Goal: Task Accomplishment & Management: Manage account settings

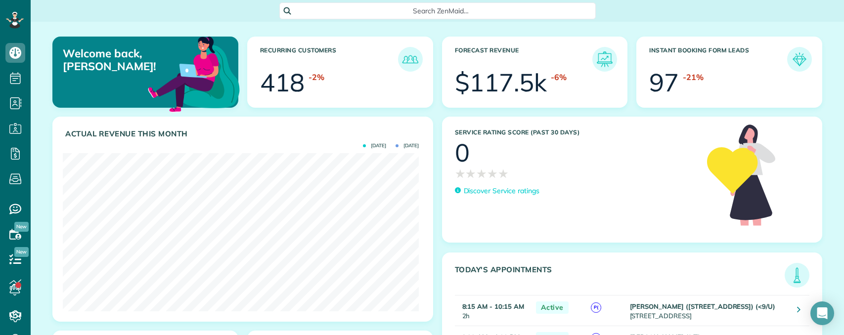
scroll to position [158, 356]
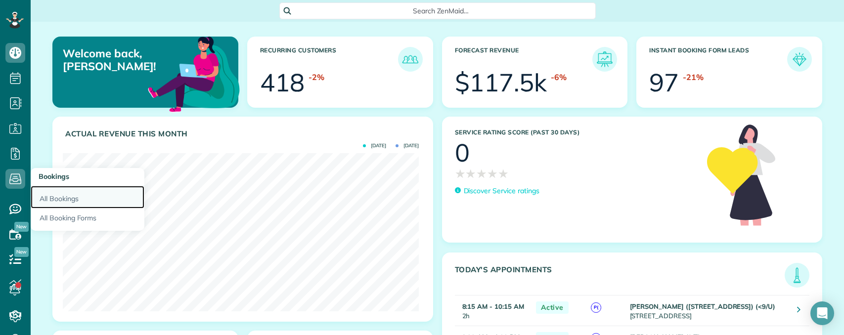
click at [61, 195] on link "All Bookings" at bounding box center [88, 197] width 114 height 23
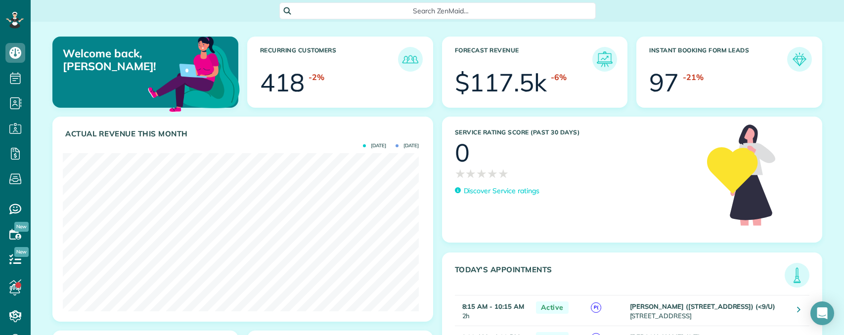
scroll to position [158, 356]
click at [440, 11] on span "Search ZenMaid…" at bounding box center [441, 11] width 301 height 10
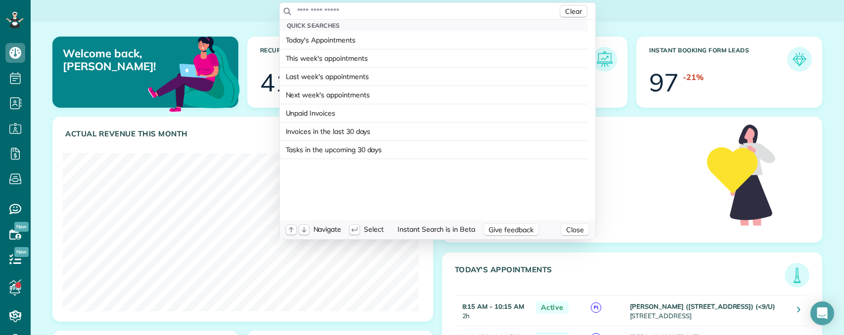
click at [419, 9] on input "text" at bounding box center [427, 11] width 261 height 10
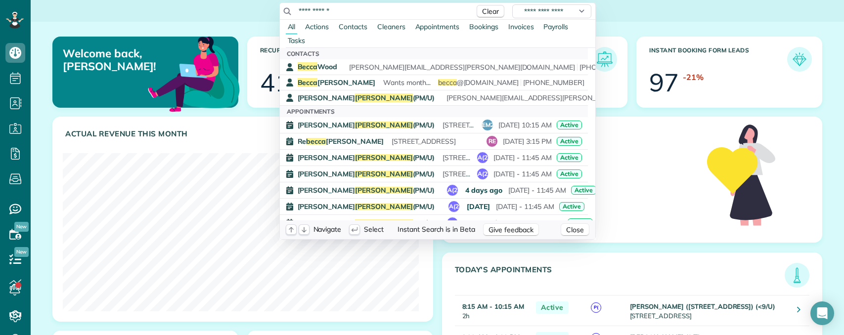
drag, startPoint x: 333, startPoint y: 11, endPoint x: 250, endPoint y: 11, distance: 83.1
click at [250, 11] on html "Dashboard Scheduling Calendar View List View Dispatch View - Weekly scheduling …" at bounding box center [422, 167] width 844 height 335
paste input "**"
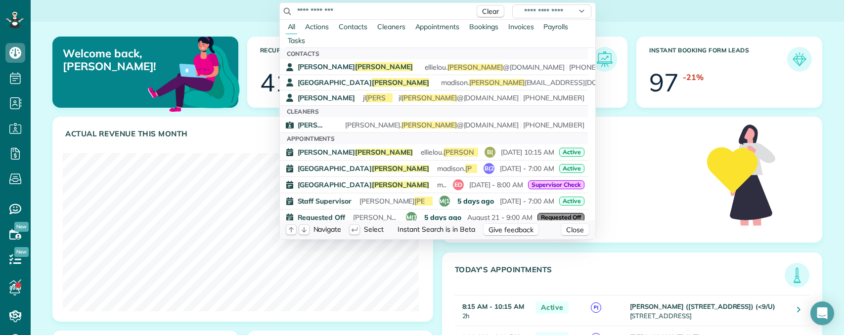
type input "**********"
click at [15, 103] on html "Dashboard Scheduling Calendar View List View Dispatch View - Weekly scheduling …" at bounding box center [422, 167] width 844 height 335
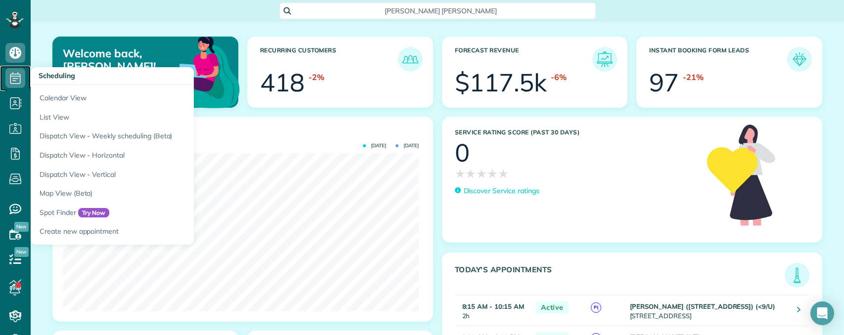
click at [21, 80] on icon at bounding box center [15, 78] width 20 height 20
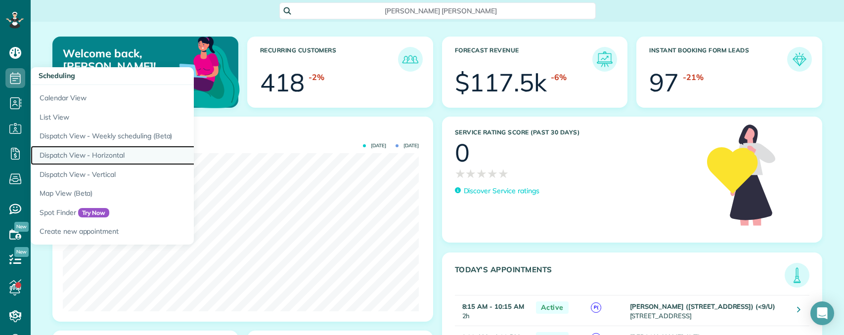
drag, startPoint x: 75, startPoint y: 156, endPoint x: 118, endPoint y: 152, distance: 43.6
click at [75, 156] on link "Dispatch View - Horizontal" at bounding box center [154, 155] width 247 height 19
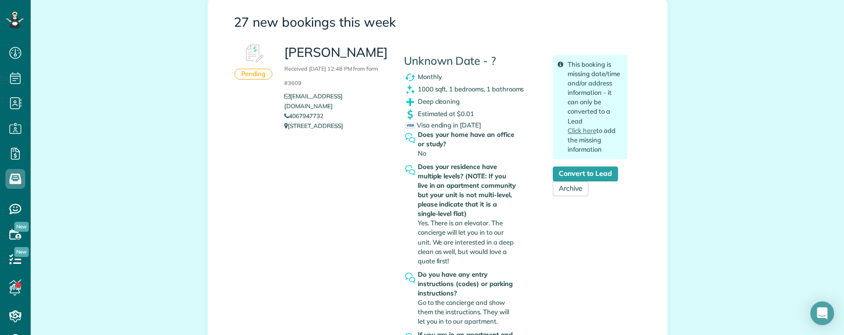
scroll to position [396, 0]
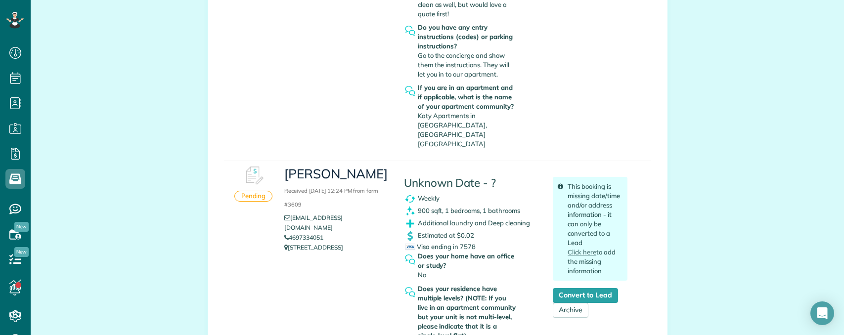
copy link "4697334051"
drag, startPoint x: 337, startPoint y: 210, endPoint x: 287, endPoint y: 209, distance: 50.5
click at [287, 233] on li "4697334051" at bounding box center [336, 238] width 104 height 10
copy link "shnejnes@gmail.com"
drag, startPoint x: 358, startPoint y: 200, endPoint x: 290, endPoint y: 200, distance: 68.7
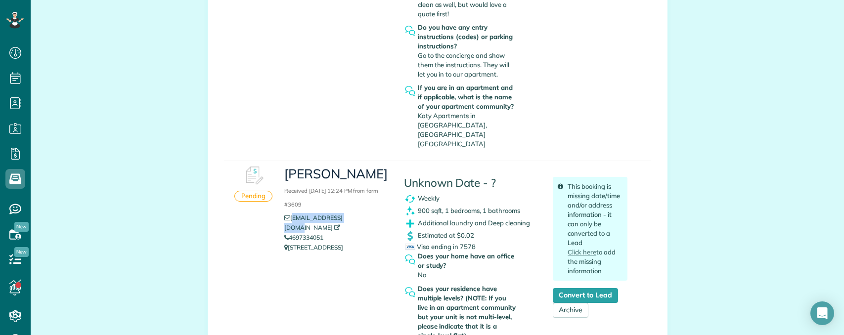
click at [290, 213] on li "shnejnes@gmail.com" at bounding box center [336, 223] width 104 height 20
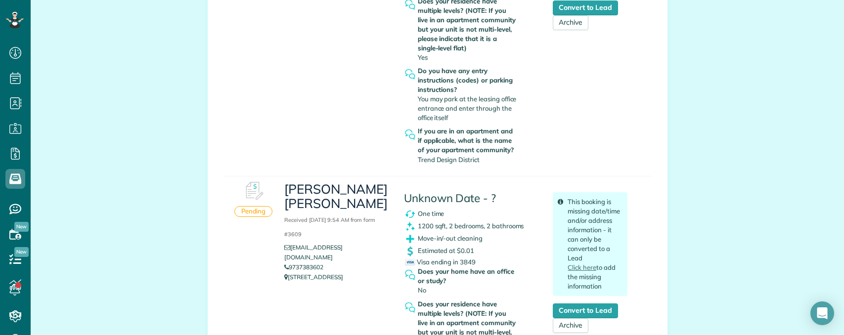
scroll to position [692, 0]
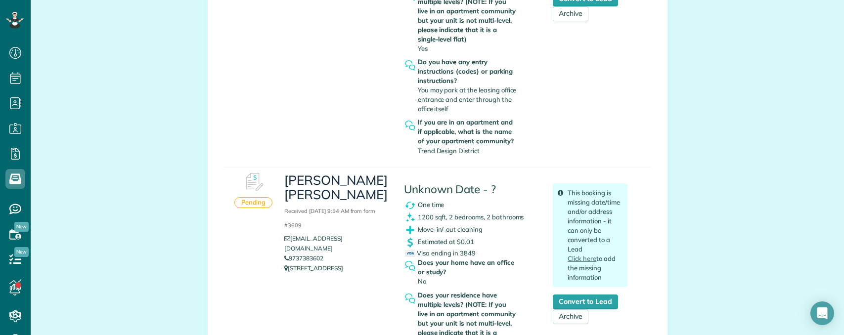
drag, startPoint x: 198, startPoint y: 138, endPoint x: 194, endPoint y: 134, distance: 6.7
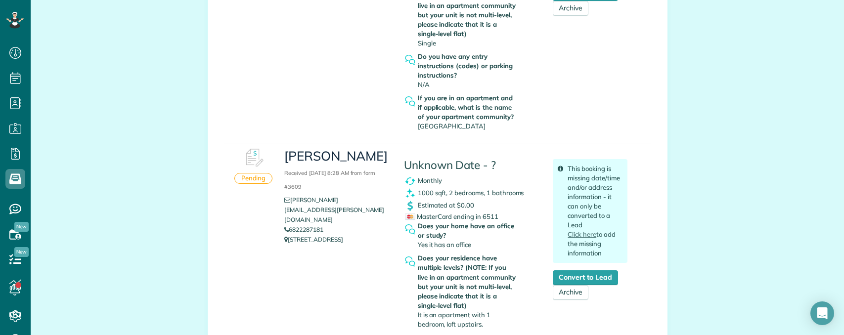
scroll to position [1038, 0]
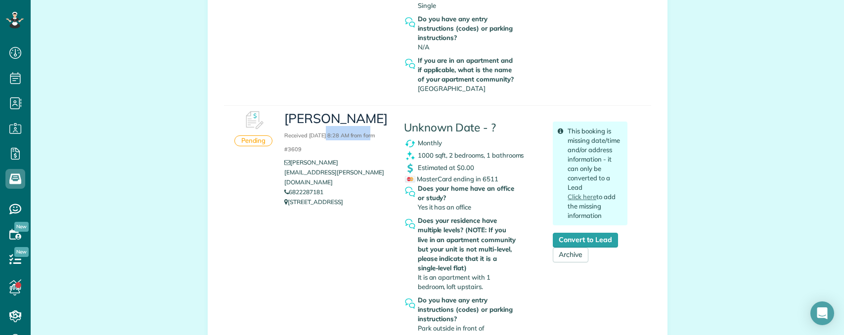
drag, startPoint x: 323, startPoint y: 116, endPoint x: 369, endPoint y: 116, distance: 46.0
click at [368, 132] on small "Received August 26, 2025 8:28 AM from form #3609" at bounding box center [329, 142] width 91 height 21
copy link "6822287181"
drag, startPoint x: 329, startPoint y: 153, endPoint x: 287, endPoint y: 155, distance: 42.1
click at [287, 187] on li "6822287181" at bounding box center [336, 192] width 104 height 10
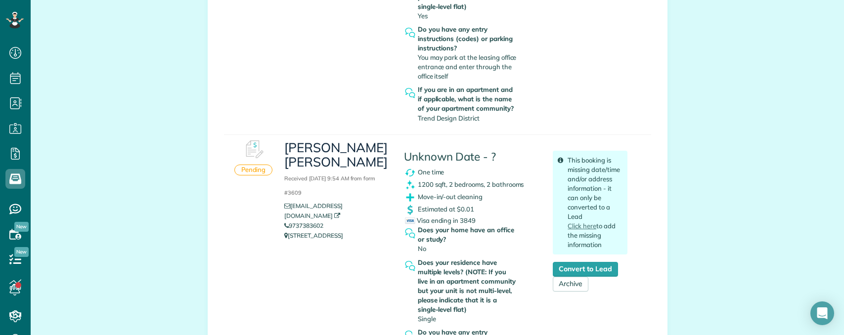
scroll to position [692, 0]
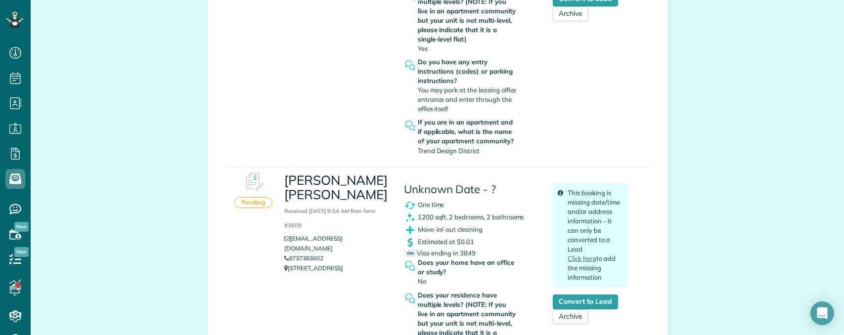
copy link "9737383602"
drag, startPoint x: 330, startPoint y: 217, endPoint x: 287, endPoint y: 218, distance: 43.0
click at [287, 254] on li "9737383602" at bounding box center [336, 259] width 104 height 10
copy h3 "[PERSON_NAME] [PERSON_NAME]"
drag, startPoint x: 280, startPoint y: 162, endPoint x: 370, endPoint y: 160, distance: 90.5
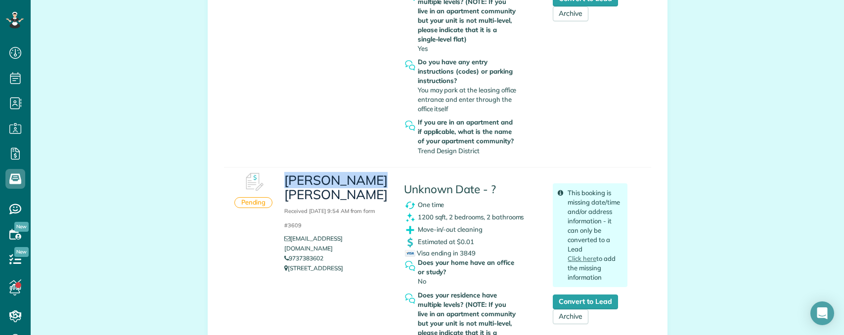
click at [370, 168] on div "Holden Holmes Received August 26, 2025 9:54 AM from form #3609 holdenholmes1223…" at bounding box center [336, 223] width 119 height 111
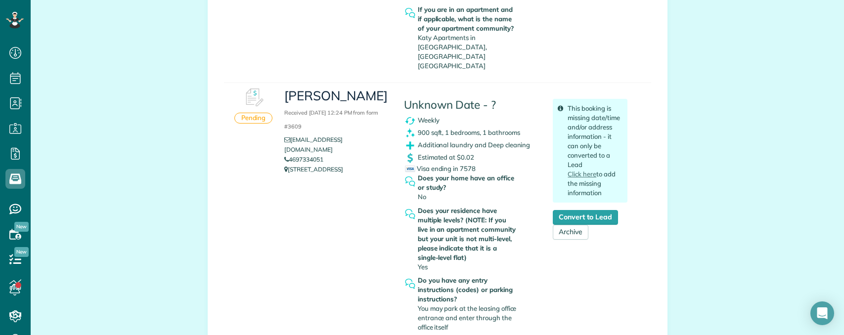
scroll to position [445, 0]
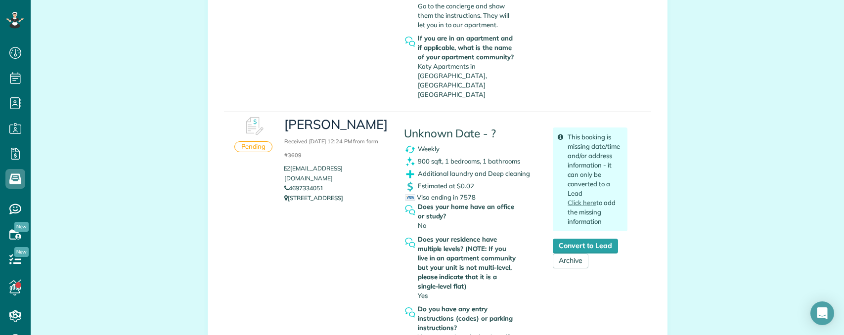
copy link "4697334051"
drag, startPoint x: 336, startPoint y: 156, endPoint x: 287, endPoint y: 158, distance: 49.5
click at [287, 183] on li "4697334051" at bounding box center [336, 188] width 104 height 10
copy link "4697334051"
drag, startPoint x: 427, startPoint y: 155, endPoint x: 486, endPoint y: 166, distance: 60.3
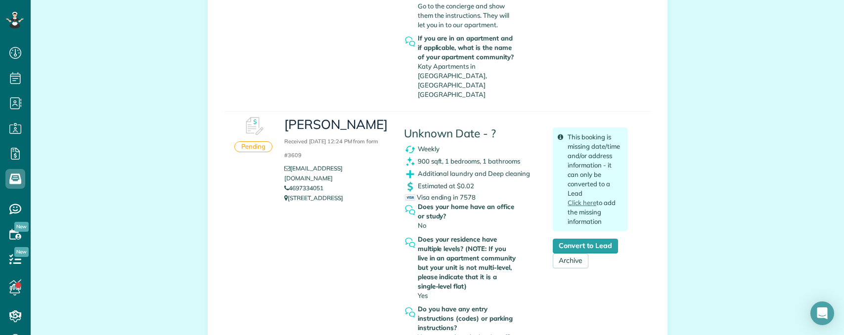
click at [486, 166] on div "Unknown Date - ? Weekly 900 sqft, 1 bedrooms, 1 bathrooms Additional laundry an…" at bounding box center [471, 259] width 149 height 295
click at [299, 118] on h3 "Shane J Received August 26, 2025 12:24 PM from form #3609" at bounding box center [336, 139] width 104 height 43
copy h3 "Shane"
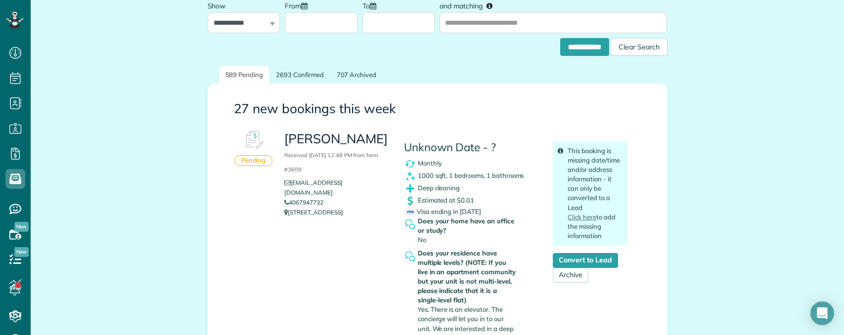
scroll to position [0, 0]
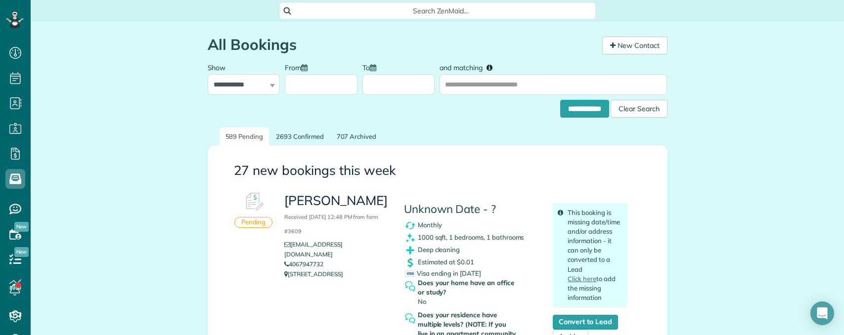
copy link "4067947732"
drag, startPoint x: 332, startPoint y: 254, endPoint x: 298, endPoint y: 246, distance: 35.5
click at [287, 260] on li "4067947732" at bounding box center [336, 265] width 104 height 10
drag, startPoint x: 283, startPoint y: 200, endPoint x: 356, endPoint y: 202, distance: 72.7
click at [356, 202] on h3 "Becca Shipp Received August 26, 2025 12:48 PM from form #3609" at bounding box center [336, 215] width 104 height 43
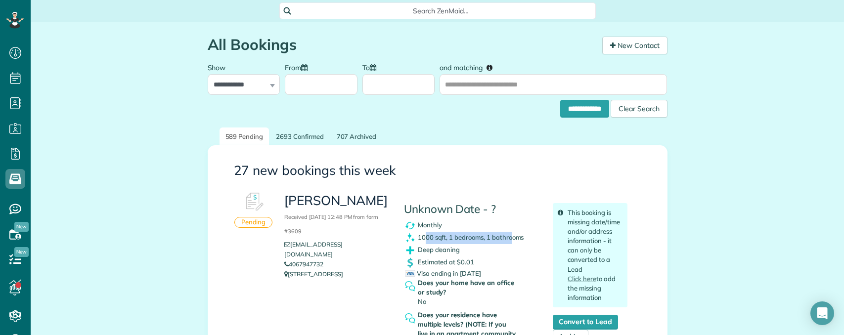
drag, startPoint x: 423, startPoint y: 240, endPoint x: 510, endPoint y: 241, distance: 86.5
click at [509, 241] on div "1000 sqft, 1 bedrooms, 1 bathrooms" at bounding box center [471, 238] width 134 height 12
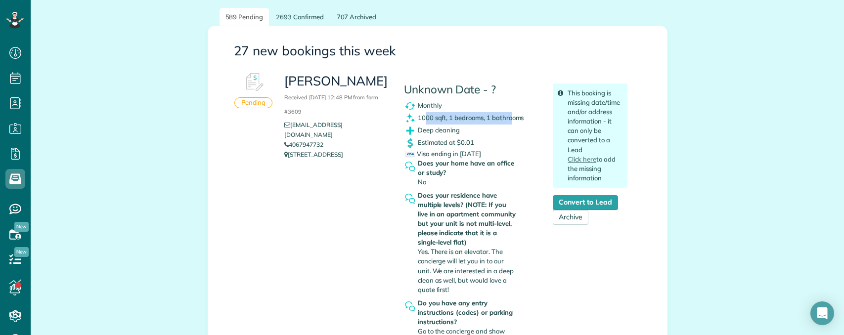
scroll to position [198, 0]
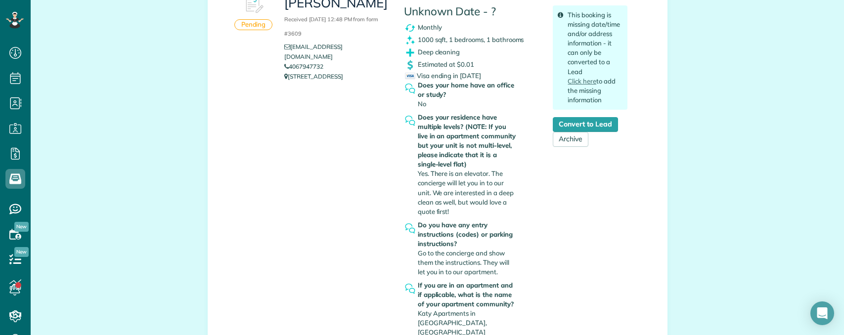
click at [358, 109] on div "Becca Shipp Received August 26, 2025 12:48 PM from form #3609 beccashipp15@gmai…" at bounding box center [456, 170] width 358 height 361
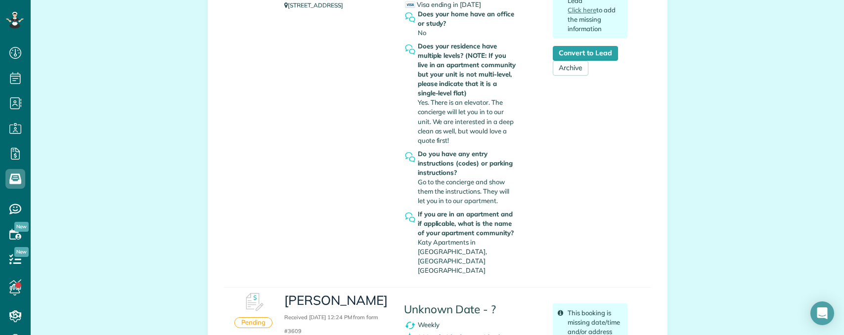
scroll to position [445, 0]
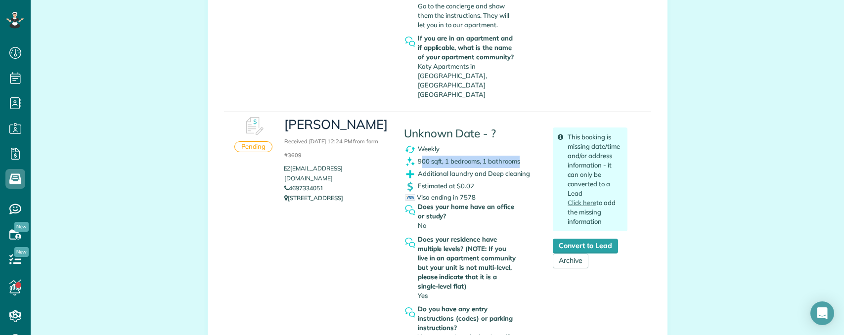
drag, startPoint x: 416, startPoint y: 142, endPoint x: 527, endPoint y: 142, distance: 110.3
click at [527, 156] on div "900 sqft, 1 bedrooms, 1 bathrooms" at bounding box center [471, 162] width 134 height 12
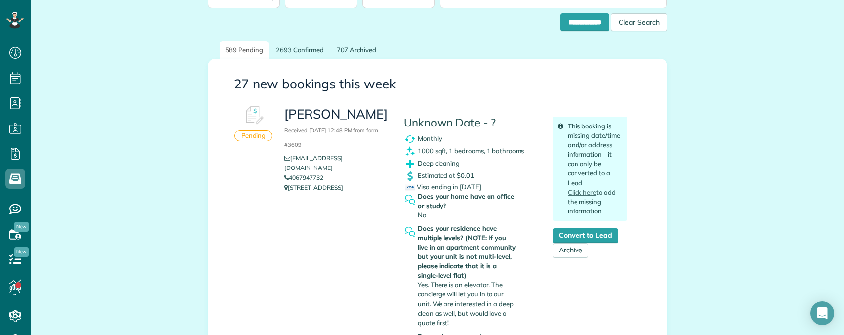
scroll to position [49, 0]
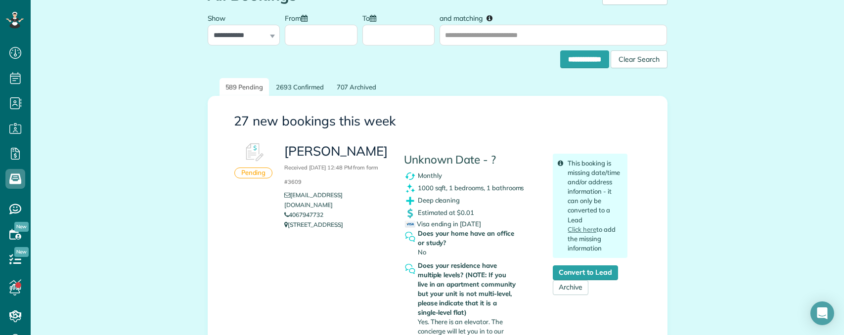
drag, startPoint x: 332, startPoint y: 205, endPoint x: 287, endPoint y: 205, distance: 44.5
click at [287, 210] on li "4067947732" at bounding box center [336, 215] width 104 height 10
click at [445, 211] on span "Estimated at $0.01" at bounding box center [446, 213] width 56 height 8
drag, startPoint x: 418, startPoint y: 198, endPoint x: 492, endPoint y: 200, distance: 74.7
click at [492, 200] on div "Deep cleaning" at bounding box center [471, 201] width 134 height 12
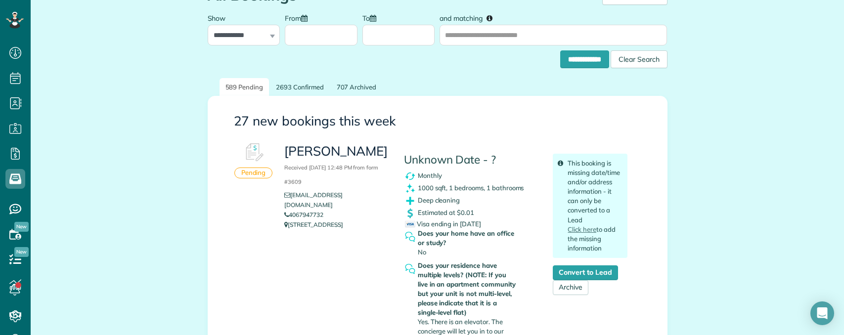
click at [341, 189] on div "Becca Shipp Received August 26, 2025 12:48 PM from form #3609 beccashipp15@gmai…" at bounding box center [336, 186] width 119 height 97
drag, startPoint x: 301, startPoint y: 153, endPoint x: 396, endPoint y: 166, distance: 96.3
click at [380, 155] on h3 "Becca Shipp Received August 26, 2025 12:48 PM from form #3609" at bounding box center [336, 165] width 104 height 43
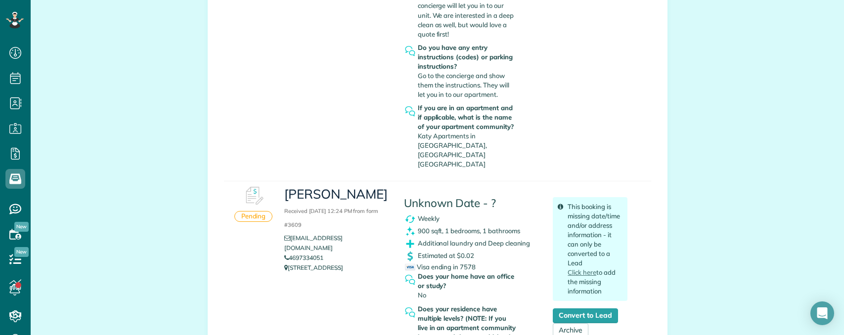
scroll to position [396, 0]
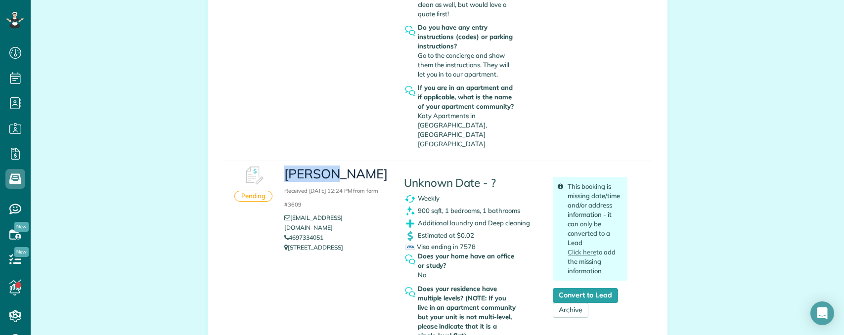
drag, startPoint x: 281, startPoint y: 152, endPoint x: 342, endPoint y: 157, distance: 61.1
click at [342, 167] on h3 "Shane J Received August 26, 2025 12:24 PM from form #3609" at bounding box center [336, 188] width 104 height 43
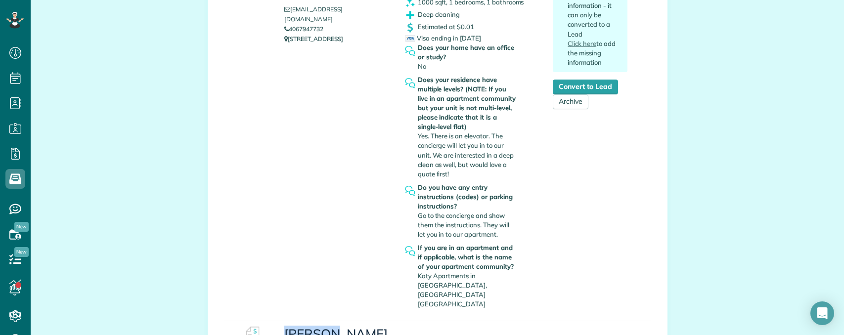
scroll to position [198, 0]
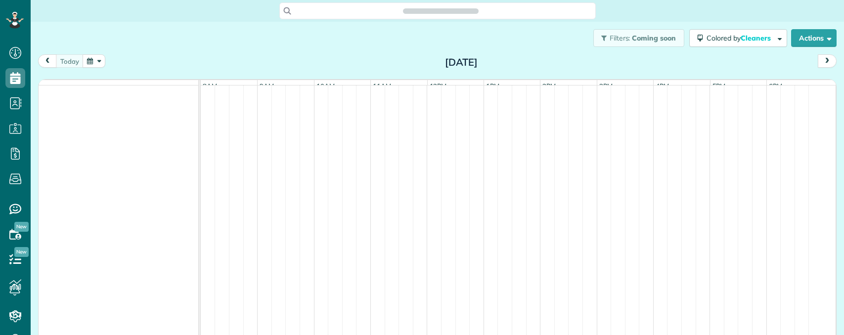
scroll to position [4, 4]
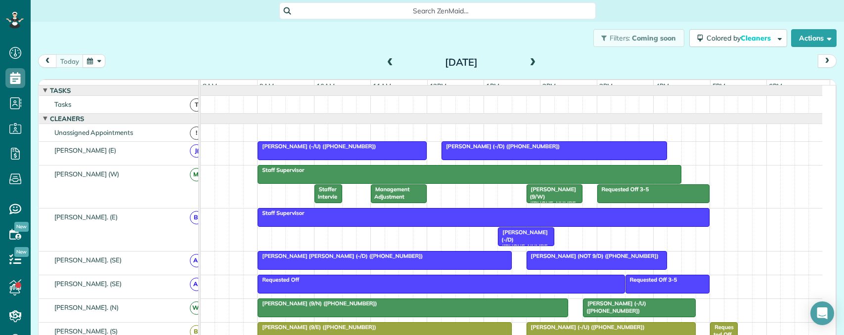
click at [530, 61] on span at bounding box center [533, 62] width 11 height 9
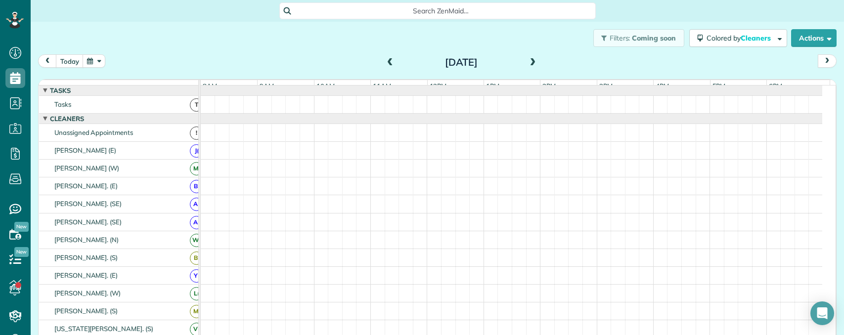
click at [531, 61] on span at bounding box center [533, 62] width 11 height 9
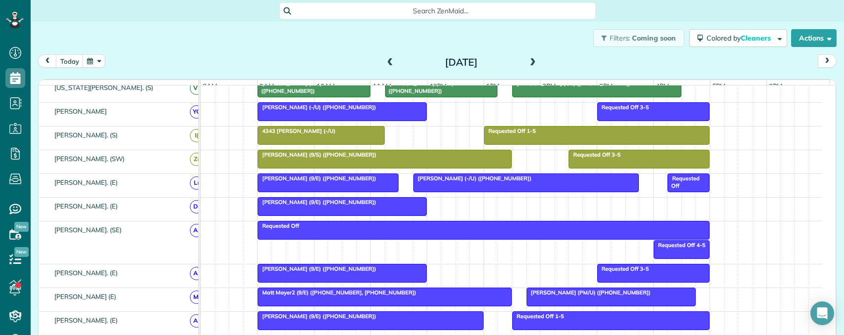
scroll to position [214, 0]
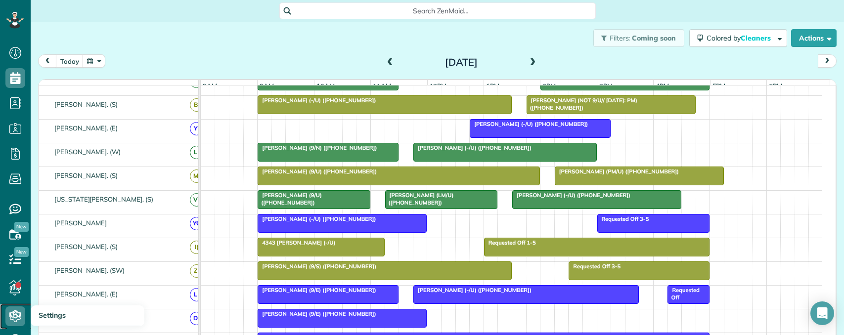
click at [15, 317] on icon at bounding box center [15, 317] width 20 height 20
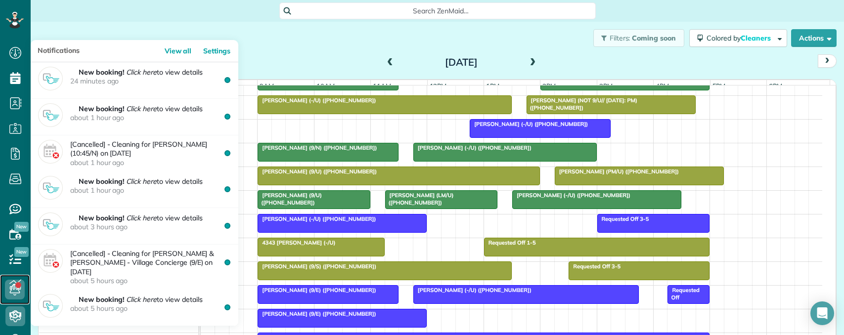
click at [11, 286] on icon at bounding box center [15, 290] width 20 height 20
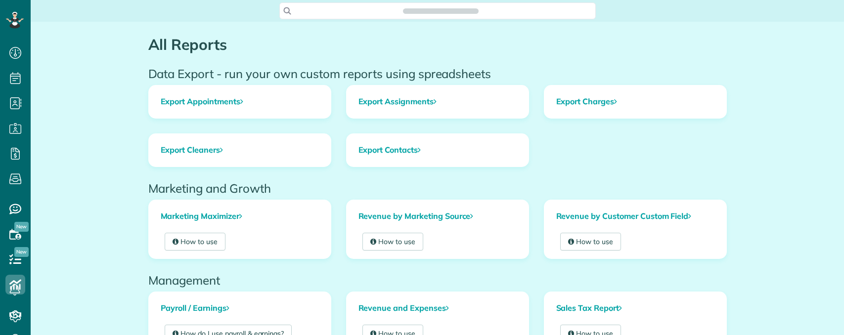
scroll to position [4, 4]
click at [17, 282] on icon at bounding box center [15, 290] width 20 height 20
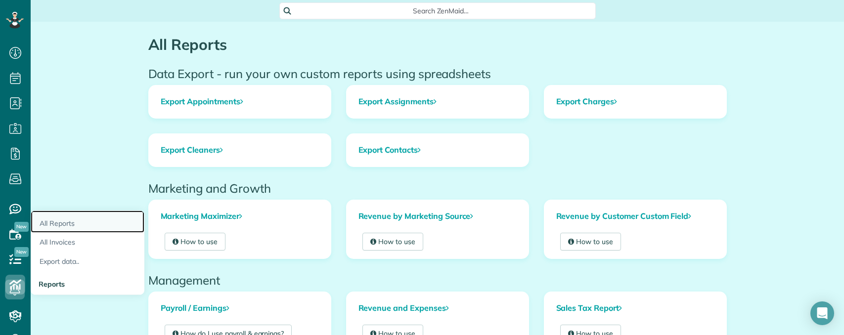
click at [63, 223] on link "All Reports" at bounding box center [88, 222] width 114 height 23
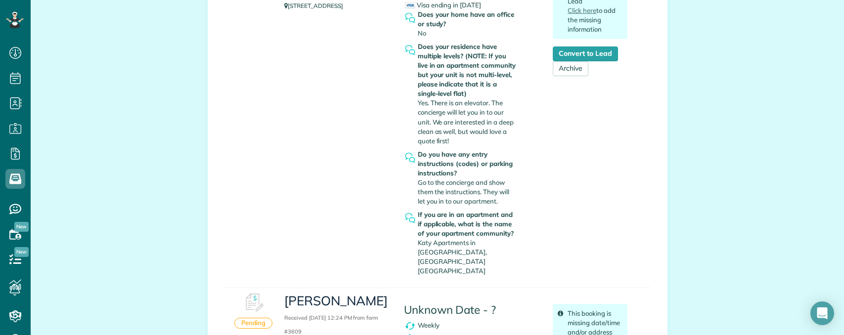
scroll to position [247, 0]
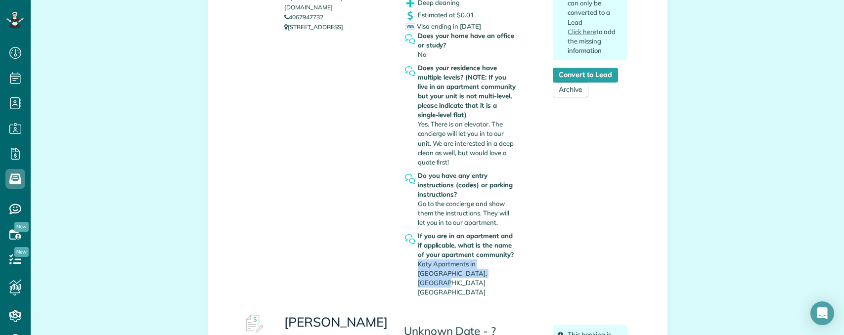
copy span "Katy Apartments in Victory Park, Uptown Dallas"
drag, startPoint x: 414, startPoint y: 264, endPoint x: 504, endPoint y: 271, distance: 90.3
click at [504, 271] on div "If you are in an apartment and if applicable, what is the name of your apartmen…" at bounding box center [468, 264] width 100 height 66
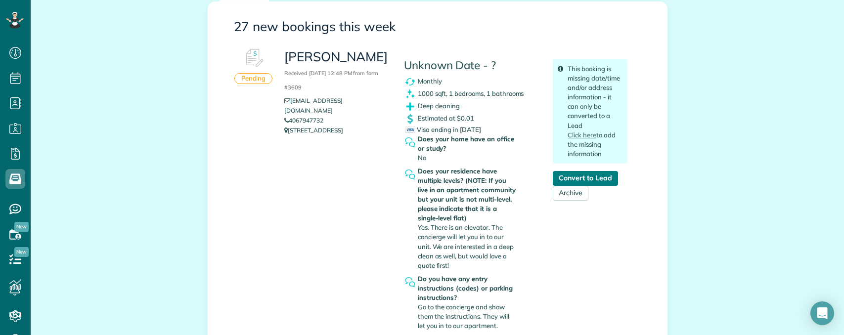
scroll to position [148, 0]
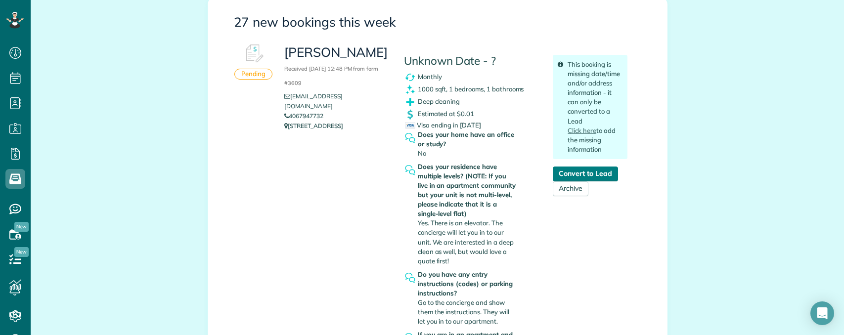
click at [584, 176] on link "Convert to Lead" at bounding box center [585, 174] width 65 height 15
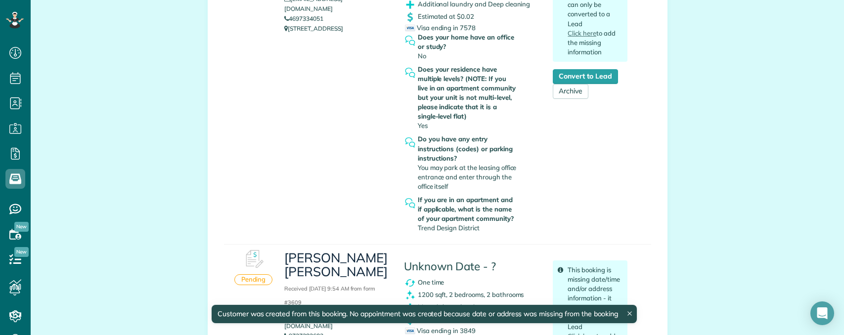
scroll to position [247, 0]
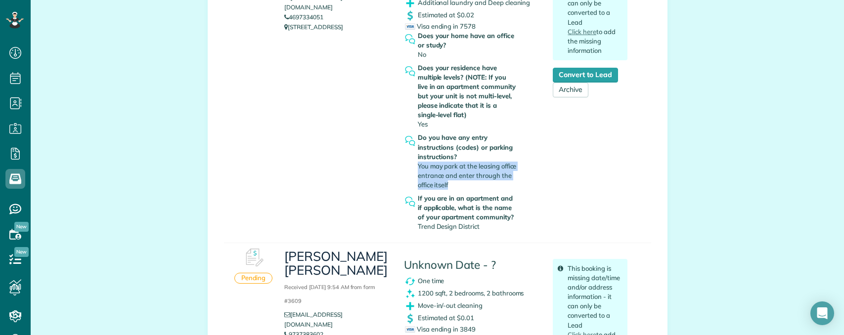
copy span "You may park at the leasing office entrance and enter through the office itself"
drag, startPoint x: 414, startPoint y: 165, endPoint x: 465, endPoint y: 187, distance: 55.4
click at [465, 187] on div "Do you have any entry instructions (codes) or parking instructions? You may par…" at bounding box center [468, 161] width 100 height 56
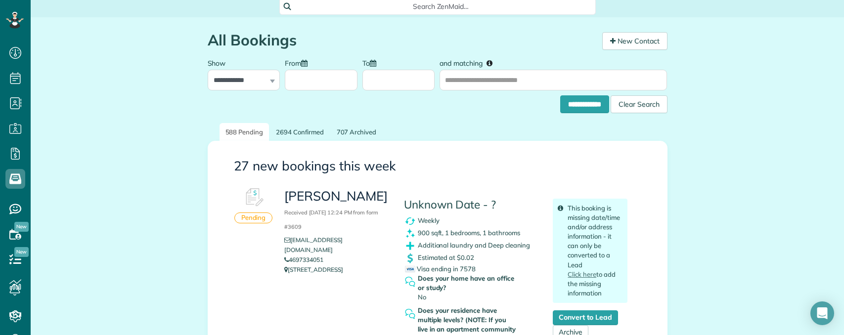
scroll to position [0, 0]
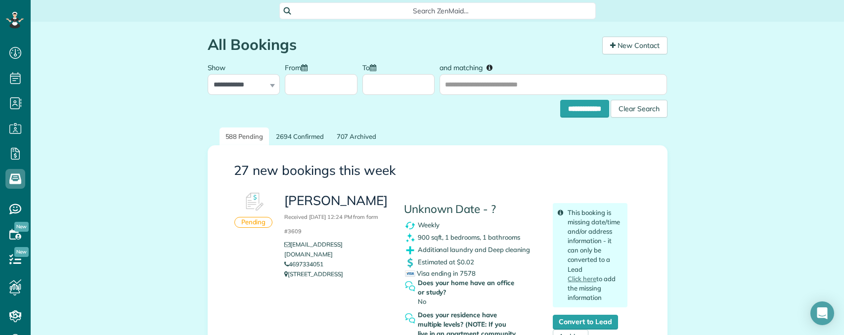
drag, startPoint x: 137, startPoint y: 219, endPoint x: 192, endPoint y: 142, distance: 94.3
click at [403, 10] on span "Search ZenMaid…" at bounding box center [441, 11] width 301 height 10
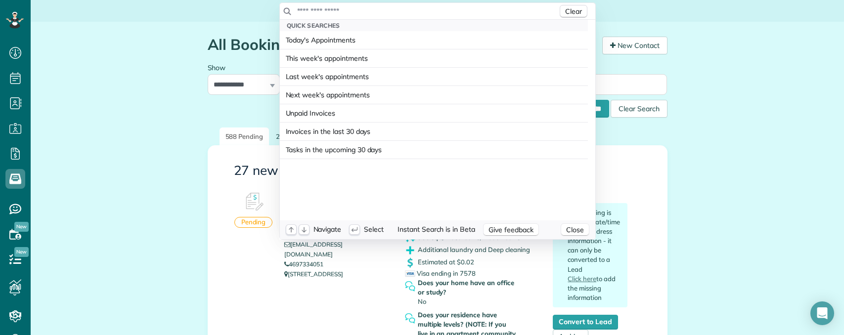
click at [338, 10] on input "text" at bounding box center [427, 11] width 261 height 10
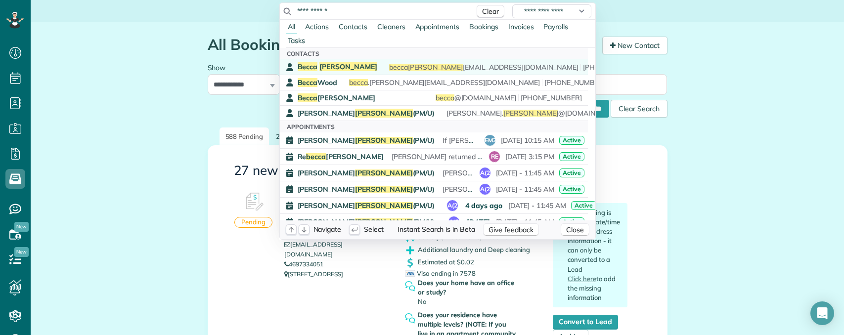
type input "**********"
click at [315, 65] on span "Becca Shipp" at bounding box center [338, 66] width 80 height 9
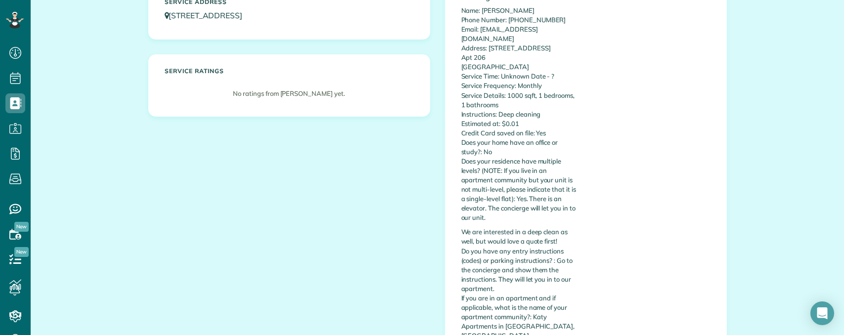
scroll to position [198, 0]
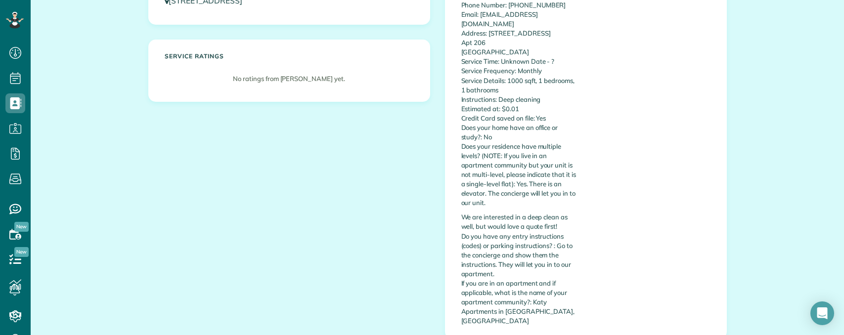
click at [234, 245] on div "[PERSON_NAME] Lead Mobile [PHONE_NUMBER] [EMAIL_ADDRESS][DOMAIN_NAME] Service A…" at bounding box center [437, 106] width 593 height 496
copy p "Go to the concierge and show them the instructions. They will let you in to our…"
drag, startPoint x: 553, startPoint y: 238, endPoint x: 573, endPoint y: 267, distance: 35.2
click at [573, 267] on p "We are interested in a deep clean as well, but would love a quote first! Do you…" at bounding box center [519, 269] width 117 height 113
copy p "Apartments in Victory Park, Uptown Dallas"
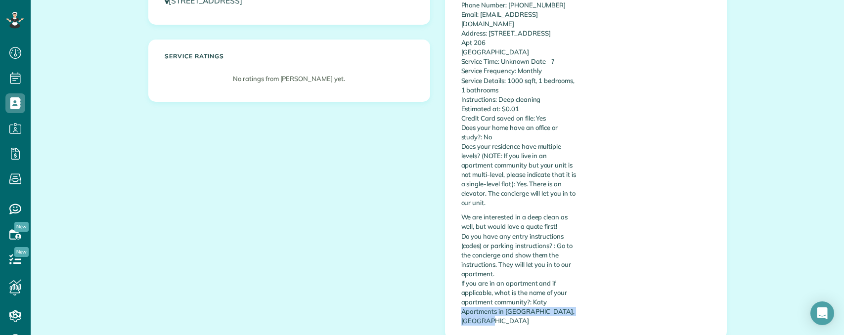
drag, startPoint x: 457, startPoint y: 304, endPoint x: 565, endPoint y: 309, distance: 107.9
click at [565, 309] on p "We are interested in a deep clean as well, but would love a quote first! Do you…" at bounding box center [519, 269] width 117 height 113
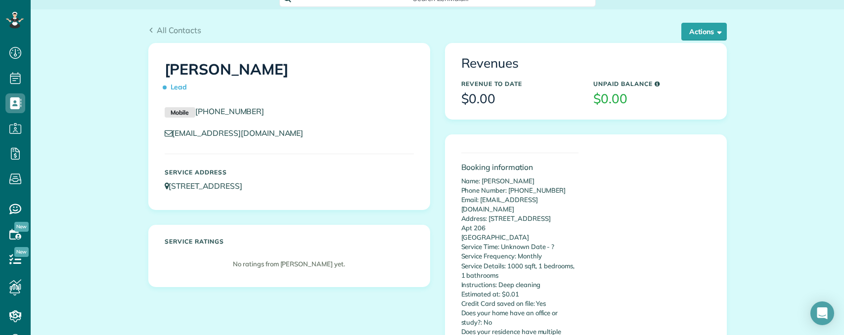
scroll to position [0, 0]
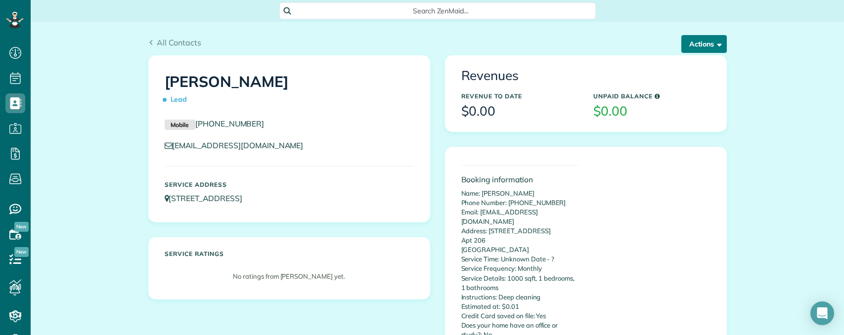
click at [705, 38] on button "Actions" at bounding box center [703, 44] width 45 height 18
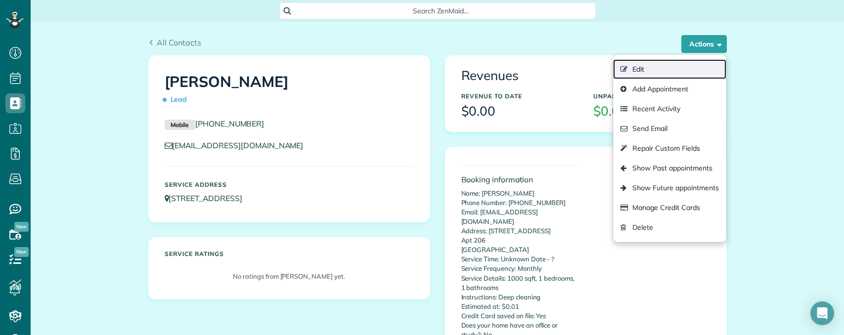
click at [639, 66] on link "Edit" at bounding box center [669, 69] width 113 height 20
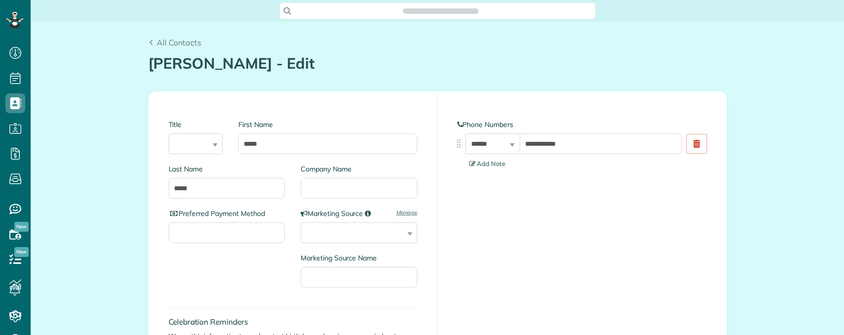
type input "**********"
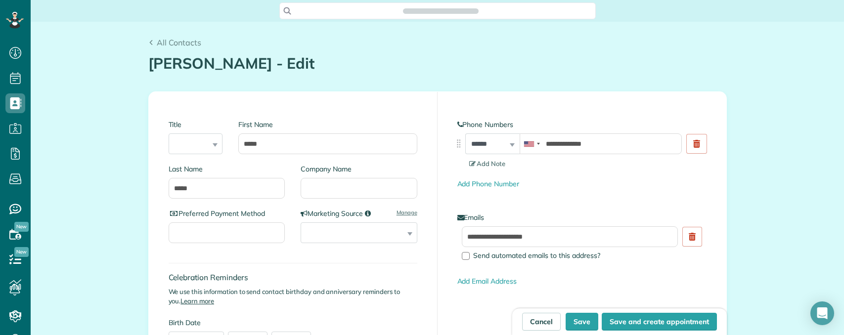
scroll to position [4, 4]
click at [327, 181] on input "Company Name" at bounding box center [359, 188] width 117 height 21
paste input "**********"
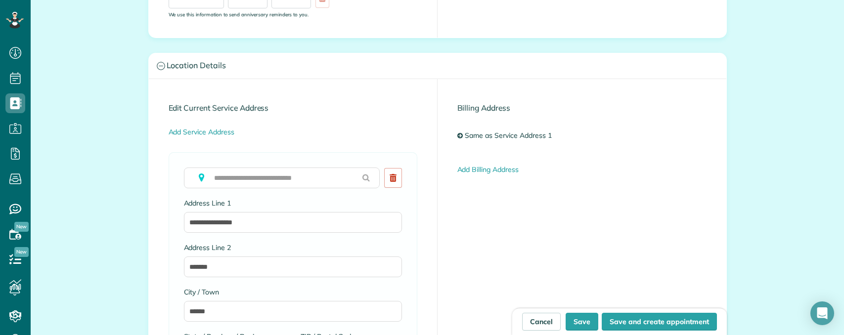
scroll to position [346, 0]
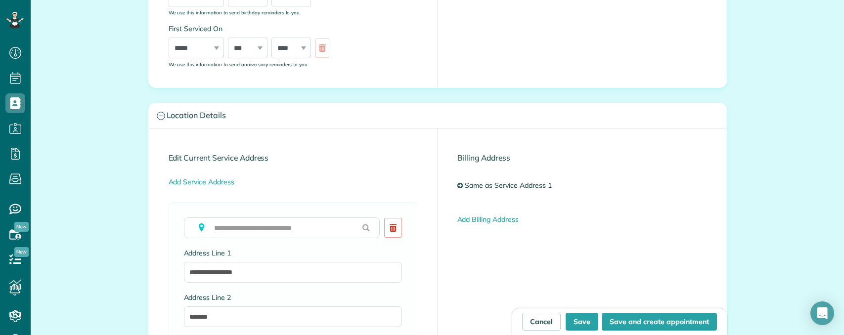
type input "**********"
click at [238, 225] on input "text" at bounding box center [282, 228] width 196 height 21
paste input "**********"
type input "**********"
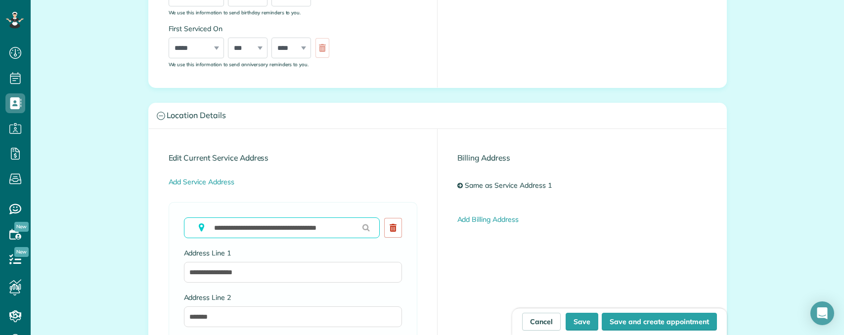
drag, startPoint x: 349, startPoint y: 227, endPoint x: 121, endPoint y: 227, distance: 227.9
click at [121, 228] on div "**********" at bounding box center [437, 283] width 813 height 1214
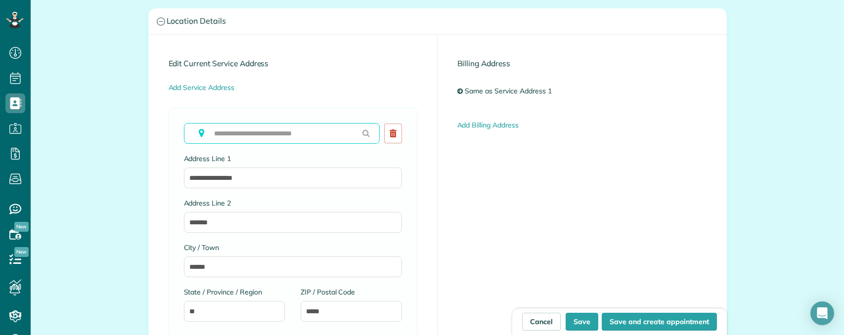
scroll to position [445, 0]
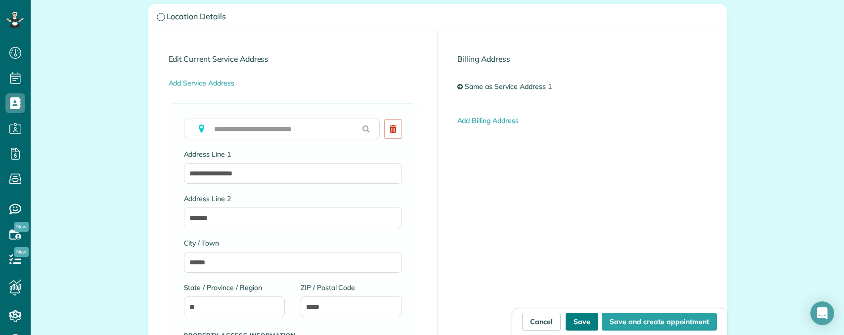
click at [584, 322] on button "Save" at bounding box center [582, 322] width 33 height 18
type input "**********"
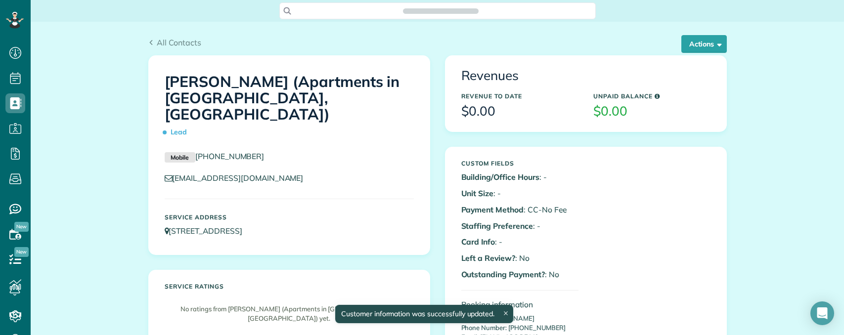
scroll to position [4, 4]
click at [693, 37] on button "Actions" at bounding box center [703, 44] width 45 height 18
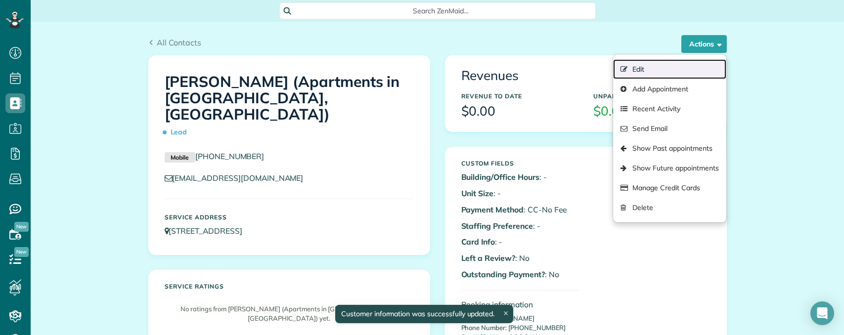
click at [635, 69] on link "Edit" at bounding box center [669, 69] width 113 height 20
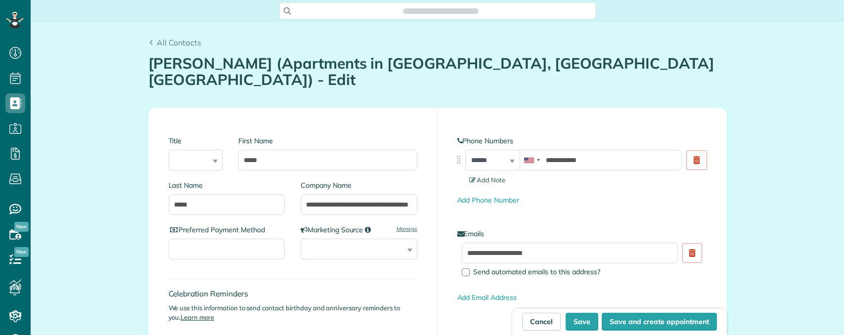
scroll to position [335, 31]
type input "**********"
click at [361, 194] on input "**********" at bounding box center [359, 204] width 117 height 21
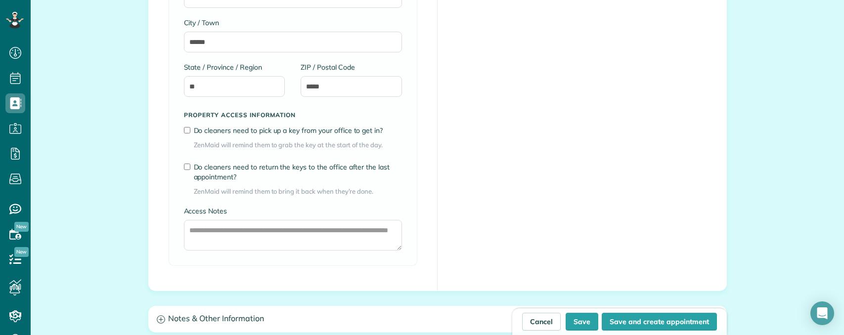
scroll to position [692, 0]
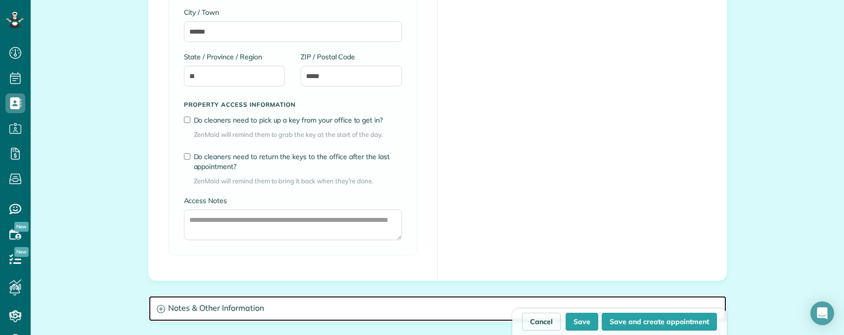
click at [211, 296] on h3 "Notes & Other Information" at bounding box center [438, 308] width 578 height 25
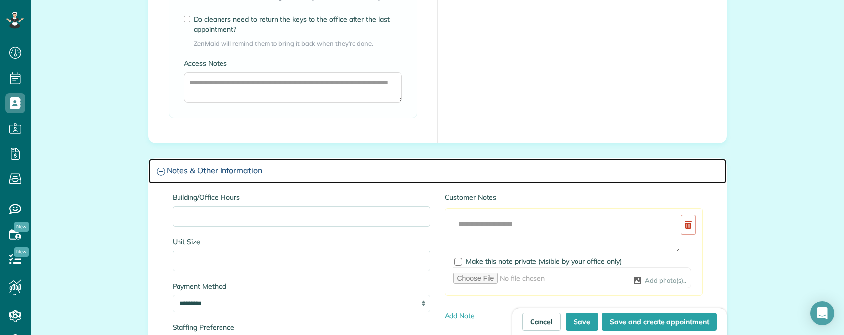
scroll to position [841, 0]
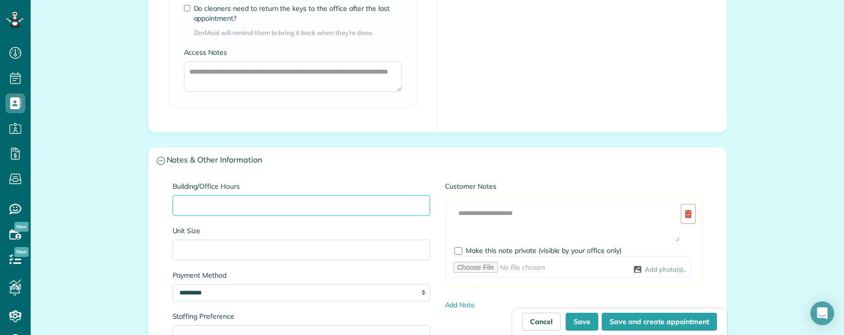
click at [229, 195] on input "Building/Office Hours" at bounding box center [302, 205] width 258 height 21
paste input "**********"
type input "**********"
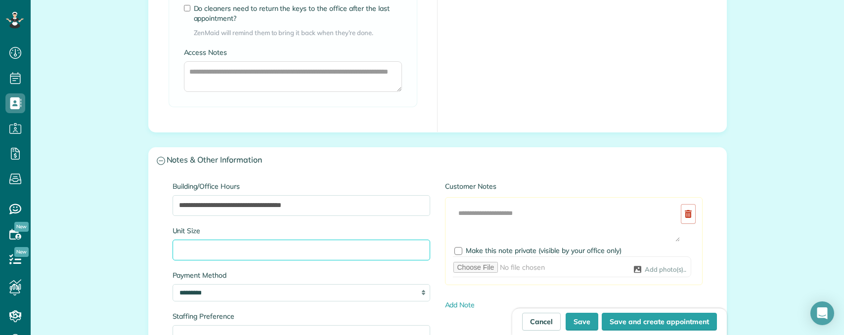
click at [258, 240] on input "Unit Size" at bounding box center [302, 250] width 258 height 21
paste input "**********"
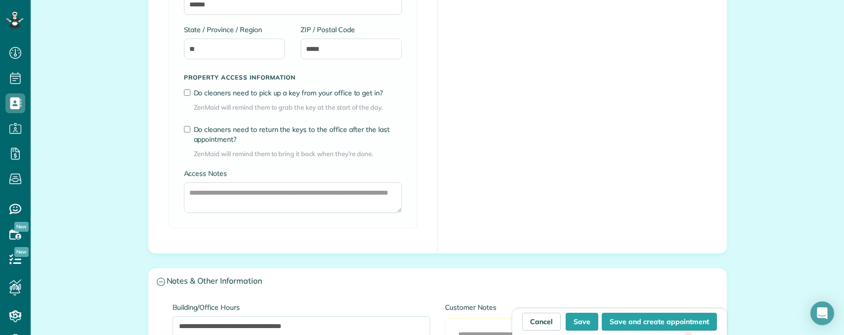
scroll to position [643, 0]
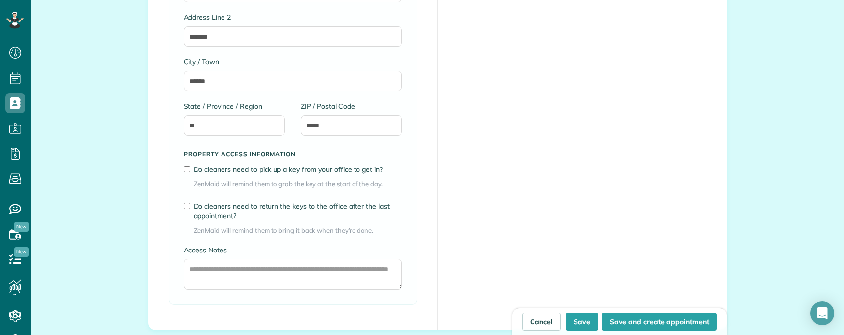
type input "**********"
drag, startPoint x: 586, startPoint y: 322, endPoint x: 580, endPoint y: 316, distance: 8.4
click at [586, 322] on button "Save" at bounding box center [582, 322] width 33 height 18
type input "**********"
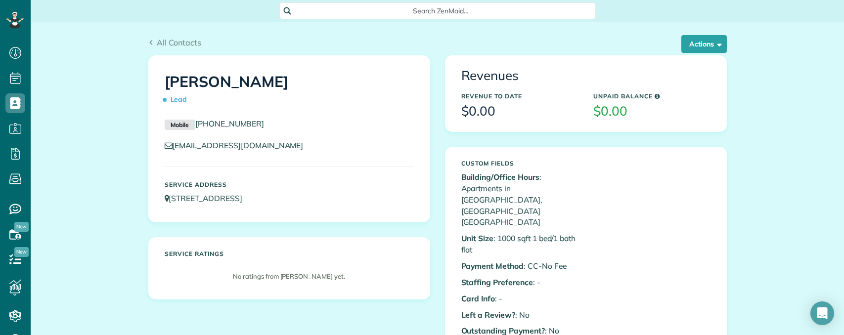
scroll to position [4, 4]
click at [699, 48] on button "Actions" at bounding box center [703, 44] width 45 height 18
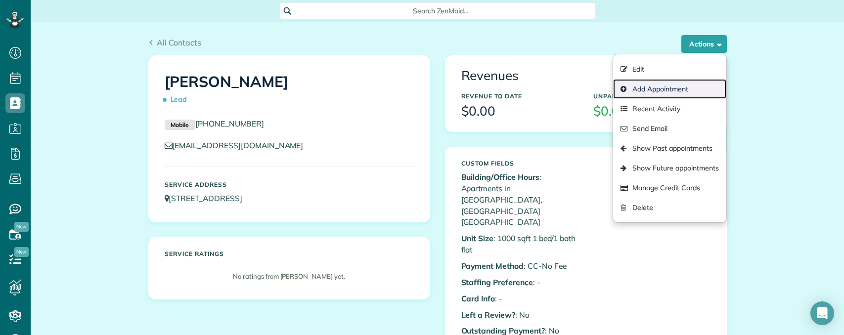
click at [661, 89] on link "Add Appointment" at bounding box center [669, 89] width 113 height 20
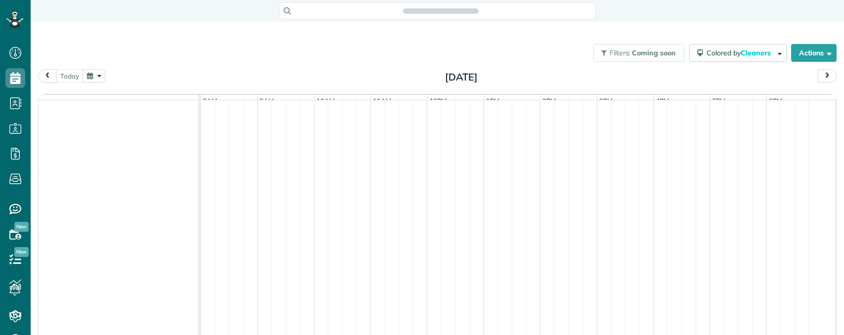
scroll to position [4, 4]
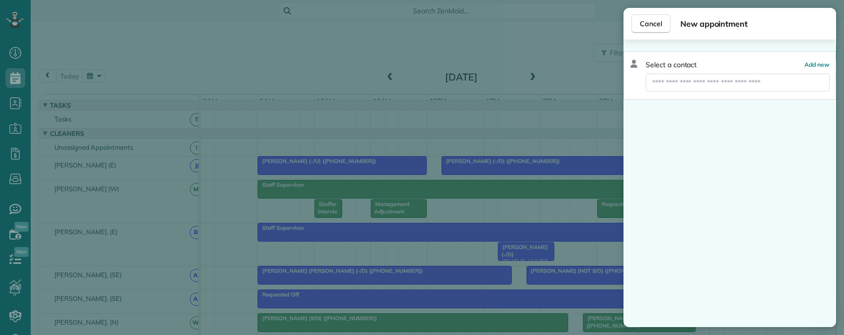
type input "**********"
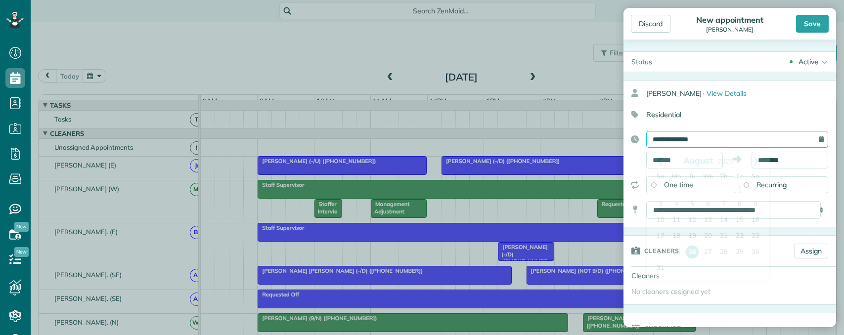
click at [707, 144] on input "**********" at bounding box center [737, 139] width 182 height 17
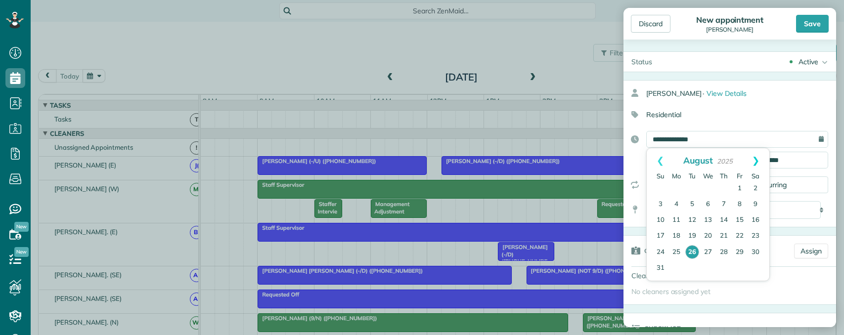
click at [756, 162] on link "Next" at bounding box center [755, 160] width 27 height 25
click at [740, 188] on link "5" at bounding box center [740, 189] width 16 height 16
type input "**********"
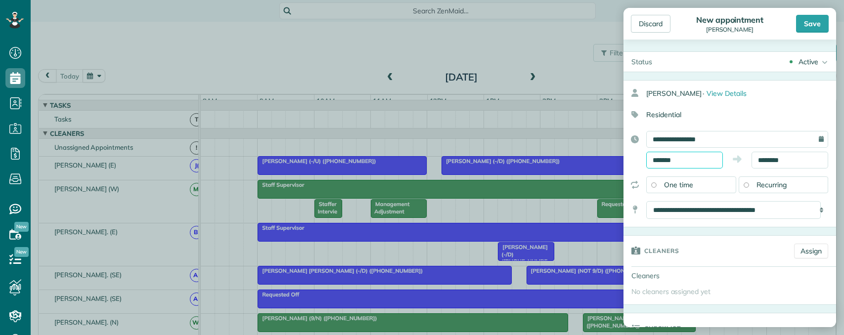
click at [687, 163] on input "*******" at bounding box center [684, 160] width 77 height 17
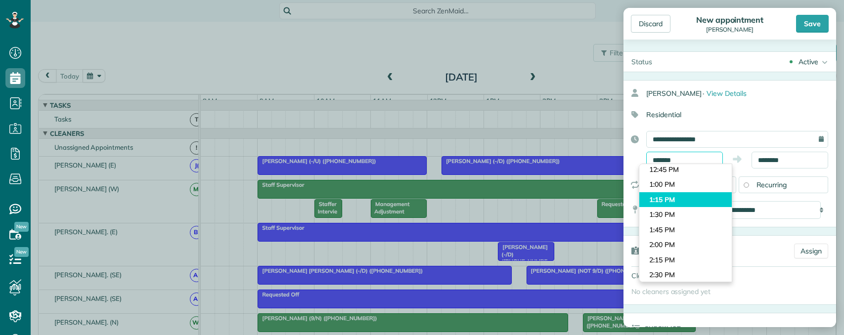
scroll to position [760, 0]
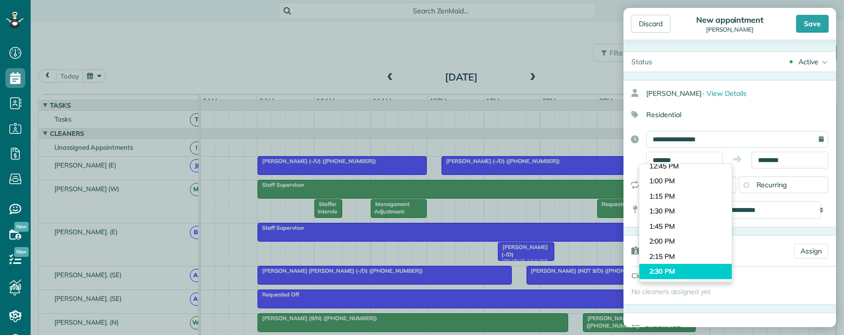
type input "*******"
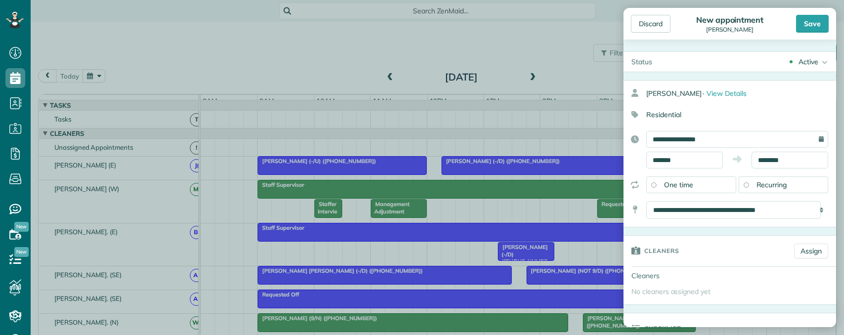
click at [667, 269] on body "Dashboard Scheduling Calendar View List View Dispatch View - Weekly scheduling …" at bounding box center [422, 167] width 844 height 335
click at [778, 162] on input "********" at bounding box center [790, 160] width 77 height 17
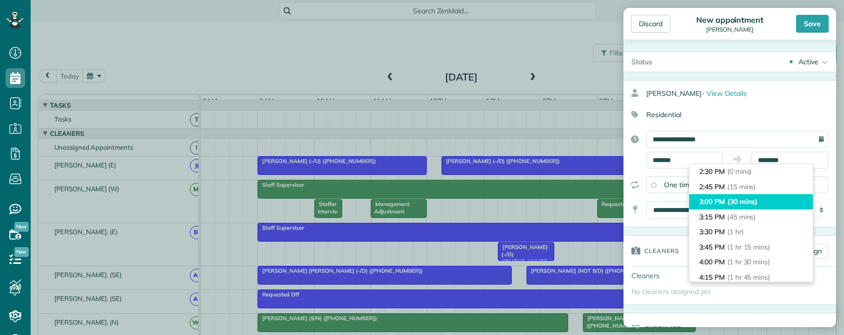
type input "*******"
click at [747, 202] on span "(30 mins)" at bounding box center [742, 201] width 31 height 9
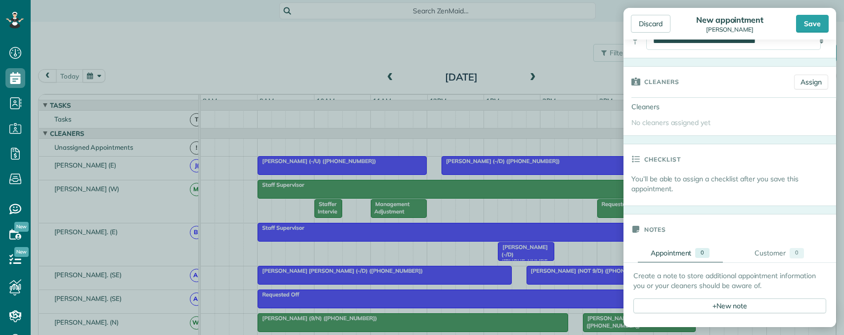
scroll to position [247, 0]
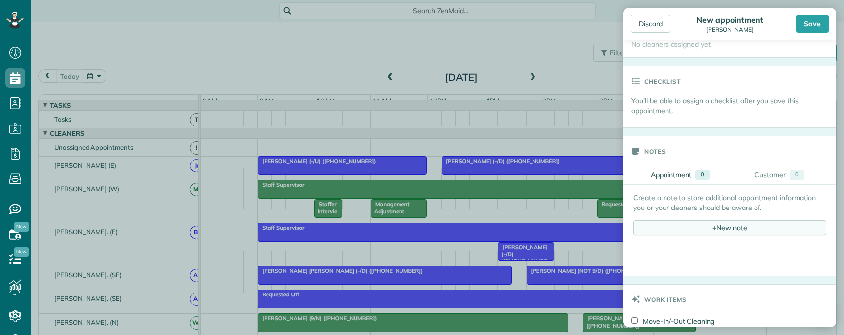
click at [721, 226] on div "+ New note" at bounding box center [729, 228] width 193 height 15
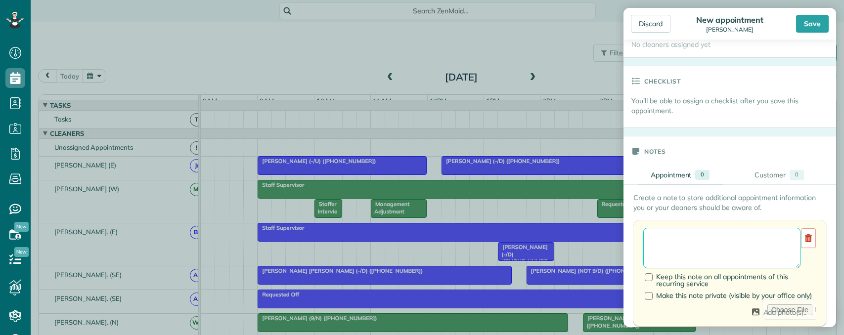
click at [669, 239] on textarea at bounding box center [721, 248] width 157 height 41
paste textarea "**********"
click at [648, 233] on textarea "**********" at bounding box center [718, 248] width 150 height 41
type textarea "**********"
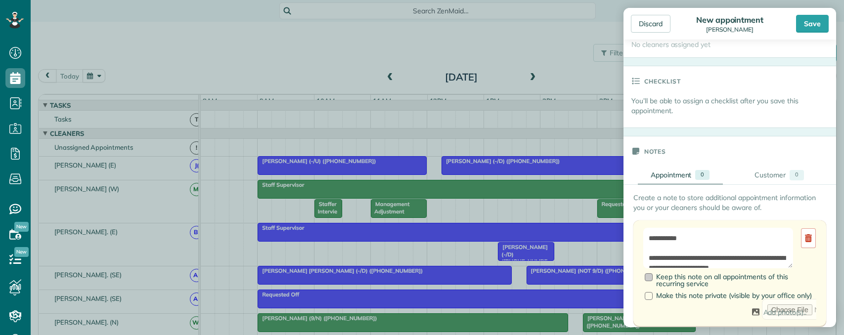
click at [648, 279] on div at bounding box center [649, 277] width 8 height 8
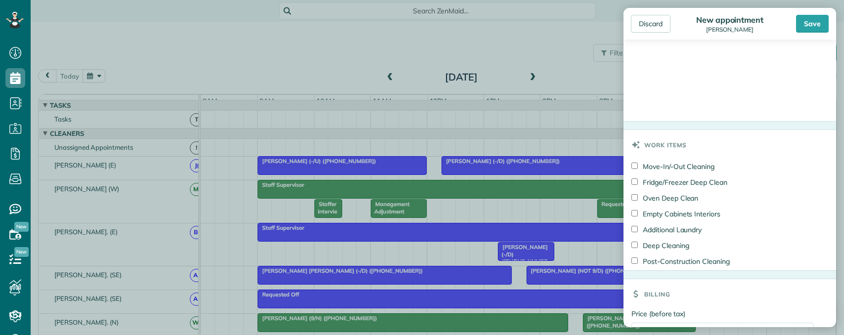
scroll to position [753, 0]
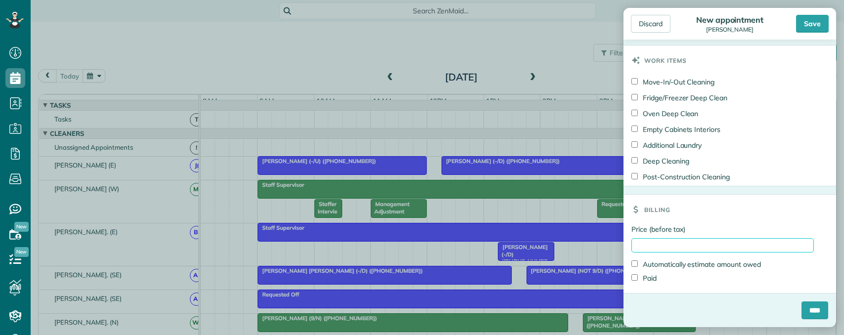
click at [670, 248] on input "Price (before tax)" at bounding box center [722, 245] width 182 height 14
type input "***"
drag, startPoint x: 763, startPoint y: 208, endPoint x: 769, endPoint y: 230, distance: 23.2
click at [763, 208] on div "Billing" at bounding box center [730, 210] width 213 height 30
click at [806, 309] on input "****" at bounding box center [815, 311] width 27 height 18
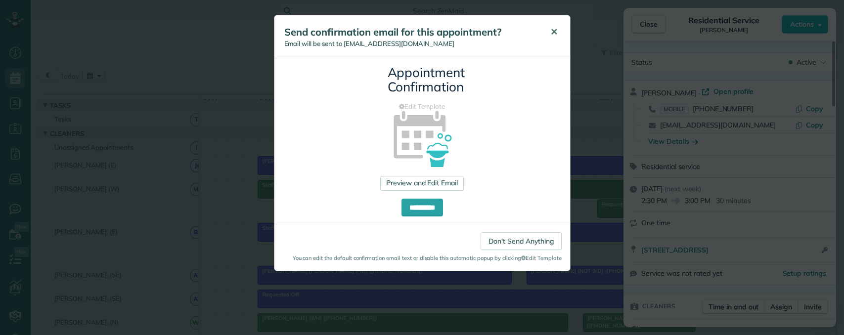
click at [552, 26] on span "✕" at bounding box center [553, 31] width 7 height 11
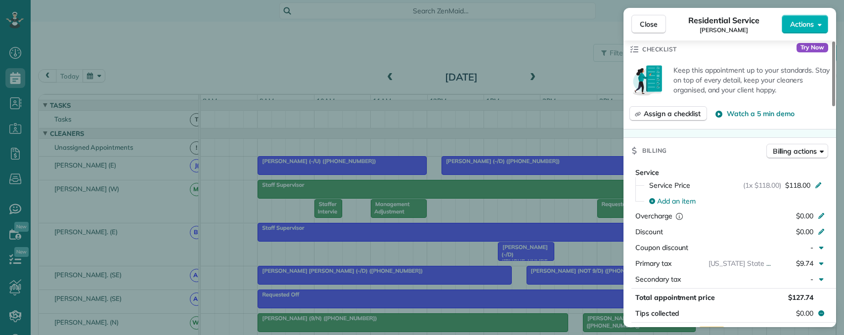
scroll to position [297, 0]
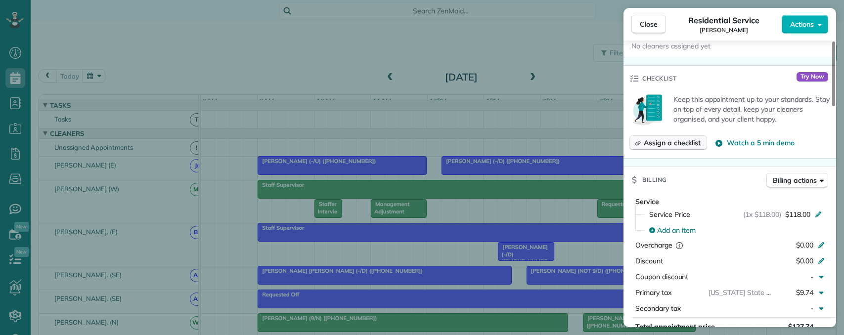
click at [667, 147] on span "Assign a checklist" at bounding box center [672, 143] width 57 height 10
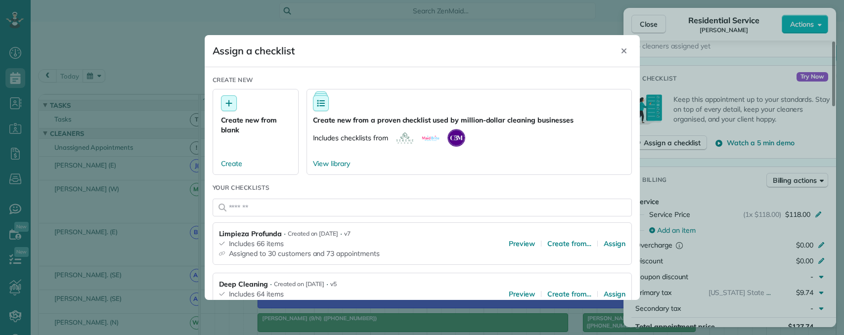
scroll to position [49, 0]
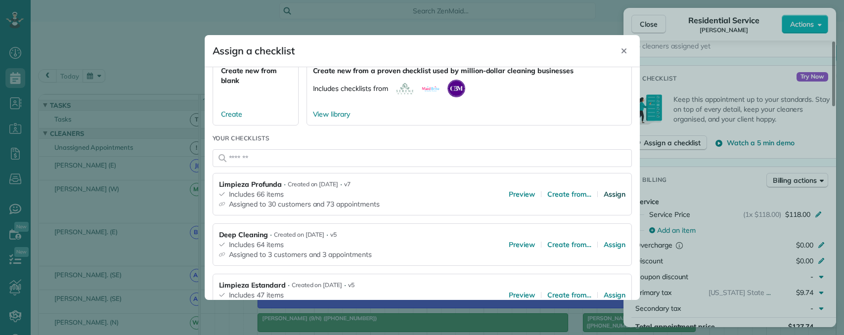
click at [608, 194] on span "Assign" at bounding box center [615, 194] width 22 height 10
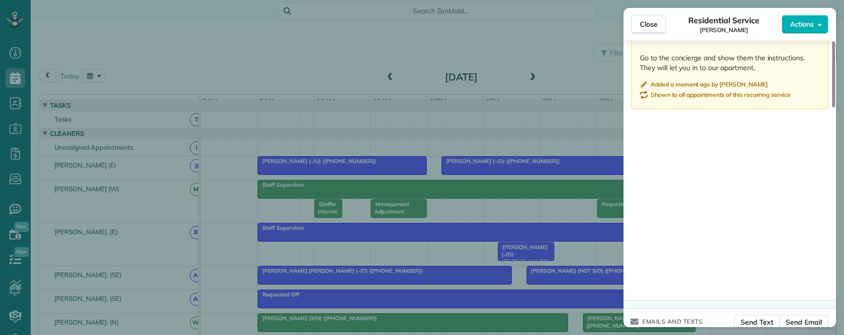
scroll to position [953, 0]
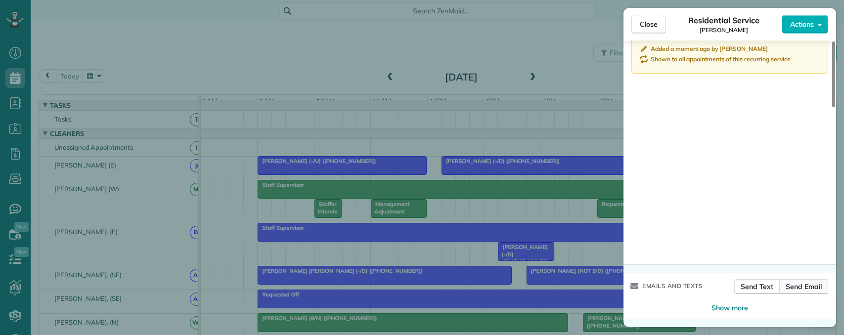
click at [800, 288] on span "Send Email" at bounding box center [804, 287] width 36 height 10
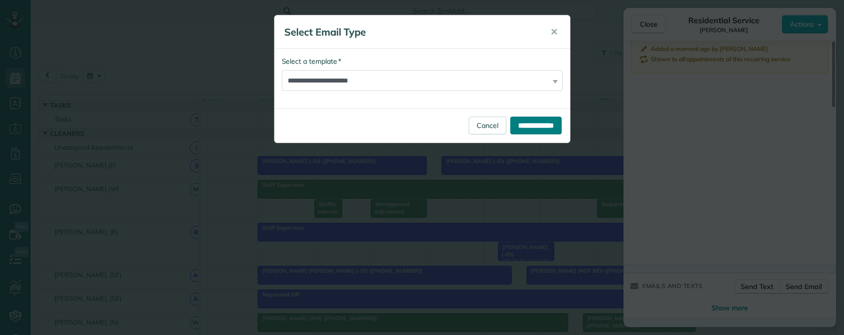
click at [528, 125] on input "**********" at bounding box center [535, 126] width 51 height 18
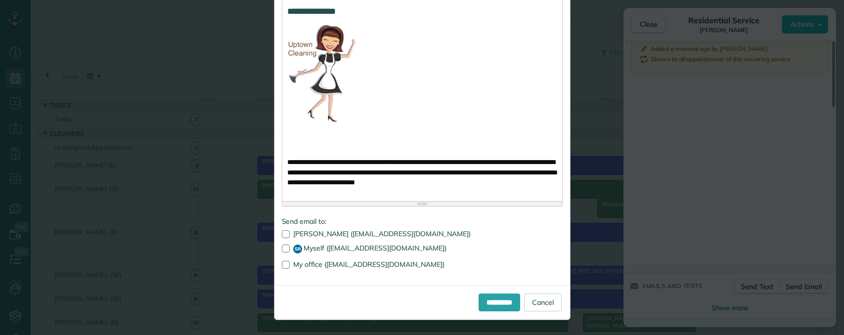
scroll to position [773, 0]
click at [489, 301] on input "**********" at bounding box center [500, 303] width 42 height 18
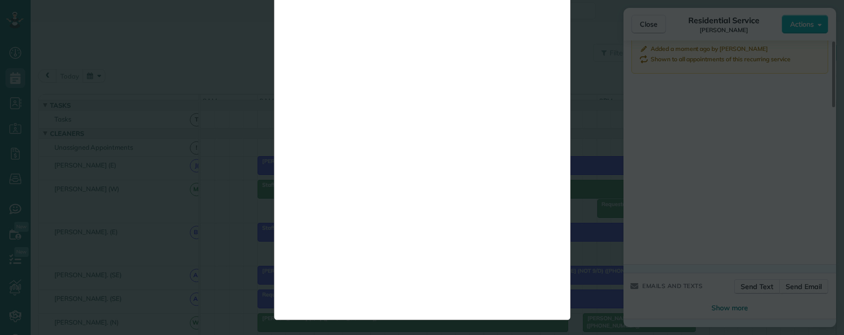
scroll to position [0, 0]
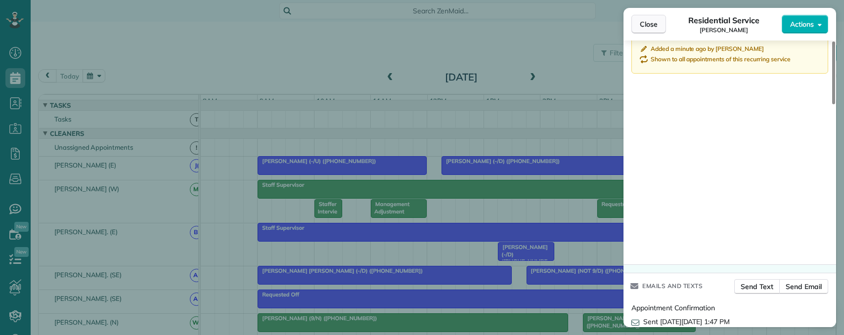
click at [645, 27] on span "Close" at bounding box center [649, 24] width 18 height 10
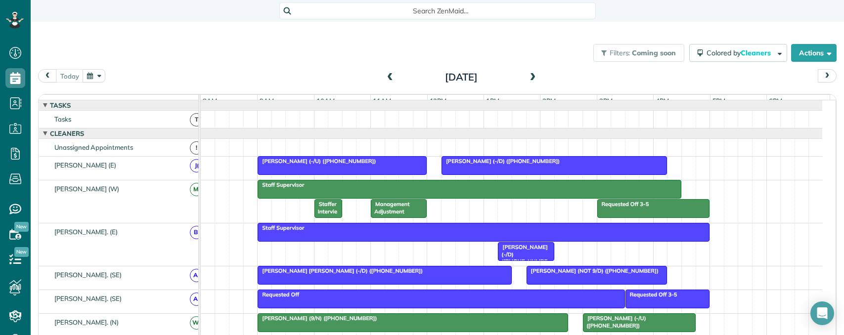
click at [94, 78] on button "button" at bounding box center [94, 75] width 23 height 13
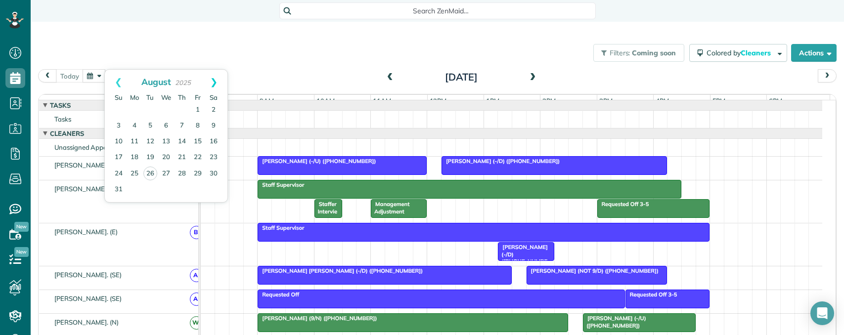
click at [214, 79] on link "Next" at bounding box center [213, 82] width 27 height 25
click at [197, 107] on link "5" at bounding box center [198, 110] width 16 height 16
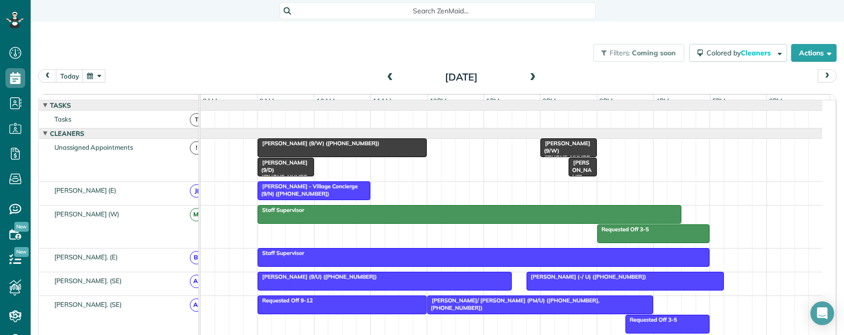
click at [575, 176] on span "Becca Shipp (+14067947732)" at bounding box center [580, 180] width 24 height 43
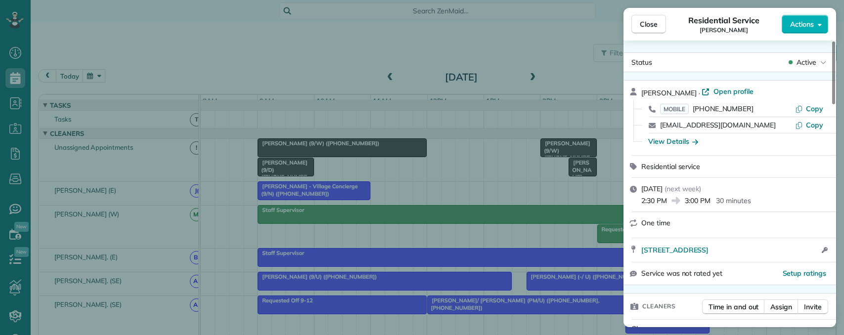
click at [721, 201] on p "30 minutes" at bounding box center [733, 201] width 35 height 10
click at [806, 24] on span "Actions" at bounding box center [802, 24] width 24 height 10
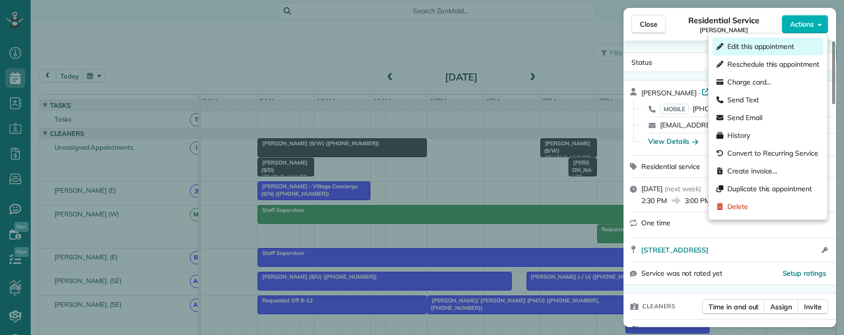
click at [771, 49] on span "Edit this appointment" at bounding box center [760, 47] width 67 height 10
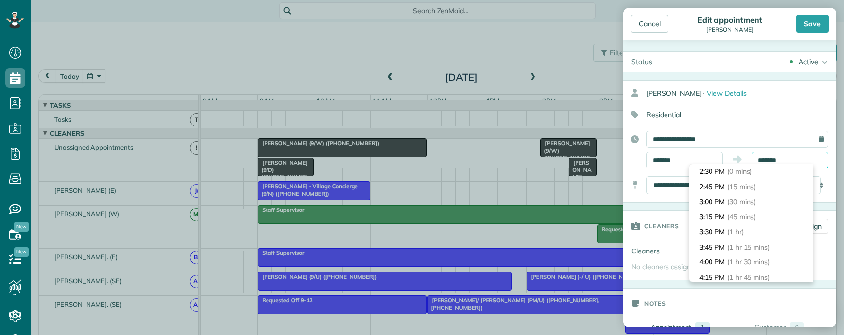
click at [770, 159] on input "*******" at bounding box center [790, 160] width 77 height 17
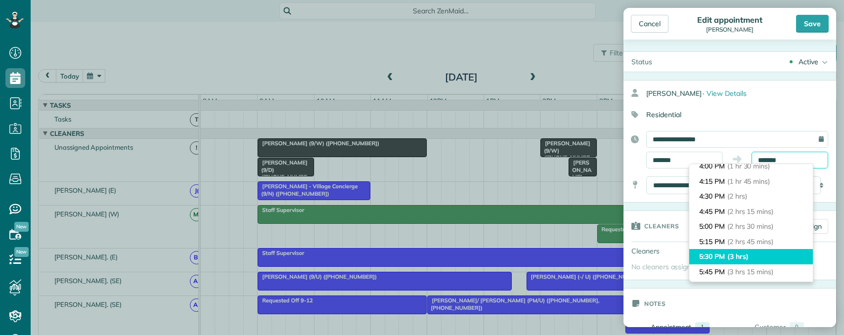
scroll to position [114, 0]
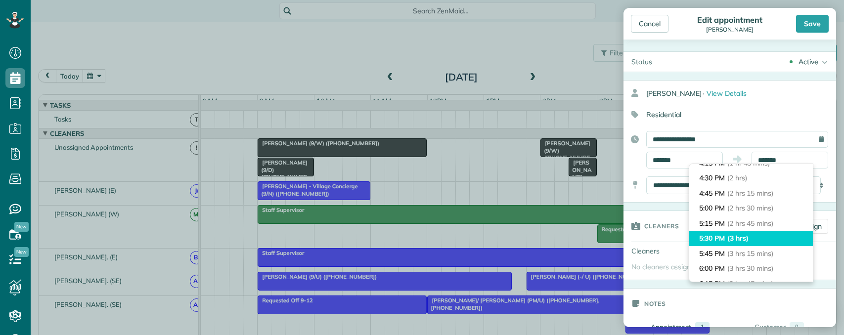
type input "*******"
click at [752, 238] on li "5:30 PM (3 hrs)" at bounding box center [751, 238] width 124 height 15
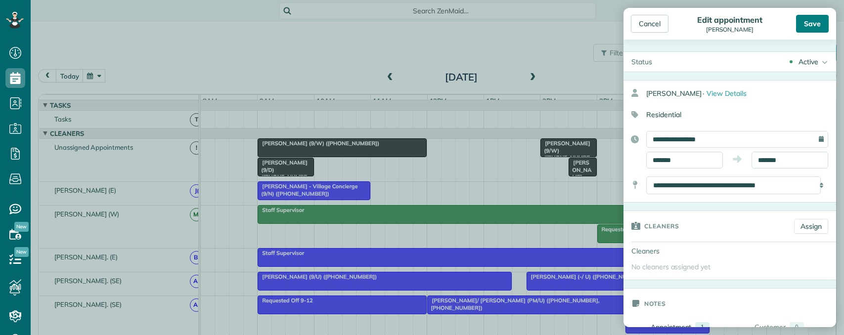
click at [809, 26] on div "Save" at bounding box center [812, 24] width 33 height 18
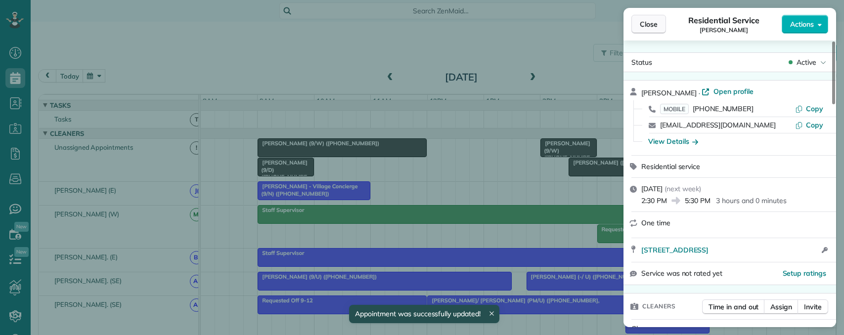
click at [645, 23] on span "Close" at bounding box center [649, 24] width 18 height 10
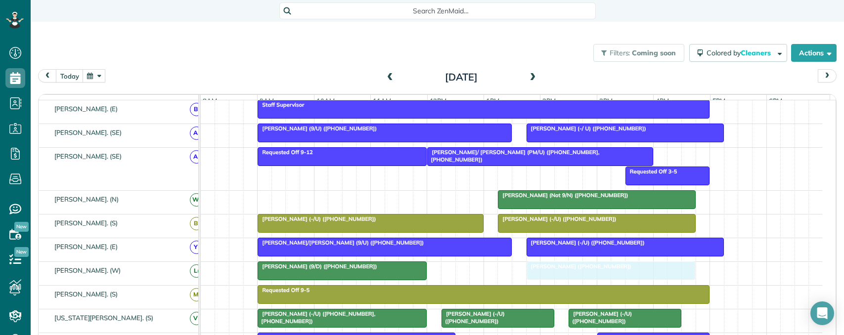
scroll to position [166, 0]
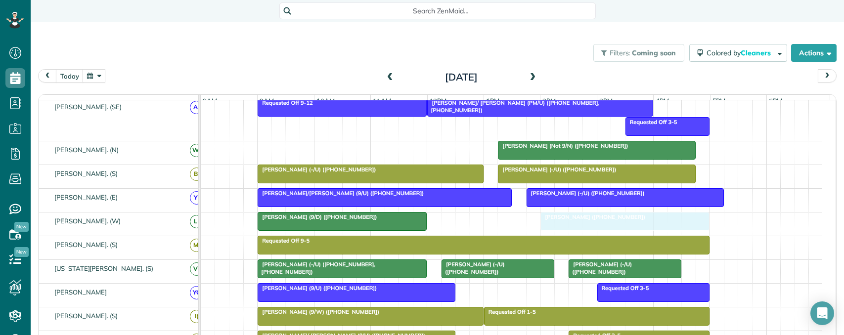
drag, startPoint x: 657, startPoint y: 124, endPoint x: 626, endPoint y: 235, distance: 115.9
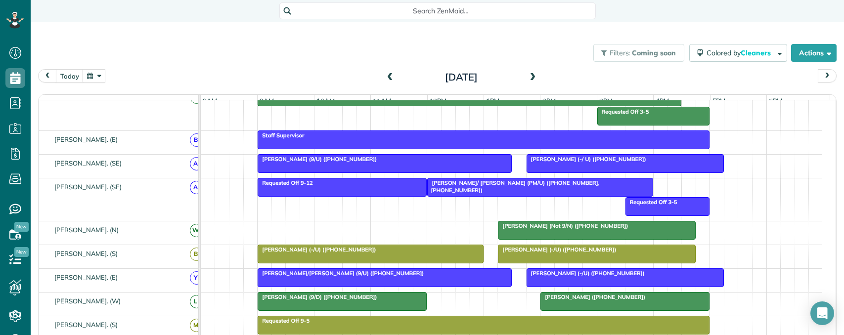
scroll to position [247, 0]
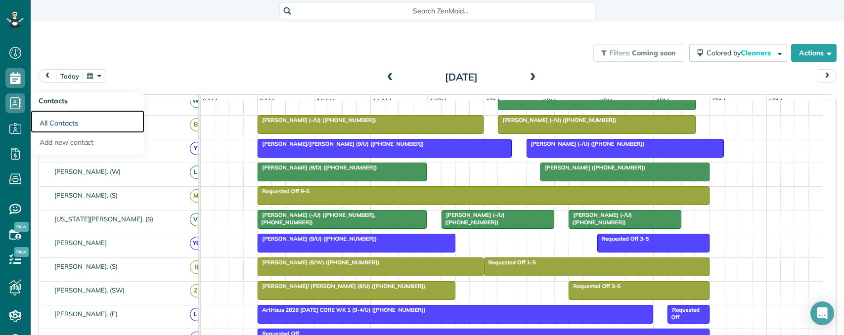
drag, startPoint x: 64, startPoint y: 119, endPoint x: 192, endPoint y: 112, distance: 127.7
click at [65, 119] on link "All Contacts" at bounding box center [88, 121] width 114 height 23
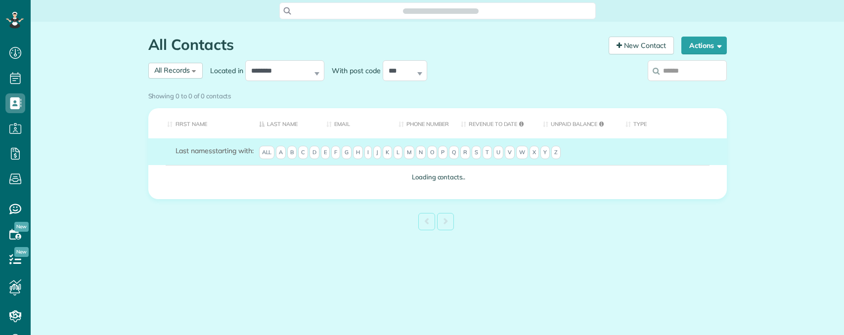
scroll to position [4, 4]
click at [666, 65] on input "search" at bounding box center [687, 70] width 79 height 21
type input "*******"
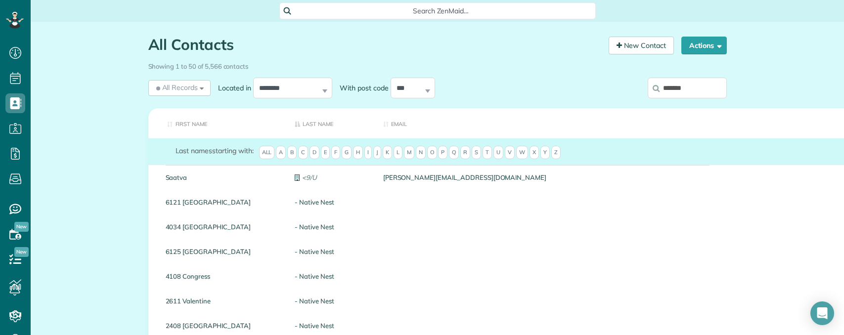
click at [692, 87] on input "*******" at bounding box center [687, 88] width 79 height 21
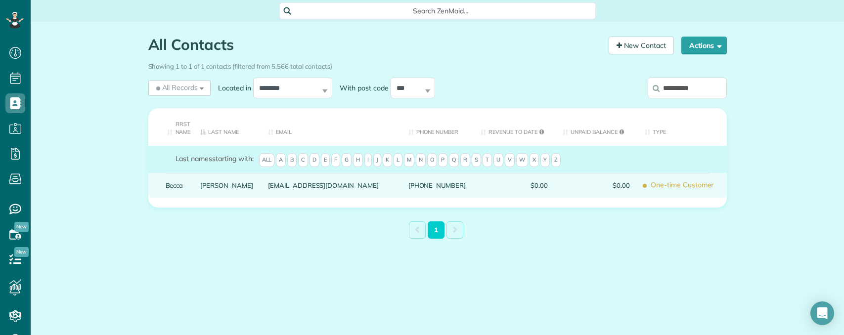
type input "**********"
click at [177, 186] on link "Becca" at bounding box center [176, 185] width 20 height 7
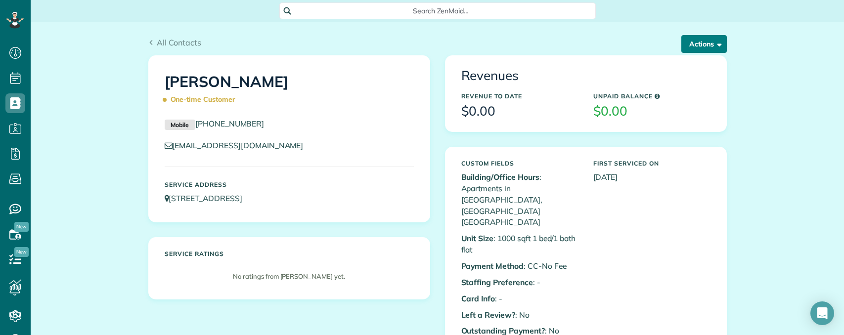
click at [693, 42] on button "Actions" at bounding box center [703, 44] width 45 height 18
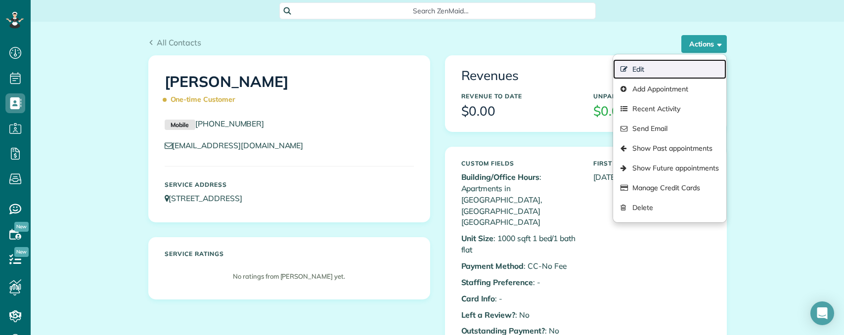
click at [647, 69] on link "Edit" at bounding box center [669, 69] width 113 height 20
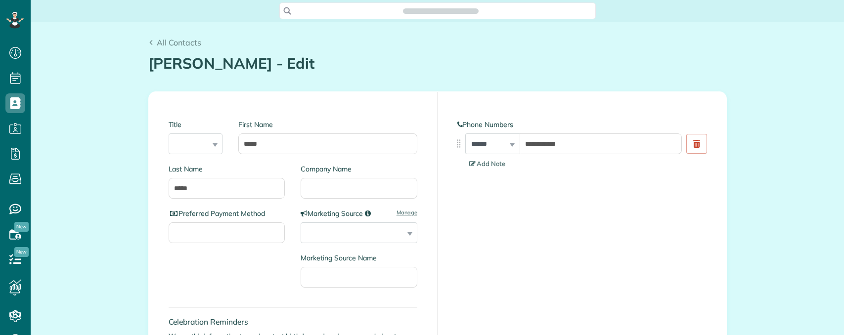
type input "**********"
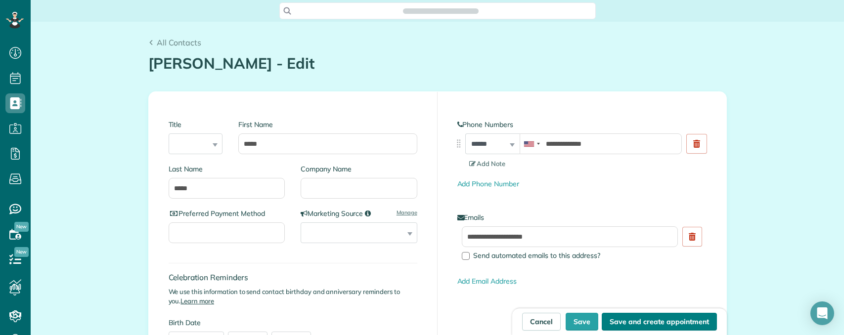
scroll to position [4, 4]
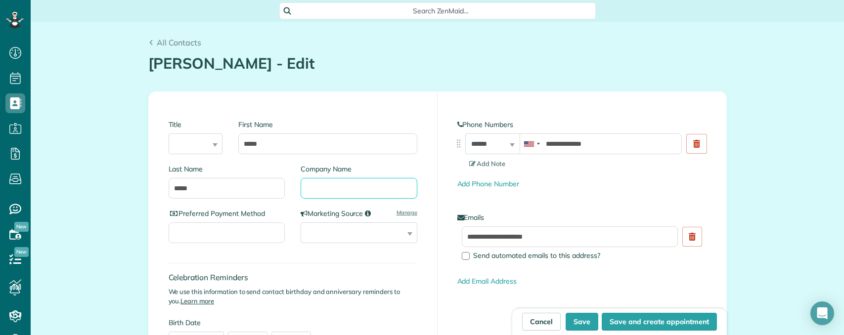
click at [356, 181] on input "Company Name" at bounding box center [359, 188] width 117 height 21
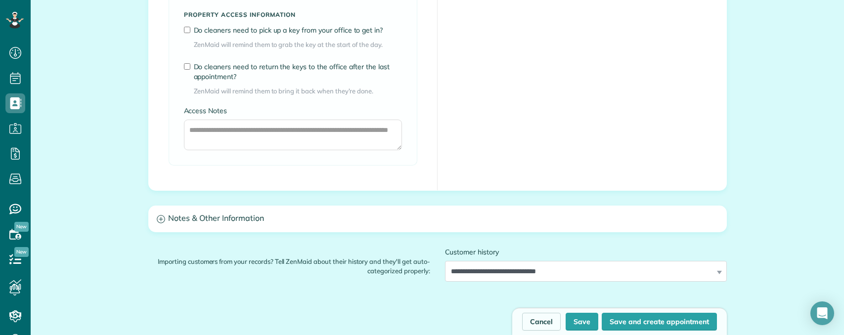
scroll to position [841, 0]
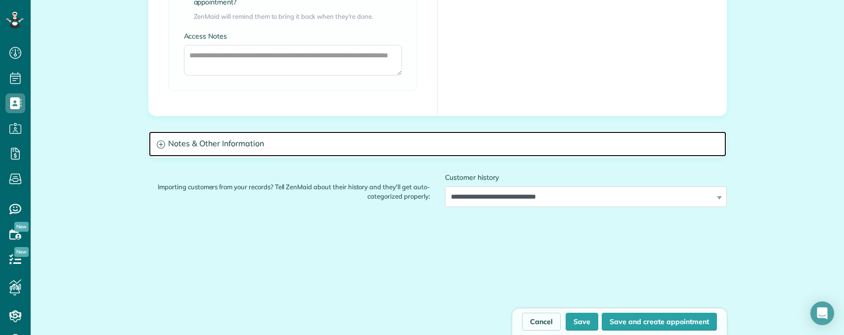
click at [216, 143] on h3 "Notes & Other Information" at bounding box center [438, 144] width 578 height 25
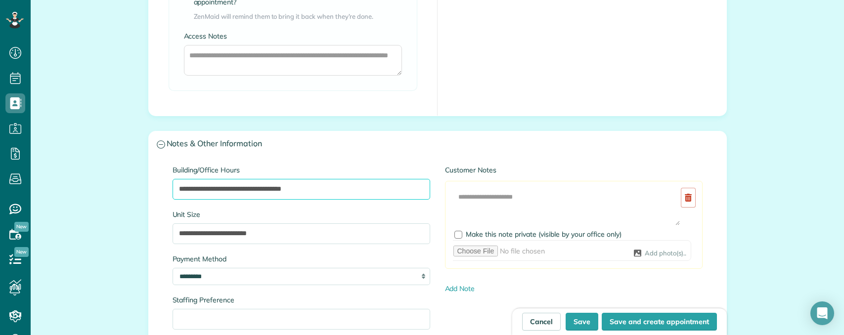
drag, startPoint x: 303, startPoint y: 187, endPoint x: 131, endPoint y: 185, distance: 172.1
paste input "text"
type input "**********"
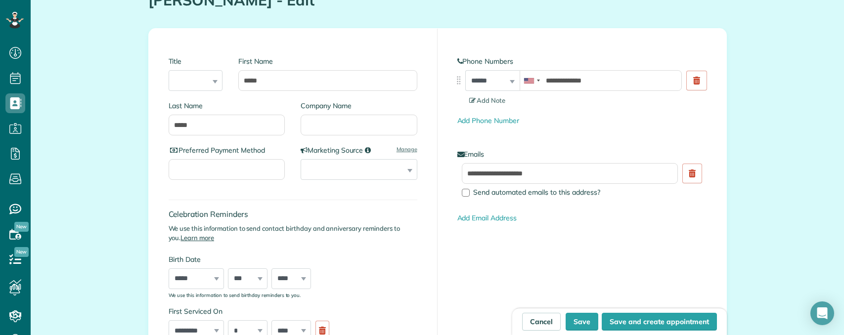
scroll to position [49, 0]
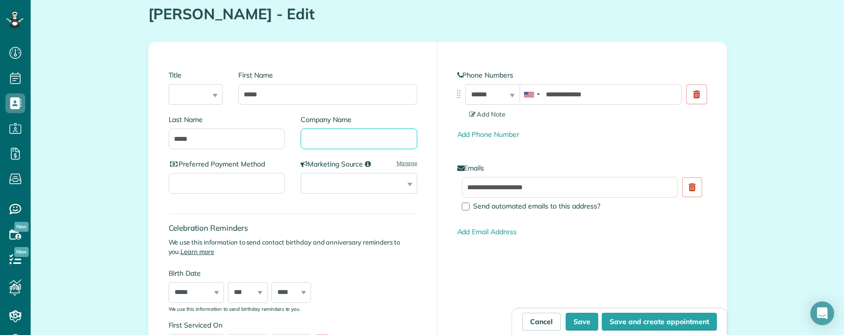
click at [337, 149] on input "Company Name" at bounding box center [359, 139] width 117 height 21
type input "***"
click at [570, 324] on button "Save" at bounding box center [582, 322] width 33 height 18
type input "**********"
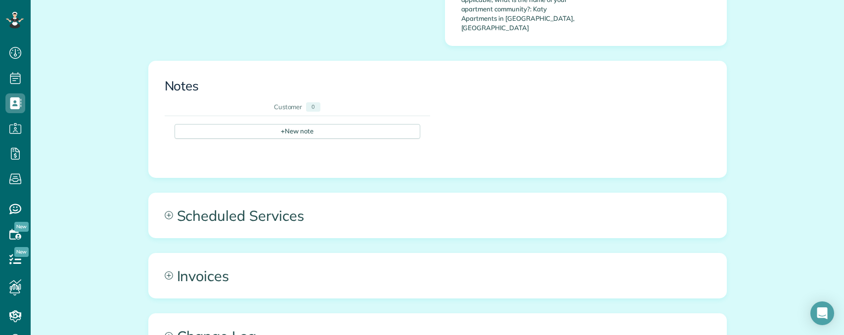
scroll to position [742, 0]
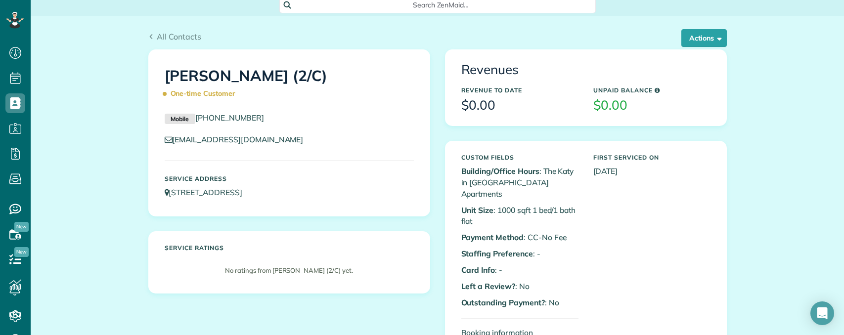
scroll to position [0, 0]
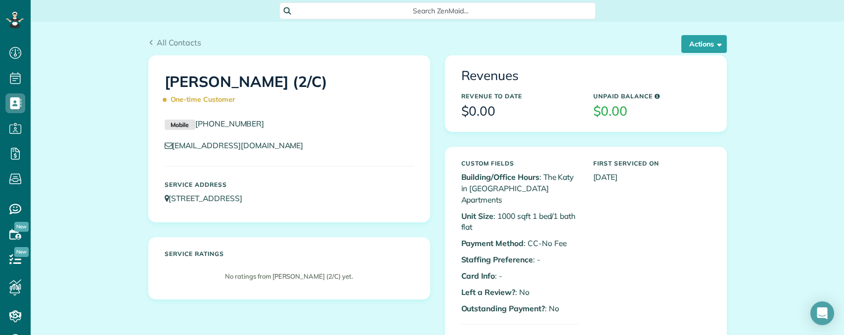
click at [452, 13] on span "Search ZenMaid…" at bounding box center [441, 11] width 301 height 10
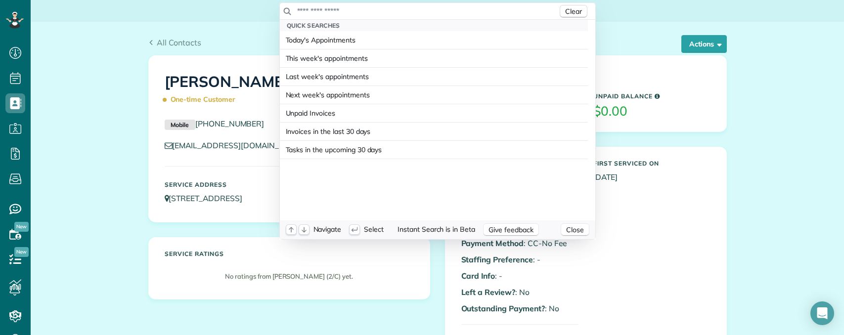
click at [416, 15] on input "text" at bounding box center [427, 11] width 261 height 10
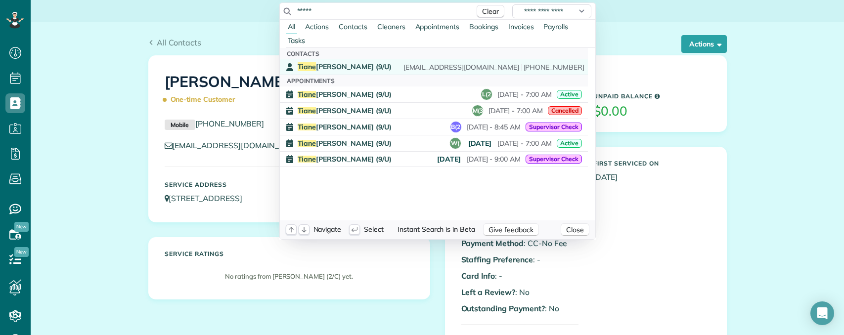
type input "*****"
click at [340, 67] on span "Tiane Parris (9/U)" at bounding box center [345, 66] width 94 height 9
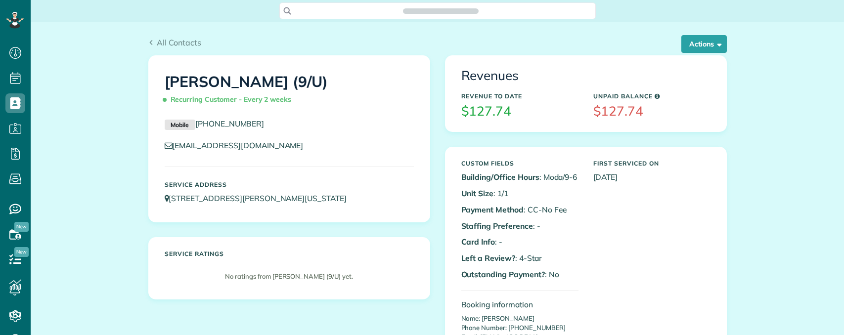
scroll to position [4, 4]
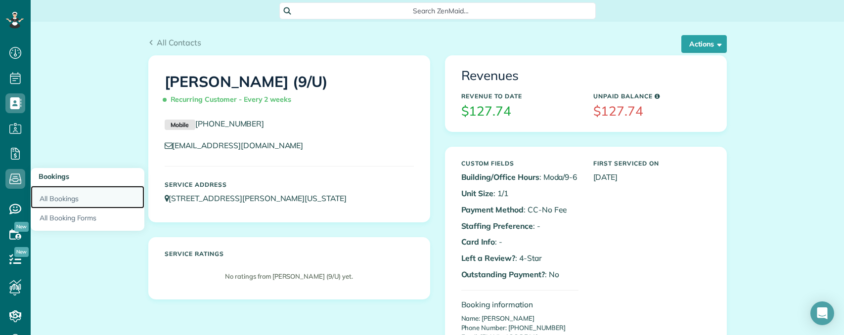
click at [57, 196] on link "All Bookings" at bounding box center [88, 197] width 114 height 23
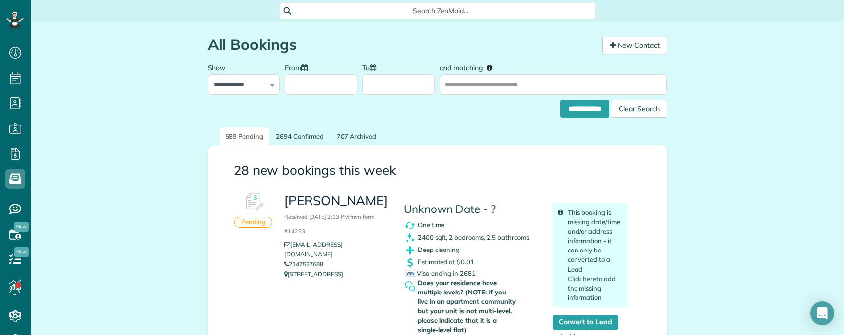
copy h3 "[PERSON_NAME]"
drag, startPoint x: 283, startPoint y: 203, endPoint x: 372, endPoint y: 208, distance: 88.6
click at [372, 208] on h3 "[PERSON_NAME] Received [DATE] 2:13 PM from form #14253" at bounding box center [336, 215] width 104 height 43
drag, startPoint x: 217, startPoint y: 277, endPoint x: 227, endPoint y: 280, distance: 10.3
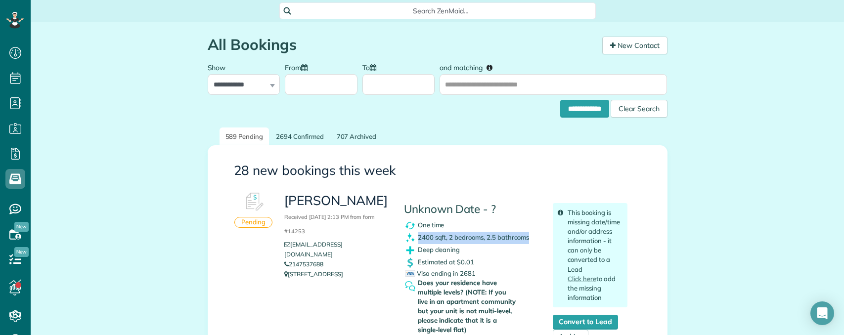
drag, startPoint x: 416, startPoint y: 237, endPoint x: 537, endPoint y: 243, distance: 121.8
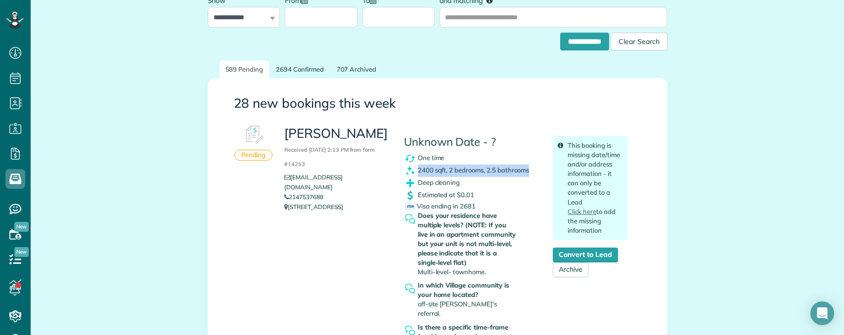
scroll to position [99, 0]
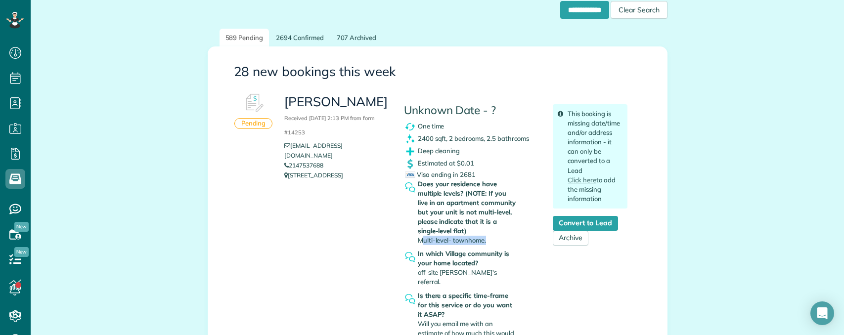
drag, startPoint x: 500, startPoint y: 244, endPoint x: 500, endPoint y: 249, distance: 5.0
click at [500, 244] on div "Does your residence have multiple levels? (NOTE: If you live in an apartment co…" at bounding box center [468, 212] width 100 height 66
copy div "2400 sqft, 2 bedrooms, 2.5 bathrooms Deep cleaning"
drag, startPoint x: 414, startPoint y: 137, endPoint x: 477, endPoint y: 151, distance: 64.3
click at [477, 151] on div "Unknown Date - ? One time 2400 sqft, 2 bedrooms, 2.5 bathrooms Deep cleaning Es…" at bounding box center [471, 265] width 149 height 352
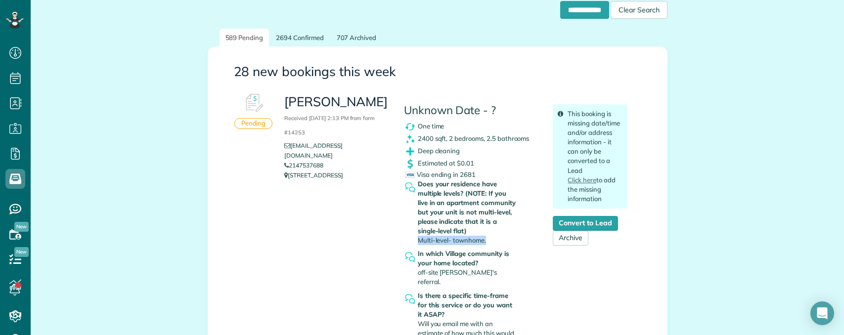
copy span "Multi-level- townhome."
drag, startPoint x: 464, startPoint y: 236, endPoint x: 506, endPoint y: 237, distance: 42.1
click at [506, 237] on div "Does your residence have multiple levels? (NOTE: If you live in an apartment co…" at bounding box center [468, 212] width 100 height 66
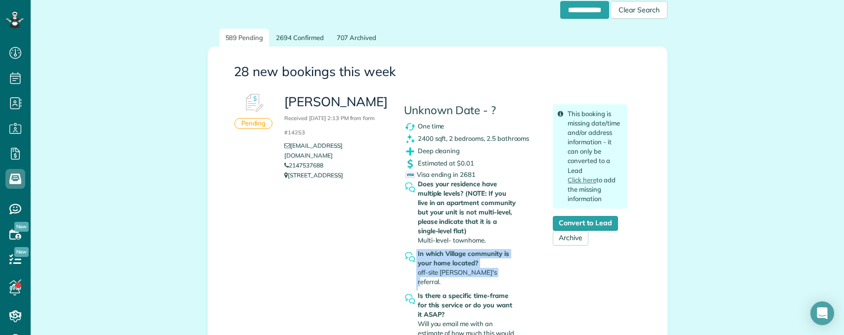
drag, startPoint x: 413, startPoint y: 273, endPoint x: 499, endPoint y: 274, distance: 86.5
click at [499, 274] on div "In which Village community is your home located? off-site Cindy's referral." at bounding box center [471, 270] width 134 height 42
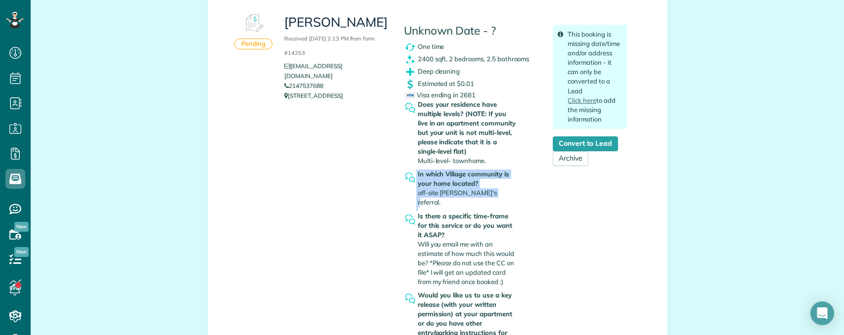
scroll to position [247, 0]
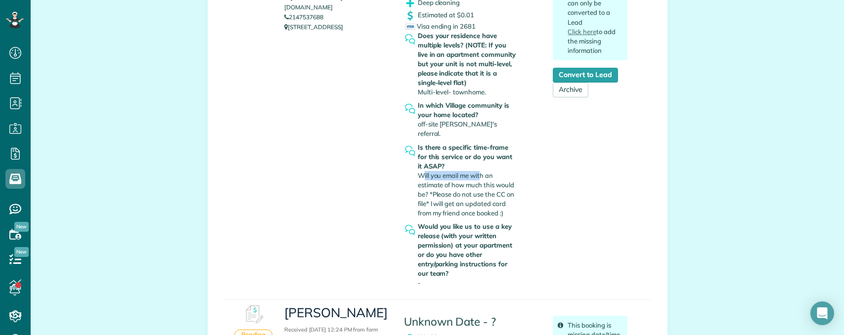
drag, startPoint x: 420, startPoint y: 166, endPoint x: 478, endPoint y: 168, distance: 57.9
click at [478, 172] on span "Will you email me with an estimate of how much this would be? *Please do not us…" at bounding box center [466, 194] width 96 height 45
click at [464, 180] on span "Will you email me with an estimate of how much this would be? *Please do not us…" at bounding box center [466, 194] width 96 height 45
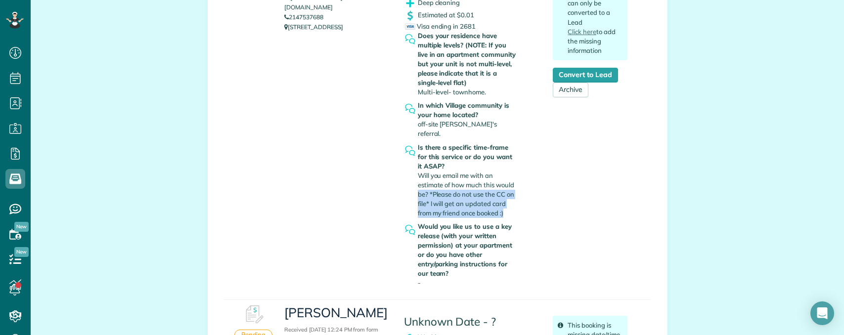
drag, startPoint x: 434, startPoint y: 184, endPoint x: 513, endPoint y: 207, distance: 82.7
click at [512, 204] on div "Is there a specific time-frame for this service or do you want it ASAP? Will yo…" at bounding box center [468, 181] width 100 height 76
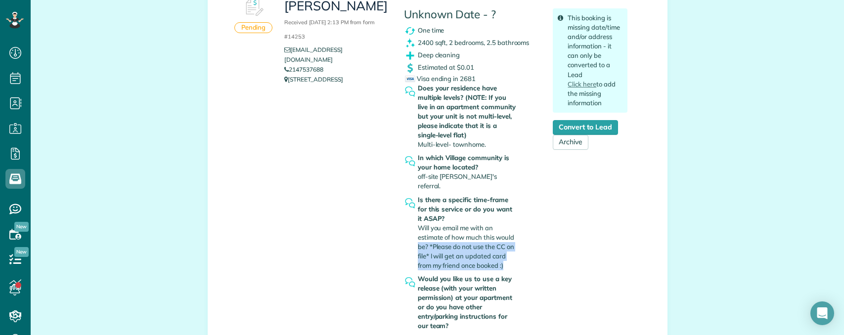
scroll to position [198, 0]
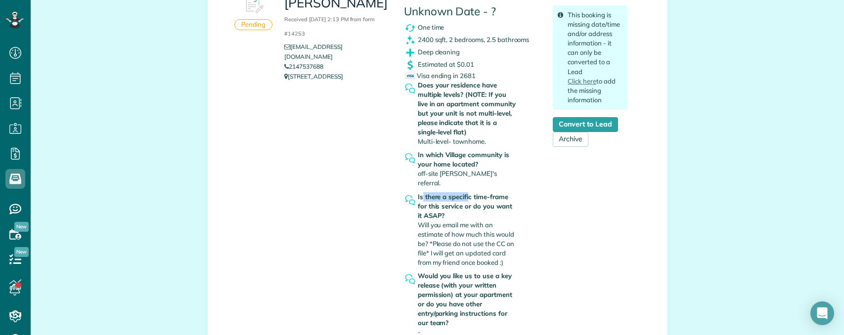
drag, startPoint x: 420, startPoint y: 188, endPoint x: 464, endPoint y: 192, distance: 44.2
click at [464, 192] on strong "Is there a specific time-frame for this service or do you want it ASAP?" at bounding box center [468, 206] width 100 height 28
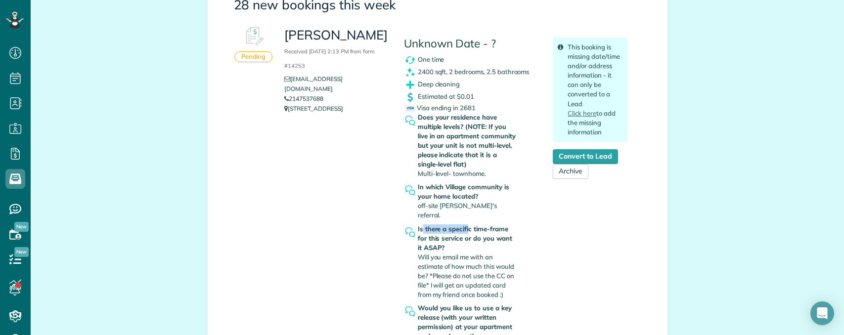
scroll to position [148, 0]
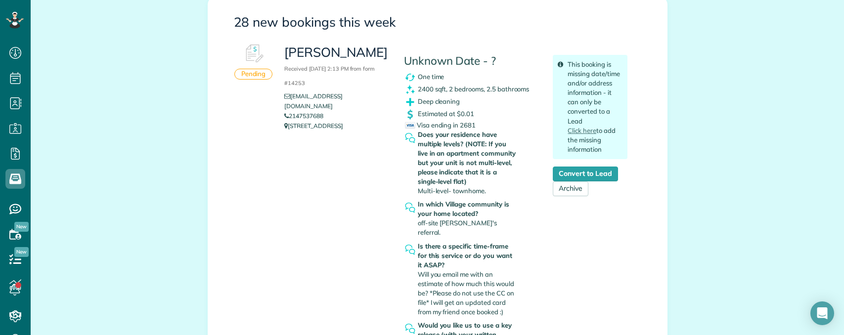
click at [339, 143] on div "Stanford Smith Received August 26, 2025 2:13 PM from form #14253 cwenno@thevill…" at bounding box center [456, 215] width 358 height 352
click at [342, 97] on link "cwenno@thevillagedallas.com" at bounding box center [313, 100] width 58 height 17
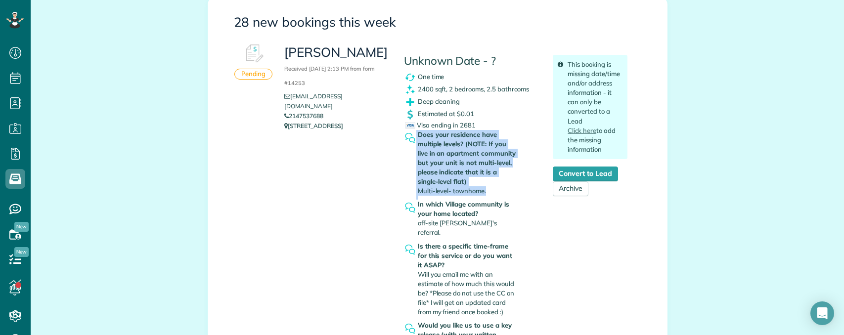
drag, startPoint x: 448, startPoint y: 192, endPoint x: 496, endPoint y: 191, distance: 48.0
click at [507, 192] on div "Does your residence have multiple levels? (NOTE: If you live in an apartment co…" at bounding box center [471, 165] width 134 height 70
click at [488, 189] on div "Does your residence have multiple levels? (NOTE: If you live in an apartment co…" at bounding box center [468, 163] width 100 height 66
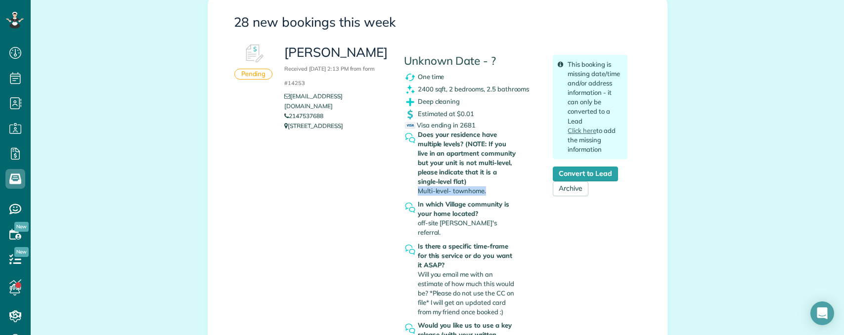
copy span "Multi-level- townhome."
drag, startPoint x: 470, startPoint y: 188, endPoint x: 415, endPoint y: 189, distance: 54.9
click at [418, 189] on div "Does your residence have multiple levels? (NOTE: If you live in an apartment co…" at bounding box center [468, 163] width 100 height 66
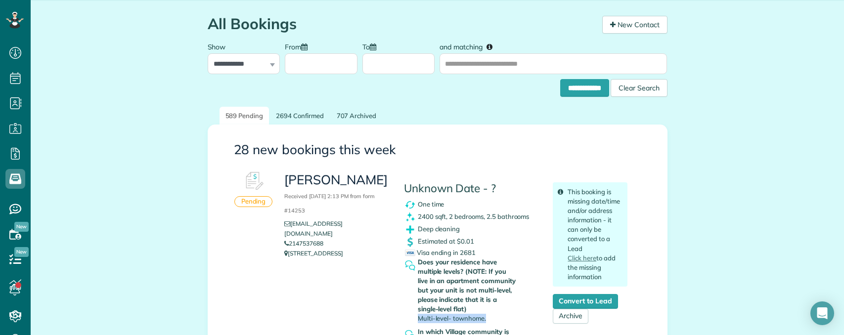
scroll to position [0, 0]
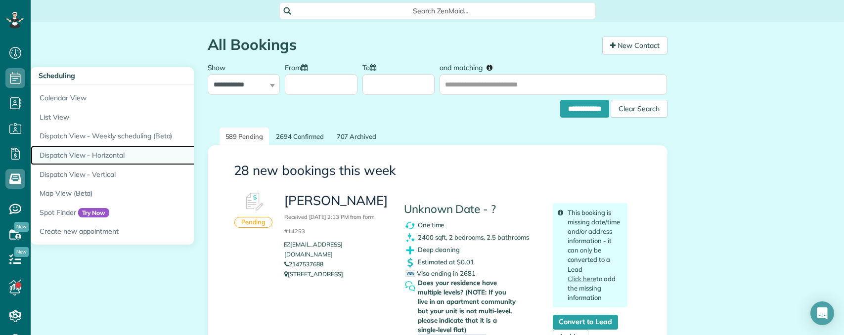
drag, startPoint x: 73, startPoint y: 153, endPoint x: 93, endPoint y: 159, distance: 21.1
click at [74, 153] on link "Dispatch View - Horizontal" at bounding box center [154, 155] width 247 height 19
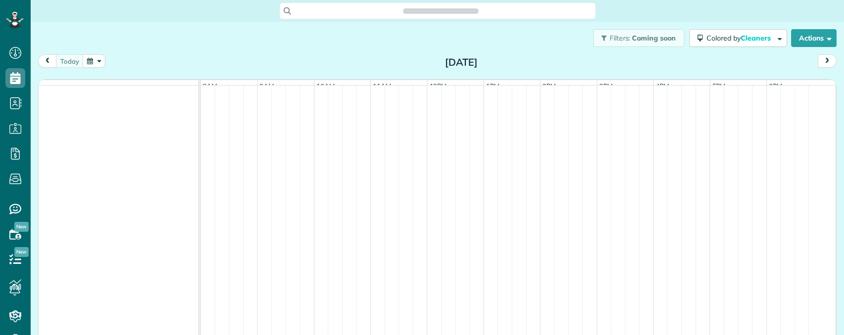
scroll to position [4, 4]
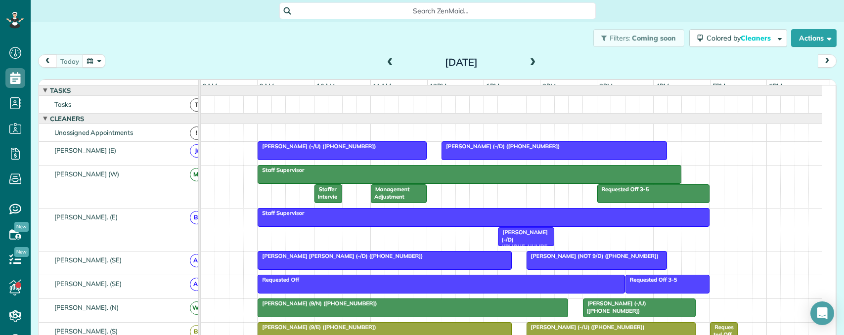
click at [93, 60] on button "button" at bounding box center [94, 60] width 23 height 13
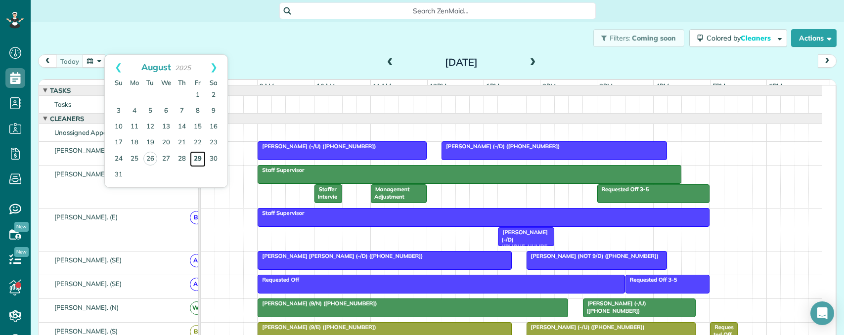
click at [196, 157] on link "29" at bounding box center [198, 159] width 16 height 16
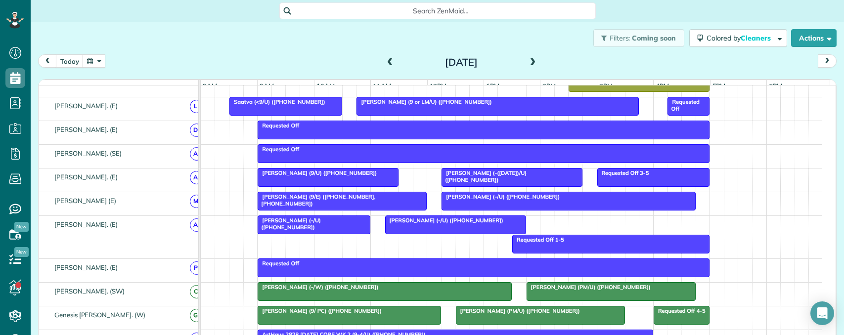
scroll to position [511, 0]
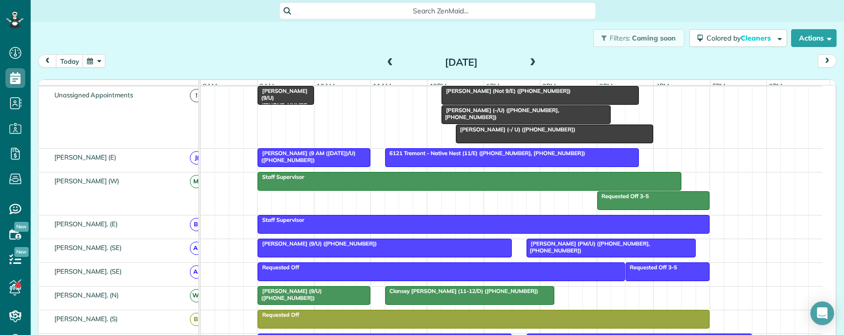
click at [385, 61] on span at bounding box center [390, 62] width 11 height 9
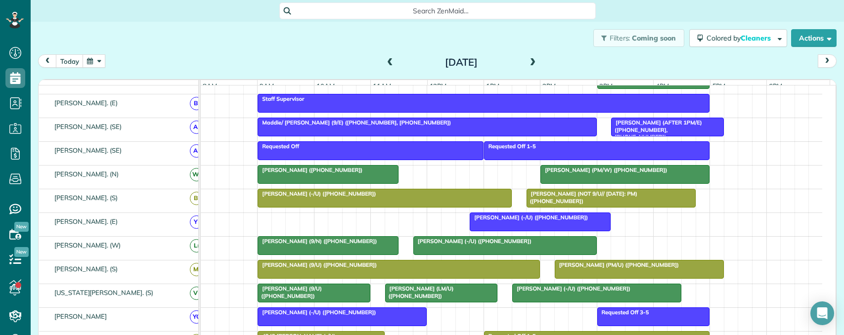
scroll to position [99, 0]
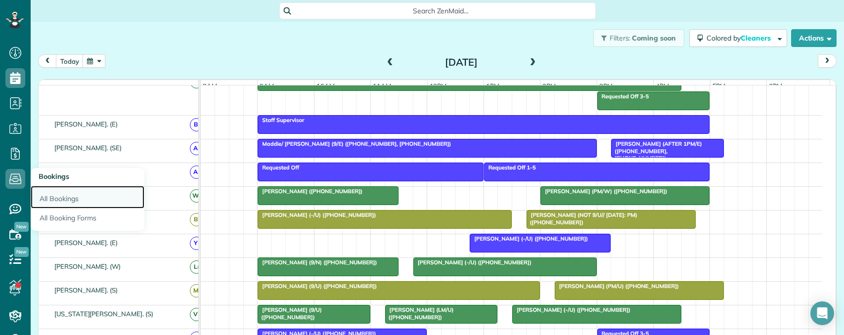
click at [66, 201] on link "All Bookings" at bounding box center [88, 197] width 114 height 23
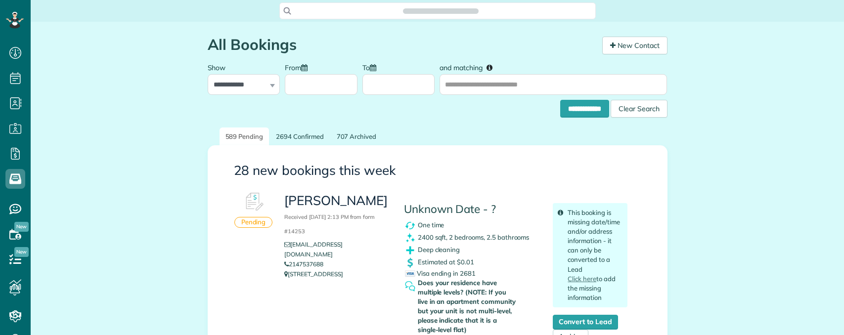
scroll to position [4, 4]
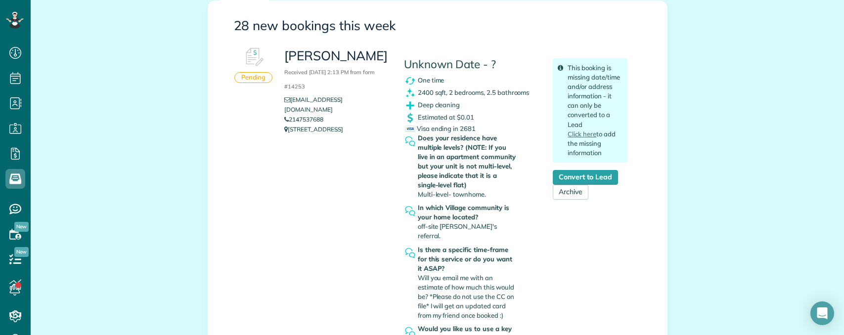
scroll to position [148, 0]
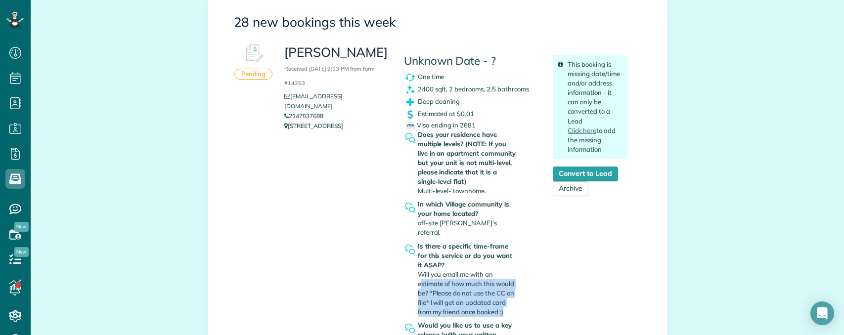
drag, startPoint x: 418, startPoint y: 275, endPoint x: 567, endPoint y: 284, distance: 149.6
click at [526, 303] on div "Is there a specific time-frame for this service or do you want it ASAP? Will yo…" at bounding box center [471, 282] width 134 height 80
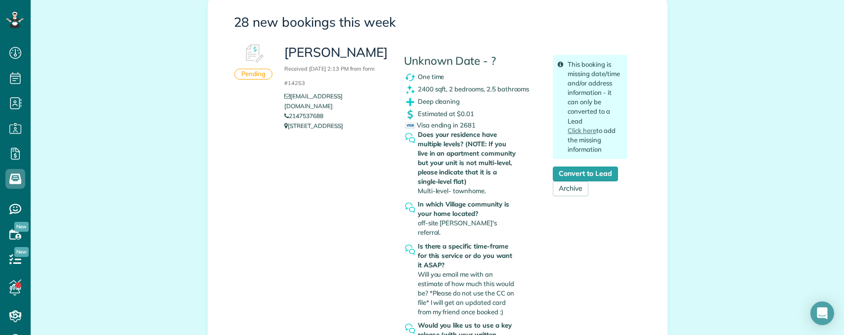
click at [579, 279] on div "[PERSON_NAME] Received [DATE] 2:13 PM from form #14253 [EMAIL_ADDRESS][DOMAIN_N…" at bounding box center [456, 215] width 358 height 352
drag, startPoint x: 506, startPoint y: 228, endPoint x: 543, endPoint y: 231, distance: 37.2
click at [543, 231] on div "[PERSON_NAME] Received [DATE] 2:13 PM from form #14253 [EMAIL_ADDRESS][DOMAIN_N…" at bounding box center [456, 215] width 358 height 352
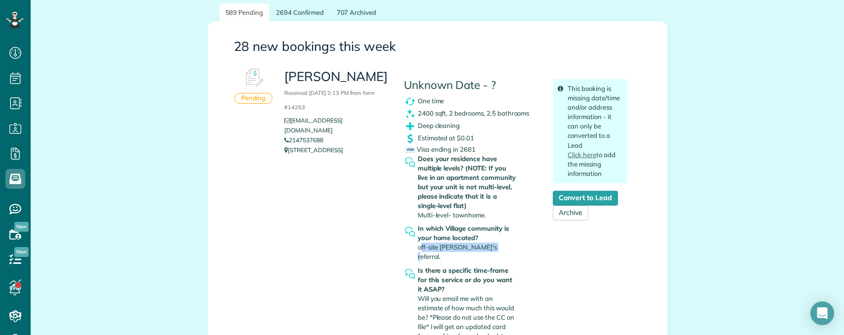
scroll to position [0, 0]
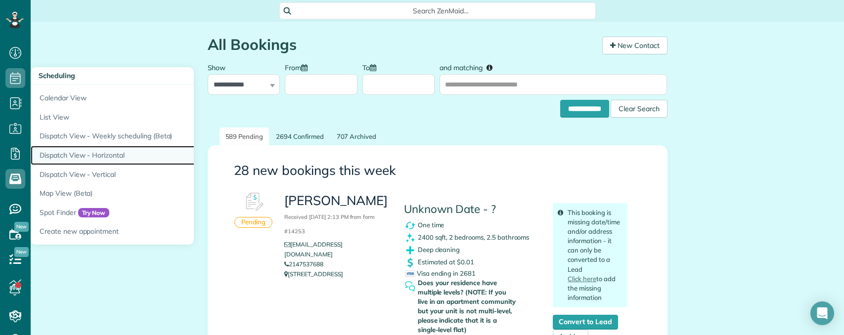
click at [89, 157] on link "Dispatch View - Horizontal" at bounding box center [154, 155] width 247 height 19
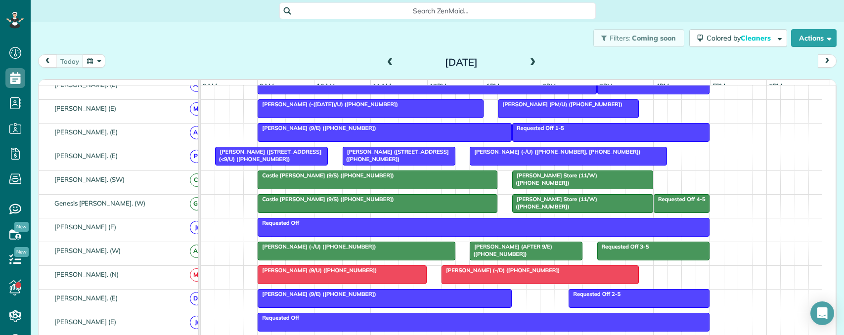
scroll to position [593, 0]
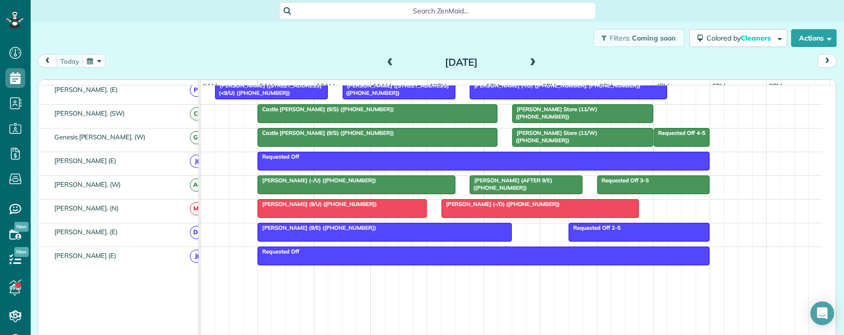
click at [531, 61] on span at bounding box center [533, 62] width 11 height 9
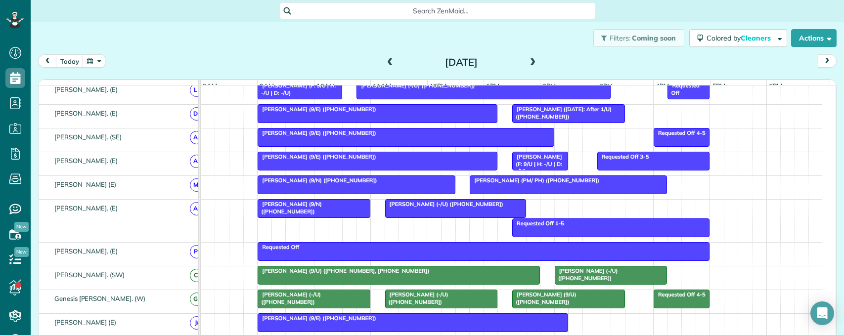
scroll to position [0, 0]
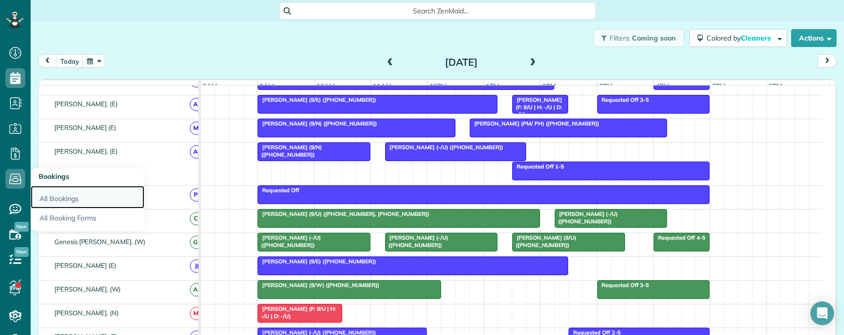
click at [53, 198] on link "All Bookings" at bounding box center [88, 197] width 114 height 23
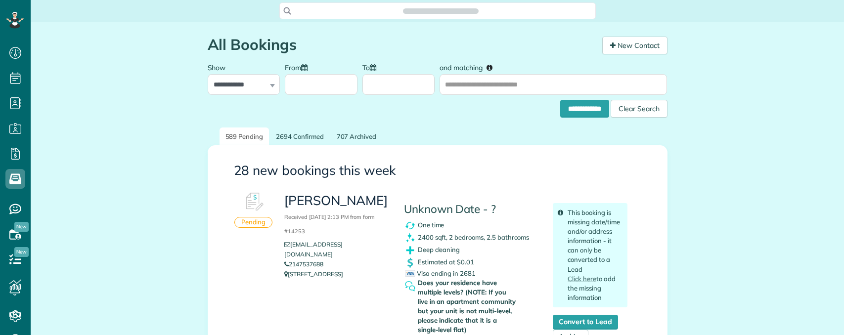
scroll to position [4, 4]
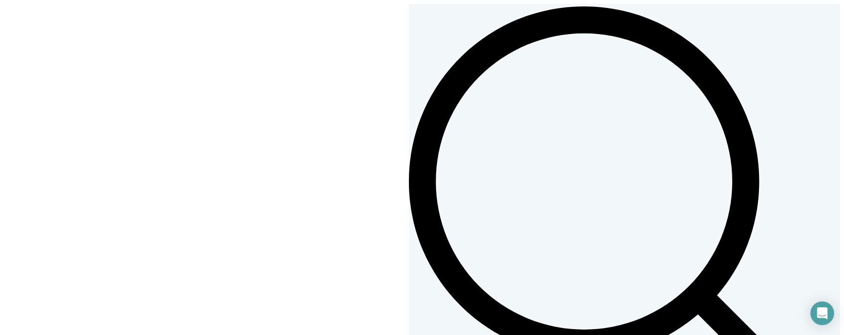
scroll to position [1483, 0]
drag, startPoint x: 188, startPoint y: 193, endPoint x: 281, endPoint y: 245, distance: 106.5
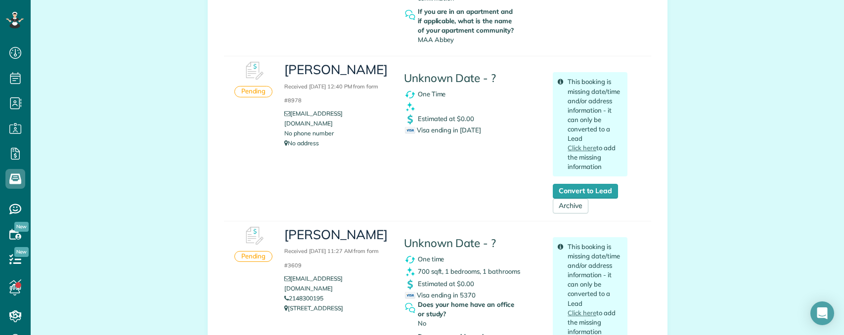
scroll to position [1829, 0]
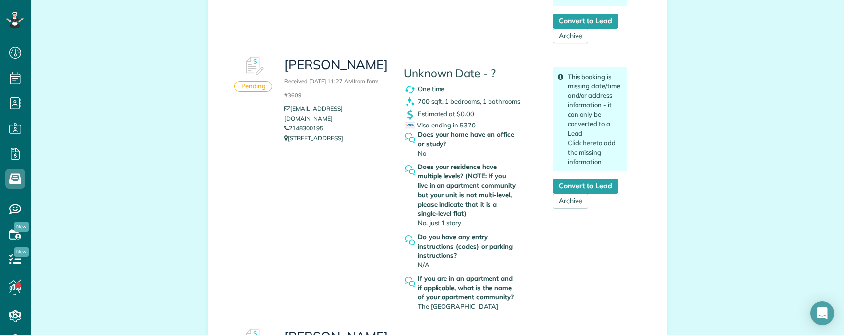
copy link "2148300195"
drag, startPoint x: 335, startPoint y: 98, endPoint x: 288, endPoint y: 101, distance: 47.1
click at [288, 124] on li "2148300195" at bounding box center [336, 129] width 104 height 10
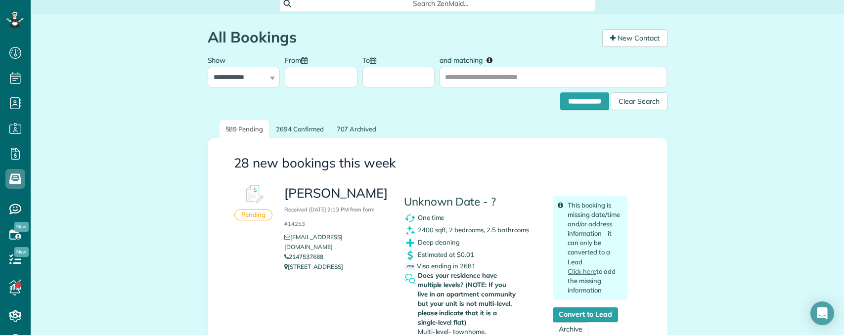
scroll to position [0, 0]
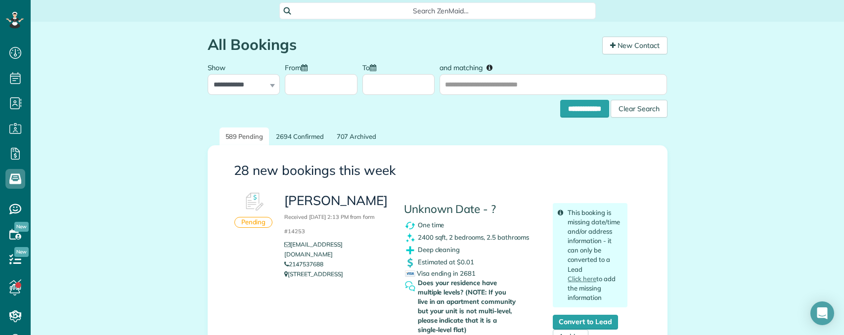
click at [420, 10] on span "Search ZenMaid…" at bounding box center [441, 11] width 301 height 10
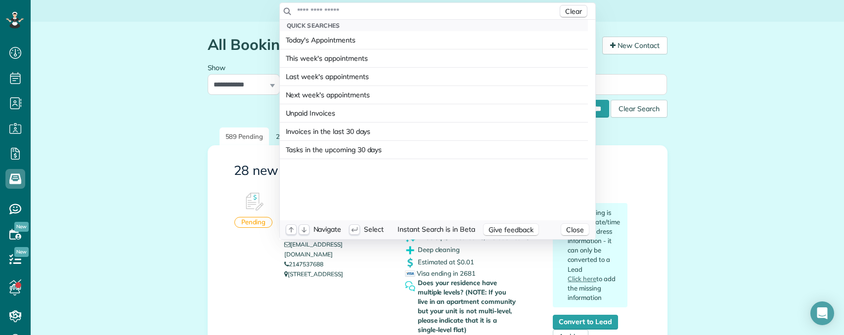
click at [420, 12] on input "text" at bounding box center [427, 11] width 261 height 10
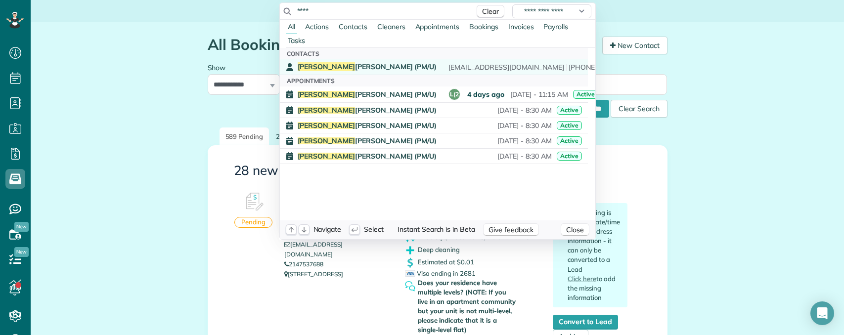
type input "****"
click at [360, 66] on div "Eron Ortiz (PM/U) eortiz6717@gmail.com (630) 731-7491" at bounding box center [441, 66] width 287 height 9
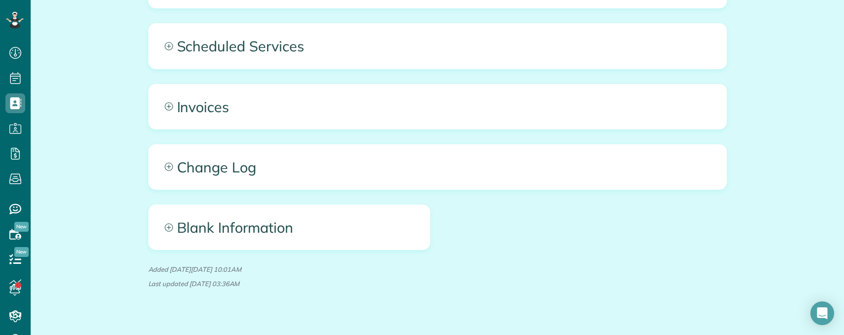
scroll to position [755, 0]
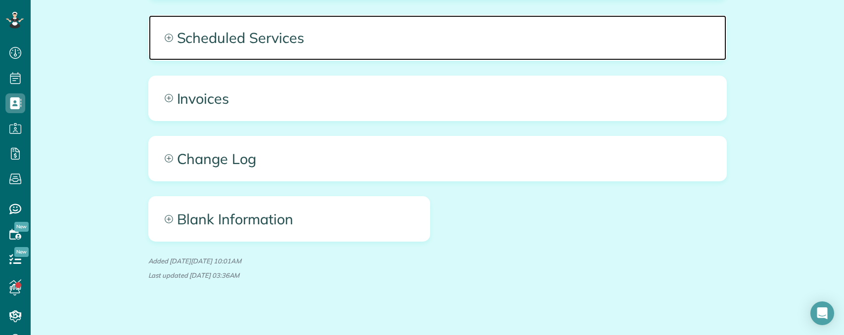
click at [267, 26] on span "Scheduled Services" at bounding box center [438, 37] width 578 height 45
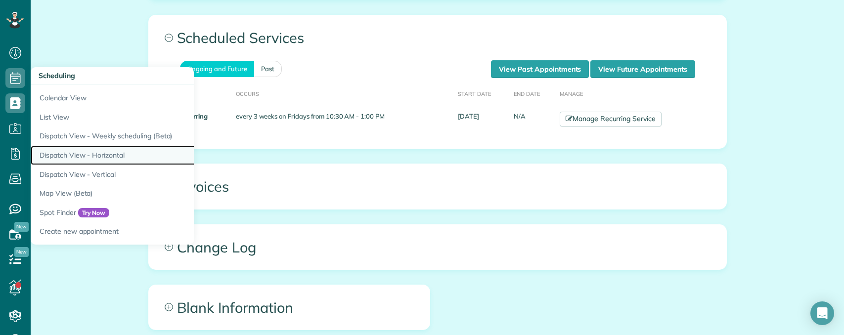
click at [96, 153] on link "Dispatch View - Horizontal" at bounding box center [154, 155] width 247 height 19
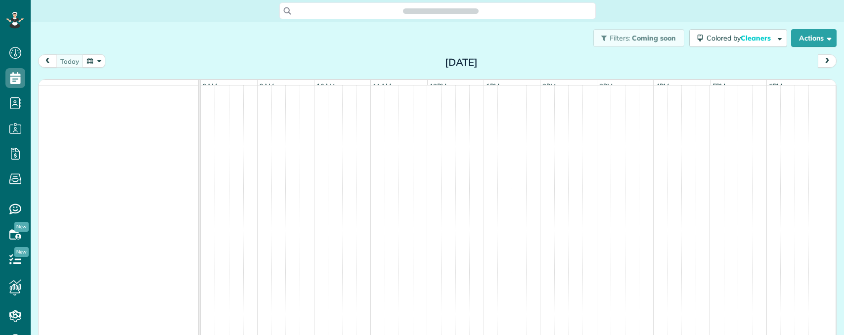
scroll to position [4, 4]
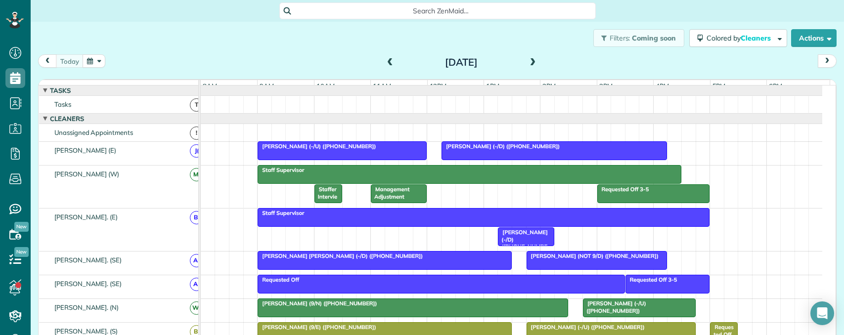
click at [400, 13] on span "Search ZenMaid…" at bounding box center [441, 11] width 301 height 10
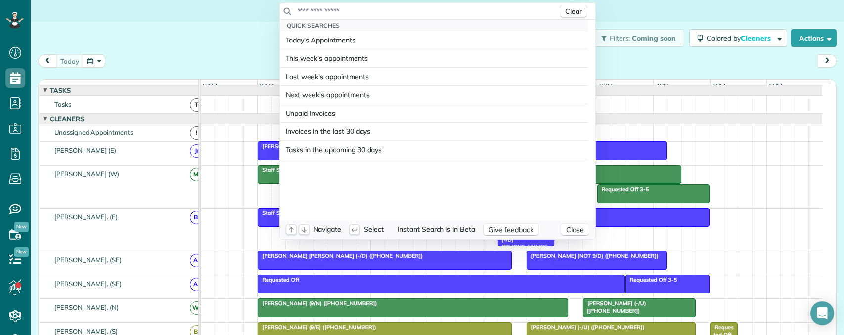
click at [400, 11] on input "text" at bounding box center [427, 11] width 261 height 10
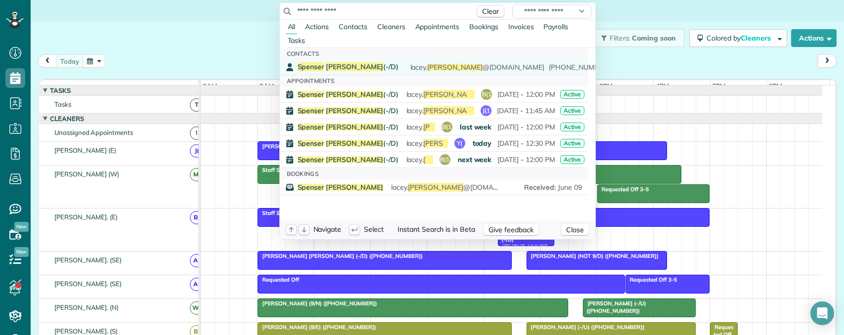
type input "**********"
click at [350, 67] on span "Spenser Stites (-/D)" at bounding box center [348, 66] width 101 height 9
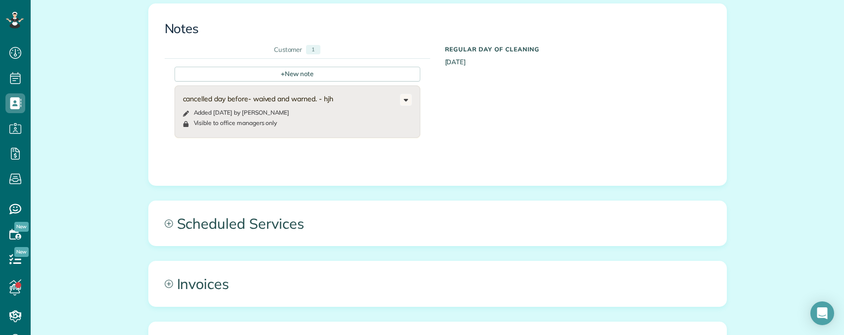
scroll to position [395, 0]
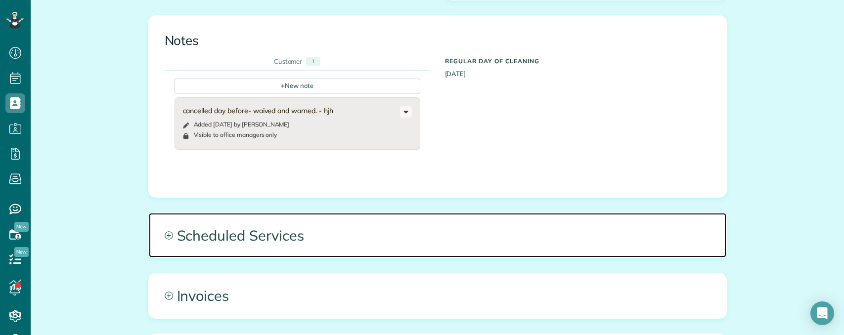
click at [398, 223] on span "Scheduled Services" at bounding box center [438, 235] width 578 height 45
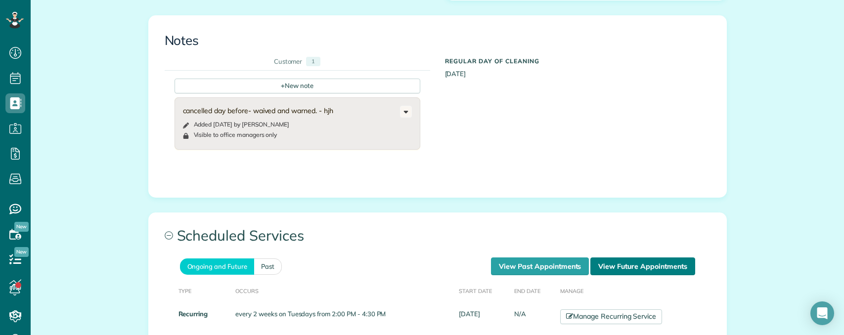
click at [612, 258] on link "View Future Appointments" at bounding box center [642, 267] width 104 height 18
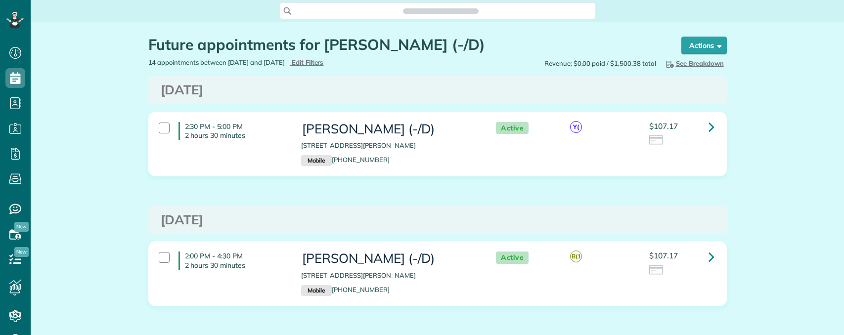
scroll to position [4, 4]
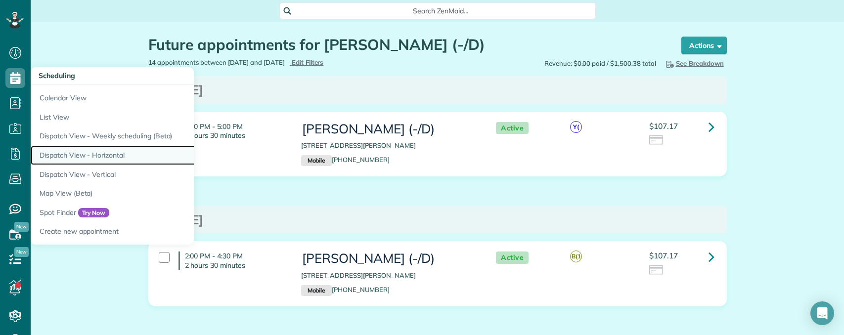
click at [96, 155] on link "Dispatch View - Horizontal" at bounding box center [154, 155] width 247 height 19
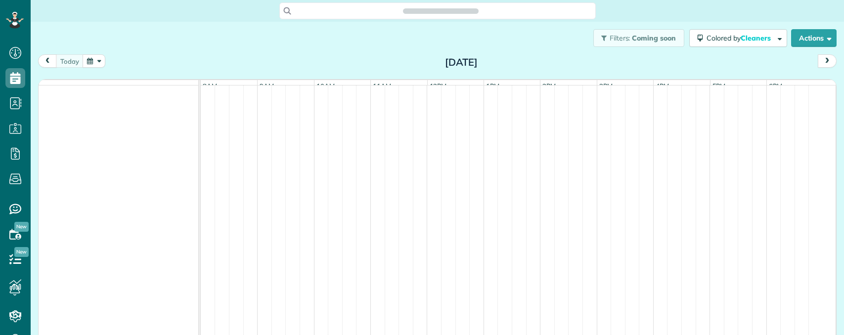
scroll to position [4, 4]
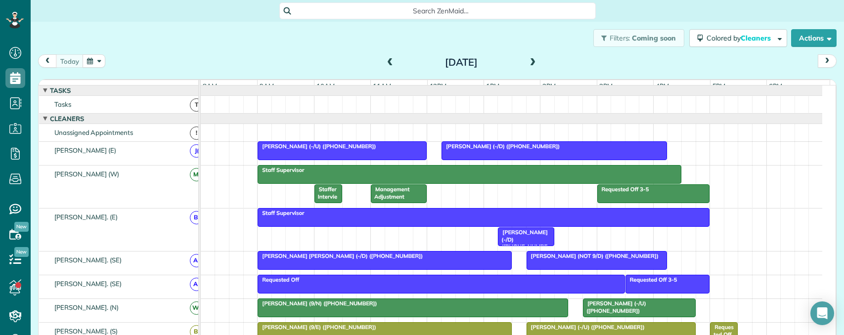
click at [528, 60] on span at bounding box center [533, 62] width 11 height 9
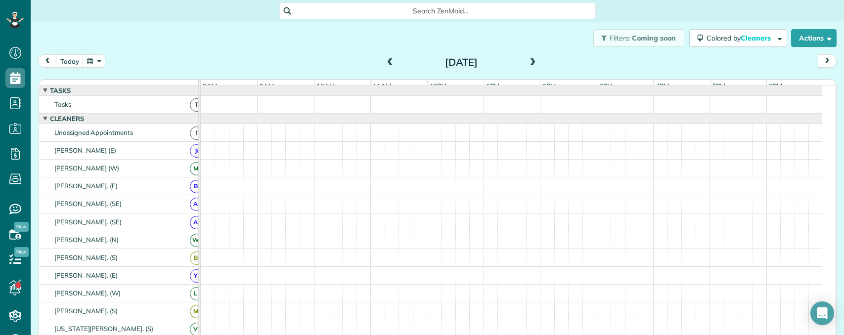
click at [528, 60] on span at bounding box center [533, 62] width 11 height 9
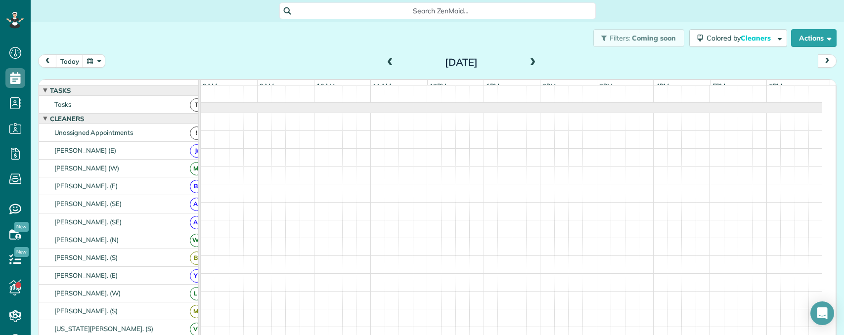
scroll to position [11, 0]
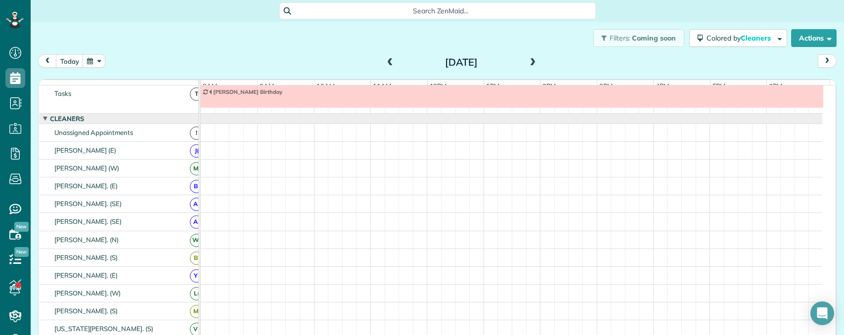
click at [528, 60] on span at bounding box center [533, 62] width 11 height 9
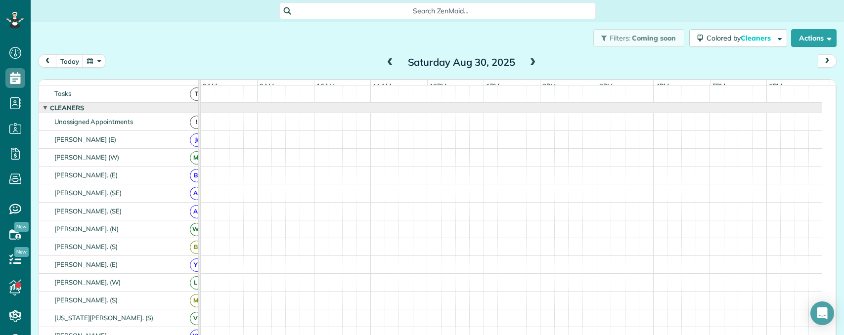
scroll to position [0, 0]
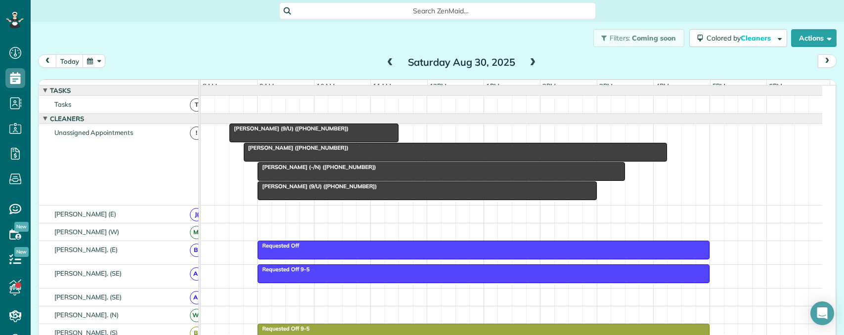
click at [528, 60] on span at bounding box center [533, 62] width 11 height 9
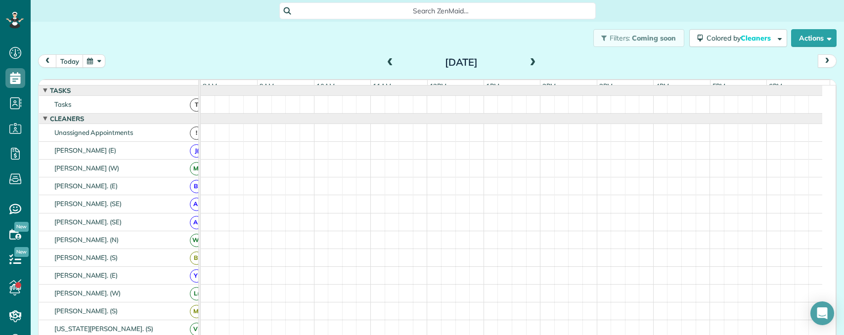
click at [528, 60] on span at bounding box center [533, 62] width 11 height 9
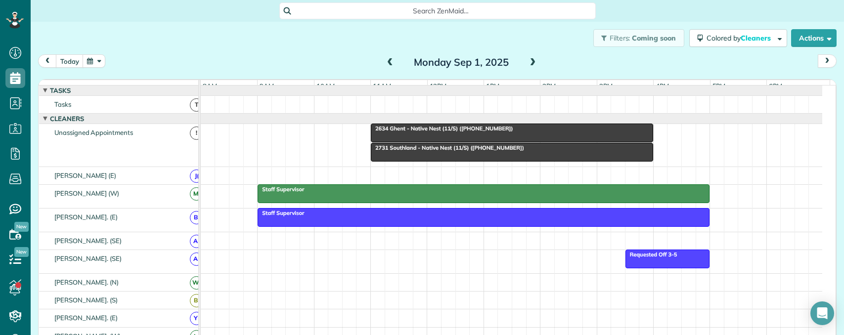
click at [528, 60] on span at bounding box center [533, 62] width 11 height 9
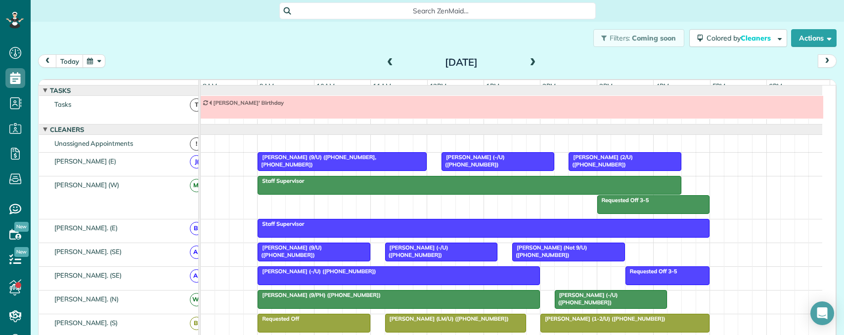
click at [430, 8] on span "Search ZenMaid…" at bounding box center [441, 11] width 301 height 10
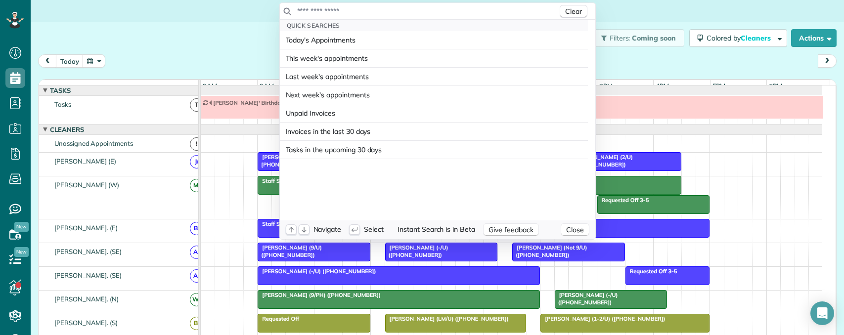
click at [430, 8] on input "text" at bounding box center [427, 11] width 261 height 10
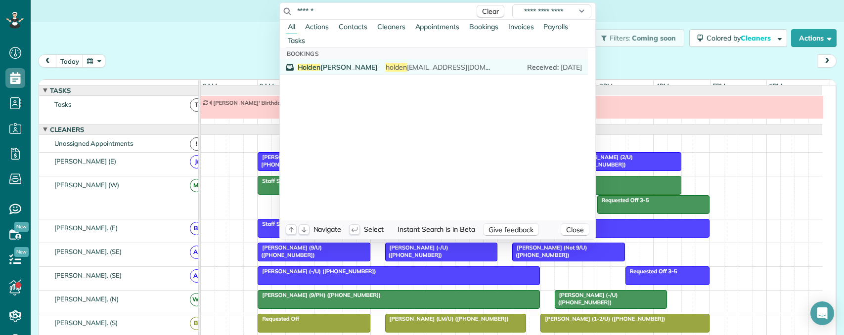
type input "******"
click at [386, 66] on span "holden holmes1223@yahoo.com" at bounding box center [454, 67] width 137 height 9
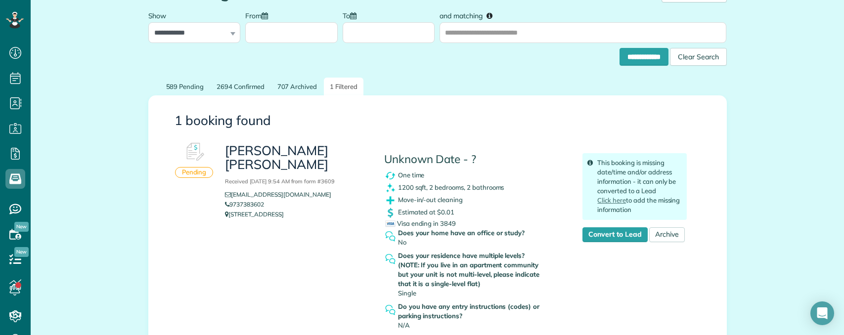
scroll to position [99, 0]
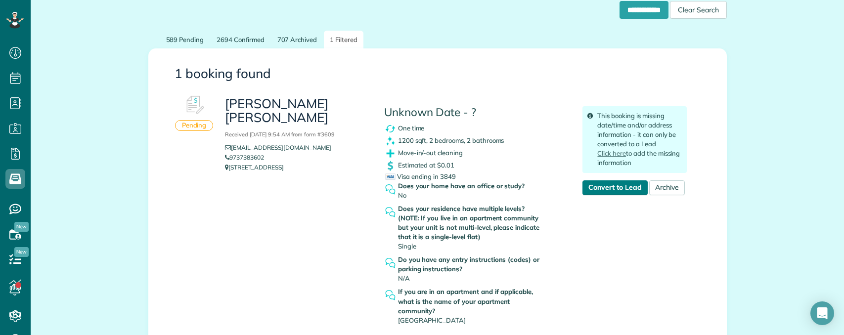
click at [616, 187] on link "Convert to Lead" at bounding box center [614, 187] width 65 height 15
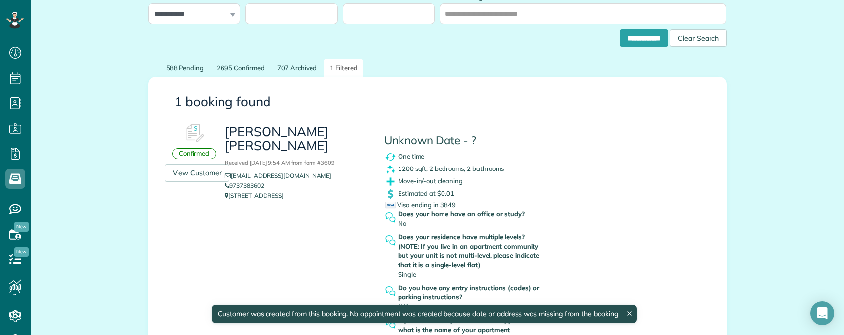
scroll to position [148, 0]
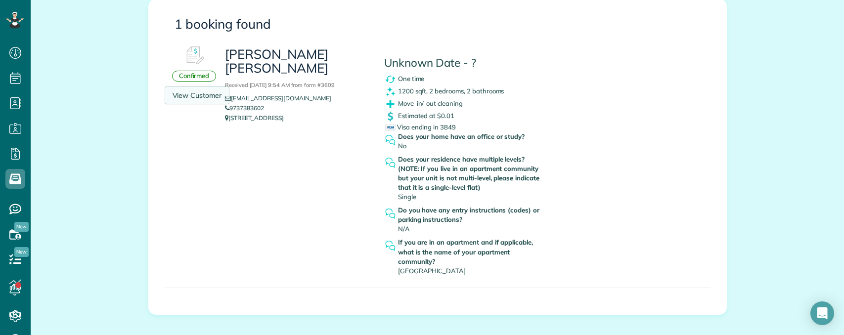
click at [188, 93] on link "View Customer" at bounding box center [197, 96] width 65 height 18
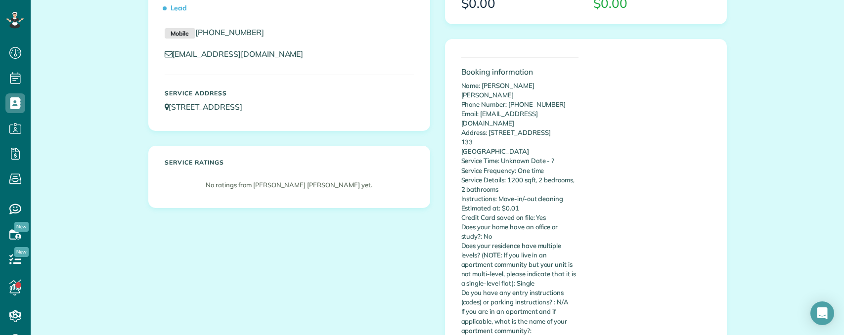
scroll to position [148, 0]
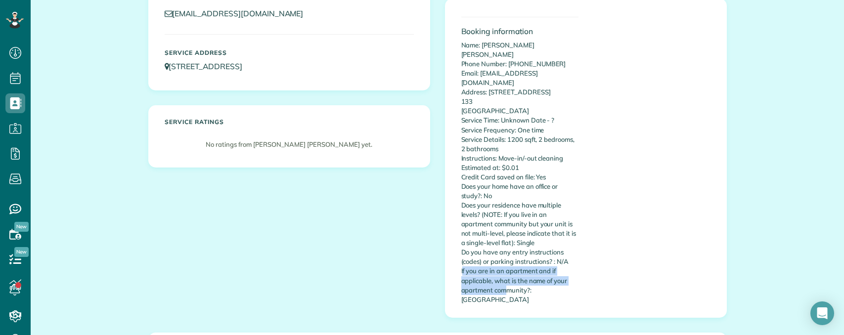
drag, startPoint x: 460, startPoint y: 253, endPoint x: 506, endPoint y: 275, distance: 51.5
click at [500, 272] on p "Name: Holden Holmes Phone Number: 9737383602 Email: holdenholmes1223@yahoo.com …" at bounding box center [519, 173] width 117 height 264
drag, startPoint x: 531, startPoint y: 282, endPoint x: 523, endPoint y: 276, distance: 9.5
click at [529, 282] on p "Name: Holden Holmes Phone Number: 9737383602 Email: holdenholmes1223@yahoo.com …" at bounding box center [519, 173] width 117 height 264
copy p "City Place Heights"
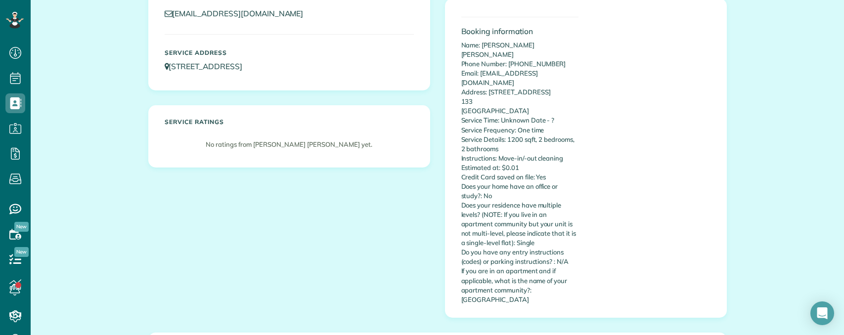
drag, startPoint x: 535, startPoint y: 274, endPoint x: 553, endPoint y: 278, distance: 18.1
click at [555, 280] on p "Name: Holden Holmes Phone Number: 9737383602 Email: holdenholmes1223@yahoo.com …" at bounding box center [519, 173] width 117 height 264
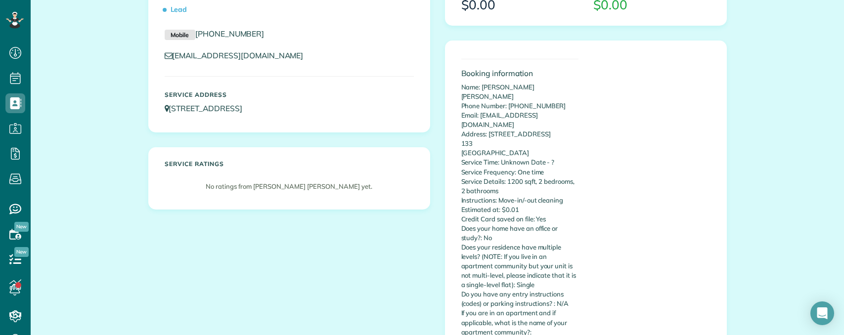
scroll to position [0, 0]
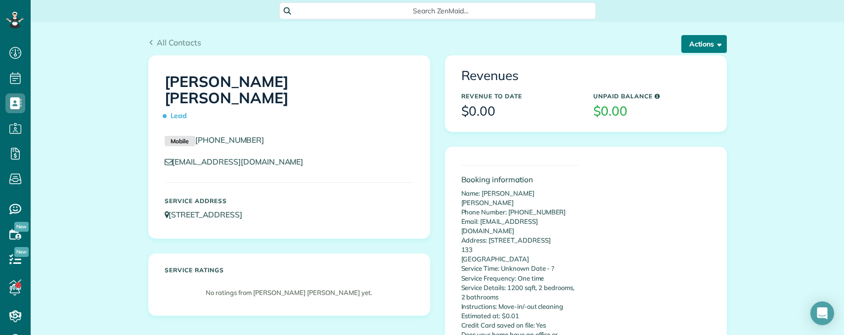
click at [707, 47] on button "Actions" at bounding box center [703, 44] width 45 height 18
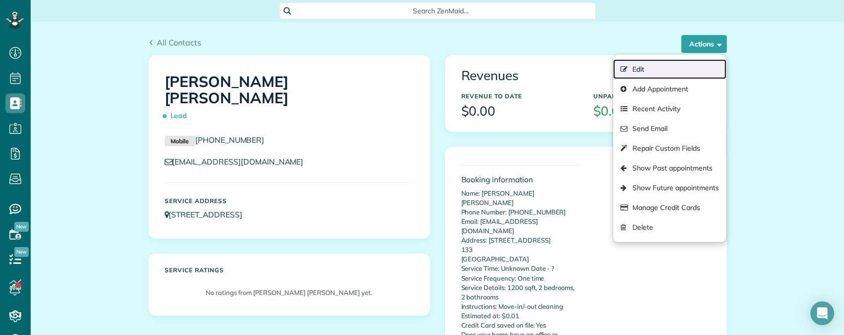
click at [650, 66] on link "Edit" at bounding box center [669, 69] width 113 height 20
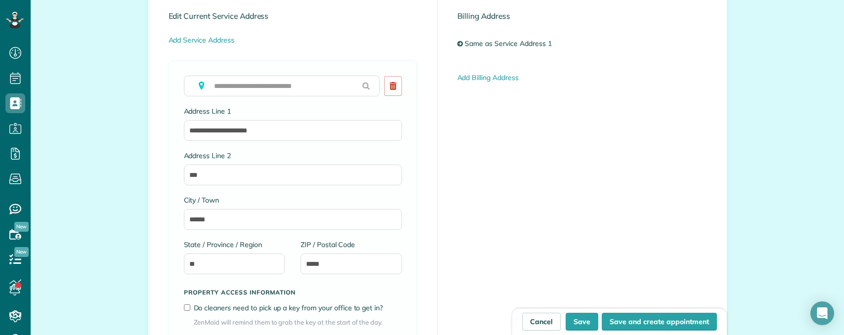
scroll to position [692, 0]
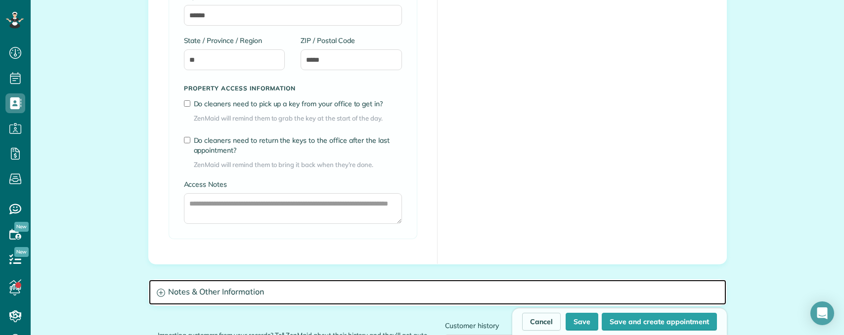
click at [288, 286] on h3 "Notes & Other Information" at bounding box center [438, 292] width 578 height 25
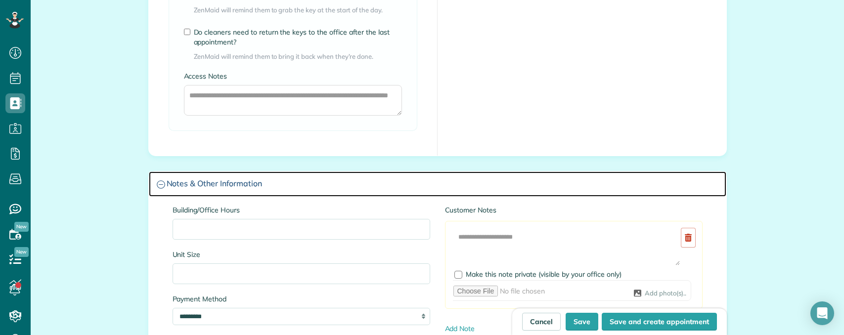
scroll to position [841, 0]
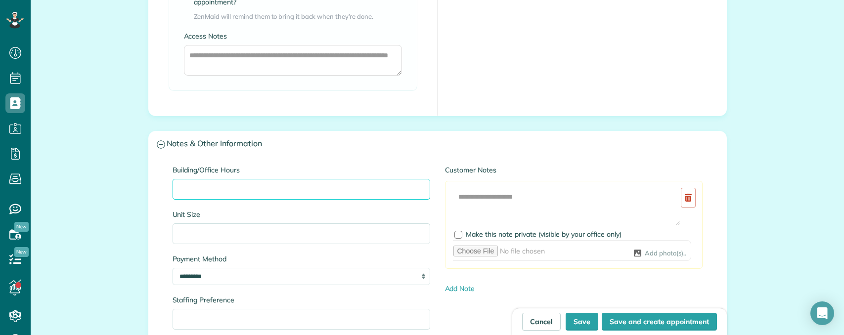
drag, startPoint x: 245, startPoint y: 186, endPoint x: 258, endPoint y: 192, distance: 14.2
click at [245, 186] on input "Building/Office Hours" at bounding box center [302, 189] width 258 height 21
paste input "**********"
type input "**********"
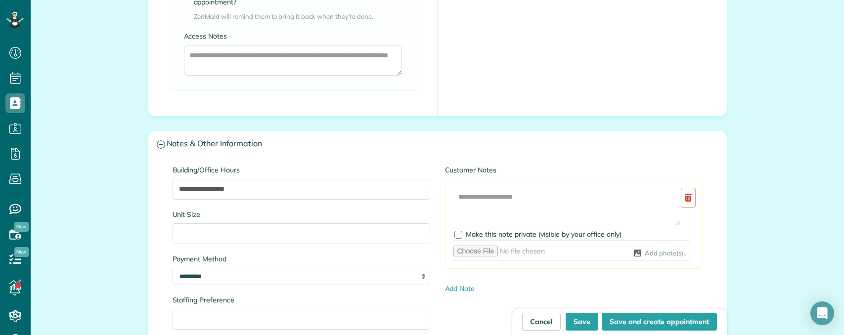
drag, startPoint x: 56, startPoint y: 152, endPoint x: 69, endPoint y: 155, distance: 12.7
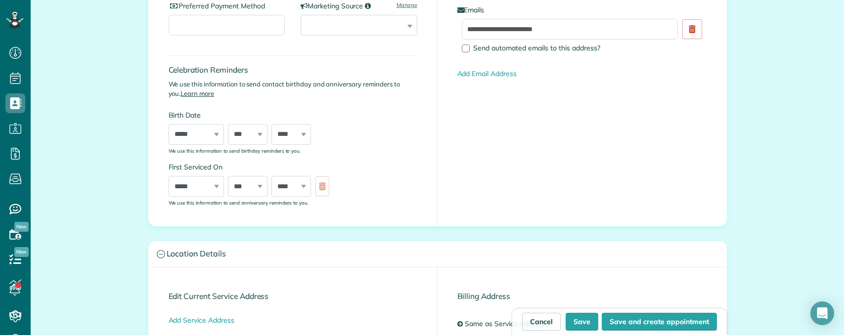
scroll to position [396, 0]
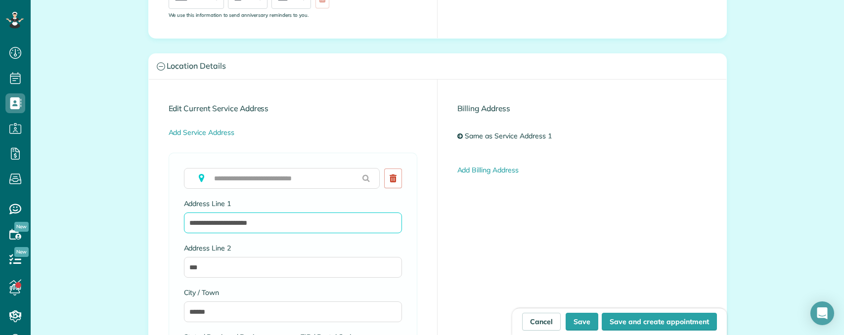
drag, startPoint x: 290, startPoint y: 223, endPoint x: 143, endPoint y: 217, distance: 147.0
click at [144, 218] on div "**********" at bounding box center [437, 315] width 593 height 1238
click at [489, 257] on div "**********" at bounding box center [438, 320] width 578 height 481
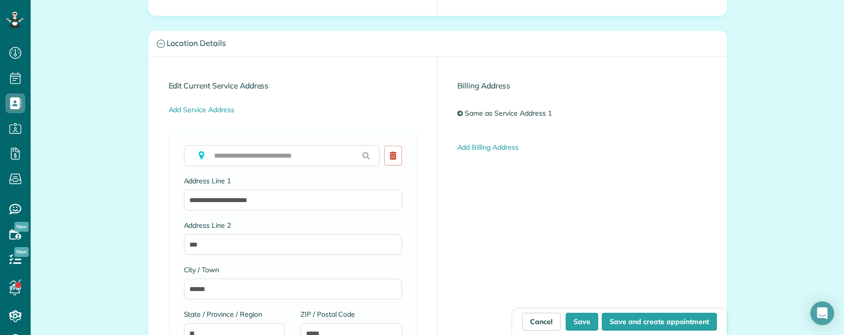
scroll to position [494, 0]
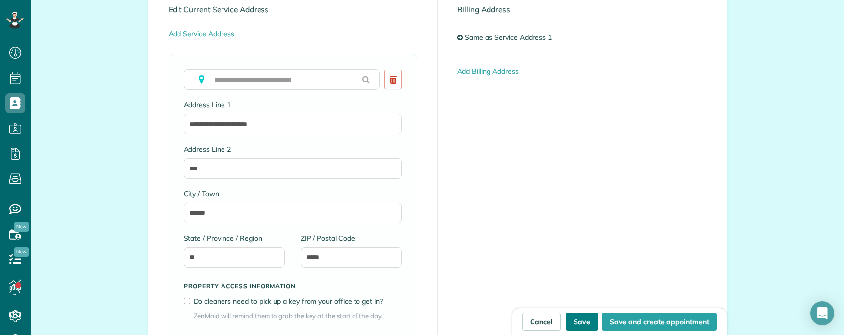
click at [580, 320] on button "Save" at bounding box center [582, 322] width 33 height 18
type input "**********"
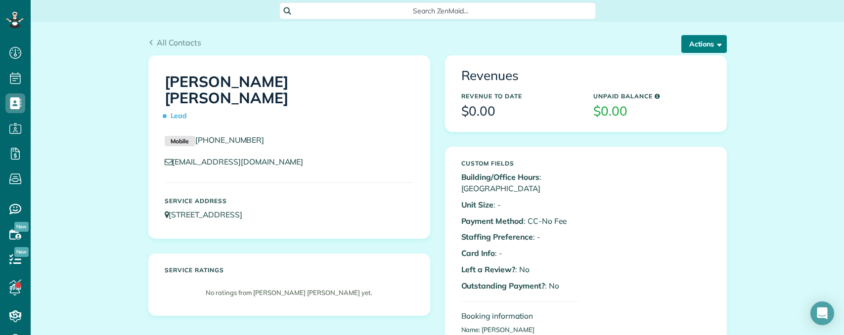
click at [698, 42] on button "Actions" at bounding box center [703, 44] width 45 height 18
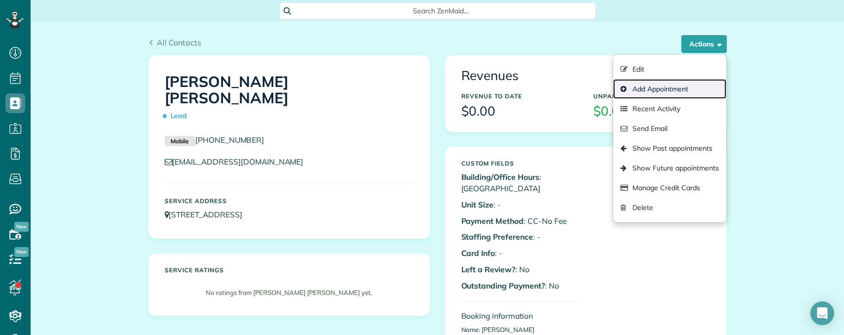
click at [663, 89] on link "Add Appointment" at bounding box center [669, 89] width 113 height 20
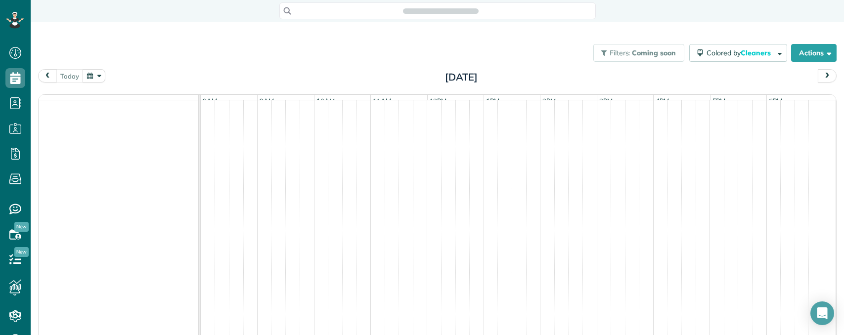
scroll to position [4, 4]
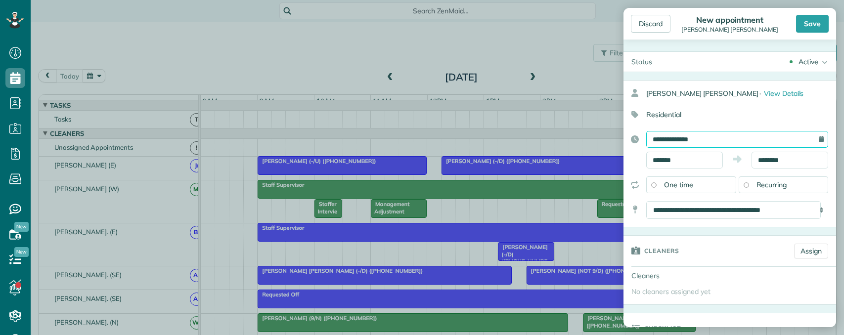
click at [700, 142] on input "**********" at bounding box center [737, 139] width 182 height 17
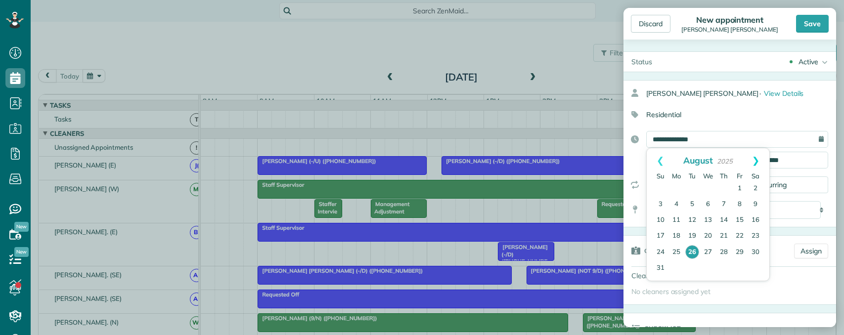
click at [756, 163] on link "Next" at bounding box center [755, 160] width 27 height 25
click at [693, 187] on link "2" at bounding box center [692, 189] width 16 height 16
type input "**********"
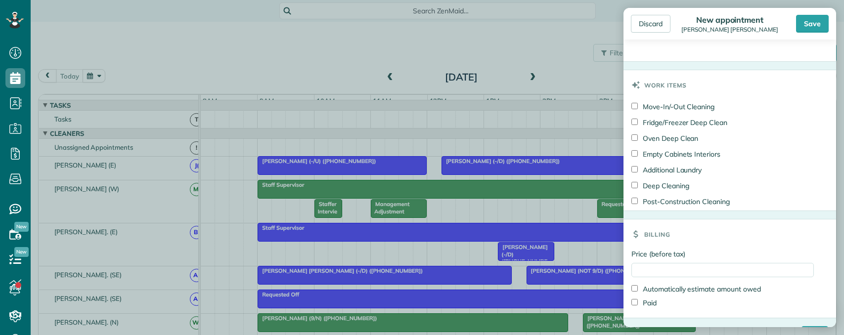
scroll to position [488, 0]
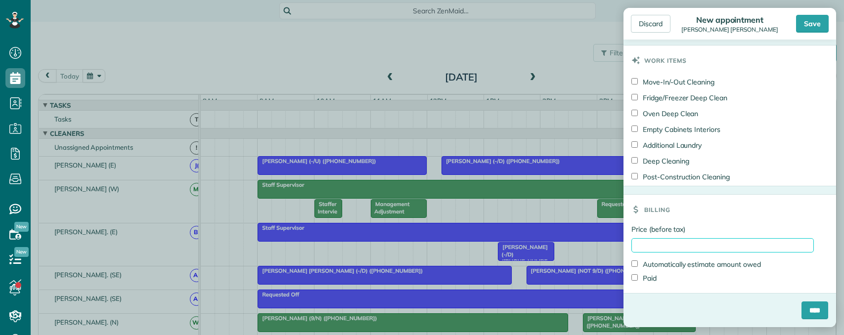
click at [663, 244] on input "Price (before tax)" at bounding box center [722, 245] width 182 height 14
type input "***"
click at [804, 310] on input "****" at bounding box center [815, 311] width 27 height 18
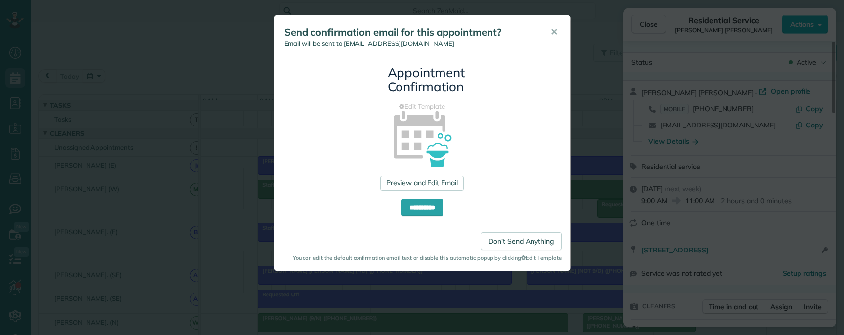
drag, startPoint x: 553, startPoint y: 29, endPoint x: 593, endPoint y: 102, distance: 83.9
click at [554, 29] on span "✕" at bounding box center [553, 31] width 7 height 11
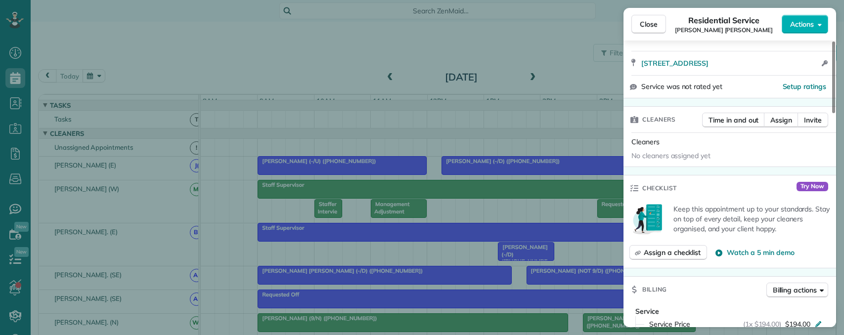
scroll to position [198, 0]
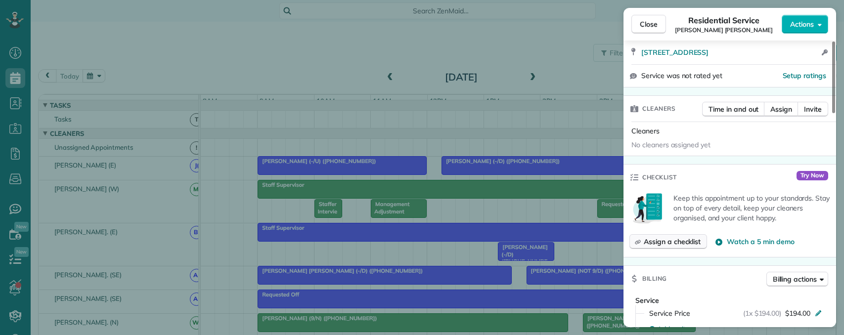
click at [670, 240] on span "Assign a checklist" at bounding box center [672, 242] width 57 height 10
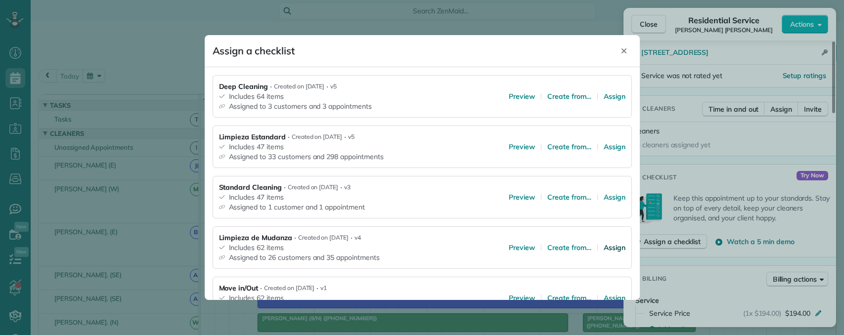
click at [609, 249] on span "Assign" at bounding box center [615, 248] width 22 height 10
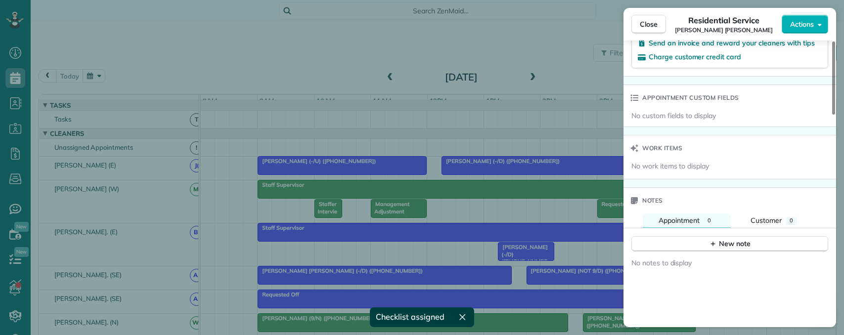
scroll to position [692, 0]
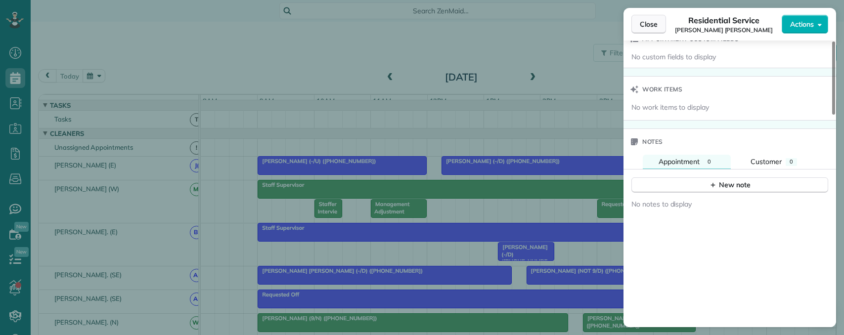
click at [641, 24] on span "Close" at bounding box center [649, 24] width 18 height 10
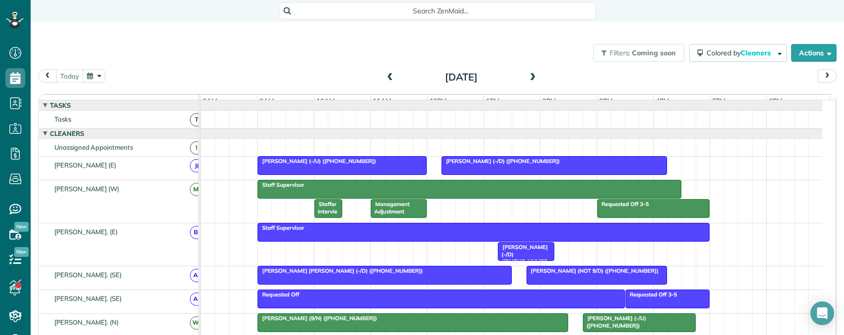
click at [97, 74] on button "button" at bounding box center [94, 75] width 23 height 13
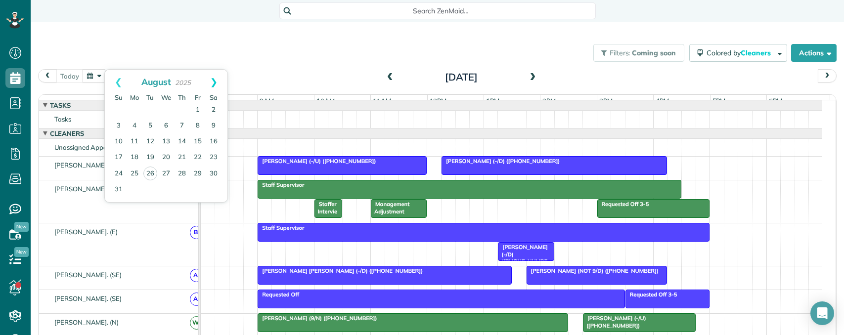
click at [217, 82] on link "Next" at bounding box center [213, 82] width 27 height 25
click at [148, 109] on link "2" at bounding box center [150, 110] width 16 height 16
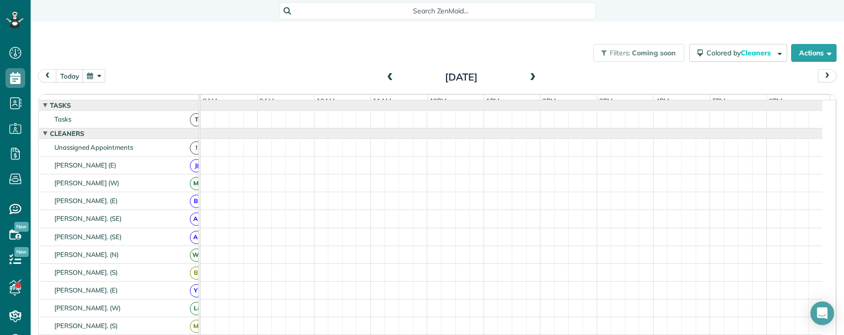
scroll to position [11, 0]
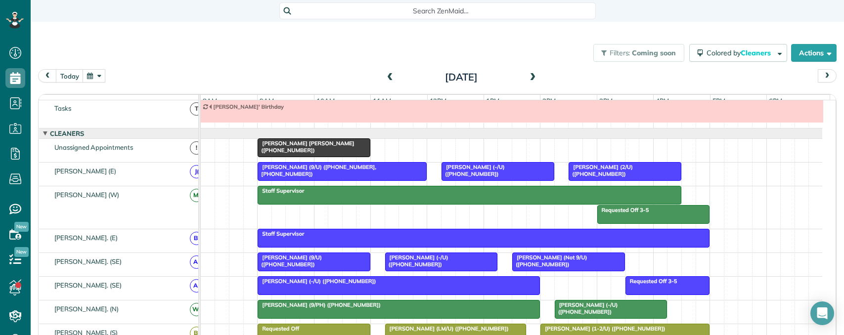
click at [345, 154] on div "Holden Holmes (+19737383602)" at bounding box center [314, 147] width 107 height 14
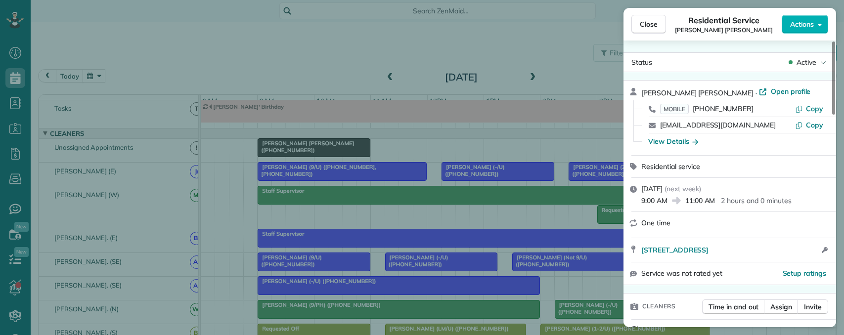
click at [713, 197] on span "11:00 AM" at bounding box center [700, 201] width 30 height 10
drag, startPoint x: 755, startPoint y: 199, endPoint x: 744, endPoint y: 201, distance: 11.1
click at [754, 200] on p "2 hours and 0 minutes" at bounding box center [756, 201] width 70 height 10
click at [811, 26] on span "Actions" at bounding box center [802, 24] width 24 height 10
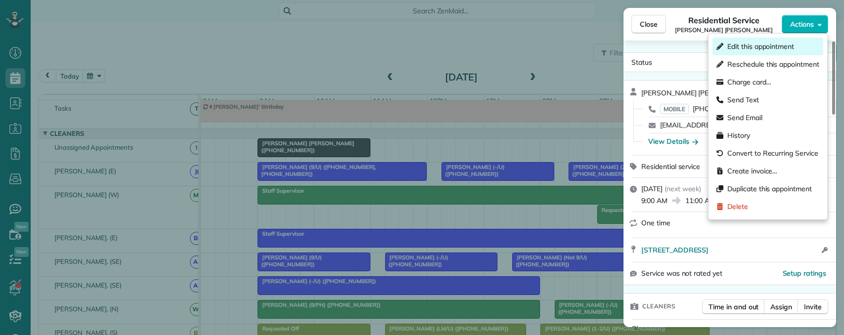
click at [770, 48] on span "Edit this appointment" at bounding box center [760, 47] width 67 height 10
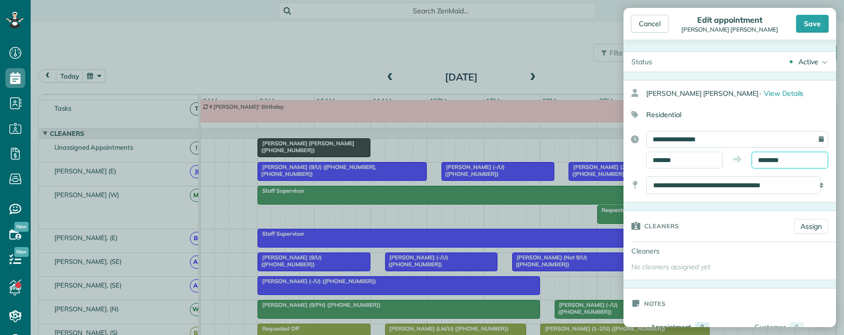
click at [785, 157] on input "********" at bounding box center [790, 160] width 77 height 17
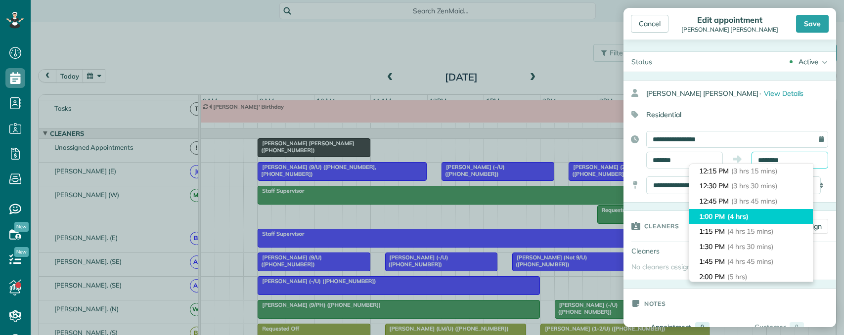
scroll to position [205, 0]
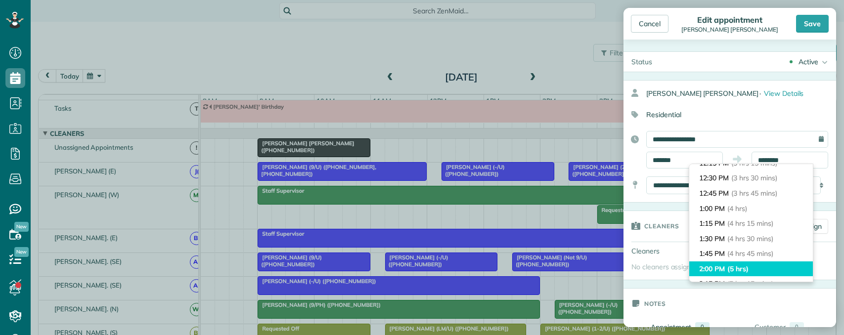
type input "*******"
click at [752, 269] on li "2:00 PM (5 hrs)" at bounding box center [751, 269] width 124 height 15
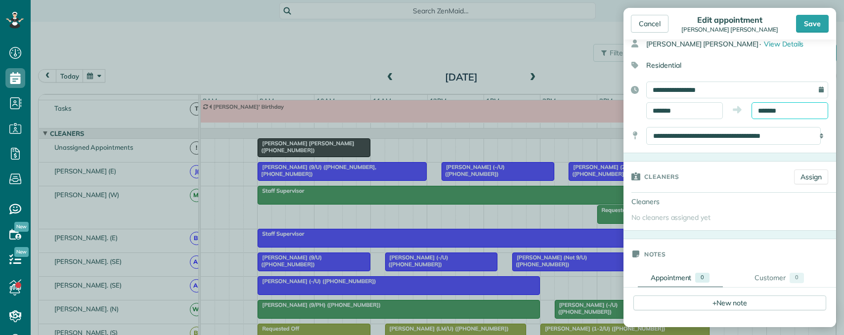
scroll to position [118, 0]
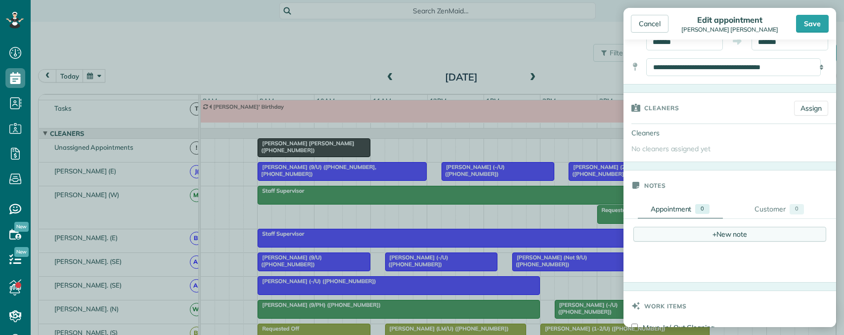
click at [715, 233] on div "+ New note" at bounding box center [729, 234] width 193 height 15
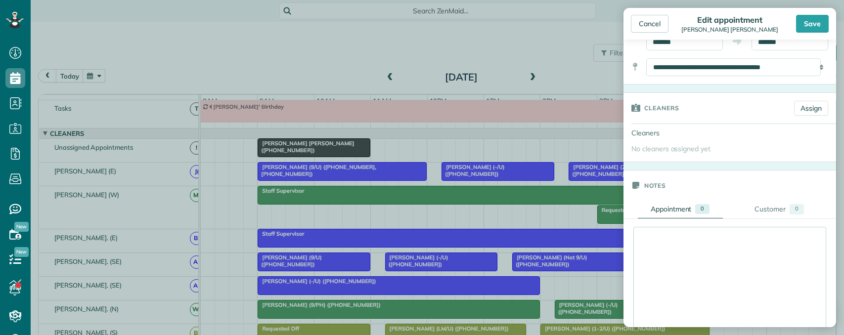
click at [670, 246] on div at bounding box center [730, 284] width 192 height 114
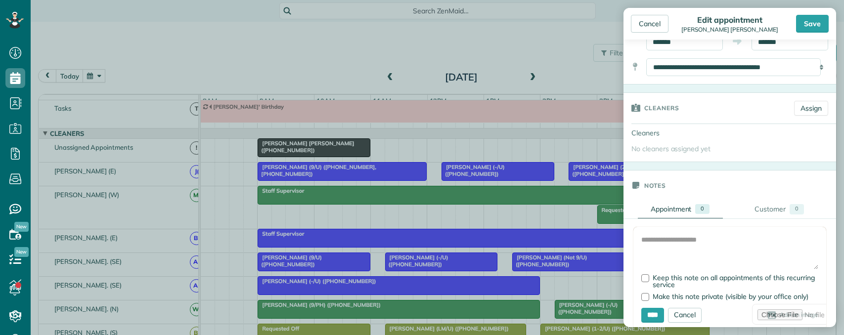
click at [652, 231] on form "Add Image Keep this note on all appointments of this recurring service Make thi…" at bounding box center [729, 279] width 193 height 104
click at [663, 248] on textarea at bounding box center [729, 252] width 177 height 35
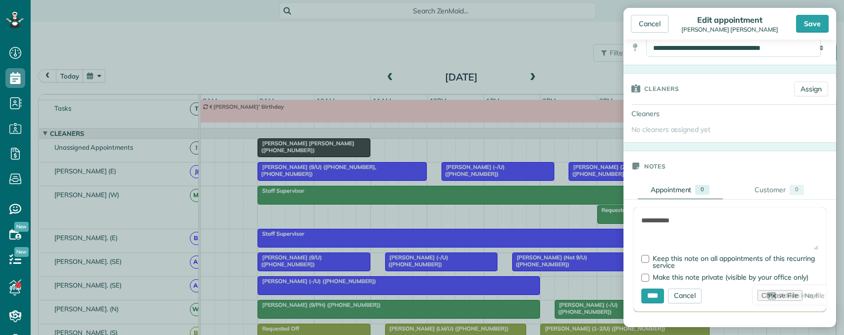
scroll to position [217, 0]
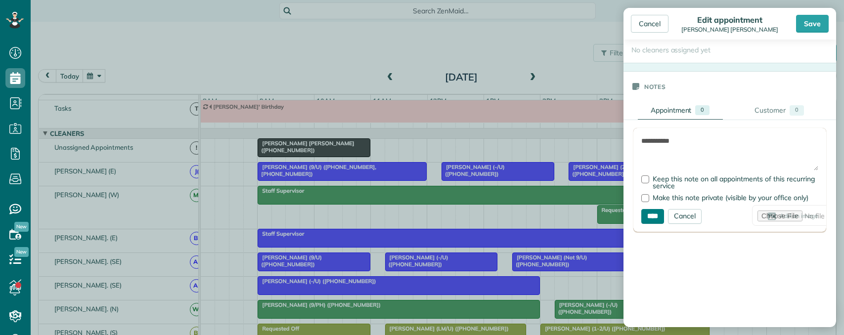
type textarea "**********"
click at [656, 216] on input "****" at bounding box center [652, 216] width 23 height 15
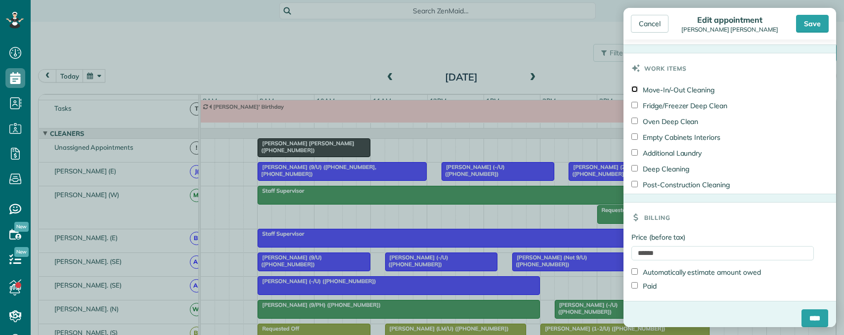
scroll to position [431, 0]
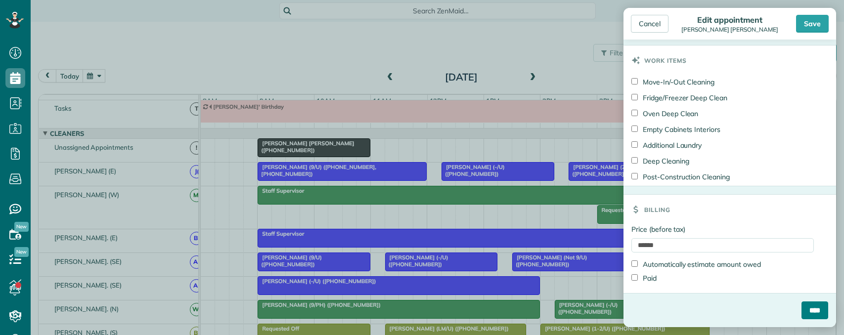
click at [802, 312] on input "****" at bounding box center [815, 311] width 27 height 18
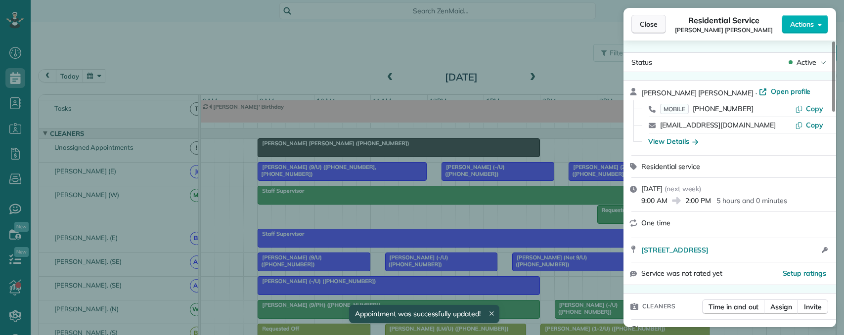
click at [635, 25] on button "Close" at bounding box center [648, 24] width 35 height 19
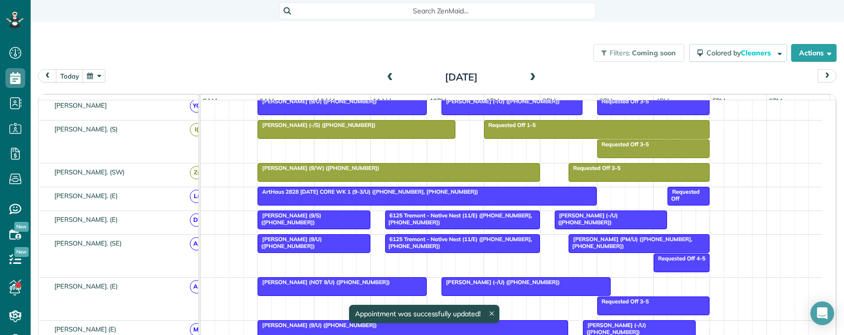
scroll to position [374, 0]
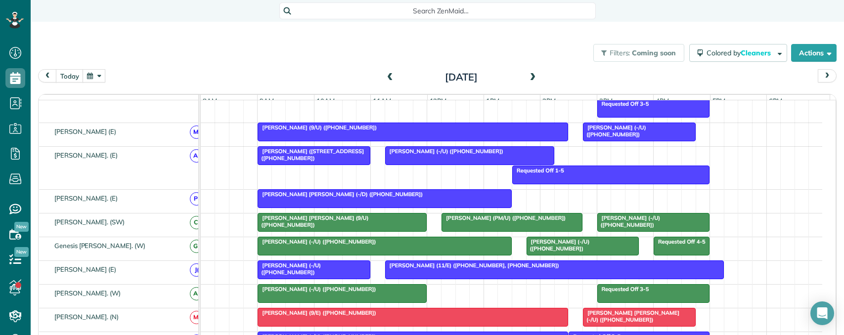
click at [436, 269] on span "Otto Aratow (11/E) (+19736528827, +16315120096)" at bounding box center [472, 265] width 175 height 7
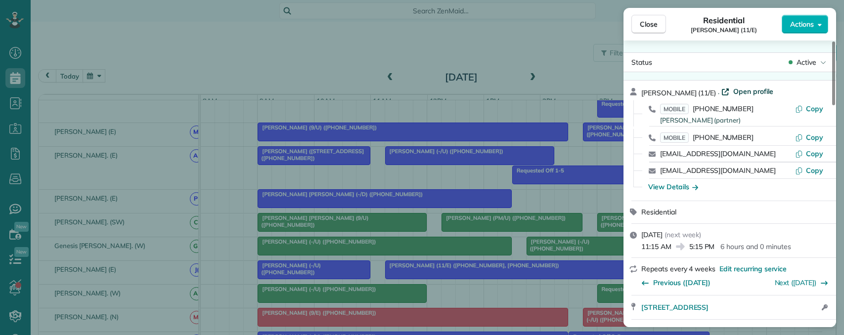
click at [738, 92] on span "Open profile" at bounding box center [753, 92] width 40 height 10
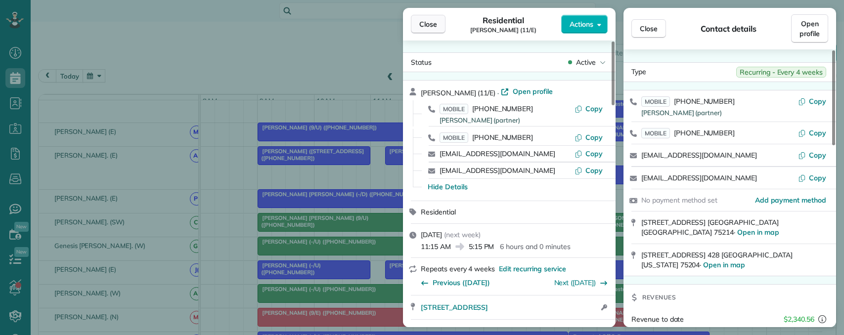
click at [417, 27] on button "Close" at bounding box center [428, 24] width 35 height 19
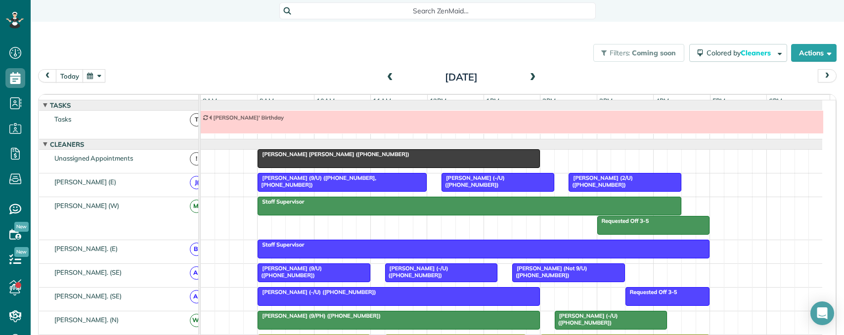
click at [357, 158] on div "Holden Holmes (+19737383602)" at bounding box center [399, 154] width 276 height 7
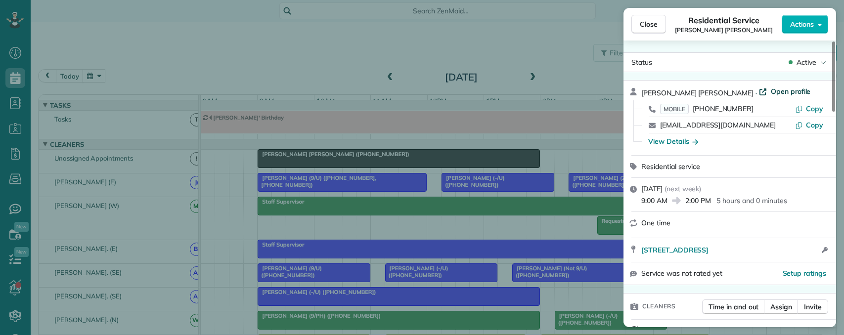
click at [771, 87] on span "Open profile" at bounding box center [791, 92] width 40 height 10
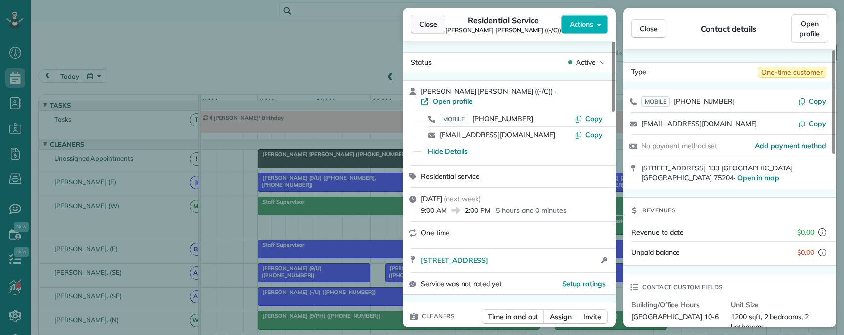
click at [421, 26] on span "Close" at bounding box center [428, 24] width 18 height 10
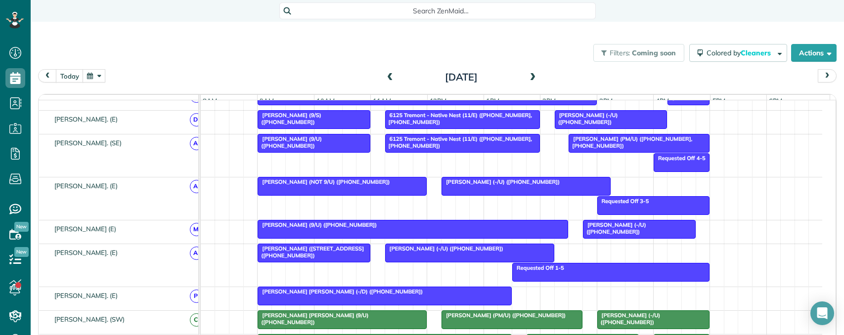
scroll to position [297, 0]
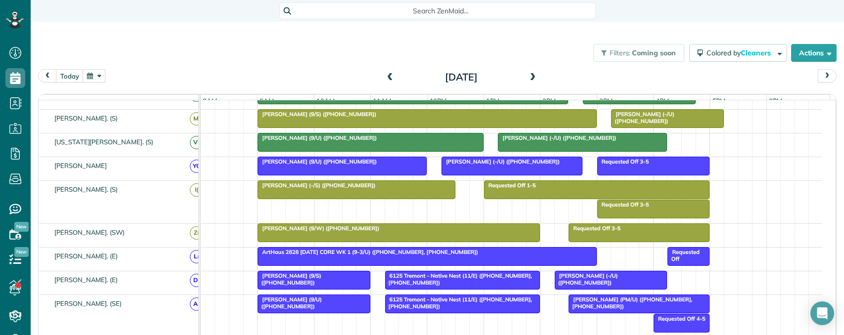
click at [530, 72] on span at bounding box center [533, 77] width 11 height 15
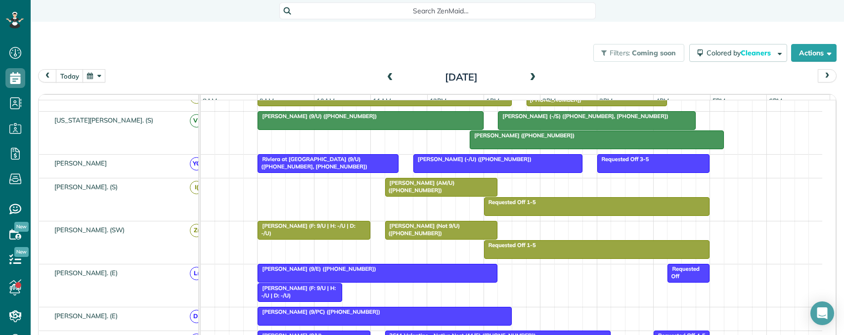
click at [443, 8] on span "Search ZenMaid…" at bounding box center [441, 11] width 301 height 10
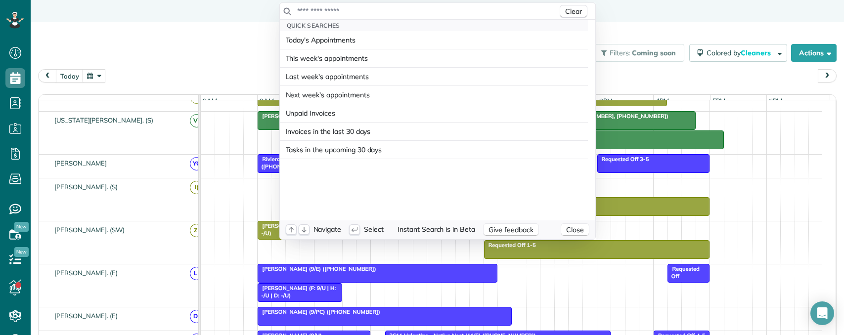
click at [439, 11] on input "text" at bounding box center [427, 11] width 261 height 10
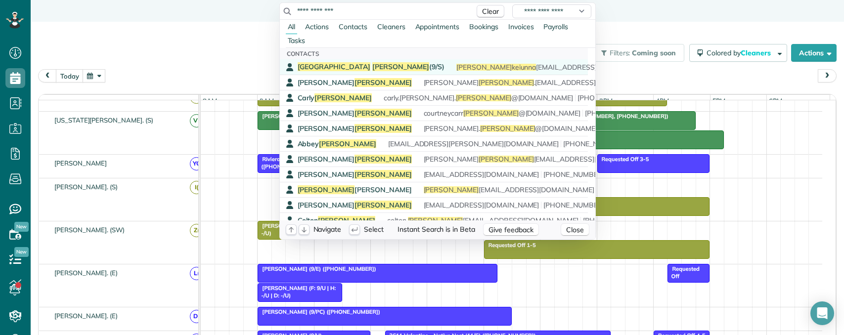
type input "**********"
click at [372, 66] on span "Davis" at bounding box center [400, 66] width 57 height 9
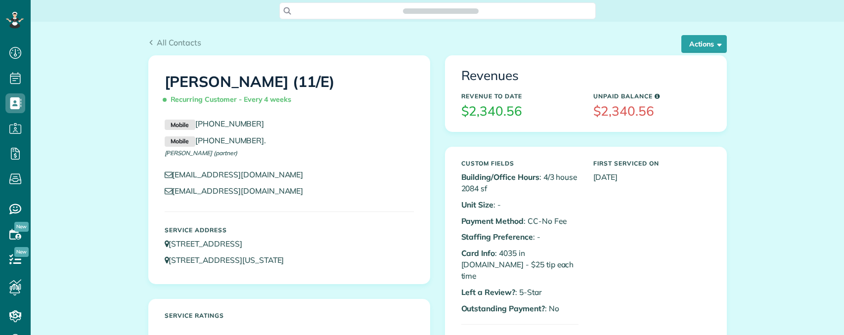
scroll to position [4, 4]
click at [698, 48] on button "Actions" at bounding box center [703, 44] width 45 height 18
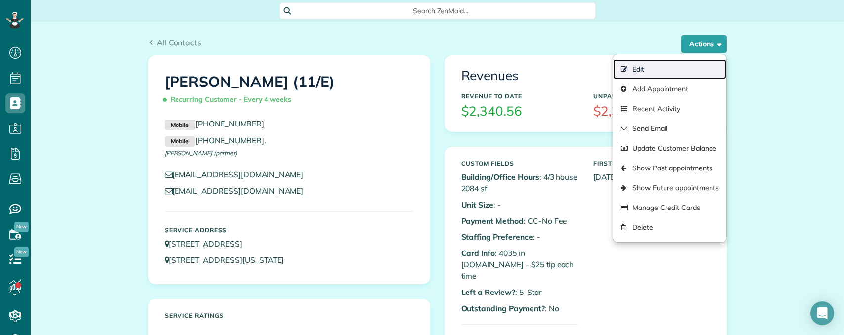
click at [645, 68] on link "Edit" at bounding box center [669, 69] width 113 height 20
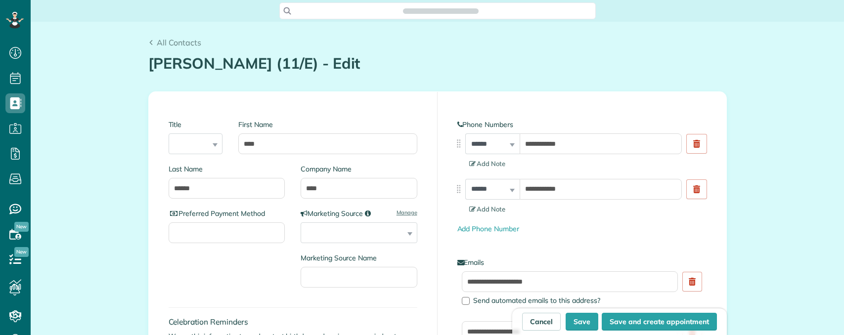
type input "**********"
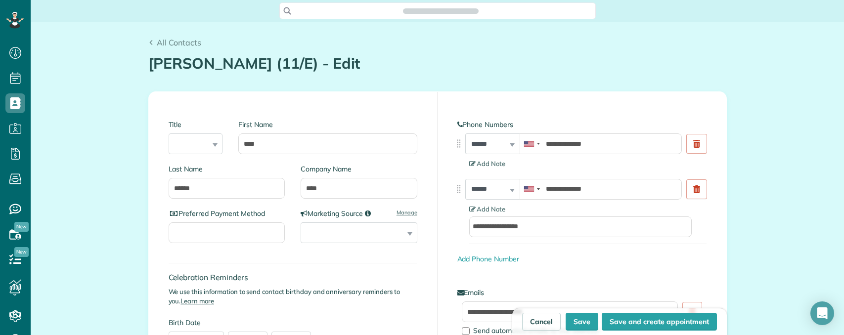
scroll to position [4, 4]
click at [541, 322] on link "Cancel" at bounding box center [541, 322] width 39 height 18
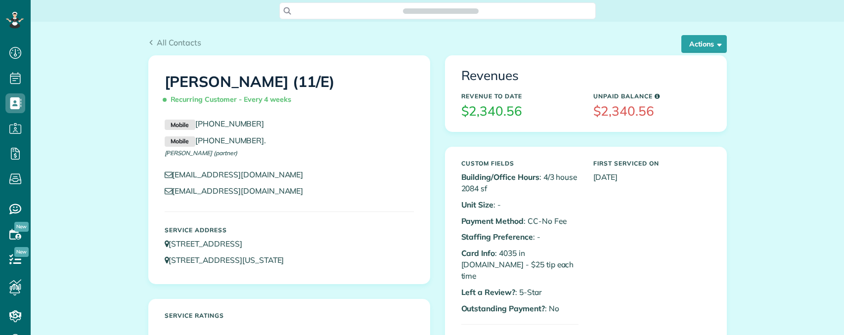
scroll to position [335, 31]
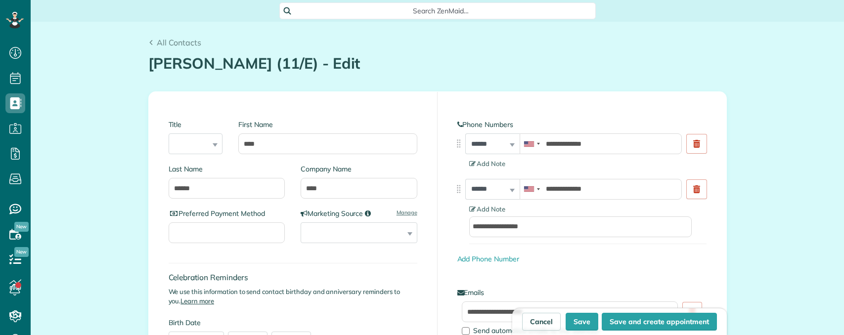
scroll to position [4, 4]
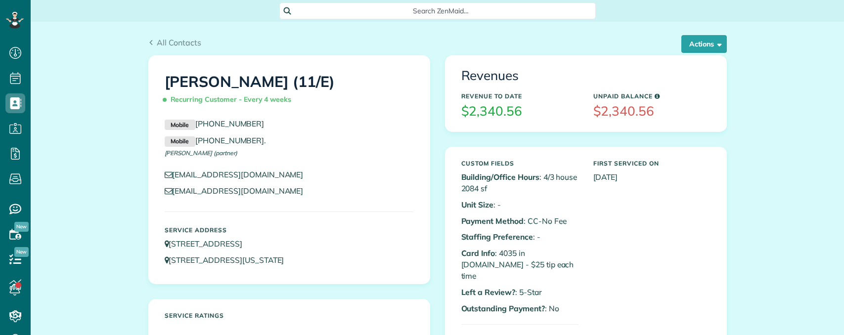
scroll to position [4, 4]
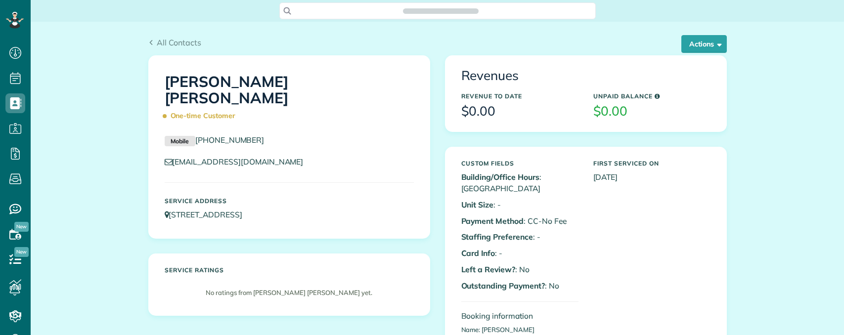
scroll to position [4, 4]
click at [700, 48] on button "Actions" at bounding box center [703, 44] width 45 height 18
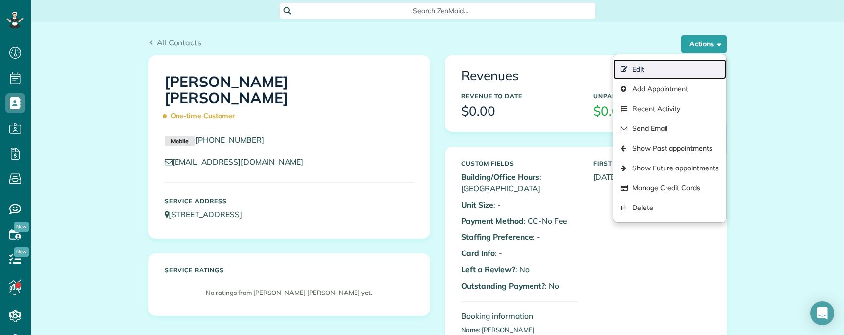
click at [641, 70] on link "Edit" at bounding box center [669, 69] width 113 height 20
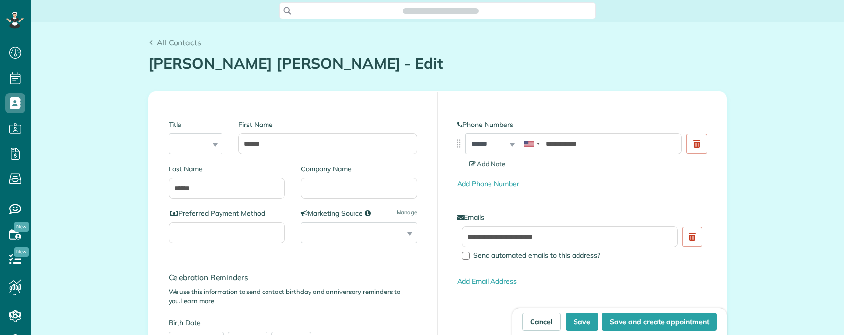
scroll to position [335, 31]
type input "**********"
click at [338, 189] on input "Company Name" at bounding box center [359, 188] width 117 height 21
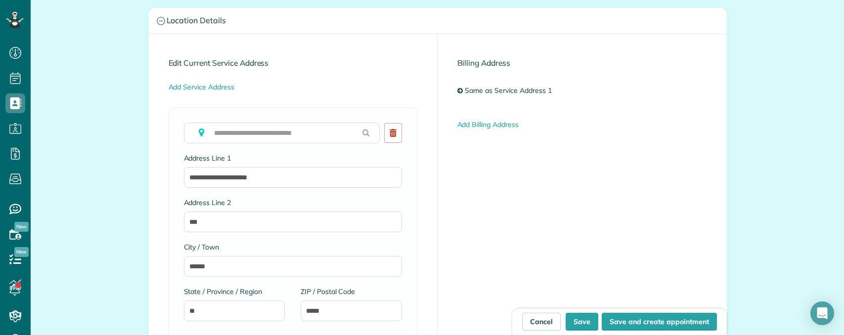
scroll to position [445, 0]
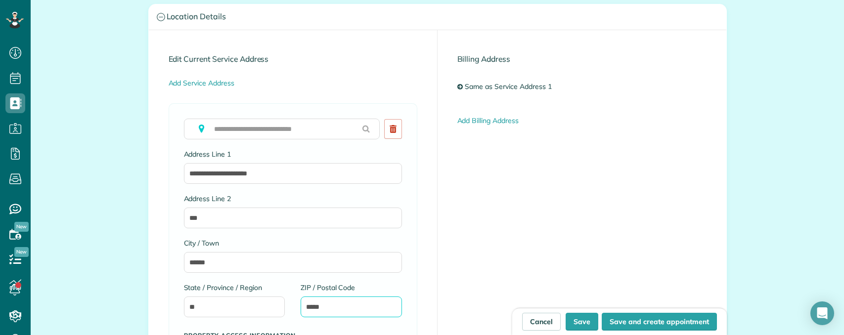
click at [308, 305] on input "*****" at bounding box center [351, 307] width 101 height 21
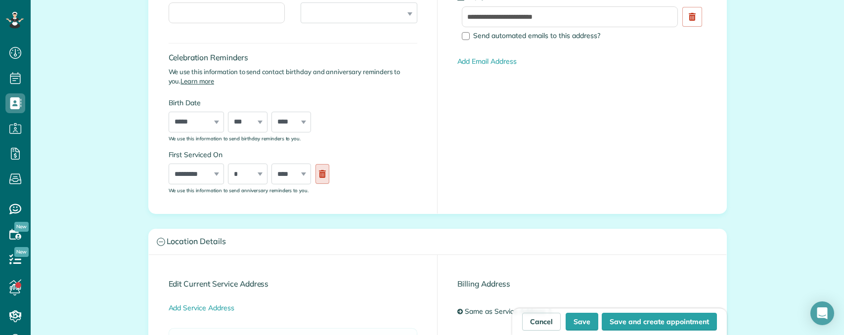
scroll to position [49, 0]
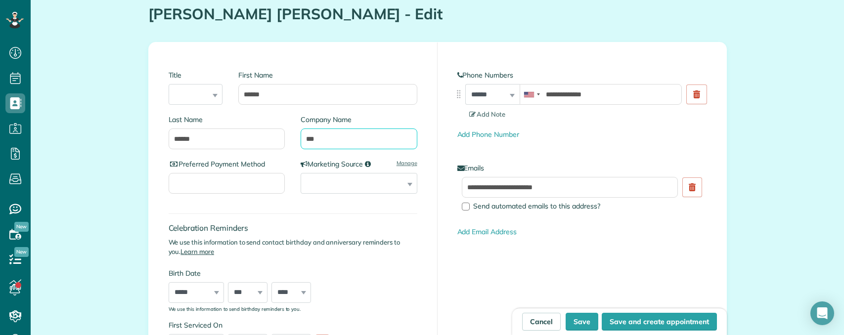
click at [339, 137] on input "***" at bounding box center [359, 139] width 117 height 21
type input "*****"
click at [576, 320] on button "Save" at bounding box center [582, 322] width 33 height 18
type input "**********"
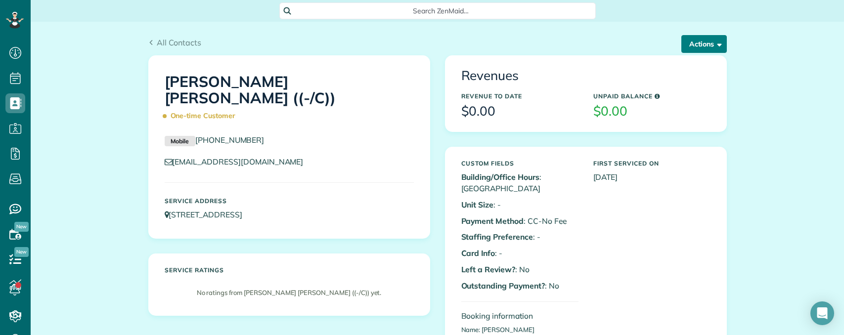
drag, startPoint x: 696, startPoint y: 45, endPoint x: 688, endPoint y: 58, distance: 15.5
click at [695, 46] on button "Actions" at bounding box center [703, 44] width 45 height 18
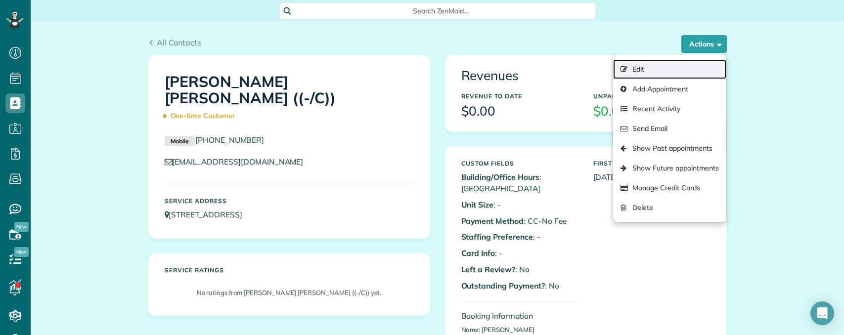
click at [652, 69] on link "Edit" at bounding box center [669, 69] width 113 height 20
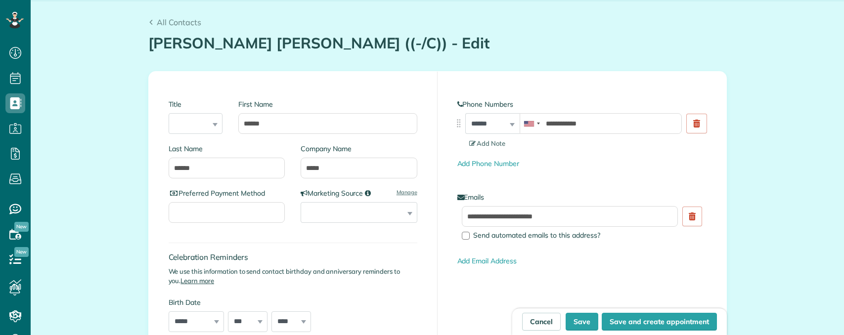
scroll to position [148, 0]
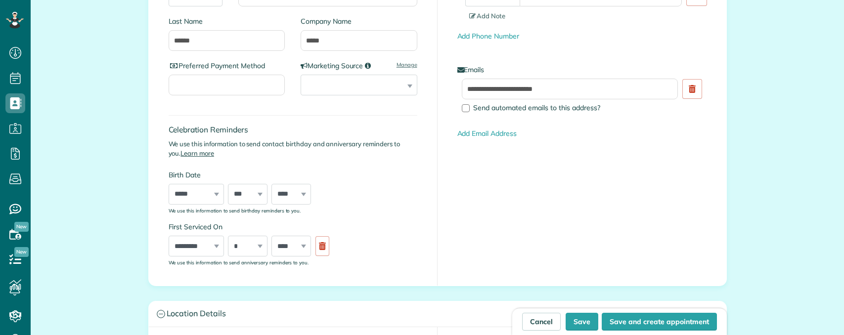
type input "**********"
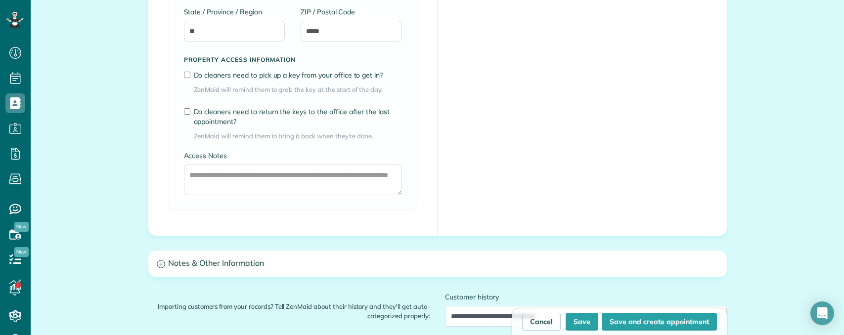
scroll to position [791, 0]
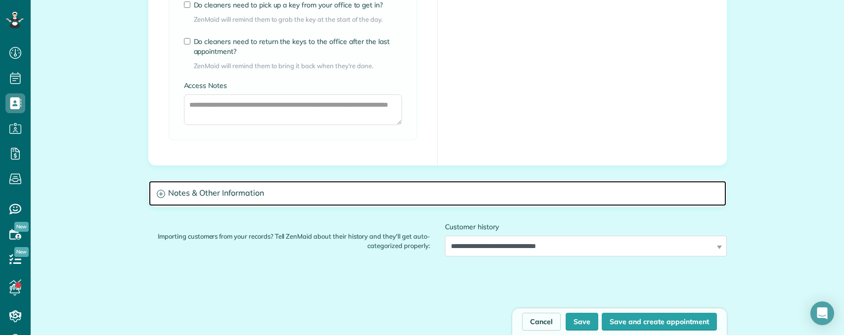
click at [266, 199] on h3 "Notes & Other Information" at bounding box center [438, 193] width 578 height 25
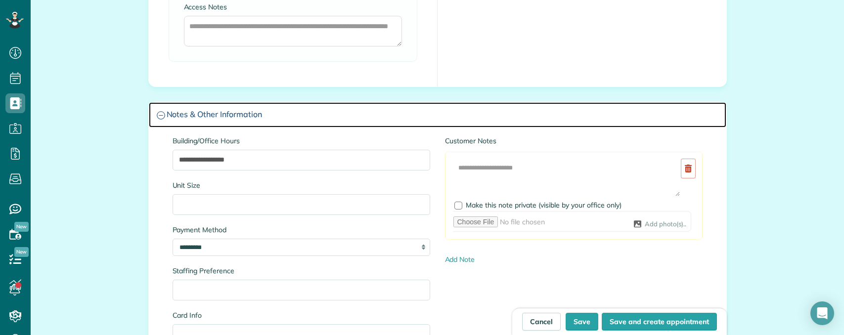
scroll to position [890, 0]
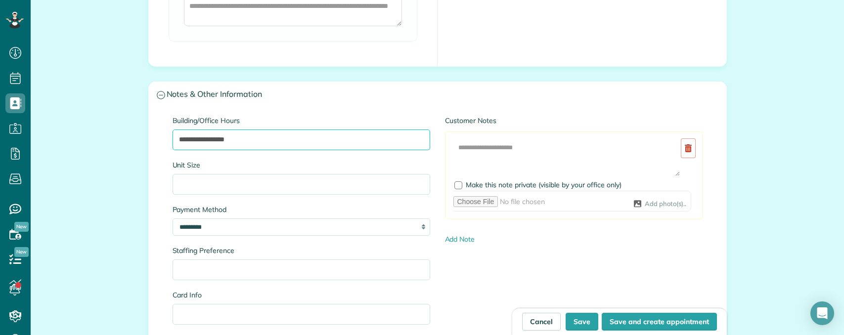
click at [302, 139] on input "**********" at bounding box center [302, 140] width 258 height 21
type input "**********"
click at [582, 321] on button "Save" at bounding box center [582, 322] width 33 height 18
type input "**********"
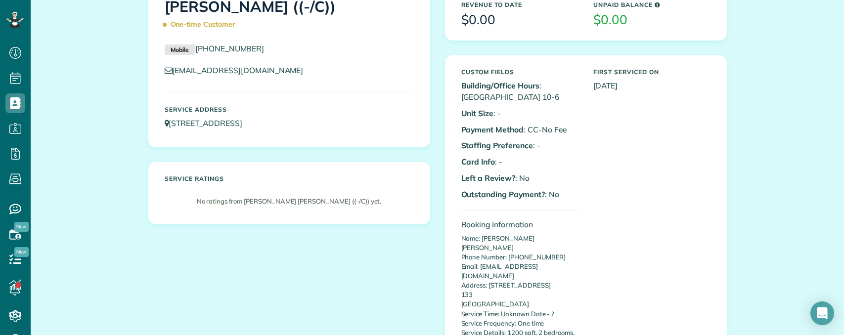
scroll to position [297, 0]
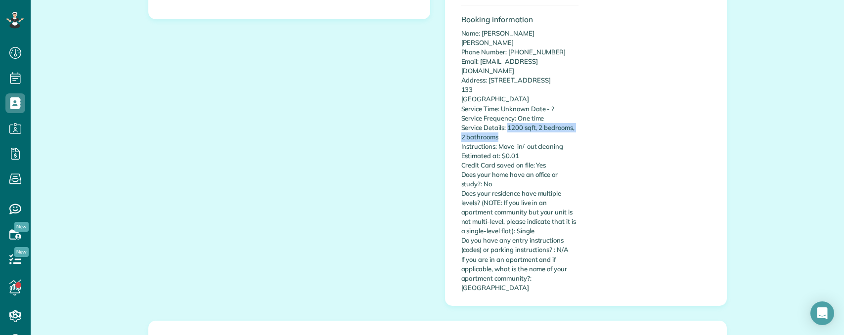
copy p "1200 sqft, 2 bedrooms, 2 bathrooms"
drag, startPoint x: 506, startPoint y: 108, endPoint x: 517, endPoint y: 117, distance: 13.7
click at [517, 117] on p "Name: [PERSON_NAME] [PERSON_NAME] Phone Number: [PHONE_NUMBER] Email: [EMAIL_AD…" at bounding box center [519, 161] width 117 height 264
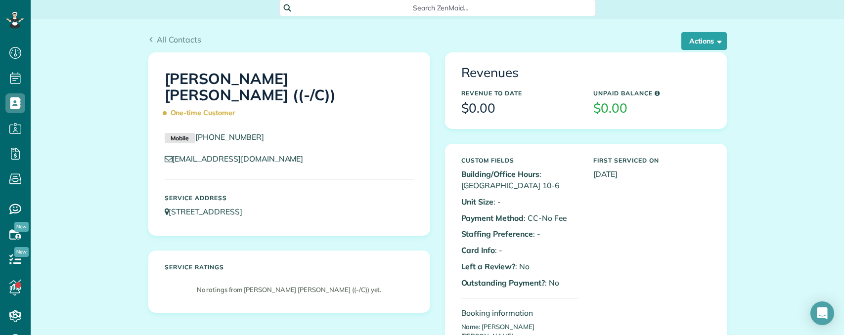
scroll to position [0, 0]
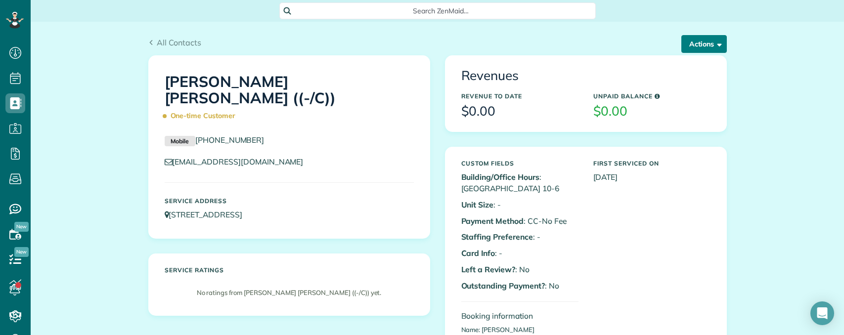
click at [688, 44] on button "Actions" at bounding box center [703, 44] width 45 height 18
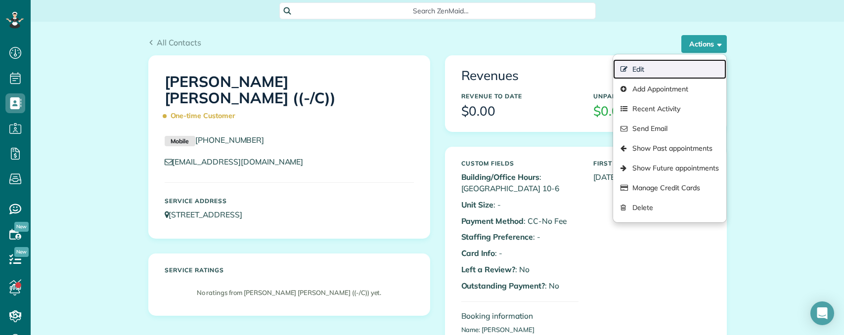
click at [648, 70] on link "Edit" at bounding box center [669, 69] width 113 height 20
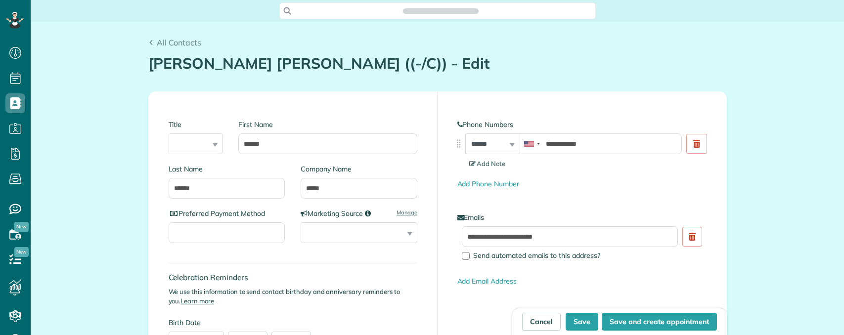
type input "**********"
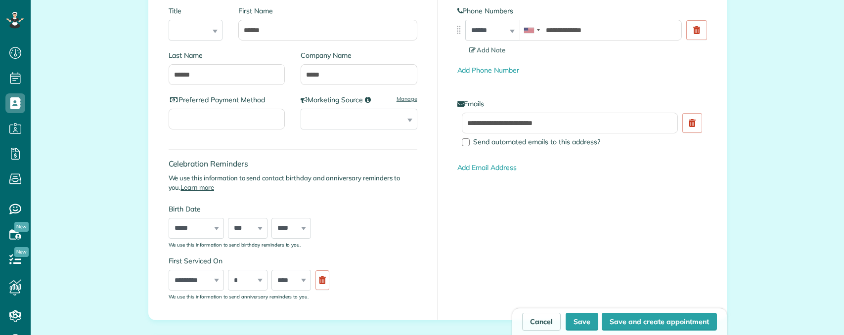
scroll to position [4, 4]
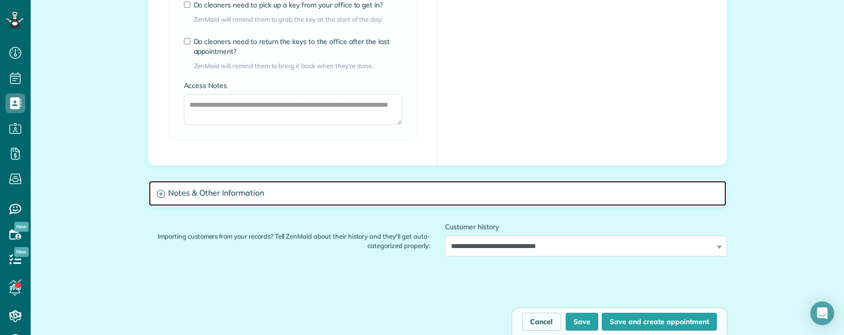
click at [372, 193] on h3 "Notes & Other Information" at bounding box center [438, 193] width 578 height 25
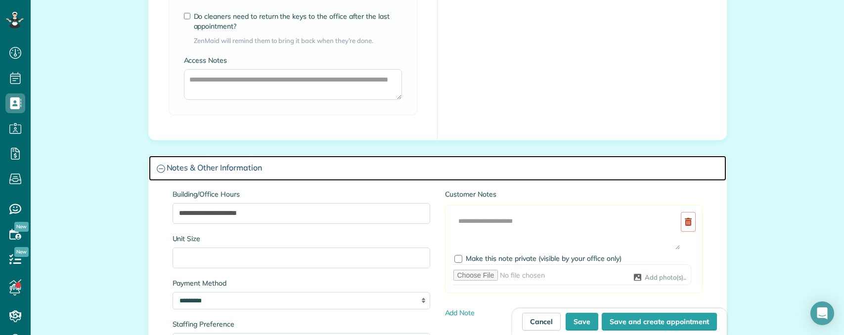
scroll to position [939, 0]
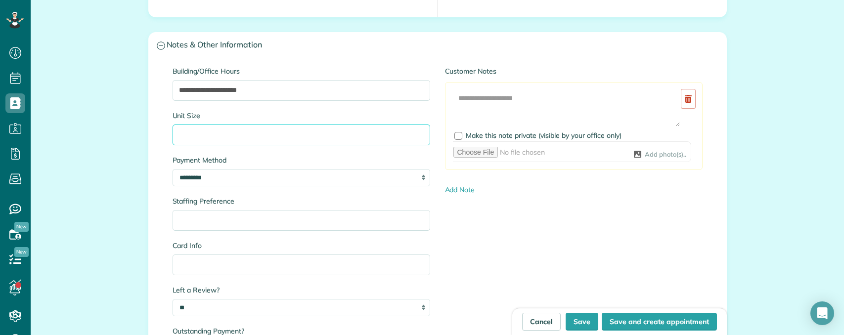
click at [249, 135] on input "Unit Size" at bounding box center [302, 135] width 258 height 21
paste input "**********"
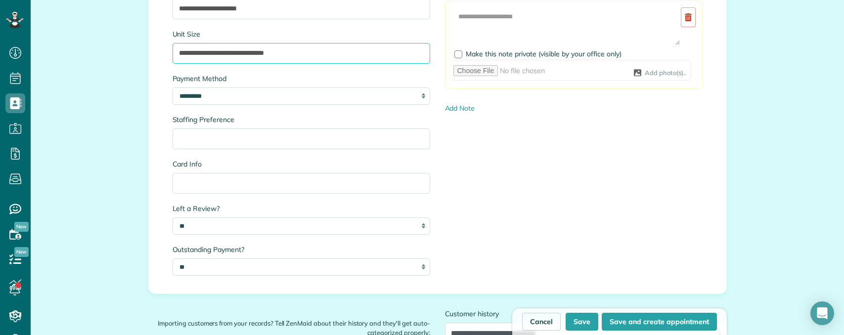
scroll to position [1187, 0]
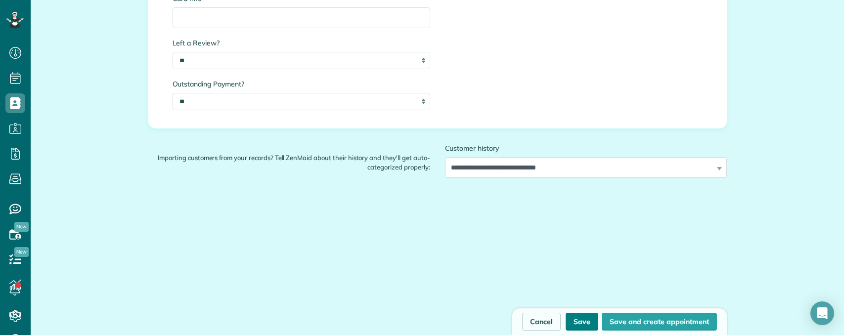
type input "**********"
click at [577, 317] on button "Save" at bounding box center [582, 322] width 33 height 18
type input "**********"
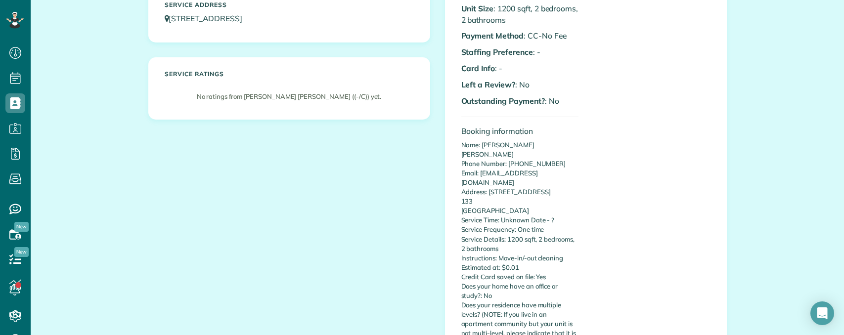
scroll to position [148, 0]
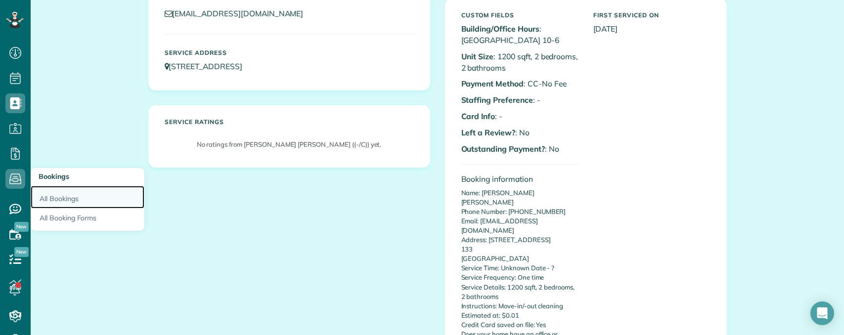
click at [55, 193] on link "All Bookings" at bounding box center [88, 197] width 114 height 23
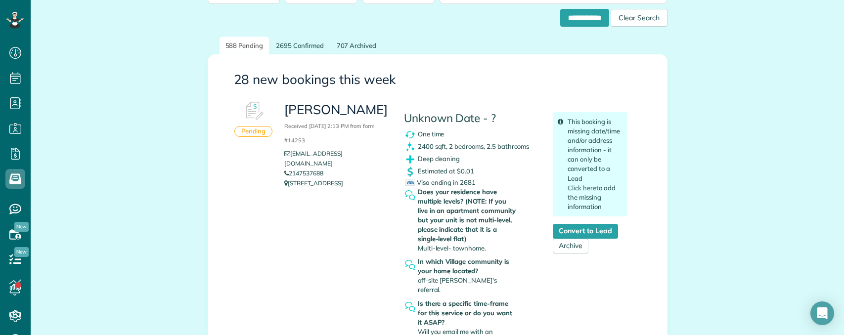
scroll to position [49, 0]
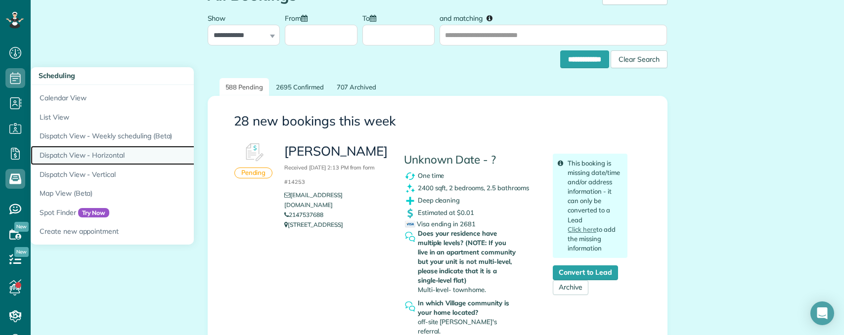
click at [70, 154] on link "Dispatch View - Horizontal" at bounding box center [154, 155] width 247 height 19
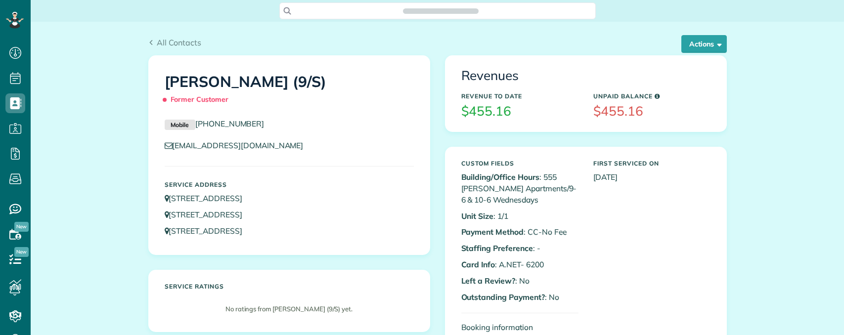
scroll to position [335, 31]
click at [705, 43] on button "Actions" at bounding box center [703, 44] width 45 height 18
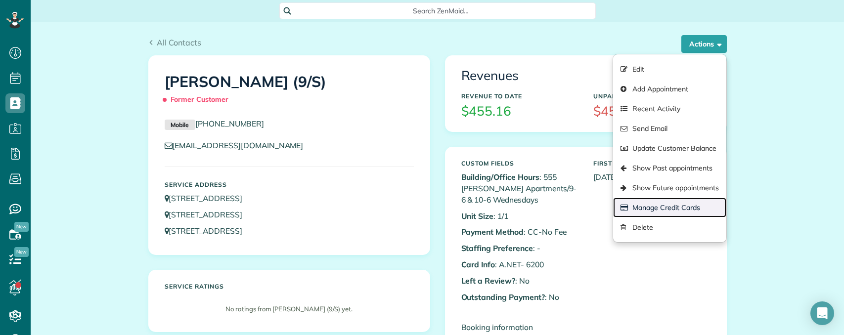
click at [666, 205] on link "Manage Credit Cards" at bounding box center [669, 208] width 113 height 20
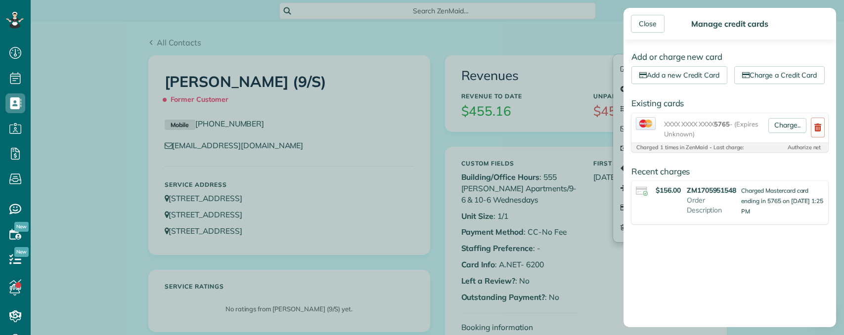
click at [725, 128] on span "5765" at bounding box center [722, 124] width 16 height 8
copy span "5765"
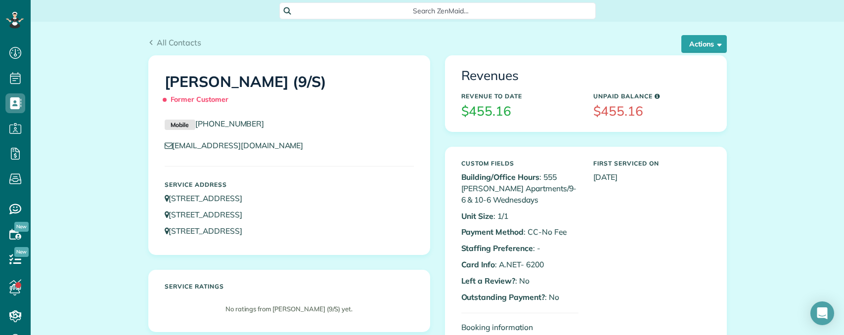
click at [587, 248] on div "Close Manage credit cards Add or charge new card Add a new Credit Card Charge a…" at bounding box center [422, 167] width 844 height 335
drag, startPoint x: 509, startPoint y: 265, endPoint x: 589, endPoint y: 267, distance: 80.1
click at [699, 42] on button "Actions" at bounding box center [703, 44] width 45 height 18
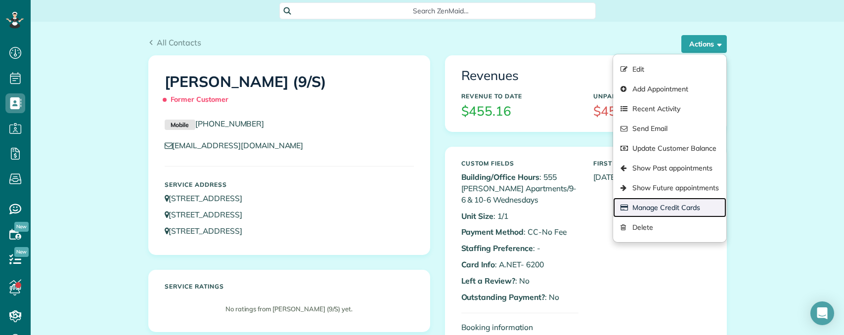
click at [668, 212] on link "Manage Credit Cards" at bounding box center [669, 208] width 113 height 20
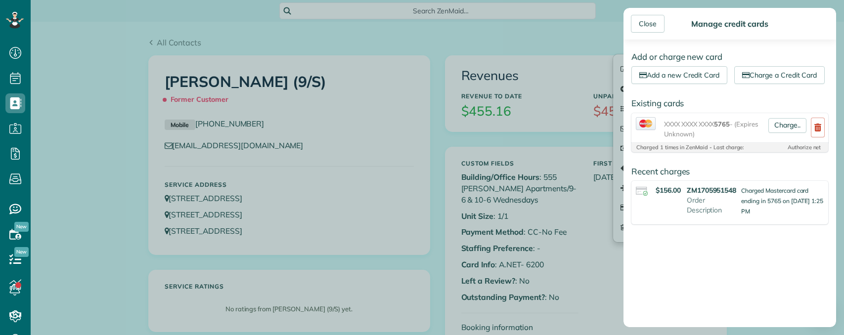
click at [582, 286] on div "Close Manage credit cards Add or charge new card Add a new Credit Card Charge a…" at bounding box center [422, 167] width 844 height 335
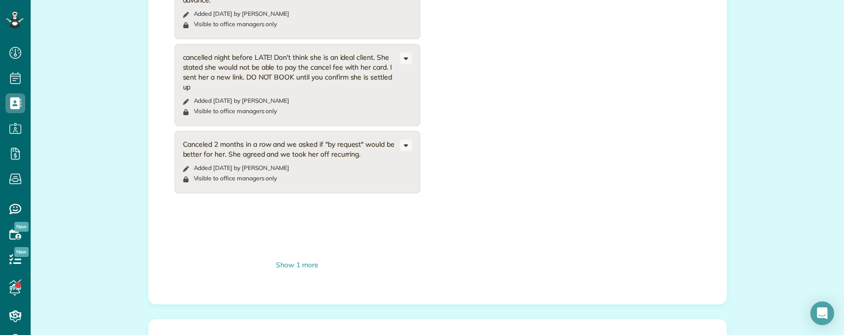
scroll to position [1038, 0]
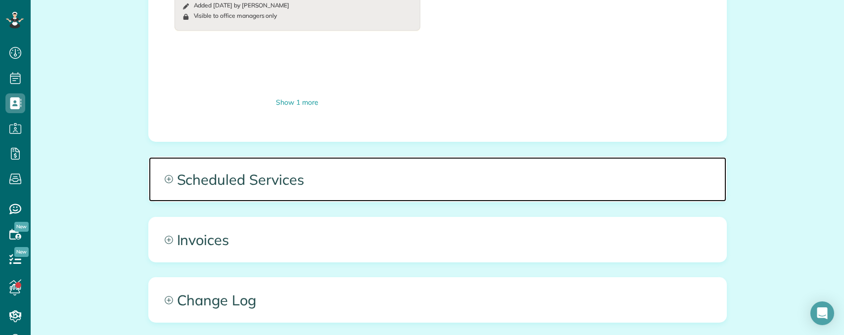
click at [456, 157] on span "Scheduled Services" at bounding box center [438, 179] width 578 height 45
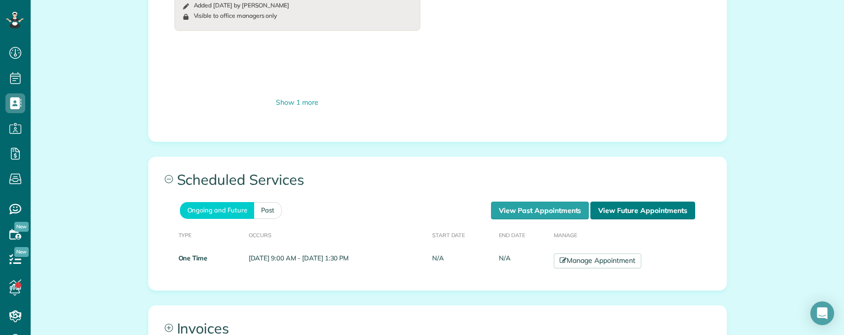
click at [612, 202] on link "View Future Appointments" at bounding box center [642, 211] width 104 height 18
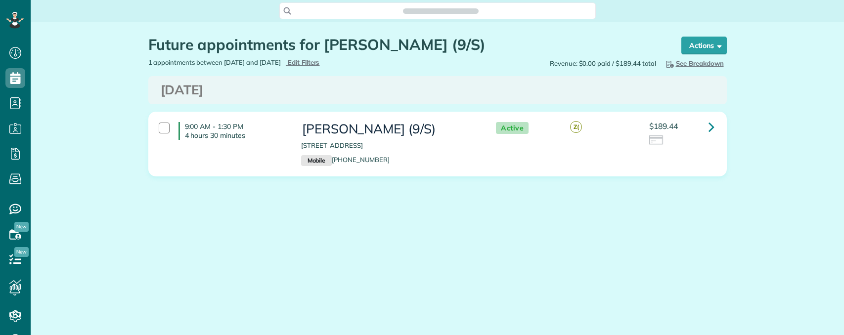
scroll to position [4, 4]
drag, startPoint x: 336, startPoint y: 94, endPoint x: 387, endPoint y: 95, distance: 50.9
click at [387, 95] on div "[DATE]" at bounding box center [437, 90] width 569 height 14
click at [529, 219] on div "Future appointments for [PERSON_NAME] (9/S) Schedule Changes Actions Create App…" at bounding box center [437, 136] width 593 height 229
click at [457, 235] on div "Future appointments for [PERSON_NAME] (9/S) Schedule Changes Actions Create App…" at bounding box center [437, 136] width 593 height 229
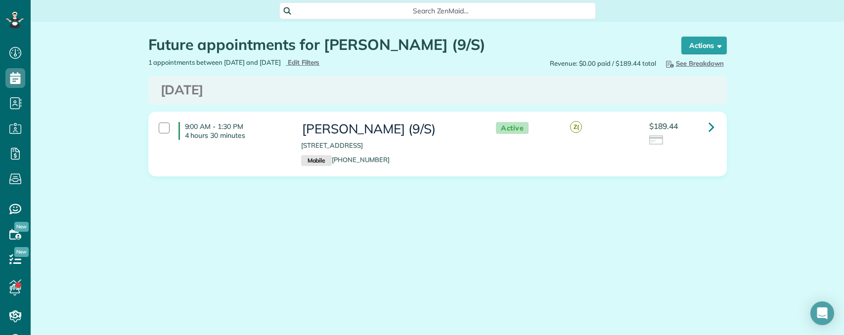
click at [582, 258] on main "Search ZenMaid… Future appointments for [PERSON_NAME] (9/S) Schedule Changes Ac…" at bounding box center [437, 167] width 813 height 335
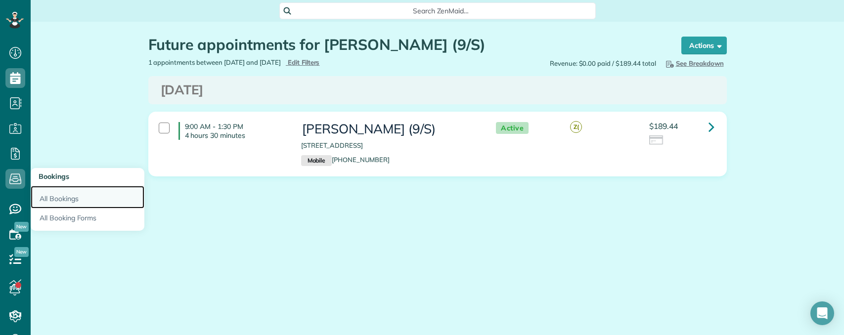
drag, startPoint x: 51, startPoint y: 197, endPoint x: 121, endPoint y: 205, distance: 69.7
click at [52, 197] on link "All Bookings" at bounding box center [88, 197] width 114 height 23
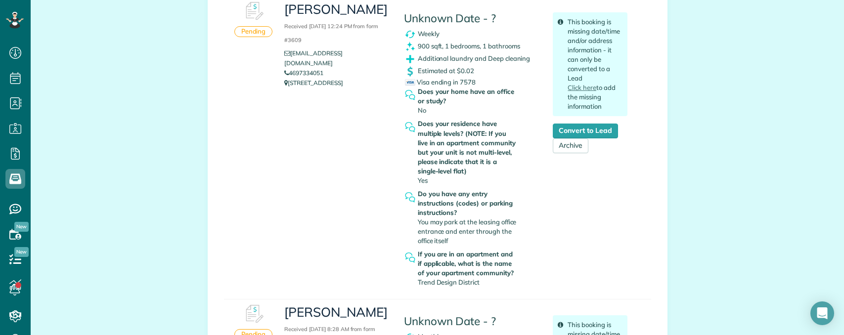
scroll to position [494, 0]
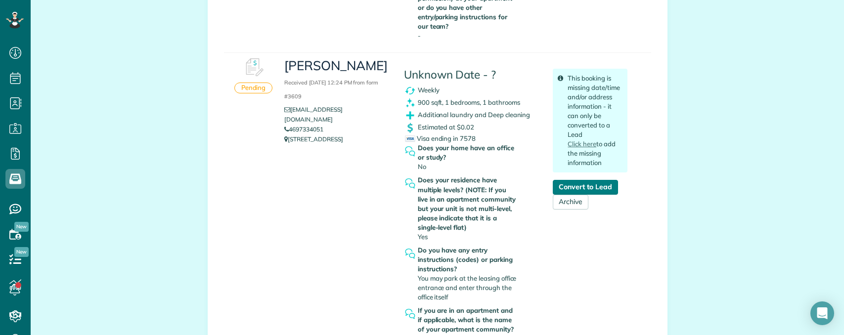
click at [563, 180] on link "Convert to Lead" at bounding box center [585, 187] width 65 height 15
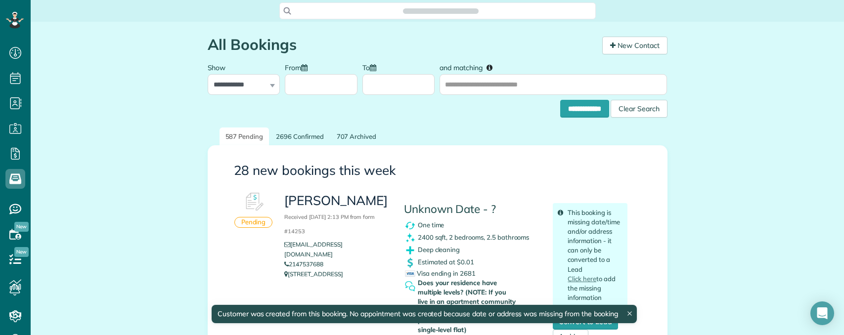
scroll to position [4, 4]
click at [403, 8] on span "Search ZenMaid…" at bounding box center [441, 11] width 301 height 10
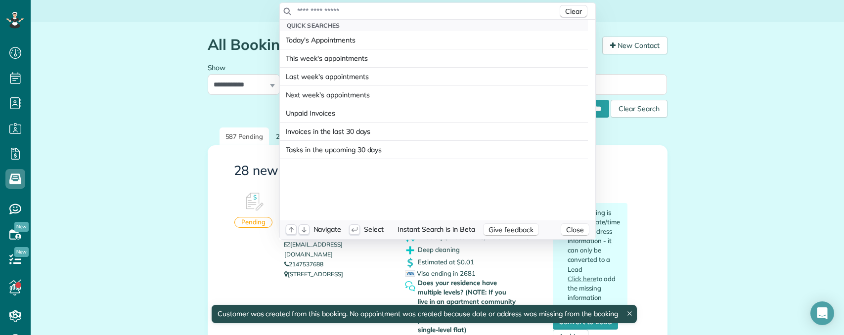
click at [393, 13] on input "text" at bounding box center [427, 11] width 261 height 10
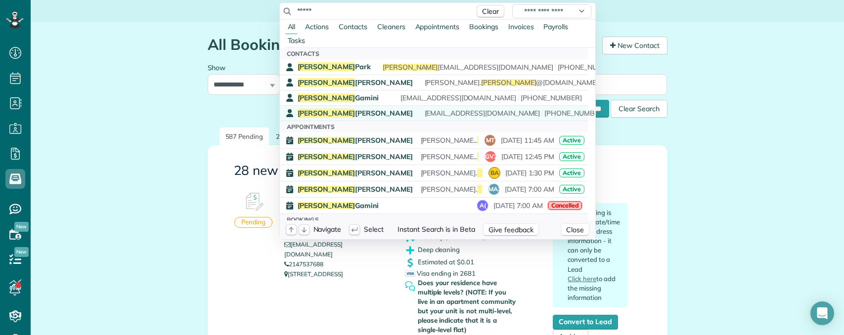
type input "*****"
click at [312, 110] on span "Shane" at bounding box center [327, 113] width 58 height 9
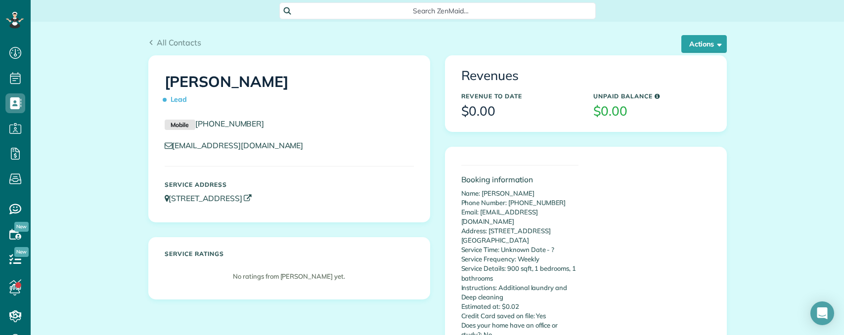
drag, startPoint x: 253, startPoint y: 197, endPoint x: 167, endPoint y: 195, distance: 85.6
click at [167, 195] on p "[STREET_ADDRESS]" at bounding box center [289, 198] width 249 height 11
copy link "[STREET_ADDRESS]"
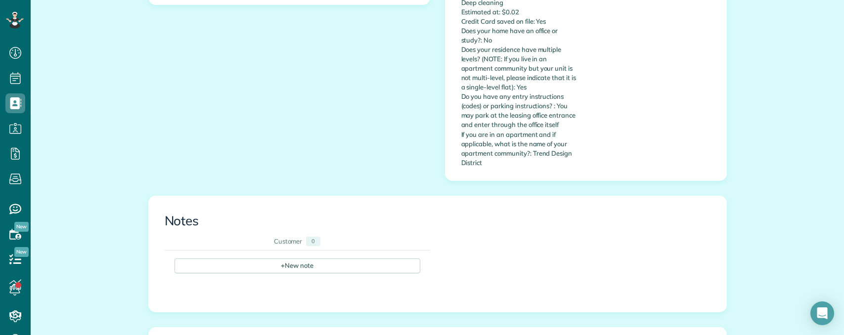
scroll to position [297, 0]
copy p "Trend Design District"
drag, startPoint x: 530, startPoint y: 141, endPoint x: 546, endPoint y: 150, distance: 18.6
click at [545, 152] on p "Name: [PERSON_NAME] Phone Number: [PHONE_NUMBER] Email: [EMAIL_ADDRESS][DOMAIN_…" at bounding box center [519, 28] width 117 height 273
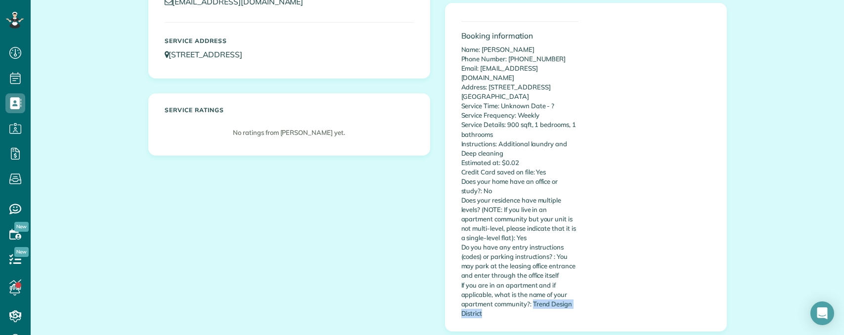
scroll to position [148, 0]
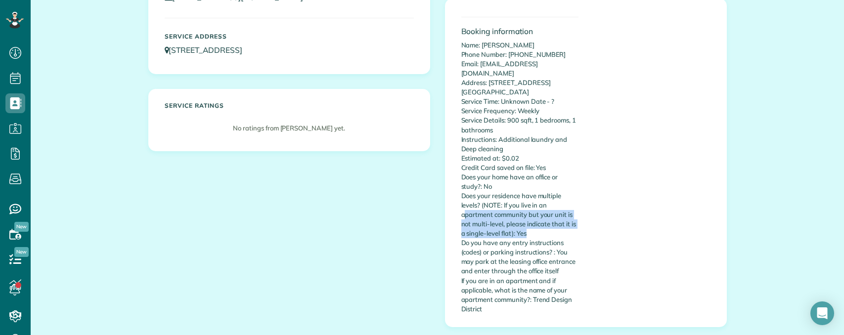
drag, startPoint x: 460, startPoint y: 204, endPoint x: 527, endPoint y: 226, distance: 70.2
click at [527, 226] on p "Name: [PERSON_NAME] Phone Number: [PHONE_NUMBER] Email: [EMAIL_ADDRESS][DOMAIN_…" at bounding box center [519, 177] width 117 height 273
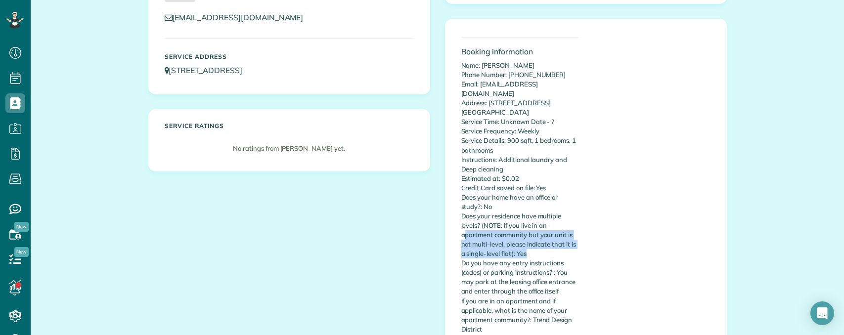
scroll to position [198, 0]
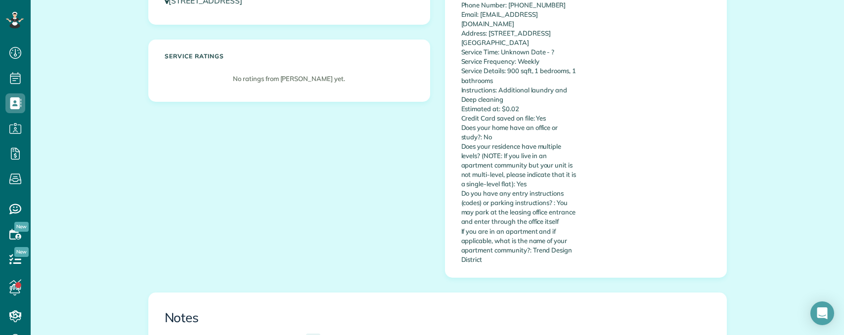
click at [511, 252] on p "Name: [PERSON_NAME] Phone Number: [PHONE_NUMBER] Email: [EMAIL_ADDRESS][DOMAIN_…" at bounding box center [519, 127] width 117 height 273
copy p "Trend Design District"
drag, startPoint x: 530, startPoint y: 239, endPoint x: 547, endPoint y: 251, distance: 21.7
click at [549, 251] on p "Name: [PERSON_NAME] Phone Number: [PHONE_NUMBER] Email: [EMAIL_ADDRESS][DOMAIN_…" at bounding box center [519, 127] width 117 height 273
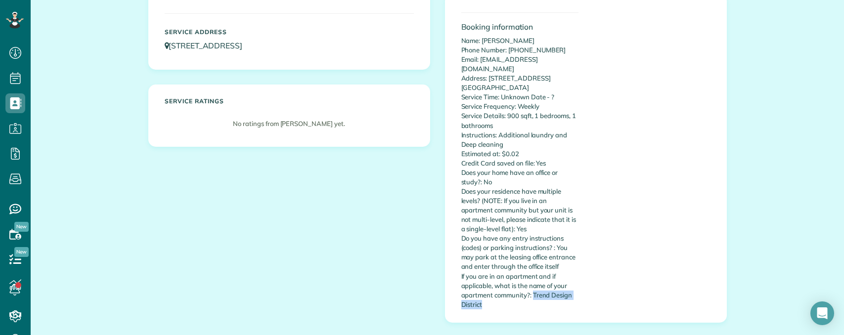
scroll to position [0, 0]
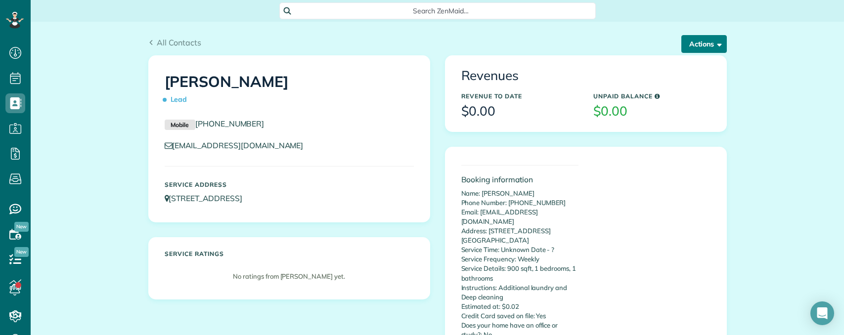
click at [699, 48] on button "Actions" at bounding box center [703, 44] width 45 height 18
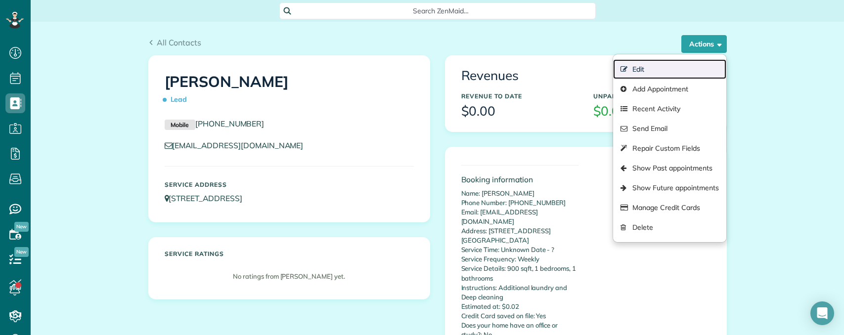
click at [647, 63] on link "Edit" at bounding box center [669, 69] width 113 height 20
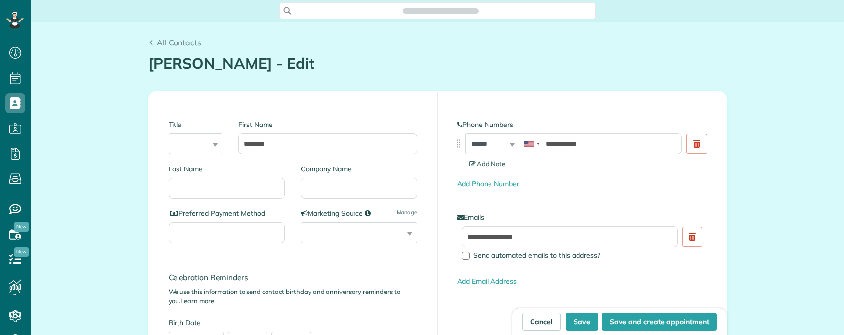
scroll to position [4, 4]
type input "**********"
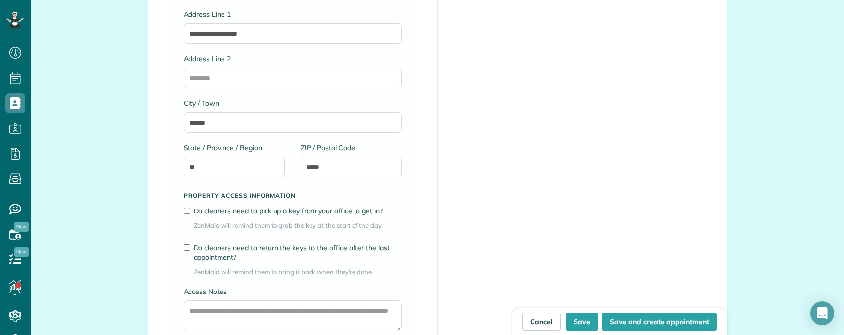
scroll to position [742, 0]
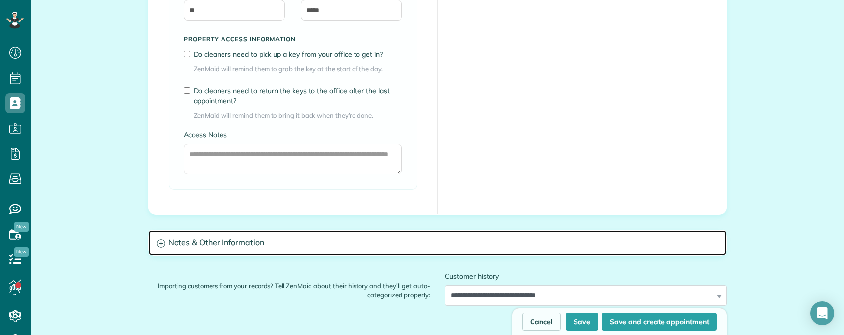
click at [259, 243] on h3 "Notes & Other Information" at bounding box center [438, 242] width 578 height 25
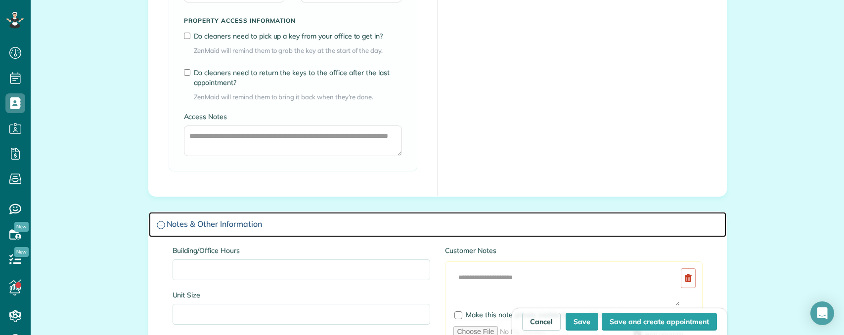
scroll to position [791, 0]
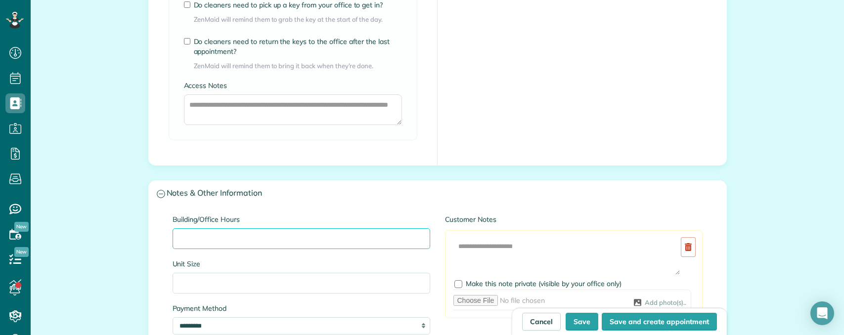
click at [224, 242] on input "Building/Office Hours" at bounding box center [302, 238] width 258 height 21
paste input "**********"
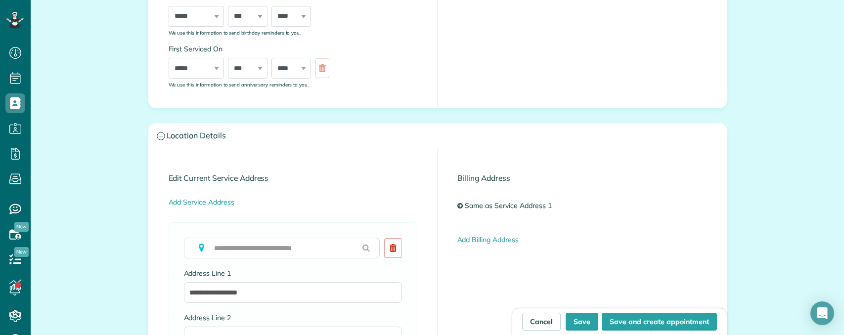
scroll to position [247, 0]
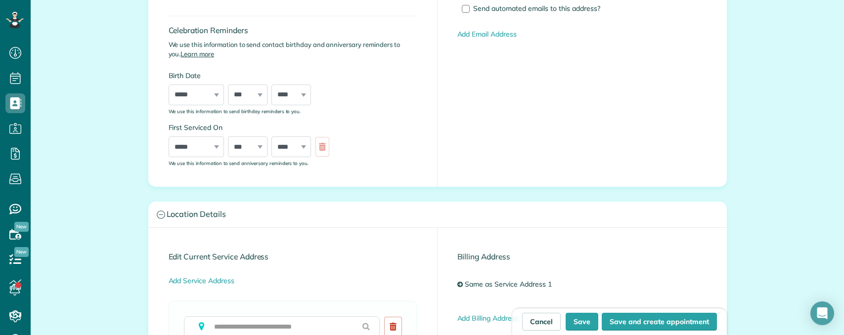
type input "**********"
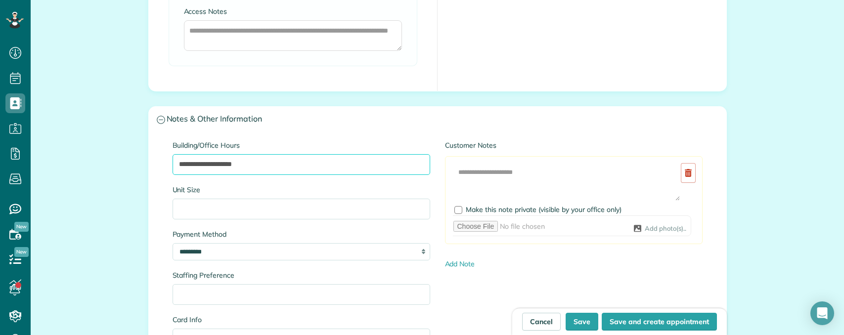
scroll to position [890, 0]
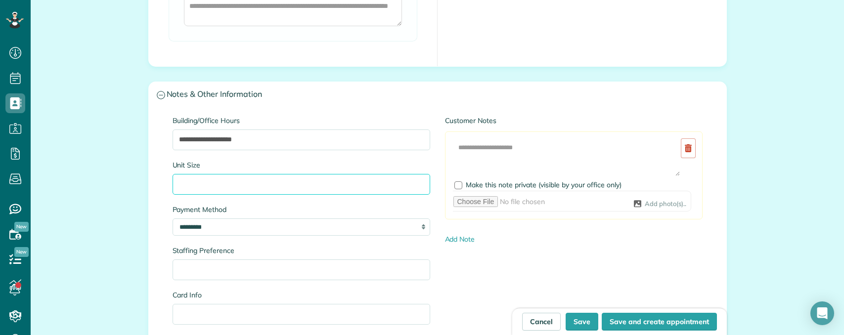
click at [216, 178] on input "Unit Size" at bounding box center [302, 184] width 258 height 21
paste input "**********"
type input "**********"
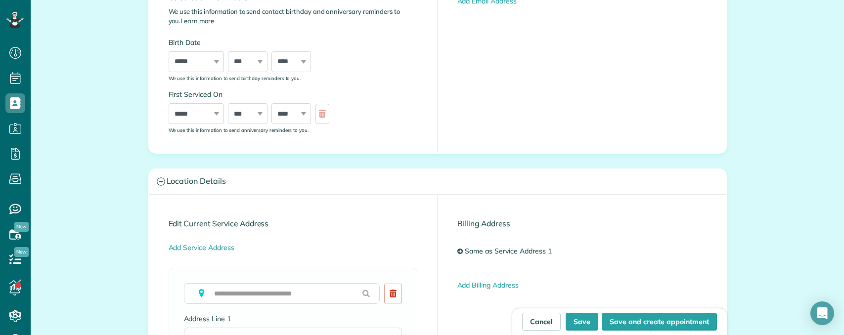
scroll to position [396, 0]
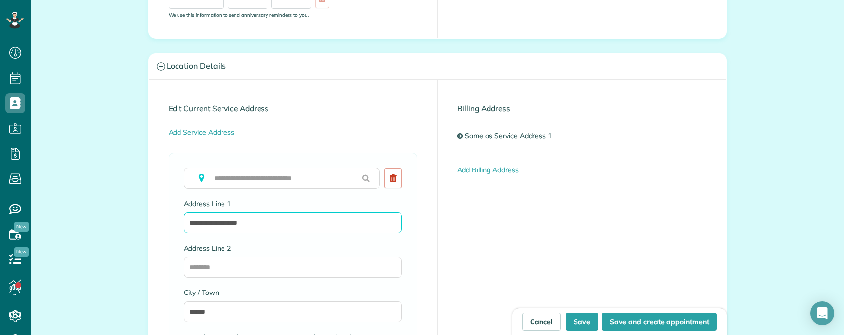
drag, startPoint x: 220, startPoint y: 221, endPoint x: 149, endPoint y: 220, distance: 70.2
click at [149, 220] on div "**********" at bounding box center [293, 320] width 289 height 481
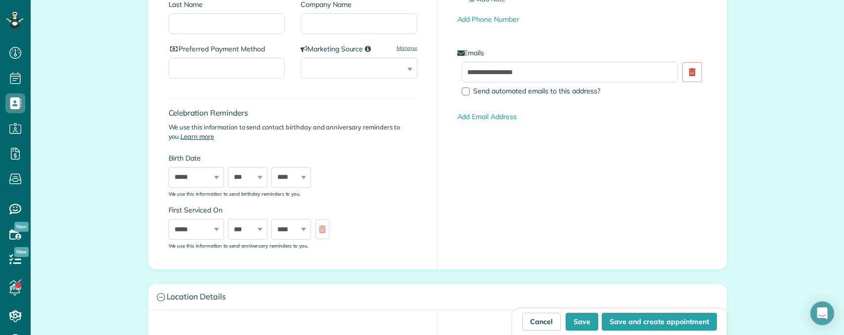
scroll to position [0, 0]
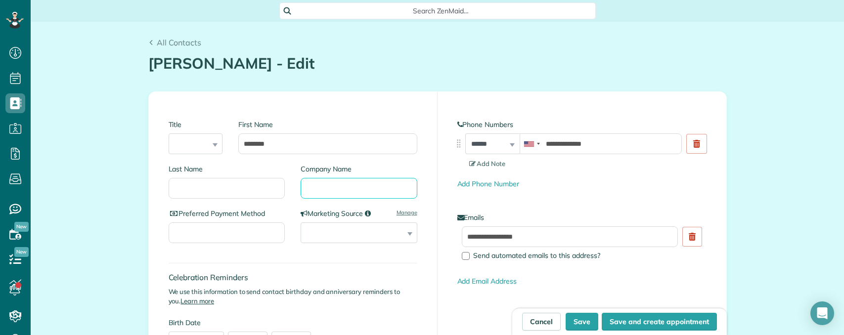
click at [317, 178] on input "Company Name" at bounding box center [359, 188] width 117 height 21
type input "*"
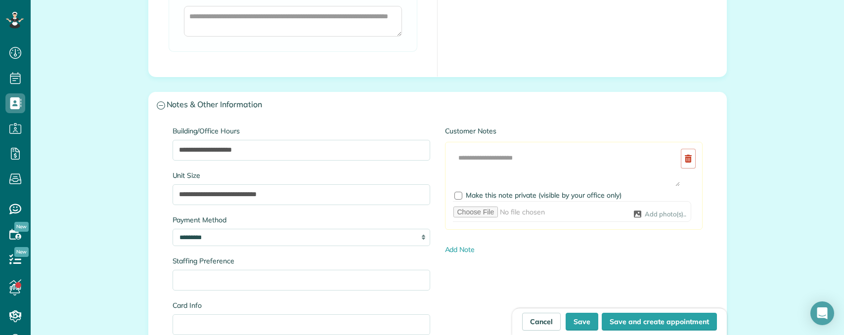
scroll to position [890, 0]
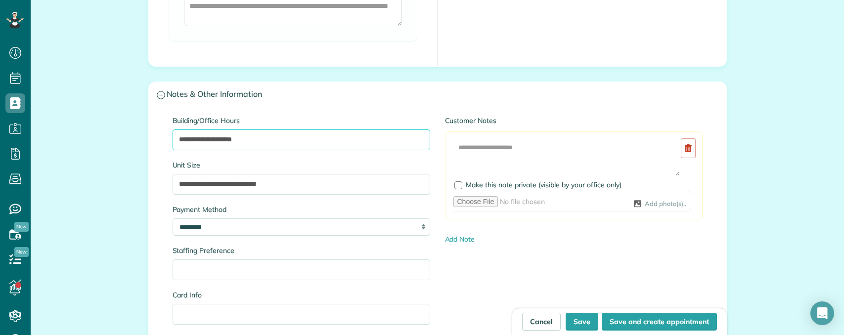
click at [297, 141] on input "**********" at bounding box center [302, 140] width 258 height 21
drag, startPoint x: 242, startPoint y: 137, endPoint x: 283, endPoint y: 141, distance: 40.8
click at [282, 140] on input "**********" at bounding box center [302, 140] width 258 height 21
paste input "**********"
drag, startPoint x: 242, startPoint y: 136, endPoint x: 246, endPoint y: 166, distance: 30.4
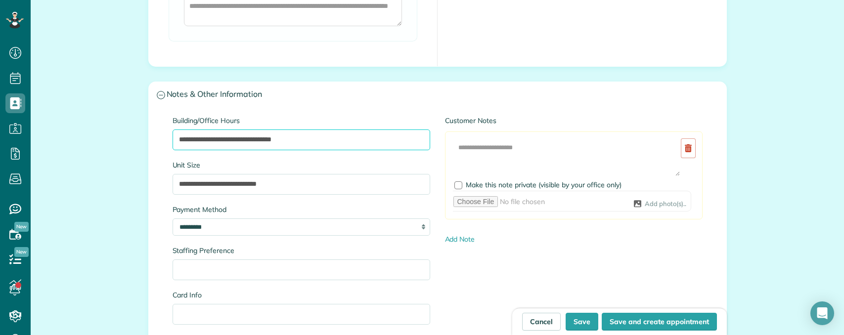
click at [243, 136] on input "**********" at bounding box center [302, 140] width 258 height 21
click at [349, 142] on input "**********" at bounding box center [302, 140] width 258 height 21
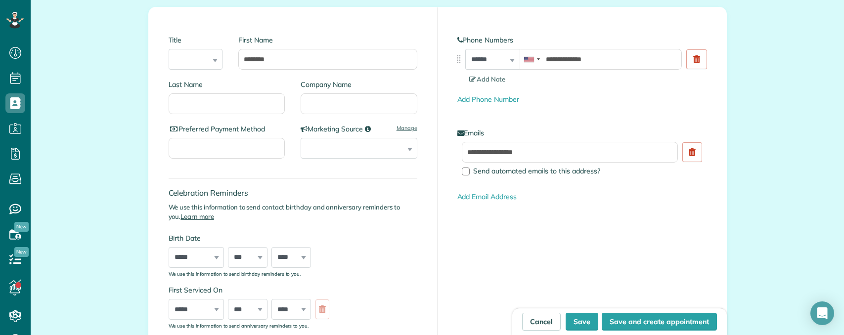
scroll to position [49, 0]
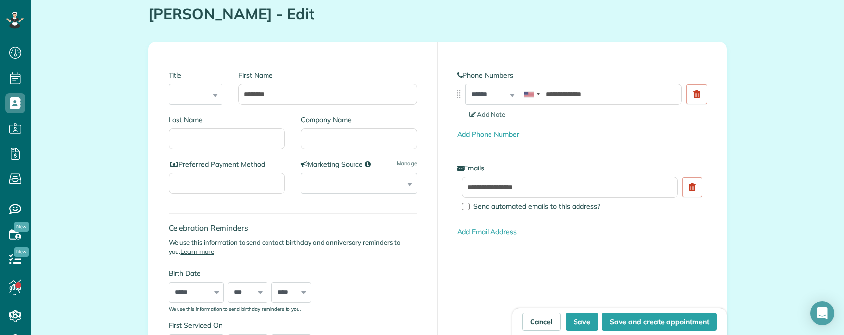
type input "**********"
click at [344, 135] on input "Company Name" at bounding box center [359, 139] width 117 height 21
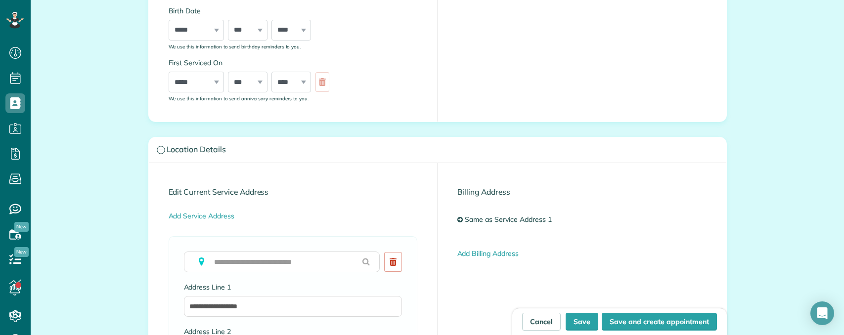
scroll to position [544, 0]
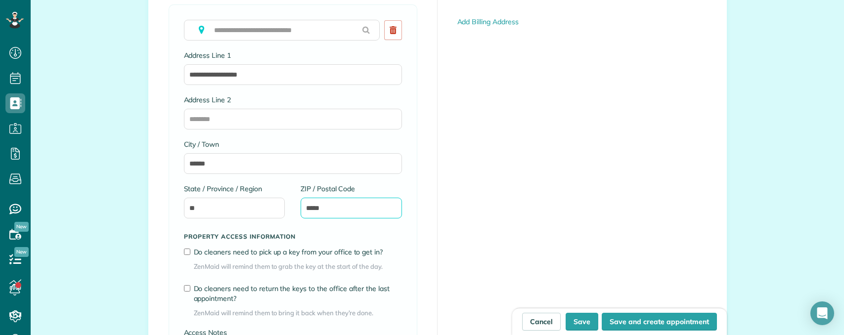
drag, startPoint x: 317, startPoint y: 205, endPoint x: 265, endPoint y: 200, distance: 52.2
click at [264, 202] on div "**********" at bounding box center [293, 216] width 218 height 332
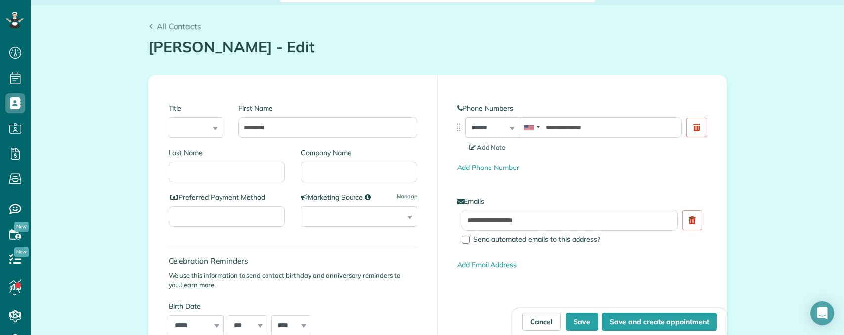
scroll to position [0, 0]
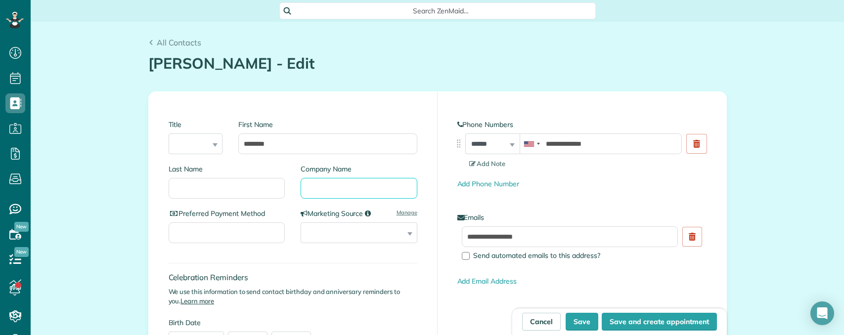
click at [308, 185] on input "Company Name" at bounding box center [359, 188] width 117 height 21
type input "*****"
click at [579, 324] on button "Save" at bounding box center [582, 322] width 33 height 18
type input "**********"
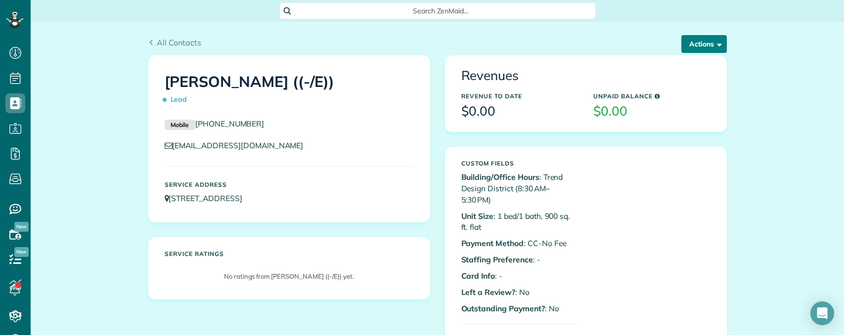
click at [694, 48] on button "Actions" at bounding box center [703, 44] width 45 height 18
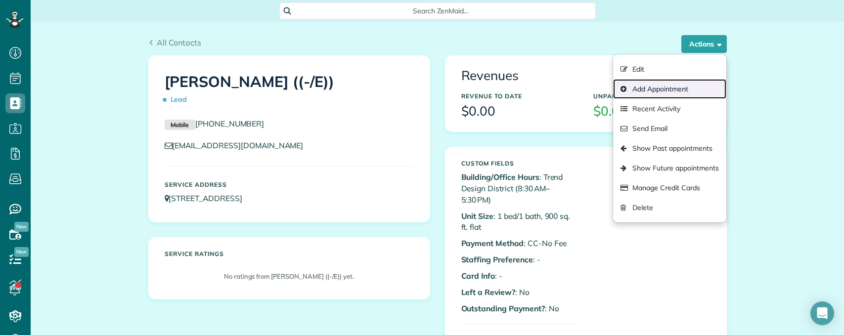
click at [653, 87] on link "Add Appointment" at bounding box center [669, 89] width 113 height 20
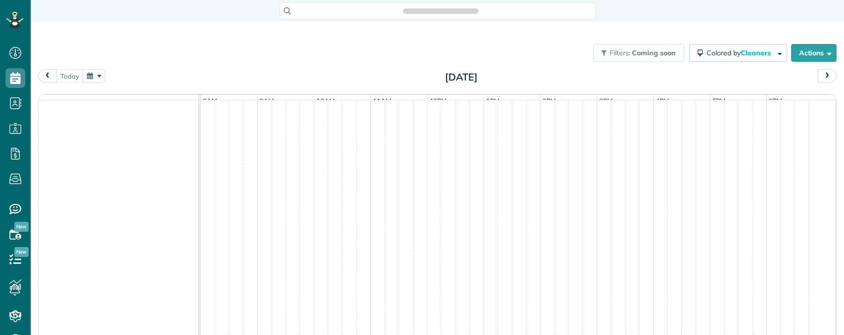
scroll to position [4, 4]
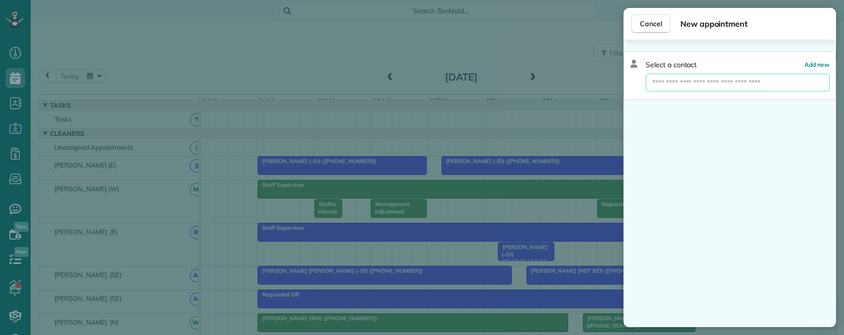
click at [728, 87] on input "text" at bounding box center [738, 83] width 184 height 18
click at [740, 86] on input "text" at bounding box center [738, 83] width 184 height 18
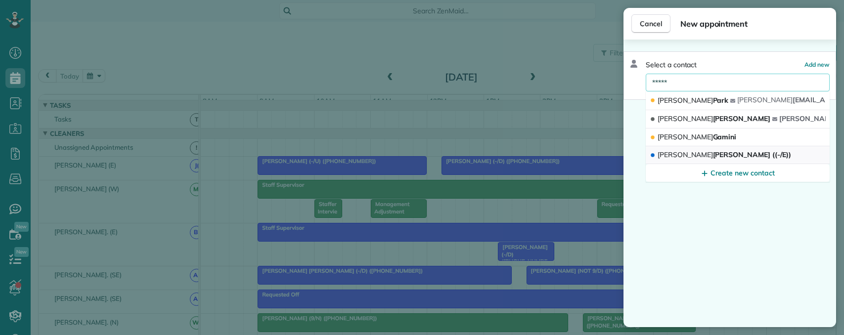
type input "*****"
click at [687, 154] on span "Shane J. ((-/E))" at bounding box center [725, 154] width 134 height 9
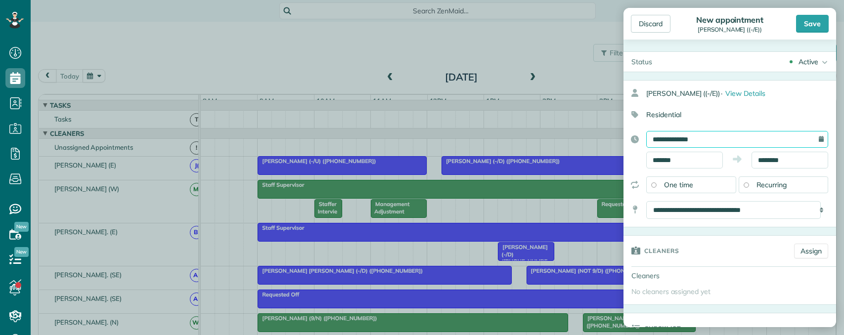
click at [693, 142] on input "**********" at bounding box center [737, 139] width 182 height 17
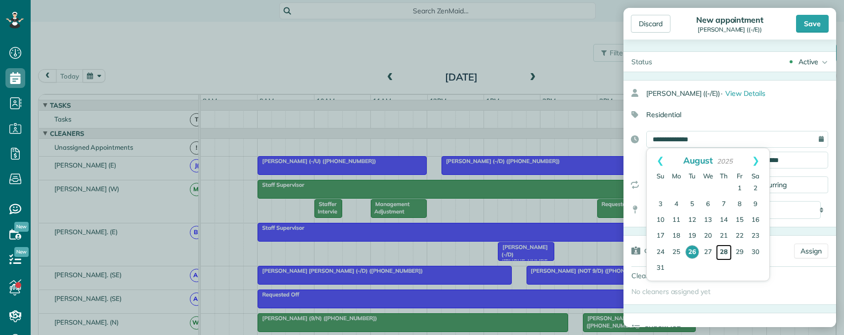
click at [725, 255] on link "28" at bounding box center [724, 253] width 16 height 16
type input "**********"
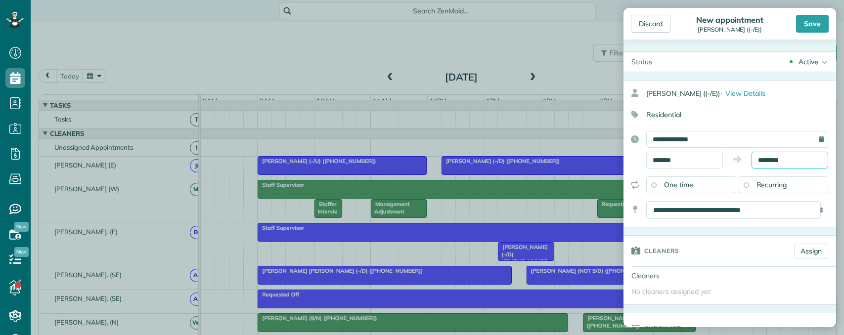
click at [766, 163] on input "********" at bounding box center [790, 160] width 77 height 17
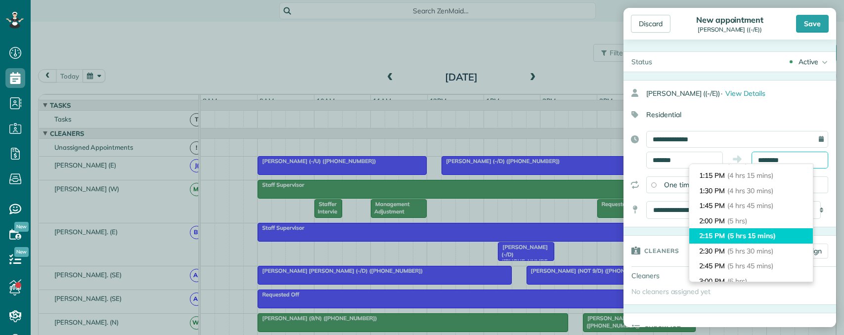
scroll to position [254, 0]
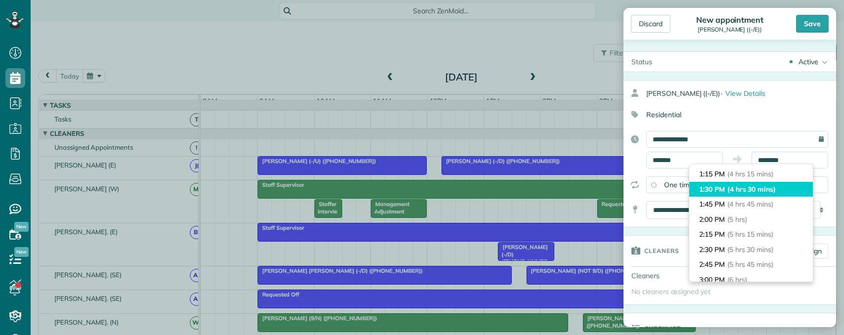
type input "*******"
click at [762, 192] on span "(4 hrs 30 mins)" at bounding box center [751, 189] width 48 height 9
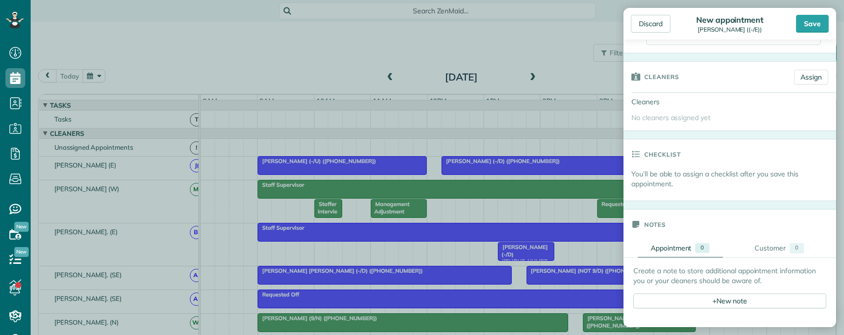
scroll to position [198, 0]
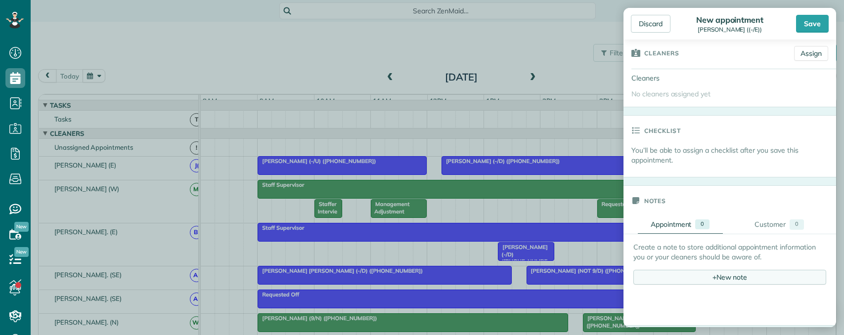
click at [704, 279] on div "+ New note" at bounding box center [729, 277] width 193 height 15
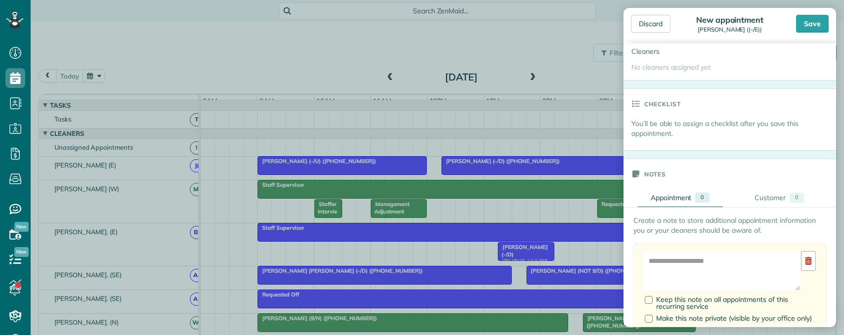
scroll to position [346, 0]
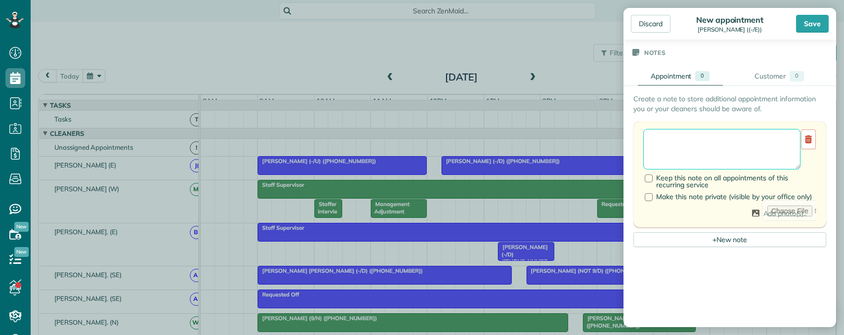
click at [677, 146] on textarea at bounding box center [721, 149] width 157 height 41
type textarea "**********"
click at [648, 178] on div at bounding box center [649, 179] width 8 height 8
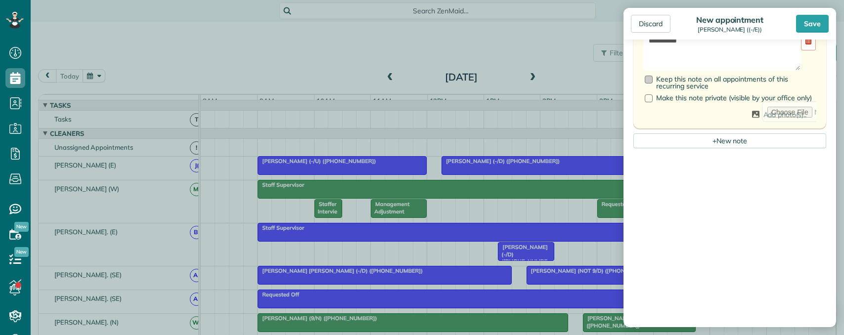
click at [650, 80] on div at bounding box center [649, 80] width 8 height 8
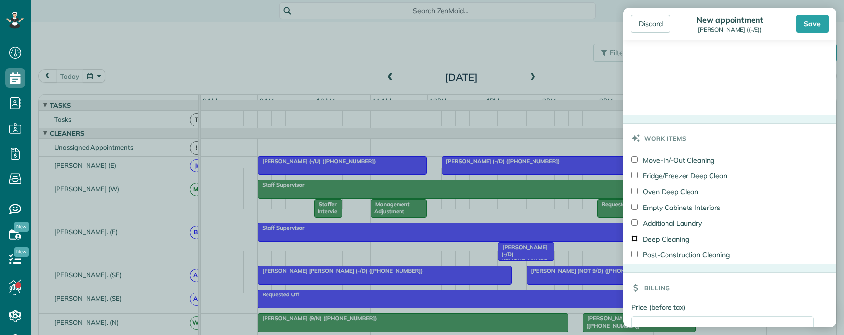
scroll to position [753, 0]
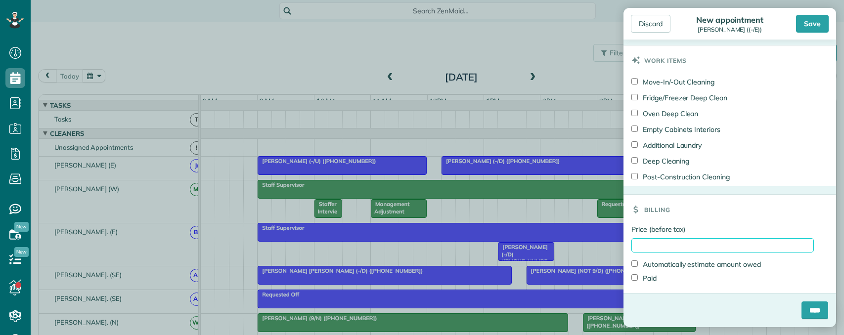
click at [679, 248] on input "Price (before tax)" at bounding box center [722, 245] width 182 height 14
type input "***"
click at [655, 302] on div "****" at bounding box center [730, 315] width 213 height 26
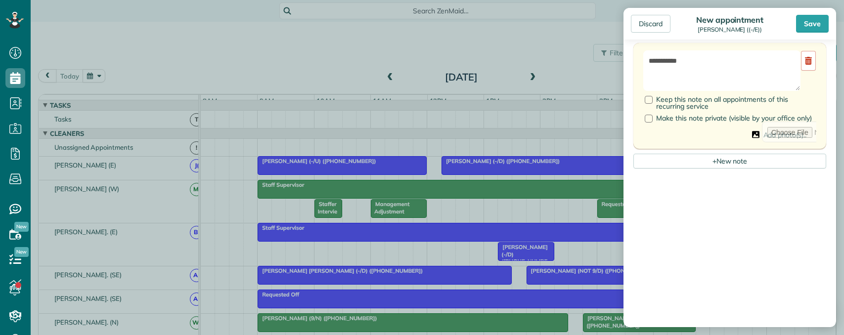
scroll to position [357, 0]
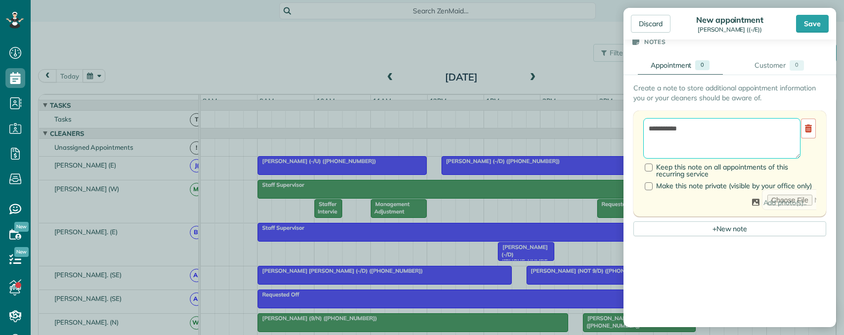
click at [701, 132] on textarea "**********" at bounding box center [721, 138] width 157 height 41
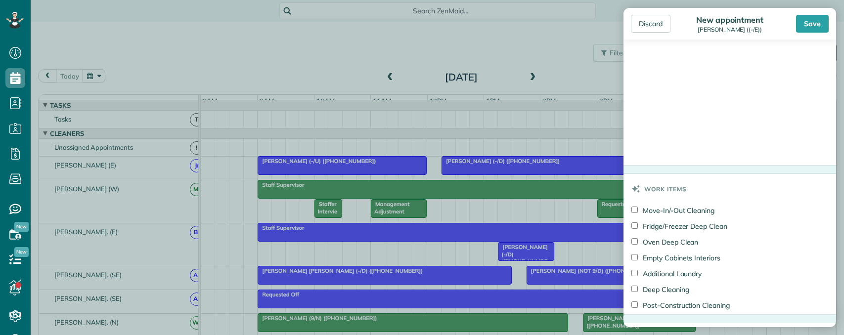
scroll to position [753, 0]
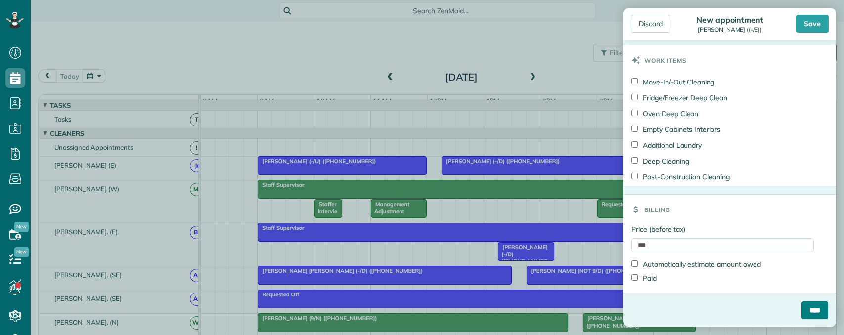
type textarea "**********"
click at [802, 314] on input "****" at bounding box center [815, 311] width 27 height 18
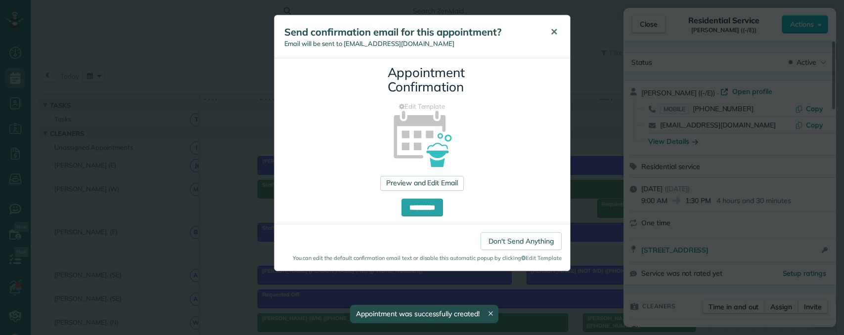
click at [556, 30] on span "✕" at bounding box center [553, 31] width 7 height 11
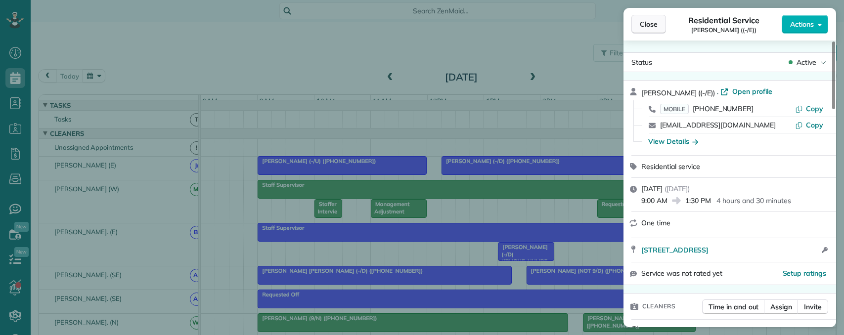
click at [649, 25] on span "Close" at bounding box center [649, 24] width 18 height 10
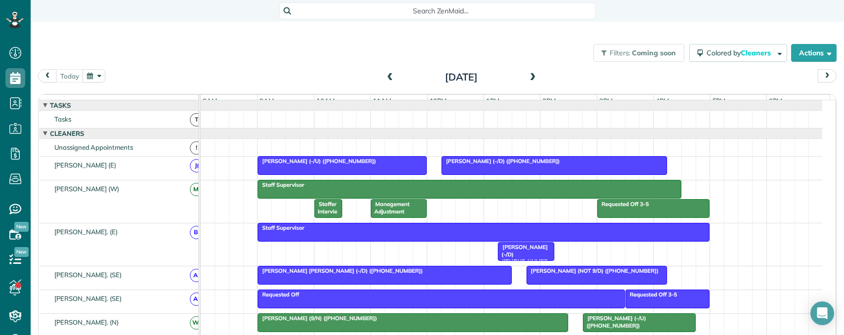
click at [528, 77] on span at bounding box center [533, 77] width 11 height 9
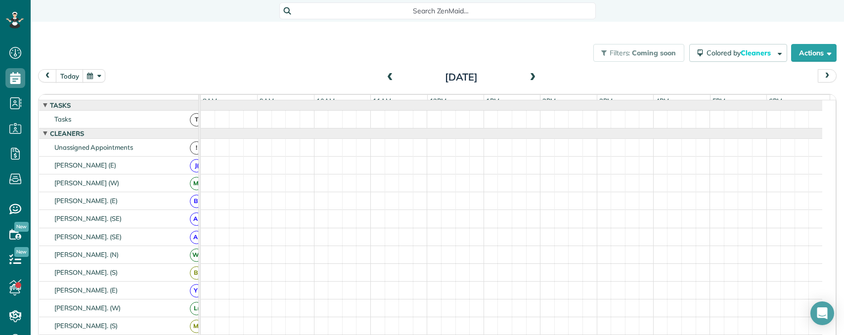
click at [528, 77] on span at bounding box center [533, 77] width 11 height 9
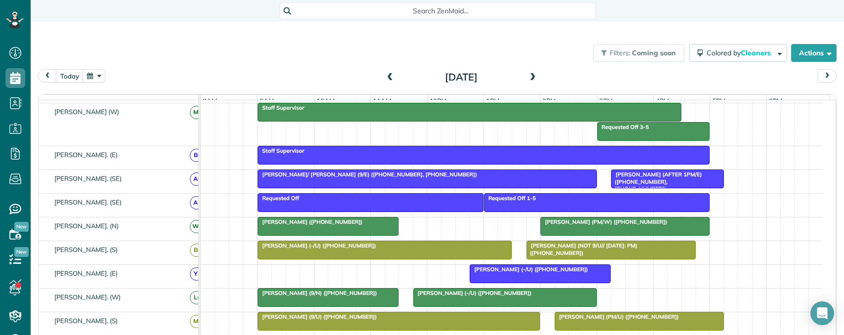
scroll to position [148, 0]
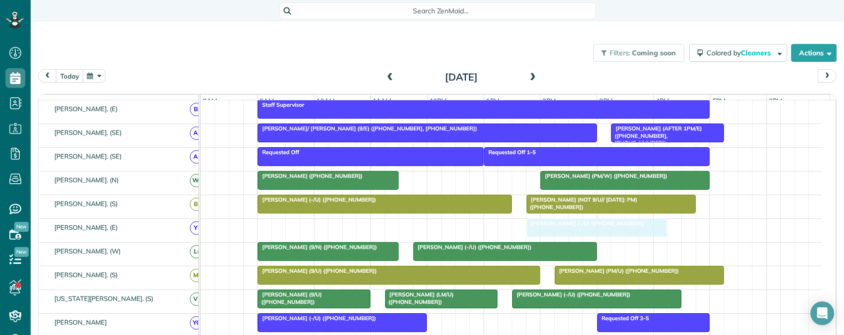
drag, startPoint x: 484, startPoint y: 239, endPoint x: 544, endPoint y: 235, distance: 60.0
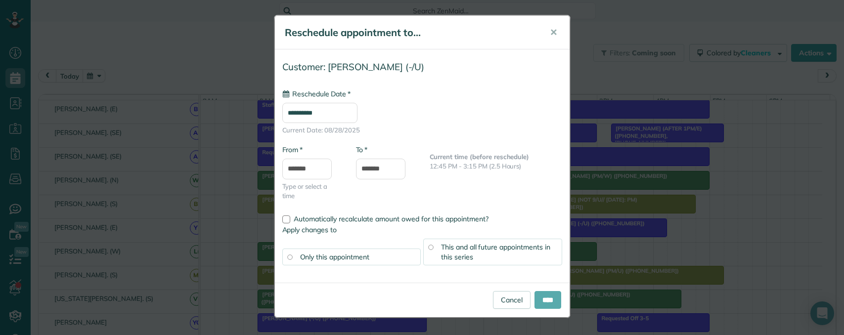
type input "**********"
click at [540, 301] on input "****" at bounding box center [547, 300] width 27 height 18
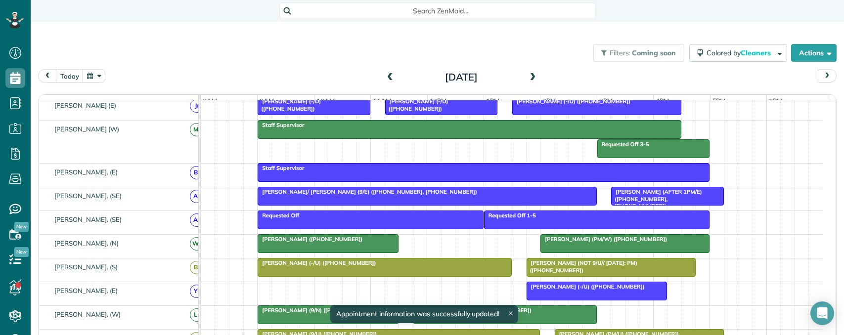
scroll to position [0, 0]
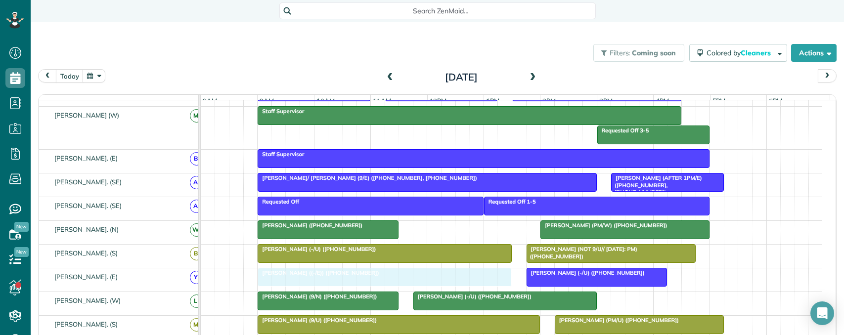
drag, startPoint x: 296, startPoint y: 153, endPoint x: 289, endPoint y: 281, distance: 128.7
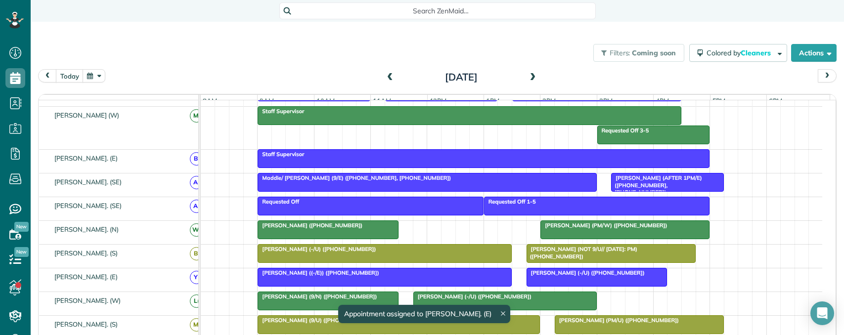
click at [367, 286] on div at bounding box center [384, 277] width 253 height 18
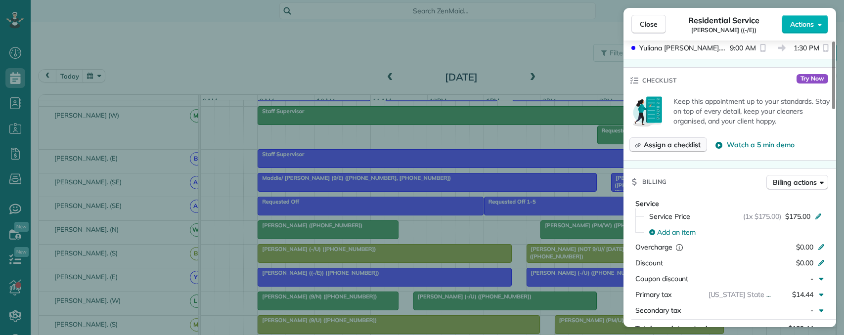
click at [659, 144] on span "Assign a checklist" at bounding box center [672, 145] width 57 height 10
click at [674, 145] on span "Assign a checklist" at bounding box center [672, 145] width 57 height 10
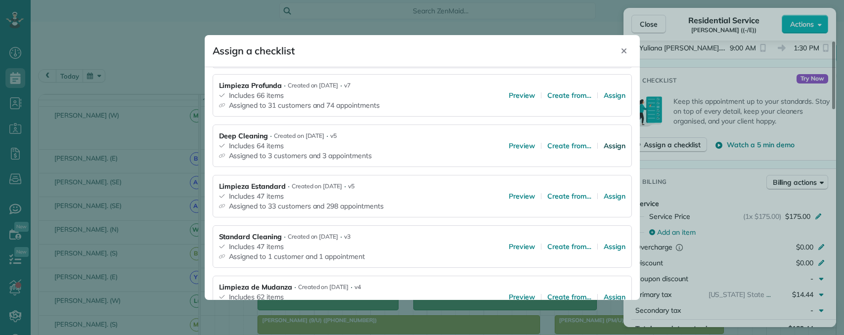
click at [608, 148] on span "Assign" at bounding box center [615, 146] width 22 height 10
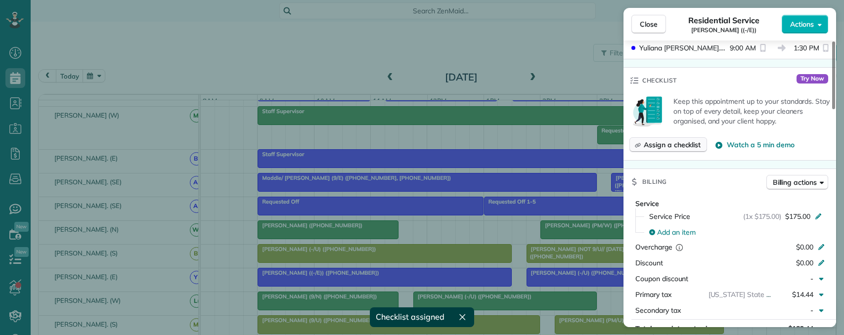
click at [660, 147] on span "Assign a checklist" at bounding box center [672, 145] width 57 height 10
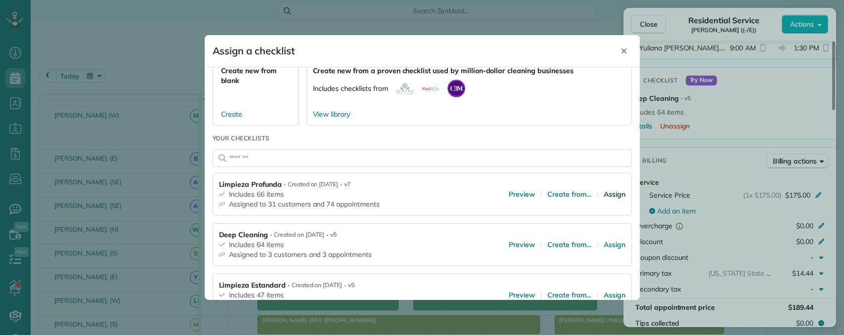
click at [606, 194] on span "Assign" at bounding box center [615, 194] width 22 height 10
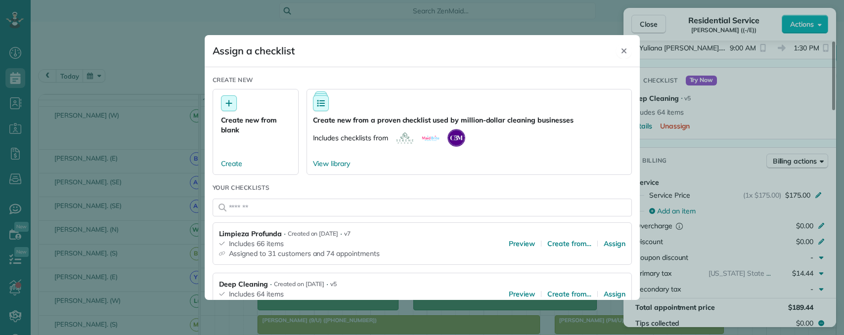
click at [623, 46] on div "Close" at bounding box center [624, 51] width 16 height 16
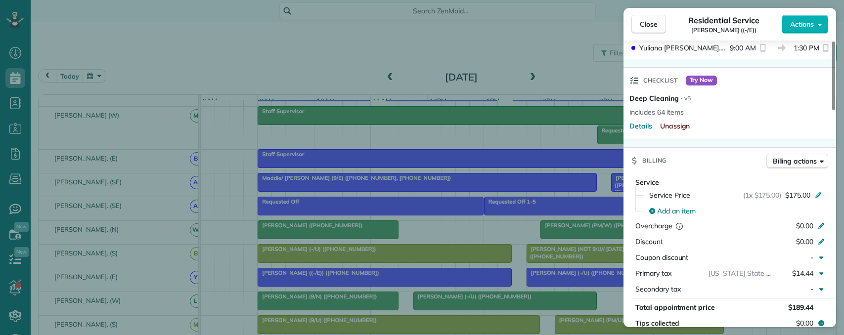
click at [672, 127] on span "Unassign" at bounding box center [675, 126] width 30 height 10
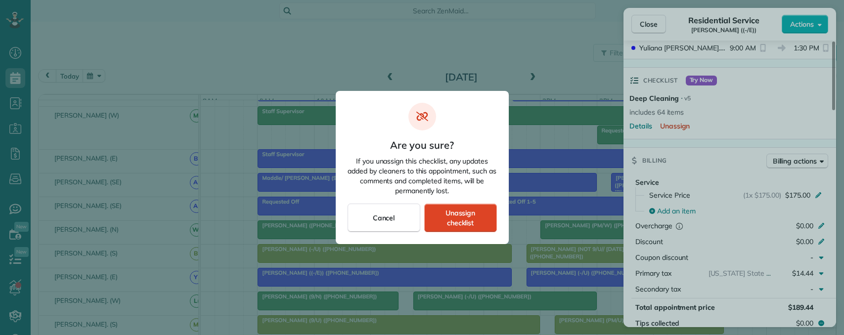
click at [447, 225] on span "Unassign checklist" at bounding box center [461, 218] width 56 height 20
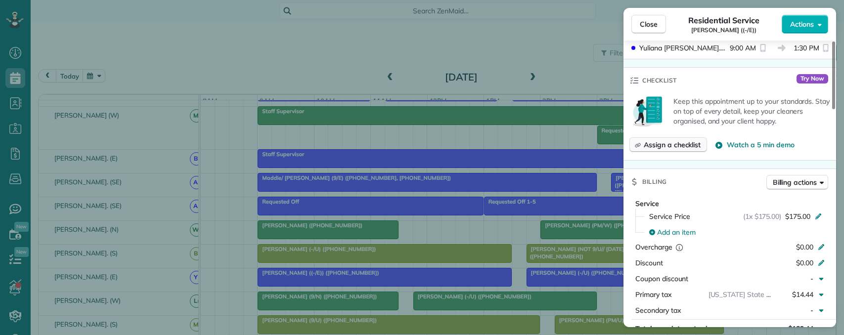
click at [668, 143] on span "Assign a checklist" at bounding box center [672, 145] width 57 height 10
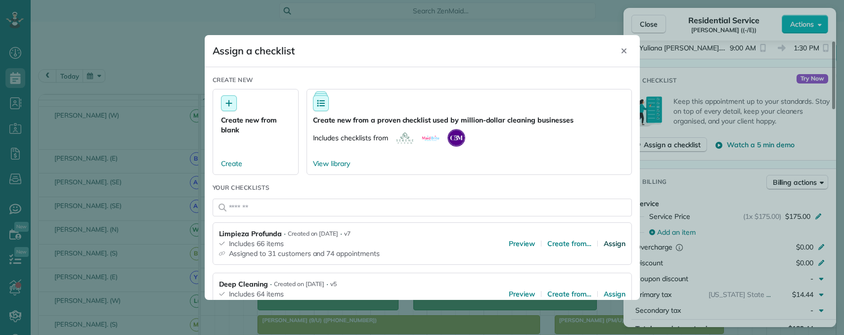
click at [604, 245] on span "Assign" at bounding box center [615, 244] width 22 height 10
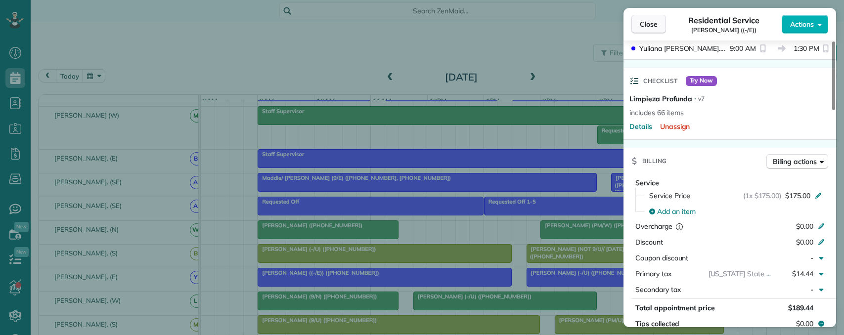
click at [652, 19] on button "Close" at bounding box center [648, 24] width 35 height 19
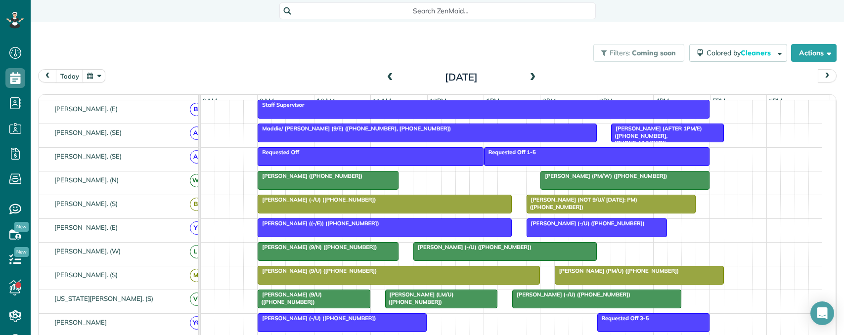
click at [322, 227] on span "Shane J. ((-/E)) (+14697334051)" at bounding box center [318, 223] width 122 height 7
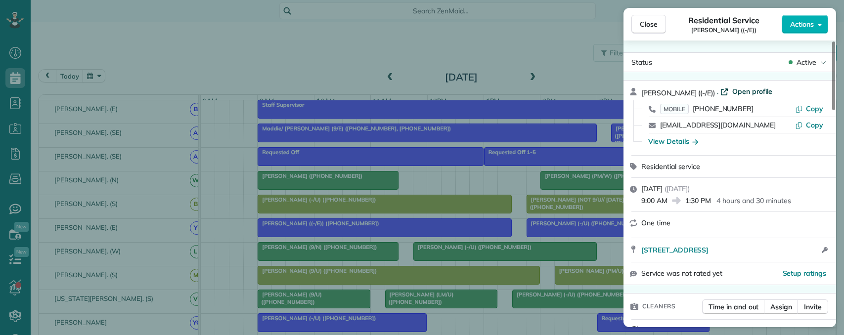
click at [732, 91] on span "Open profile" at bounding box center [752, 92] width 40 height 10
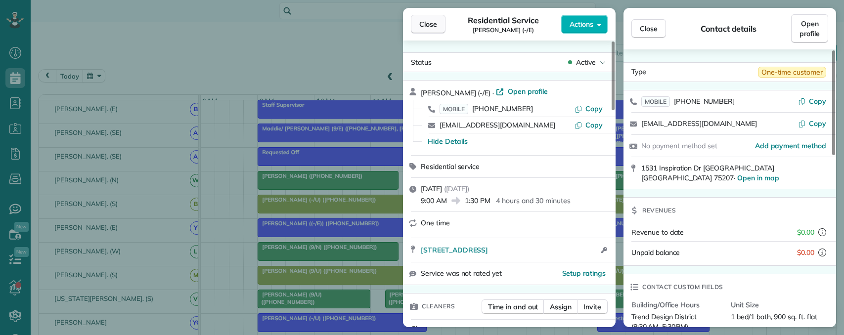
drag, startPoint x: 419, startPoint y: 25, endPoint x: 424, endPoint y: 30, distance: 7.0
click at [422, 26] on span "Close" at bounding box center [428, 24] width 18 height 10
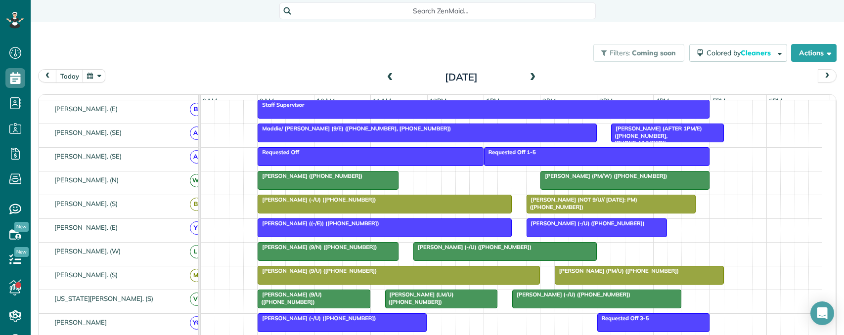
scroll to position [145, 0]
click at [429, 14] on span "Search ZenMaid…" at bounding box center [441, 11] width 301 height 10
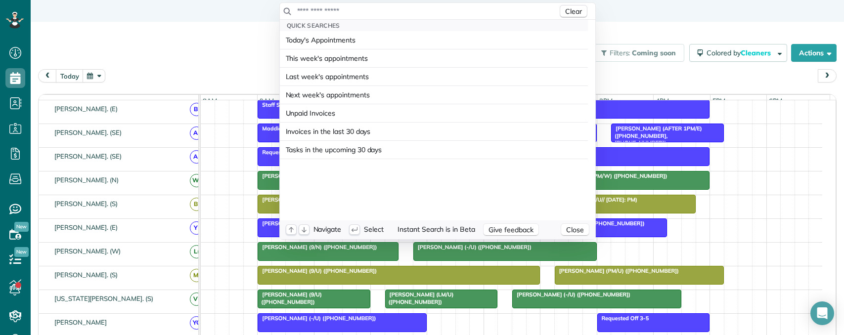
click at [428, 11] on input "text" at bounding box center [427, 11] width 261 height 10
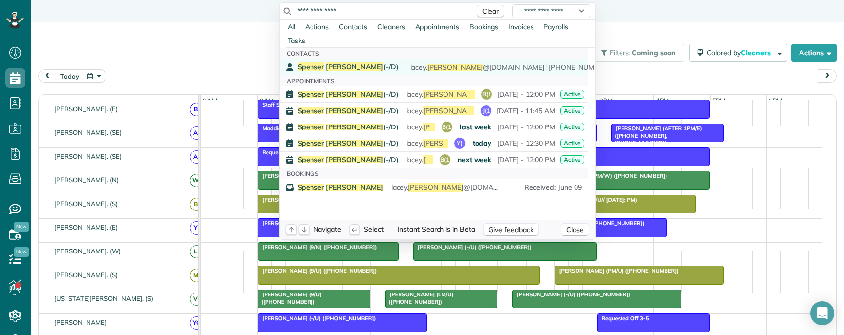
type input "**********"
click at [330, 62] on link "Spenser Stites (-/D) lacey. stites @gmail.com (817) 879-2757" at bounding box center [434, 66] width 308 height 15
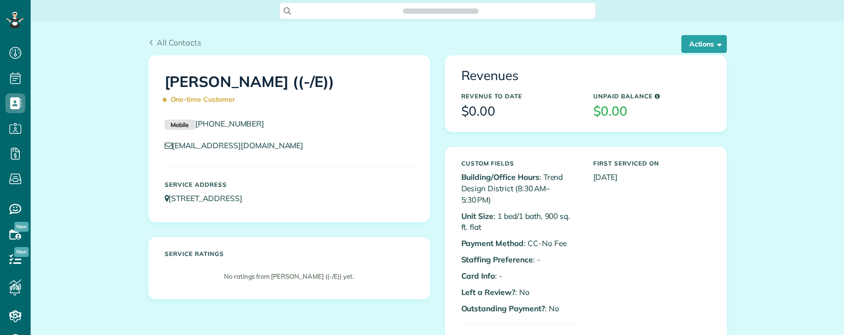
scroll to position [4, 4]
click at [696, 47] on button "Actions" at bounding box center [703, 44] width 45 height 18
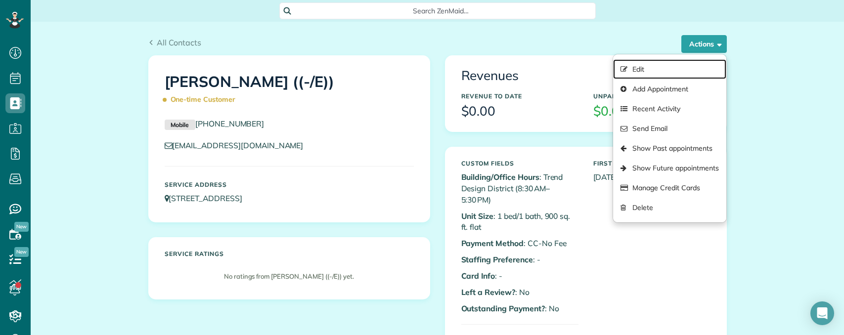
click at [641, 71] on link "Edit" at bounding box center [669, 69] width 113 height 20
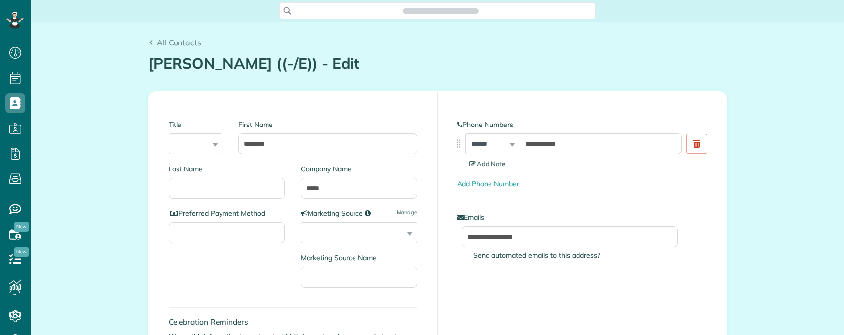
type input "**********"
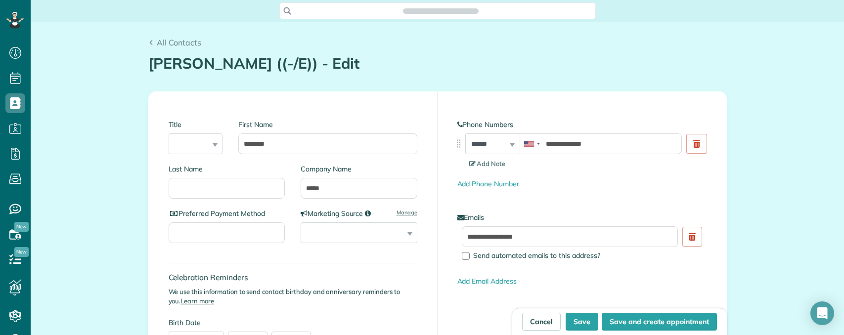
scroll to position [4, 4]
click at [324, 186] on input "*****" at bounding box center [359, 188] width 117 height 21
drag, startPoint x: 305, startPoint y: 188, endPoint x: 290, endPoint y: 188, distance: 15.3
click at [293, 188] on div "Company Name ****" at bounding box center [355, 186] width 125 height 45
type input "***"
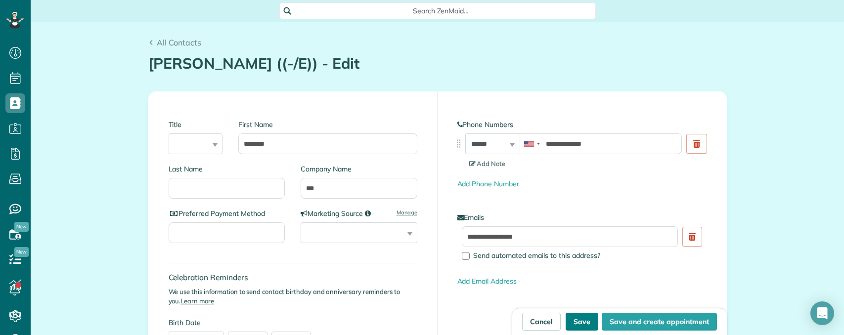
click at [574, 320] on button "Save" at bounding box center [582, 322] width 33 height 18
type input "**********"
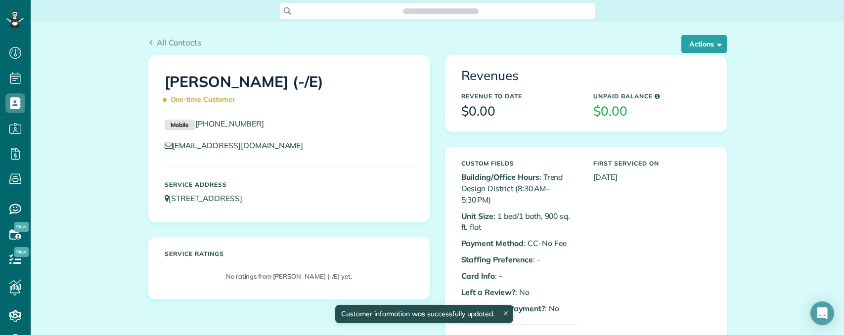
scroll to position [4, 4]
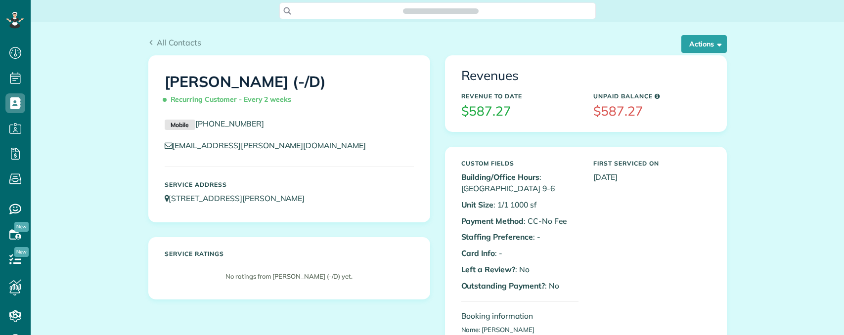
scroll to position [335, 31]
click at [370, 5] on div "Search ZenMaid…" at bounding box center [437, 10] width 316 height 17
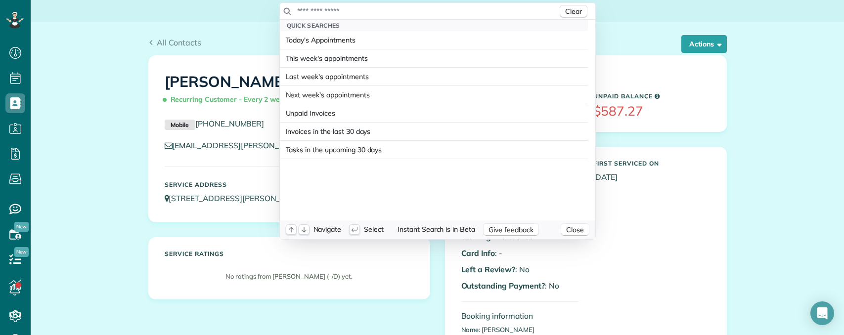
click at [415, 10] on input "text" at bounding box center [427, 11] width 261 height 10
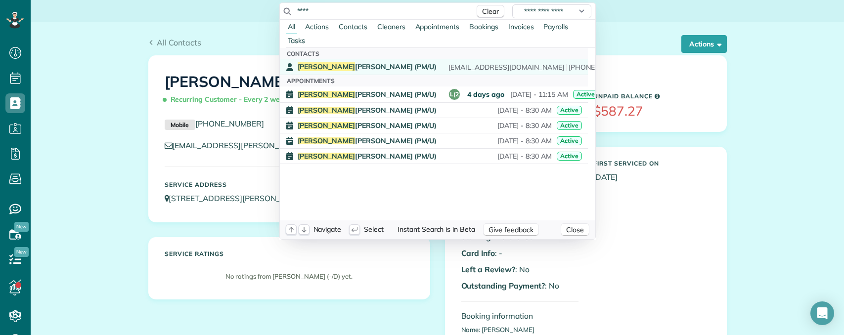
type input "****"
click at [334, 66] on span "[PERSON_NAME] (PM/U)" at bounding box center [367, 66] width 139 height 9
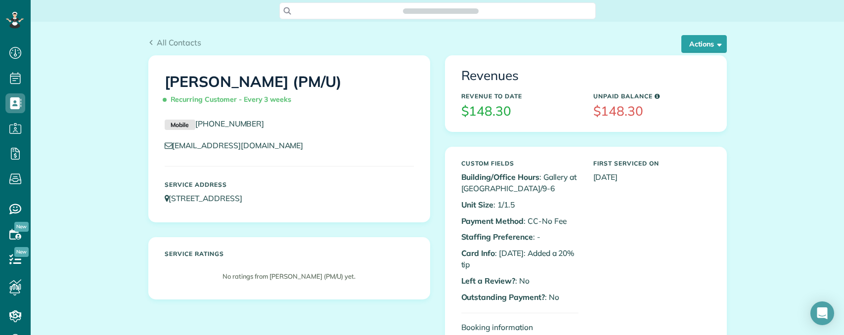
scroll to position [4, 4]
click at [447, 12] on span "Search ZenMaid…" at bounding box center [441, 11] width 301 height 10
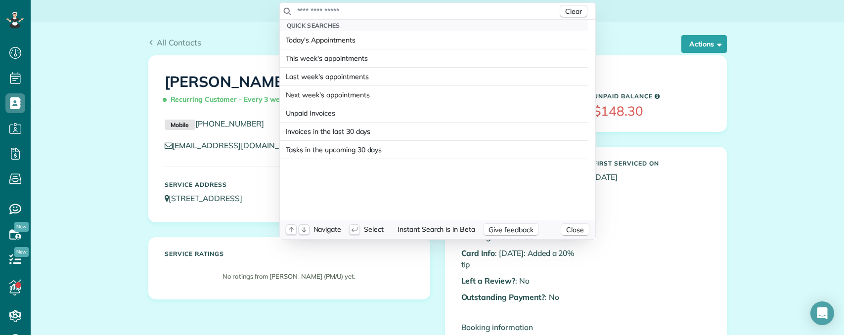
click at [433, 10] on input "text" at bounding box center [427, 11] width 261 height 10
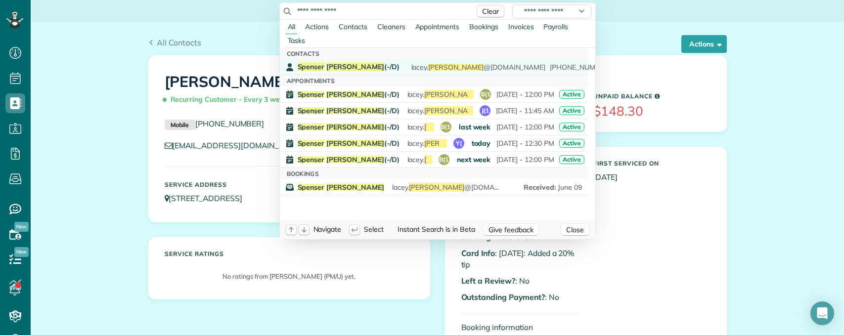
type input "**********"
drag, startPoint x: 339, startPoint y: 65, endPoint x: 360, endPoint y: 73, distance: 22.7
click at [340, 65] on span "[PERSON_NAME]" at bounding box center [355, 66] width 58 height 9
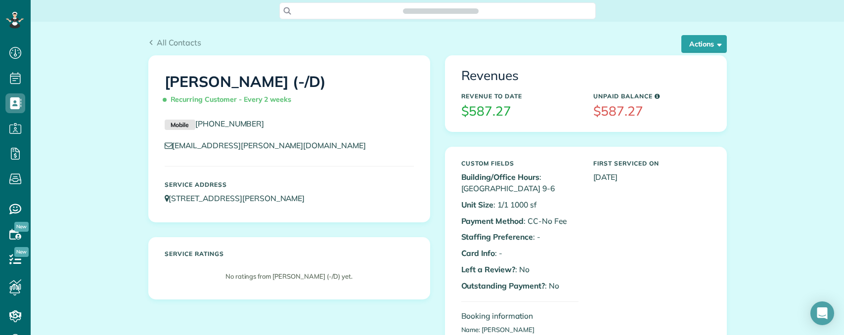
scroll to position [4, 4]
click at [686, 46] on button "Actions" at bounding box center [703, 44] width 45 height 18
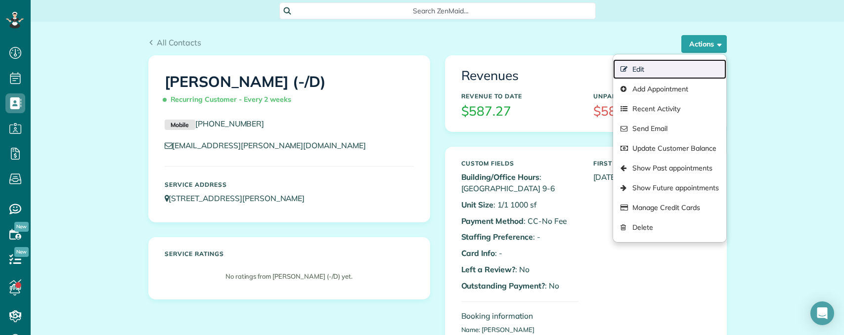
click at [636, 66] on link "Edit" at bounding box center [669, 69] width 113 height 20
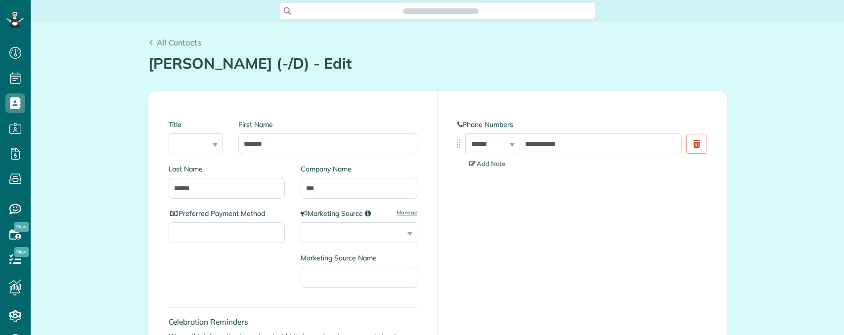
type input "**********"
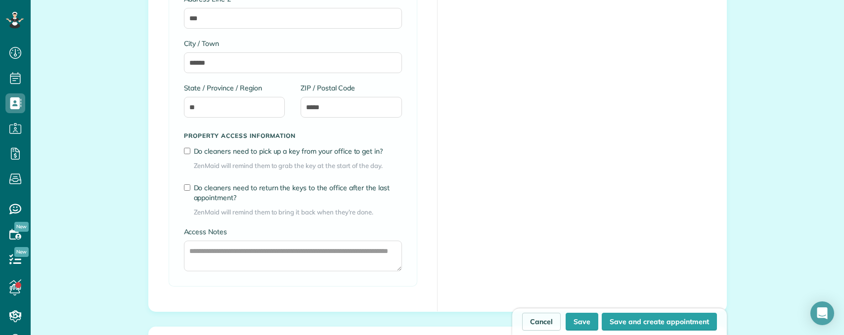
scroll to position [841, 0]
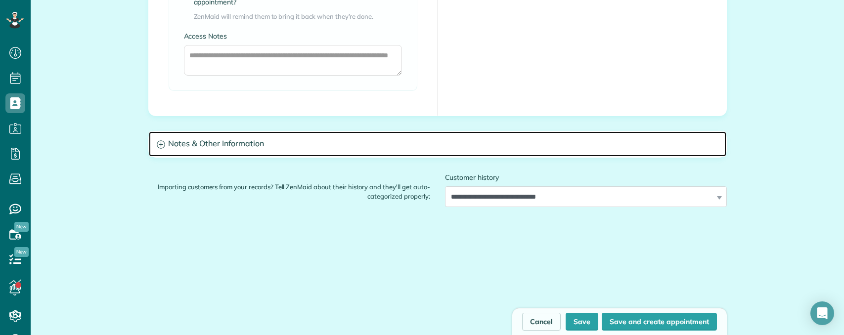
click at [247, 144] on h3 "Notes & Other Information" at bounding box center [438, 144] width 578 height 25
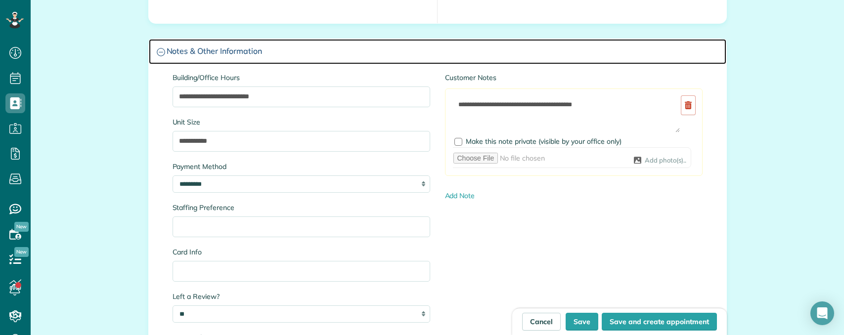
scroll to position [939, 0]
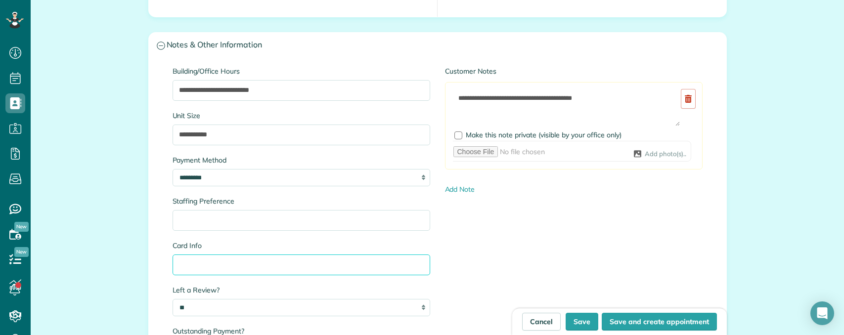
click at [199, 259] on input "Card Info" at bounding box center [302, 265] width 258 height 21
paste input "**********"
drag, startPoint x: 209, startPoint y: 264, endPoint x: 305, endPoint y: 266, distance: 95.9
click at [300, 266] on input "**********" at bounding box center [302, 265] width 258 height 21
paste input "****"
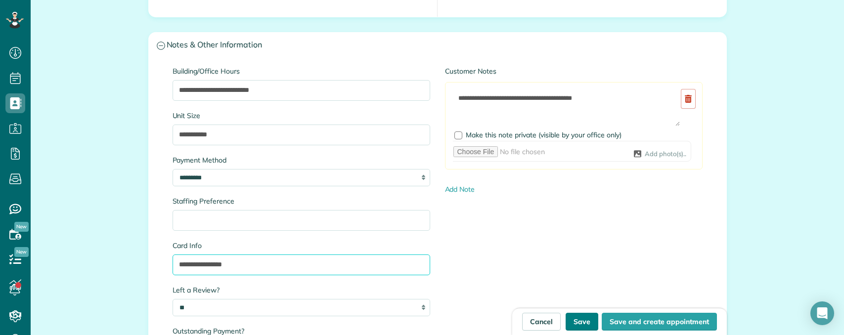
type input "**********"
click at [573, 321] on button "Save" at bounding box center [582, 322] width 33 height 18
type input "**********"
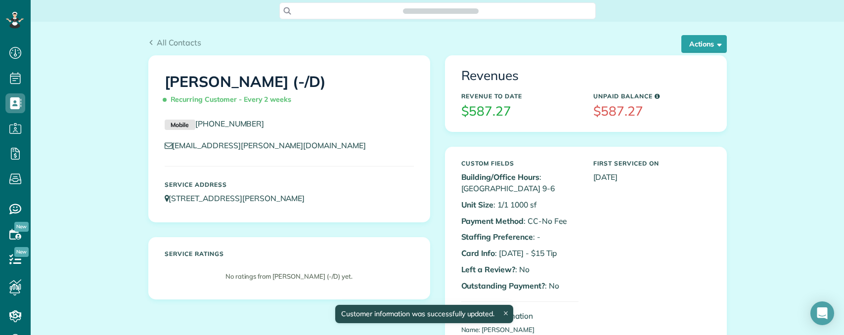
scroll to position [4, 4]
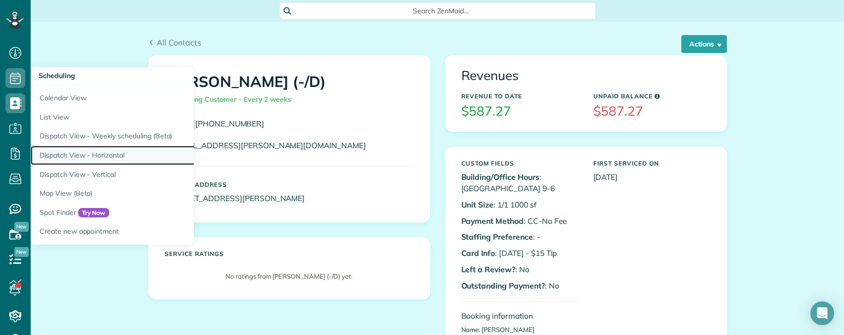
click at [94, 154] on link "Dispatch View - Horizontal" at bounding box center [154, 155] width 247 height 19
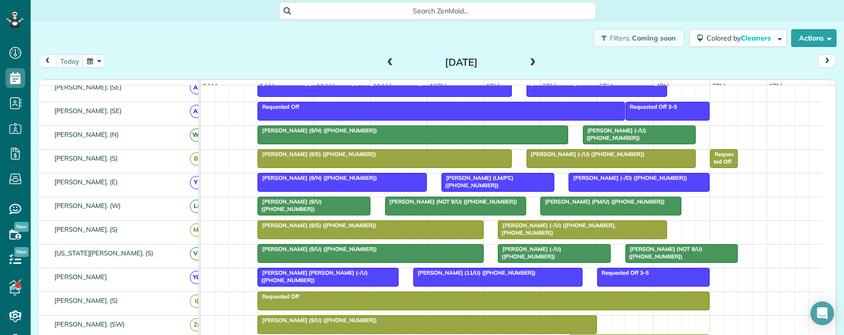
scroll to position [198, 0]
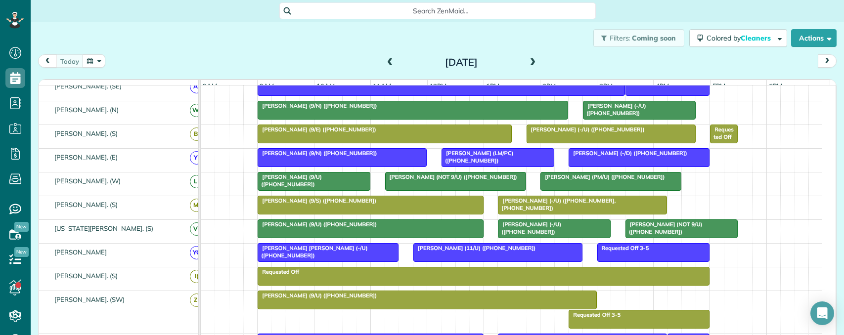
click at [528, 64] on span at bounding box center [533, 62] width 11 height 9
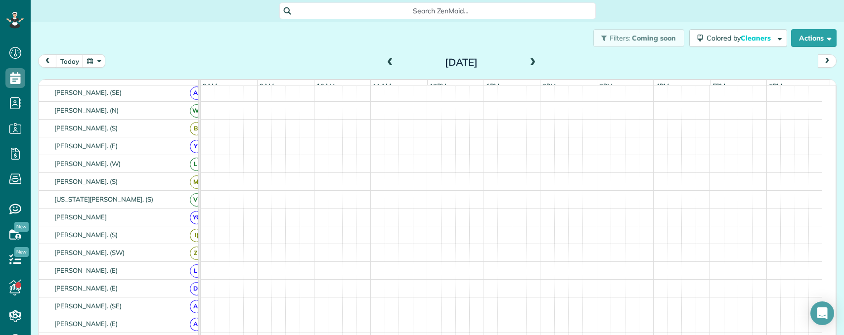
click at [528, 64] on span at bounding box center [533, 62] width 11 height 9
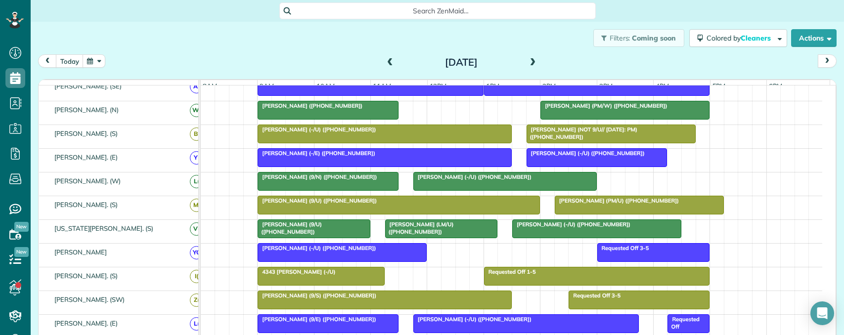
scroll to position [0, 0]
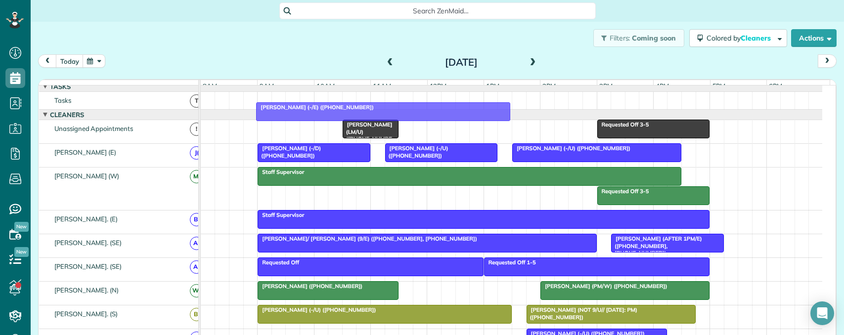
drag, startPoint x: 330, startPoint y: 244, endPoint x: 330, endPoint y: 135, distance: 109.3
click at [330, 107] on div "function(groupId) { return _("Cleaners"); } 8am 9am 10am 11am 12pm 1pm 2pm 3pm …" at bounding box center [438, 212] width 798 height 265
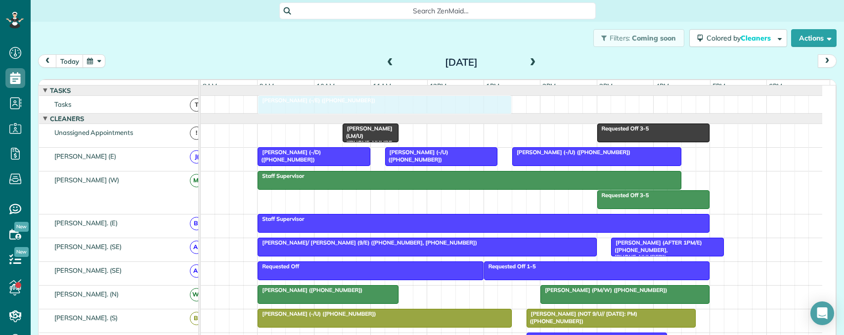
drag, startPoint x: 315, startPoint y: 240, endPoint x: 322, endPoint y: 113, distance: 127.7
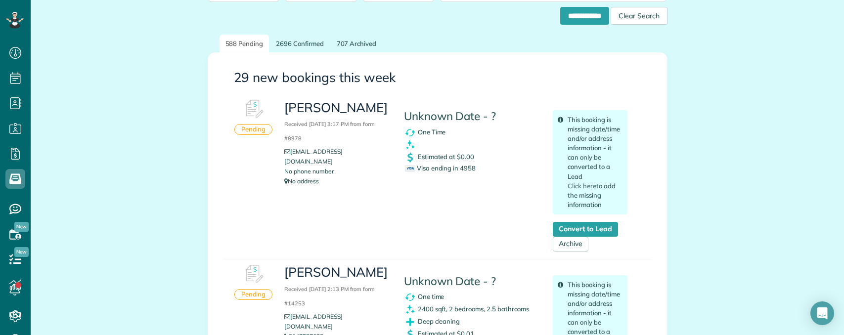
scroll to position [99, 0]
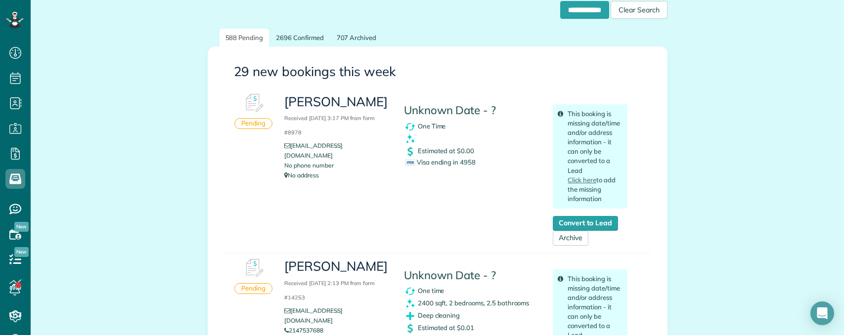
click at [469, 162] on span "Visa ending in 4958" at bounding box center [440, 162] width 71 height 8
copy span "4958"
copy h3 "[PERSON_NAME]"
drag, startPoint x: 279, startPoint y: 101, endPoint x: 363, endPoint y: 101, distance: 84.1
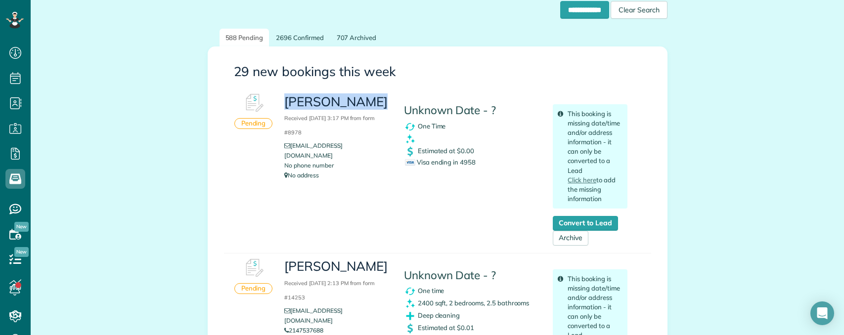
click at [363, 101] on div "[PERSON_NAME] Received [DATE] 3:17 PM from form #8978 [EMAIL_ADDRESS][DOMAIN_NA…" at bounding box center [336, 137] width 119 height 97
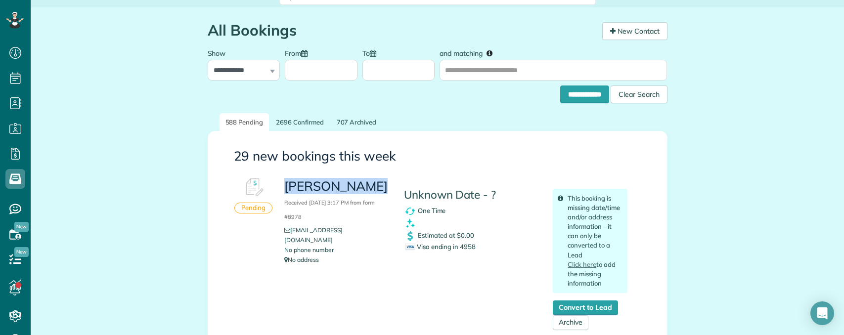
scroll to position [0, 0]
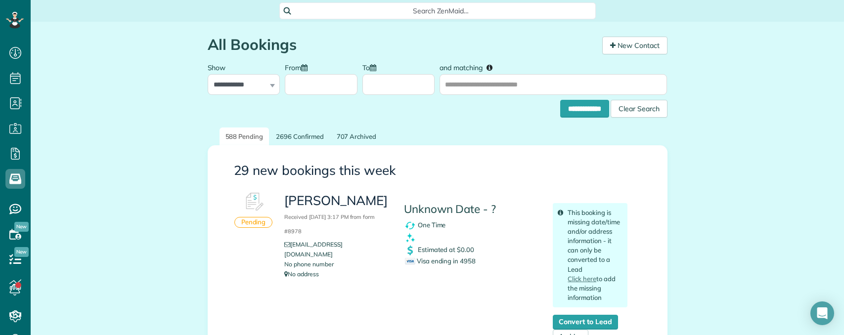
click at [442, 11] on span "Search ZenMaid…" at bounding box center [441, 11] width 301 height 10
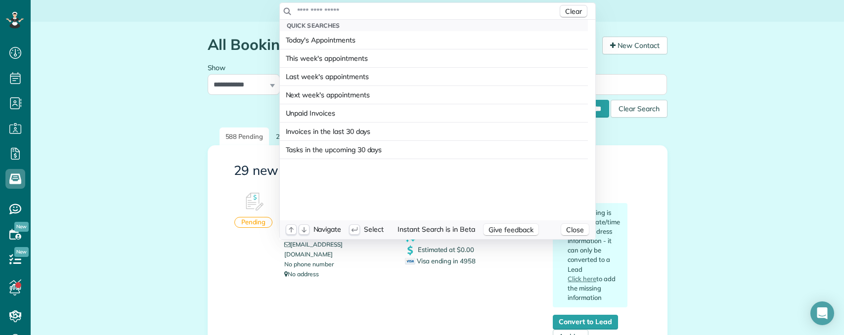
click at [416, 12] on input "text" at bounding box center [427, 11] width 261 height 10
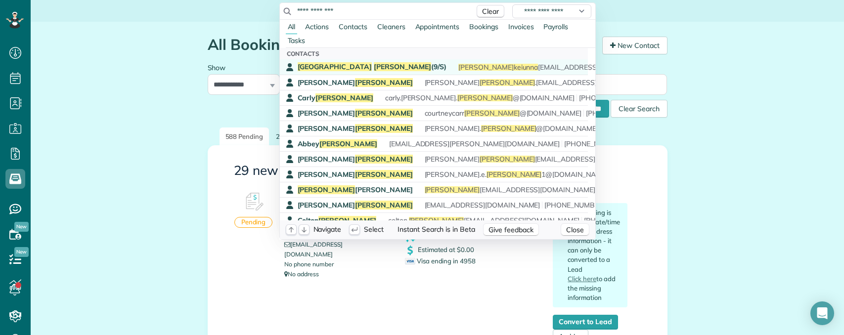
type input "**********"
click at [374, 68] on span "[PERSON_NAME]" at bounding box center [403, 66] width 58 height 9
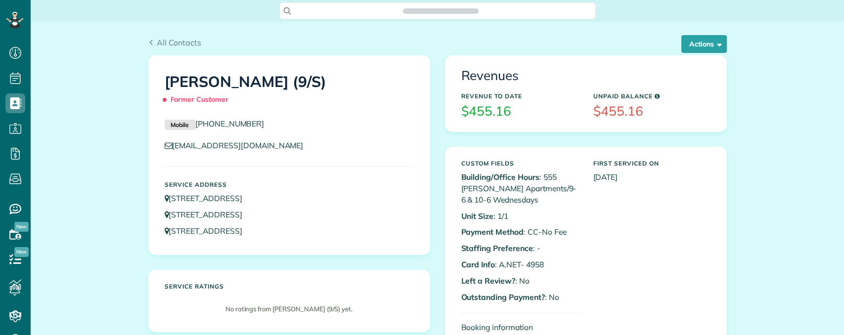
scroll to position [335, 31]
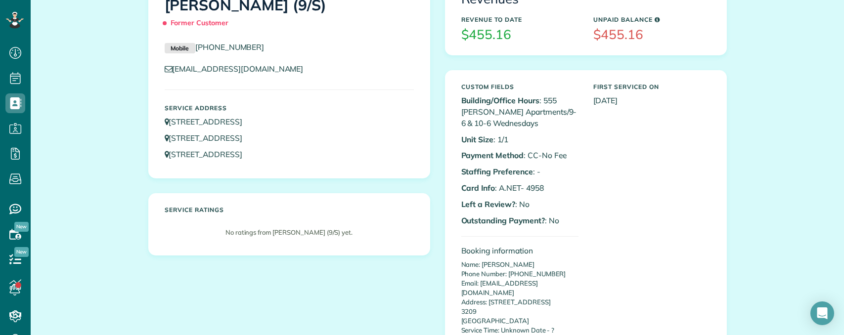
scroll to position [0, 0]
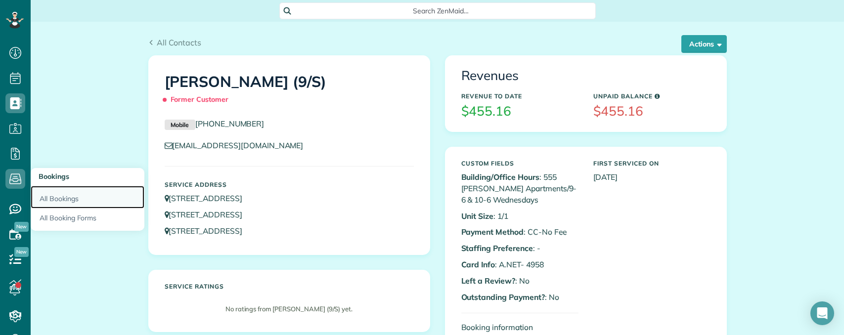
click at [51, 193] on link "All Bookings" at bounding box center [88, 197] width 114 height 23
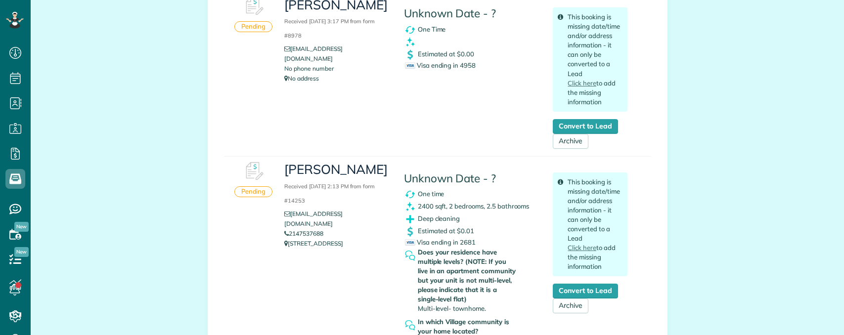
scroll to position [198, 0]
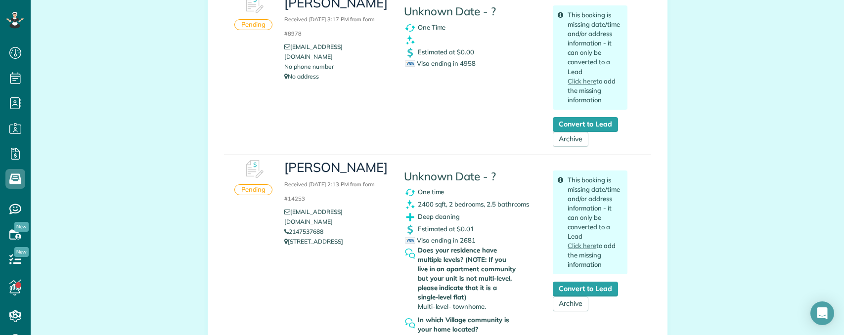
click at [330, 227] on li "2147537688" at bounding box center [336, 232] width 104 height 10
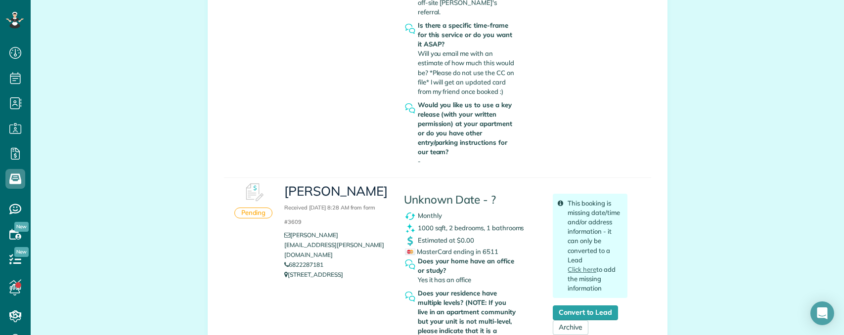
scroll to position [593, 0]
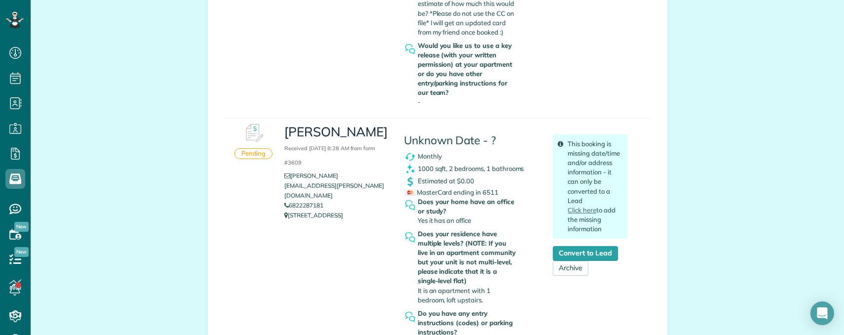
copy link "6822287181"
drag, startPoint x: 320, startPoint y: 178, endPoint x: 287, endPoint y: 178, distance: 33.6
click at [287, 201] on li "6822287181" at bounding box center [336, 206] width 104 height 10
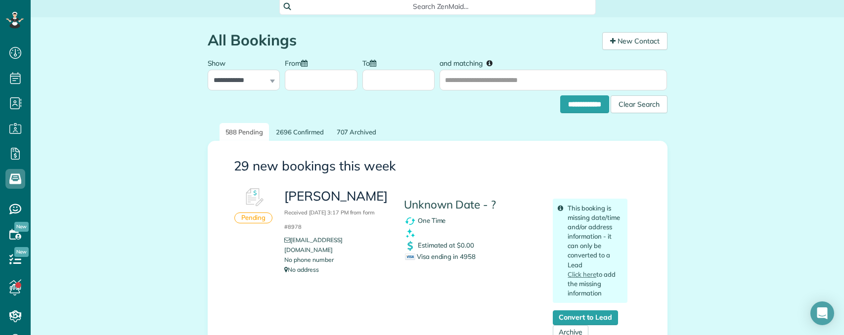
scroll to position [0, 0]
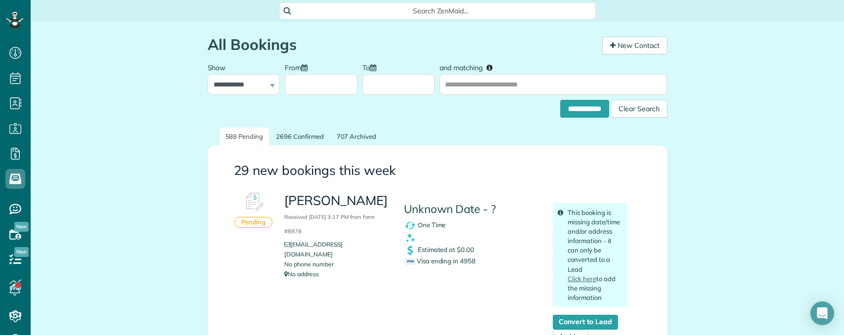
click at [410, 11] on span "Search ZenMaid…" at bounding box center [441, 11] width 301 height 10
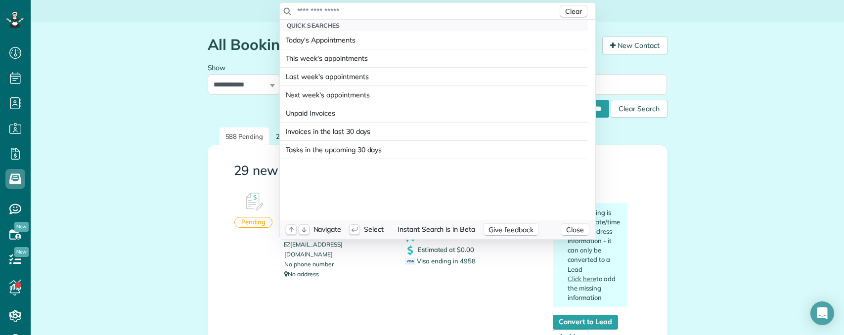
click at [394, 8] on input "text" at bounding box center [427, 11] width 261 height 10
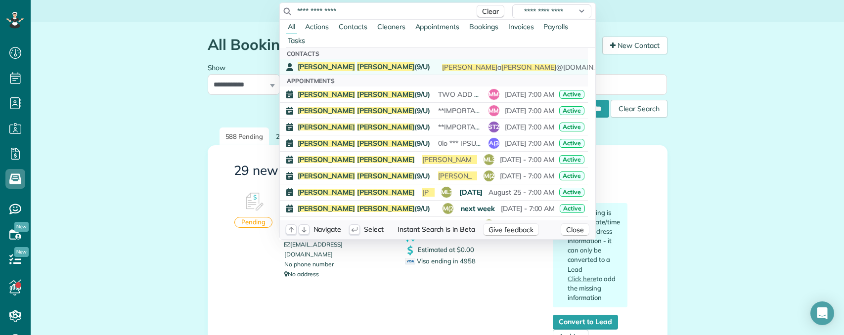
type input "**********"
click at [436, 68] on div "Again [PERSON_NAME] said she doesn't want her. Can't finish in 3.5 hours. Takes…" at bounding box center [436, 67] width 0 height 10
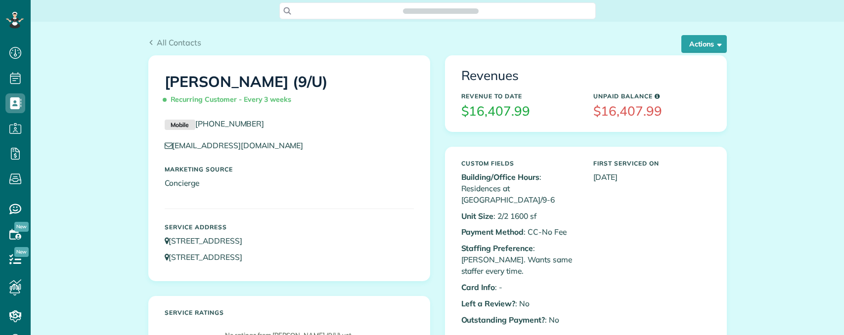
scroll to position [4, 4]
click at [708, 50] on button "Actions" at bounding box center [703, 44] width 45 height 18
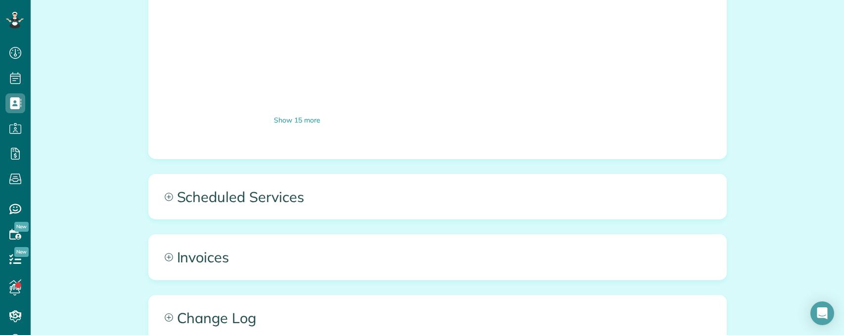
scroll to position [841, 0]
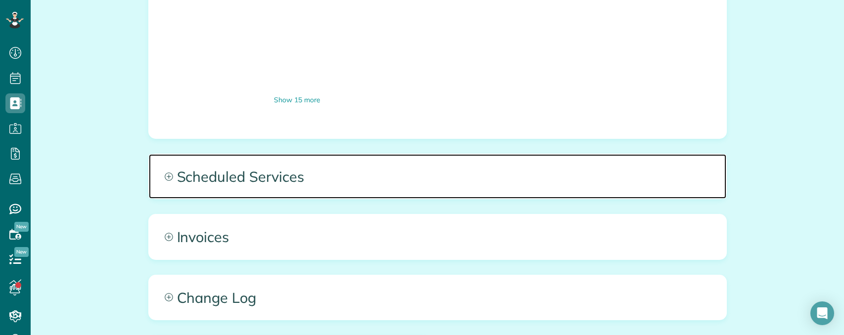
click at [465, 154] on span "Scheduled Services" at bounding box center [438, 176] width 578 height 45
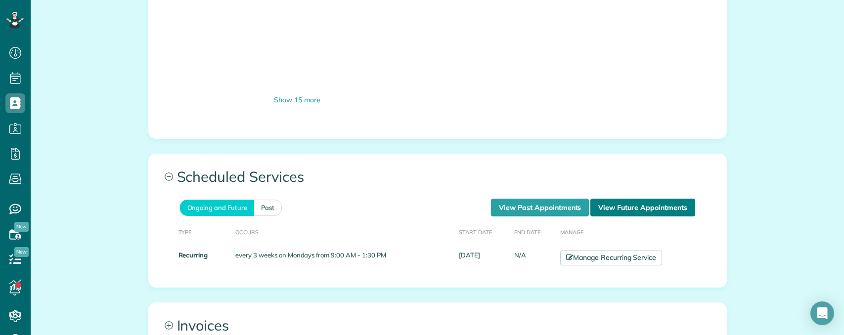
click at [620, 199] on link "View Future Appointments" at bounding box center [642, 208] width 104 height 18
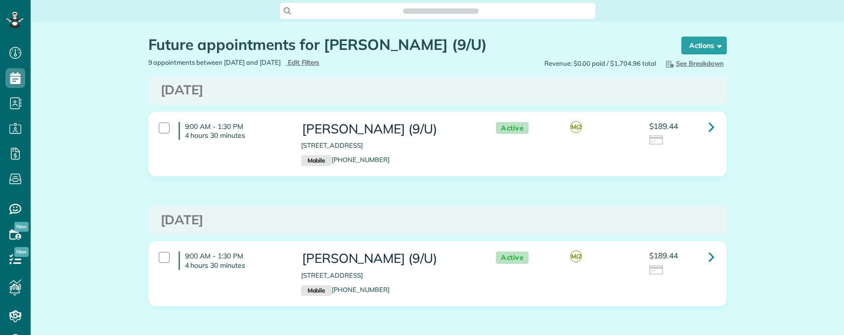
scroll to position [4, 4]
click at [709, 129] on icon at bounding box center [712, 126] width 6 height 17
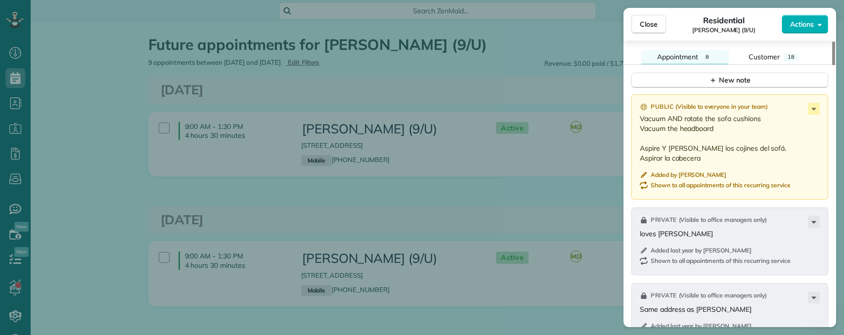
scroll to position [792, 0]
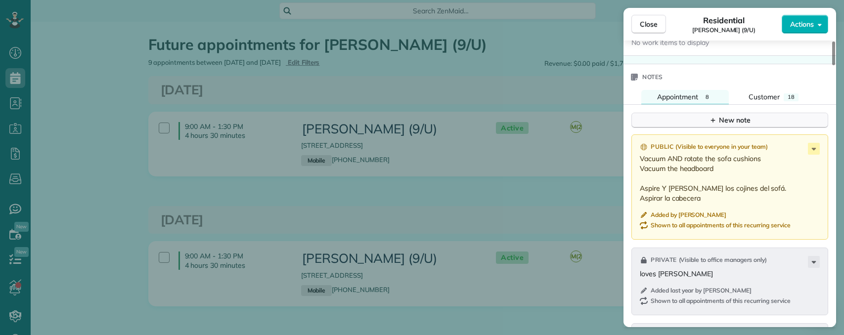
click at [708, 119] on button "New note" at bounding box center [729, 120] width 197 height 15
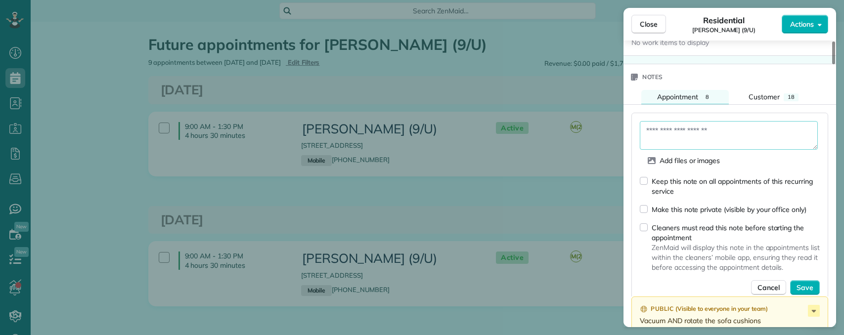
click at [685, 133] on textarea at bounding box center [729, 135] width 178 height 29
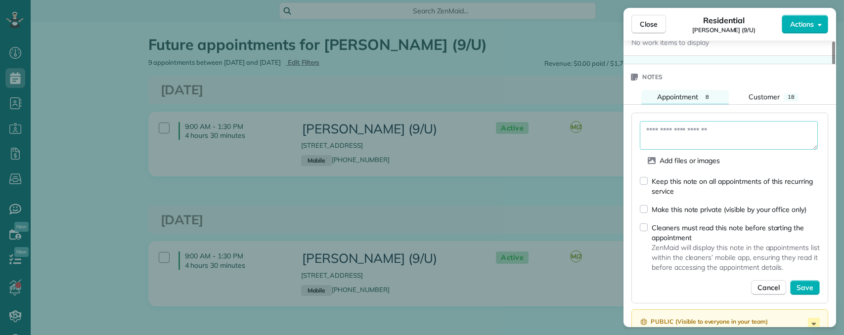
paste textarea "**********"
type textarea "**********"
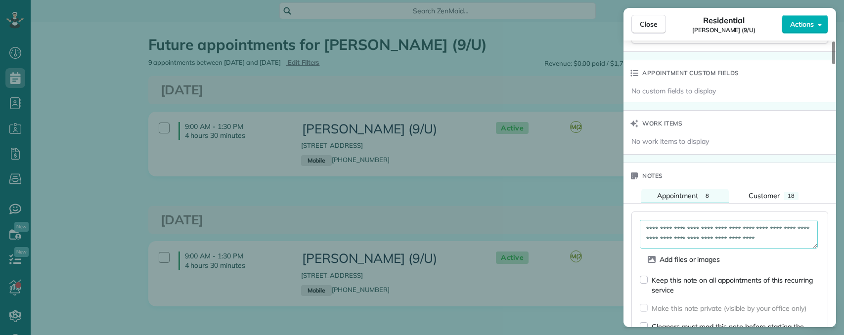
scroll to position [792, 0]
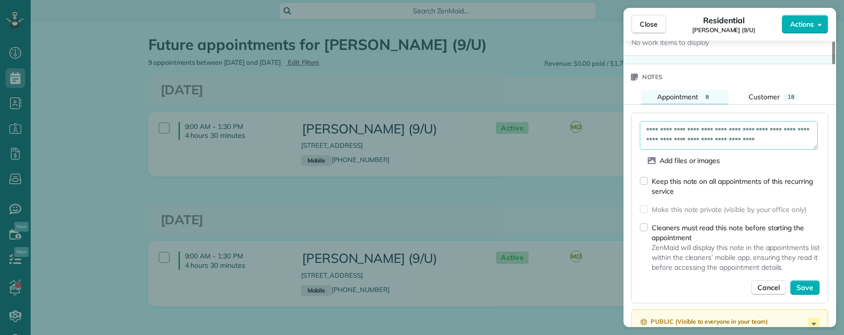
drag, startPoint x: 804, startPoint y: 289, endPoint x: 811, endPoint y: 277, distance: 13.7
click at [804, 288] on span "Save" at bounding box center [805, 288] width 17 height 10
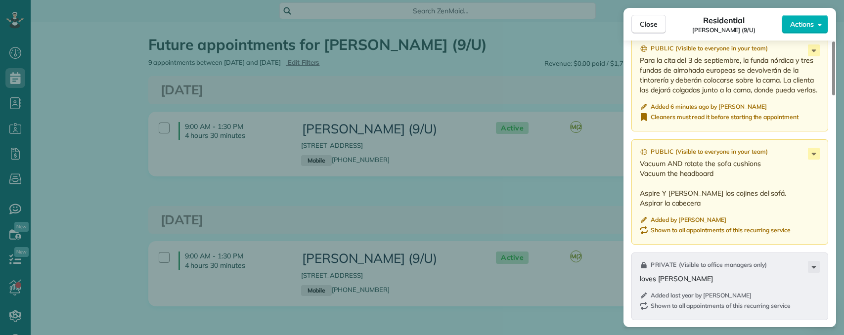
scroll to position [891, 0]
drag, startPoint x: 650, startPoint y: 111, endPoint x: 823, endPoint y: 88, distance: 174.5
click at [823, 88] on div "Public ( Visible to everyone in your team ) Para la cita del 3 de septiembre, l…" at bounding box center [729, 83] width 197 height 95
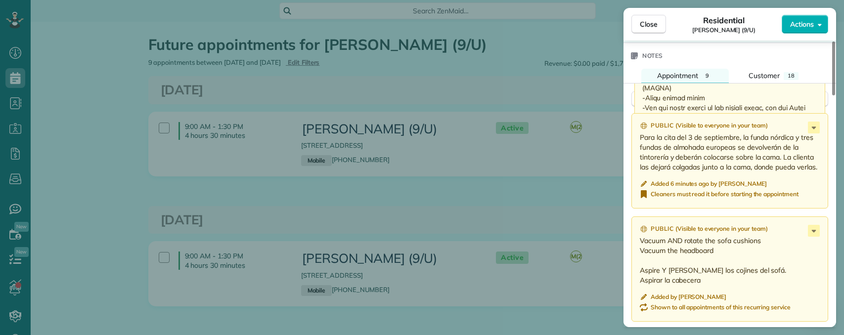
scroll to position [792, 0]
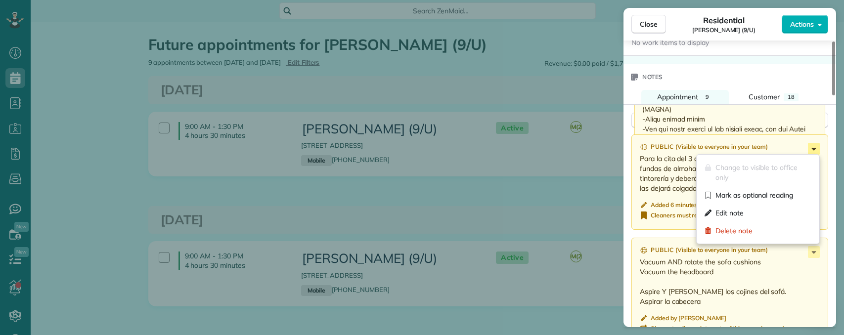
click at [815, 150] on icon at bounding box center [814, 149] width 12 height 12
click at [739, 226] on span "Delete note" at bounding box center [733, 231] width 37 height 10
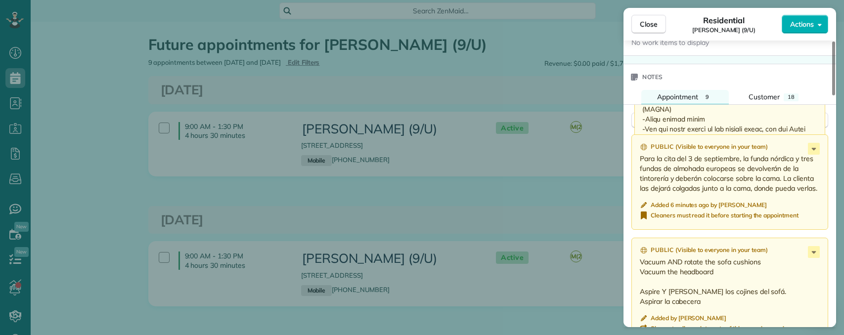
click at [703, 183] on p "Para la cita del 3 de septiembre, la funda nórdica y tres fundas de almohada eu…" at bounding box center [731, 174] width 182 height 40
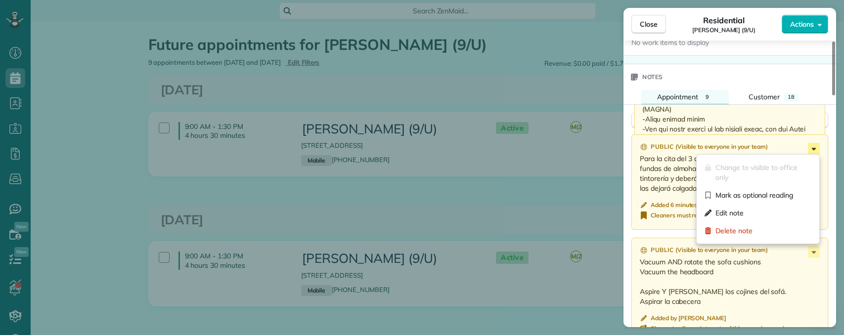
click at [814, 148] on icon at bounding box center [814, 149] width 12 height 12
click at [737, 231] on span "Delete note" at bounding box center [733, 231] width 37 height 10
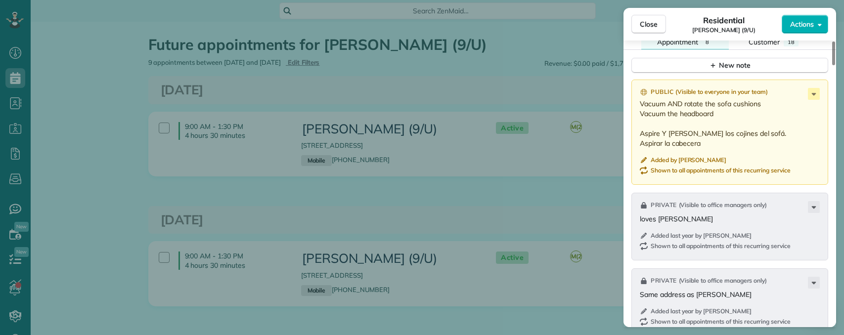
scroll to position [841, 0]
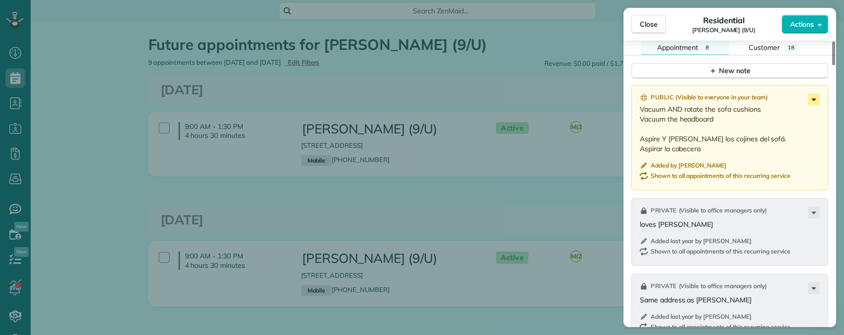
click at [814, 100] on icon at bounding box center [814, 99] width 4 height 2
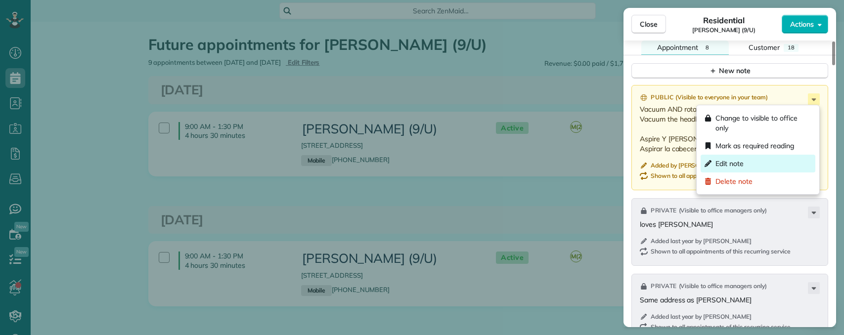
click at [744, 163] on div "Edit note" at bounding box center [758, 164] width 115 height 18
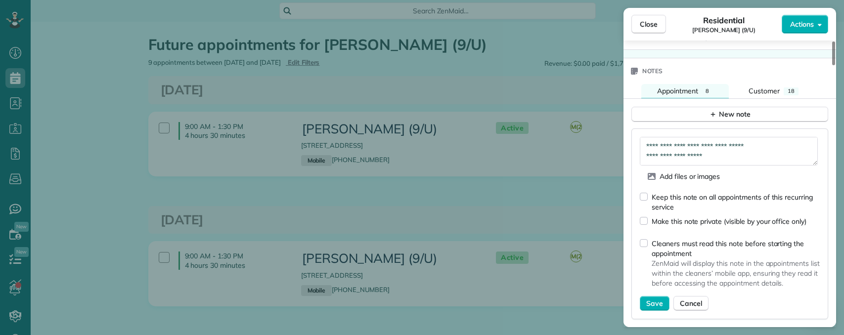
scroll to position [792, 0]
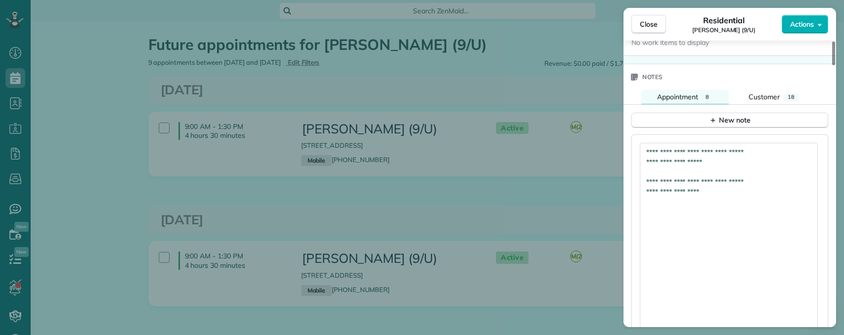
drag, startPoint x: 815, startPoint y: 170, endPoint x: 777, endPoint y: 277, distance: 114.5
click at [826, 335] on html "Dashboard Scheduling Calendar View List View Dispatch View - Weekly scheduling …" at bounding box center [422, 167] width 844 height 335
click at [761, 241] on textarea "**********" at bounding box center [729, 242] width 178 height 198
paste textarea "**********"
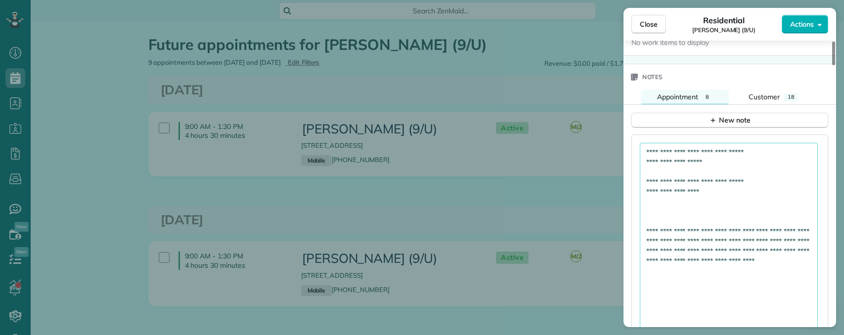
click at [660, 215] on textarea "**********" at bounding box center [729, 242] width 178 height 198
paste textarea "**********"
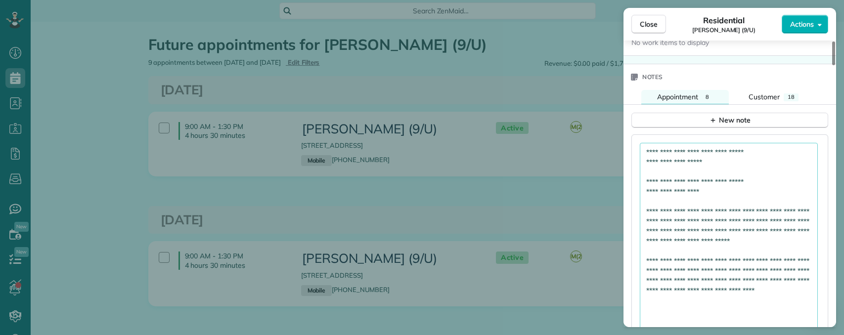
click at [714, 271] on textarea "**********" at bounding box center [729, 242] width 178 height 198
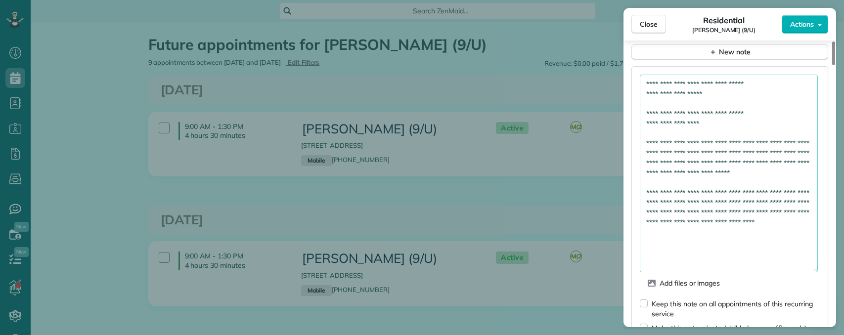
scroll to position [891, 0]
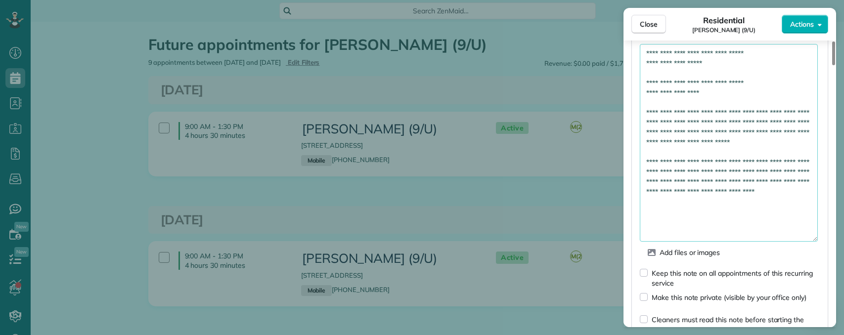
type textarea "**********"
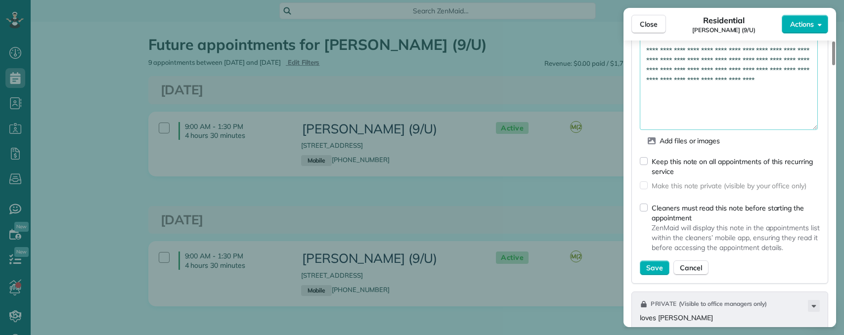
scroll to position [1088, 0]
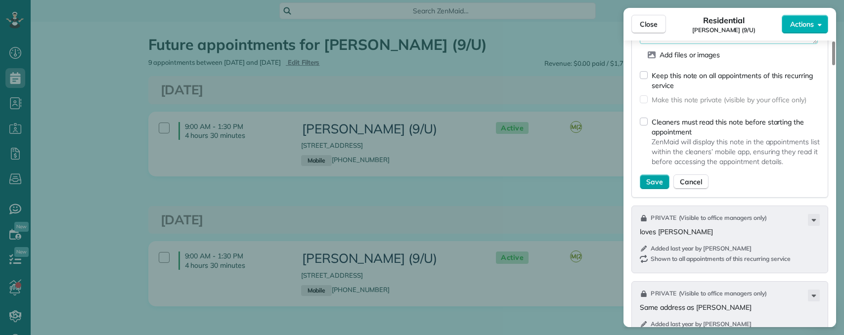
click at [655, 184] on span "Save" at bounding box center [654, 182] width 17 height 10
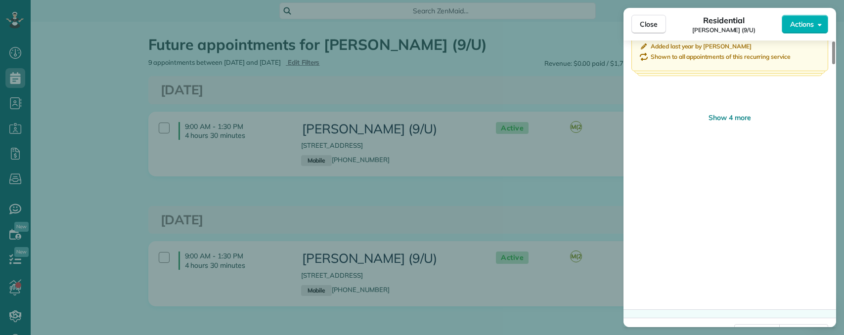
scroll to position [3228, 0]
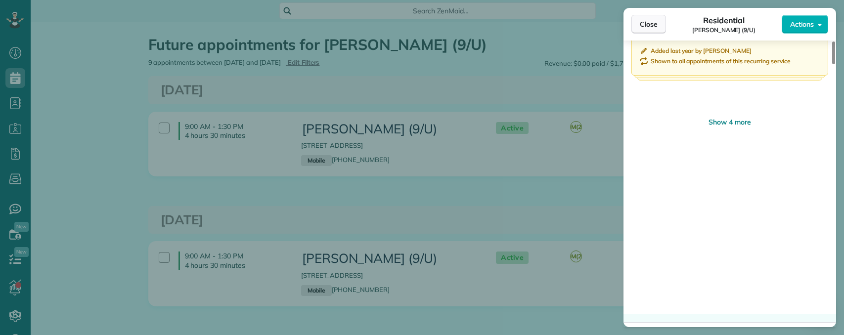
click at [655, 22] on span "Close" at bounding box center [649, 24] width 18 height 10
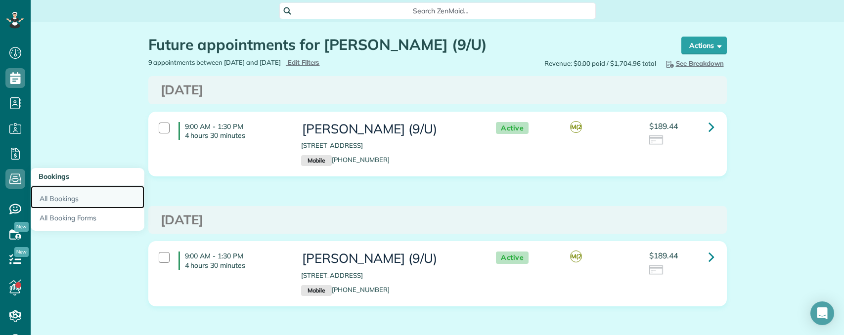
drag, startPoint x: 66, startPoint y: 197, endPoint x: 87, endPoint y: 200, distance: 21.5
click at [66, 197] on link "All Bookings" at bounding box center [88, 197] width 114 height 23
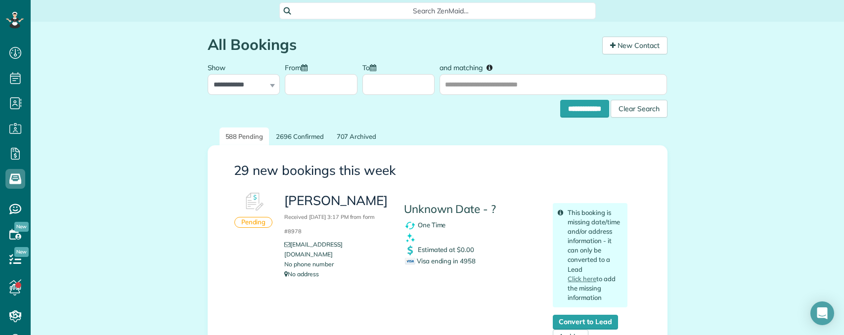
click at [422, 9] on span "Search ZenMaid…" at bounding box center [441, 11] width 301 height 10
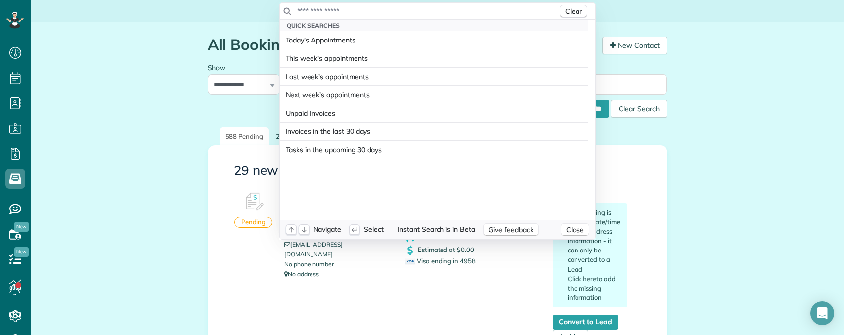
click at [409, 9] on input "text" at bounding box center [427, 11] width 261 height 10
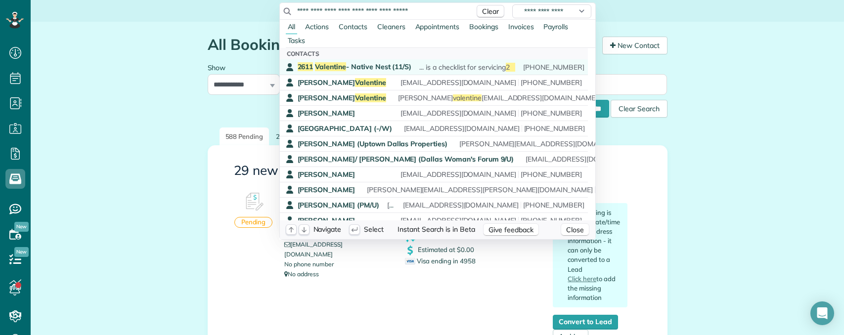
type input "**********"
click at [396, 64] on span "2611 Valentine - Native Nest (11/S)" at bounding box center [355, 66] width 114 height 9
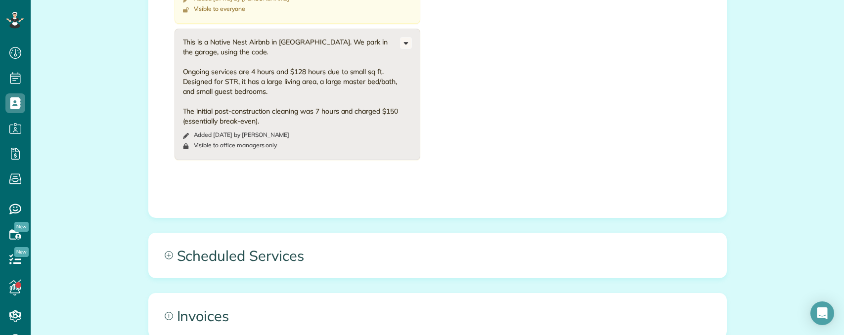
scroll to position [2650, 0]
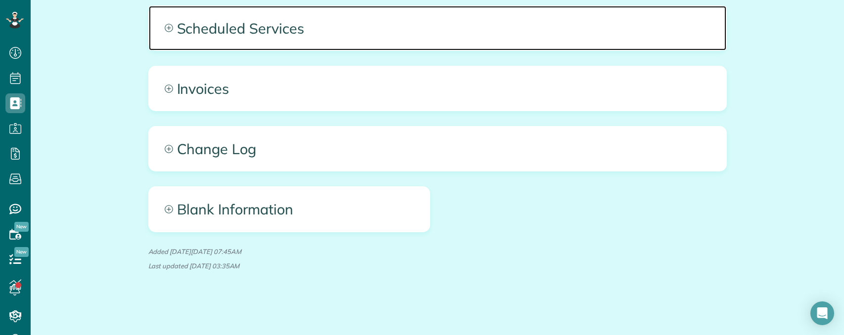
click at [327, 33] on span "Scheduled Services" at bounding box center [438, 28] width 578 height 45
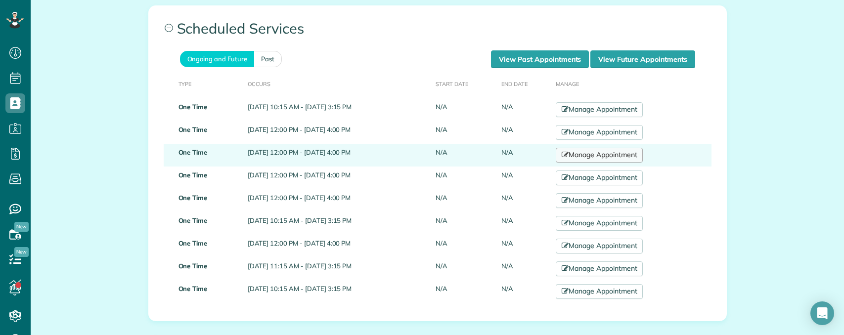
click at [615, 156] on link "Manage Appointment" at bounding box center [599, 155] width 87 height 15
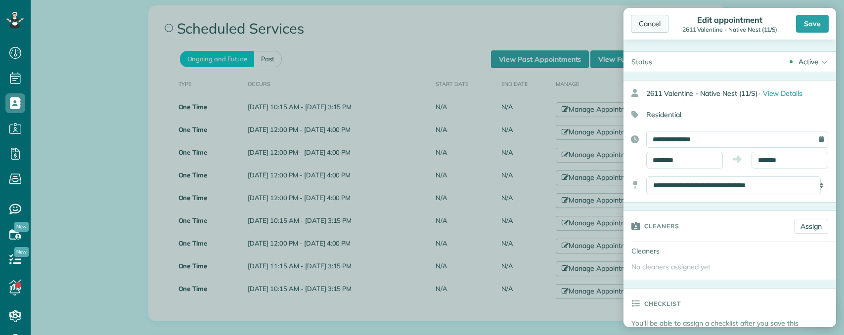
click at [654, 22] on div "Cancel" at bounding box center [650, 24] width 38 height 18
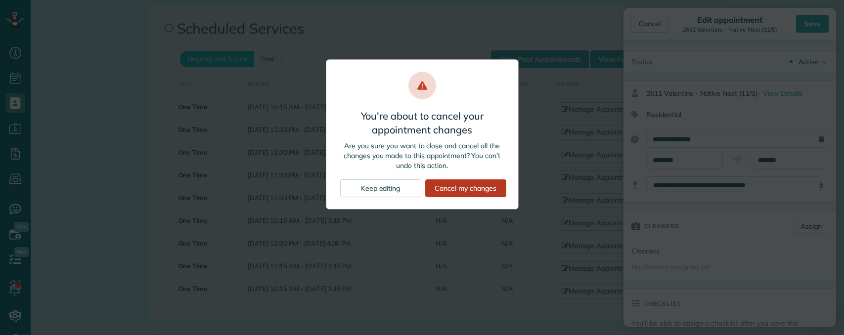
click at [452, 192] on div "Cancel my changes" at bounding box center [465, 188] width 81 height 18
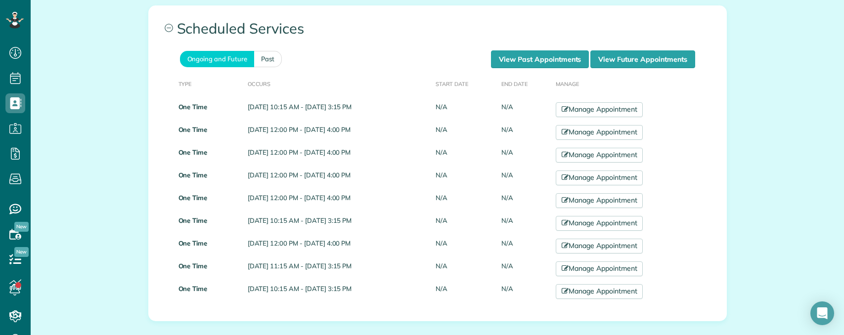
drag, startPoint x: 103, startPoint y: 286, endPoint x: 125, endPoint y: 260, distance: 34.0
click at [631, 159] on link "Manage Appointment" at bounding box center [599, 155] width 87 height 15
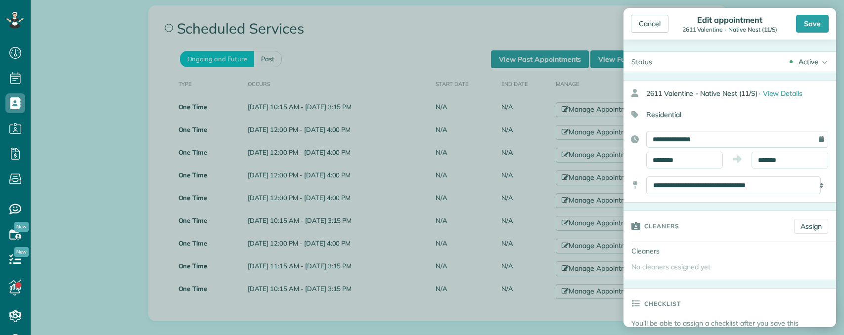
click at [809, 59] on div "Active" at bounding box center [809, 62] width 20 height 10
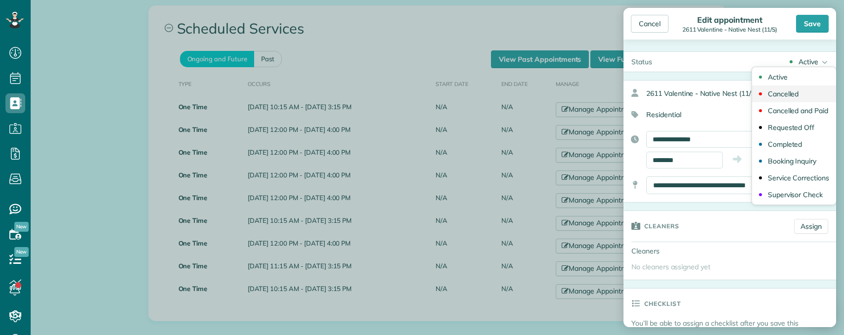
click at [783, 93] on div "Cancelled" at bounding box center [783, 93] width 31 height 7
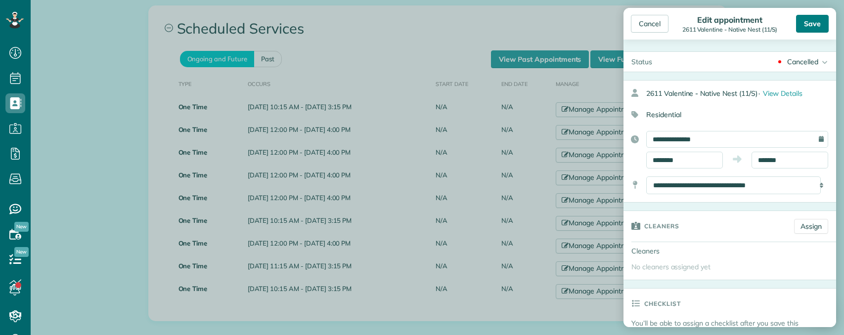
click at [807, 25] on div "Save" at bounding box center [812, 24] width 33 height 18
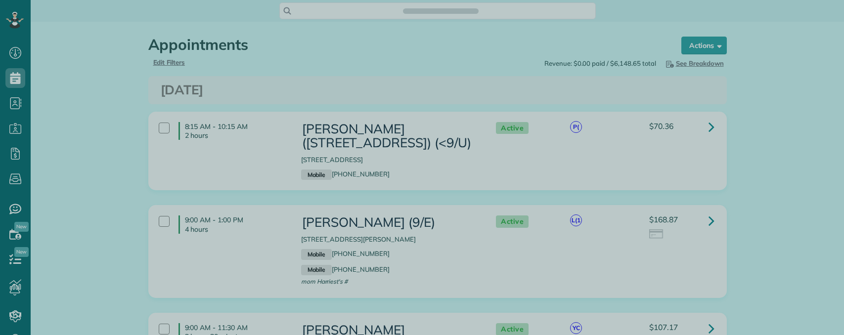
scroll to position [4, 4]
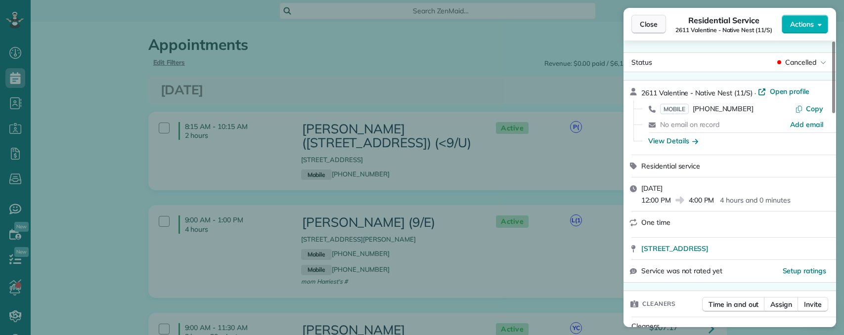
click at [650, 26] on span "Close" at bounding box center [649, 24] width 18 height 10
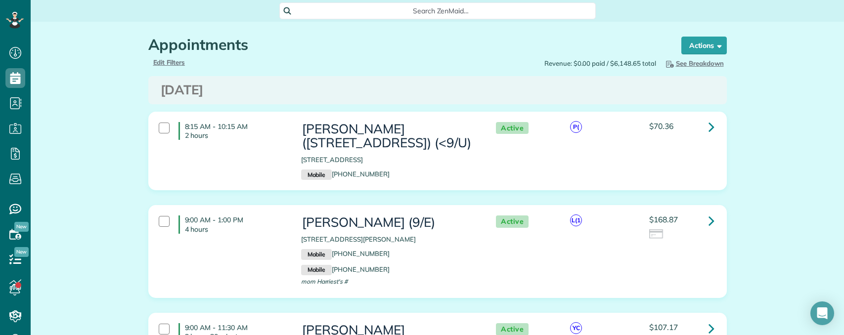
click at [325, 11] on span "Search ZenMaid…" at bounding box center [441, 11] width 301 height 10
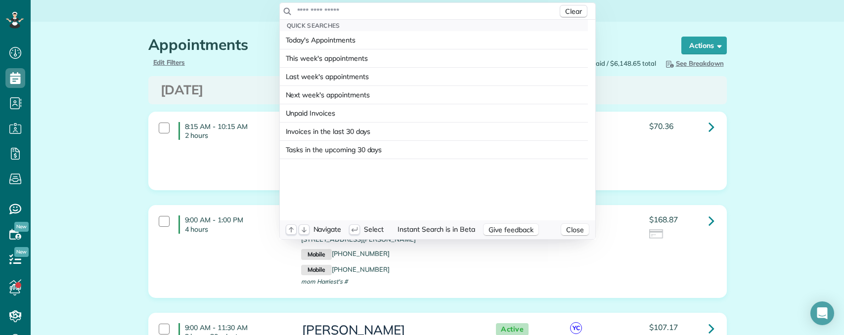
click at [335, 11] on input "text" at bounding box center [427, 11] width 261 height 10
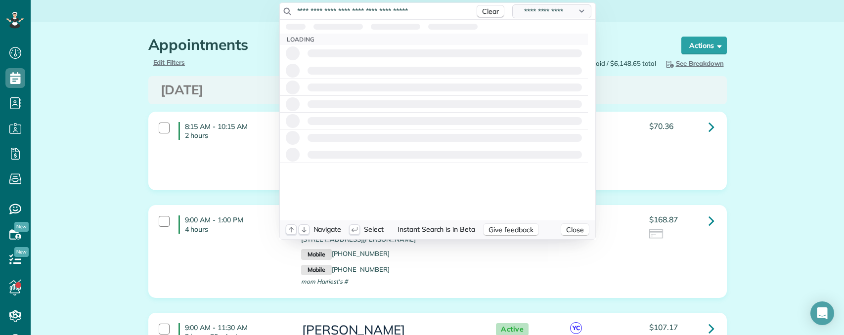
type input "**********"
click at [530, 10] on select "**********" at bounding box center [551, 11] width 79 height 14
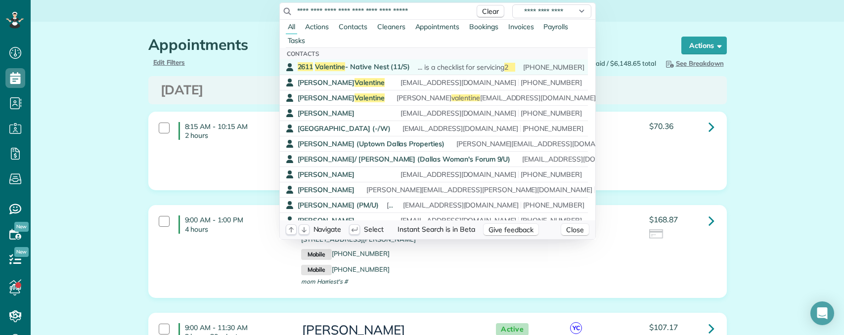
click at [356, 65] on span "2611 Valentine - Native Nest (11/S)" at bounding box center [354, 66] width 113 height 9
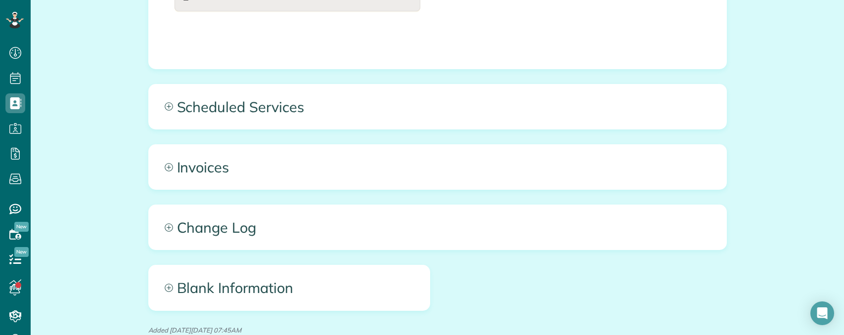
scroll to position [2551, 0]
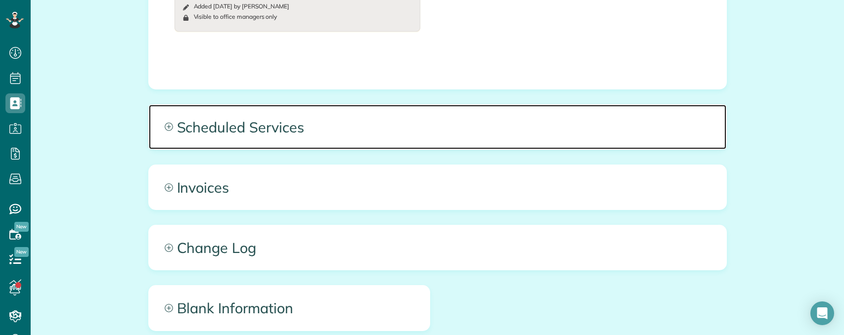
click at [454, 130] on span "Scheduled Services" at bounding box center [438, 127] width 578 height 45
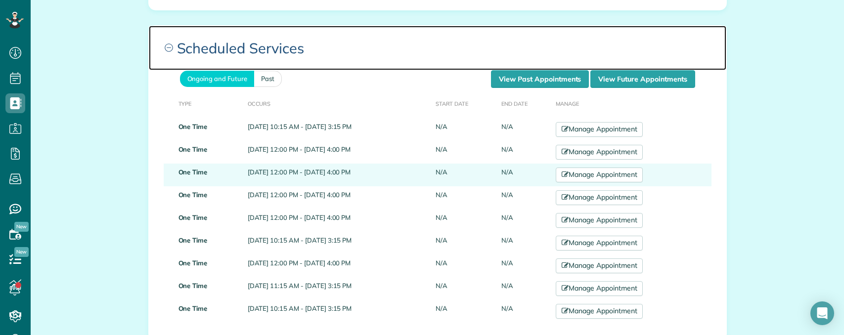
scroll to position [2650, 0]
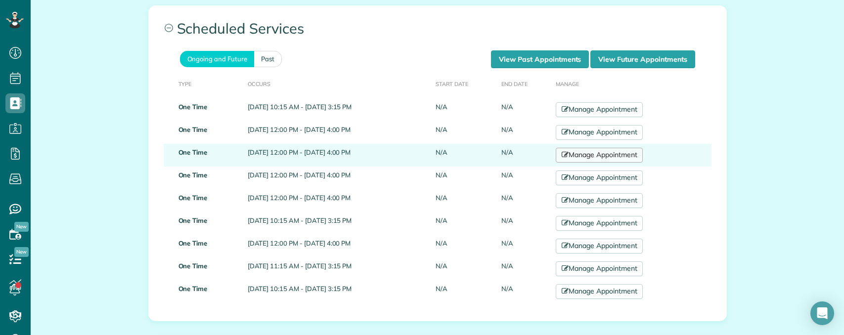
click at [619, 157] on link "Manage Appointment" at bounding box center [599, 155] width 87 height 15
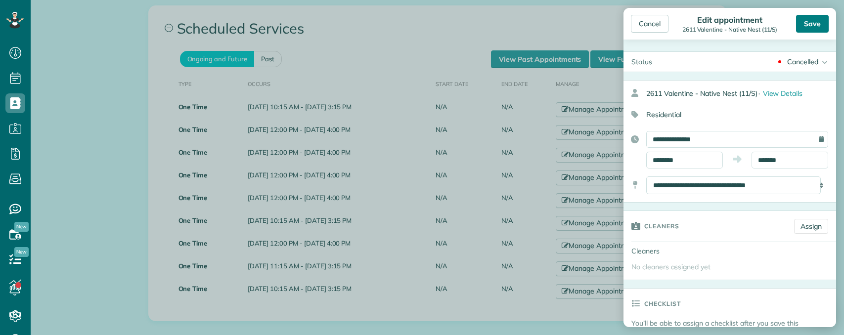
click at [814, 27] on div "Save" at bounding box center [812, 24] width 33 height 18
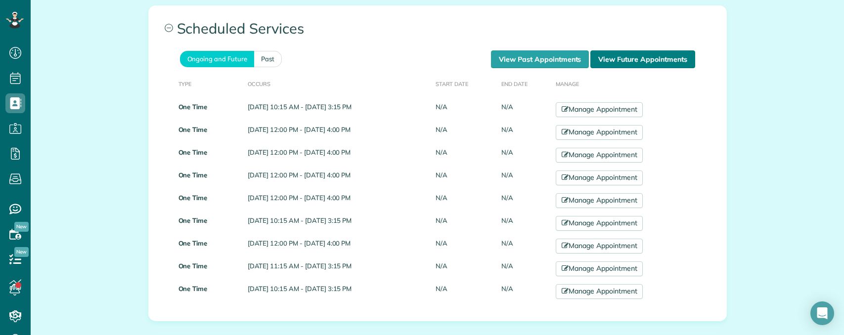
click at [623, 62] on link "View Future Appointments" at bounding box center [642, 59] width 104 height 18
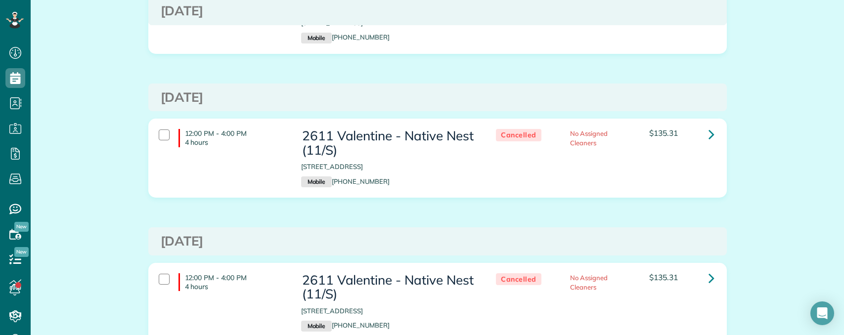
scroll to position [890, 0]
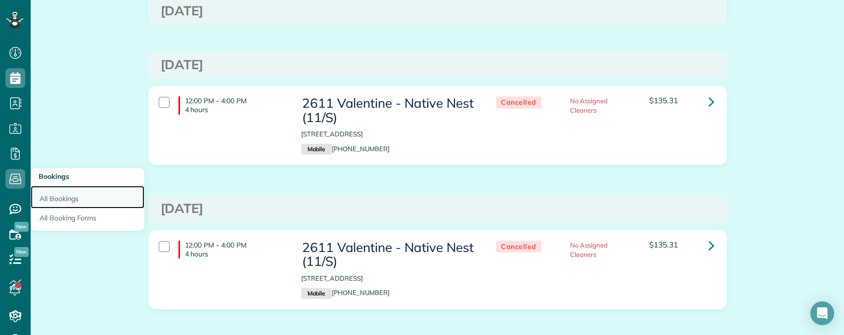
drag, startPoint x: 52, startPoint y: 197, endPoint x: 121, endPoint y: 197, distance: 68.7
click at [54, 197] on link "All Bookings" at bounding box center [88, 197] width 114 height 23
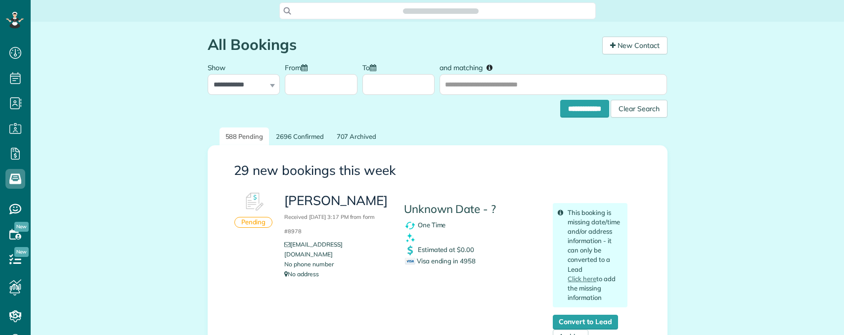
scroll to position [4, 4]
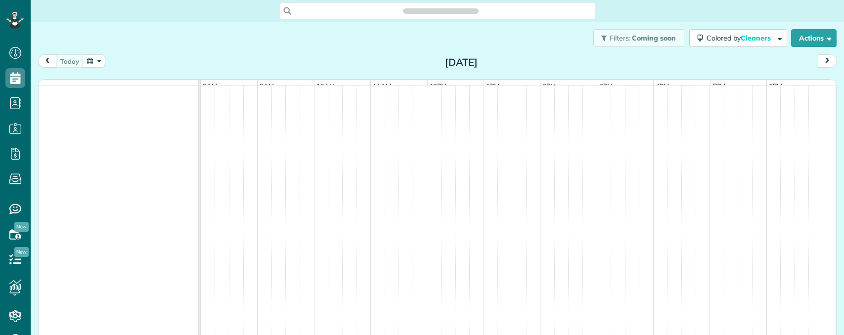
scroll to position [335, 31]
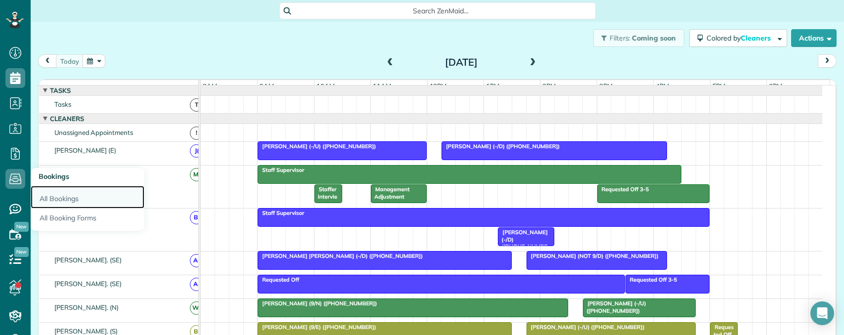
click at [62, 199] on link "All Bookings" at bounding box center [88, 197] width 114 height 23
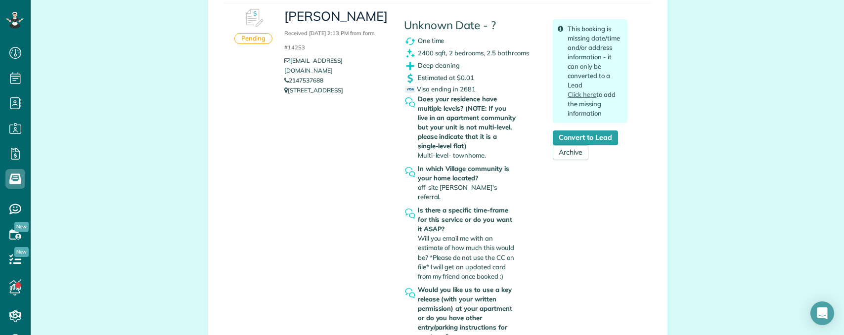
scroll to position [346, 0]
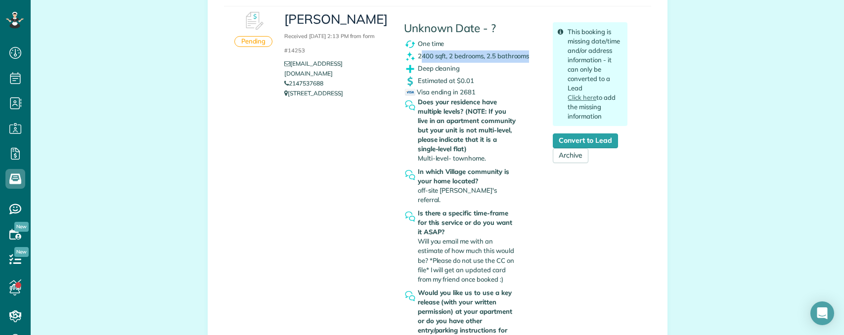
drag, startPoint x: 417, startPoint y: 56, endPoint x: 528, endPoint y: 59, distance: 110.3
click at [528, 59] on div "2400 sqft, 2 bedrooms, 2.5 bathrooms" at bounding box center [471, 56] width 134 height 12
click at [424, 84] on span "Estimated at $0.01" at bounding box center [446, 81] width 56 height 8
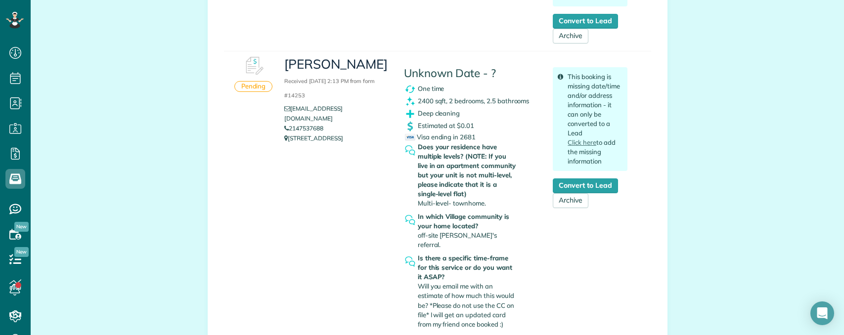
scroll to position [297, 0]
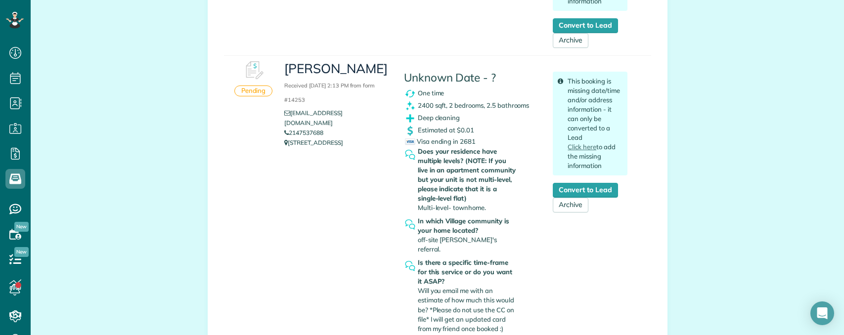
drag, startPoint x: 342, startPoint y: 121, endPoint x: 303, endPoint y: 117, distance: 39.2
click at [295, 117] on ul "cwenno@thevillagedallas.com 2147537688 3108 Flora Street A Dallas TX 75204" at bounding box center [336, 128] width 104 height 40
click at [385, 114] on li "cwenno@thevillagedallas.com" at bounding box center [336, 118] width 104 height 20
drag, startPoint x: 385, startPoint y: 114, endPoint x: 277, endPoint y: 91, distance: 110.2
click at [294, 110] on li "[EMAIL_ADDRESS][DOMAIN_NAME]" at bounding box center [336, 118] width 104 height 20
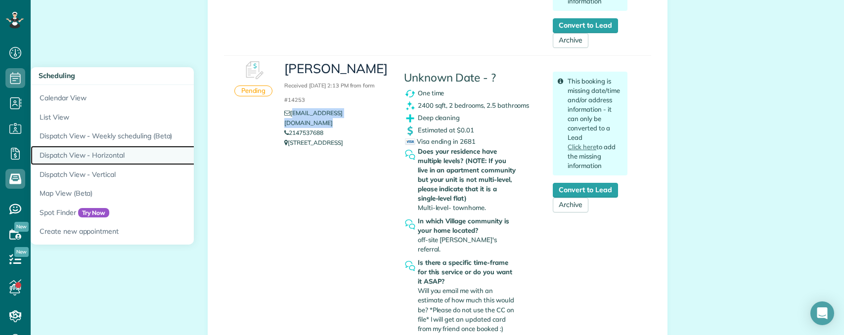
click at [86, 156] on link "Dispatch View - Horizontal" at bounding box center [154, 155] width 247 height 19
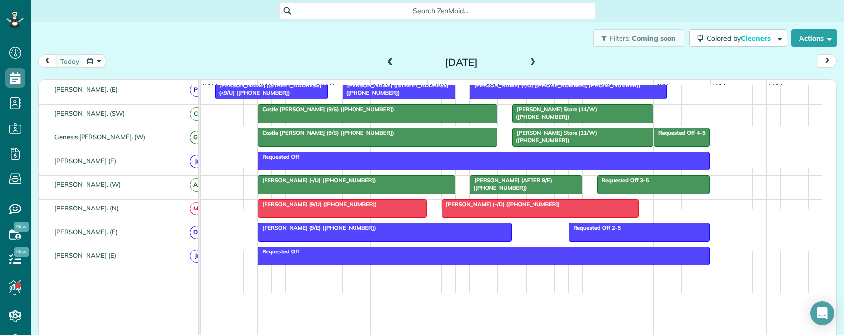
scroll to position [547, 0]
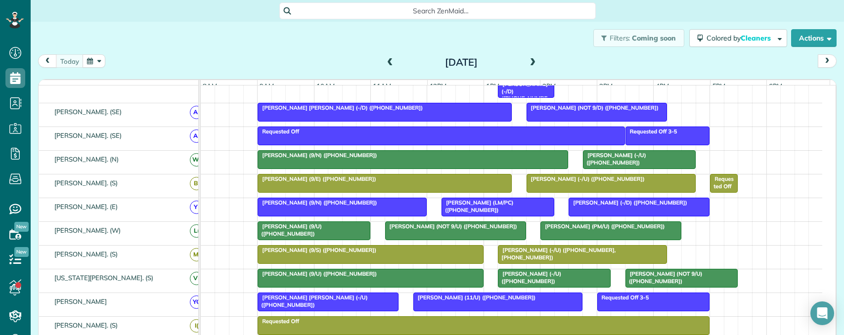
click at [528, 63] on span at bounding box center [533, 62] width 11 height 9
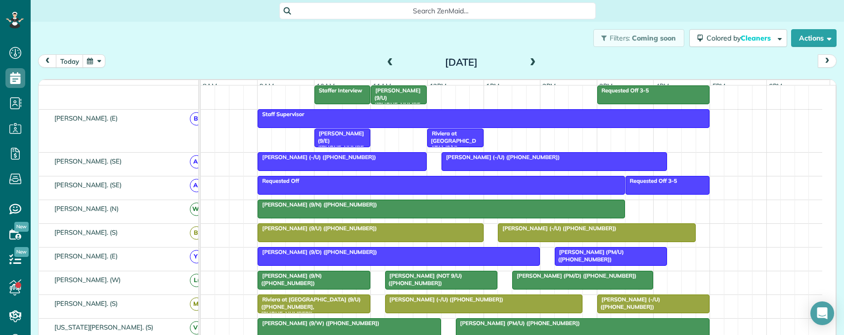
click at [528, 60] on span at bounding box center [533, 62] width 11 height 9
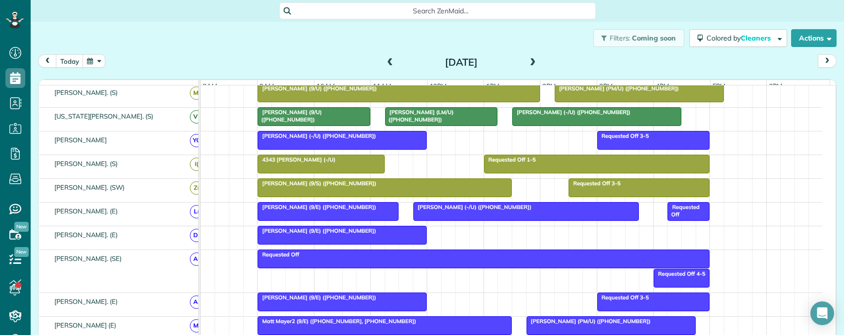
click at [210, 29] on div "Filters: Coming soon Colored by Cleaners Color by Cleaner Color by Team Color b…" at bounding box center [437, 38] width 813 height 33
click at [389, 61] on span at bounding box center [390, 62] width 11 height 9
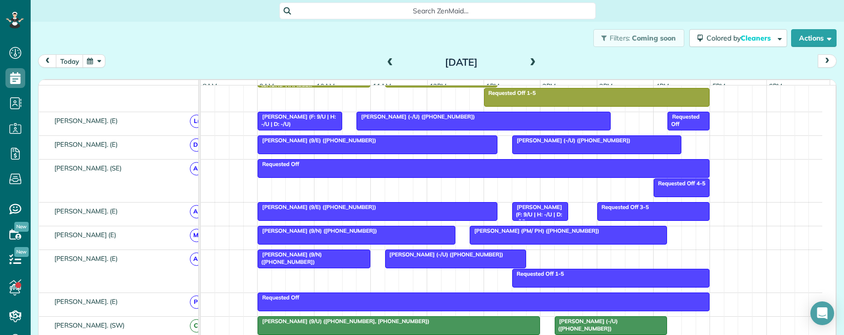
drag, startPoint x: 181, startPoint y: 45, endPoint x: 186, endPoint y: 45, distance: 5.5
click at [181, 45] on div "Filters: Coming soon Colored by Cleaners Color by Cleaner Color by Team Color b…" at bounding box center [437, 38] width 813 height 33
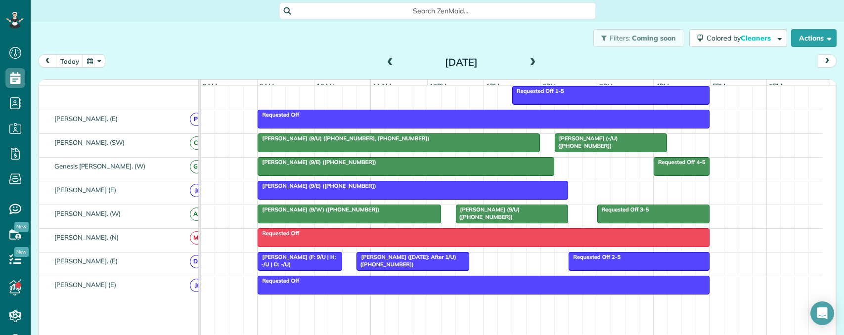
scroll to position [643, 0]
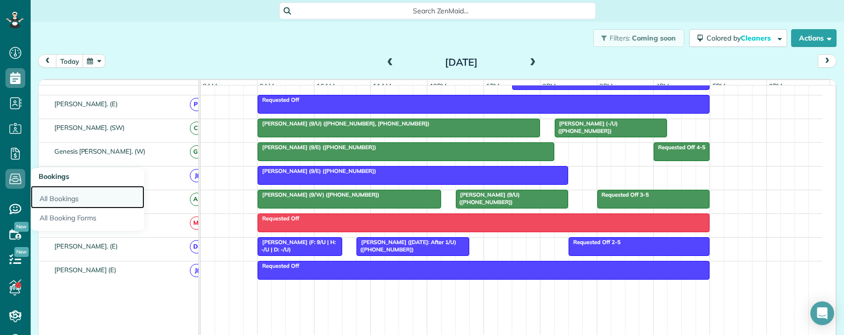
click at [58, 197] on link "All Bookings" at bounding box center [88, 197] width 114 height 23
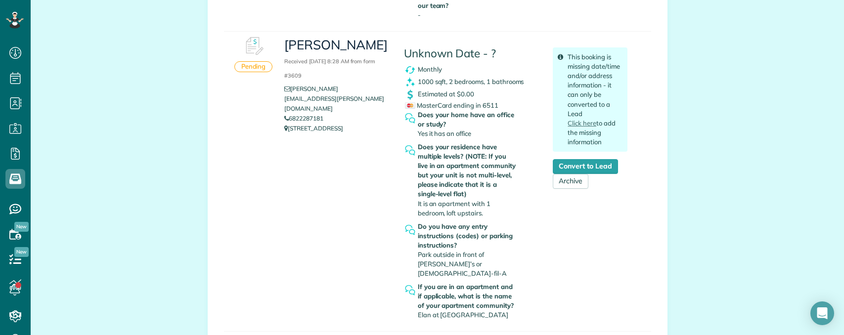
scroll to position [692, 0]
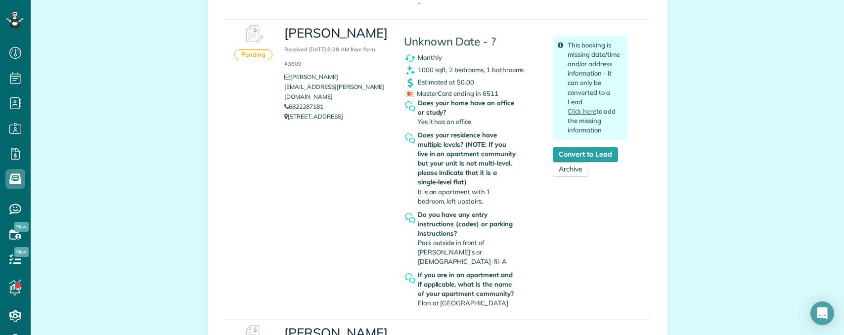
click at [15, 234] on icon at bounding box center [15, 234] width 20 height 20
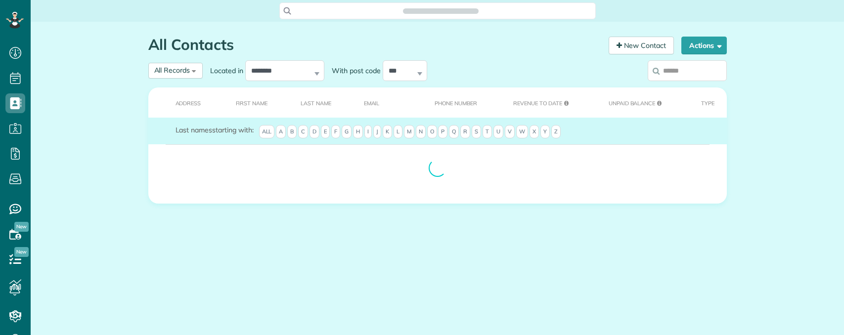
scroll to position [335, 31]
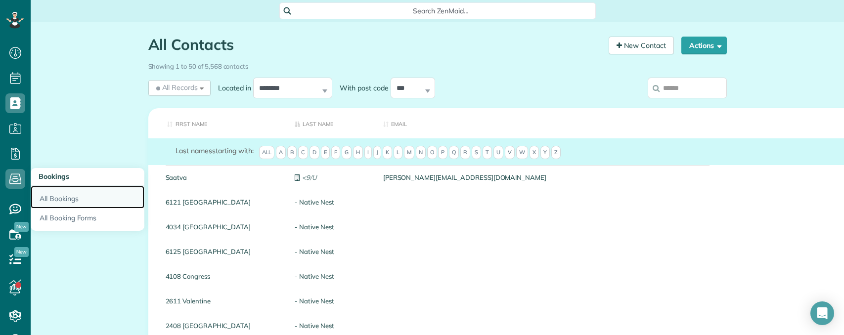
click at [55, 193] on link "All Bookings" at bounding box center [88, 197] width 114 height 23
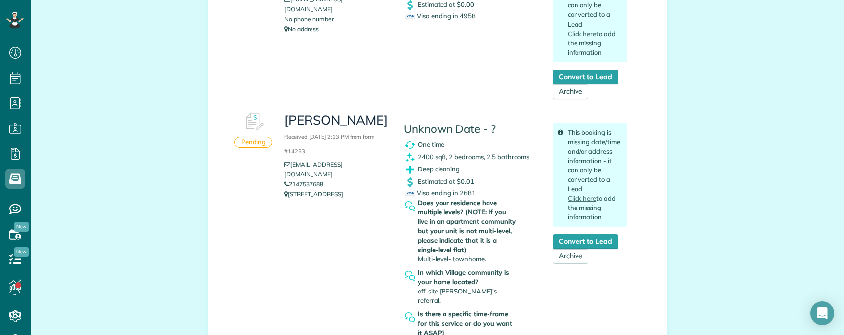
scroll to position [247, 0]
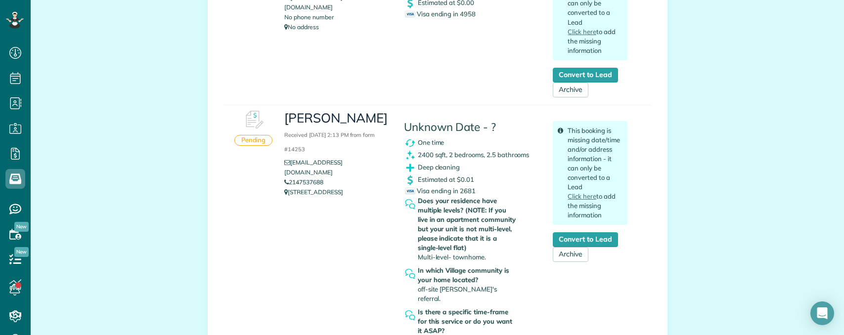
copy link "2147537688"
drag, startPoint x: 323, startPoint y: 172, endPoint x: 287, endPoint y: 171, distance: 35.6
click at [287, 178] on li "2147537688" at bounding box center [336, 183] width 104 height 10
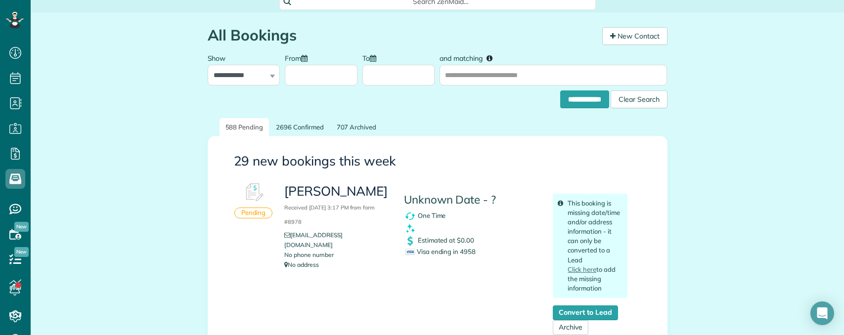
scroll to position [0, 0]
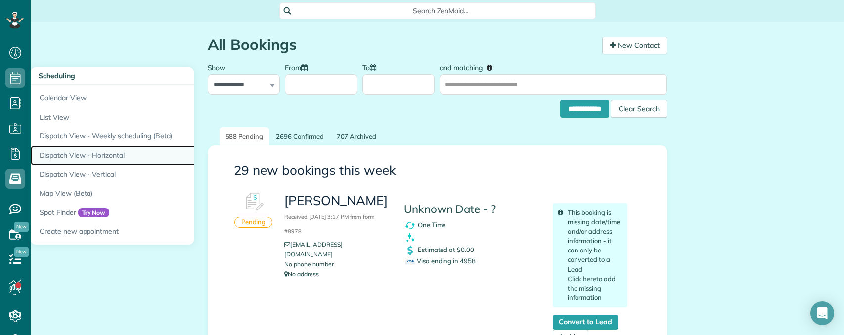
click at [83, 152] on link "Dispatch View - Horizontal" at bounding box center [154, 155] width 247 height 19
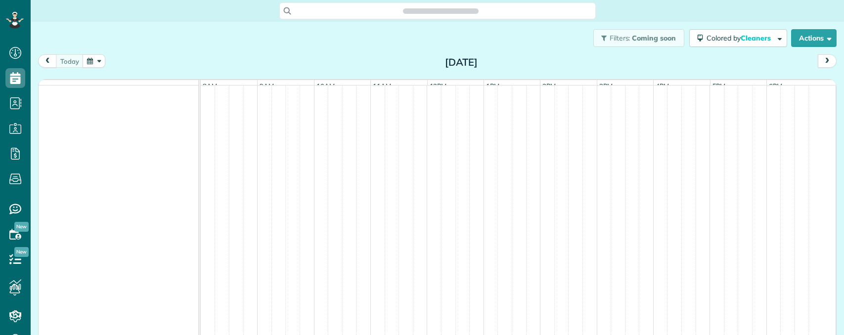
scroll to position [335, 31]
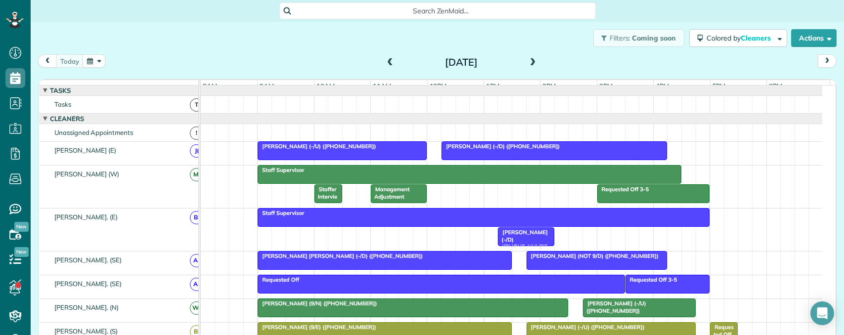
click at [90, 62] on button "button" at bounding box center [94, 60] width 23 height 13
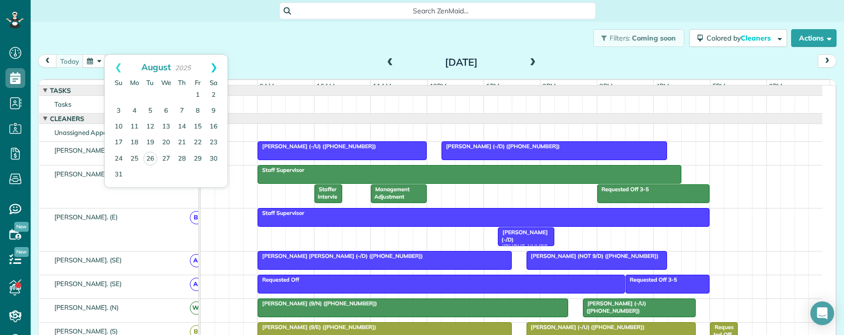
click at [219, 66] on link "Next" at bounding box center [213, 67] width 27 height 25
click at [148, 97] on link "2" at bounding box center [150, 96] width 16 height 16
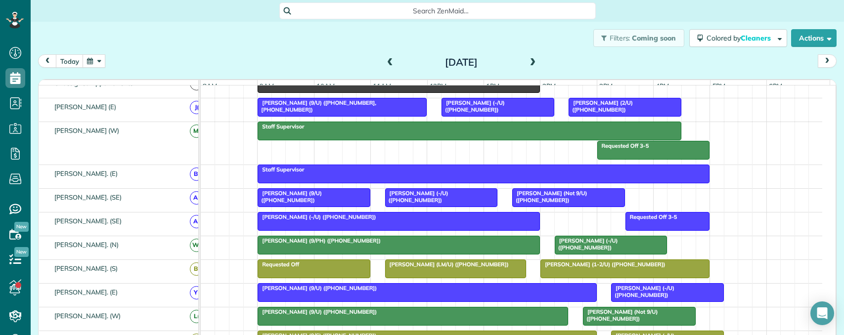
scroll to position [0, 0]
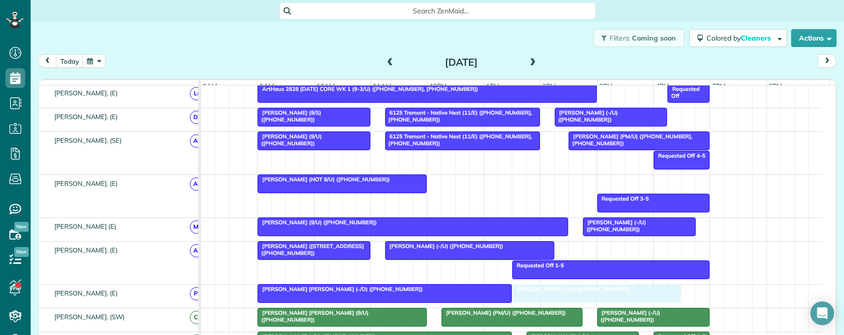
drag, startPoint x: 508, startPoint y: 190, endPoint x: 585, endPoint y: 295, distance: 129.9
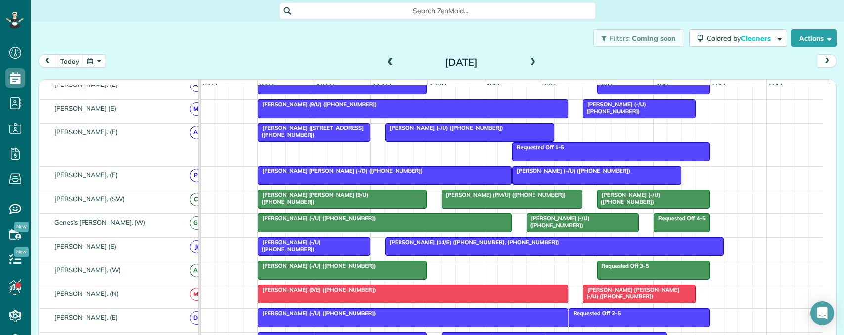
click at [315, 269] on div "Dylan Pritchard (-/U) (+17326876574)" at bounding box center [342, 266] width 163 height 7
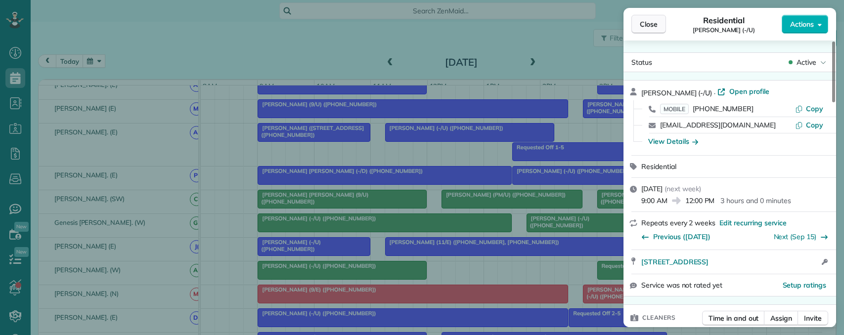
click at [647, 17] on button "Close" at bounding box center [648, 24] width 35 height 19
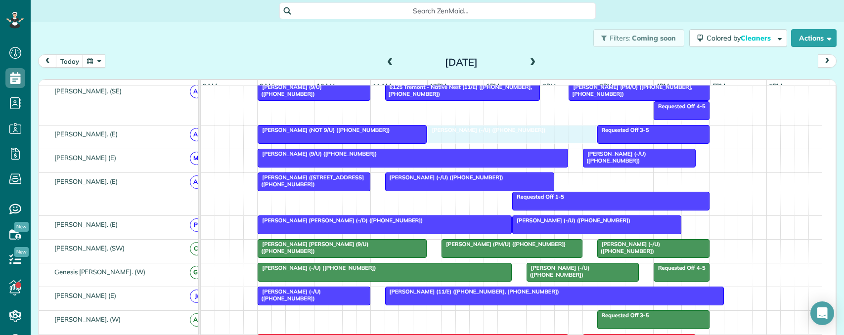
drag, startPoint x: 366, startPoint y: 325, endPoint x: 534, endPoint y: 149, distance: 243.7
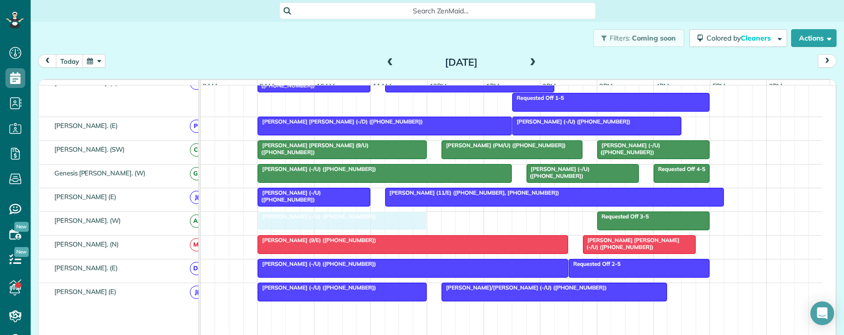
drag, startPoint x: 488, startPoint y: 139, endPoint x: 324, endPoint y: 228, distance: 186.5
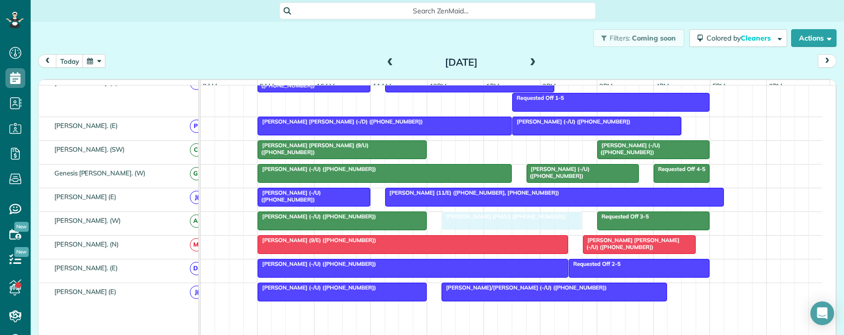
drag, startPoint x: 504, startPoint y: 158, endPoint x: 507, endPoint y: 228, distance: 70.8
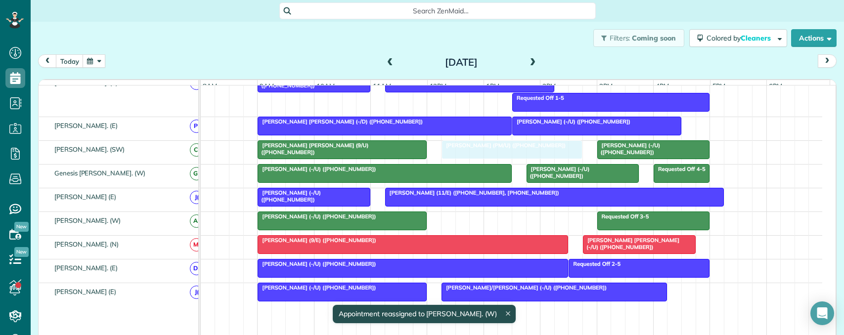
drag, startPoint x: 490, startPoint y: 229, endPoint x: 486, endPoint y: 166, distance: 63.4
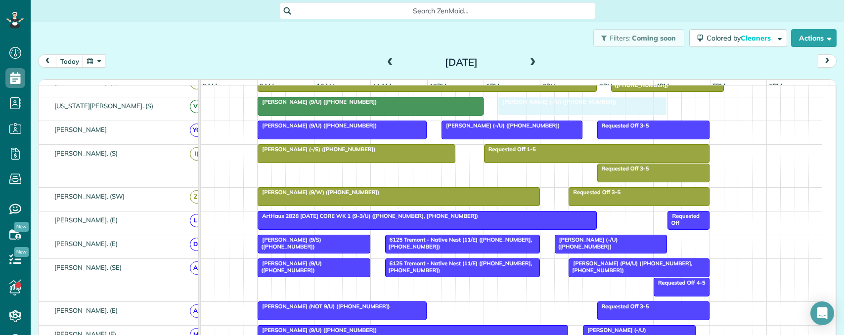
drag, startPoint x: 520, startPoint y: 133, endPoint x: 526, endPoint y: 110, distance: 24.1
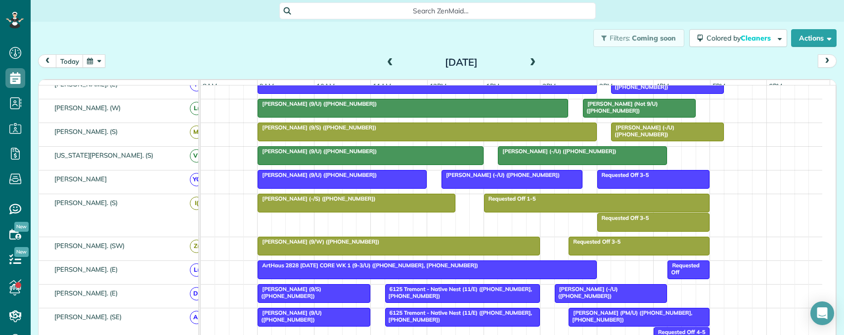
scroll to position [342, 0]
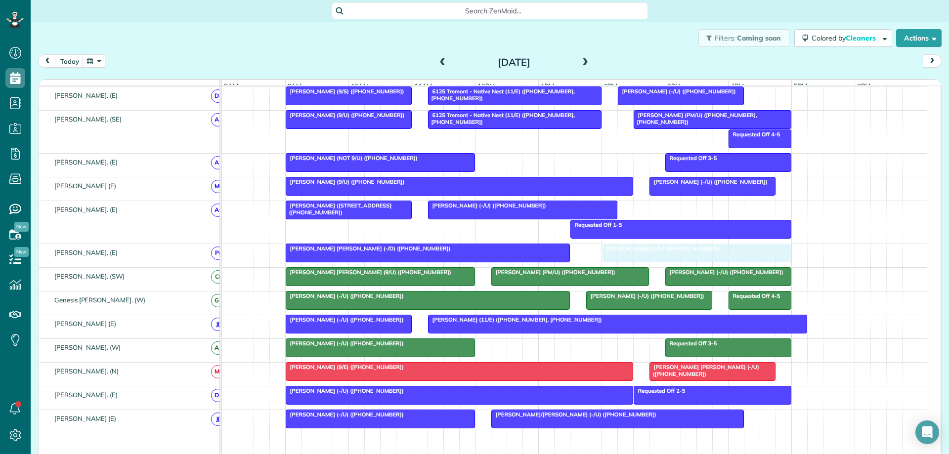
drag, startPoint x: 611, startPoint y: 255, endPoint x: 640, endPoint y: 255, distance: 29.2
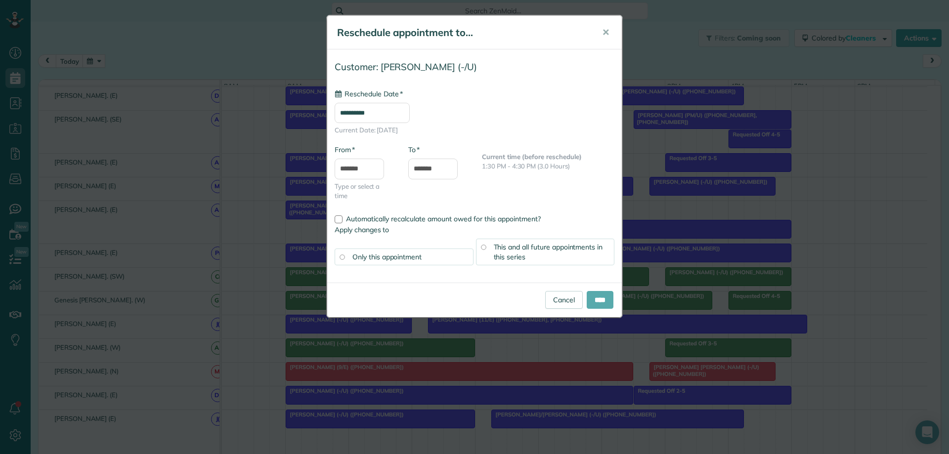
type input "**********"
click at [590, 299] on input "****" at bounding box center [600, 300] width 27 height 18
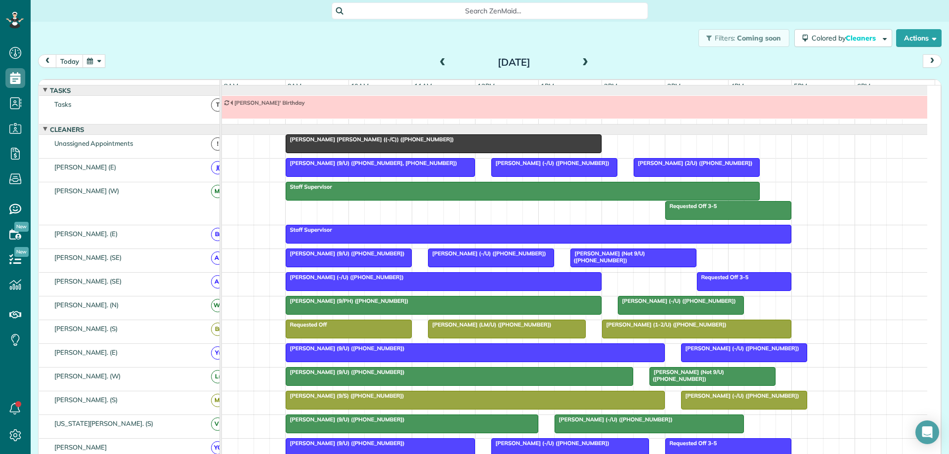
click at [438, 143] on div "Holden Holmes ((-/C)) (+19737383602)" at bounding box center [444, 139] width 310 height 7
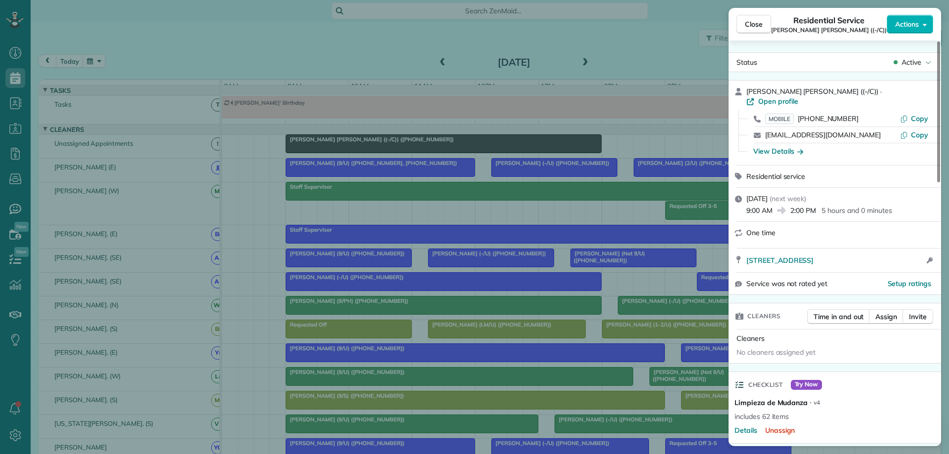
click at [512, 217] on div "Close Residential Service Holden Holmes ((-/C)) Actions Status Active Holden Ho…" at bounding box center [474, 227] width 949 height 454
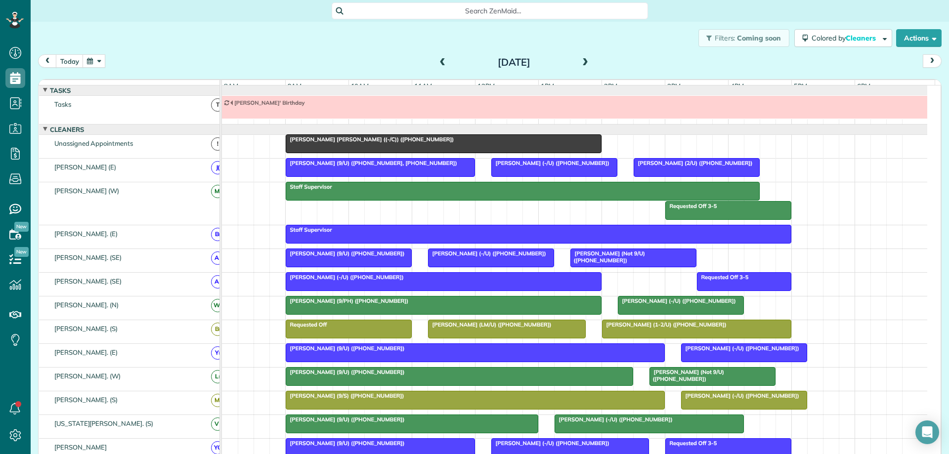
click at [465, 143] on div "Holden Holmes ((-/C)) (+19737383602)" at bounding box center [444, 139] width 310 height 7
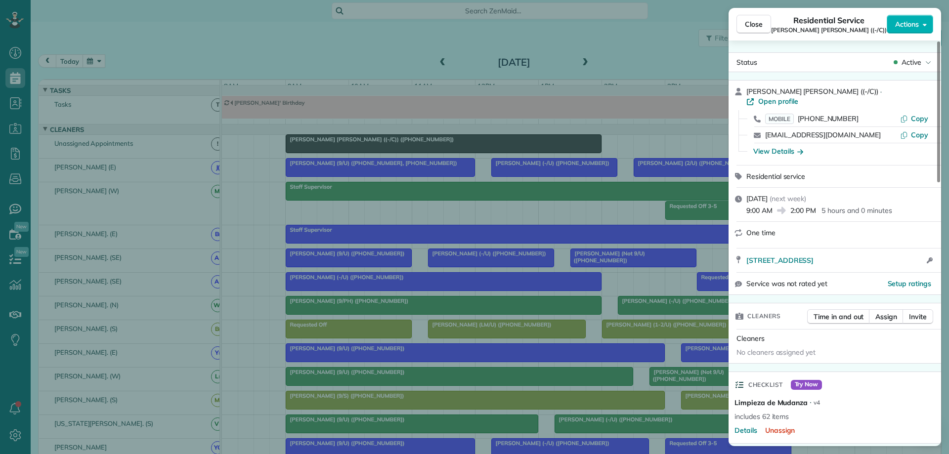
click at [455, 224] on div "Close Residential Service Holden Holmes ((-/C)) Actions Status Active Holden Ho…" at bounding box center [474, 227] width 949 height 454
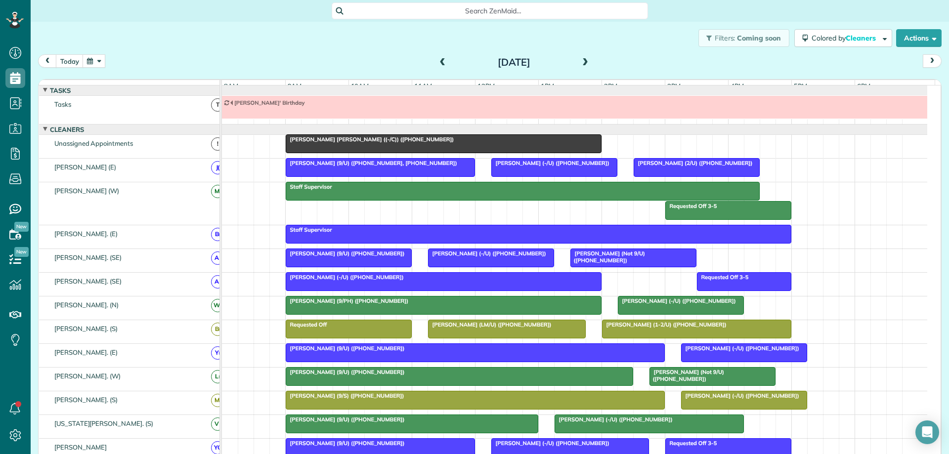
click at [806, 249] on div "Staff Supervisor" at bounding box center [575, 236] width 706 height 23
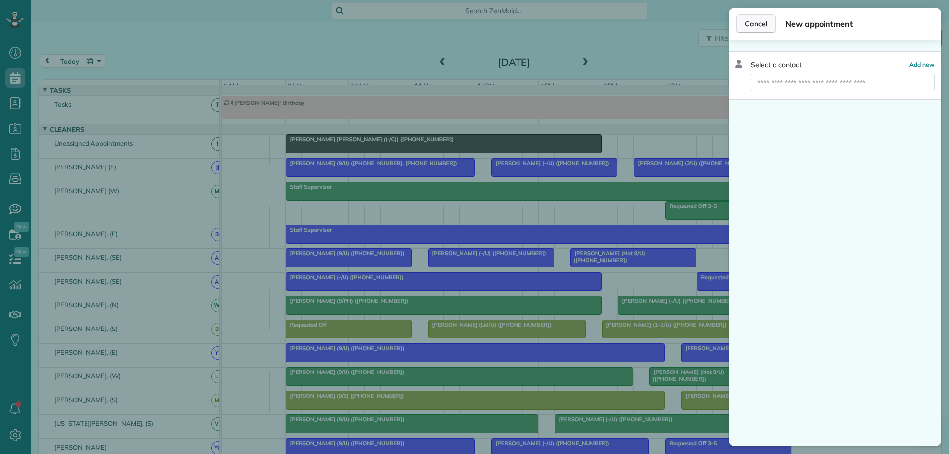
click at [744, 27] on button "Cancel" at bounding box center [756, 23] width 39 height 19
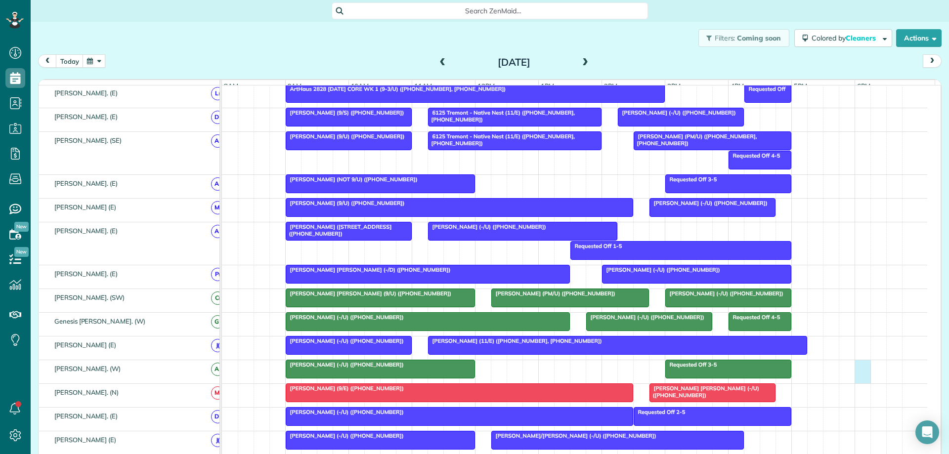
click at [844, 335] on div "Requested Off 3-5 Dylan Pritchard (-/U) (+17326876574)" at bounding box center [575, 371] width 706 height 23
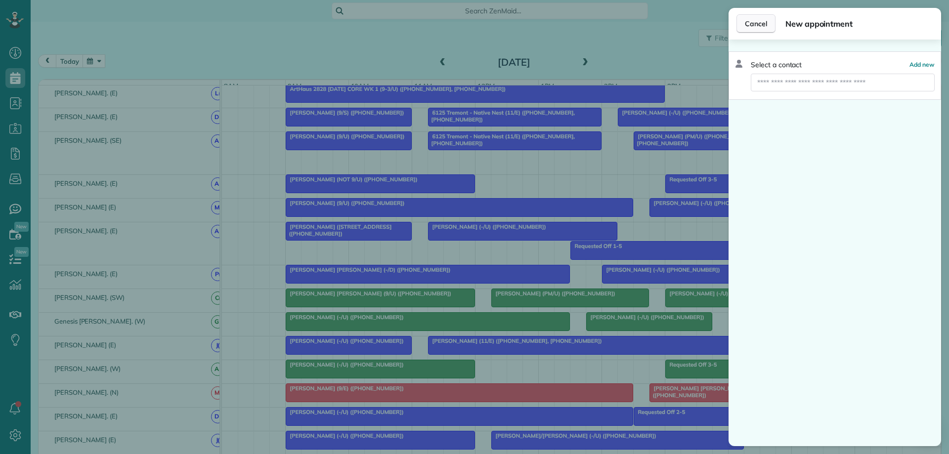
click at [749, 28] on span "Cancel" at bounding box center [756, 24] width 22 height 10
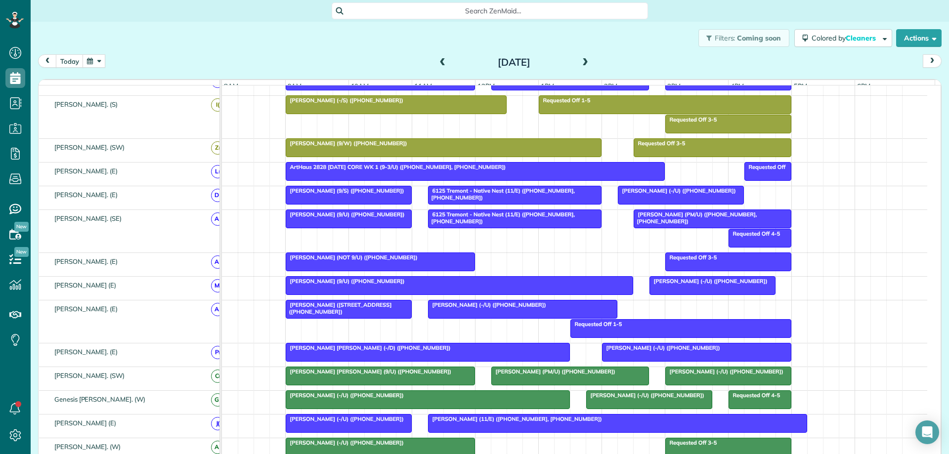
scroll to position [300, 0]
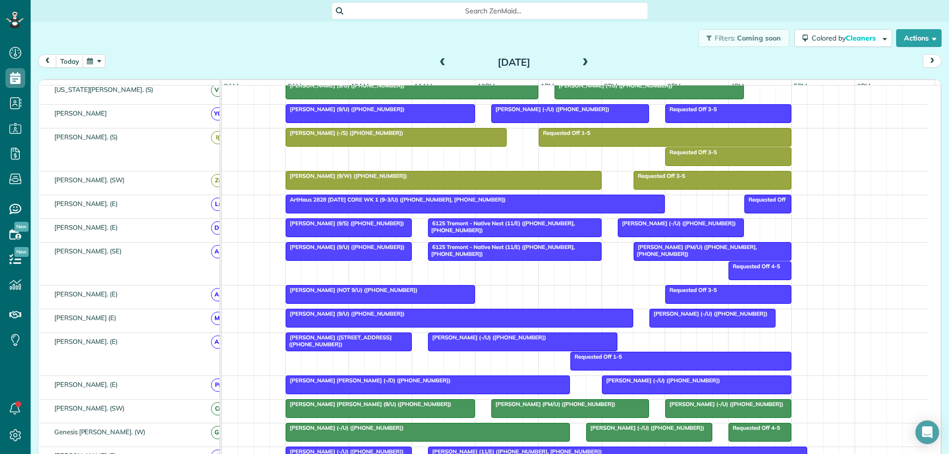
click at [827, 64] on div "today Tuesday Sep 2, 2025" at bounding box center [490, 63] width 904 height 18
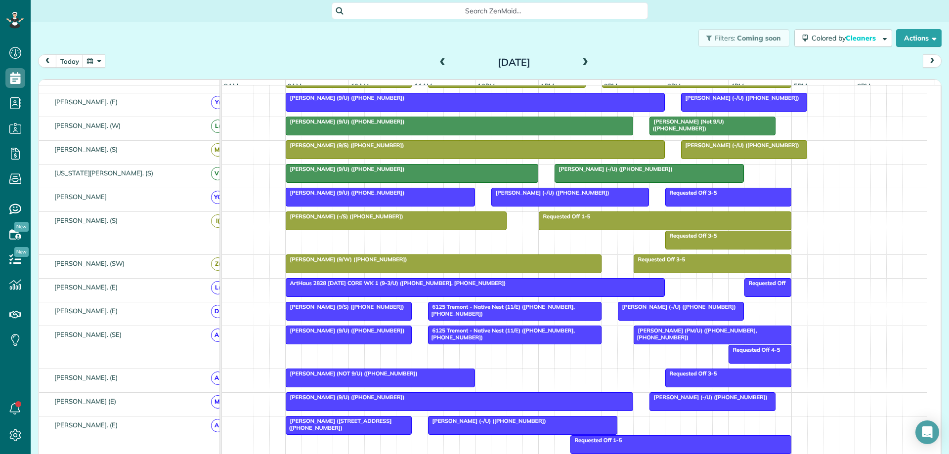
scroll to position [186, 0]
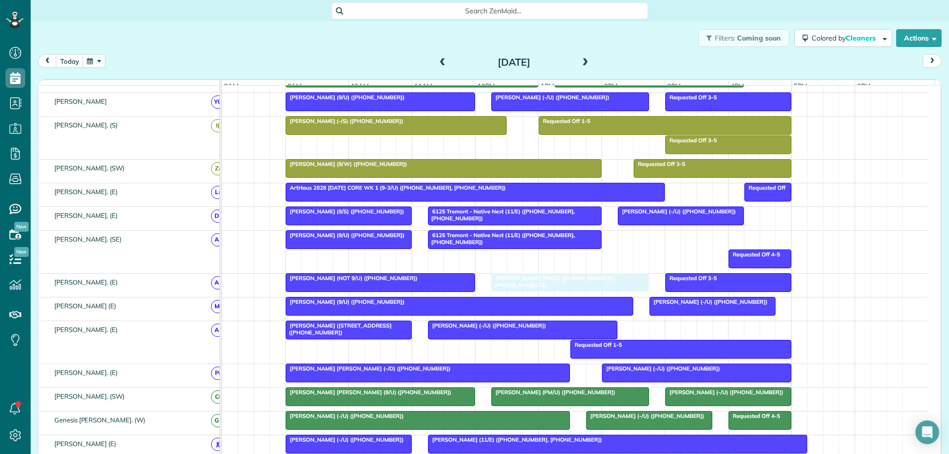
drag, startPoint x: 676, startPoint y: 245, endPoint x: 526, endPoint y: 290, distance: 157.0
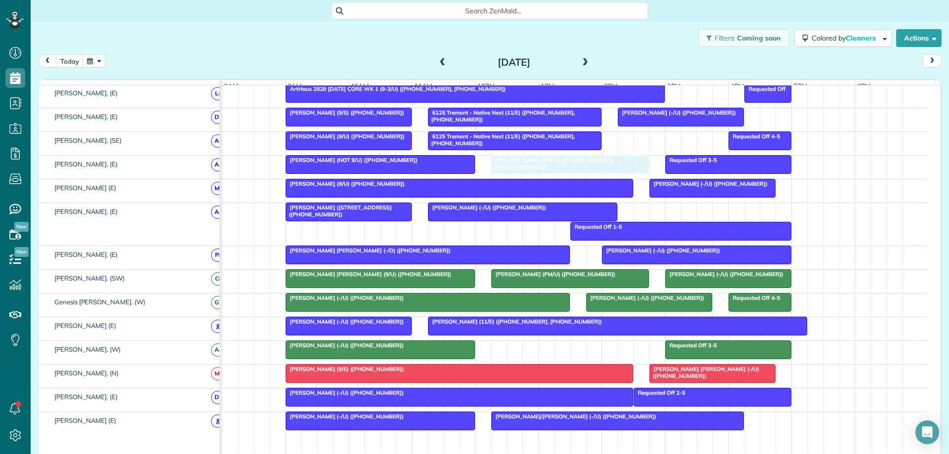
drag, startPoint x: 566, startPoint y: 168, endPoint x: 564, endPoint y: 178, distance: 9.6
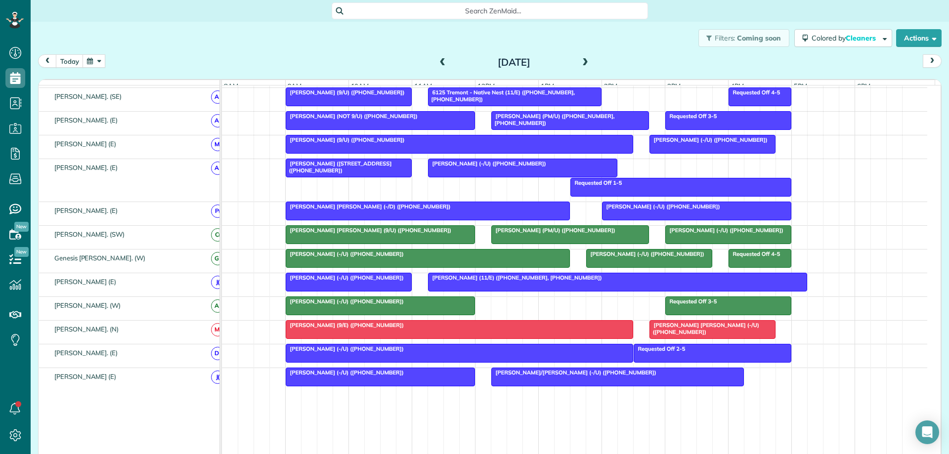
scroll to position [494, 0]
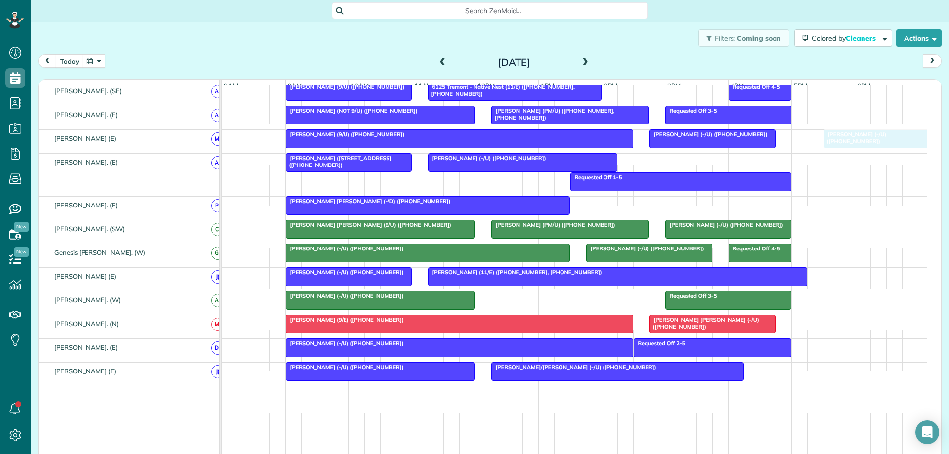
drag, startPoint x: 649, startPoint y: 208, endPoint x: 876, endPoint y: 145, distance: 235.0
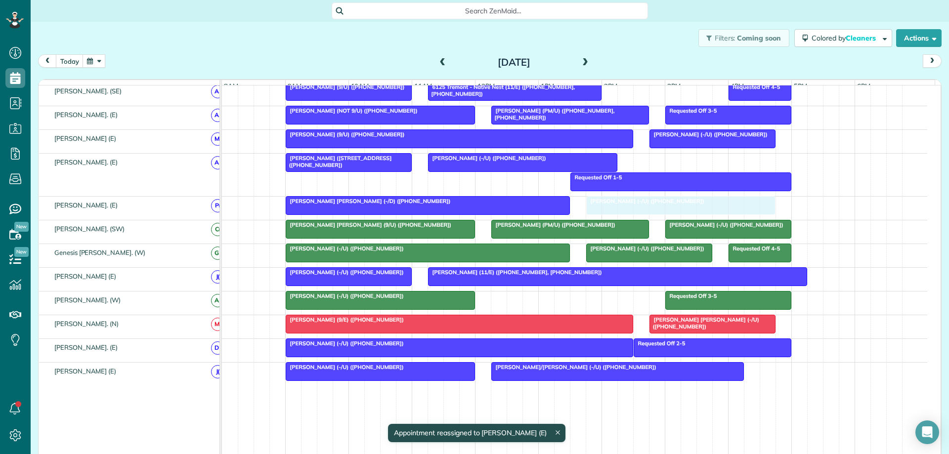
drag, startPoint x: 852, startPoint y: 140, endPoint x: 607, endPoint y: 209, distance: 254.8
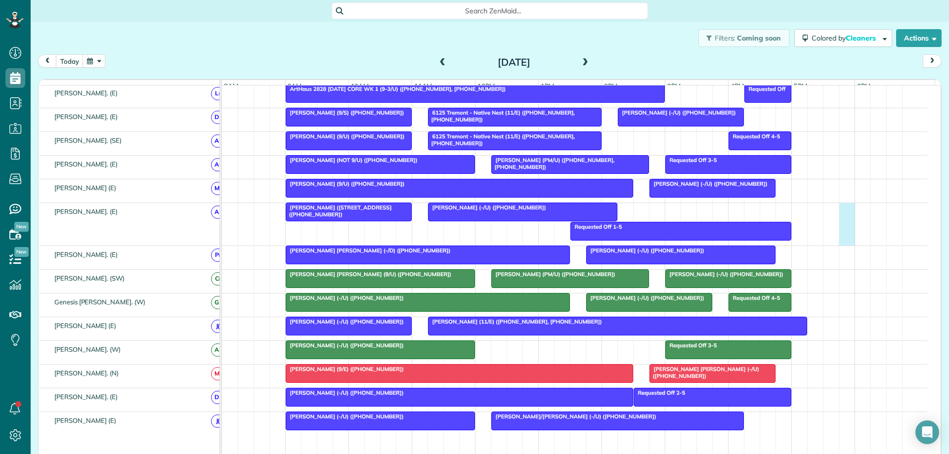
click at [843, 231] on div "Requested Off 1-5 David Portnoy (4141 Office Parkway - AM/C) (+12142233180) Bre…" at bounding box center [575, 224] width 706 height 43
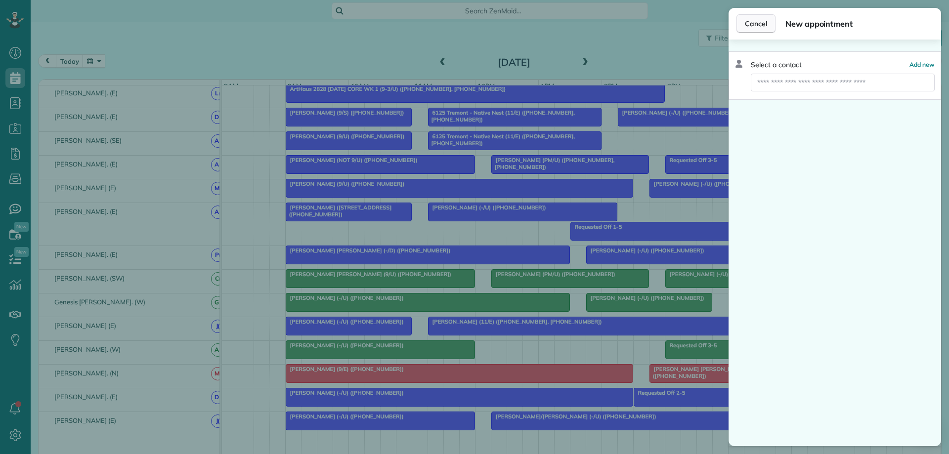
click at [755, 21] on span "Cancel" at bounding box center [756, 24] width 22 height 10
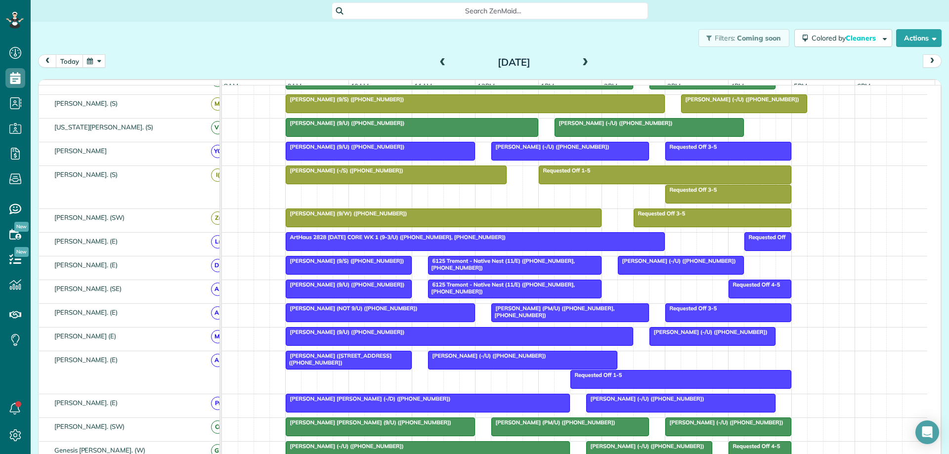
scroll to position [368, 0]
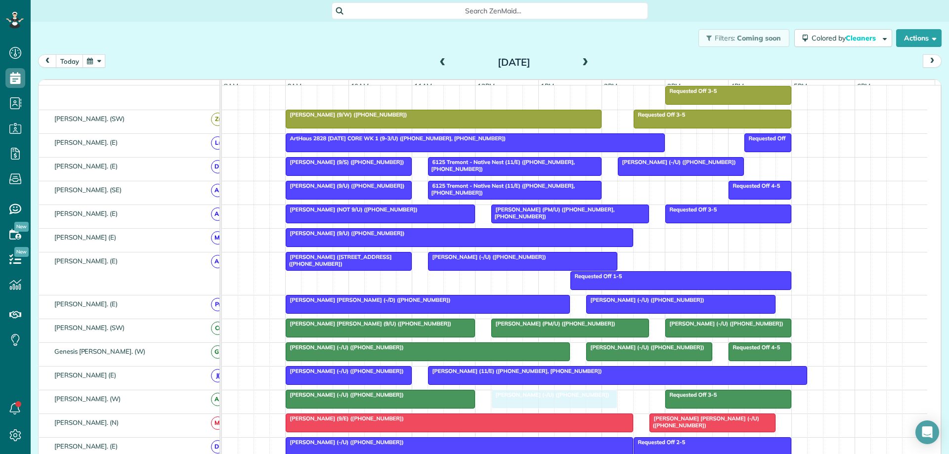
drag, startPoint x: 706, startPoint y: 244, endPoint x: 554, endPoint y: 408, distance: 223.6
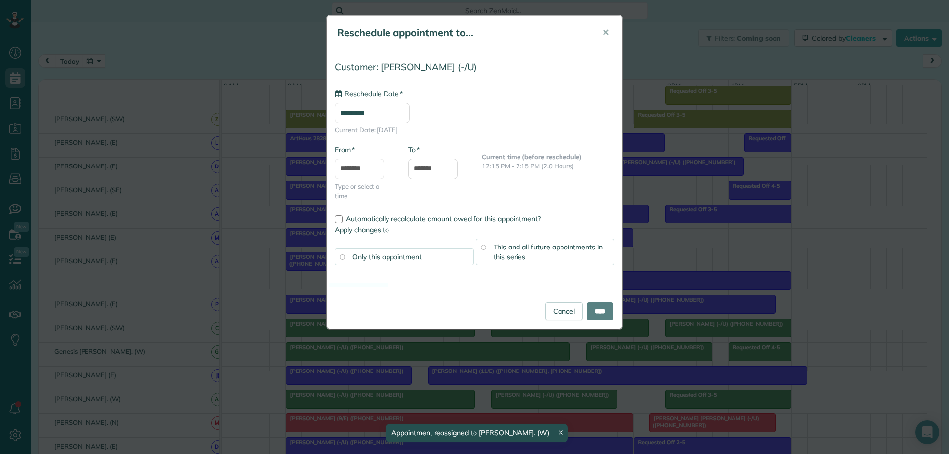
drag, startPoint x: 552, startPoint y: 406, endPoint x: 583, endPoint y: 397, distance: 32.2
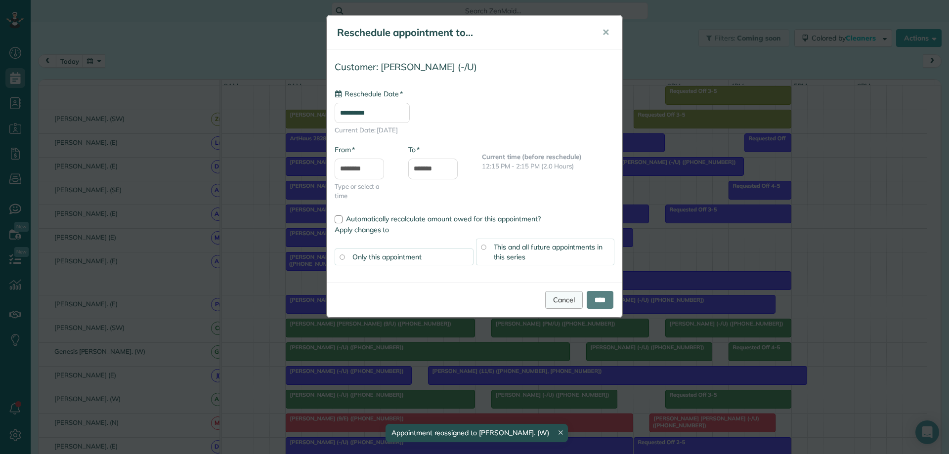
type input "**********"
click at [553, 301] on link "Cancel" at bounding box center [564, 300] width 38 height 18
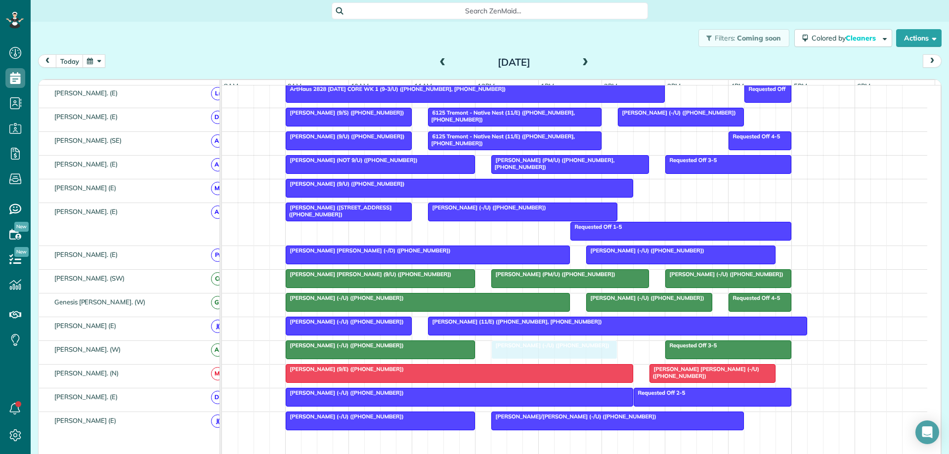
drag, startPoint x: 554, startPoint y: 355, endPoint x: 547, endPoint y: 356, distance: 7.6
drag, startPoint x: 553, startPoint y: 353, endPoint x: 703, endPoint y: 215, distance: 203.7
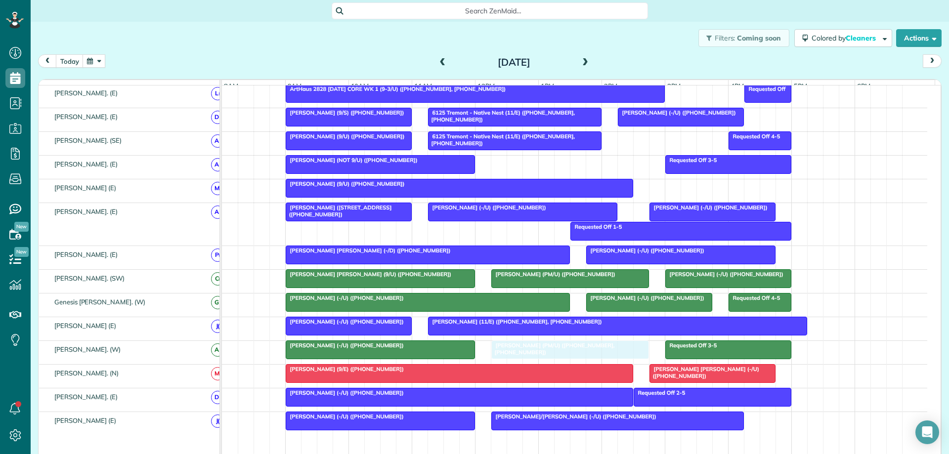
drag, startPoint x: 623, startPoint y: 170, endPoint x: 618, endPoint y: 355, distance: 185.0
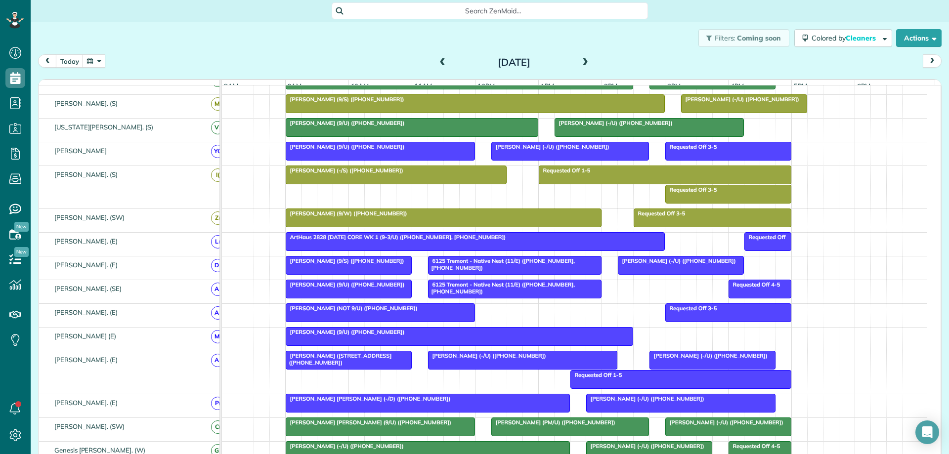
click at [583, 61] on span at bounding box center [585, 62] width 11 height 9
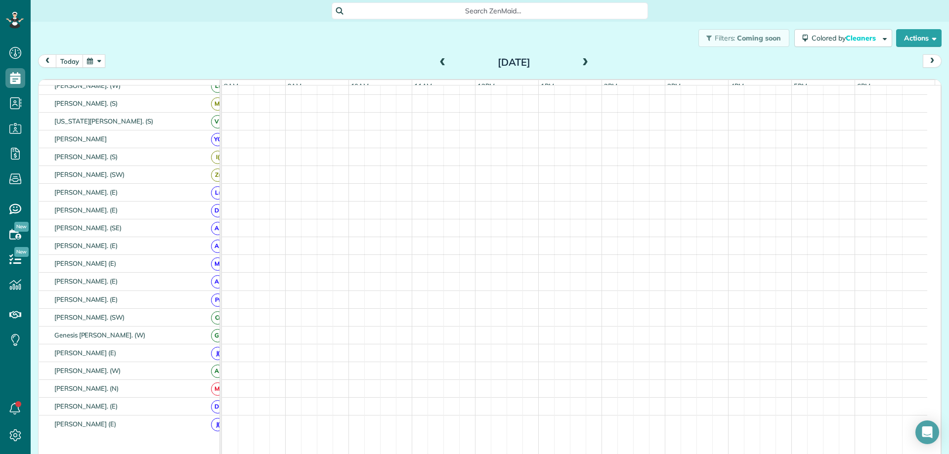
click at [438, 61] on span at bounding box center [443, 62] width 11 height 9
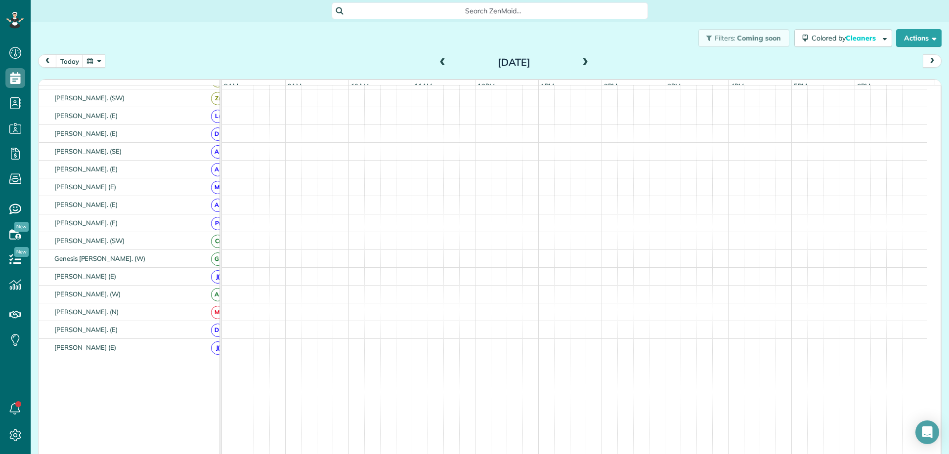
scroll to position [75, 0]
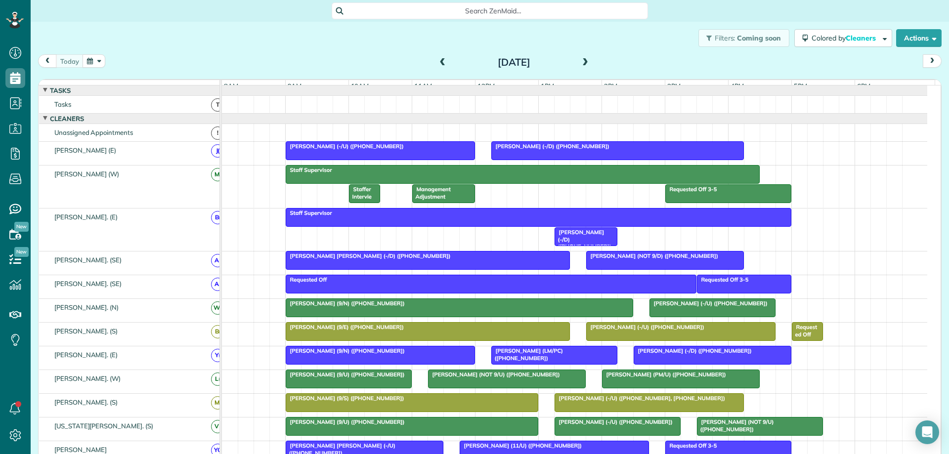
click at [582, 62] on span at bounding box center [585, 62] width 11 height 9
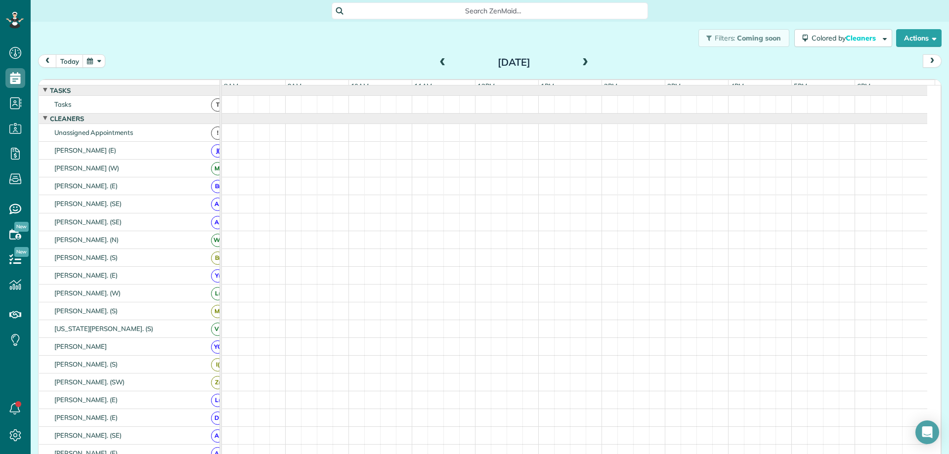
click at [582, 62] on span at bounding box center [585, 62] width 11 height 9
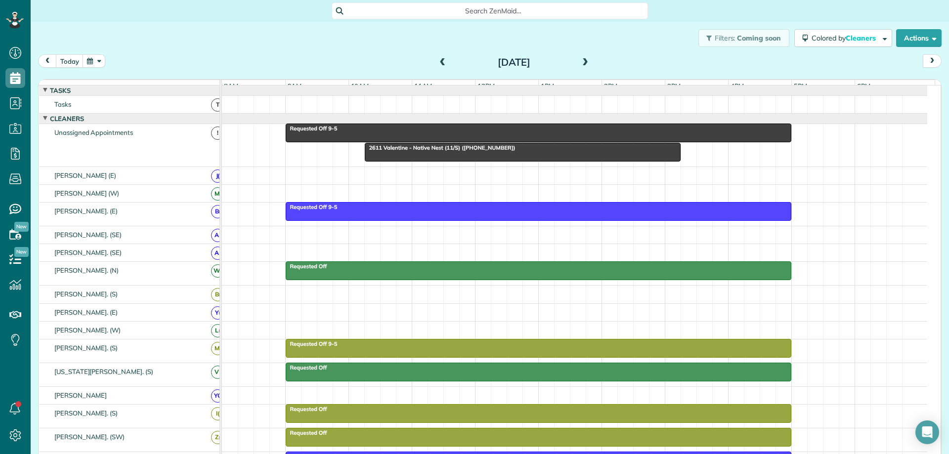
click at [582, 62] on span at bounding box center [585, 62] width 11 height 9
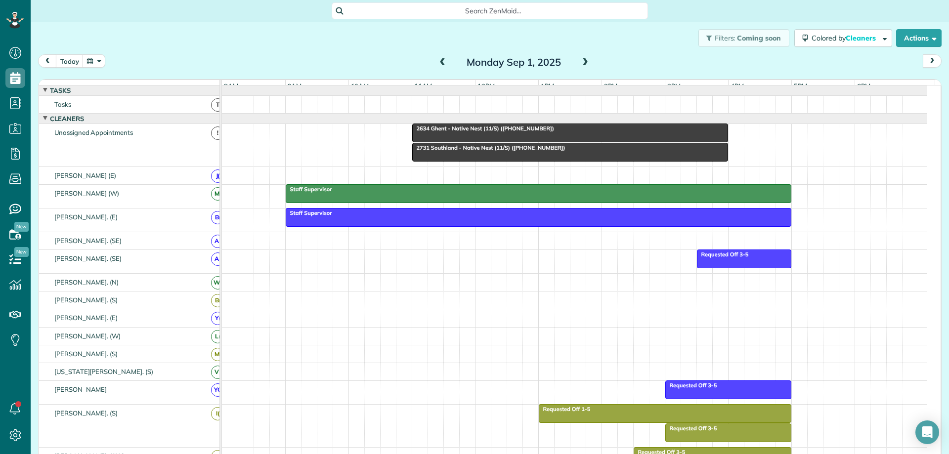
click at [580, 61] on span at bounding box center [585, 62] width 11 height 9
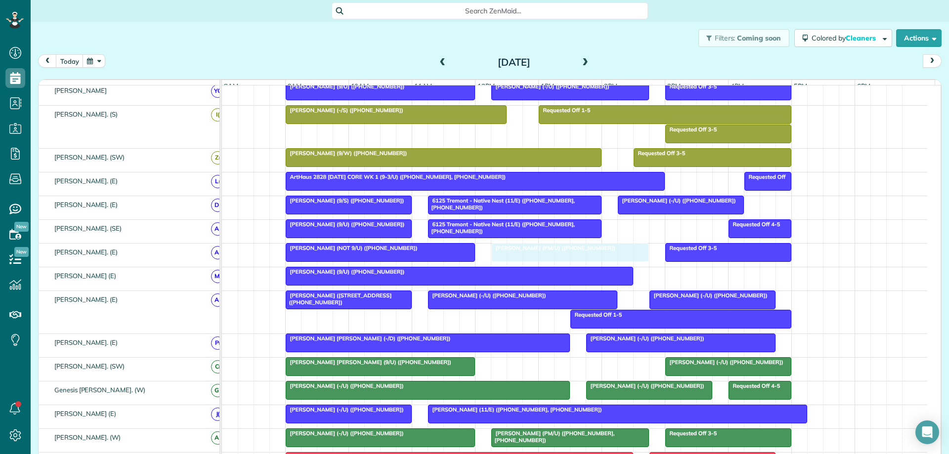
drag, startPoint x: 570, startPoint y: 374, endPoint x: 567, endPoint y: 267, distance: 107.8
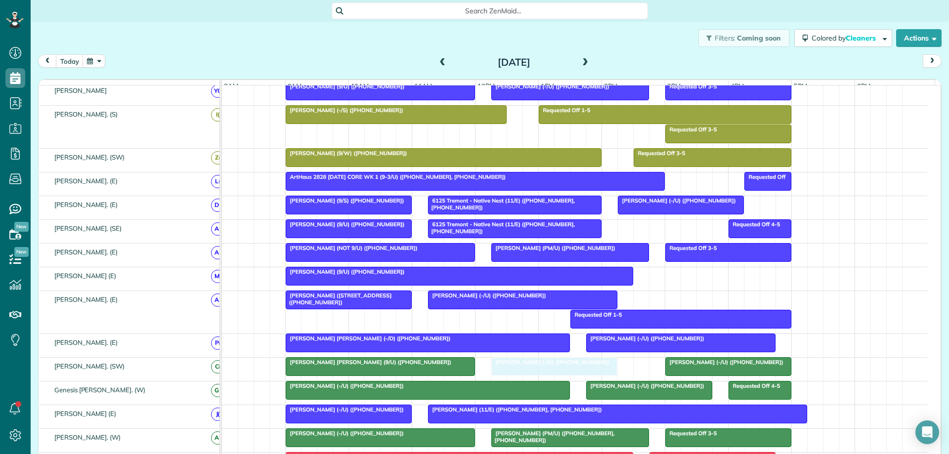
drag, startPoint x: 757, startPoint y: 304, endPoint x: 595, endPoint y: 371, distance: 175.1
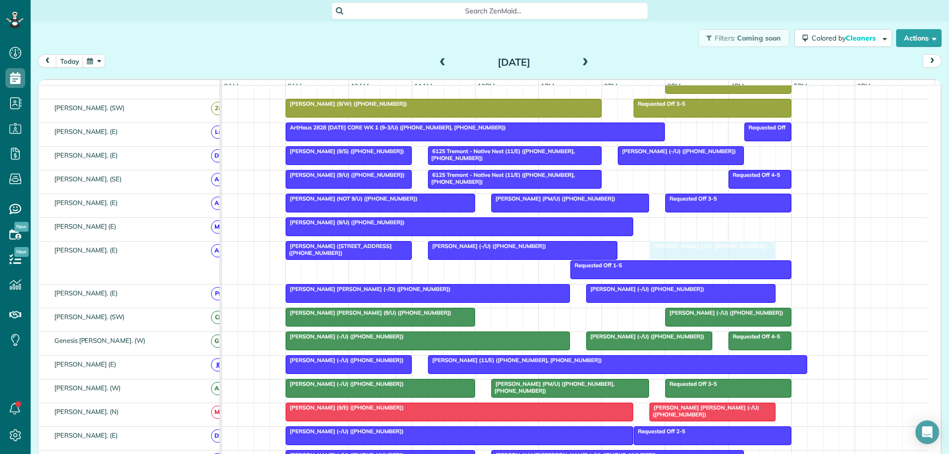
drag, startPoint x: 583, startPoint y: 328, endPoint x: 733, endPoint y: 257, distance: 166.5
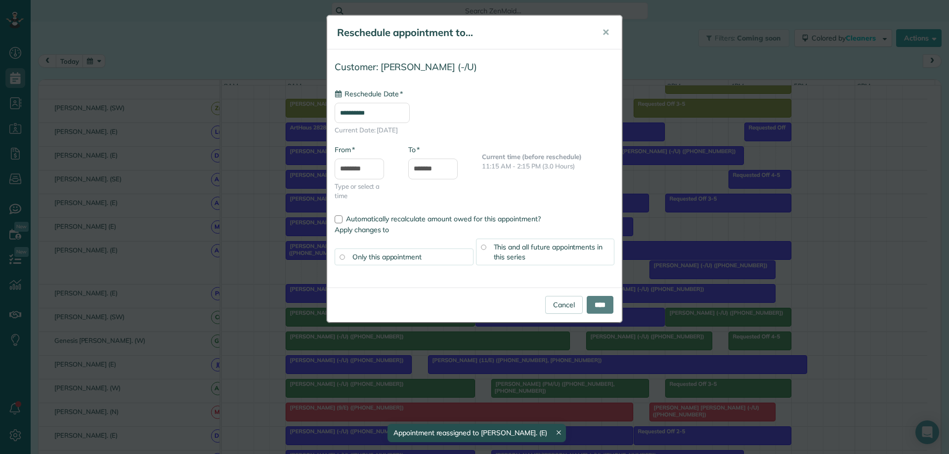
drag, startPoint x: 548, startPoint y: 256, endPoint x: 599, endPoint y: 327, distance: 87.3
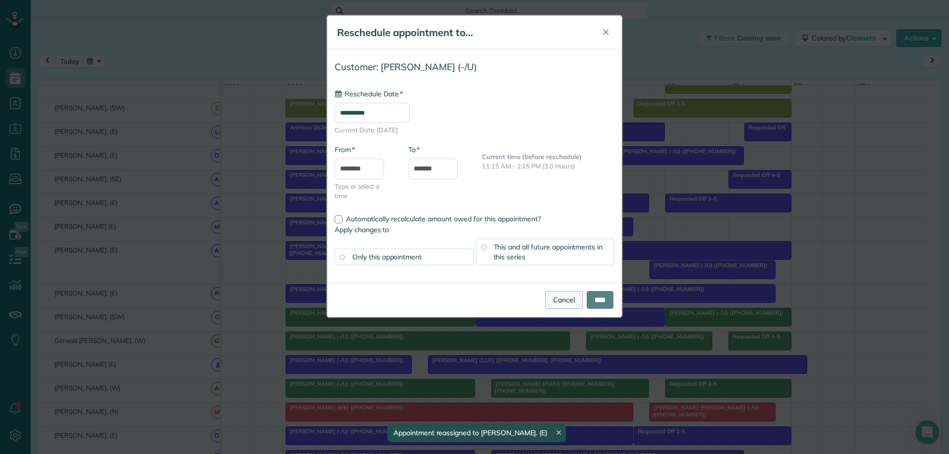
type input "**********"
click at [557, 301] on link "Cancel" at bounding box center [564, 300] width 38 height 18
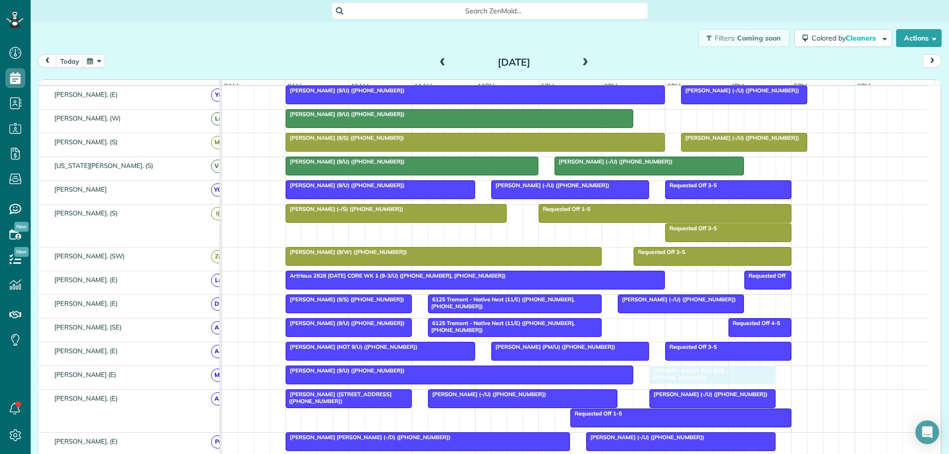
drag, startPoint x: 720, startPoint y: 125, endPoint x: 727, endPoint y: 381, distance: 255.7
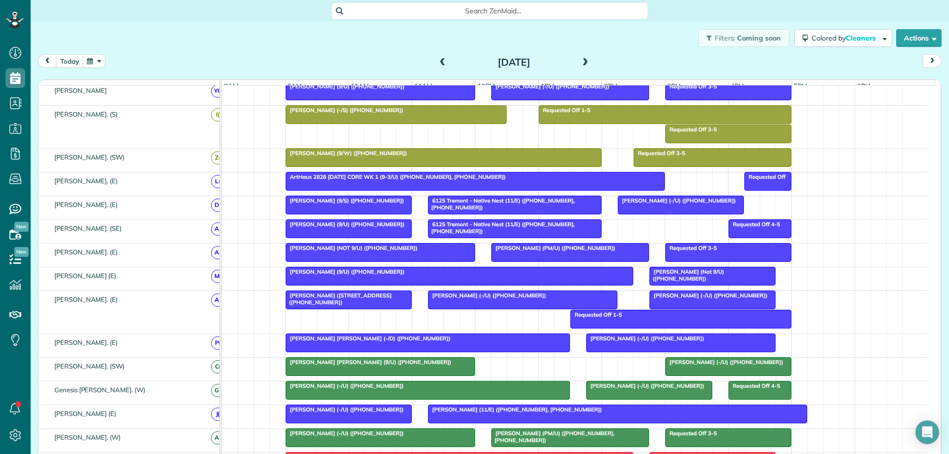
scroll to position [403, 0]
drag, startPoint x: 659, startPoint y: 201, endPoint x: 581, endPoint y: 377, distance: 192.6
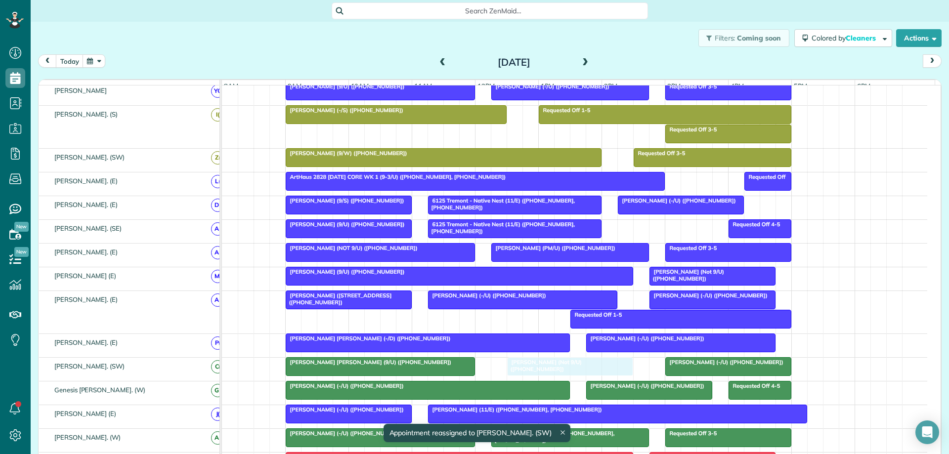
drag, startPoint x: 584, startPoint y: 373, endPoint x: 600, endPoint y: 373, distance: 15.8
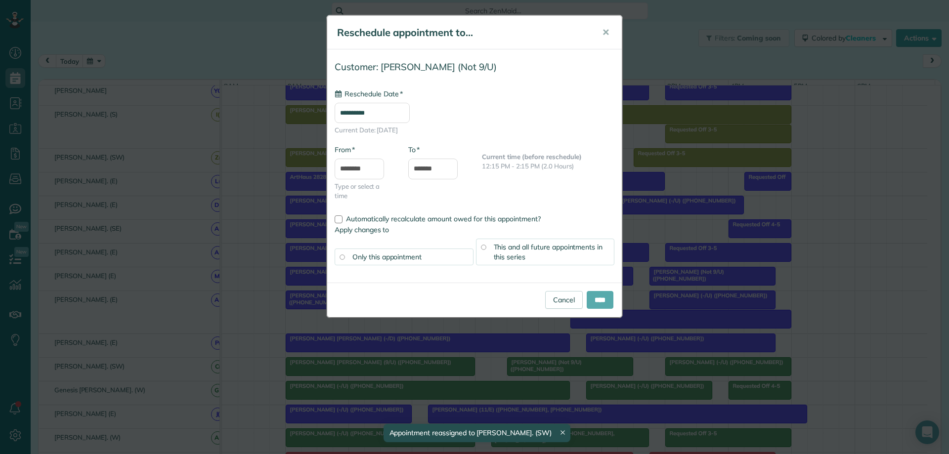
type input "**********"
drag, startPoint x: 586, startPoint y: 302, endPoint x: 607, endPoint y: 319, distance: 27.4
click at [587, 303] on input "****" at bounding box center [600, 300] width 27 height 18
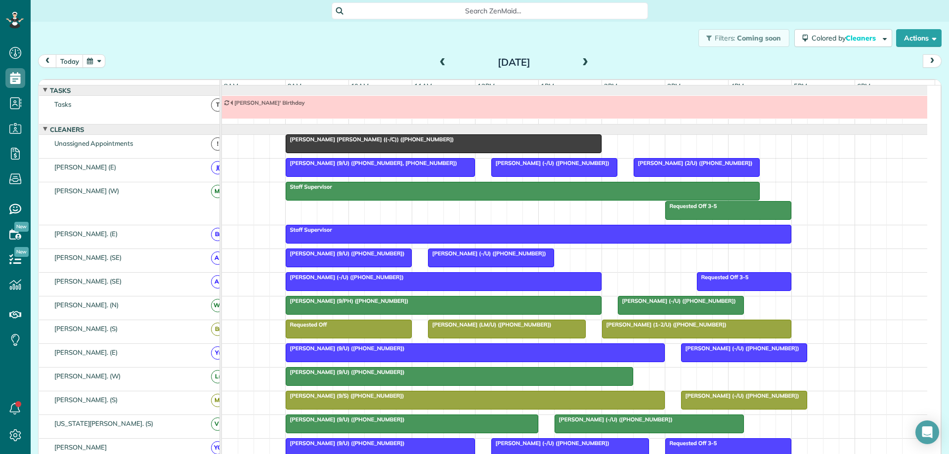
click at [388, 143] on span "Holden Holmes ((-/C)) (+19737383602)" at bounding box center [370, 139] width 170 height 7
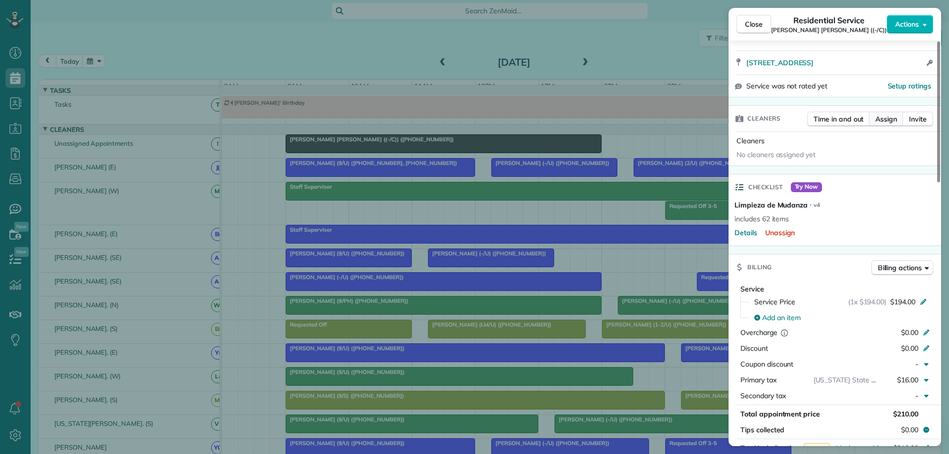
click at [885, 114] on span "Assign" at bounding box center [887, 119] width 22 height 10
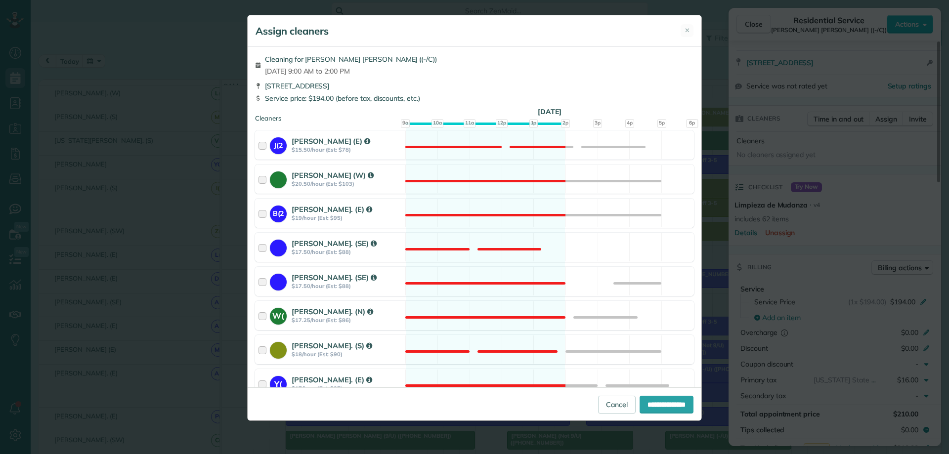
click at [526, 64] on div "Cleaning for Holden Holmes ((-/C)) Tue, Sep 02 - 9:00 AM to 2:00 PM" at bounding box center [474, 65] width 439 height 22
click at [262, 246] on div at bounding box center [264, 247] width 11 height 18
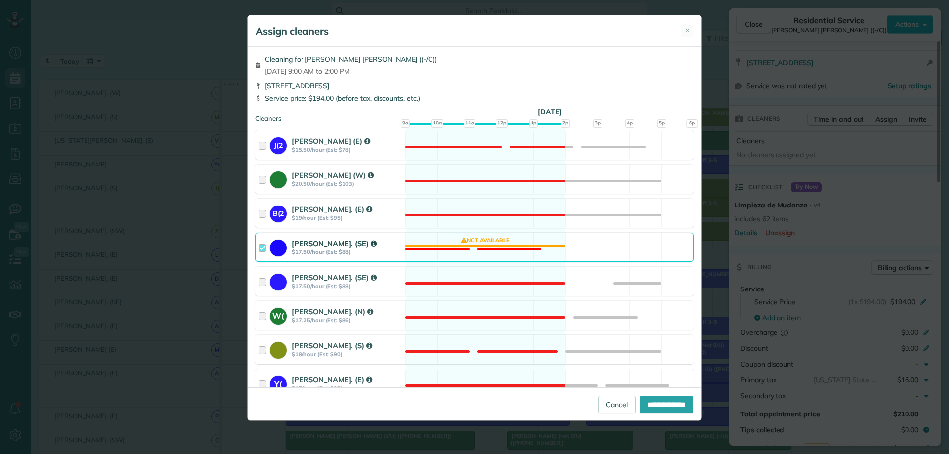
drag, startPoint x: 426, startPoint y: 29, endPoint x: 488, endPoint y: 18, distance: 62.8
click at [487, 15] on div "Assign cleaners ✕" at bounding box center [475, 31] width 454 height 32
click at [598, 402] on link "Cancel" at bounding box center [617, 405] width 38 height 18
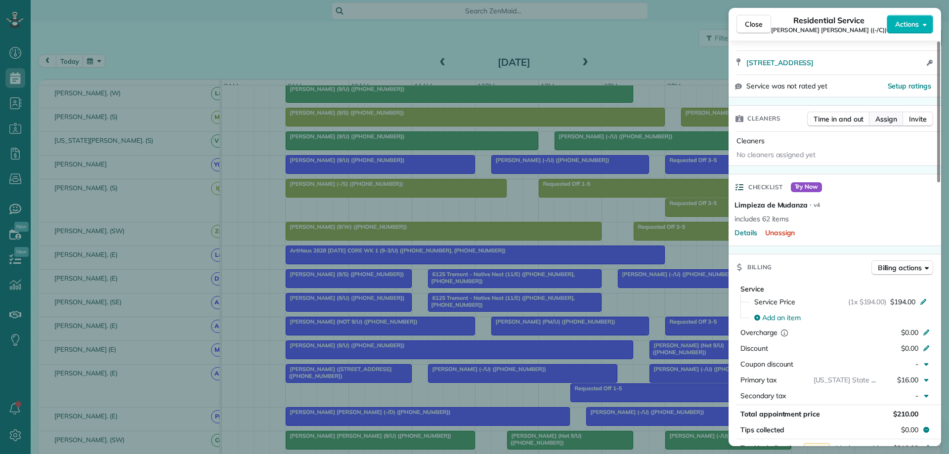
click at [885, 114] on span "Assign" at bounding box center [887, 119] width 22 height 10
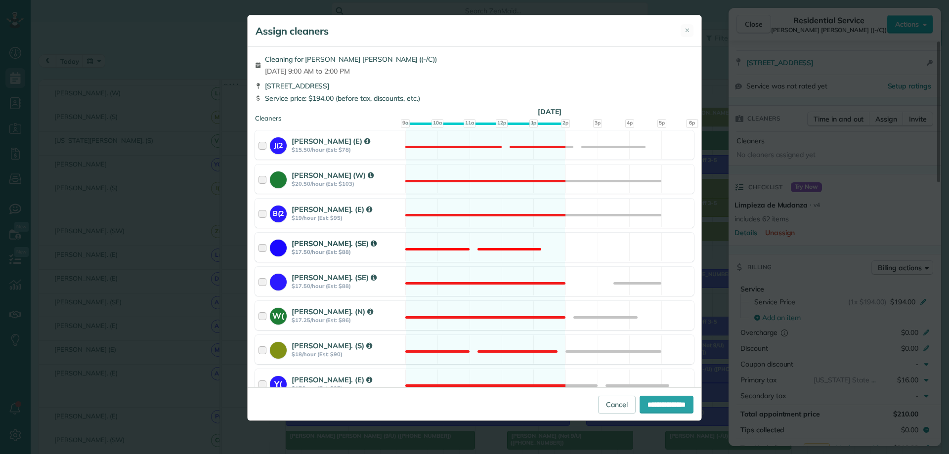
click at [266, 248] on div at bounding box center [264, 247] width 11 height 18
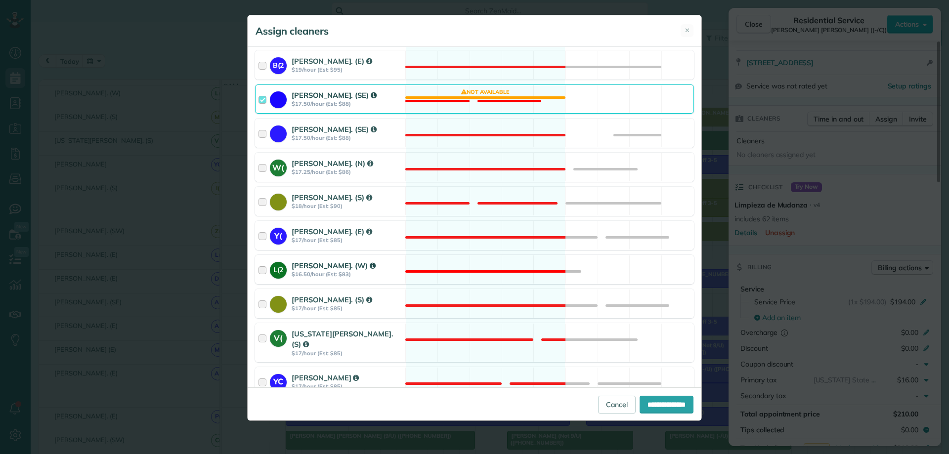
click at [264, 270] on div at bounding box center [264, 270] width 11 height 18
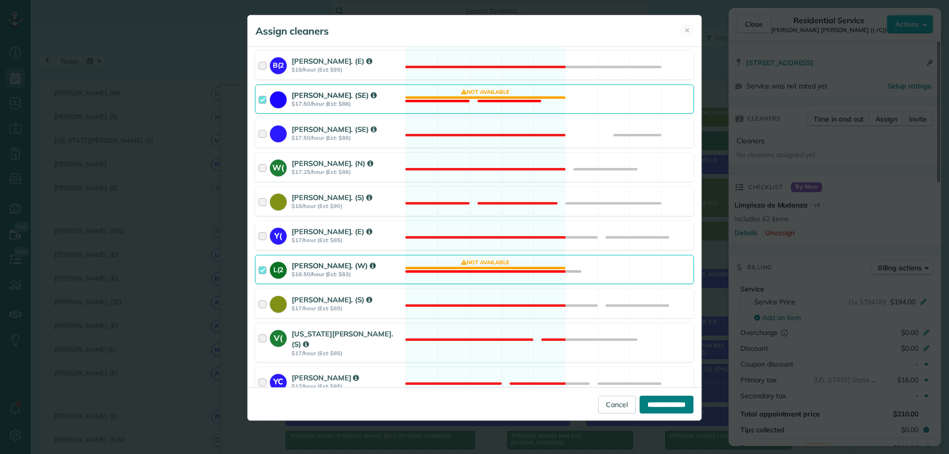
click at [653, 405] on input "**********" at bounding box center [667, 405] width 54 height 18
type input "**********"
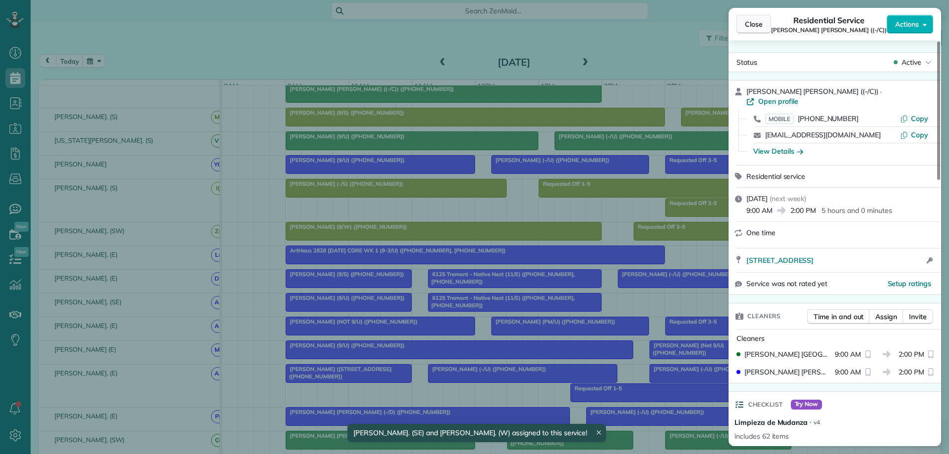
drag, startPoint x: 746, startPoint y: 22, endPoint x: 746, endPoint y: 30, distance: 7.9
click at [746, 22] on span "Close" at bounding box center [754, 24] width 18 height 10
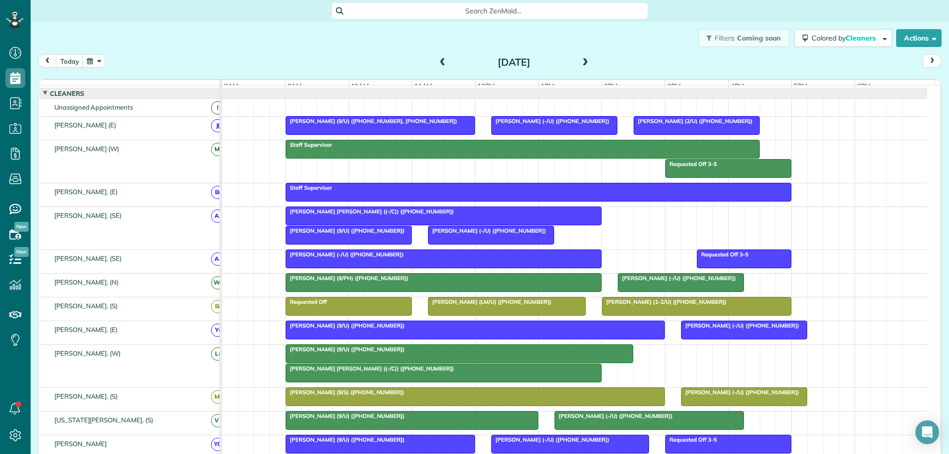
scroll to position [1, 0]
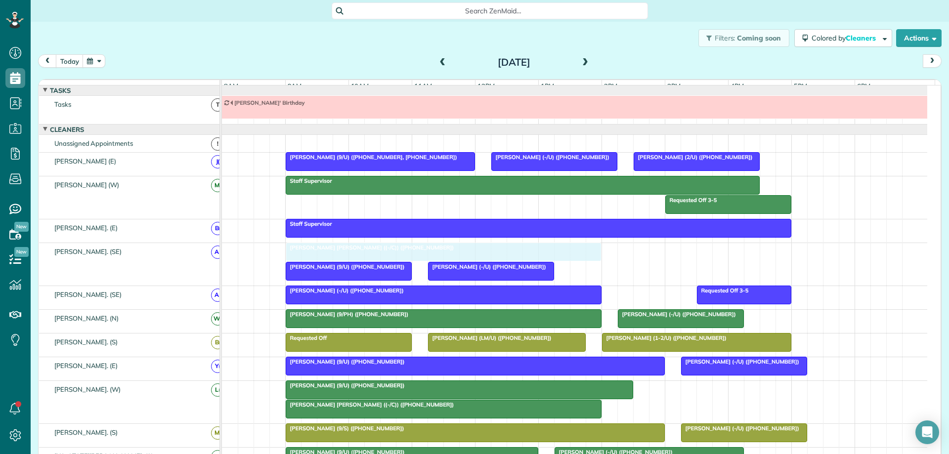
drag, startPoint x: 508, startPoint y: 260, endPoint x: 513, endPoint y: 256, distance: 6.0
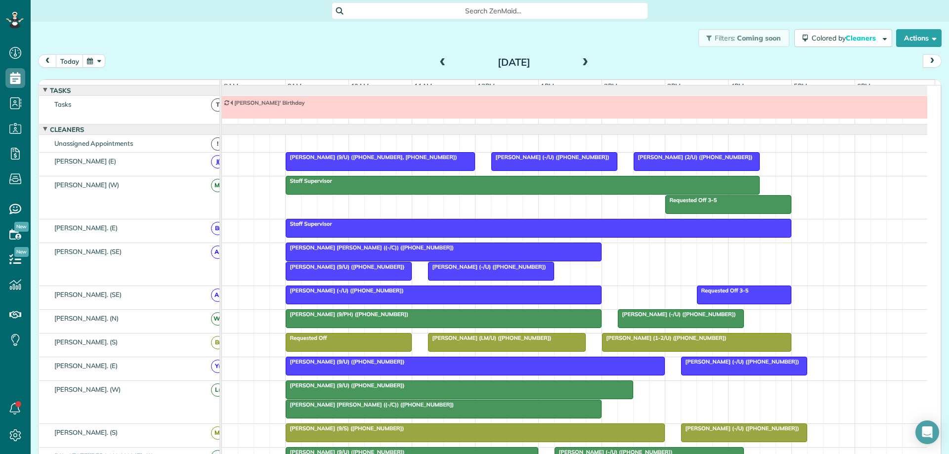
click at [557, 259] on div at bounding box center [443, 252] width 315 height 18
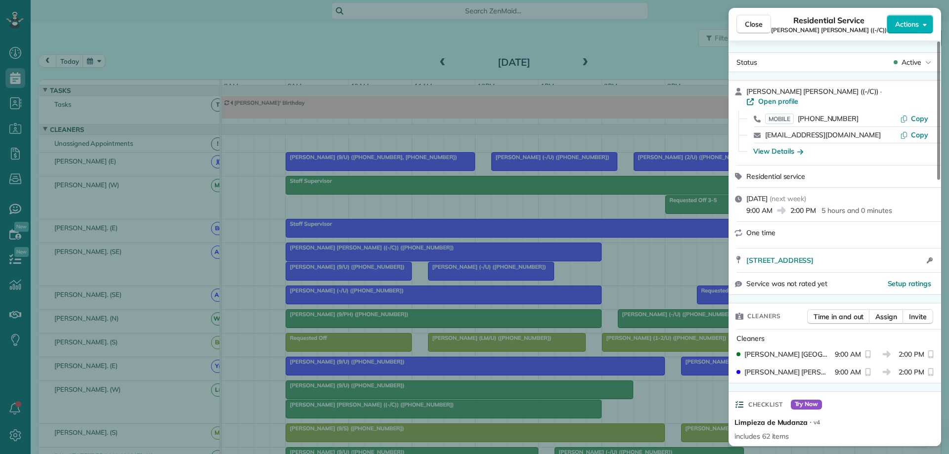
click at [846, 204] on div "9:00 AM 2:00 PM 5 hours and 0 minutes" at bounding box center [841, 210] width 189 height 12
click at [856, 206] on p "5 hours and 0 minutes" at bounding box center [857, 211] width 70 height 10
click at [901, 23] on span "Actions" at bounding box center [907, 24] width 24 height 10
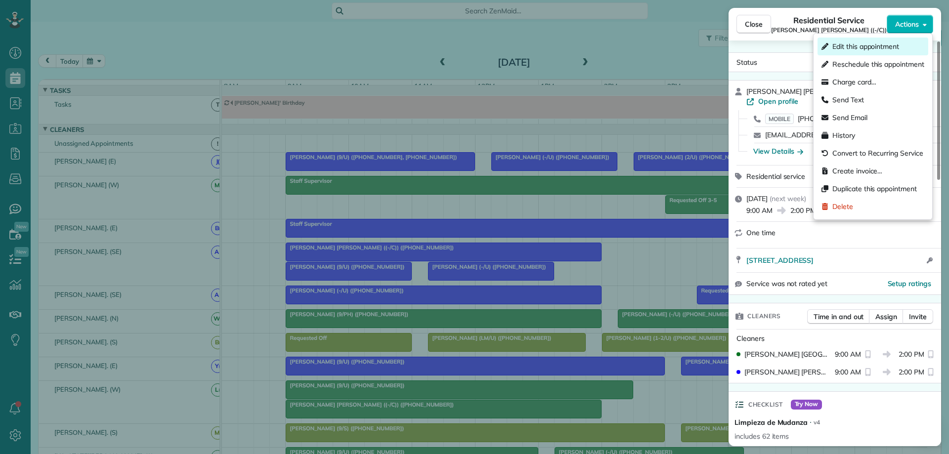
click at [869, 49] on span "Edit this appointment" at bounding box center [866, 47] width 67 height 10
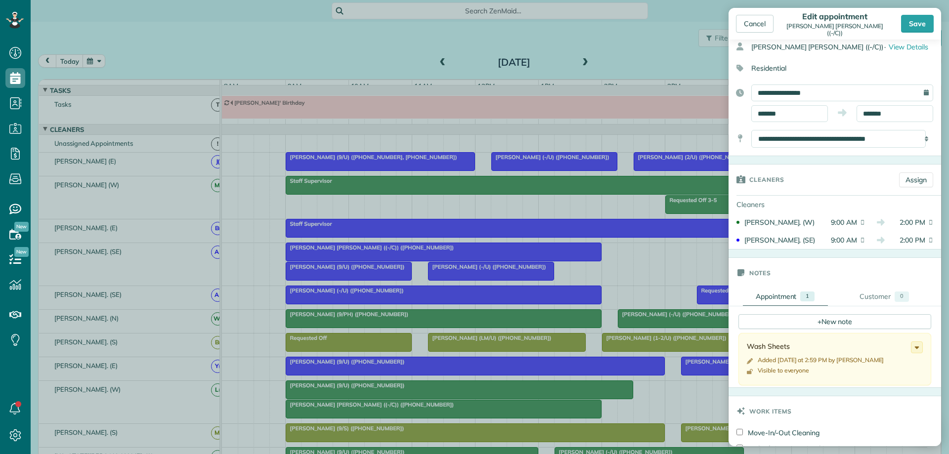
scroll to position [49, 0]
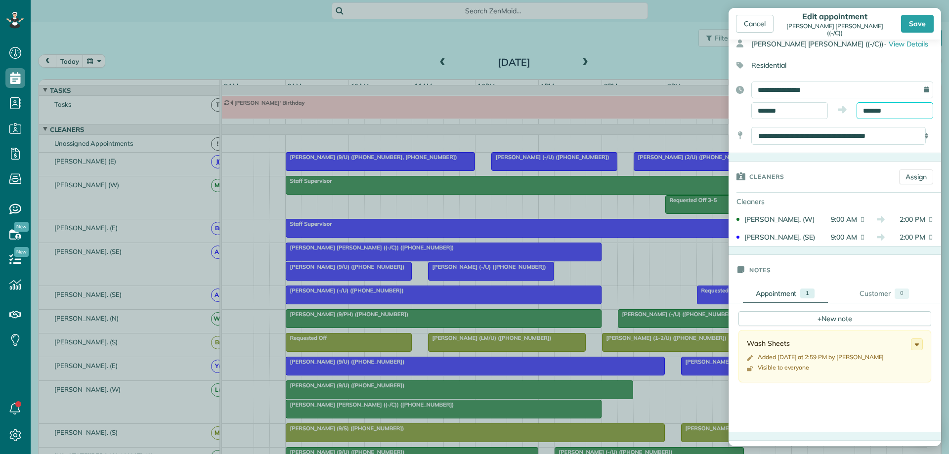
click at [891, 109] on input "*******" at bounding box center [895, 110] width 77 height 17
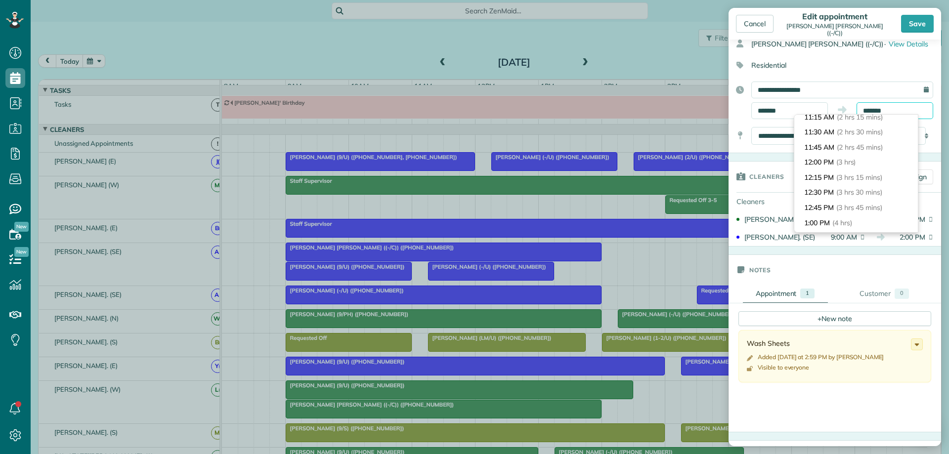
scroll to position [138, 0]
type input "********"
click at [873, 134] on span "(2 hrs 30 mins)" at bounding box center [862, 134] width 48 height 9
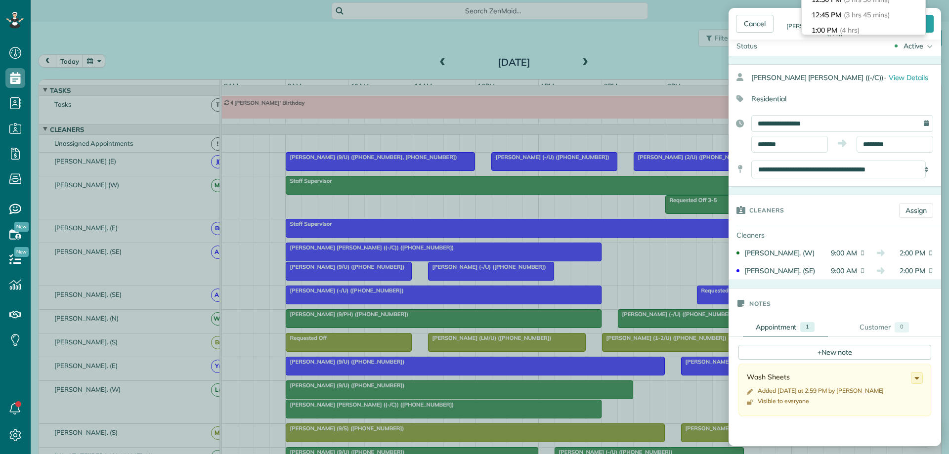
scroll to position [0, 0]
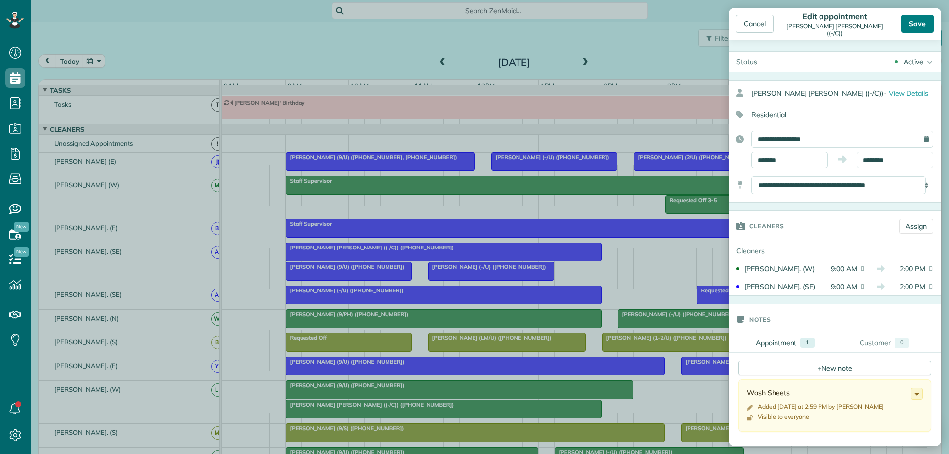
click at [932, 24] on div "Save" at bounding box center [917, 24] width 33 height 18
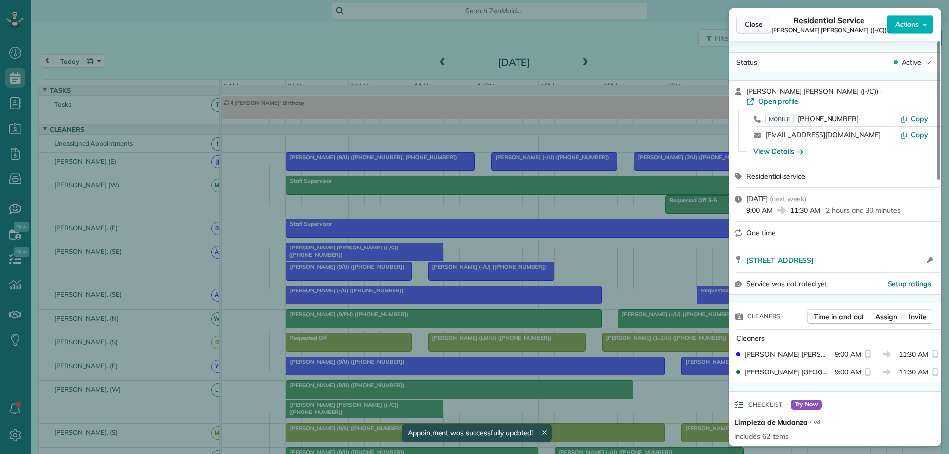
click at [748, 27] on span "Close" at bounding box center [754, 24] width 18 height 10
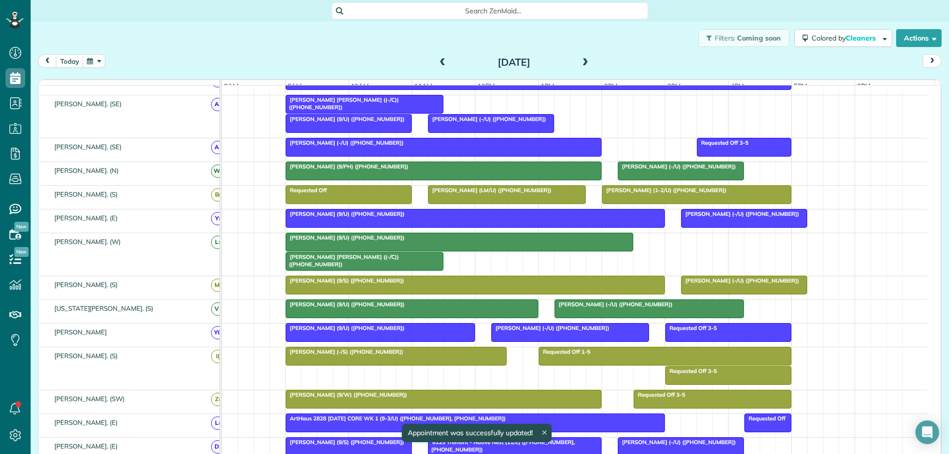
scroll to position [148, 0]
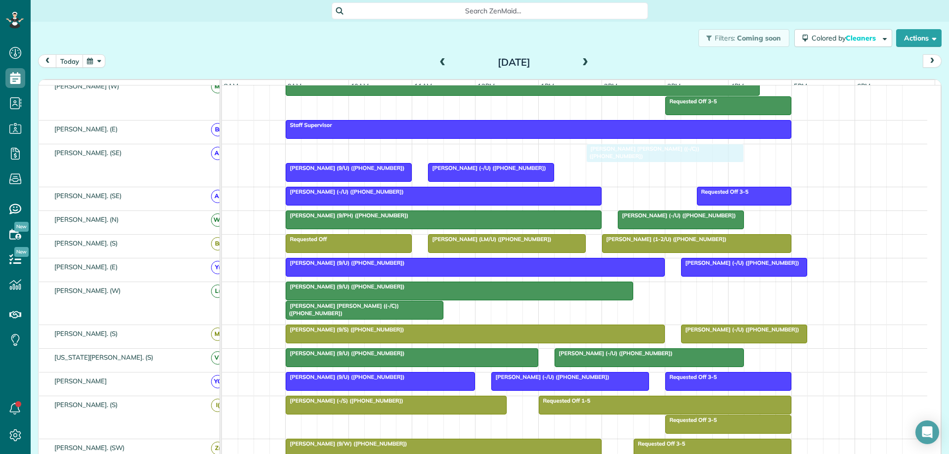
drag, startPoint x: 415, startPoint y: 156, endPoint x: 710, endPoint y: 171, distance: 294.5
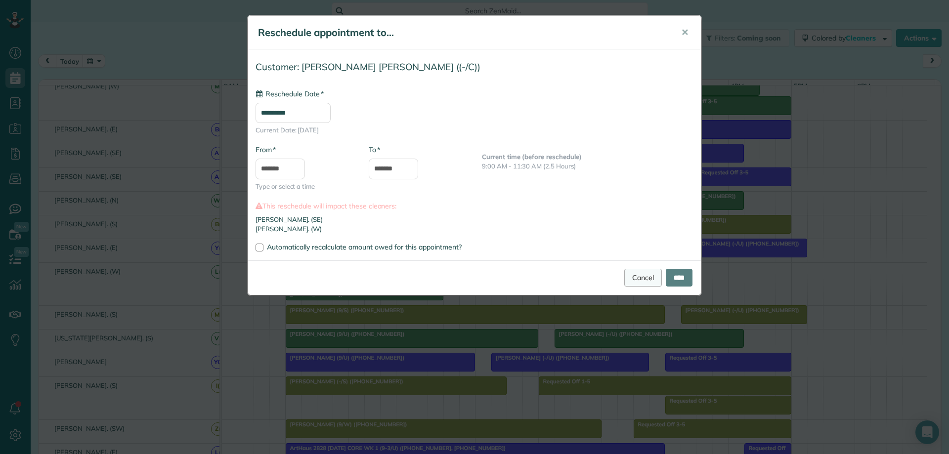
type input "**********"
click at [635, 279] on link "Cancel" at bounding box center [643, 278] width 38 height 18
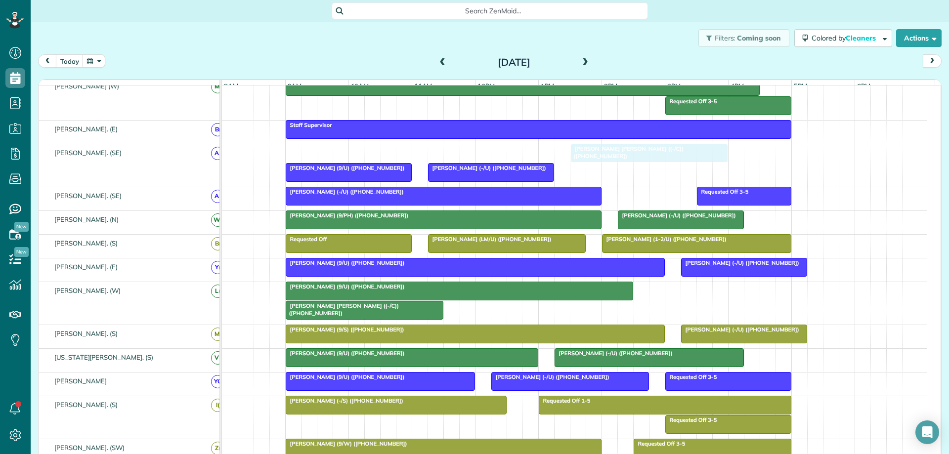
drag, startPoint x: 397, startPoint y: 157, endPoint x: 681, endPoint y: 183, distance: 285.5
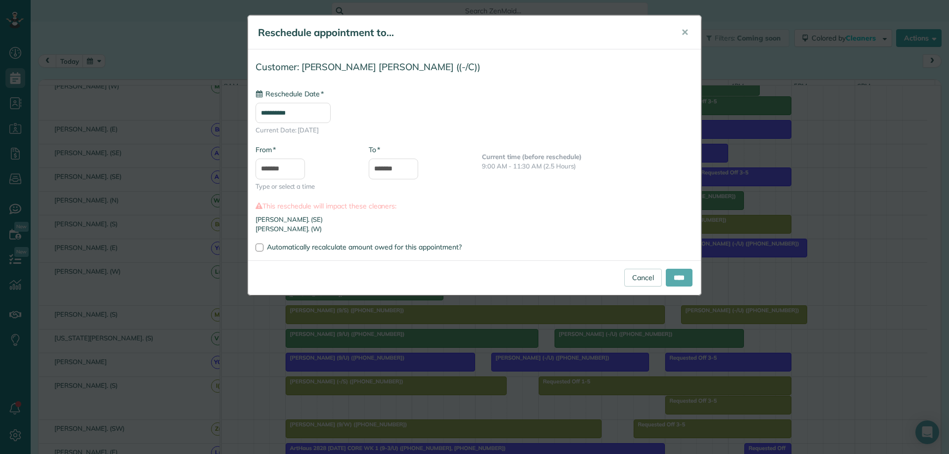
type input "**********"
click at [671, 278] on input "****" at bounding box center [679, 278] width 27 height 18
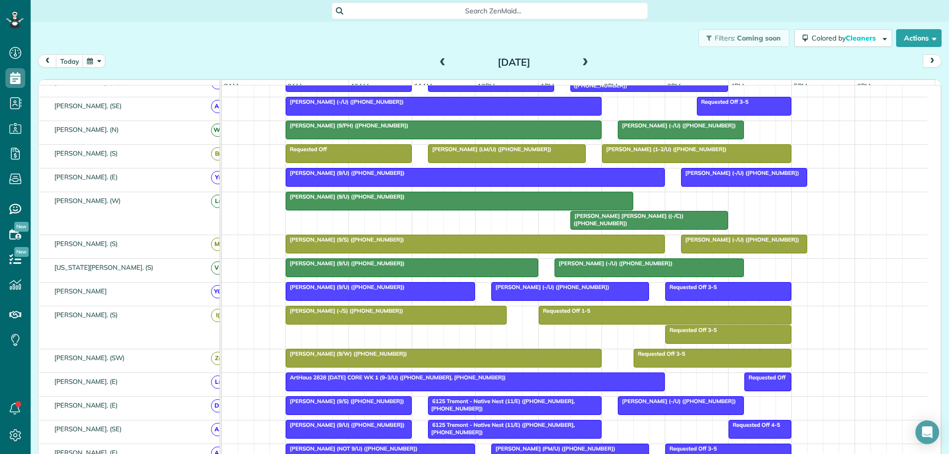
scroll to position [242, 0]
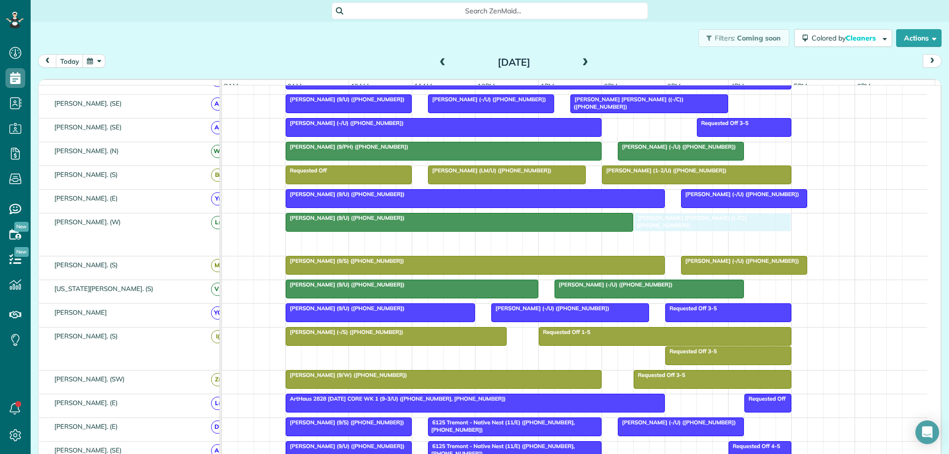
drag, startPoint x: 677, startPoint y: 245, endPoint x: 740, endPoint y: 259, distance: 64.8
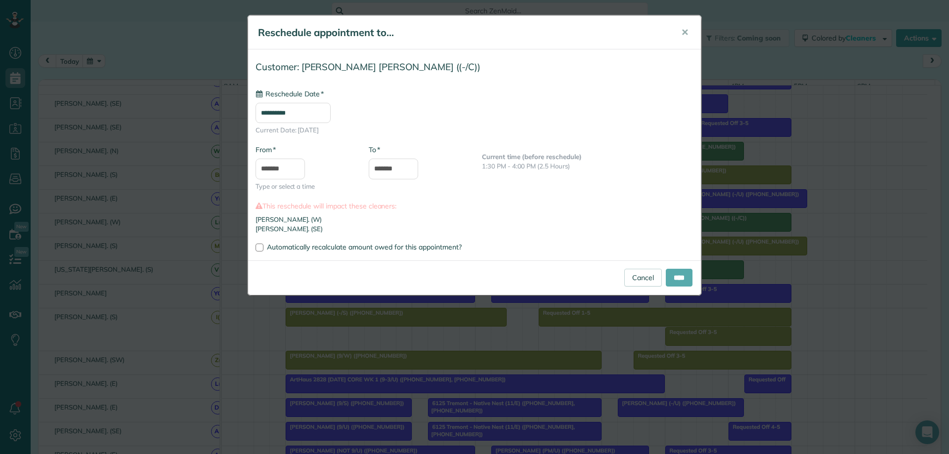
type input "**********"
click at [677, 274] on input "****" at bounding box center [679, 278] width 27 height 18
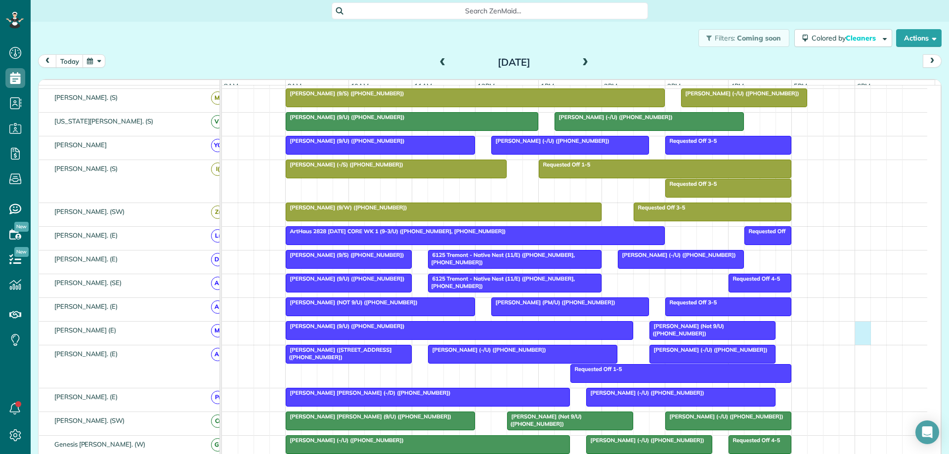
click at [863, 345] on div "Justin Belch (Not 9/U) (+15126276472) Allie Berry (9/U) (+14802349119)" at bounding box center [575, 333] width 706 height 23
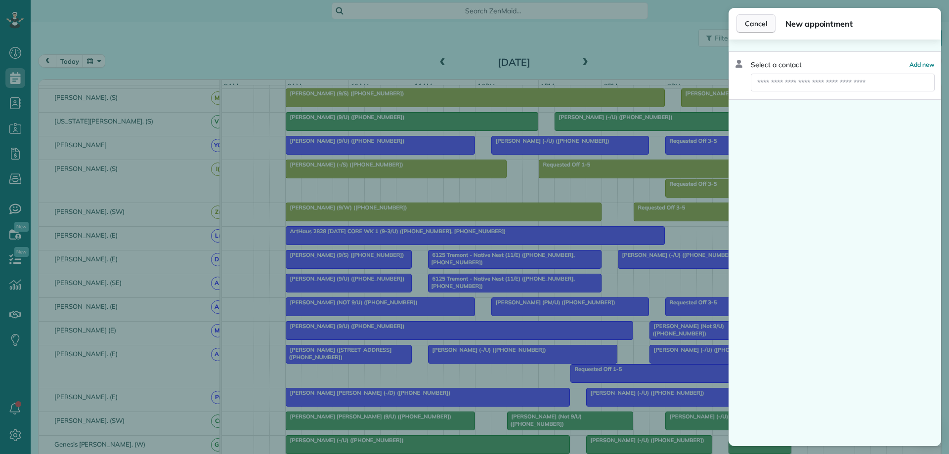
click at [749, 24] on span "Cancel" at bounding box center [756, 24] width 22 height 10
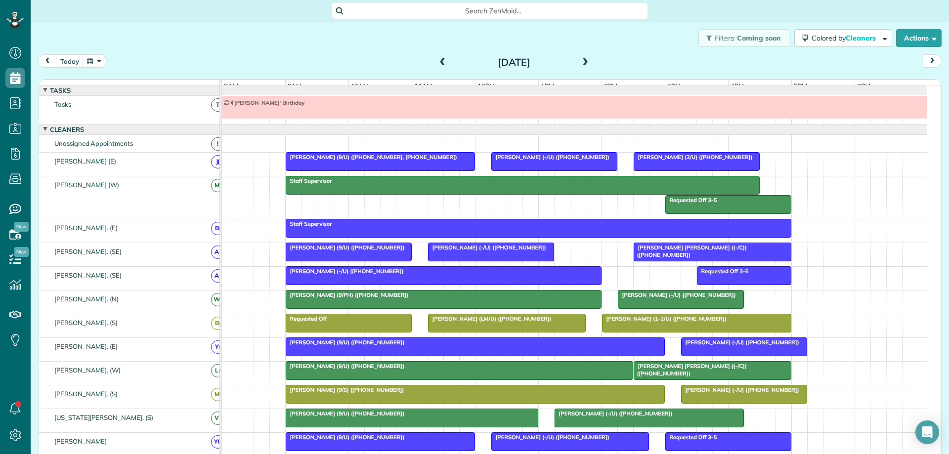
click at [668, 257] on span "Holden Holmes ((-/C)) (+19737383602)" at bounding box center [690, 251] width 114 height 14
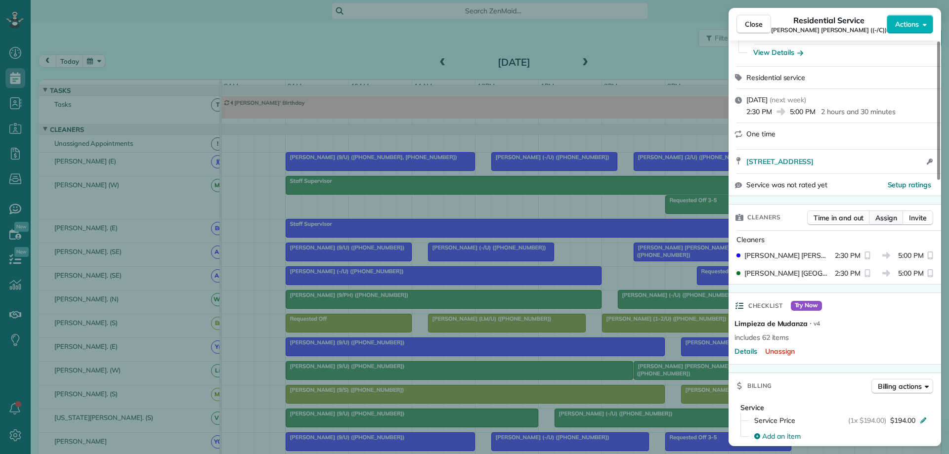
click at [885, 213] on span "Assign" at bounding box center [887, 218] width 22 height 10
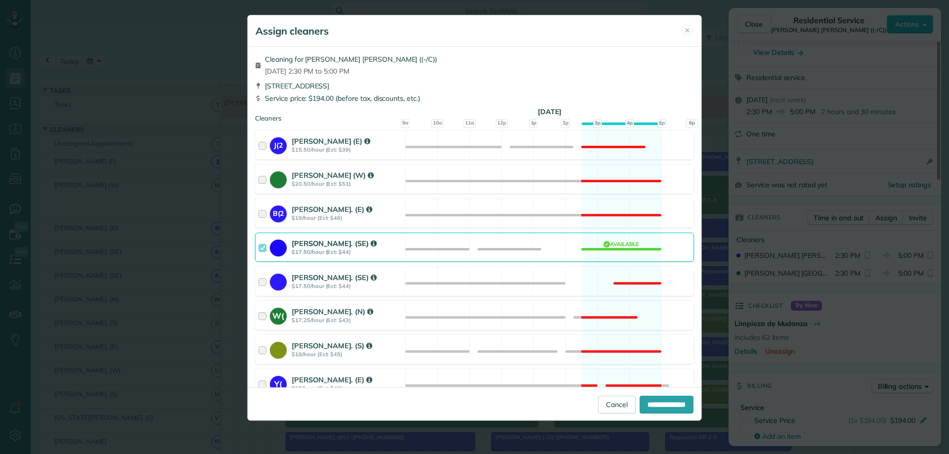
click at [264, 249] on div at bounding box center [264, 247] width 11 height 18
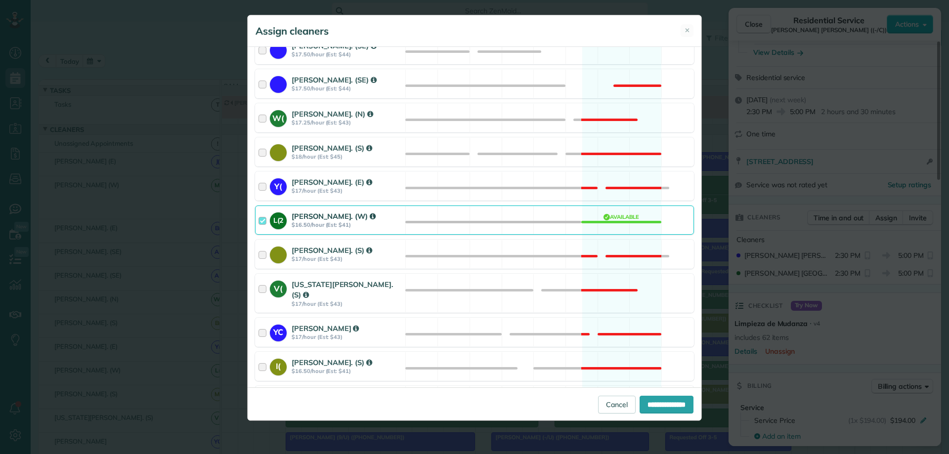
click at [259, 223] on div at bounding box center [264, 220] width 11 height 18
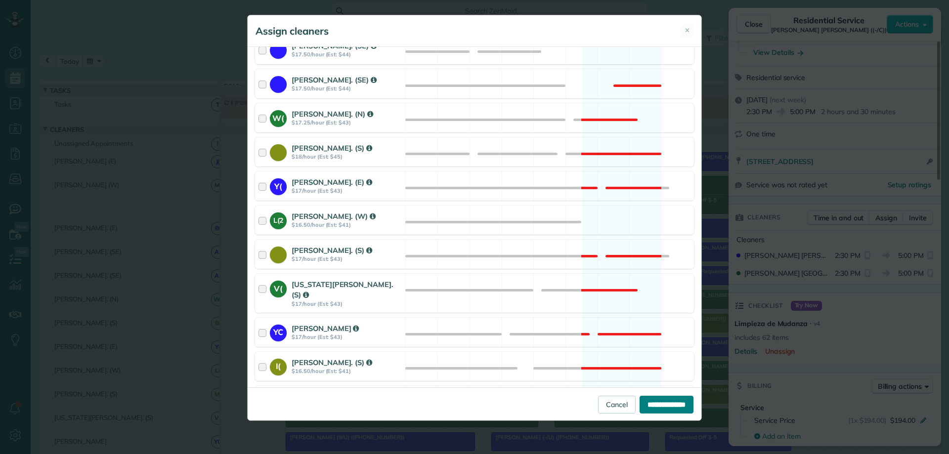
click at [661, 406] on input "**********" at bounding box center [667, 405] width 54 height 18
type input "**********"
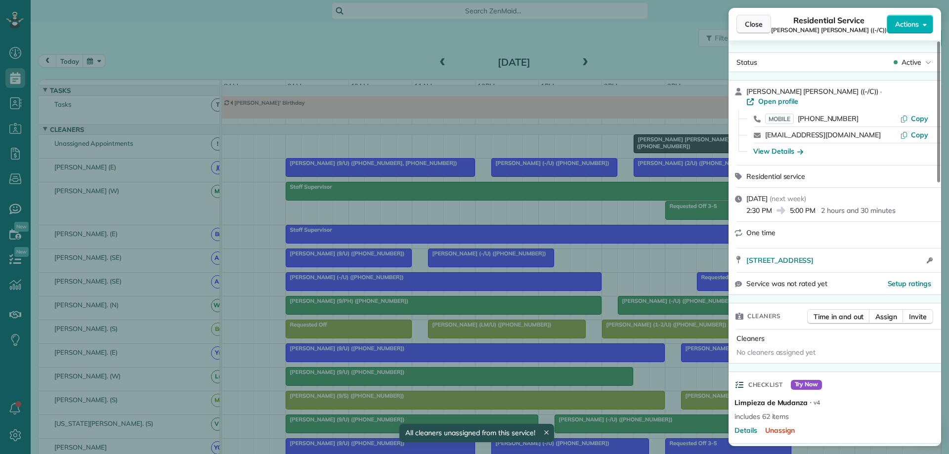
click at [756, 25] on span "Close" at bounding box center [754, 24] width 18 height 10
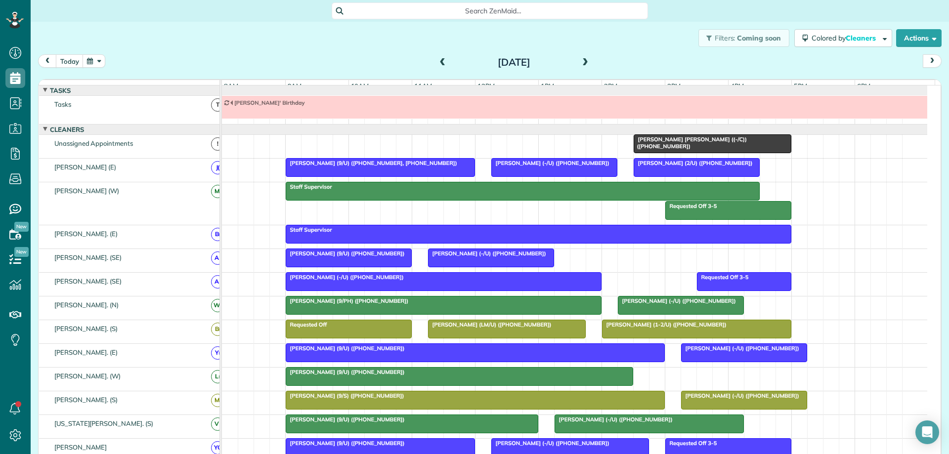
click at [753, 150] on div "Holden Holmes ((-/C)) (+19737383602)" at bounding box center [713, 143] width 152 height 14
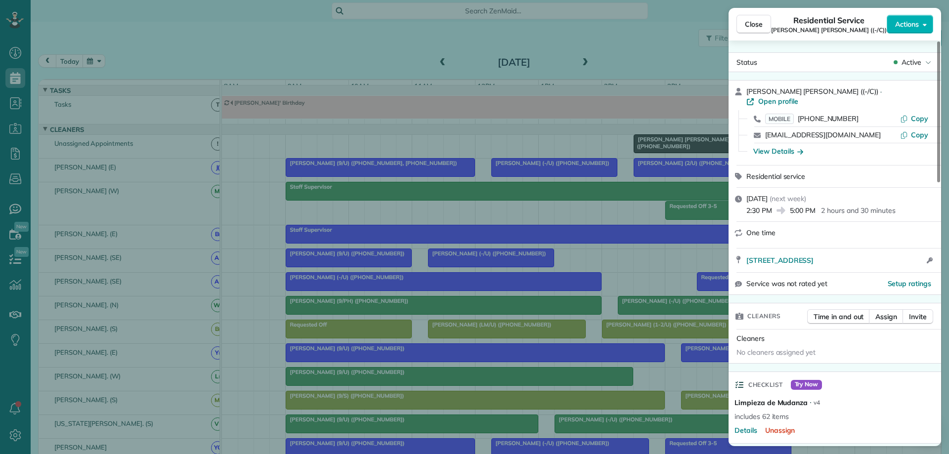
drag, startPoint x: 638, startPoint y: 279, endPoint x: 646, endPoint y: 277, distance: 8.8
click at [639, 279] on div "Close Residential Service Holden Holmes ((-/C)) Actions Status Active Holden Ho…" at bounding box center [474, 227] width 949 height 454
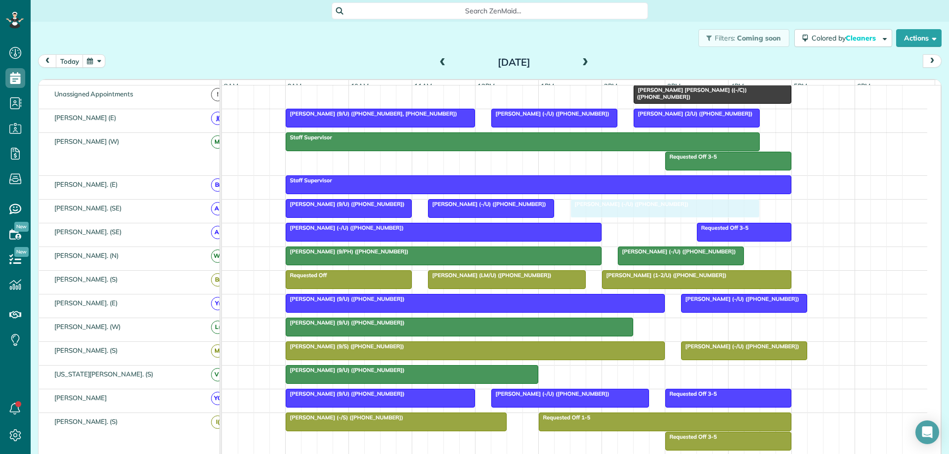
drag, startPoint x: 690, startPoint y: 369, endPoint x: 708, endPoint y: 223, distance: 146.4
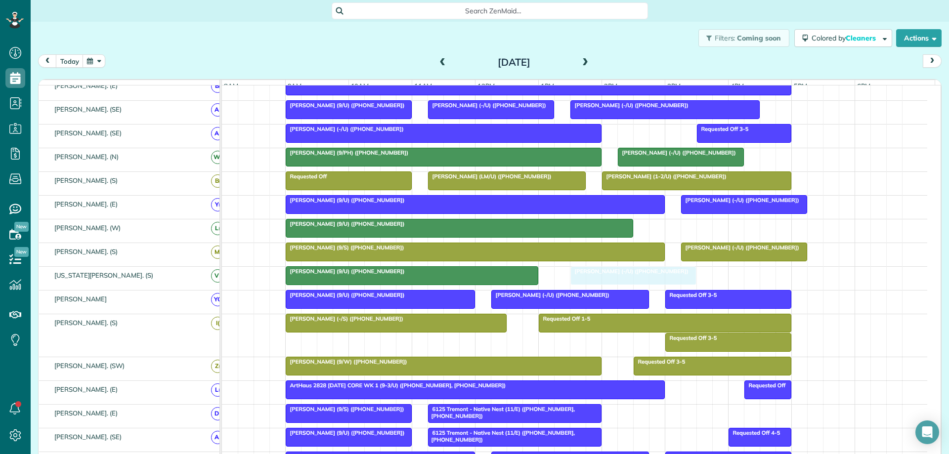
drag, startPoint x: 688, startPoint y: 420, endPoint x: 642, endPoint y: 290, distance: 138.4
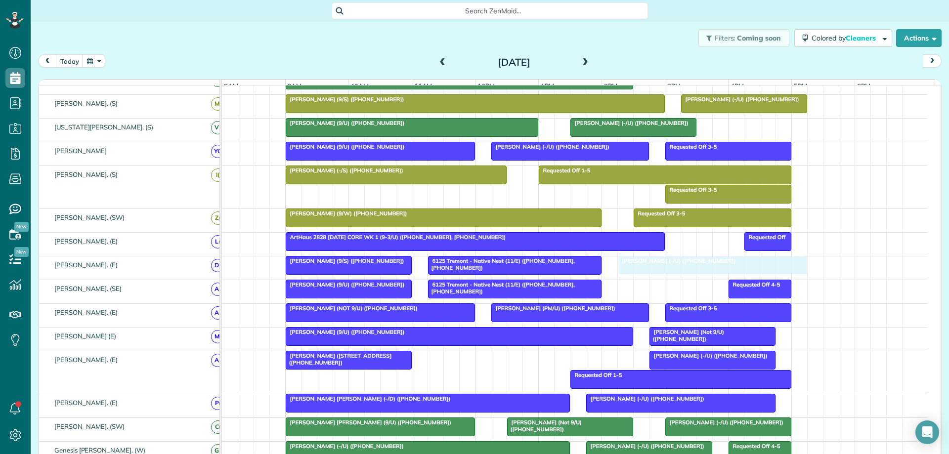
drag, startPoint x: 580, startPoint y: 365, endPoint x: 770, endPoint y: 281, distance: 208.1
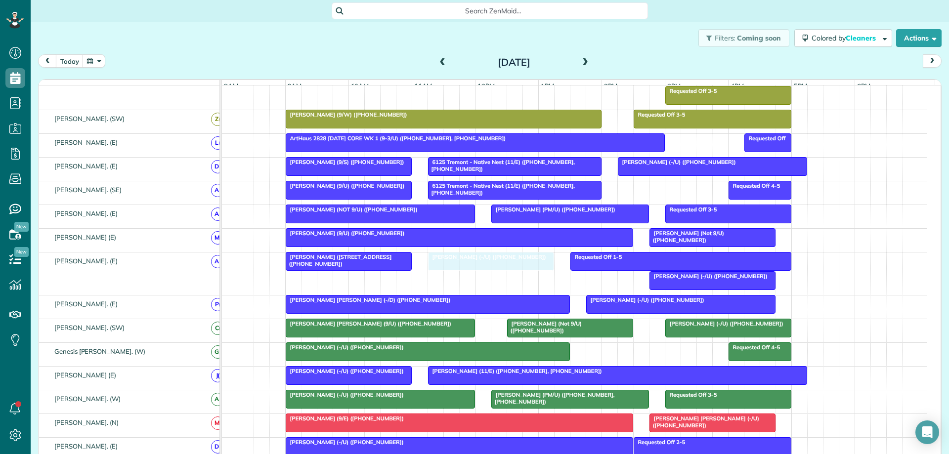
drag, startPoint x: 651, startPoint y: 360, endPoint x: 487, endPoint y: 284, distance: 180.7
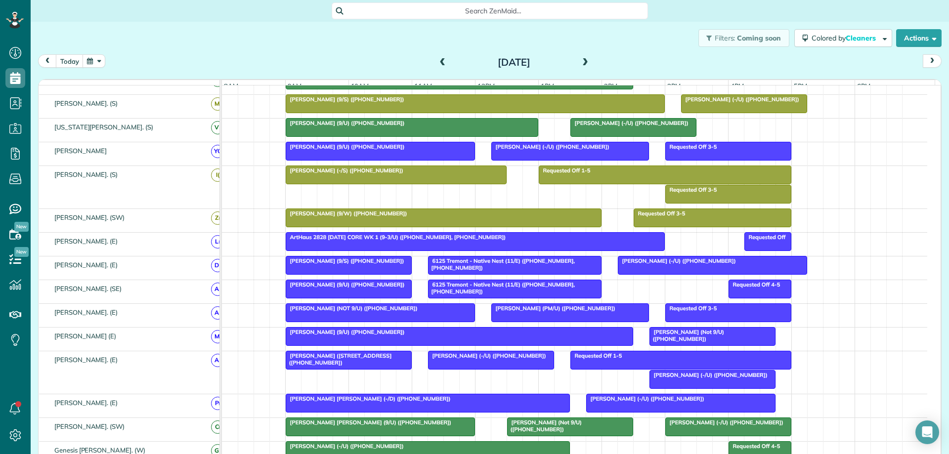
click at [894, 13] on div "Search ZenMaid…" at bounding box center [490, 10] width 919 height 17
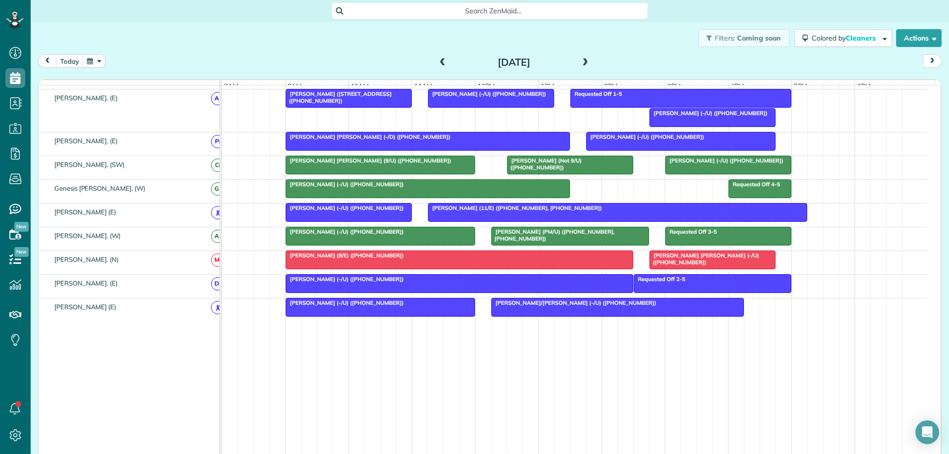
scroll to position [562, 0]
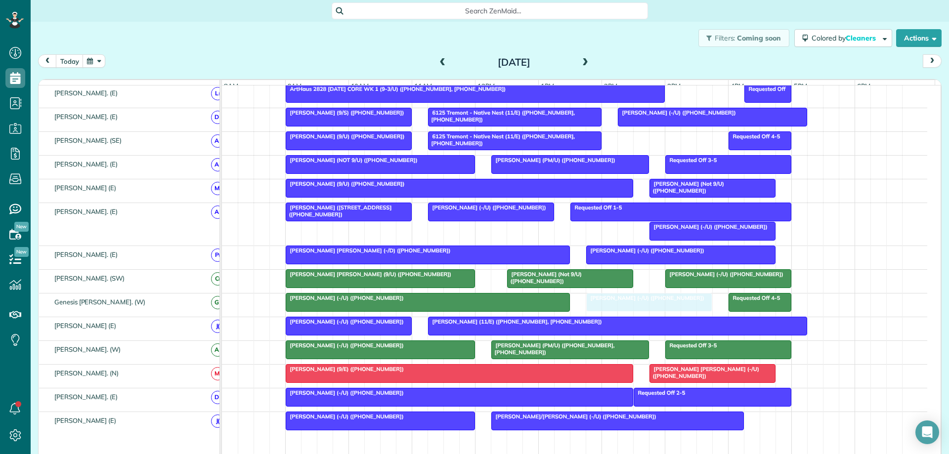
drag, startPoint x: 675, startPoint y: 113, endPoint x: 643, endPoint y: 315, distance: 204.8
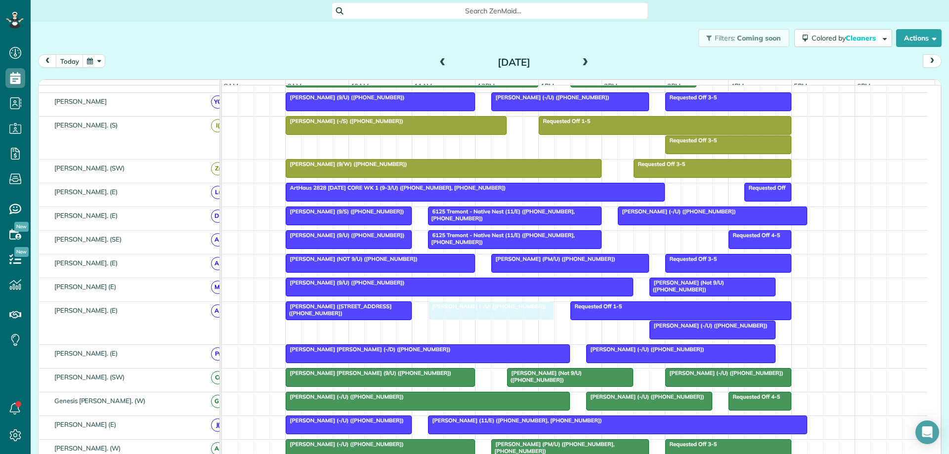
drag, startPoint x: 507, startPoint y: 319, endPoint x: 508, endPoint y: 329, distance: 10.4
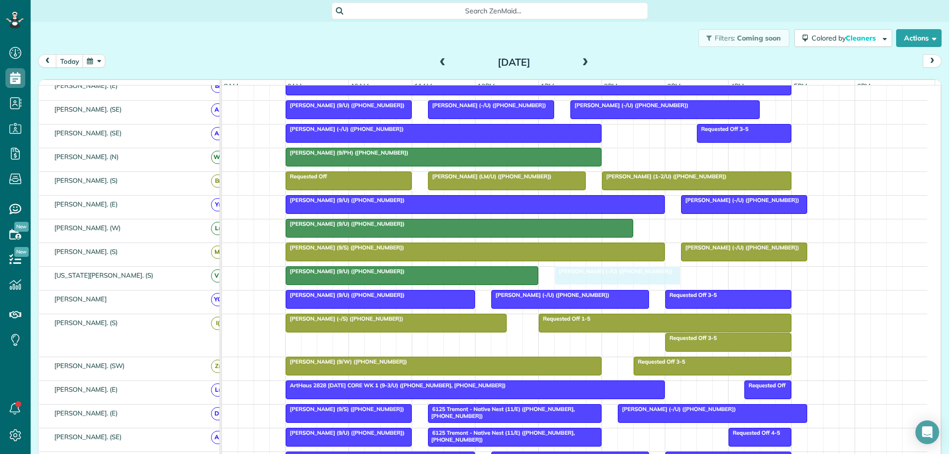
drag, startPoint x: 657, startPoint y: 286, endPoint x: 641, endPoint y: 285, distance: 15.9
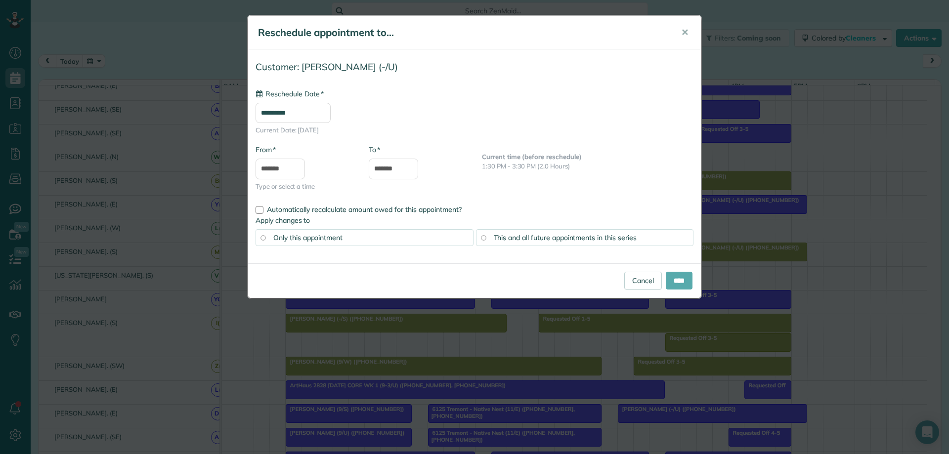
type input "**********"
click at [677, 284] on input "****" at bounding box center [679, 281] width 27 height 18
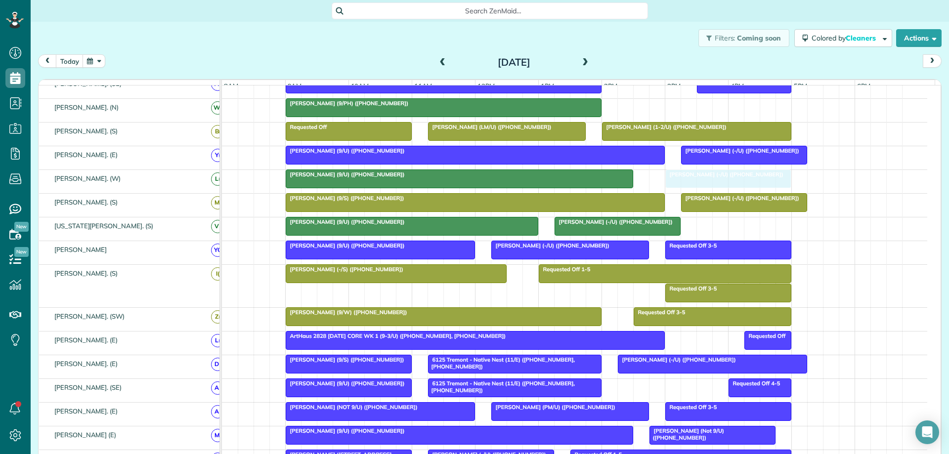
drag, startPoint x: 731, startPoint y: 382, endPoint x: 739, endPoint y: 190, distance: 191.5
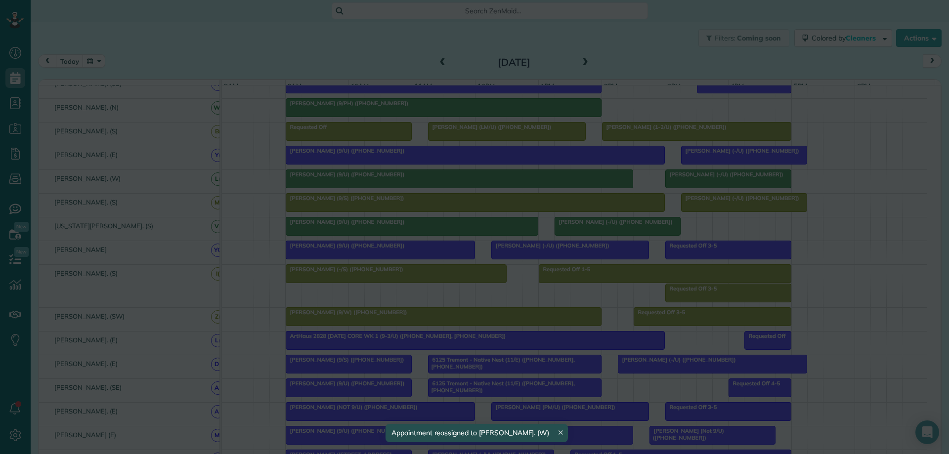
drag, startPoint x: 743, startPoint y: 188, endPoint x: 725, endPoint y: 187, distance: 17.8
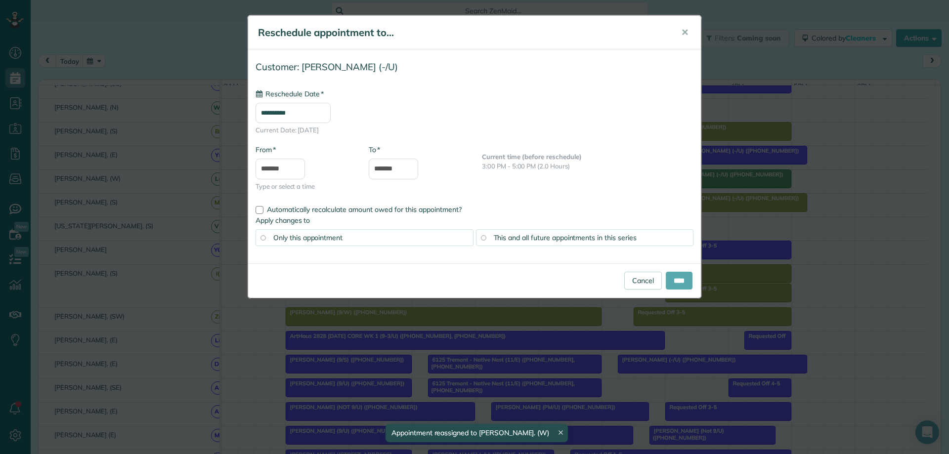
type input "**********"
click at [674, 276] on input "****" at bounding box center [679, 281] width 27 height 18
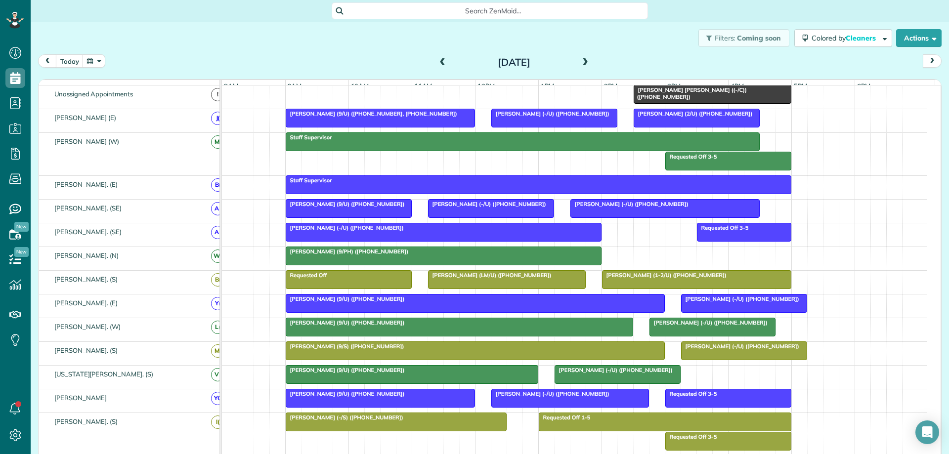
click at [678, 326] on span "Duncan Bates (-/U) (+19048139240)" at bounding box center [708, 322] width 119 height 7
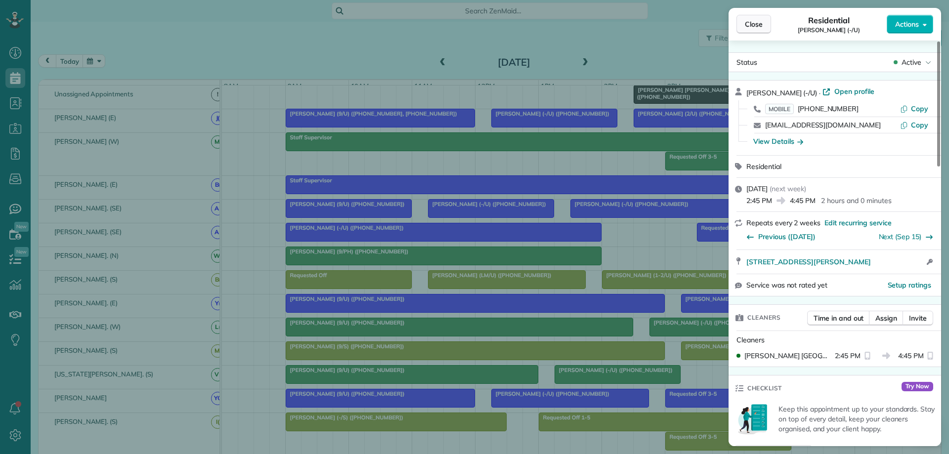
click at [751, 24] on span "Close" at bounding box center [754, 24] width 18 height 10
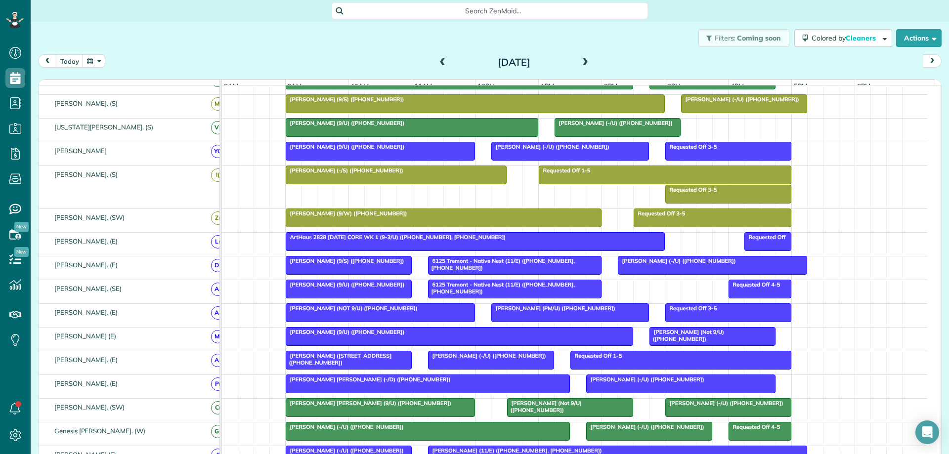
click at [765, 241] on span "Requested Off" at bounding box center [765, 237] width 43 height 7
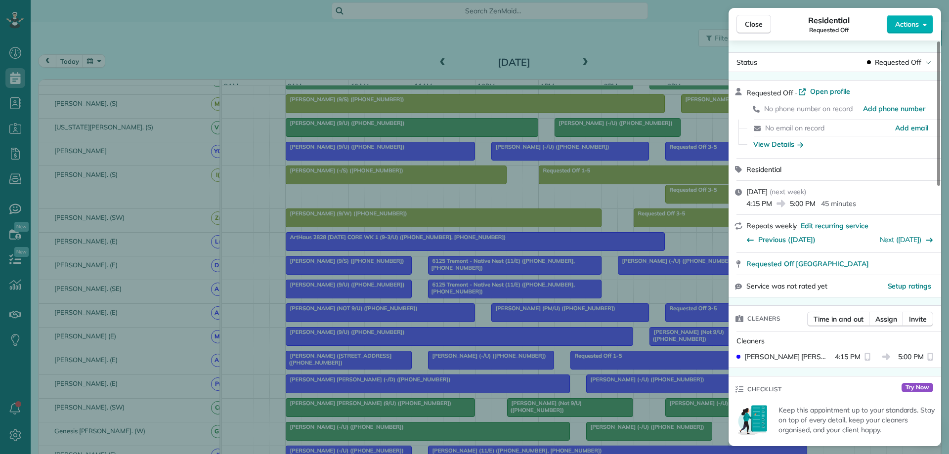
click at [597, 208] on div "Close Residential Requested Off Actions Status Requested Off Requested Off · Op…" at bounding box center [474, 227] width 949 height 454
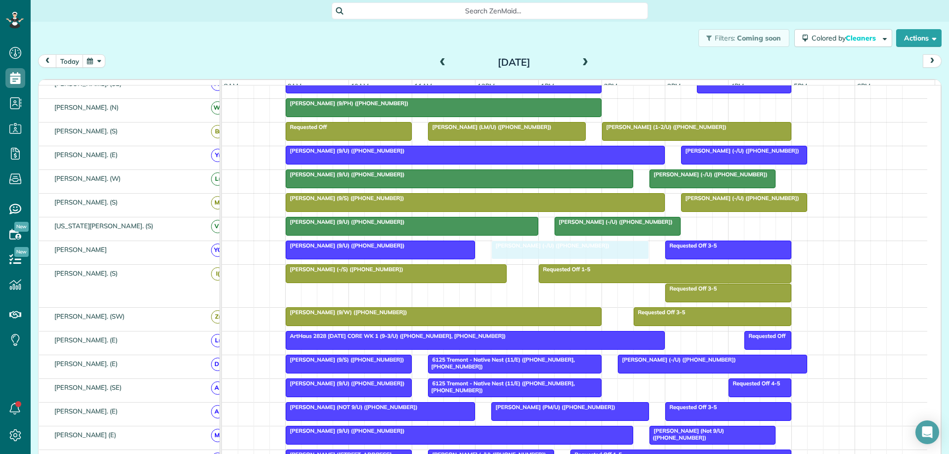
drag, startPoint x: 611, startPoint y: 252, endPoint x: 609, endPoint y: 259, distance: 7.2
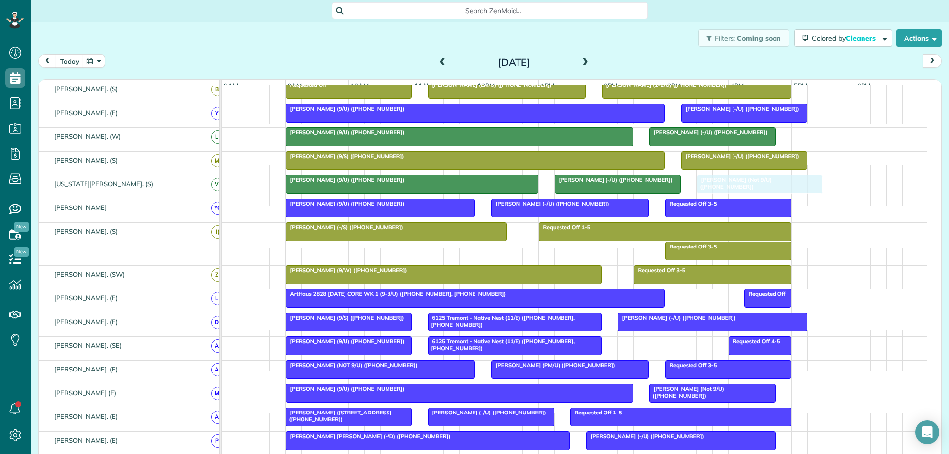
drag, startPoint x: 607, startPoint y: 363, endPoint x: 790, endPoint y: 191, distance: 251.2
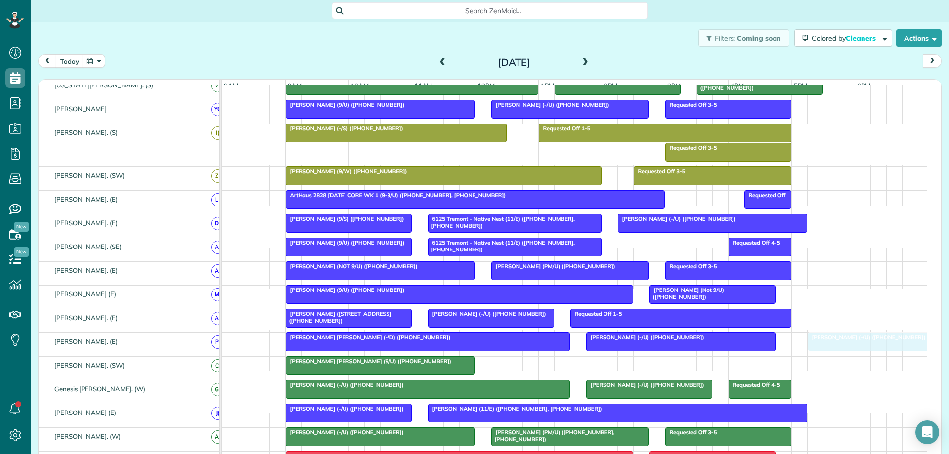
drag, startPoint x: 747, startPoint y: 370, endPoint x: 892, endPoint y: 347, distance: 147.7
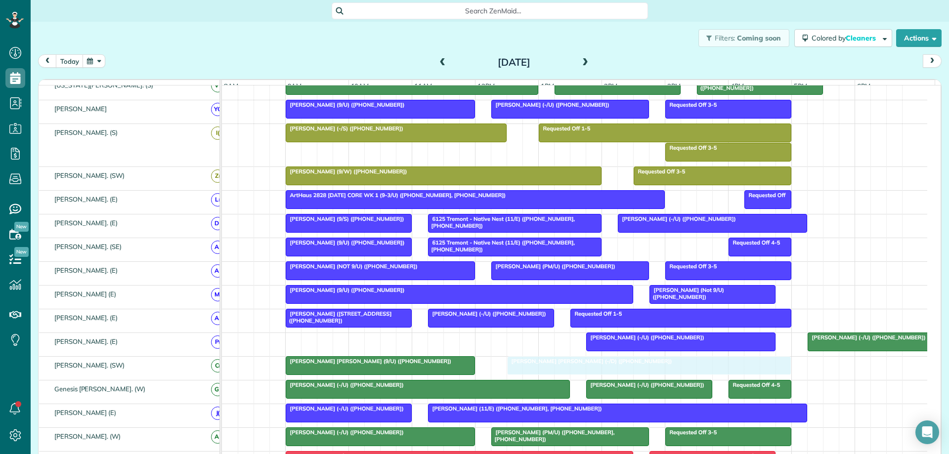
drag, startPoint x: 476, startPoint y: 344, endPoint x: 701, endPoint y: 381, distance: 228.0
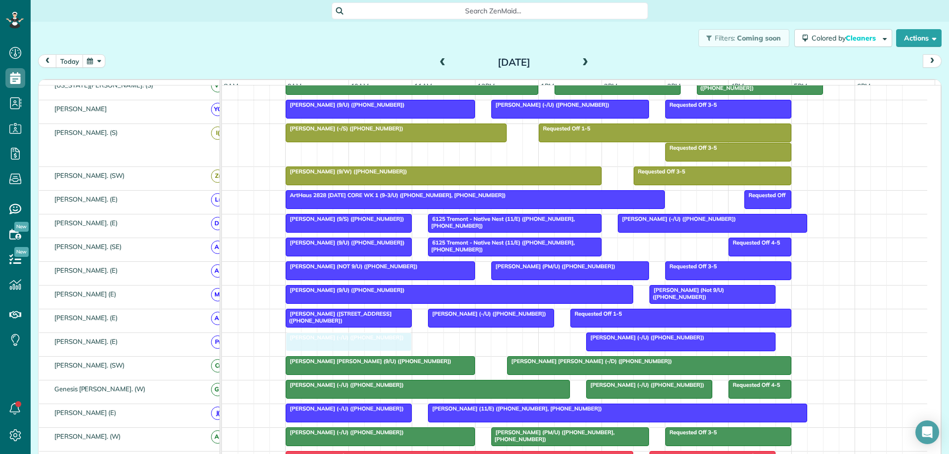
drag, startPoint x: 857, startPoint y: 347, endPoint x: 330, endPoint y: 347, distance: 527.1
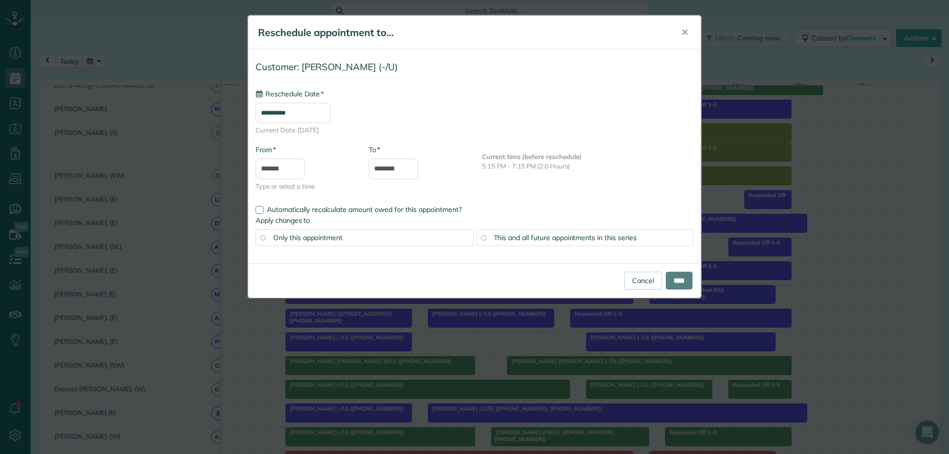
type input "**********"
drag, startPoint x: 632, startPoint y: 278, endPoint x: 620, endPoint y: 291, distance: 17.5
click at [632, 279] on link "Cancel" at bounding box center [643, 281] width 38 height 18
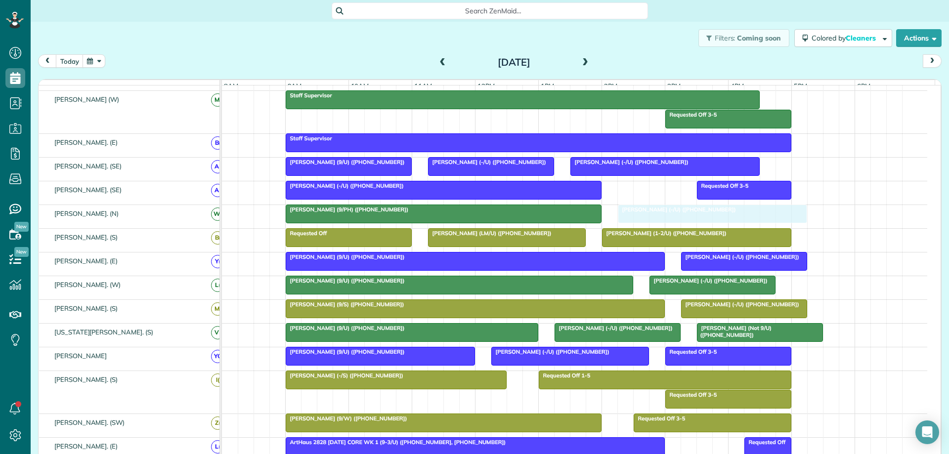
drag, startPoint x: 734, startPoint y: 353, endPoint x: 772, endPoint y: 223, distance: 134.7
drag, startPoint x: 701, startPoint y: 218, endPoint x: 894, endPoint y: 224, distance: 192.9
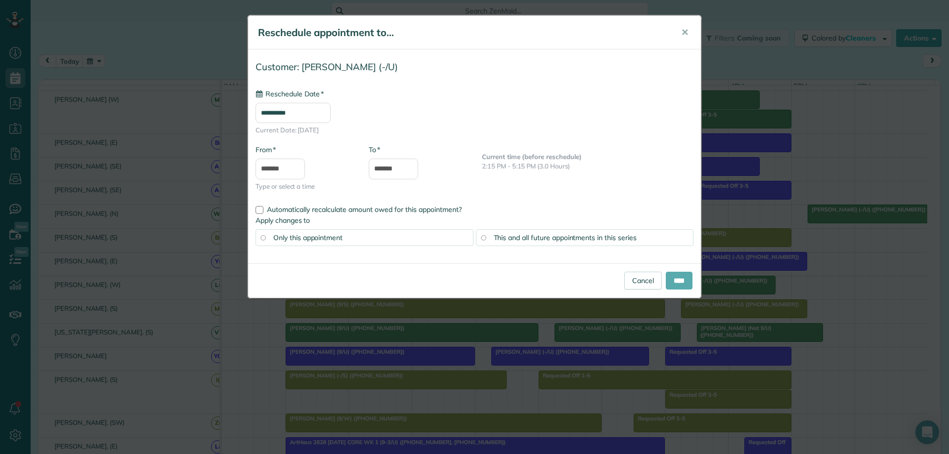
type input "**********"
click at [669, 281] on input "****" at bounding box center [679, 281] width 27 height 18
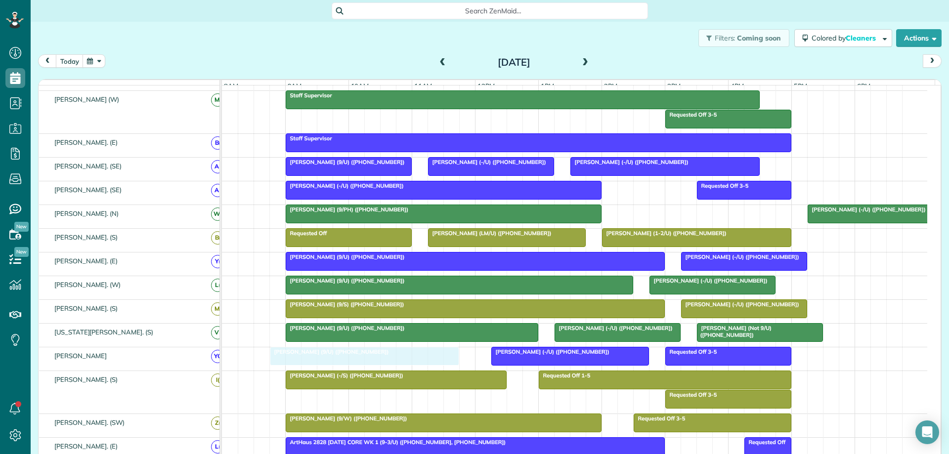
drag, startPoint x: 416, startPoint y: 363, endPoint x: 407, endPoint y: 363, distance: 8.9
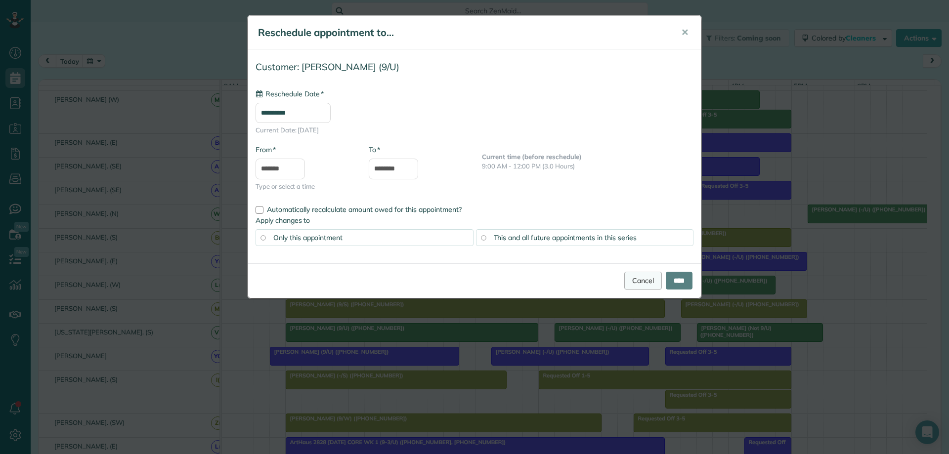
type input "**********"
click at [636, 282] on link "Cancel" at bounding box center [643, 281] width 38 height 18
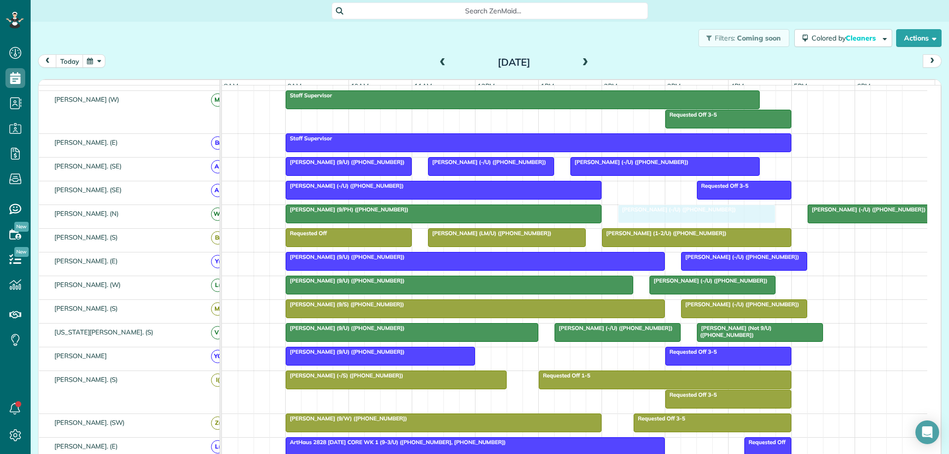
drag, startPoint x: 593, startPoint y: 364, endPoint x: 717, endPoint y: 225, distance: 186.6
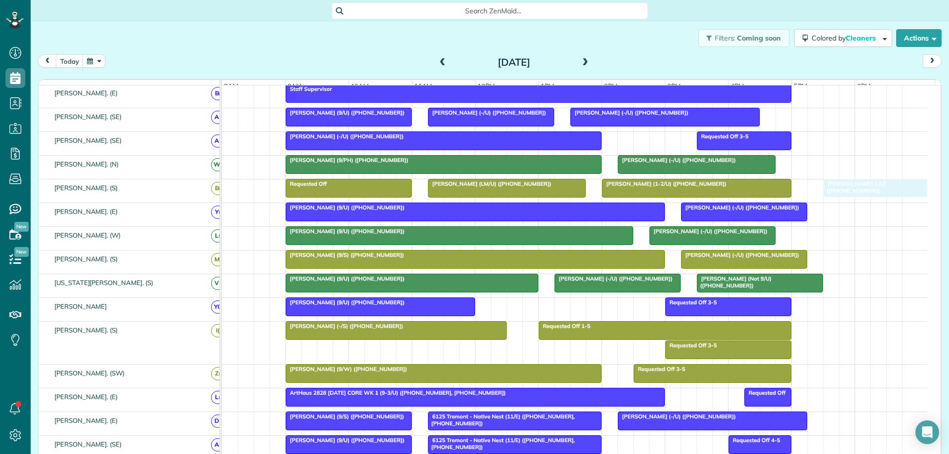
drag, startPoint x: 888, startPoint y: 175, endPoint x: 896, endPoint y: 197, distance: 23.3
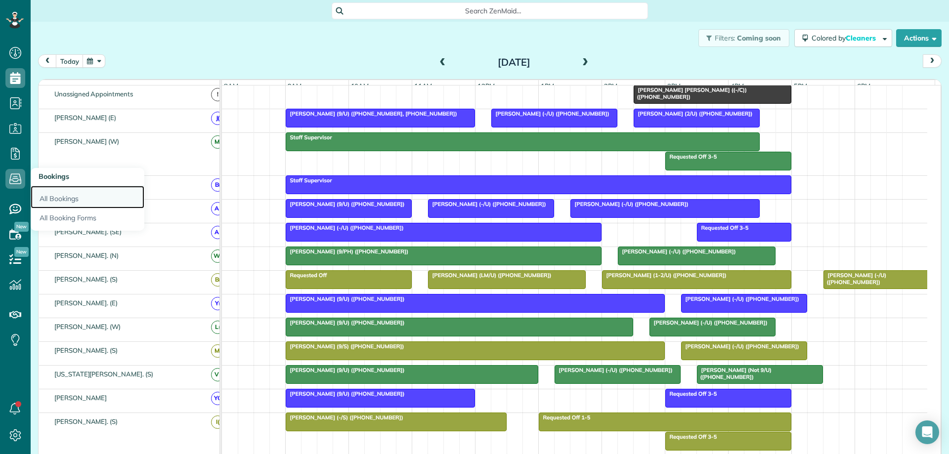
drag, startPoint x: 57, startPoint y: 200, endPoint x: 80, endPoint y: 202, distance: 22.4
click at [59, 200] on link "All Bookings" at bounding box center [88, 197] width 114 height 23
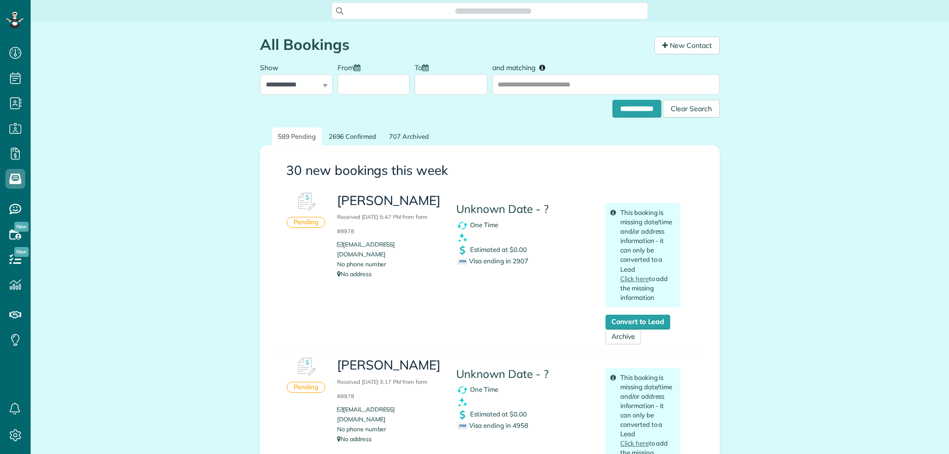
scroll to position [4, 4]
click at [514, 260] on span "Visa ending in 2907" at bounding box center [492, 261] width 71 height 8
copy span "2907"
click at [456, 11] on span "Search ZenMaid…" at bounding box center [493, 11] width 301 height 10
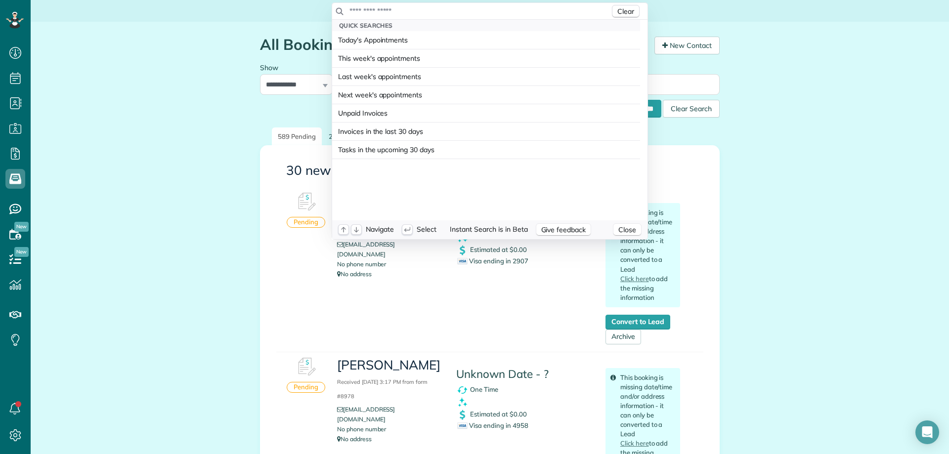
click at [451, 9] on input "text" at bounding box center [479, 11] width 261 height 10
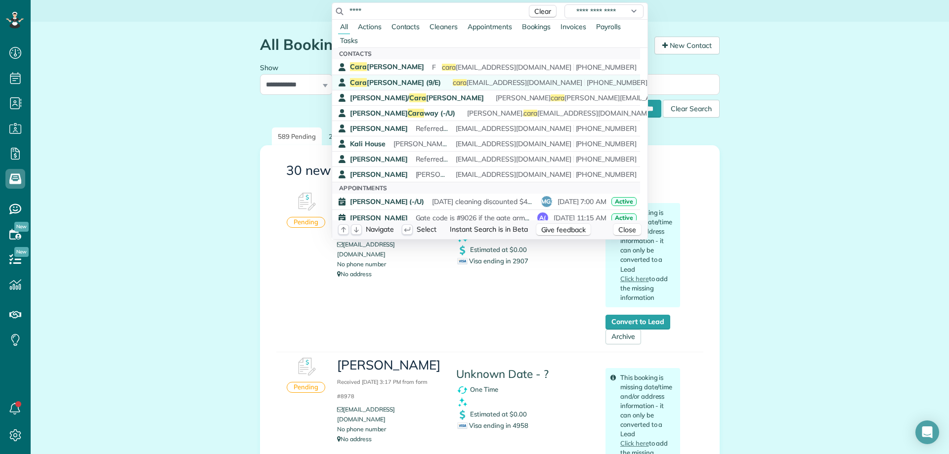
type input "****"
click at [404, 81] on span "[PERSON_NAME] (9/E)" at bounding box center [395, 82] width 91 height 9
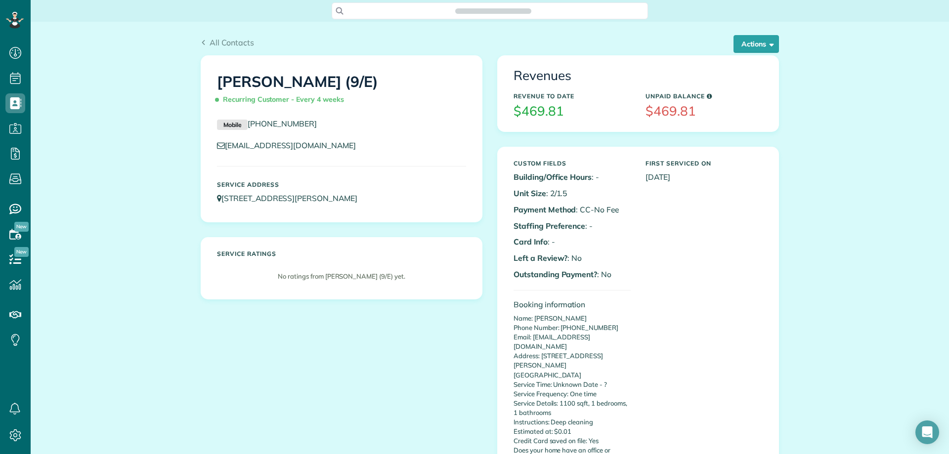
scroll to position [4, 4]
click at [748, 48] on button "Actions" at bounding box center [756, 44] width 45 height 18
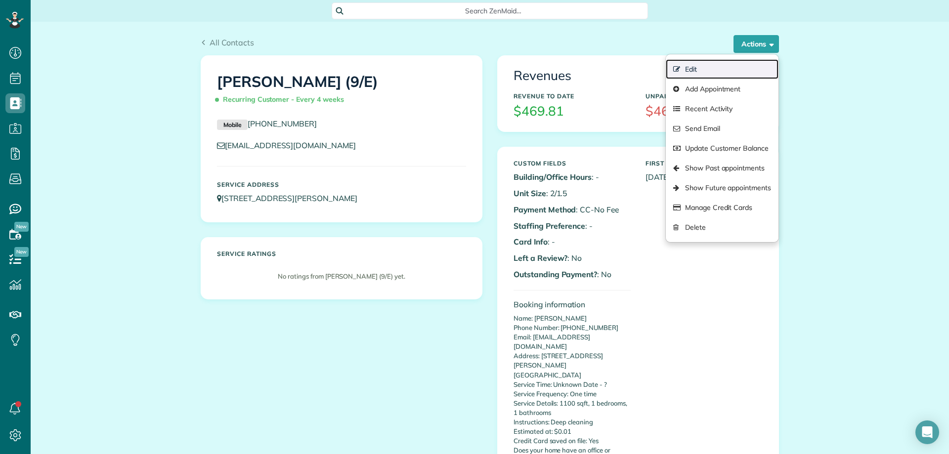
click at [692, 68] on link "Edit" at bounding box center [722, 69] width 113 height 20
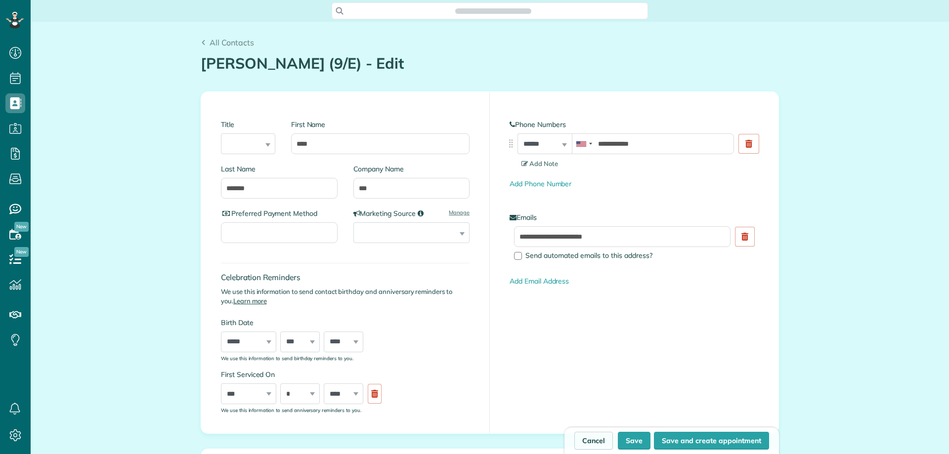
scroll to position [454, 31]
type input "**********"
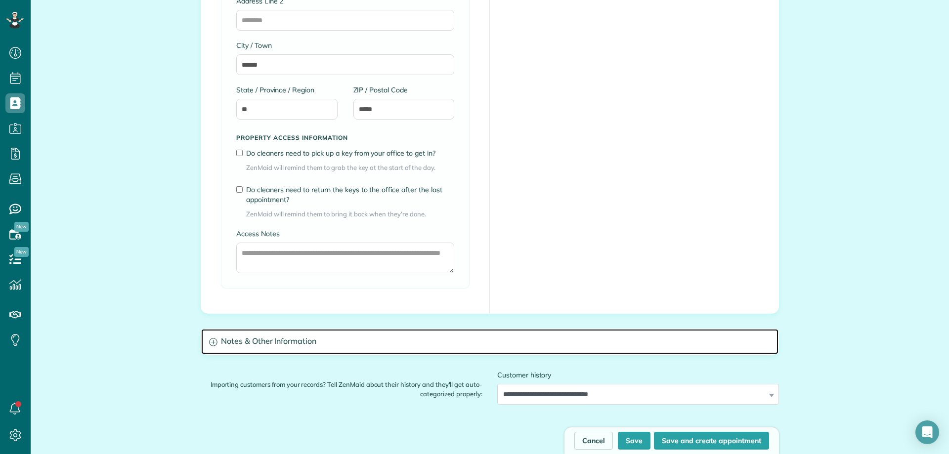
click at [288, 347] on h3 "Notes & Other Information" at bounding box center [490, 341] width 578 height 25
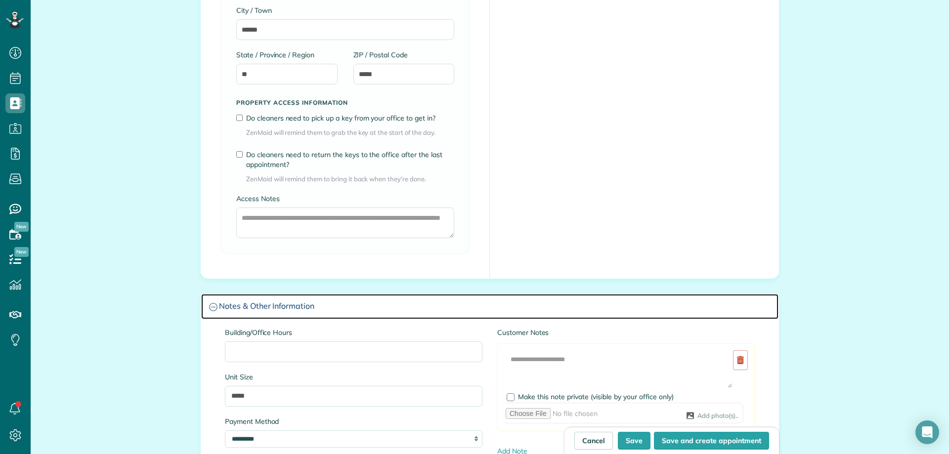
scroll to position [841, 0]
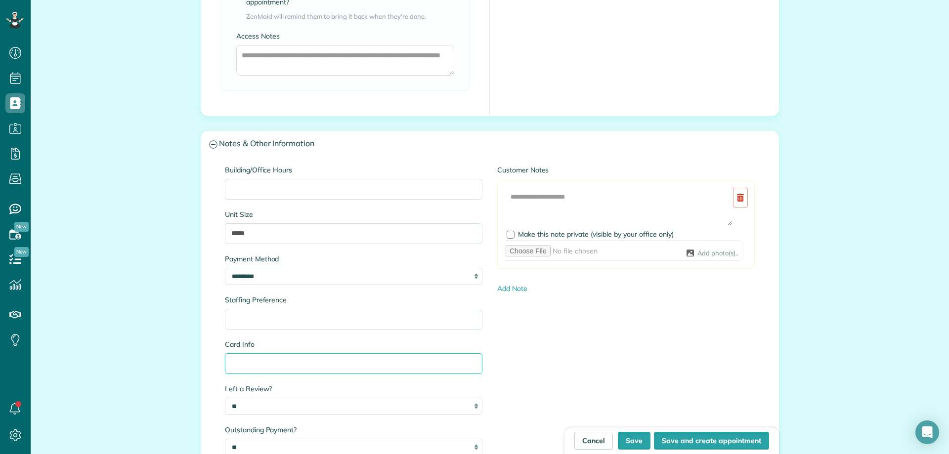
click at [248, 364] on input "Card Info" at bounding box center [354, 364] width 258 height 21
paste input "****"
type input "**********"
click at [631, 443] on button "Save" at bounding box center [634, 441] width 33 height 18
type input "**********"
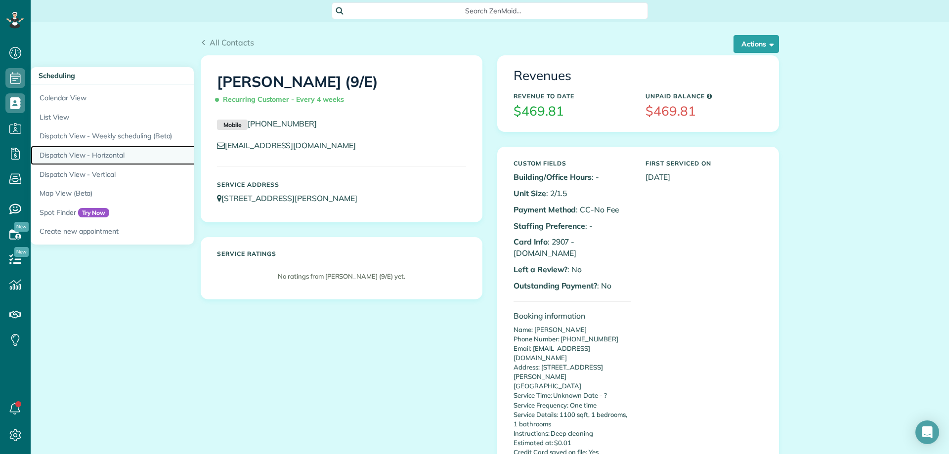
click at [115, 155] on link "Dispatch View - Horizontal" at bounding box center [154, 155] width 247 height 19
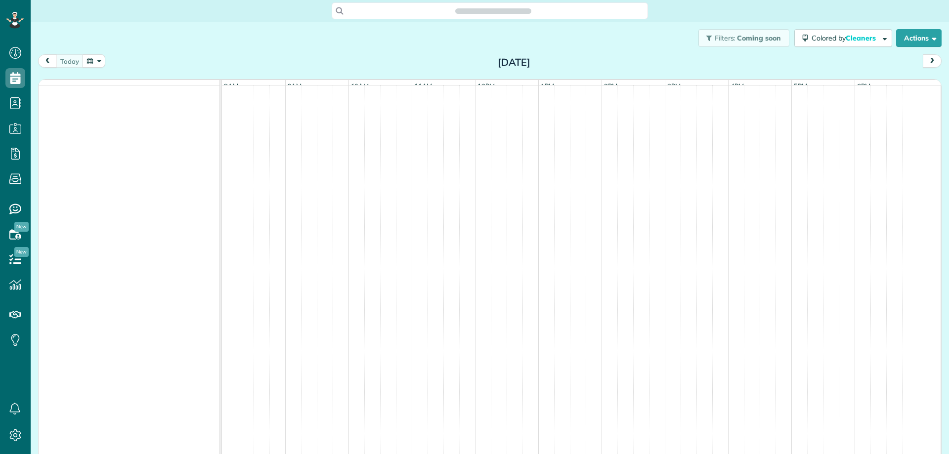
scroll to position [4, 4]
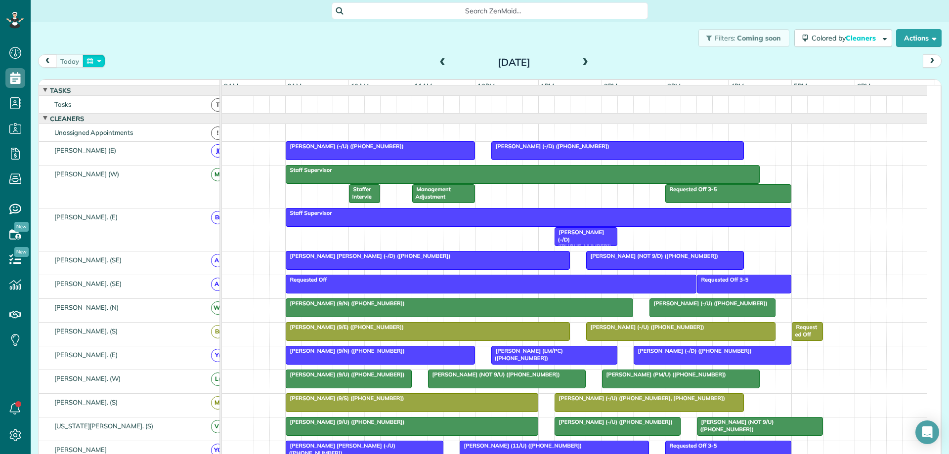
click at [100, 61] on button "button" at bounding box center [94, 60] width 23 height 13
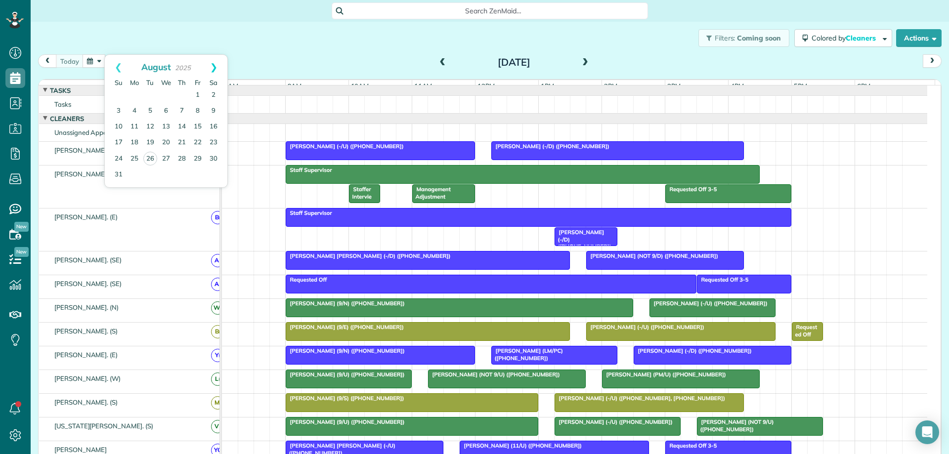
click at [215, 65] on link "Next" at bounding box center [213, 67] width 27 height 25
click at [150, 94] on link "2" at bounding box center [150, 96] width 16 height 16
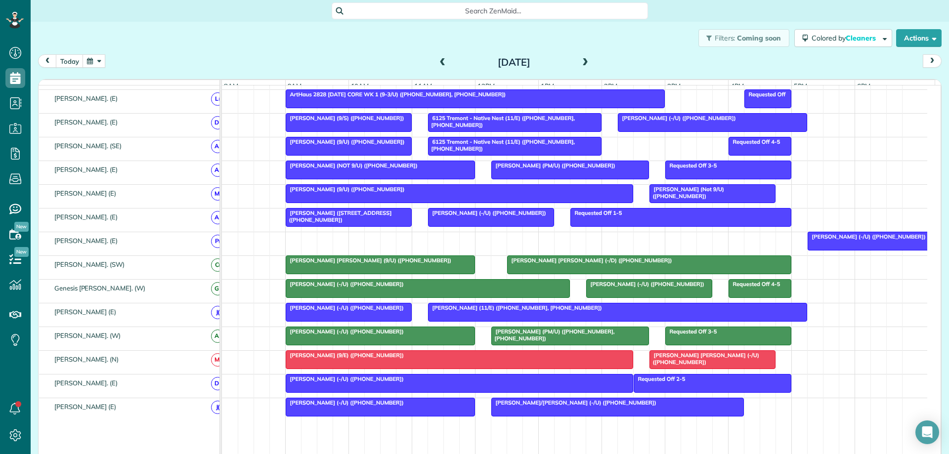
scroll to position [0, 0]
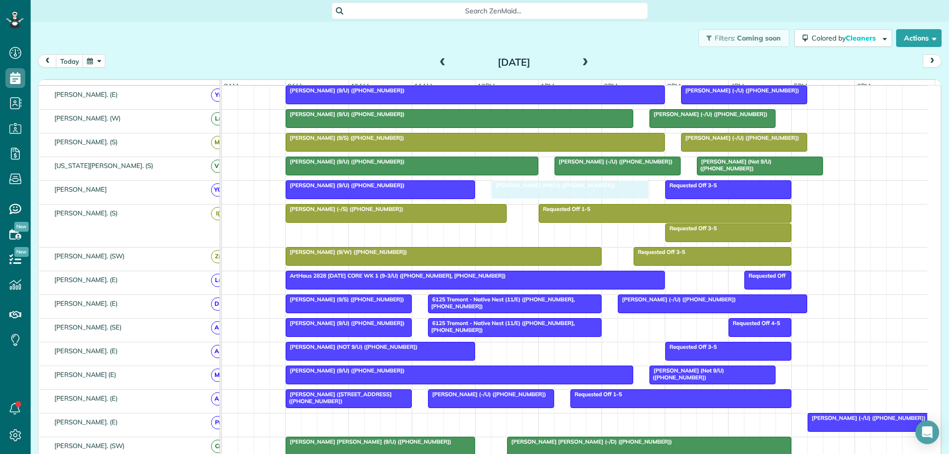
drag, startPoint x: 588, startPoint y: 354, endPoint x: 586, endPoint y: 197, distance: 156.3
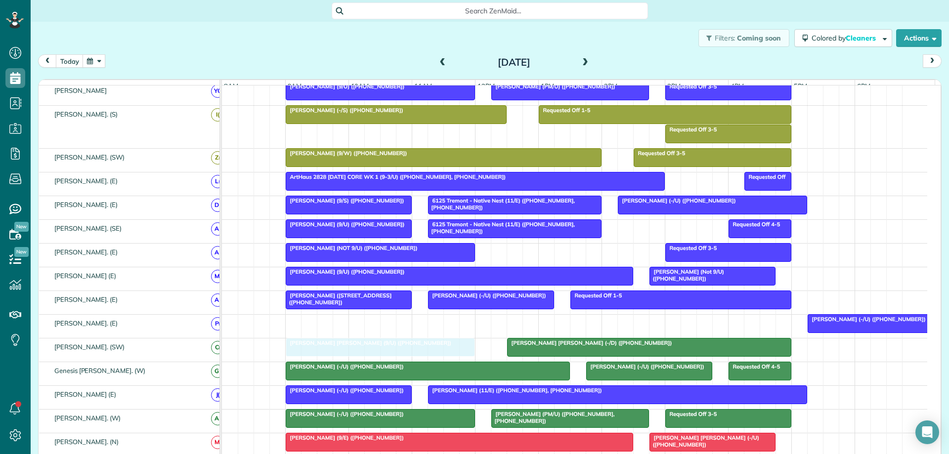
drag, startPoint x: 420, startPoint y: 353, endPoint x: 421, endPoint y: 345, distance: 8.0
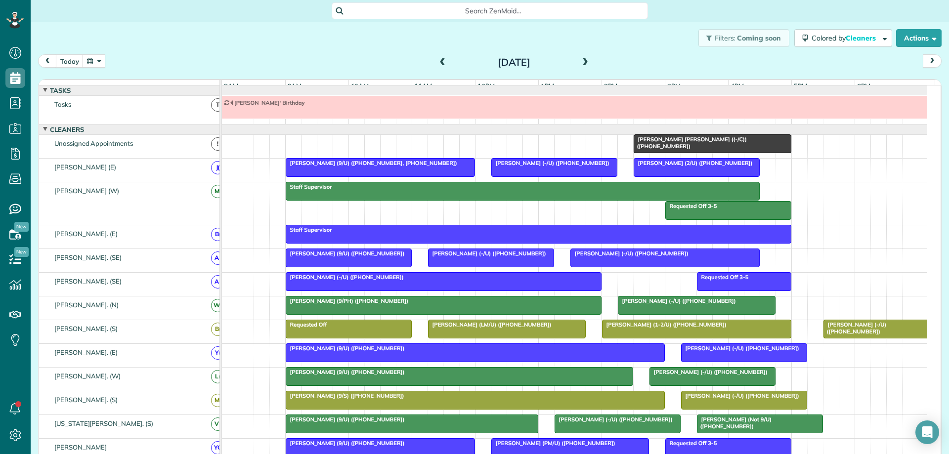
click at [741, 146] on div "Holden Holmes ((-/C)) (+19737383602)" at bounding box center [713, 143] width 152 height 14
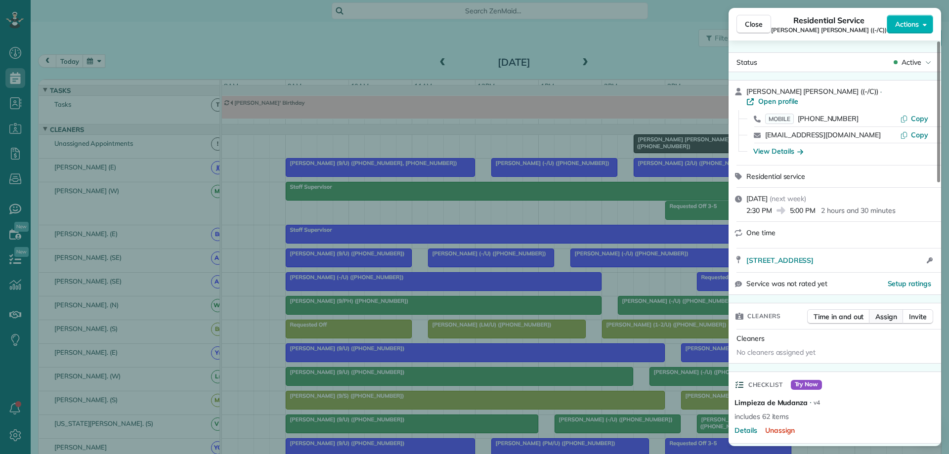
click at [888, 312] on span "Assign" at bounding box center [887, 317] width 22 height 10
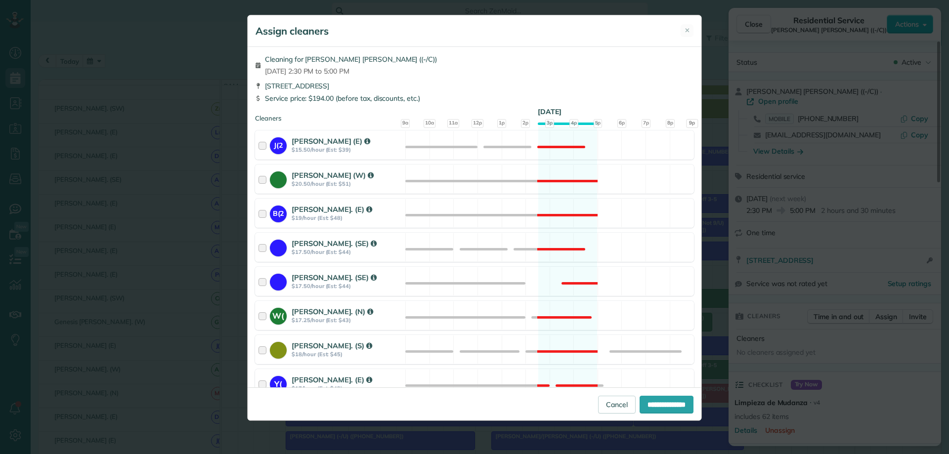
click at [490, 90] on div "[STREET_ADDRESS]" at bounding box center [474, 86] width 439 height 10
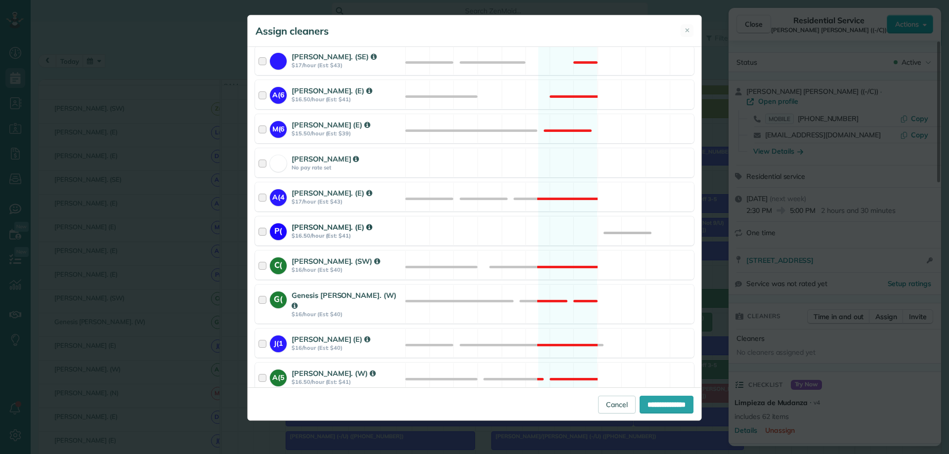
click at [258, 220] on div "P( Paola Villanueva. (E) $16.50/hour (Est: $41)" at bounding box center [331, 231] width 150 height 28
click at [654, 405] on input "**********" at bounding box center [667, 405] width 54 height 18
type input "**********"
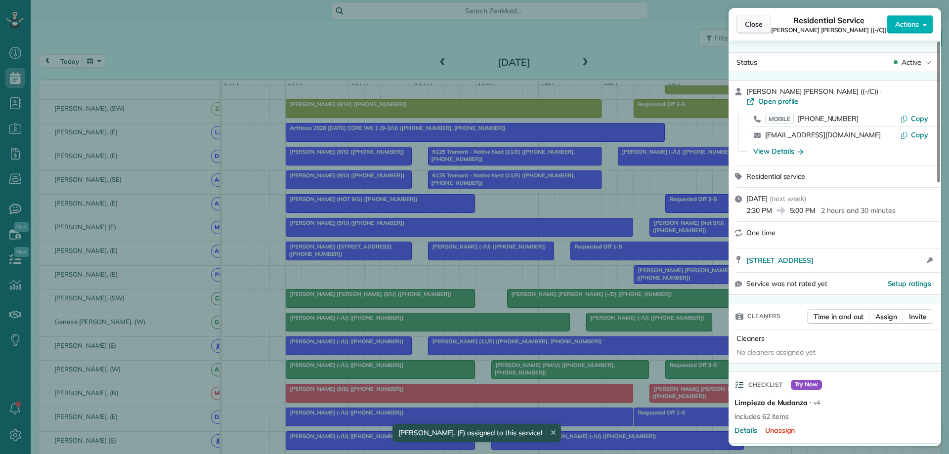
click at [754, 23] on span "Close" at bounding box center [754, 24] width 18 height 10
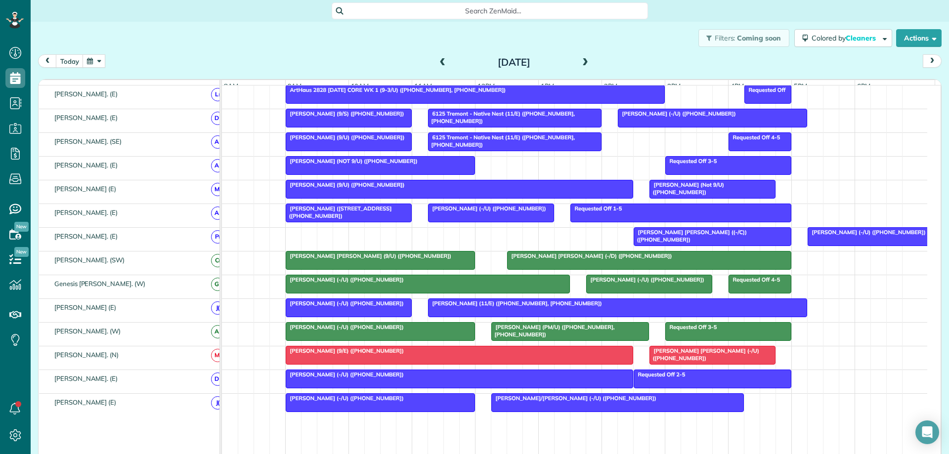
click at [705, 243] on div "Holden Holmes ((-/C)) (+19737383602)" at bounding box center [713, 236] width 152 height 14
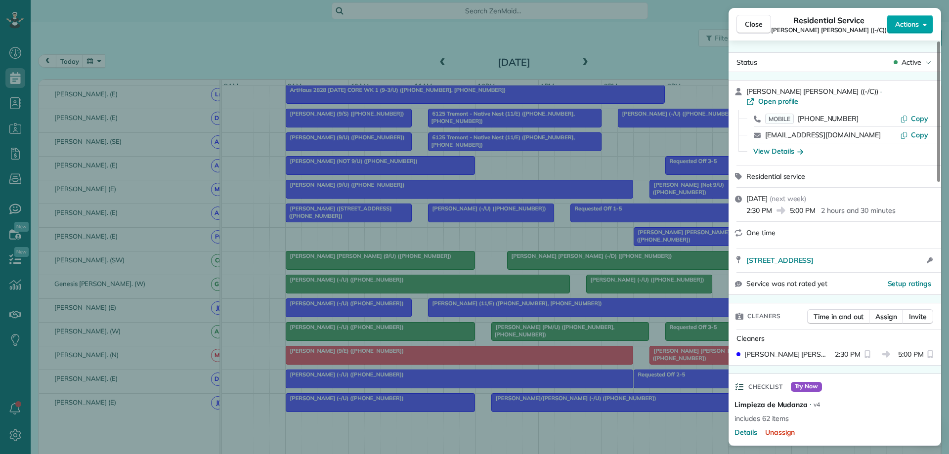
click at [899, 24] on span "Actions" at bounding box center [907, 24] width 24 height 10
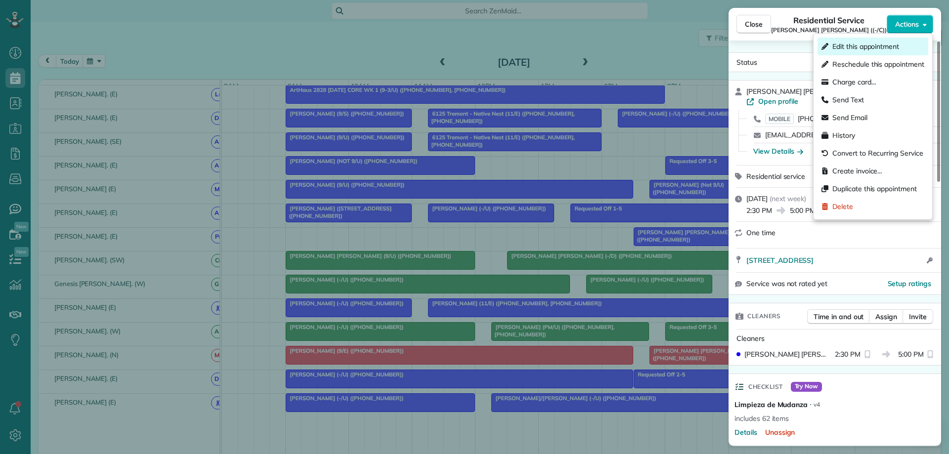
click at [851, 47] on span "Edit this appointment" at bounding box center [866, 47] width 67 height 10
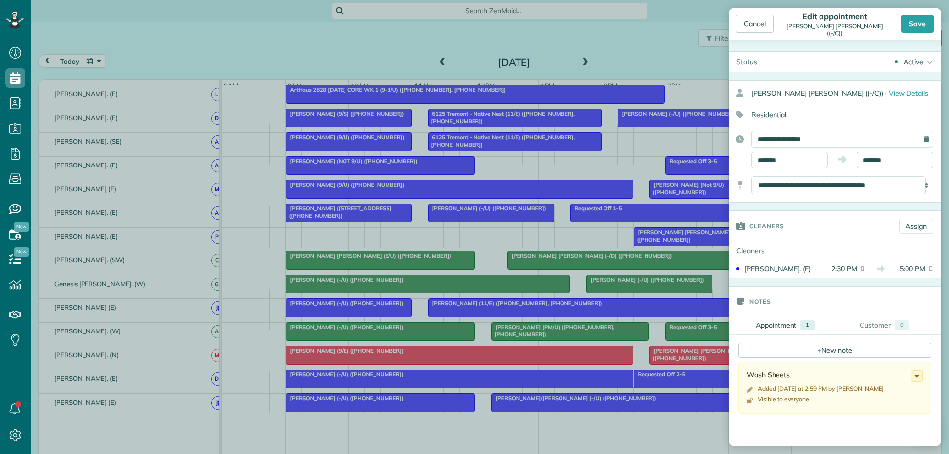
click at [883, 159] on input "*******" at bounding box center [895, 160] width 77 height 17
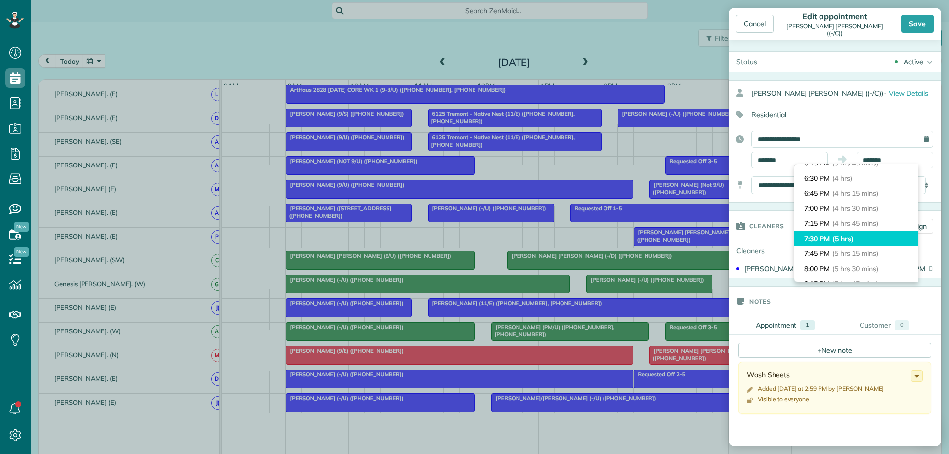
type input "*******"
click at [857, 239] on li "7:30 PM (5 hrs)" at bounding box center [857, 238] width 124 height 15
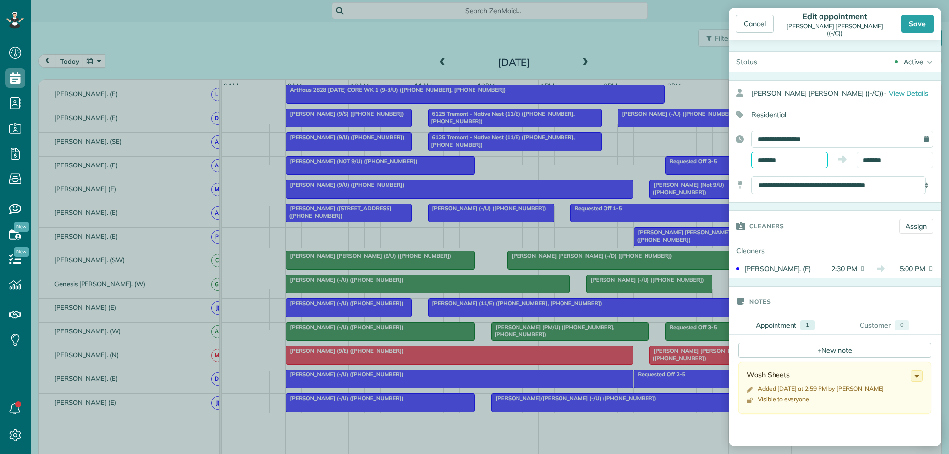
click at [786, 157] on input "*******" at bounding box center [790, 160] width 77 height 17
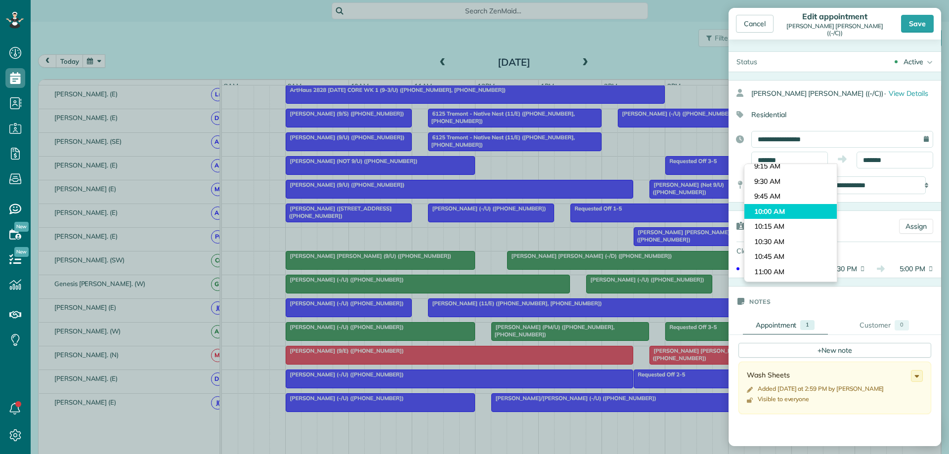
type input "********"
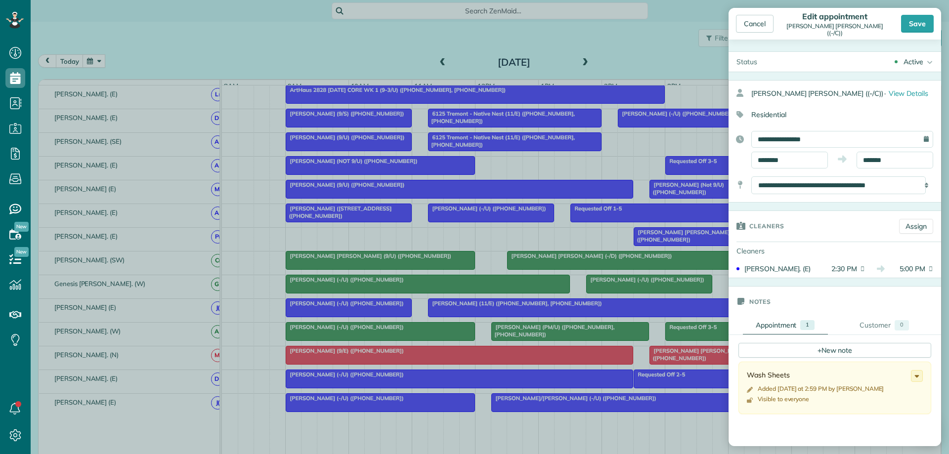
click at [778, 211] on body "Dashboard Scheduling Calendar View List View Dispatch View - Weekly scheduling …" at bounding box center [474, 227] width 949 height 454
click at [918, 26] on div "Save" at bounding box center [917, 24] width 33 height 18
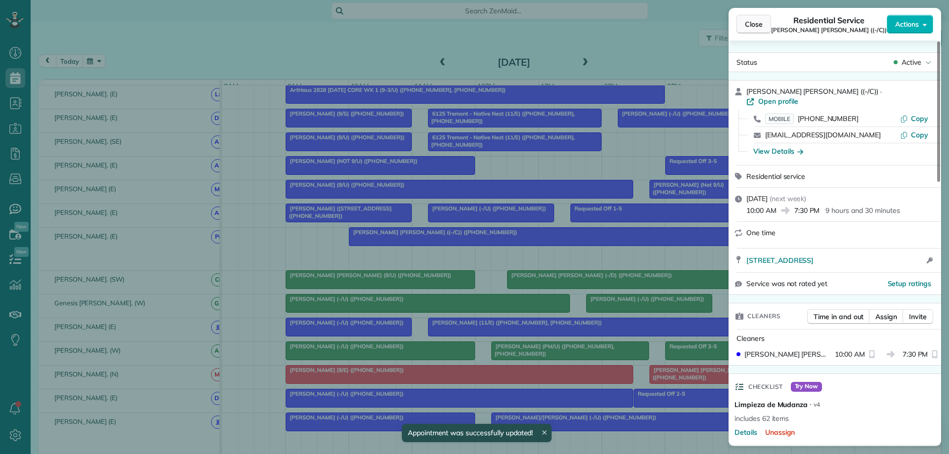
click at [747, 31] on button "Close" at bounding box center [754, 24] width 35 height 19
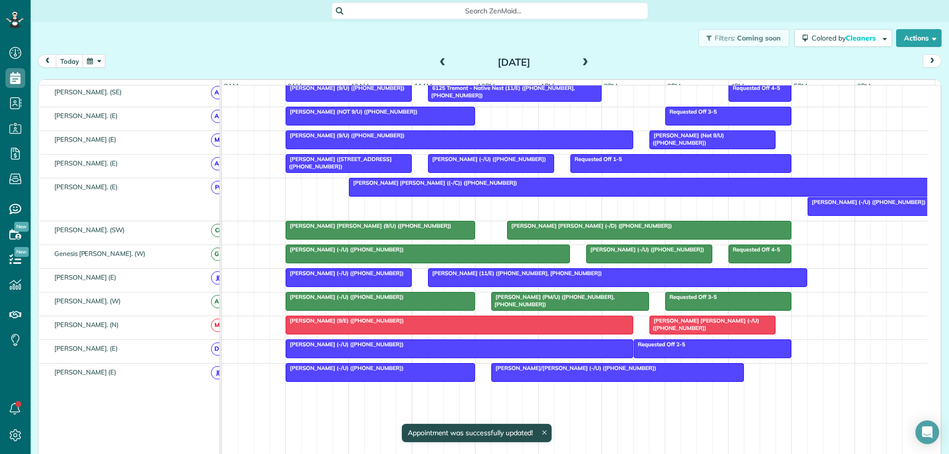
scroll to position [441, 0]
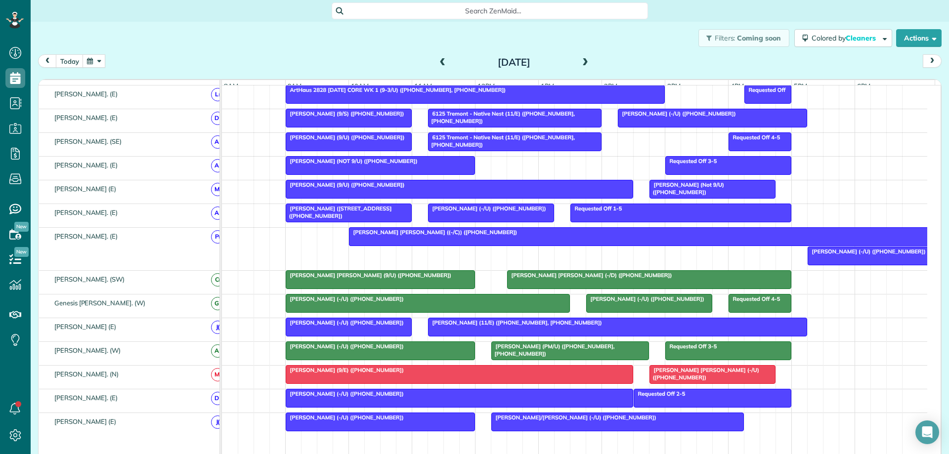
click at [696, 236] on div "Holden Holmes ((-/C)) (+19737383602)" at bounding box center [640, 232] width 576 height 7
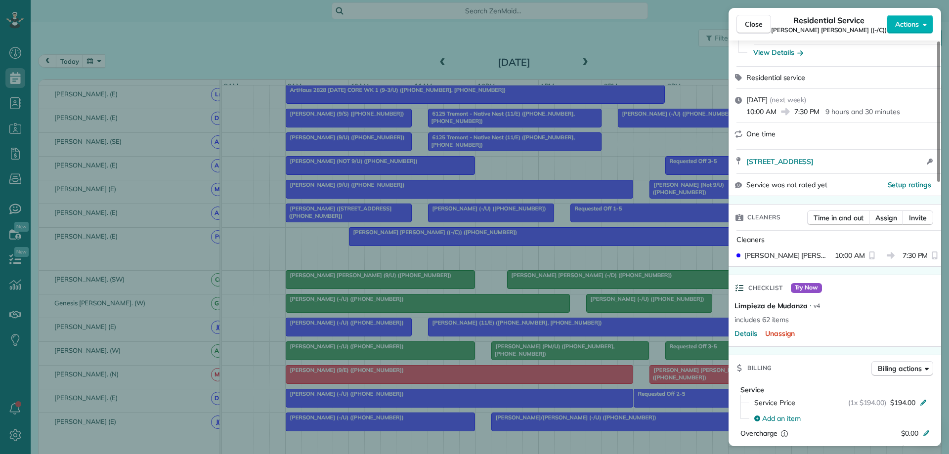
click at [844, 107] on p "9 hours and 30 minutes" at bounding box center [863, 112] width 74 height 10
click at [810, 89] on div "Tuesday, September 02, 2025 ( next week ) 10:00 AM 7:30 PM 9 hours and 30 minut…" at bounding box center [835, 106] width 213 height 34
click at [892, 24] on button "Actions" at bounding box center [910, 24] width 46 height 19
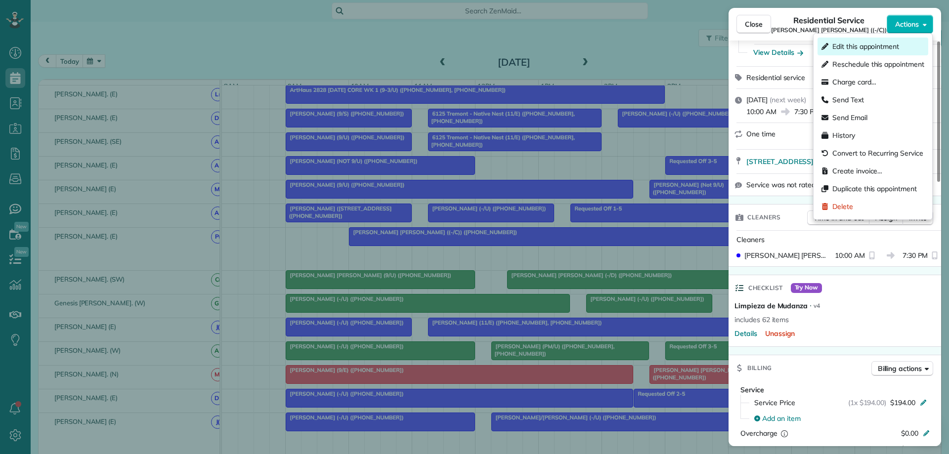
click at [864, 44] on span "Edit this appointment" at bounding box center [866, 47] width 67 height 10
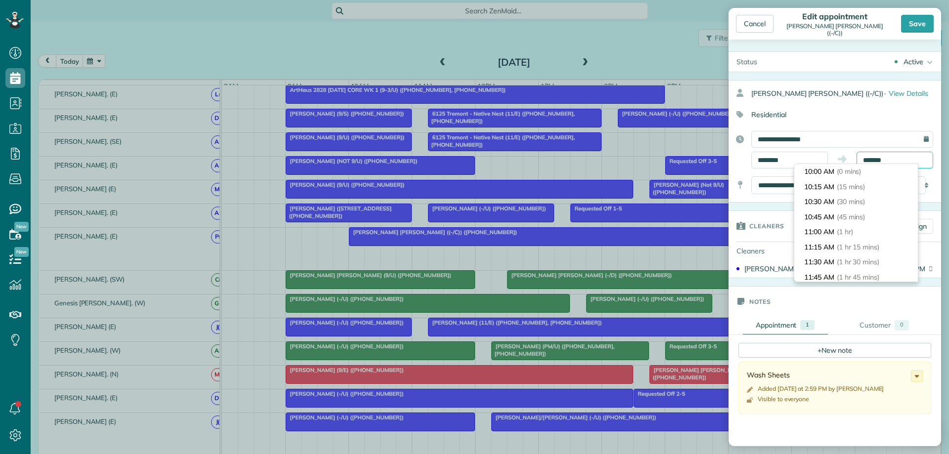
click at [890, 159] on input "*******" at bounding box center [895, 160] width 77 height 17
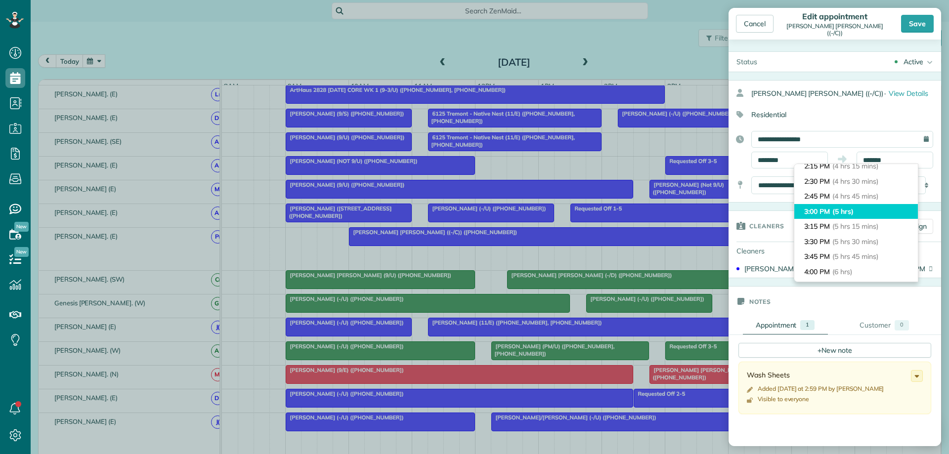
type input "*******"
click at [859, 211] on li "3:00 PM (5 hrs)" at bounding box center [857, 211] width 124 height 15
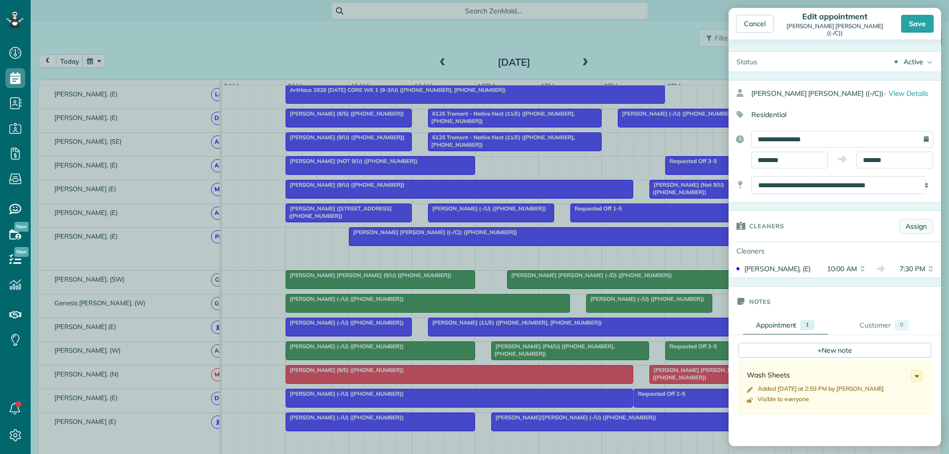
click at [902, 228] on link "Assign" at bounding box center [916, 226] width 34 height 15
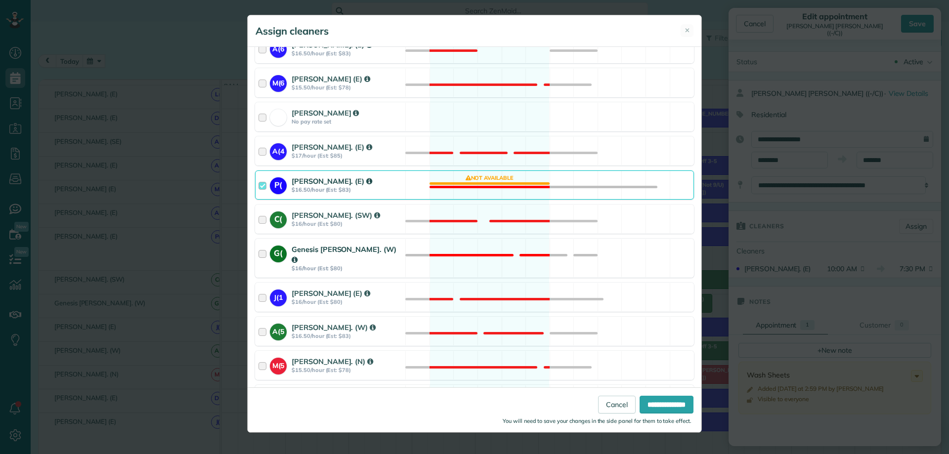
scroll to position [692, 0]
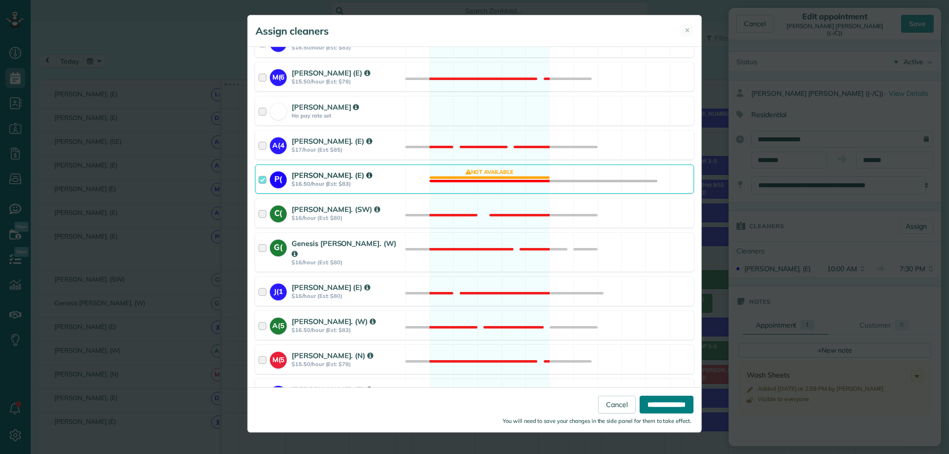
click at [673, 406] on input "**********" at bounding box center [667, 405] width 54 height 18
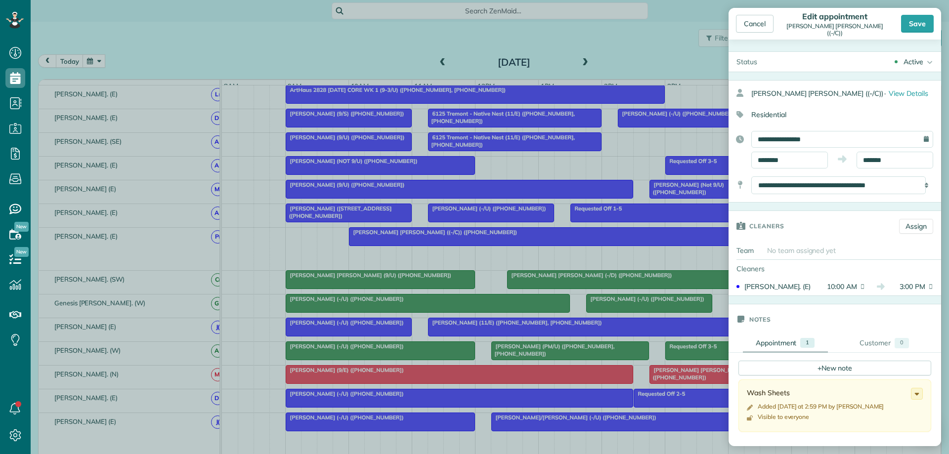
click at [914, 25] on div "Save" at bounding box center [917, 24] width 33 height 18
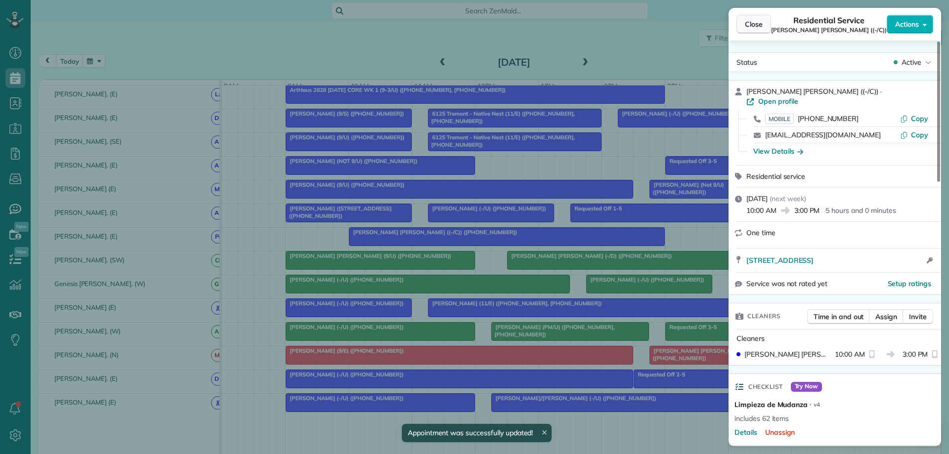
click at [747, 25] on span "Close" at bounding box center [754, 24] width 18 height 10
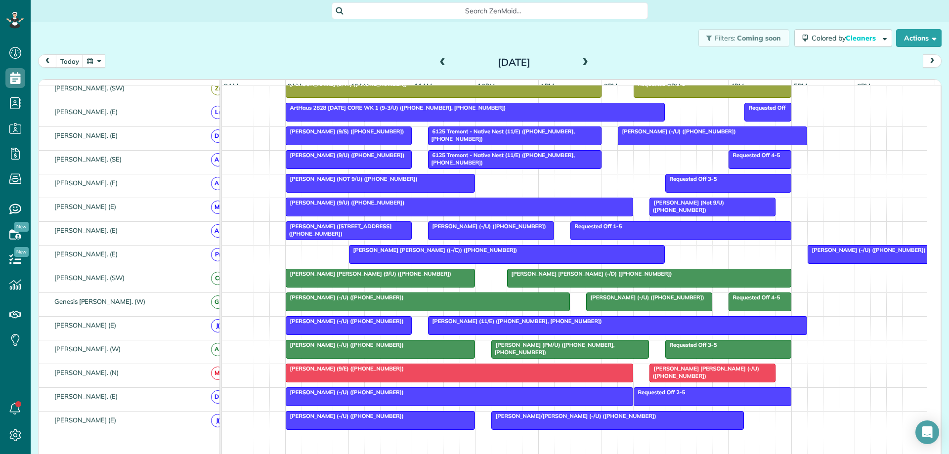
scroll to position [389, 0]
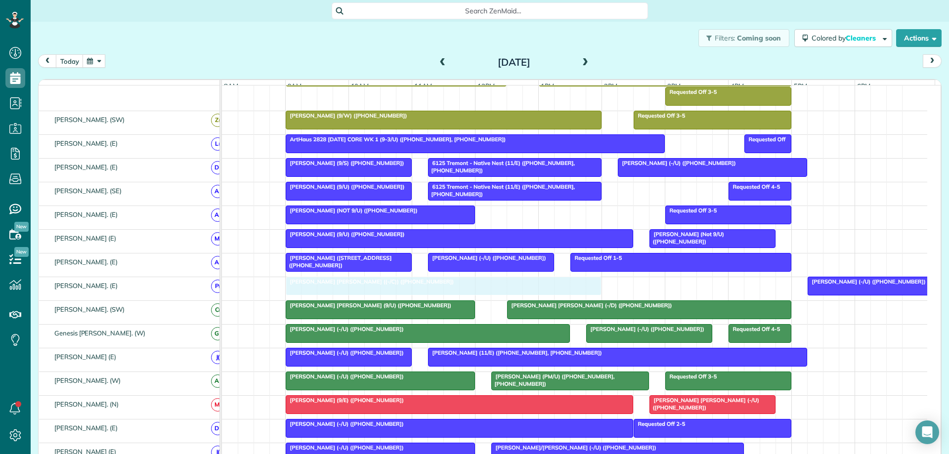
drag, startPoint x: 635, startPoint y: 295, endPoint x: 569, endPoint y: 294, distance: 65.8
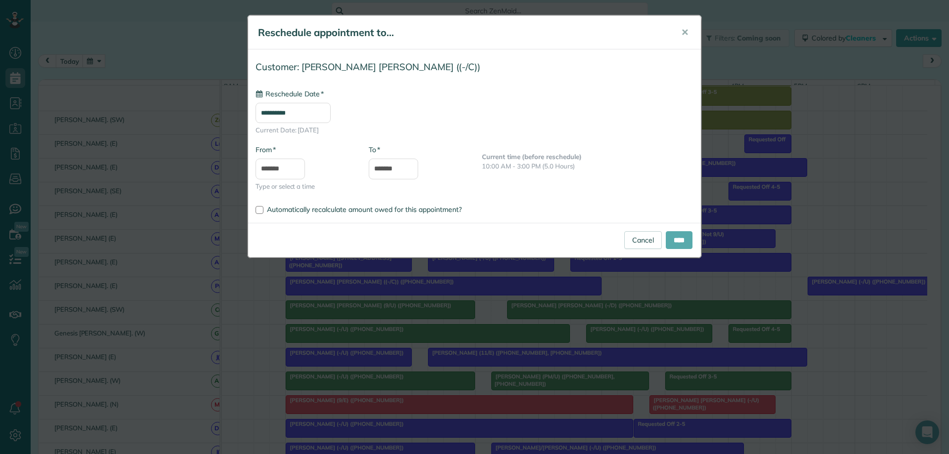
type input "**********"
click at [676, 239] on input "****" at bounding box center [679, 240] width 27 height 18
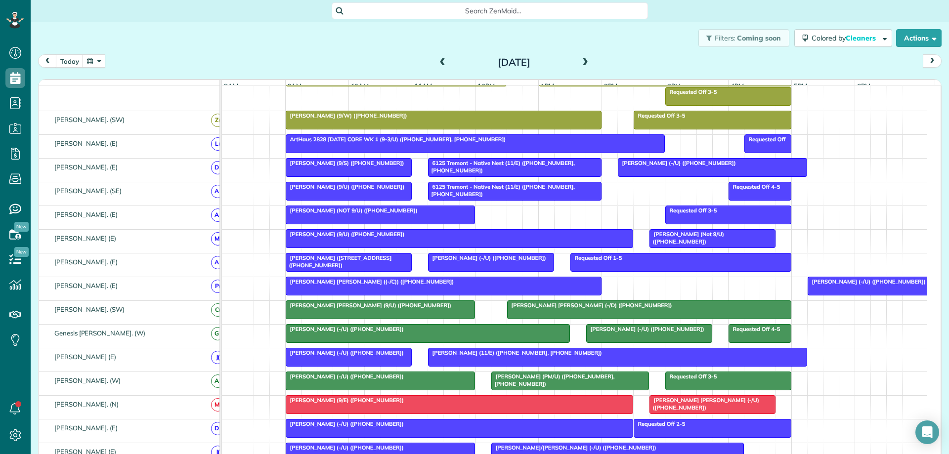
click at [490, 294] on div at bounding box center [443, 286] width 315 height 18
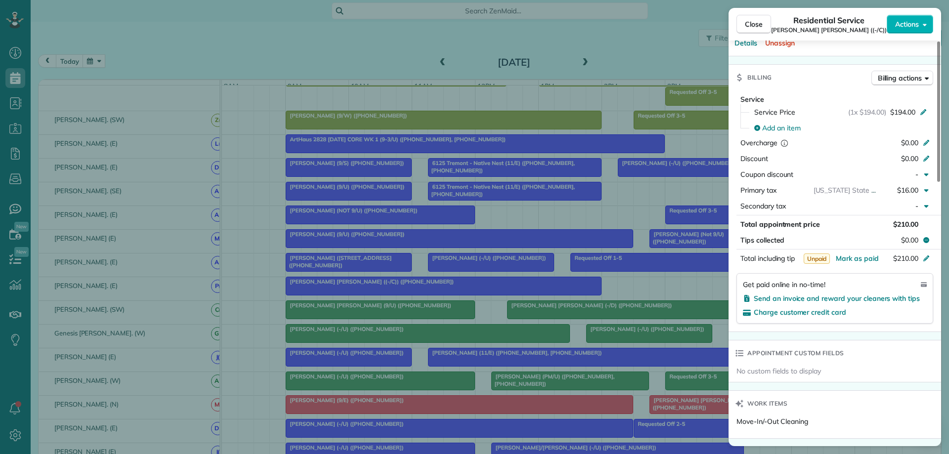
scroll to position [365, 0]
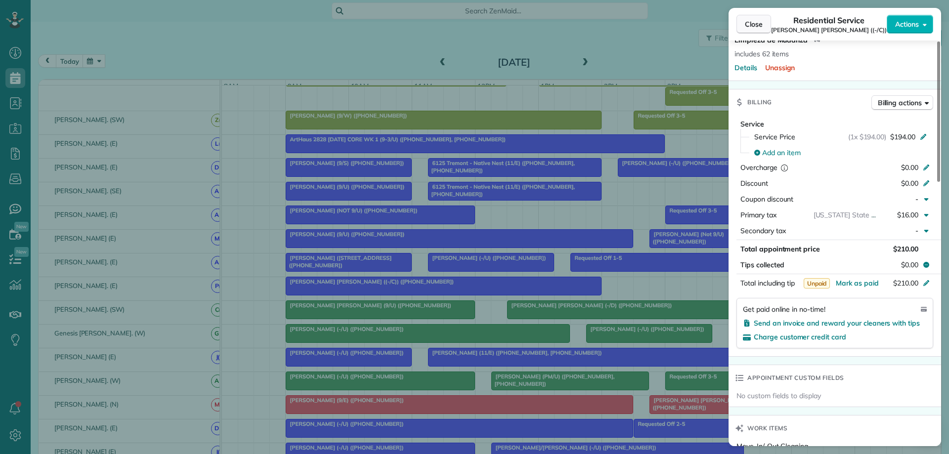
click at [742, 21] on button "Close" at bounding box center [754, 24] width 35 height 19
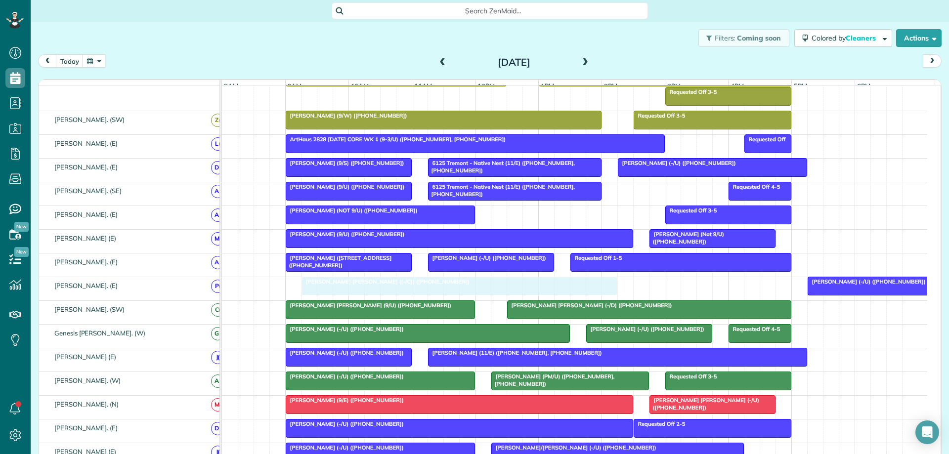
drag, startPoint x: 415, startPoint y: 290, endPoint x: 432, endPoint y: 291, distance: 16.8
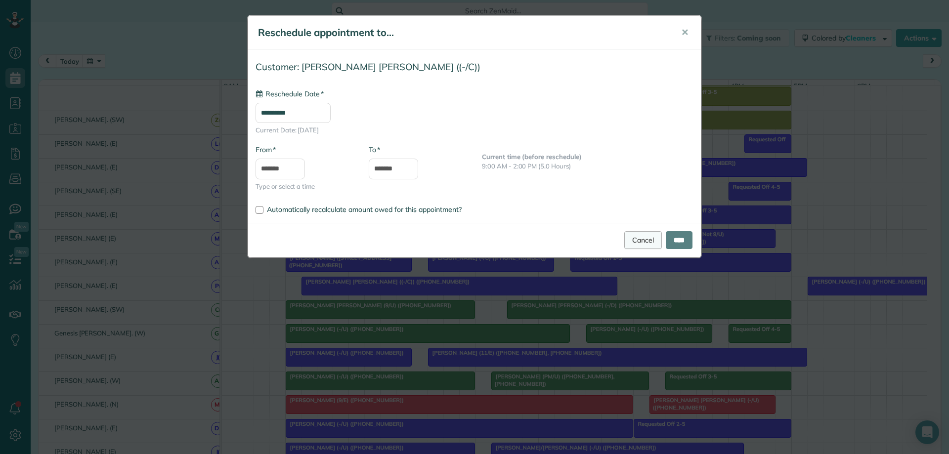
type input "**********"
click at [634, 239] on link "Cancel" at bounding box center [643, 240] width 38 height 18
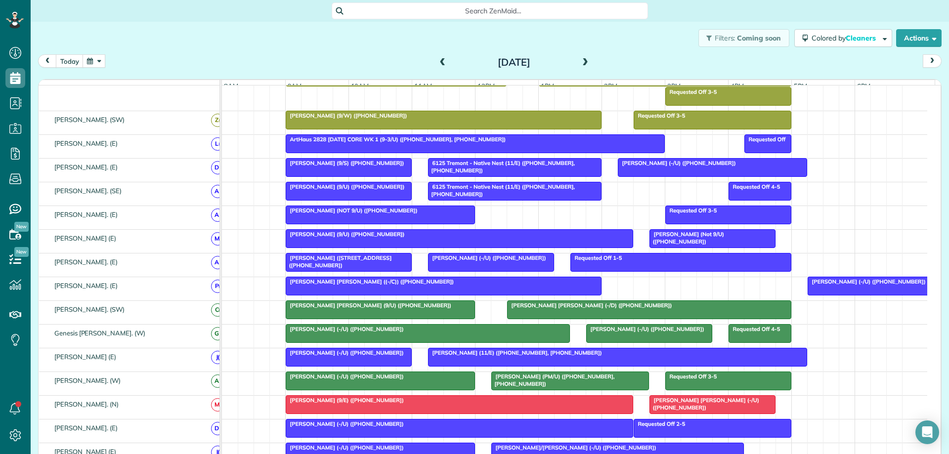
click at [410, 285] on div "Holden Holmes ((-/C)) (+19737383602)" at bounding box center [444, 281] width 310 height 7
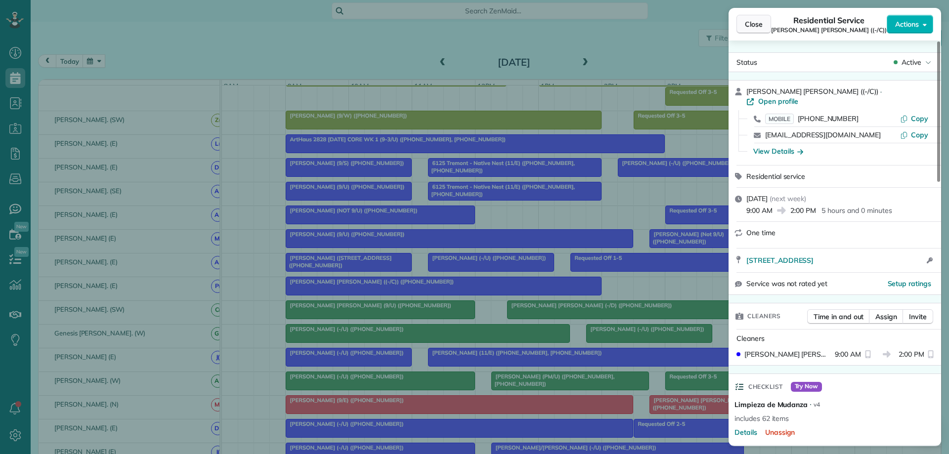
click at [752, 27] on span "Close" at bounding box center [754, 24] width 18 height 10
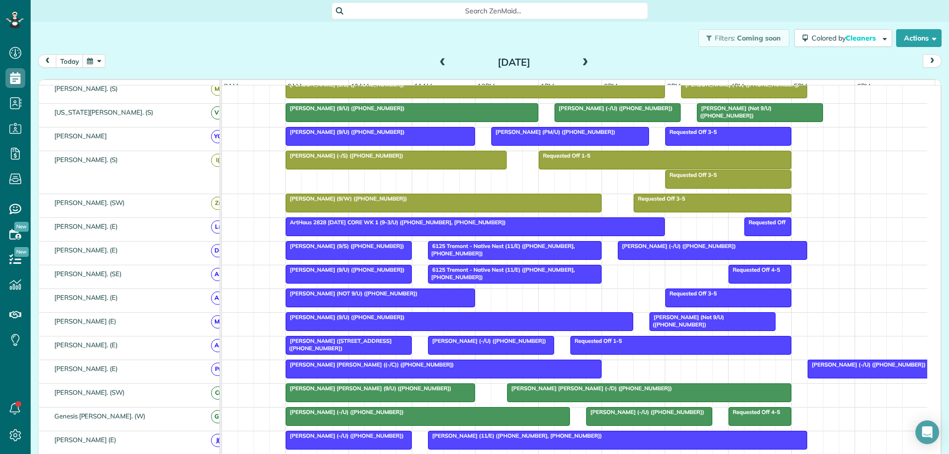
scroll to position [241, 0]
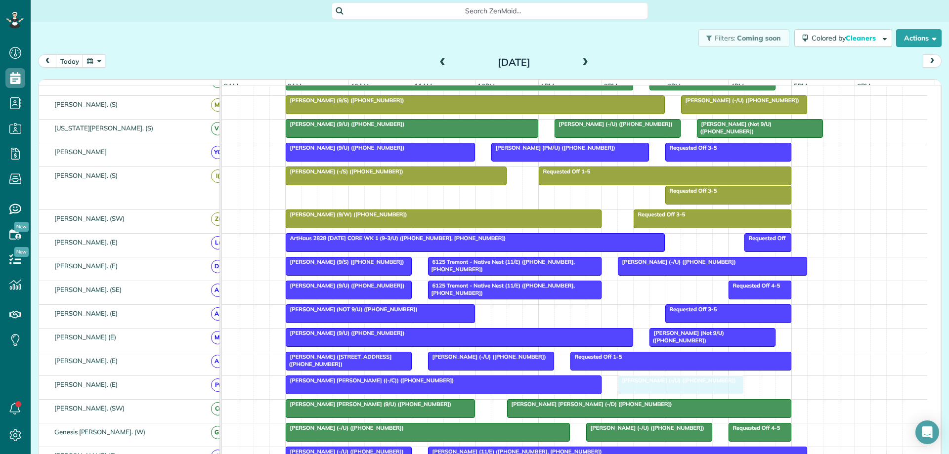
drag, startPoint x: 840, startPoint y: 394, endPoint x: 643, endPoint y: 389, distance: 196.4
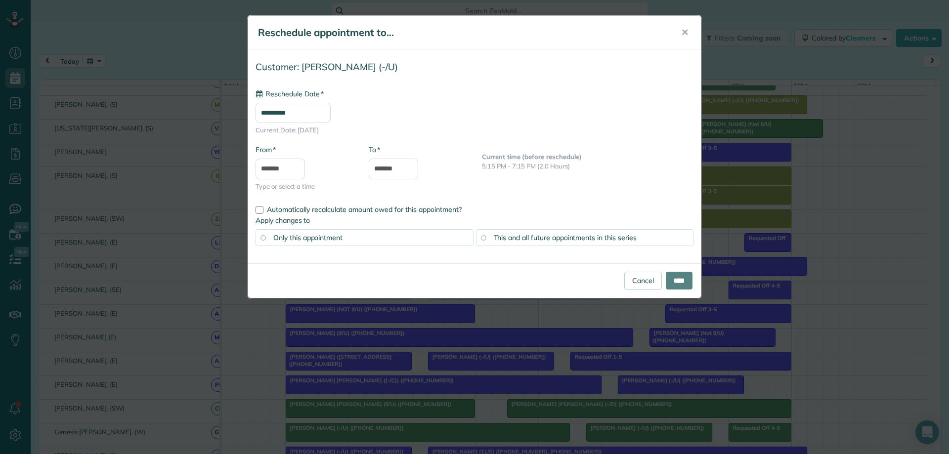
type input "**********"
click at [633, 279] on link "Cancel" at bounding box center [643, 281] width 38 height 18
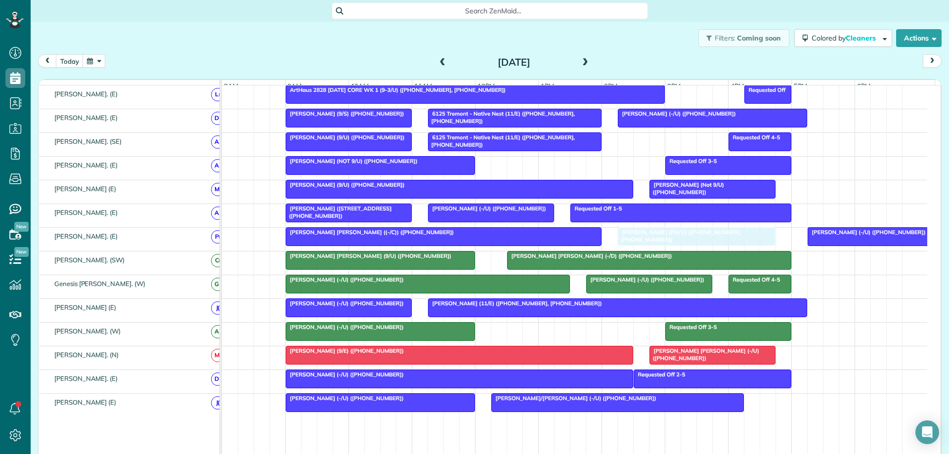
drag, startPoint x: 596, startPoint y: 339, endPoint x: 720, endPoint y: 248, distance: 154.0
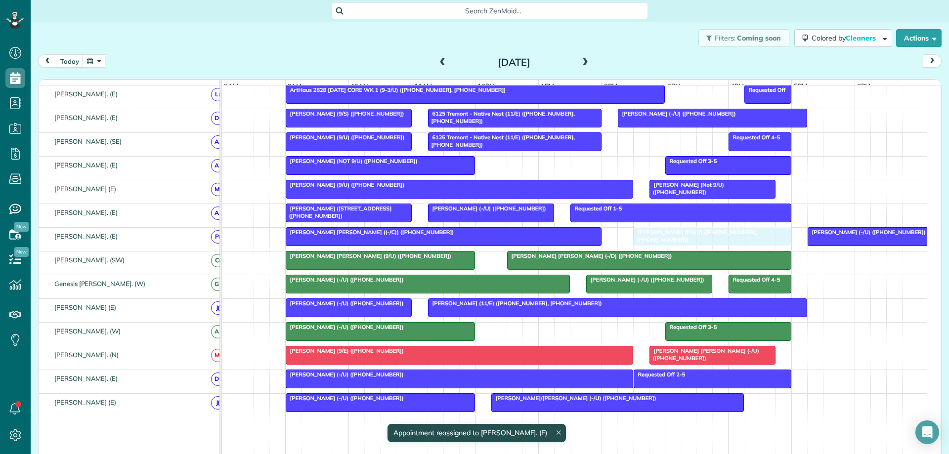
drag, startPoint x: 742, startPoint y: 246, endPoint x: 757, endPoint y: 246, distance: 14.8
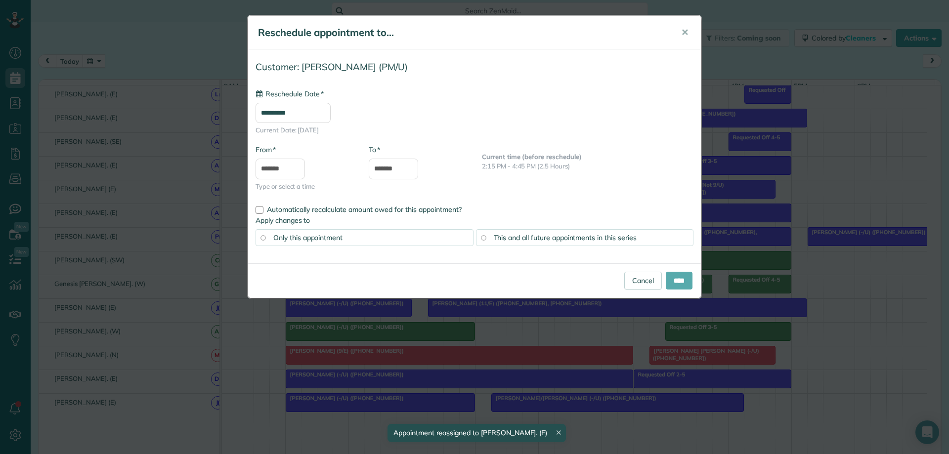
type input "**********"
click at [678, 281] on input "****" at bounding box center [679, 281] width 27 height 18
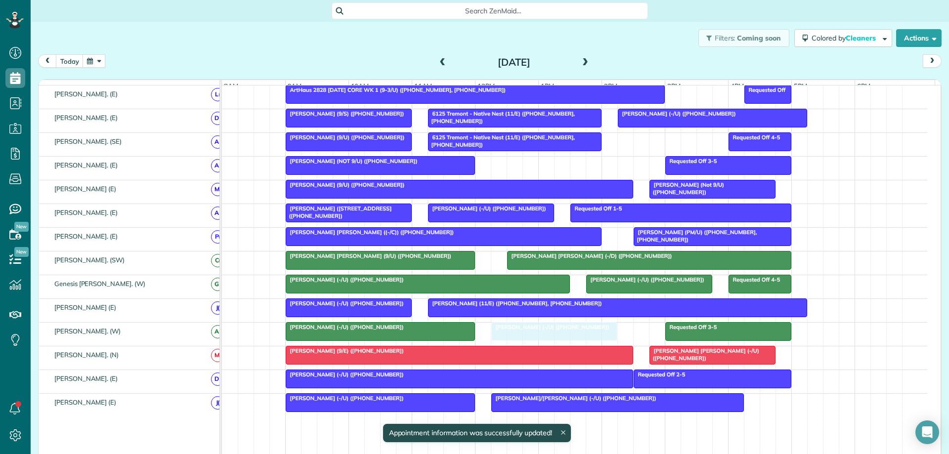
drag, startPoint x: 855, startPoint y: 245, endPoint x: 545, endPoint y: 340, distance: 323.8
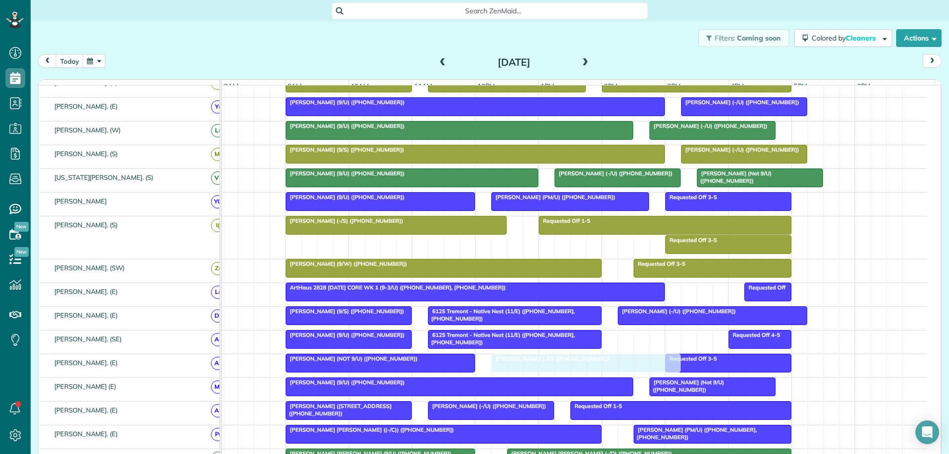
drag, startPoint x: 872, startPoint y: 98, endPoint x: 540, endPoint y: 374, distance: 431.4
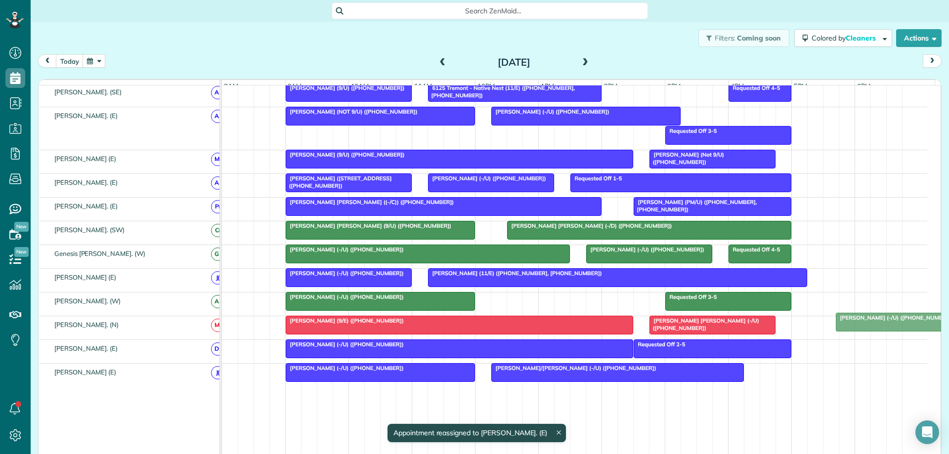
drag, startPoint x: 592, startPoint y: 308, endPoint x: 938, endPoint y: 321, distance: 346.4
click at [938, 321] on div "Filters: Coming soon Colored by Cleaners Color by Cleaner Color by Team Color b…" at bounding box center [490, 230] width 919 height 416
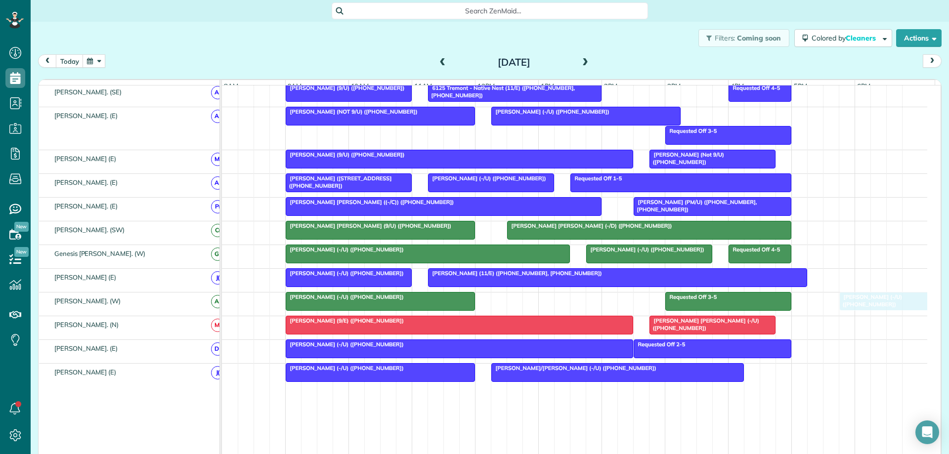
drag, startPoint x: 558, startPoint y: 302, endPoint x: 766, endPoint y: 299, distance: 208.2
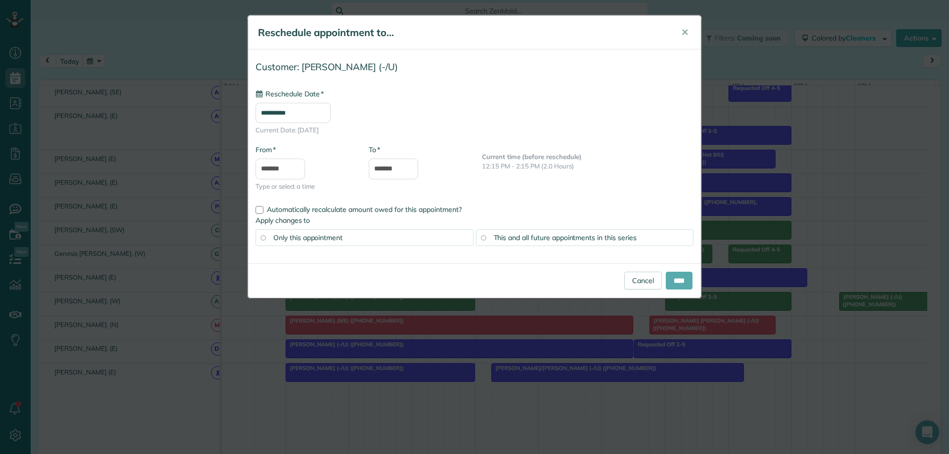
type input "**********"
click at [674, 281] on input "****" at bounding box center [679, 281] width 27 height 18
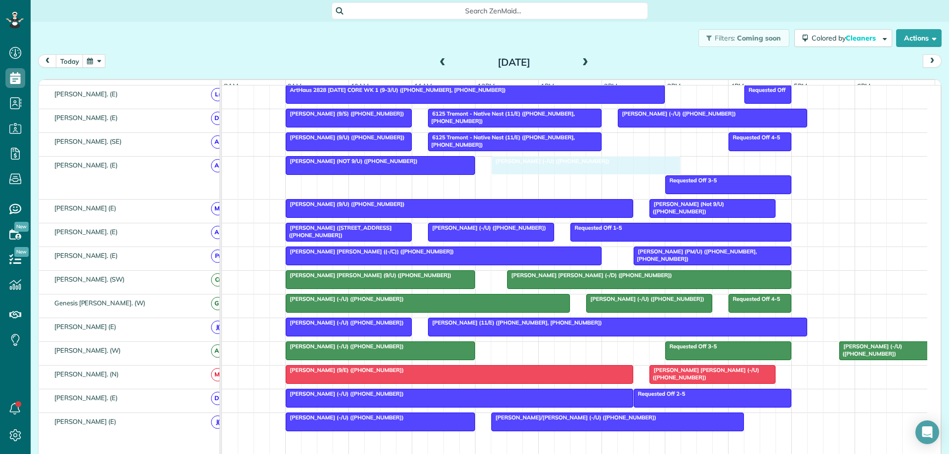
drag, startPoint x: 635, startPoint y: 169, endPoint x: 640, endPoint y: 176, distance: 8.1
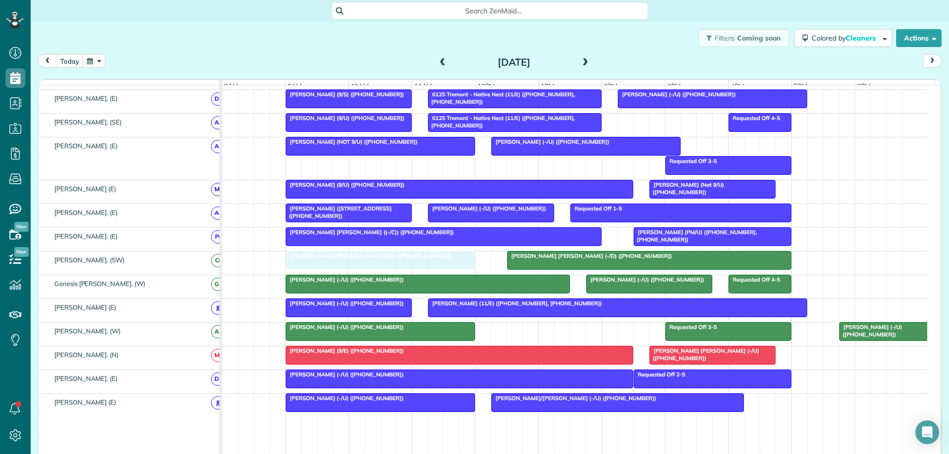
drag, startPoint x: 430, startPoint y: 267, endPoint x: 438, endPoint y: 267, distance: 7.4
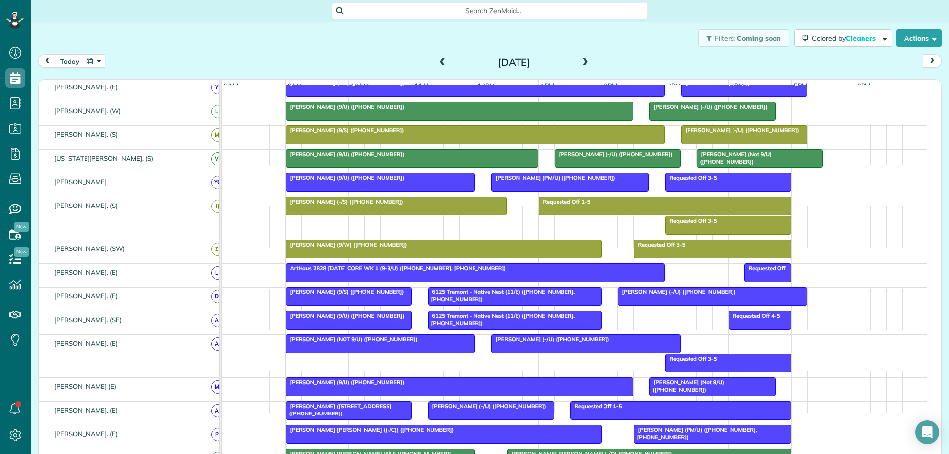
click at [638, 191] on div at bounding box center [570, 183] width 157 height 18
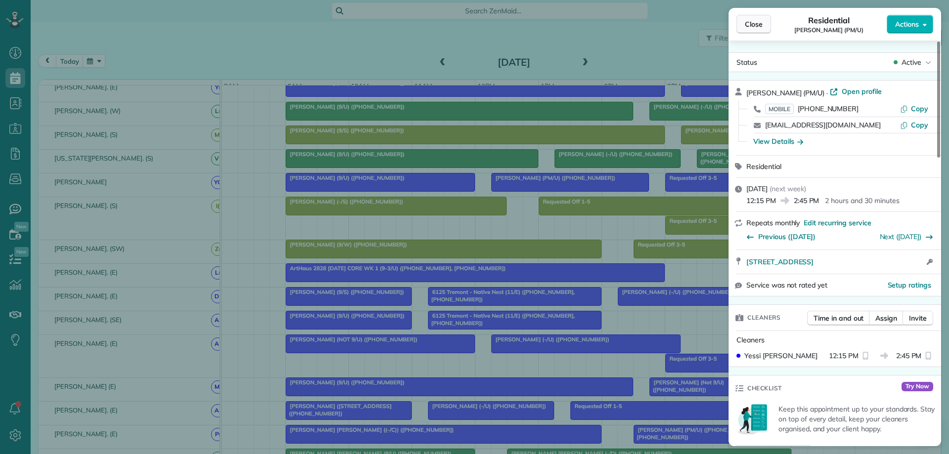
click at [748, 22] on span "Close" at bounding box center [754, 24] width 18 height 10
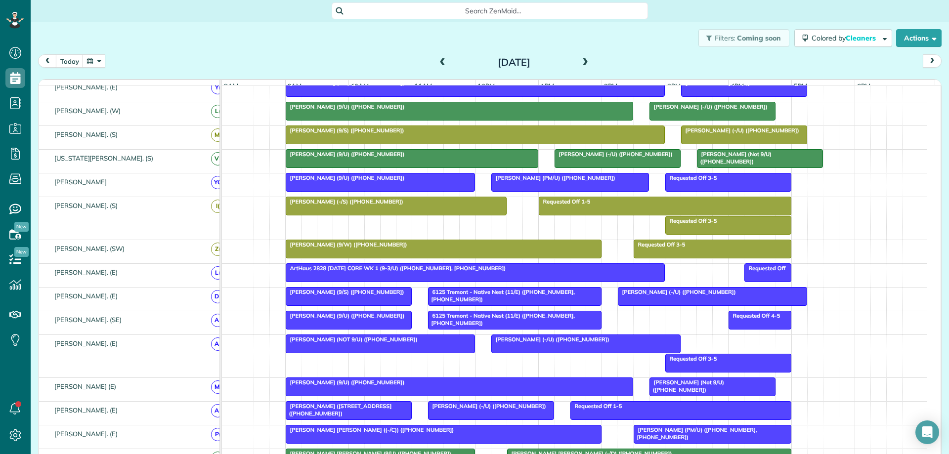
click at [730, 396] on div at bounding box center [712, 387] width 125 height 18
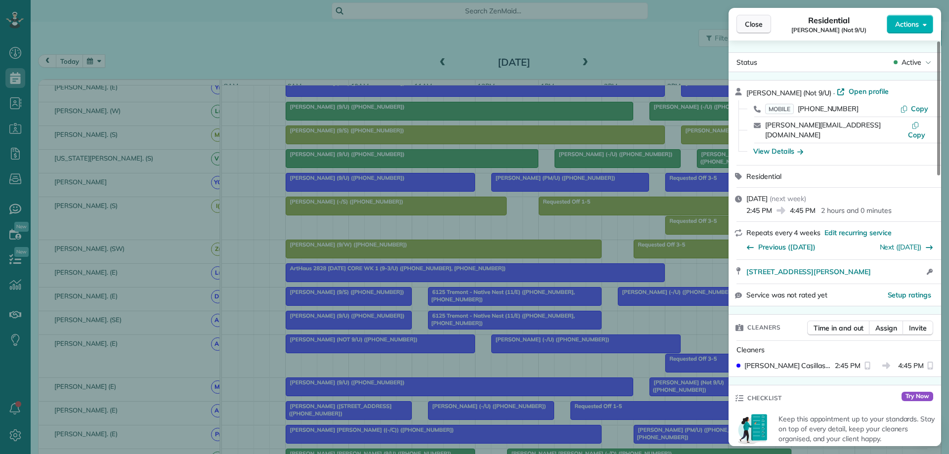
drag, startPoint x: 752, startPoint y: 27, endPoint x: 752, endPoint y: 32, distance: 5.0
click at [752, 27] on span "Close" at bounding box center [754, 24] width 18 height 10
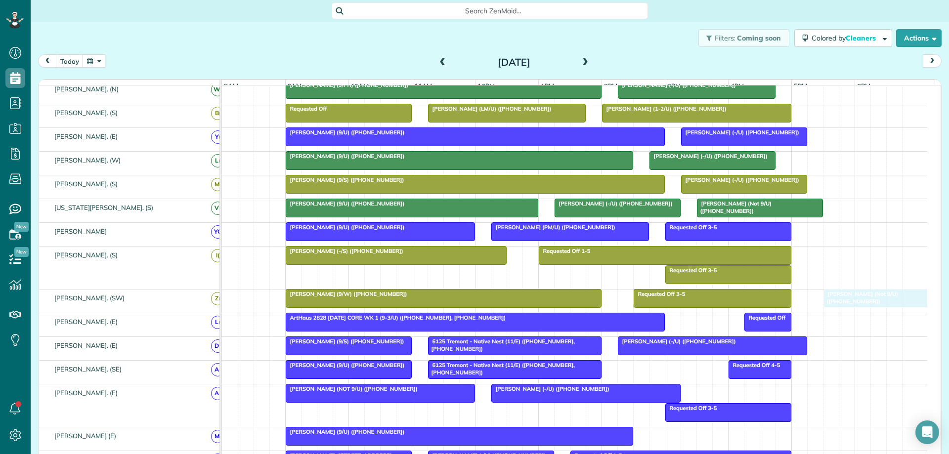
drag, startPoint x: 734, startPoint y: 443, endPoint x: 839, endPoint y: 313, distance: 166.3
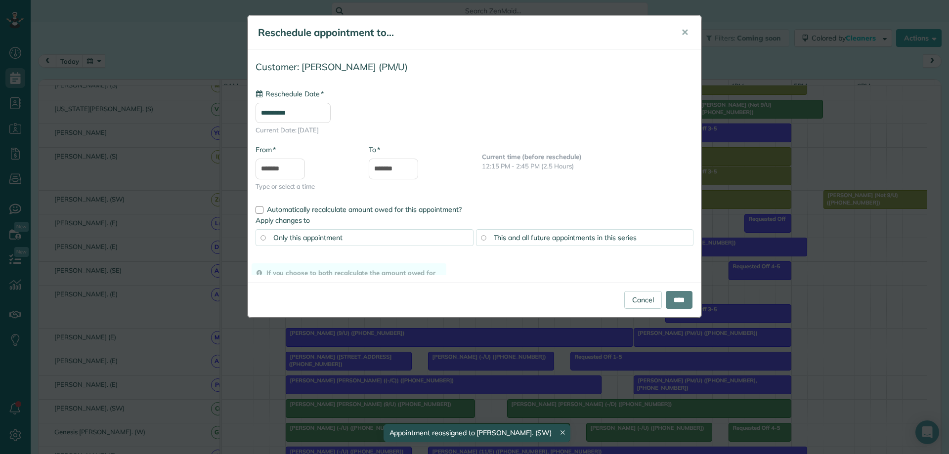
drag, startPoint x: 600, startPoint y: 140, endPoint x: 740, endPoint y: 341, distance: 244.4
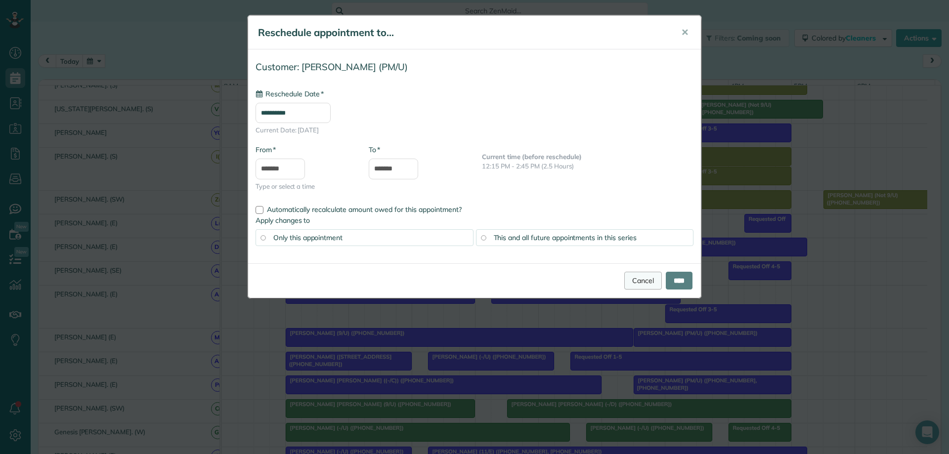
type input "**********"
click at [630, 282] on link "Cancel" at bounding box center [643, 281] width 38 height 18
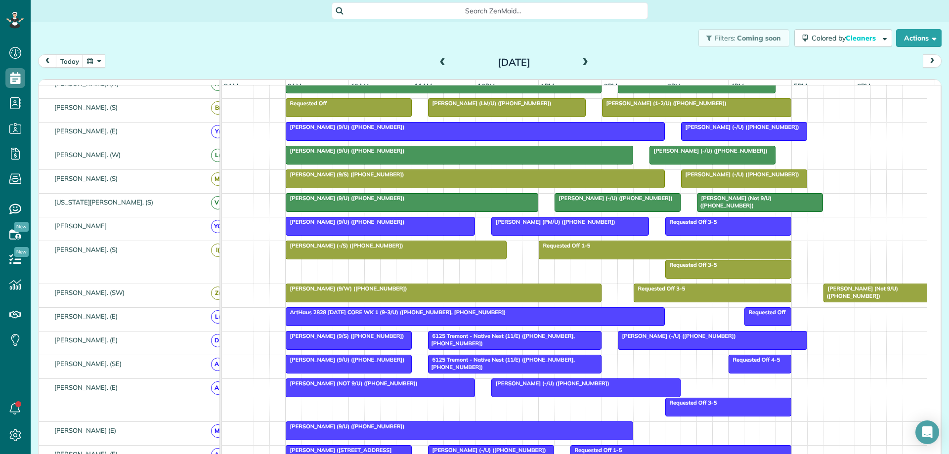
scroll to position [274, 0]
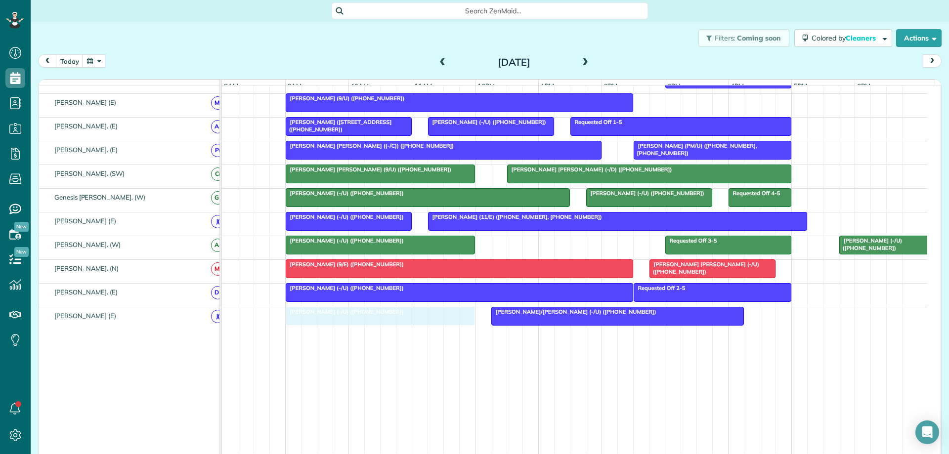
drag, startPoint x: 414, startPoint y: 325, endPoint x: 414, endPoint y: 331, distance: 5.9
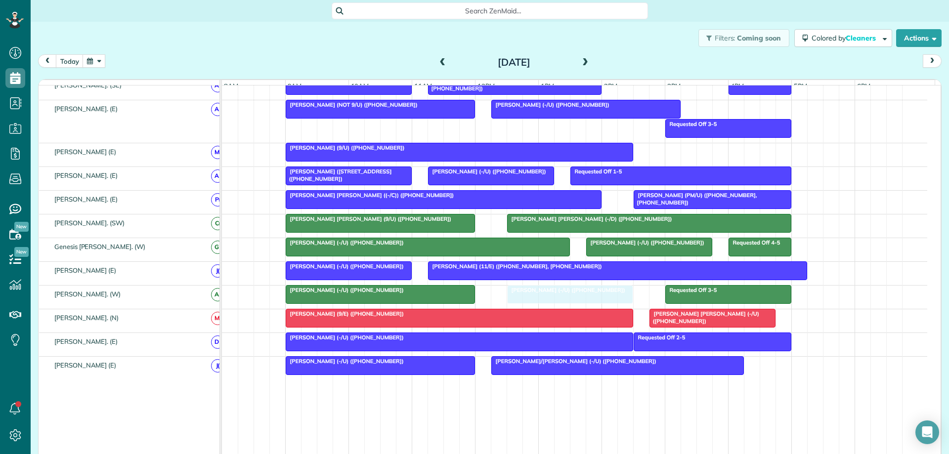
drag, startPoint x: 910, startPoint y: 303, endPoint x: 566, endPoint y: 309, distance: 344.2
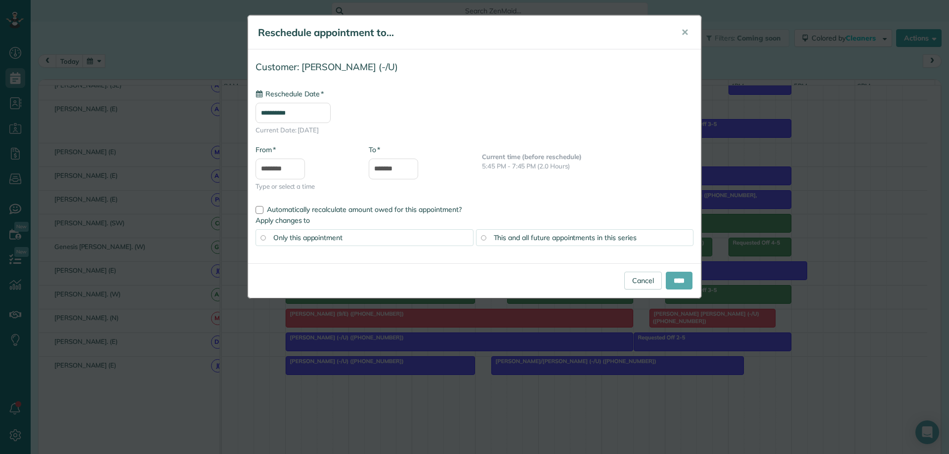
type input "**********"
click at [671, 281] on input "****" at bounding box center [679, 281] width 27 height 18
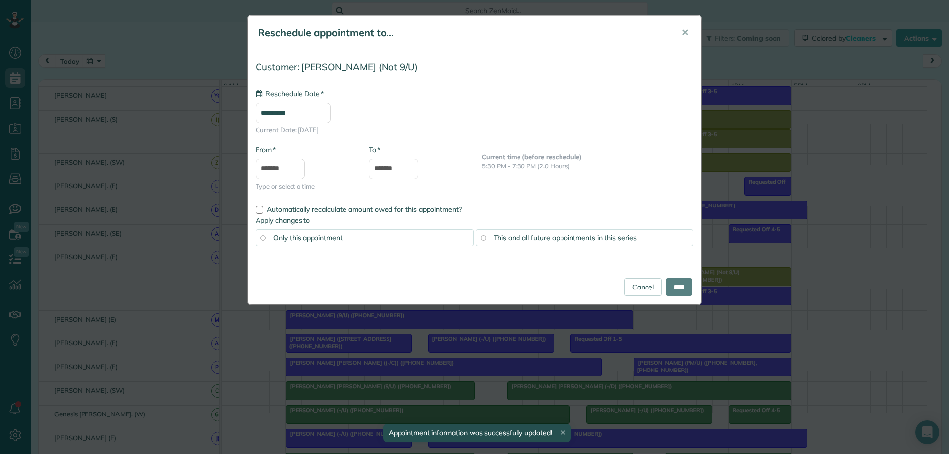
drag, startPoint x: 897, startPoint y: 170, endPoint x: 727, endPoint y: 314, distance: 222.7
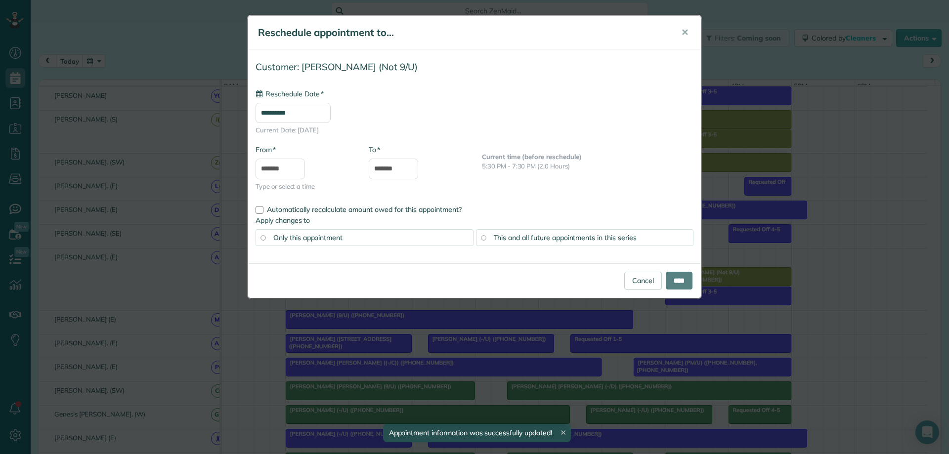
type input "**********"
click at [639, 283] on link "Cancel" at bounding box center [643, 281] width 38 height 18
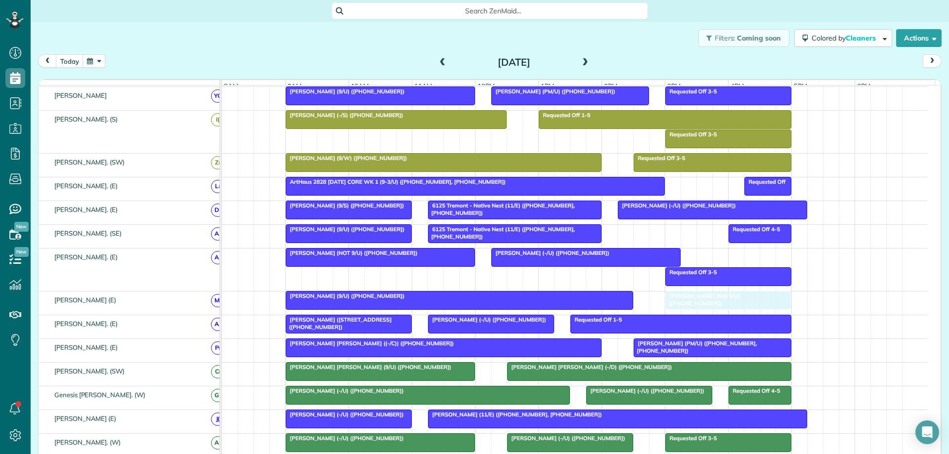
drag, startPoint x: 885, startPoint y: 170, endPoint x: 721, endPoint y: 316, distance: 219.6
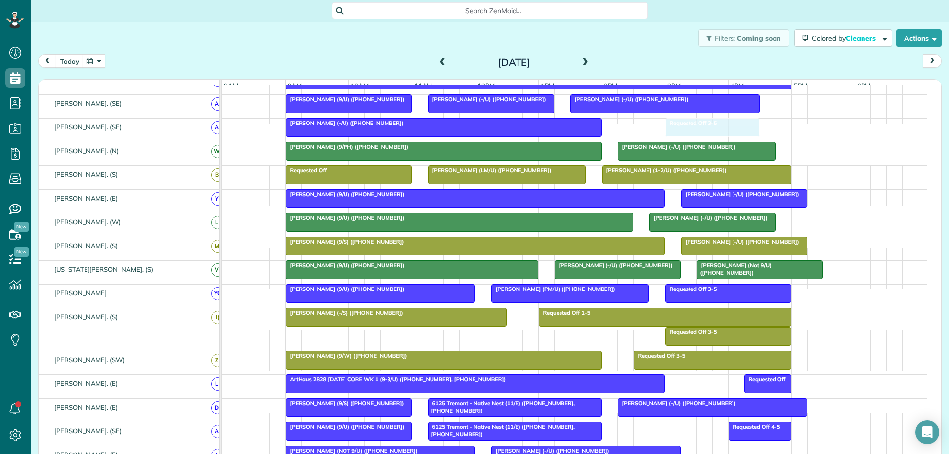
drag, startPoint x: 760, startPoint y: 134, endPoint x: 724, endPoint y: 133, distance: 35.6
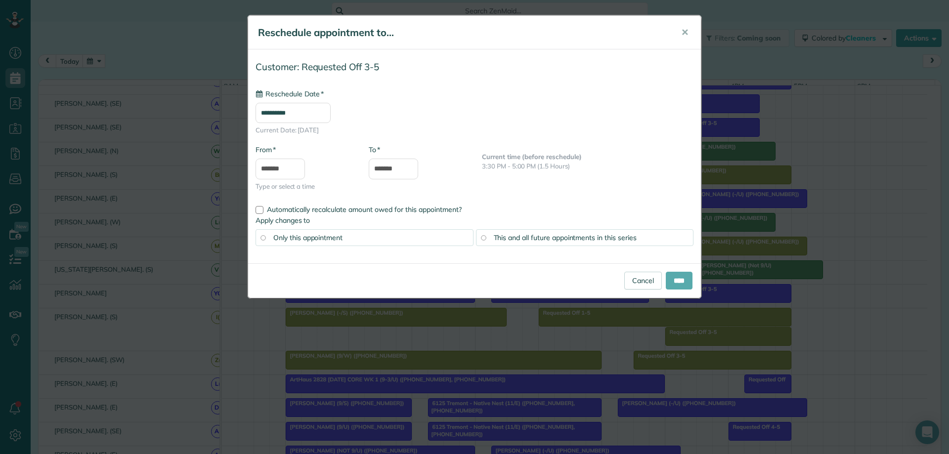
type input "**********"
click at [684, 278] on input "****" at bounding box center [679, 281] width 27 height 18
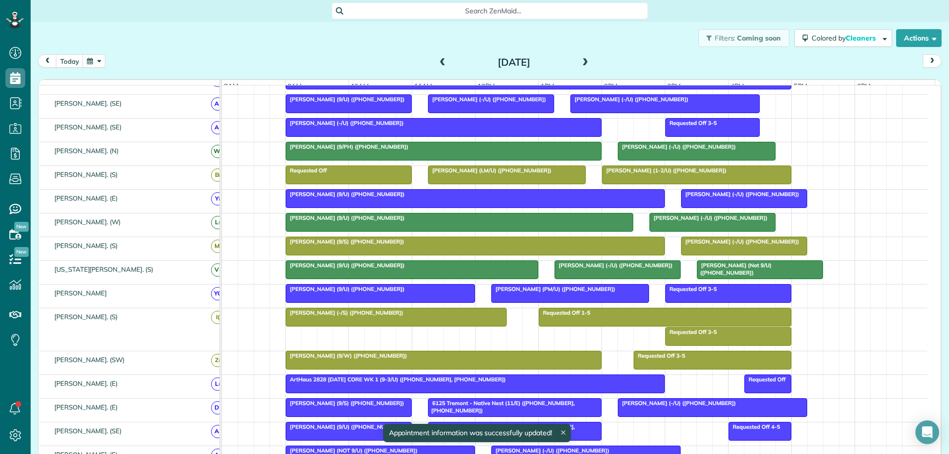
click at [727, 127] on div "Requested Off 3-5" at bounding box center [712, 123] width 89 height 7
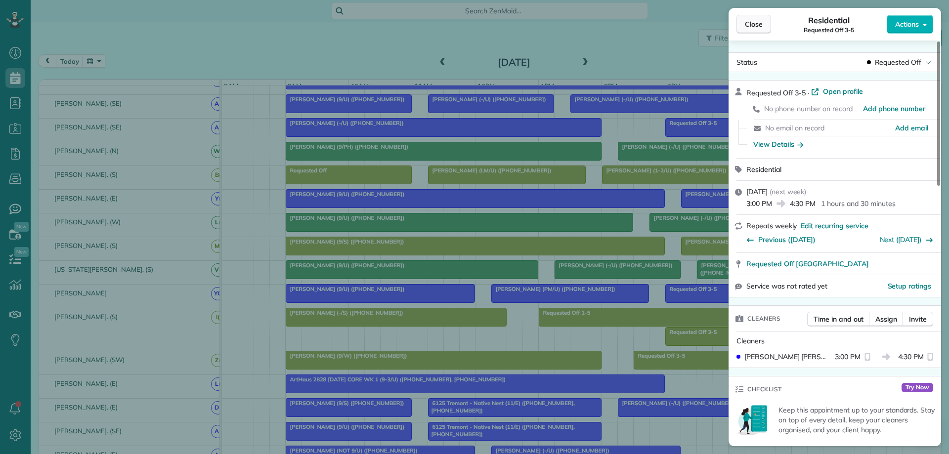
click at [758, 20] on span "Close" at bounding box center [754, 24] width 18 height 10
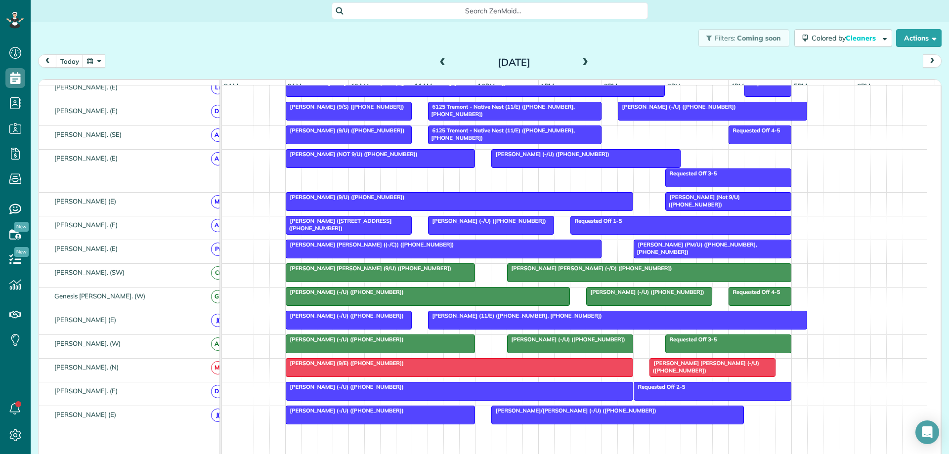
click at [644, 296] on span "Jordan Hames (-/U) (+12149269298)" at bounding box center [645, 292] width 119 height 7
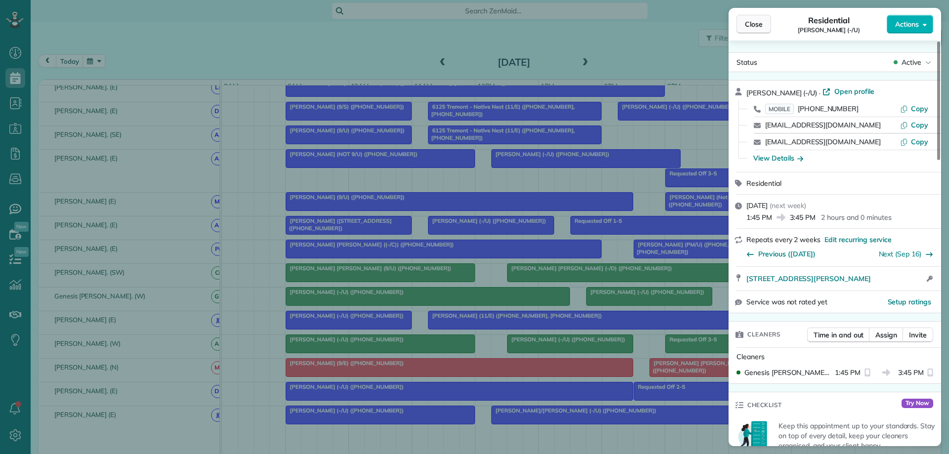
click at [754, 28] on span "Close" at bounding box center [754, 24] width 18 height 10
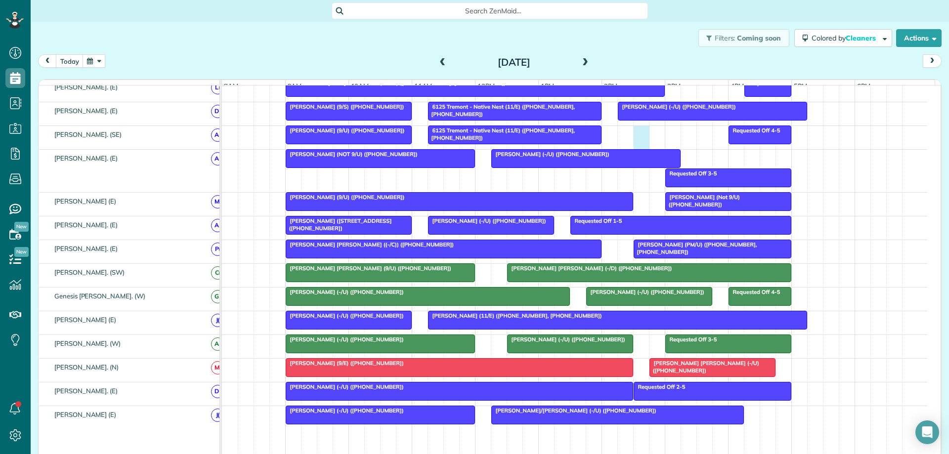
click at [646, 149] on div "Requested Off 4-5 6125 Tremont - Native Nest (11/E) (+19406821867, +14692685812…" at bounding box center [575, 137] width 706 height 23
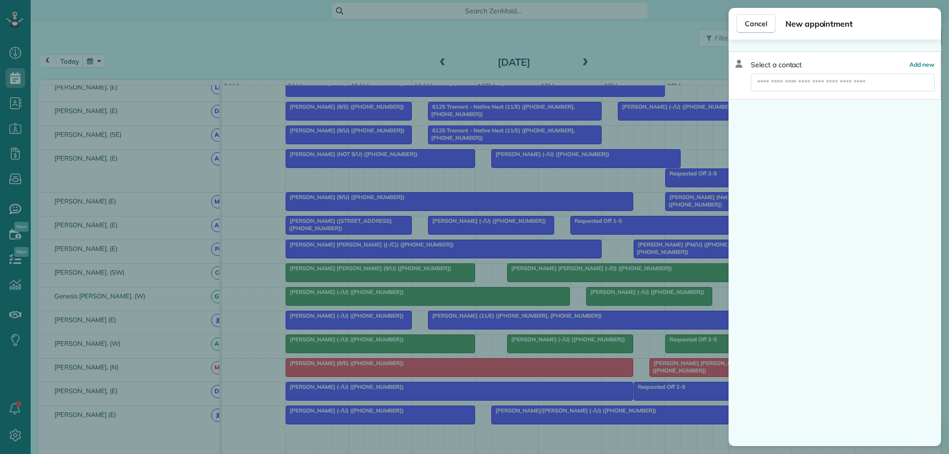
click at [626, 166] on div "Cancel New appointment Select a contact Add new" at bounding box center [474, 227] width 949 height 454
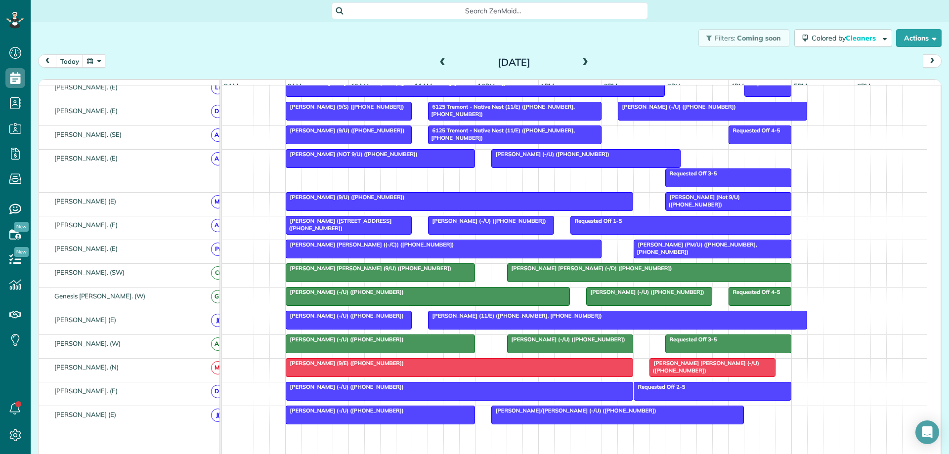
click at [626, 166] on div at bounding box center [586, 159] width 188 height 18
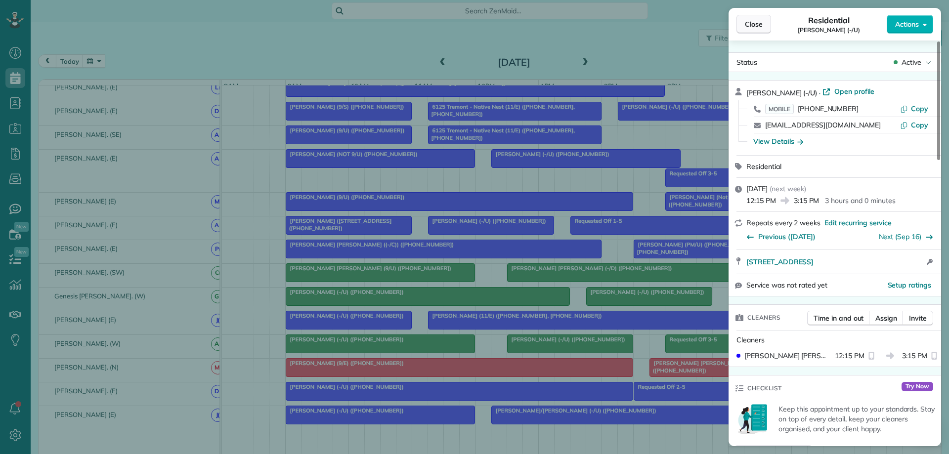
click at [747, 22] on span "Close" at bounding box center [754, 24] width 18 height 10
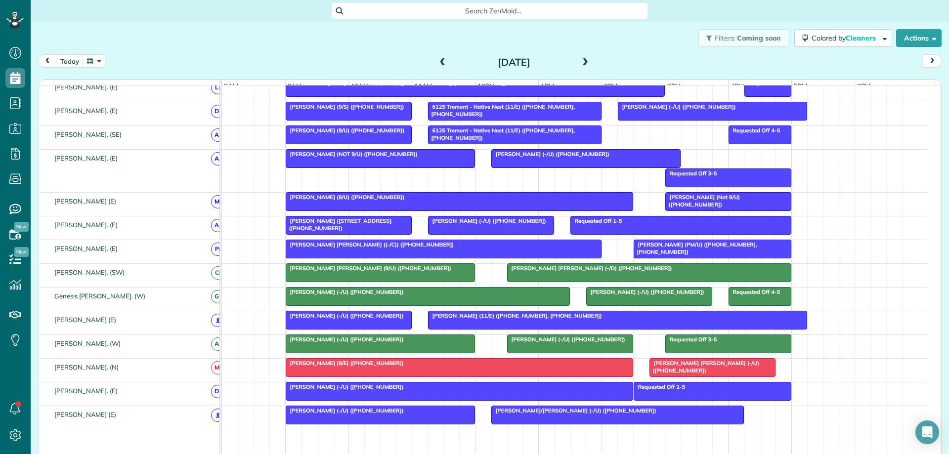
click at [671, 254] on span "Bella Dinardo (PM/U) (+19729742582, +12144494242)" at bounding box center [695, 248] width 124 height 14
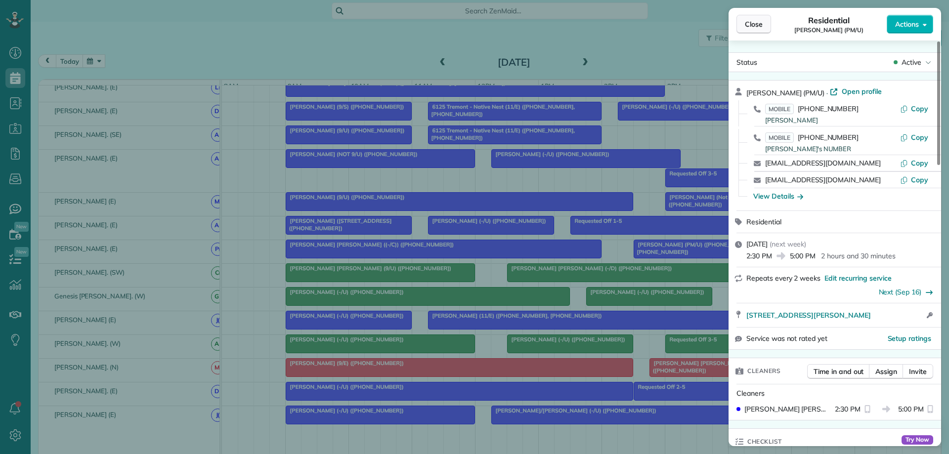
click at [754, 24] on span "Close" at bounding box center [754, 24] width 18 height 10
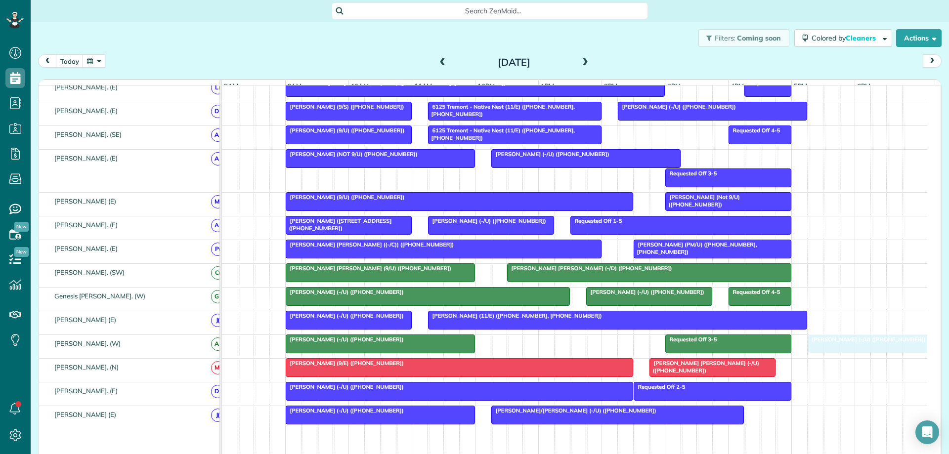
drag, startPoint x: 600, startPoint y: 353, endPoint x: 908, endPoint y: 362, distance: 307.7
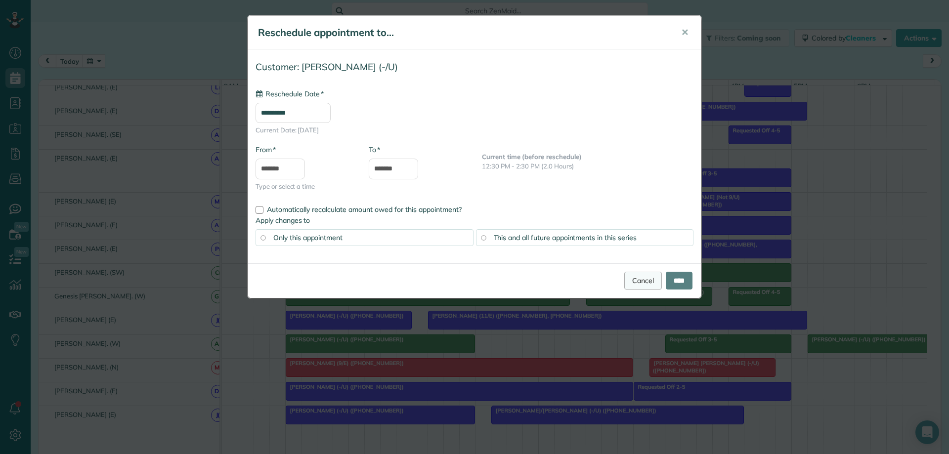
type input "**********"
click at [669, 283] on input "****" at bounding box center [679, 281] width 27 height 18
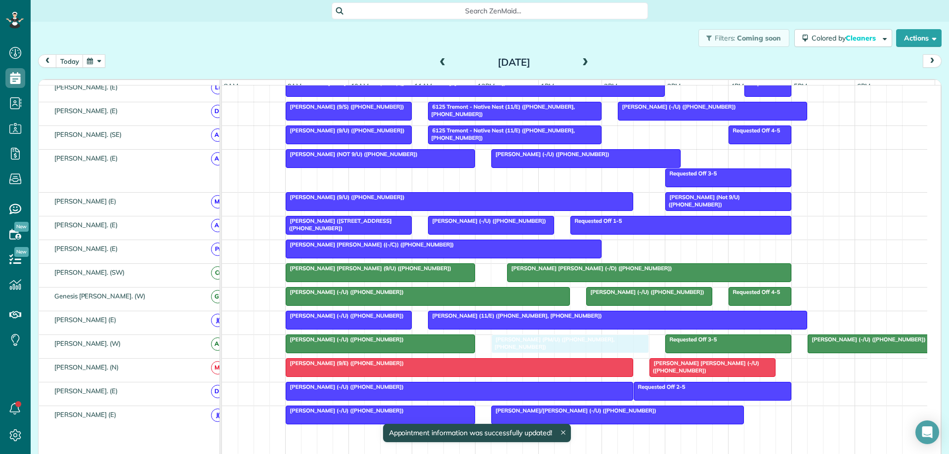
drag, startPoint x: 710, startPoint y: 254, endPoint x: 564, endPoint y: 348, distance: 174.2
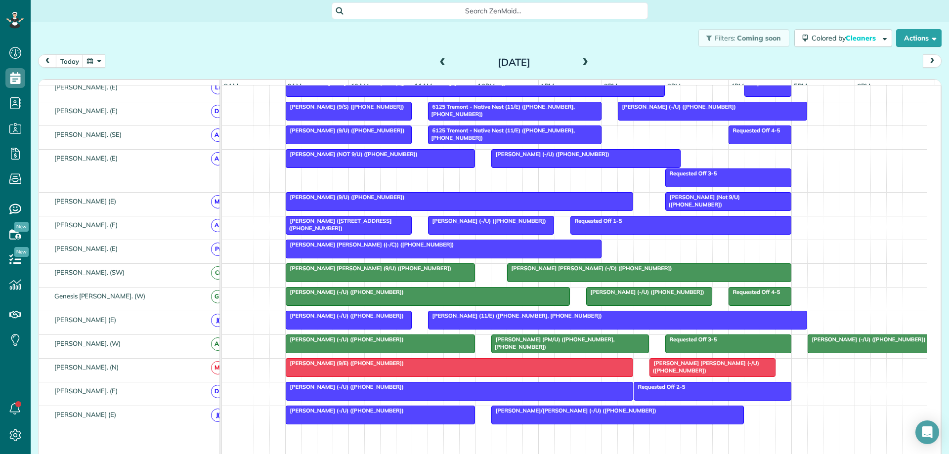
click at [487, 224] on span "Kamryn Crossley (-/U) (+19729659029)" at bounding box center [487, 221] width 119 height 7
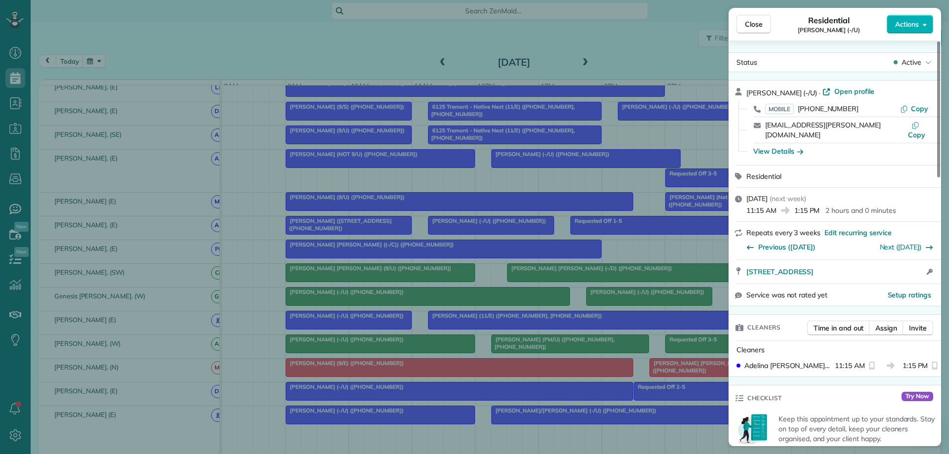
click at [647, 250] on div "Close Residential Kamryn Crossley (-/U) Actions Status Active Kamryn Crossley (…" at bounding box center [474, 227] width 949 height 454
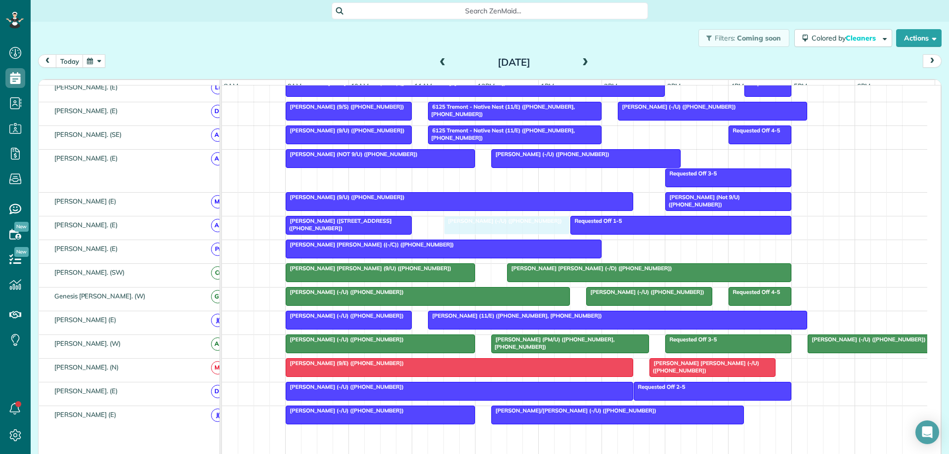
drag, startPoint x: 504, startPoint y: 230, endPoint x: 512, endPoint y: 237, distance: 10.2
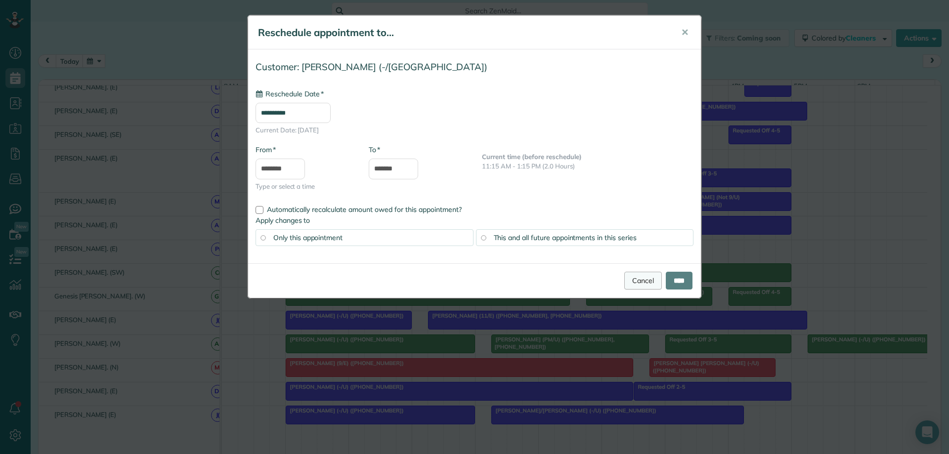
type input "**********"
click at [631, 280] on link "Cancel" at bounding box center [643, 281] width 38 height 18
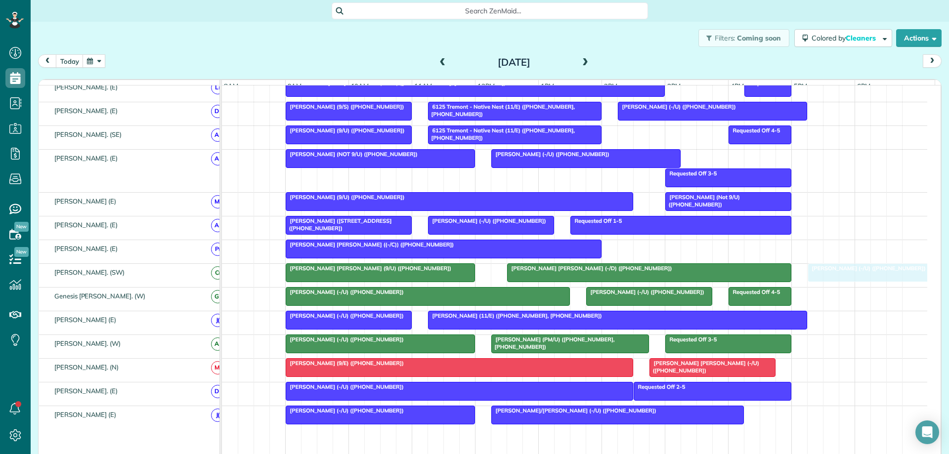
drag, startPoint x: 849, startPoint y: 355, endPoint x: 845, endPoint y: 275, distance: 79.7
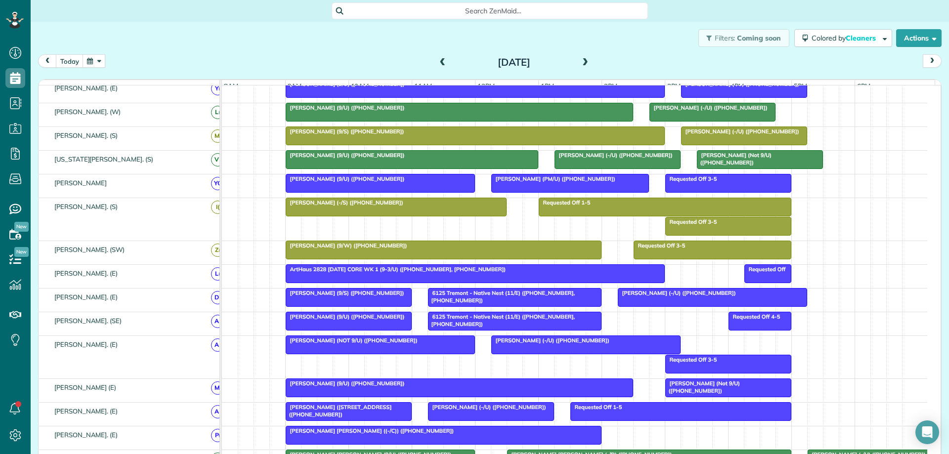
scroll to position [247, 0]
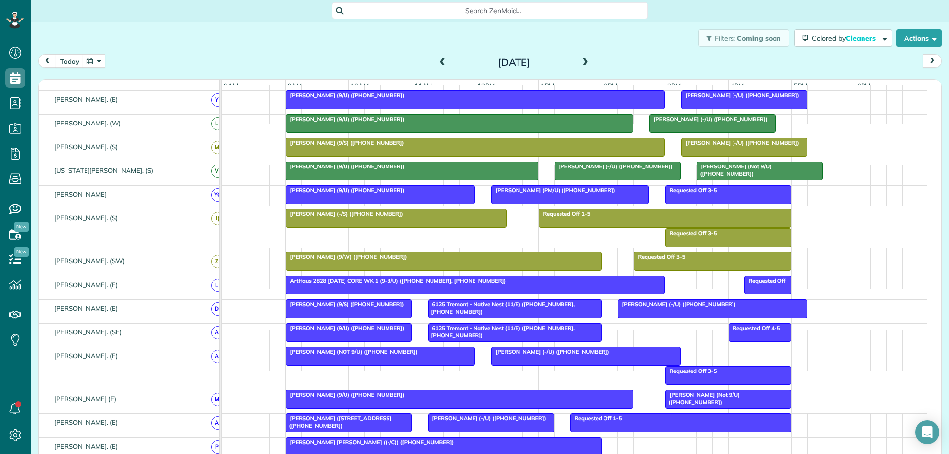
click at [803, 178] on div "Tori Gudmundsson (Not 9/U) (+14698343809)" at bounding box center [760, 170] width 120 height 14
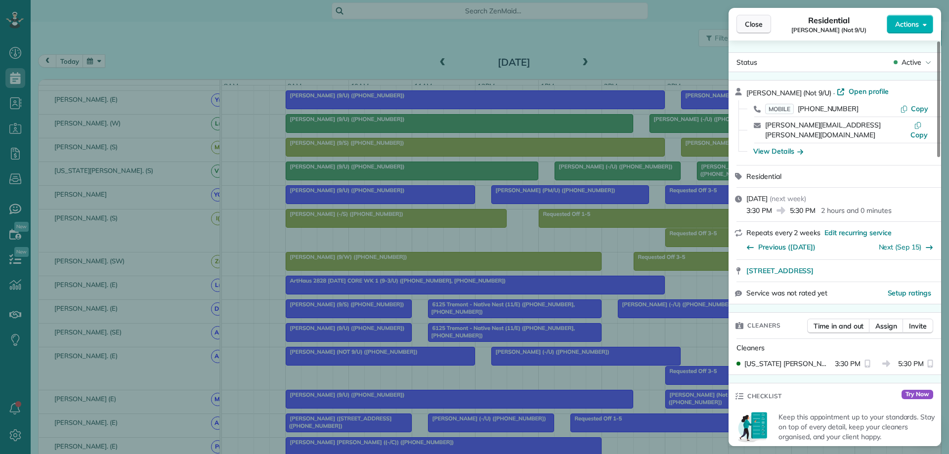
click at [749, 27] on span "Close" at bounding box center [754, 24] width 18 height 10
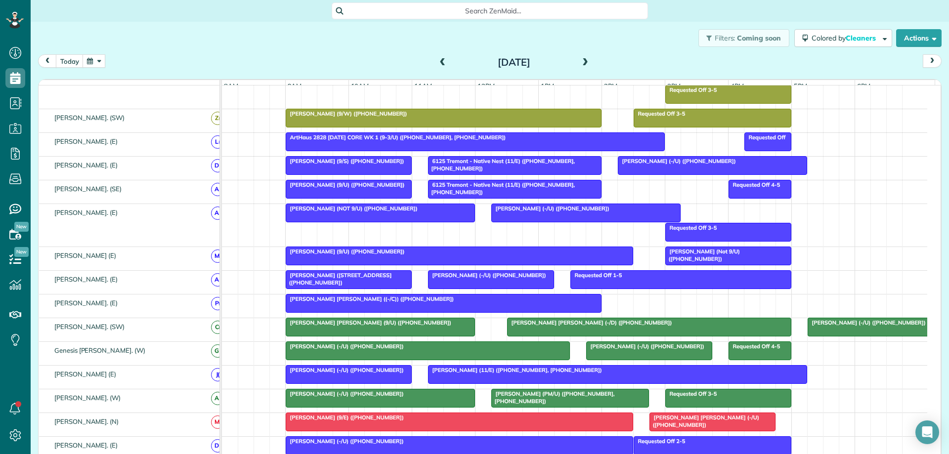
scroll to position [396, 0]
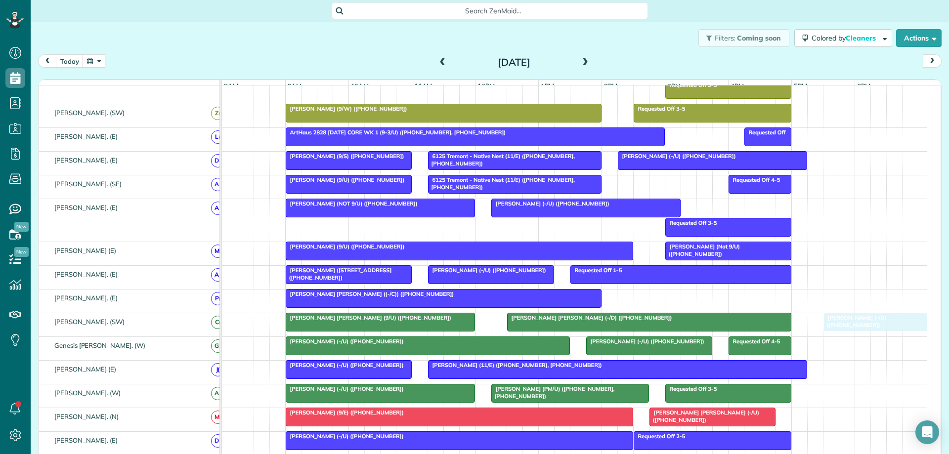
drag, startPoint x: 855, startPoint y: 331, endPoint x: 869, endPoint y: 331, distance: 13.4
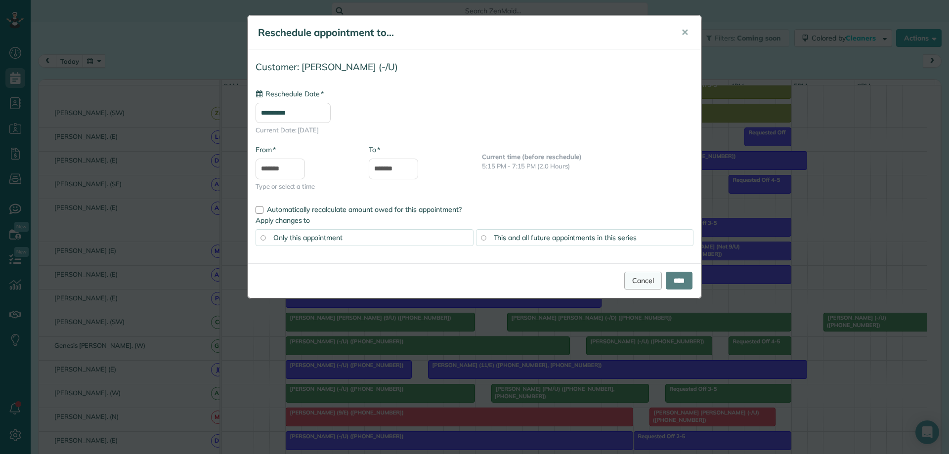
type input "**********"
drag, startPoint x: 638, startPoint y: 284, endPoint x: 644, endPoint y: 284, distance: 6.4
click at [639, 284] on link "Cancel" at bounding box center [643, 281] width 38 height 18
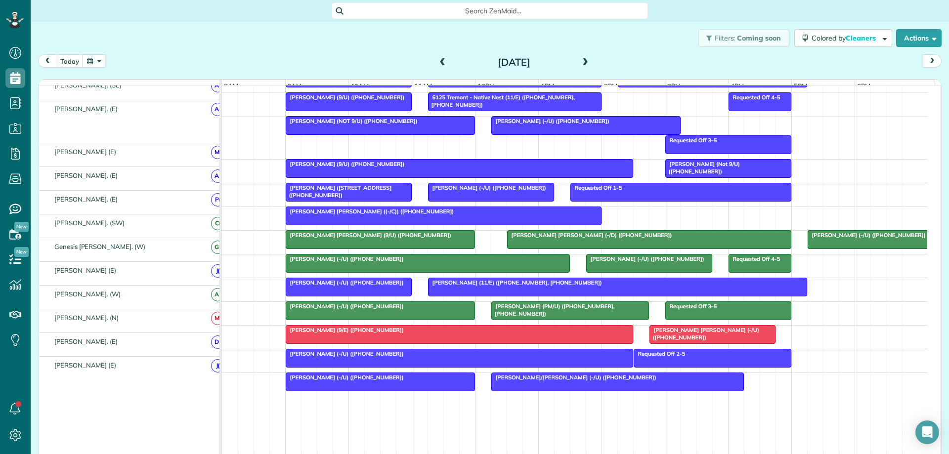
scroll to position [450, 0]
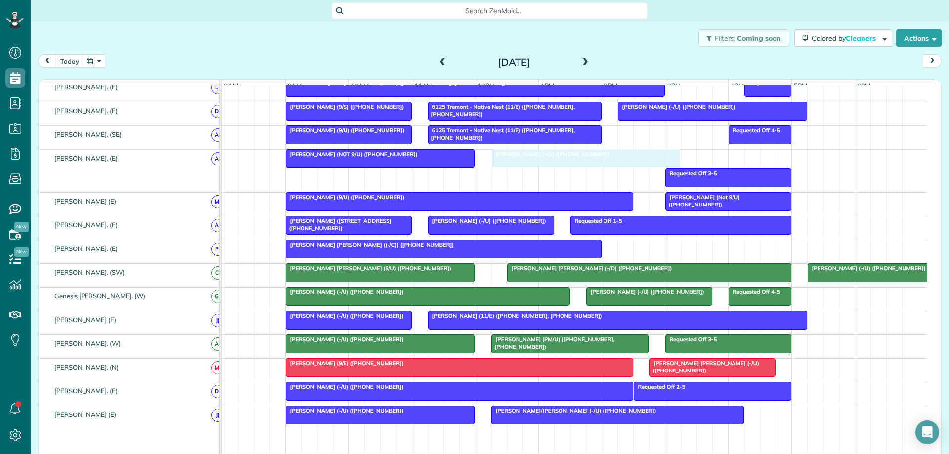
drag, startPoint x: 593, startPoint y: 166, endPoint x: 591, endPoint y: 175, distance: 9.1
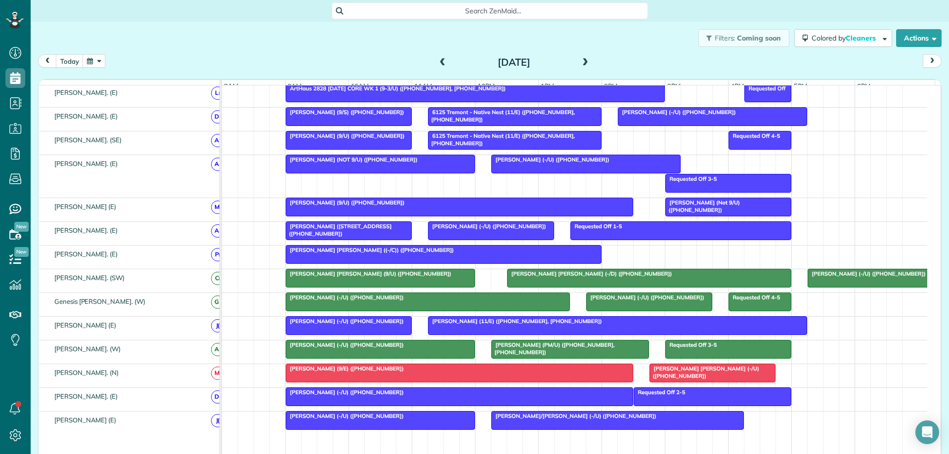
scroll to position [445, 0]
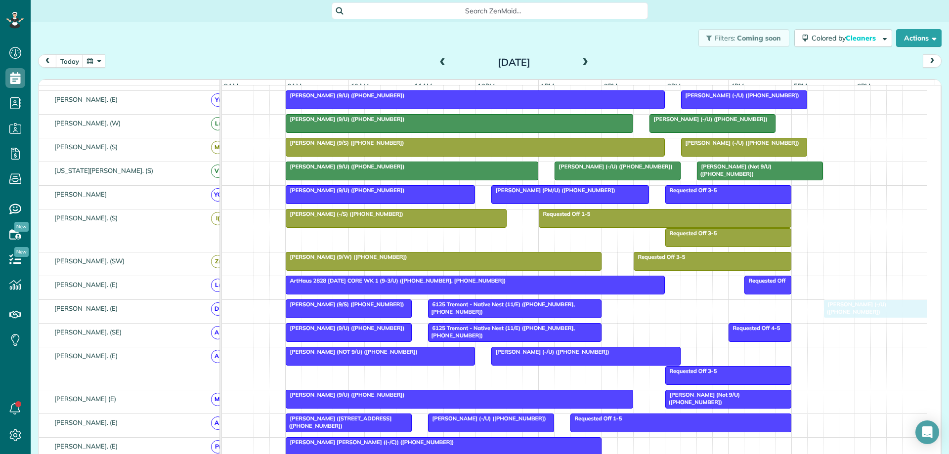
drag, startPoint x: 665, startPoint y: 314, endPoint x: 833, endPoint y: 319, distance: 167.7
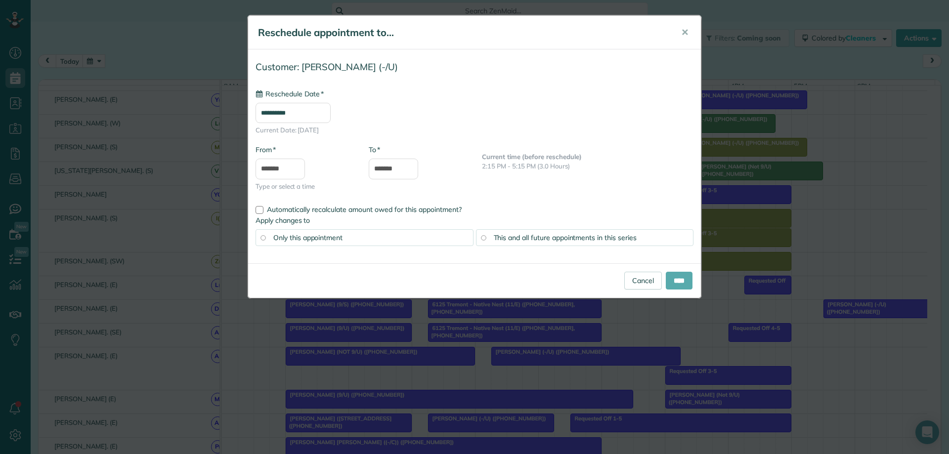
type input "**********"
click at [672, 279] on input "****" at bounding box center [679, 281] width 27 height 18
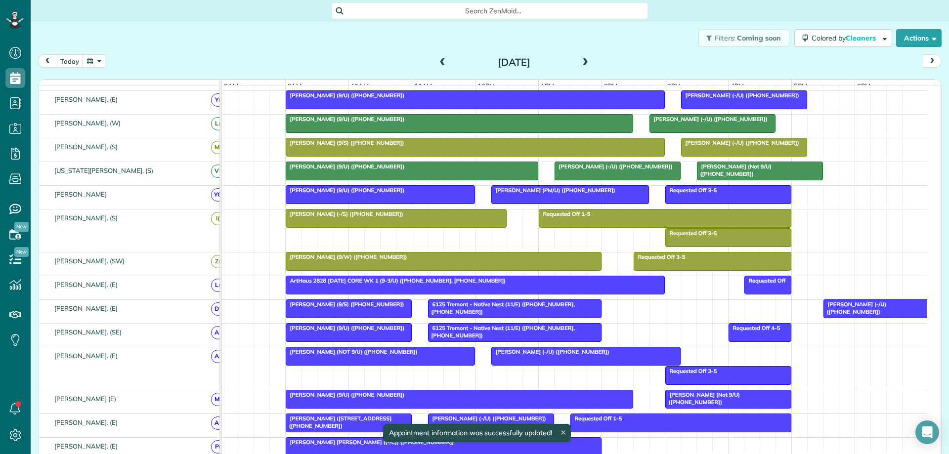
click at [675, 285] on body "Dashboard Scheduling Calendar View List View Dispatch View - Weekly scheduling …" at bounding box center [474, 227] width 949 height 454
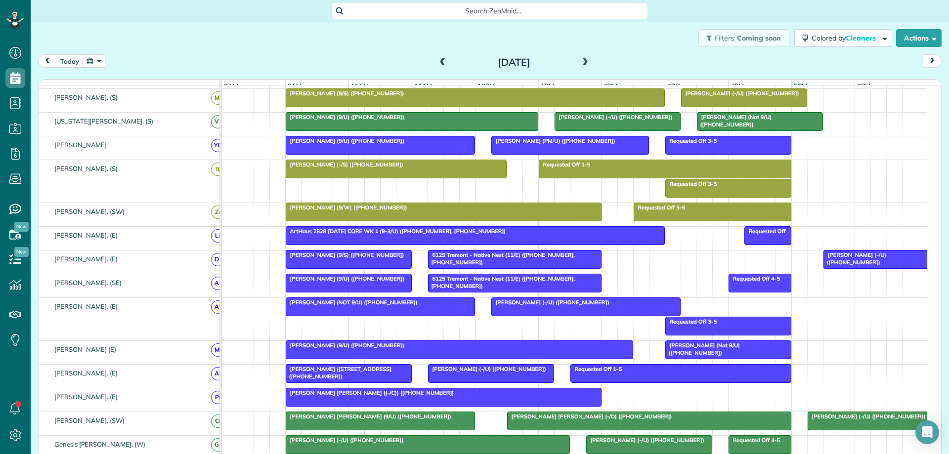
click at [492, 405] on div at bounding box center [443, 398] width 315 height 18
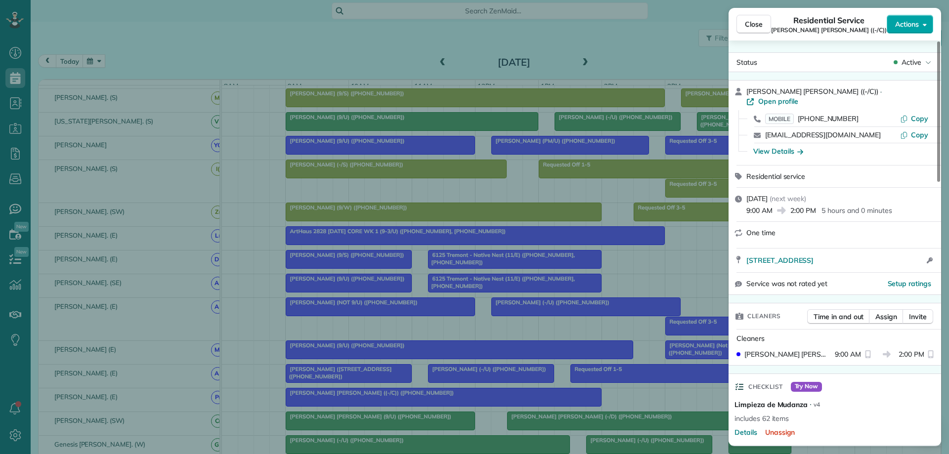
click at [910, 25] on span "Actions" at bounding box center [907, 24] width 24 height 10
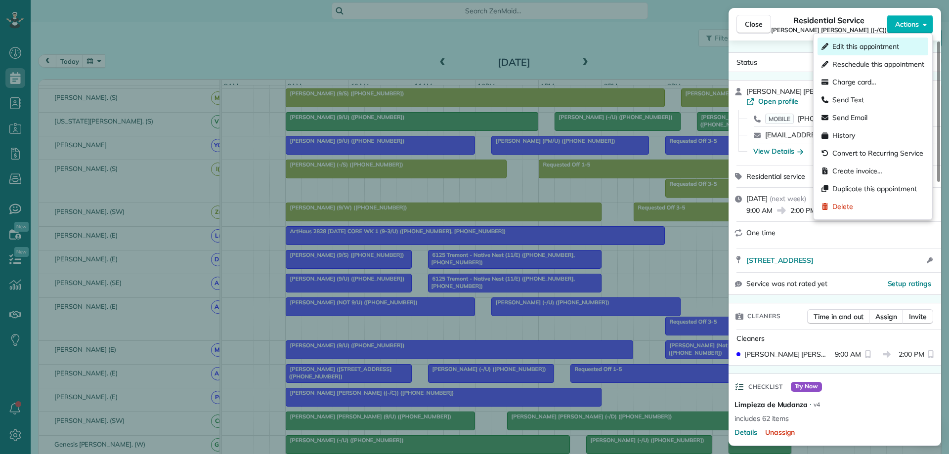
click at [855, 49] on span "Edit this appointment" at bounding box center [866, 47] width 67 height 10
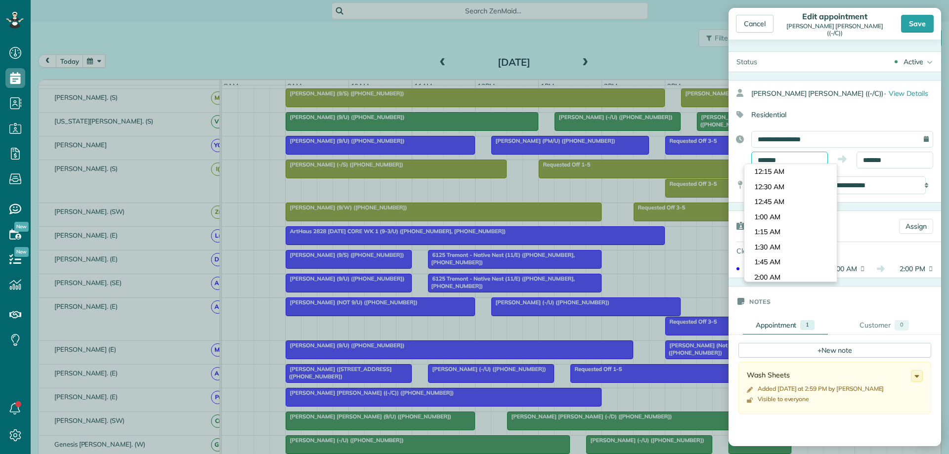
click at [796, 160] on input "*******" at bounding box center [790, 160] width 77 height 17
type input "*******"
click at [778, 208] on body "Dashboard Scheduling Calendar View List View Dispatch View - Weekly scheduling …" at bounding box center [474, 227] width 949 height 454
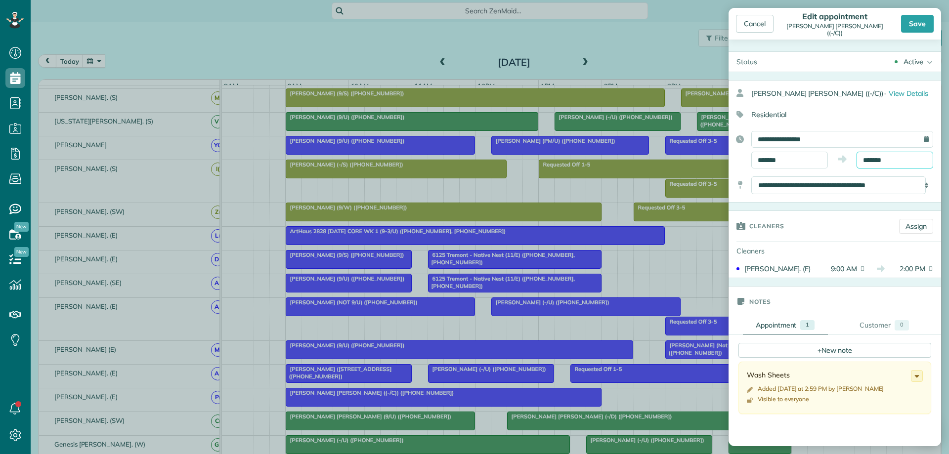
click at [889, 158] on input "*******" at bounding box center [895, 160] width 77 height 17
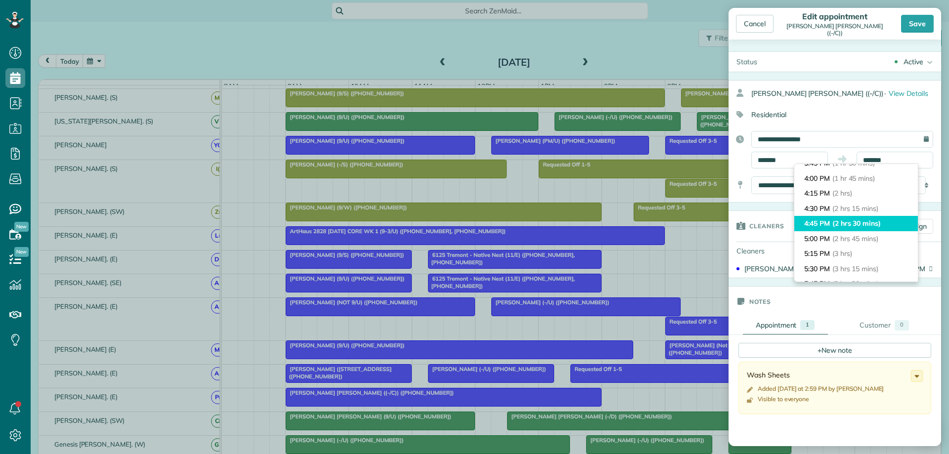
type input "*******"
click at [871, 222] on span "(2 hrs 30 mins)" at bounding box center [857, 223] width 48 height 9
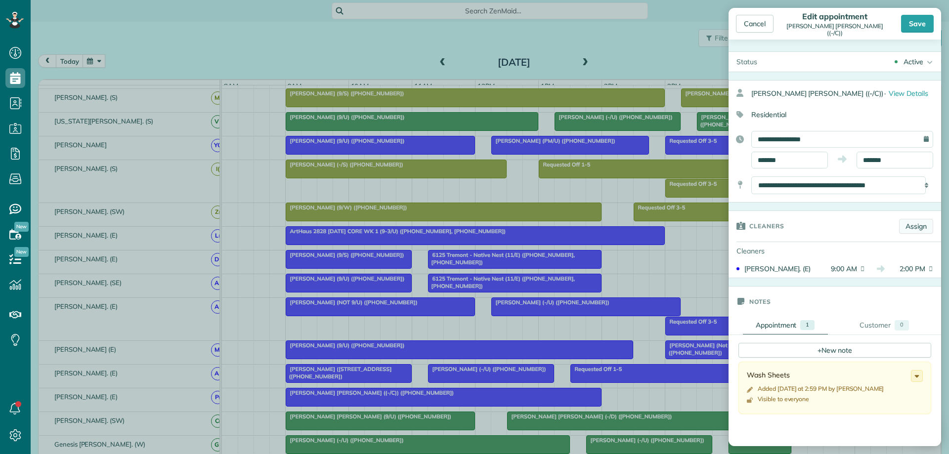
click at [911, 228] on link "Assign" at bounding box center [916, 226] width 34 height 15
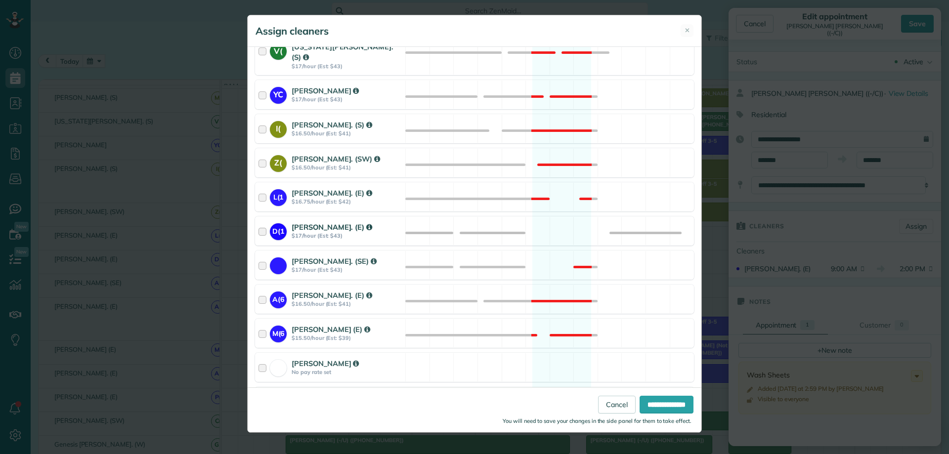
click at [263, 223] on div at bounding box center [264, 231] width 11 height 18
click at [664, 405] on input "**********" at bounding box center [667, 405] width 54 height 18
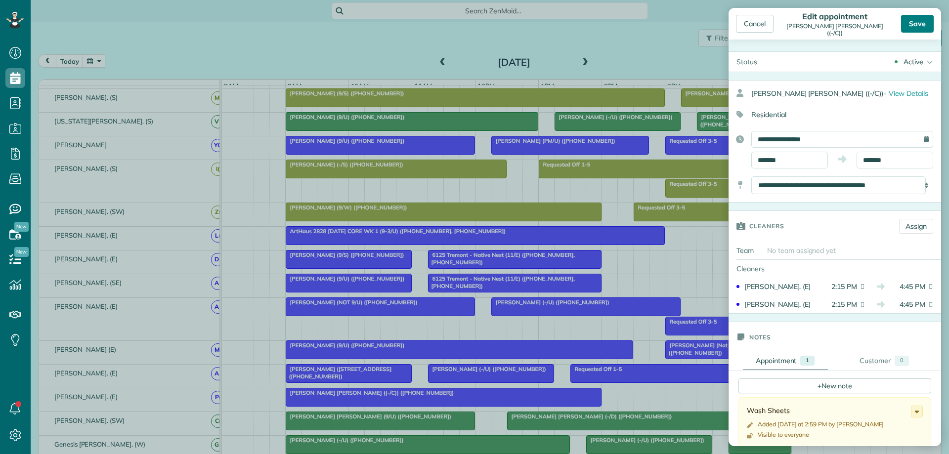
click at [912, 23] on div "Save" at bounding box center [917, 24] width 33 height 18
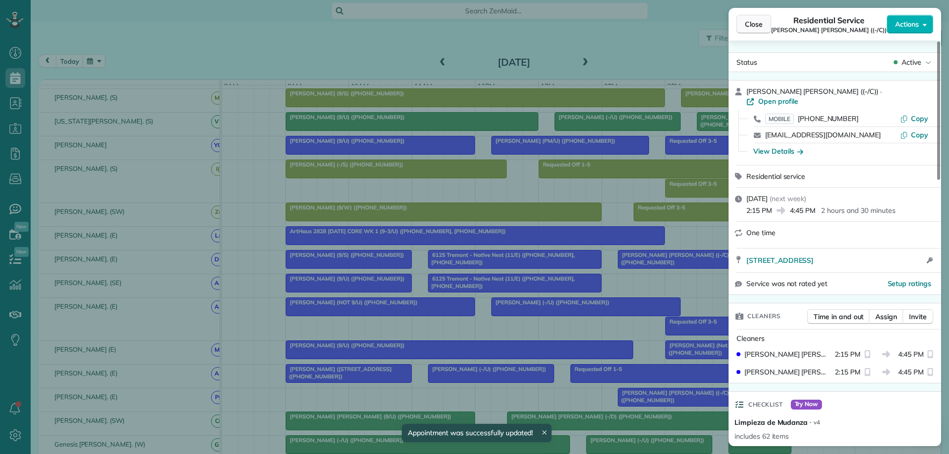
click at [753, 21] on span "Close" at bounding box center [754, 24] width 18 height 10
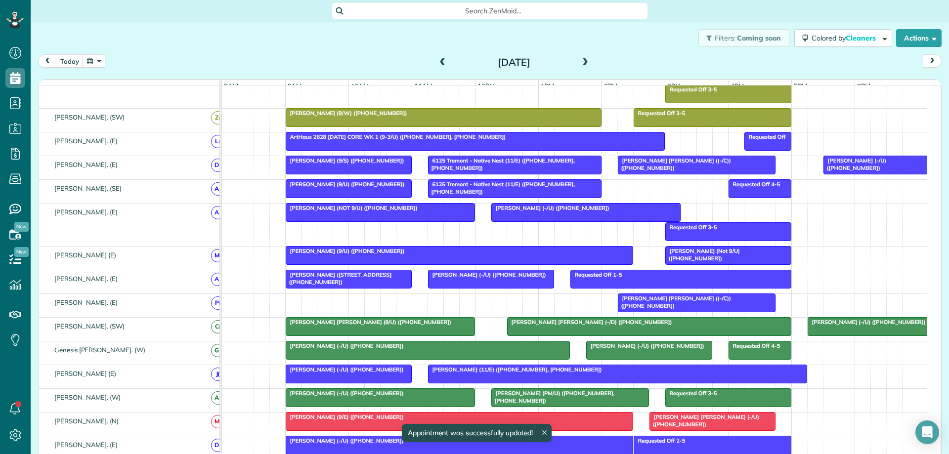
scroll to position [396, 0]
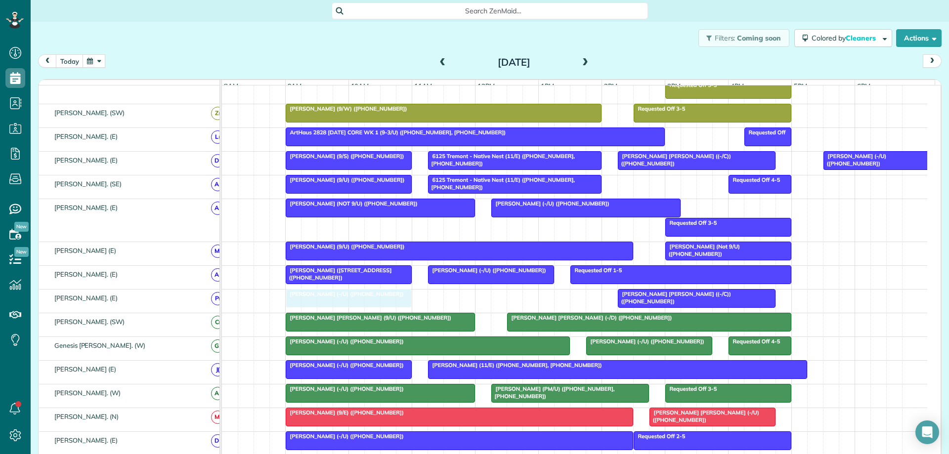
drag, startPoint x: 852, startPoint y: 328, endPoint x: 332, endPoint y: 304, distance: 521.2
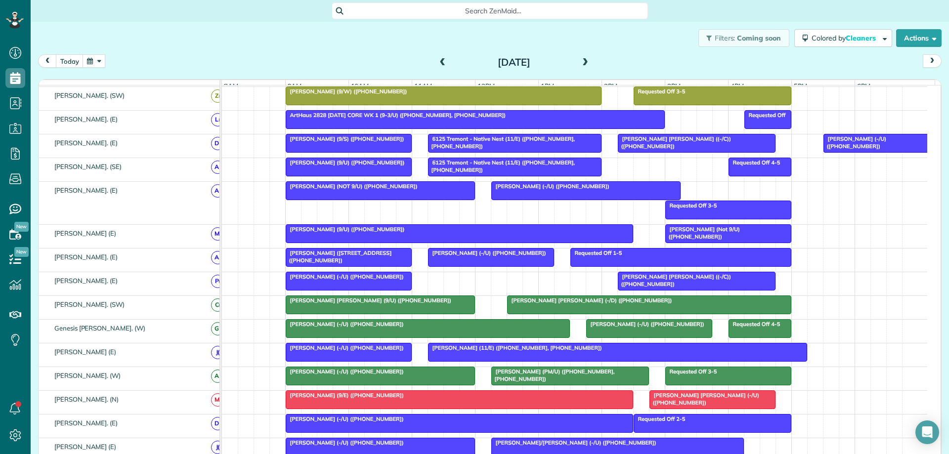
scroll to position [408, 0]
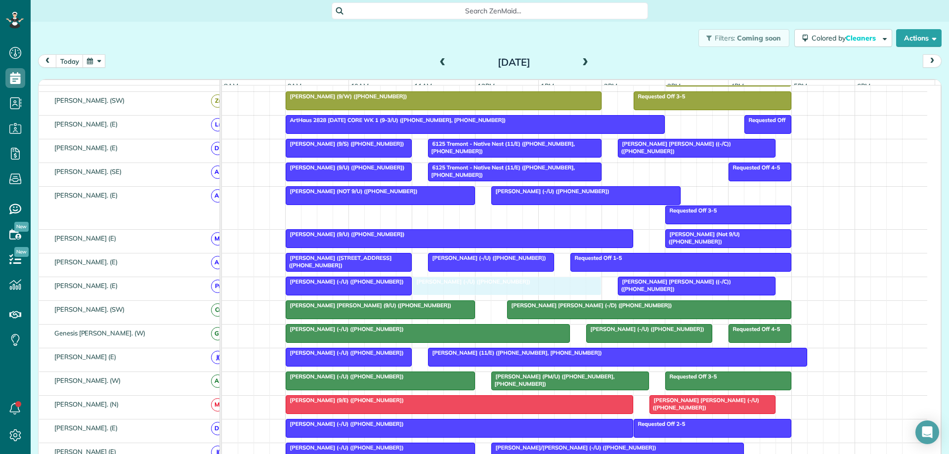
drag, startPoint x: 881, startPoint y: 152, endPoint x: 477, endPoint y: 291, distance: 427.7
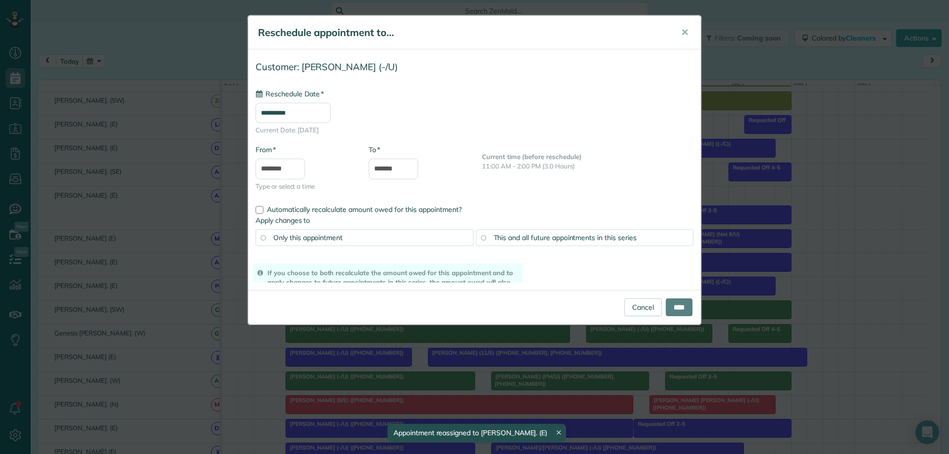
drag, startPoint x: 548, startPoint y: 297, endPoint x: 559, endPoint y: 299, distance: 11.1
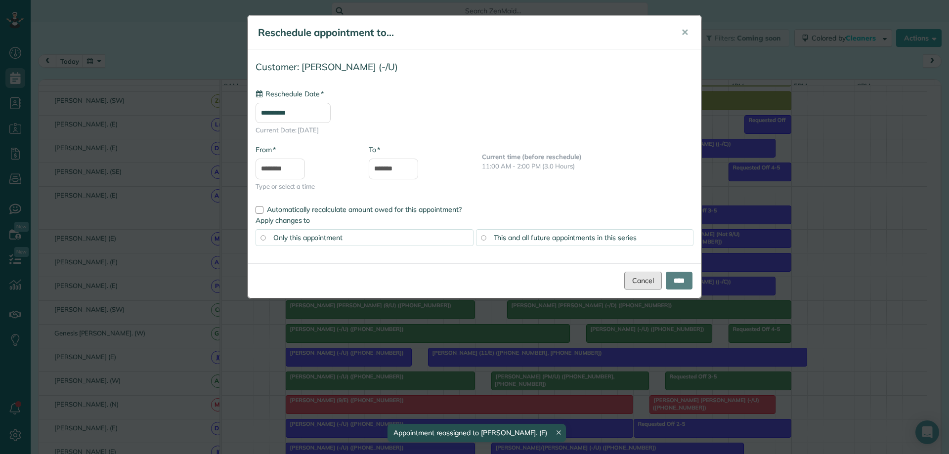
drag, startPoint x: 646, startPoint y: 279, endPoint x: 633, endPoint y: 280, distance: 12.9
click at [645, 279] on link "Cancel" at bounding box center [643, 281] width 38 height 18
type input "**********"
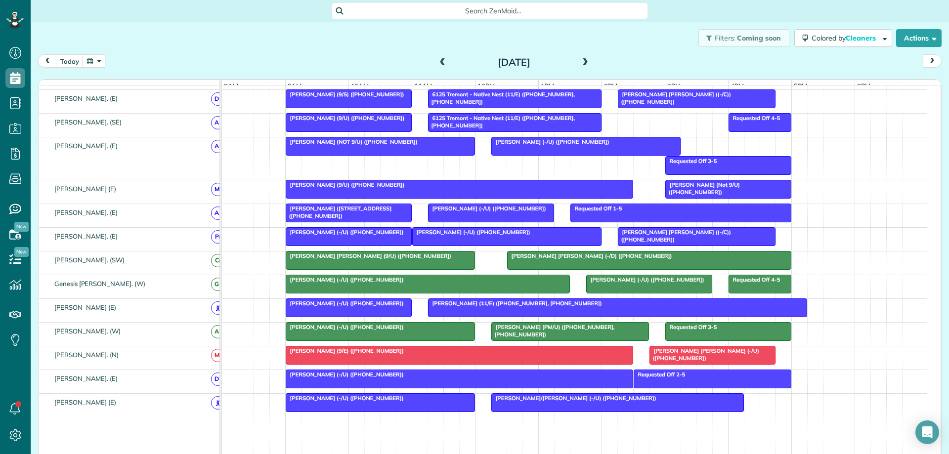
click at [655, 315] on div at bounding box center [618, 308] width 378 height 18
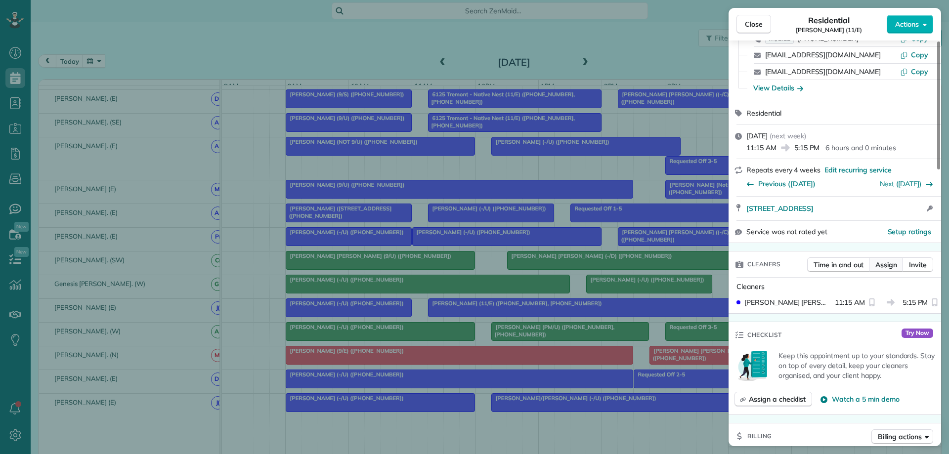
click at [886, 265] on span "Assign" at bounding box center [887, 265] width 22 height 10
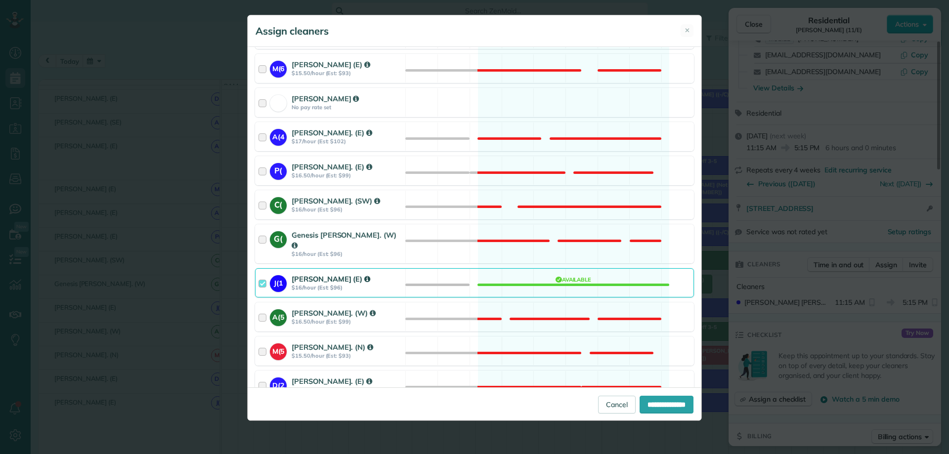
click at [263, 274] on div at bounding box center [264, 283] width 11 height 18
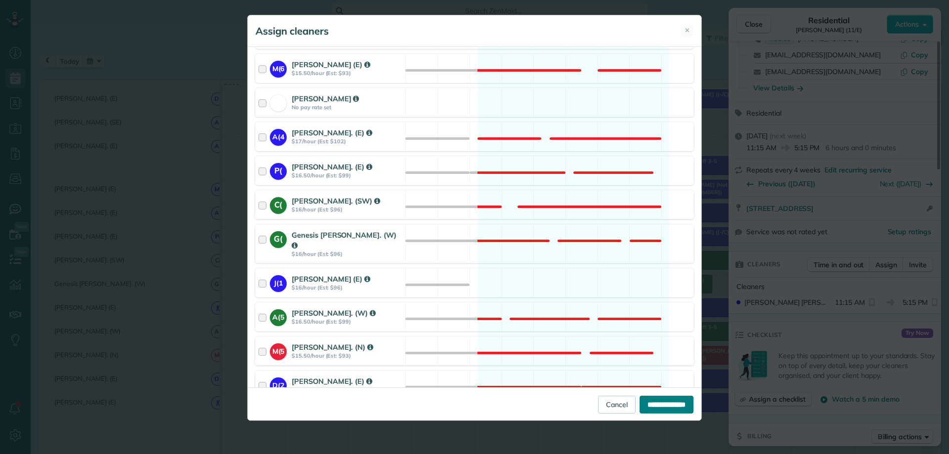
drag, startPoint x: 654, startPoint y: 408, endPoint x: 649, endPoint y: 405, distance: 5.1
click at [654, 407] on input "**********" at bounding box center [667, 405] width 54 height 18
type input "**********"
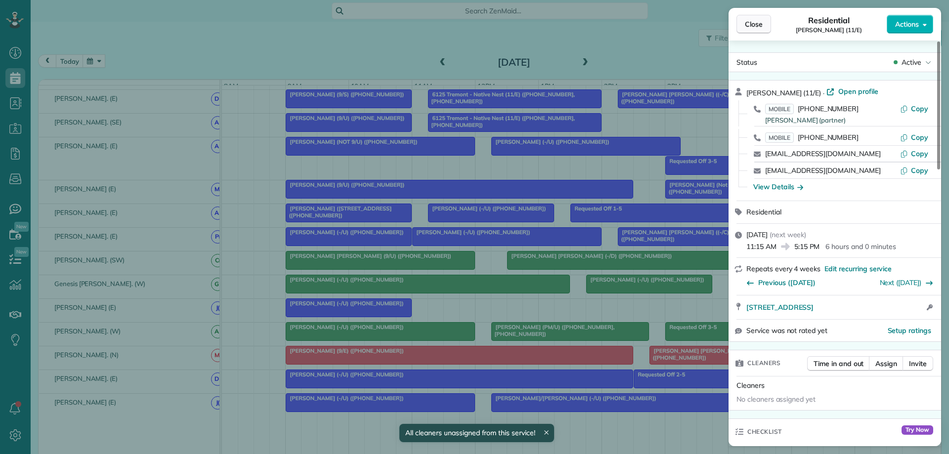
click at [757, 22] on span "Close" at bounding box center [754, 24] width 18 height 10
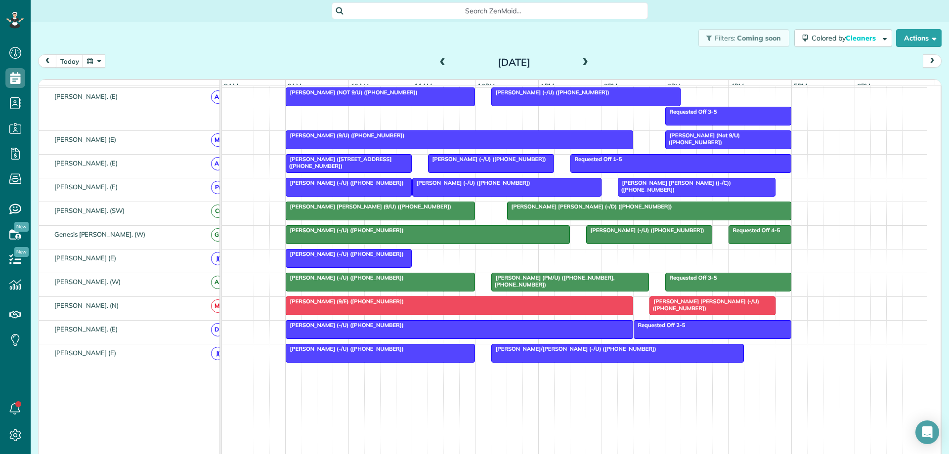
click at [658, 210] on div "Katie Katelyn Anderson (-/D) (+19366619524)" at bounding box center [649, 206] width 278 height 7
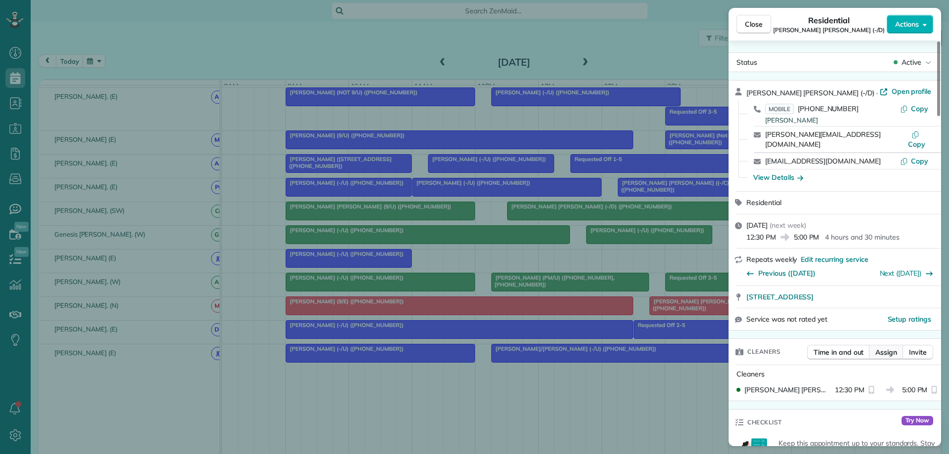
click at [889, 348] on span "Assign" at bounding box center [887, 353] width 22 height 10
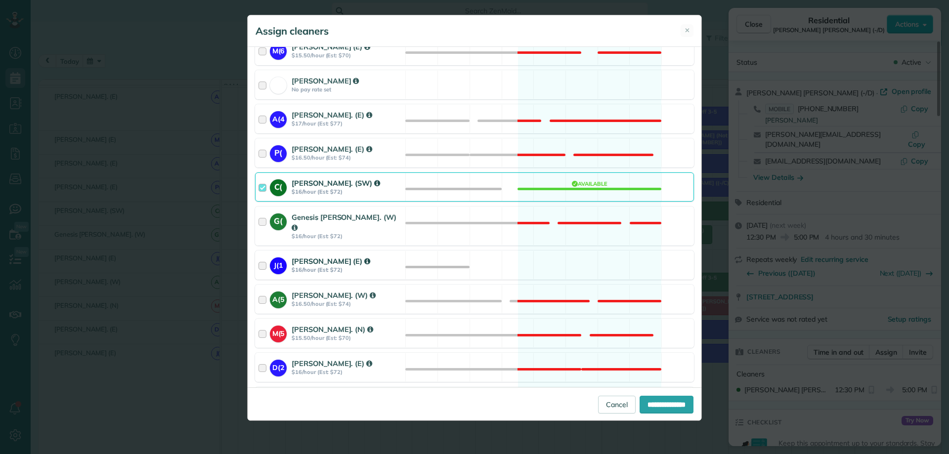
scroll to position [804, 0]
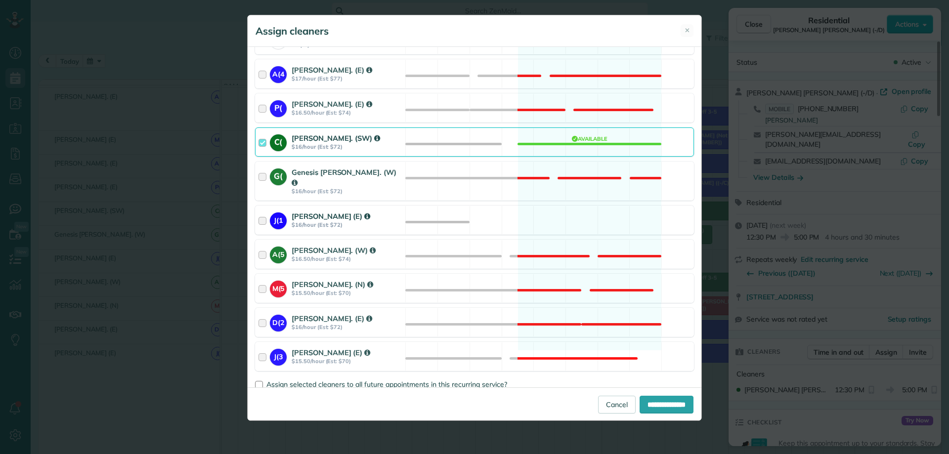
click at [259, 211] on div at bounding box center [264, 220] width 11 height 18
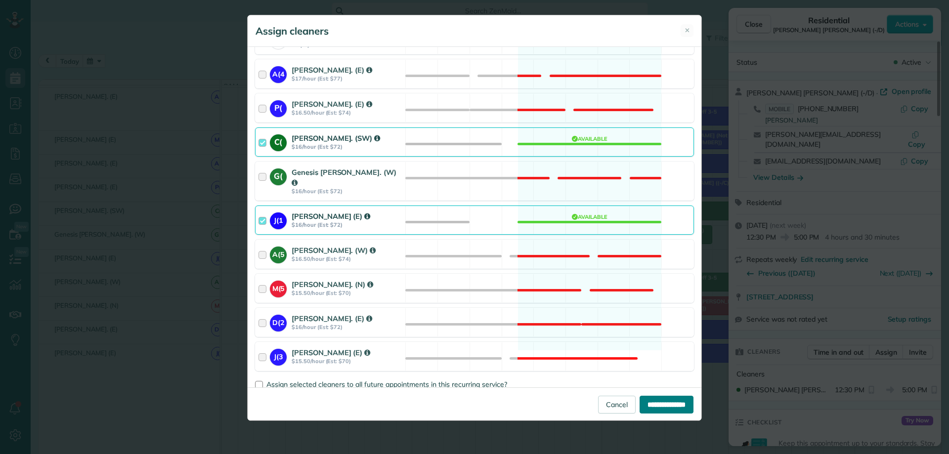
click at [663, 402] on input "**********" at bounding box center [667, 405] width 54 height 18
type input "**********"
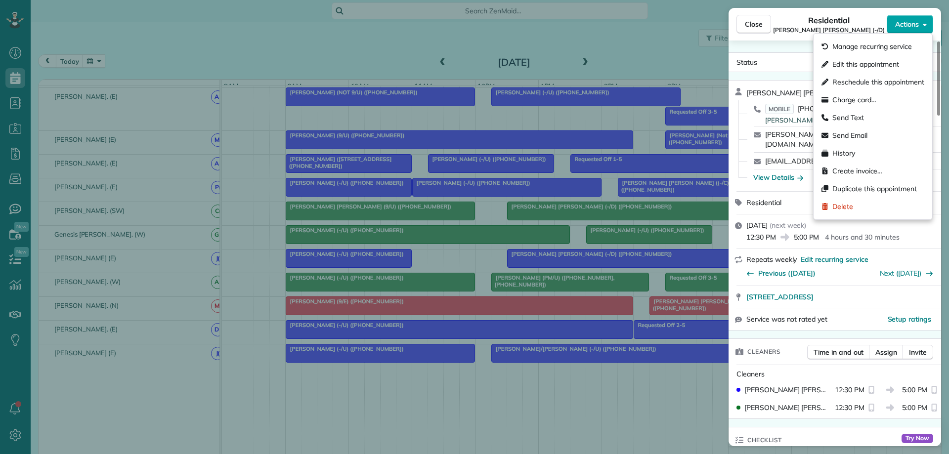
click at [892, 20] on button "Actions" at bounding box center [910, 24] width 46 height 19
click at [836, 63] on span "Edit this appointment" at bounding box center [866, 64] width 67 height 10
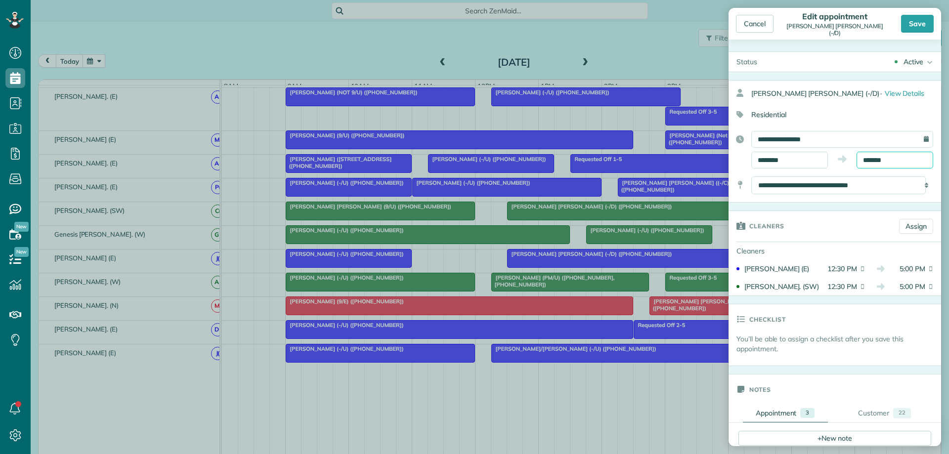
click at [865, 157] on input "*******" at bounding box center [895, 160] width 77 height 17
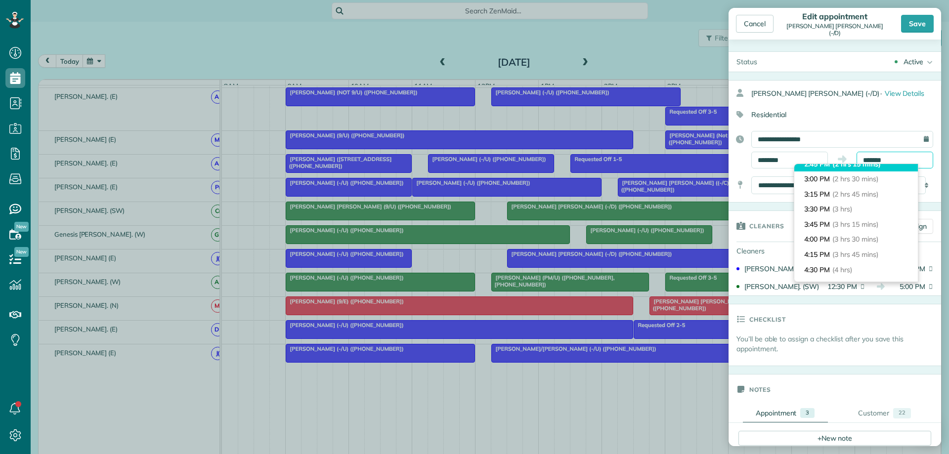
scroll to position [108, 0]
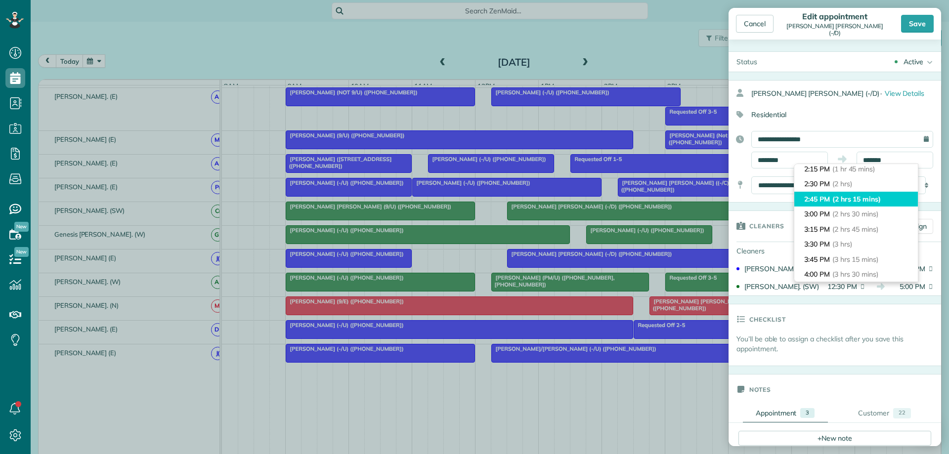
type input "*******"
click at [868, 201] on span "(2 hrs 15 mins)" at bounding box center [857, 199] width 48 height 9
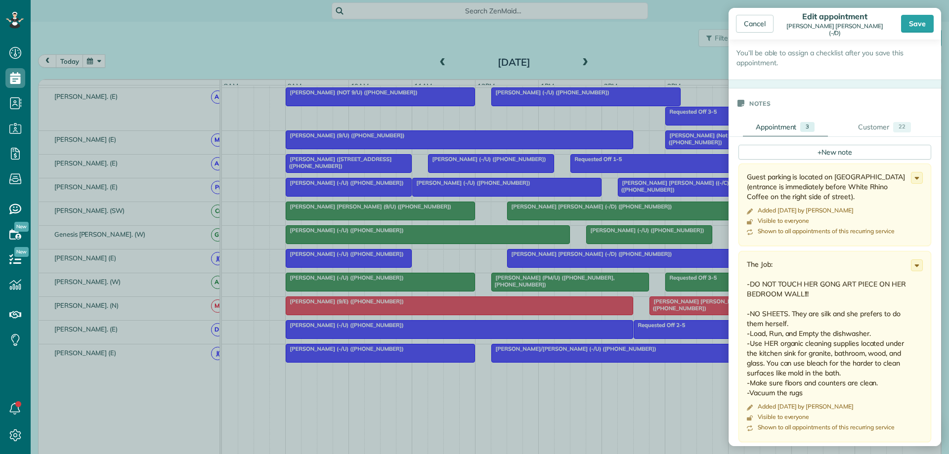
scroll to position [297, 0]
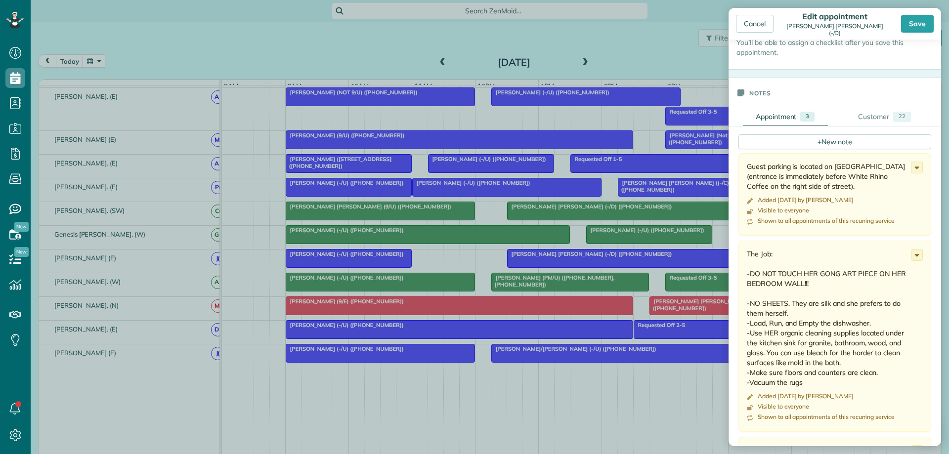
click at [914, 24] on div "Save" at bounding box center [917, 24] width 33 height 18
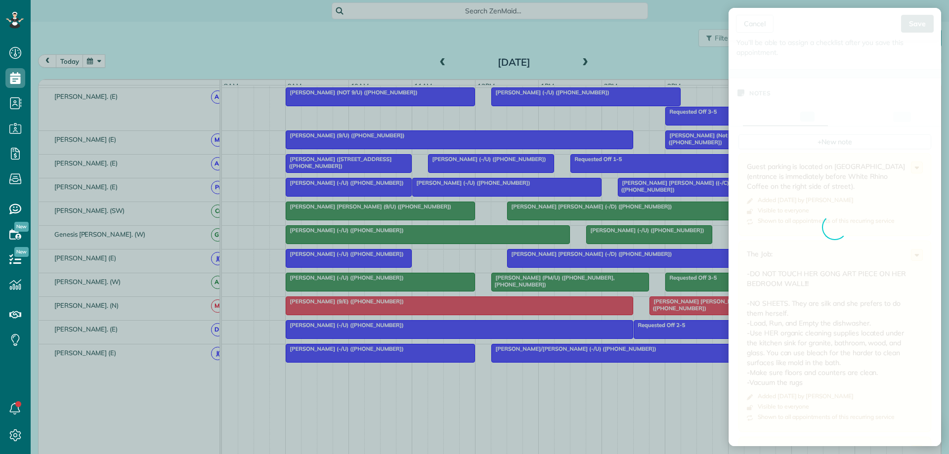
scroll to position [0, 0]
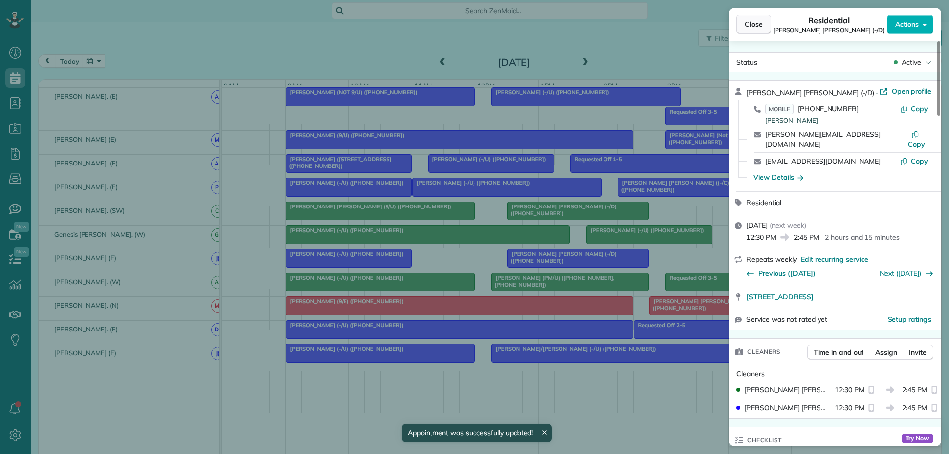
click at [748, 19] on button "Close" at bounding box center [754, 24] width 35 height 19
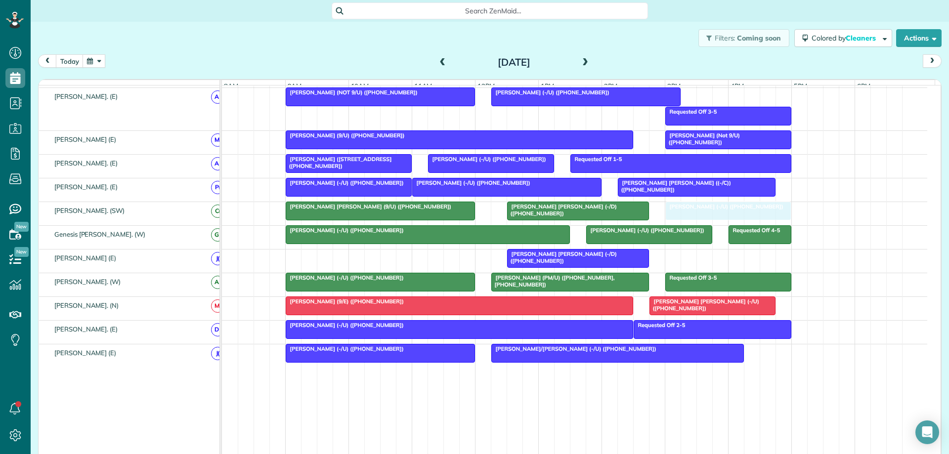
drag, startPoint x: 381, startPoint y: 264, endPoint x: 760, endPoint y: 219, distance: 381.5
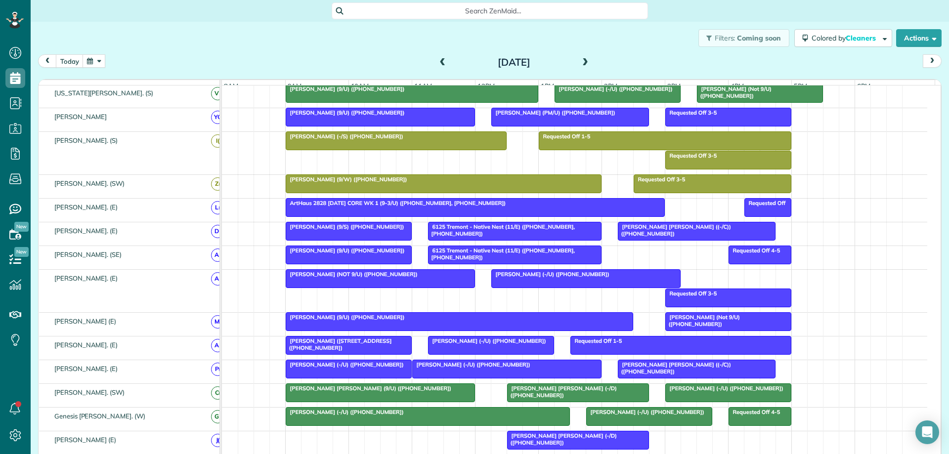
scroll to position [513, 0]
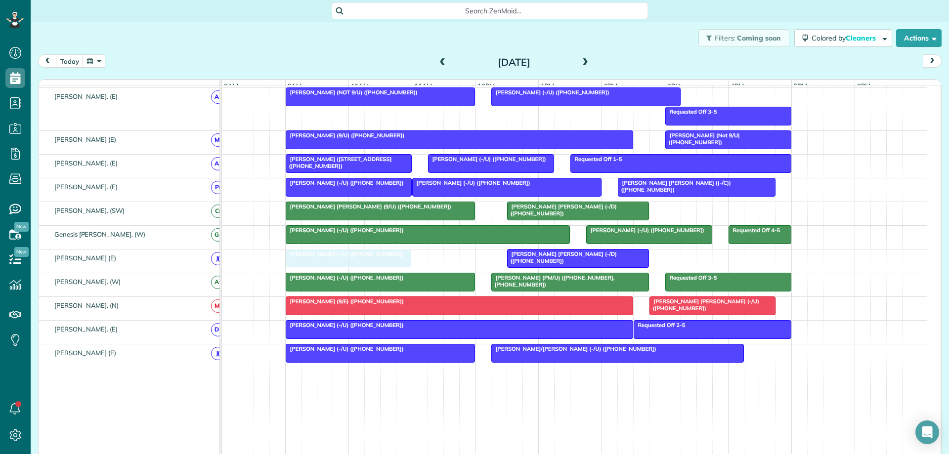
drag, startPoint x: 710, startPoint y: 212, endPoint x: 333, endPoint y: 270, distance: 381.3
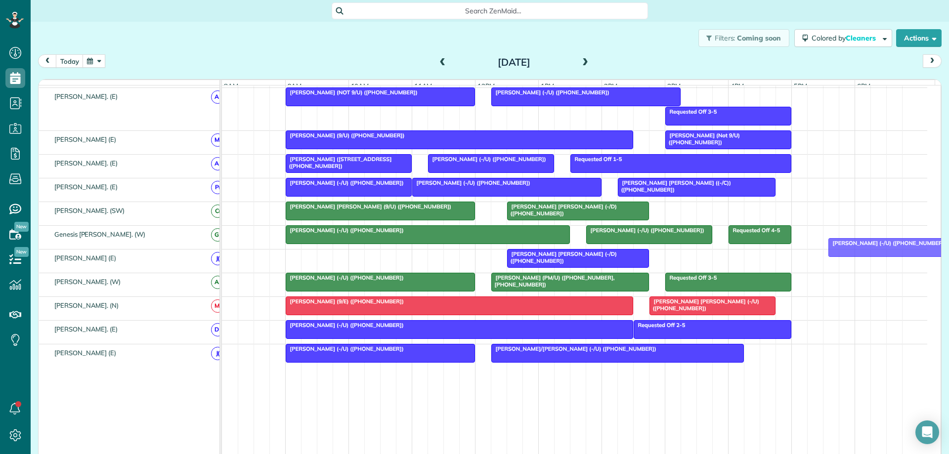
drag, startPoint x: 390, startPoint y: 268, endPoint x: 934, endPoint y: 250, distance: 544.7
click at [934, 250] on div "function(groupId) { return _("Cleaners"); } 8am 9am 10am 11am 12pm 1pm 2pm 3pm …" at bounding box center [490, 275] width 904 height 392
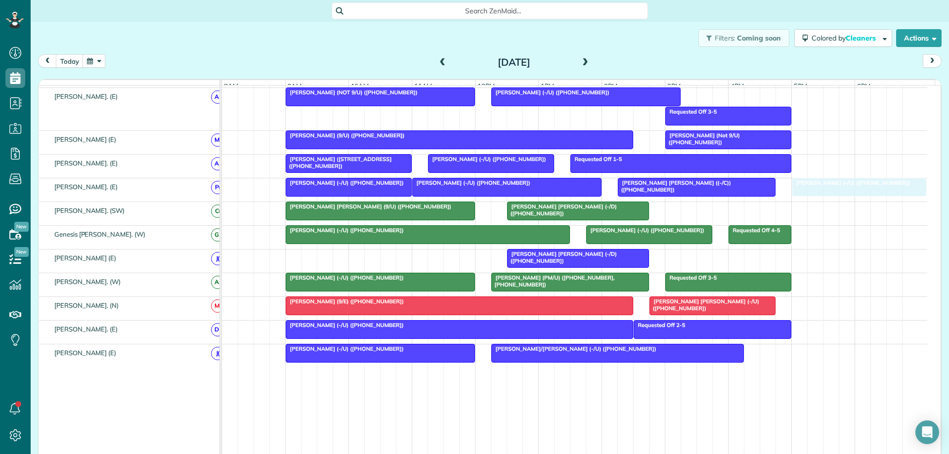
drag, startPoint x: 440, startPoint y: 251, endPoint x: 874, endPoint y: 192, distance: 438.2
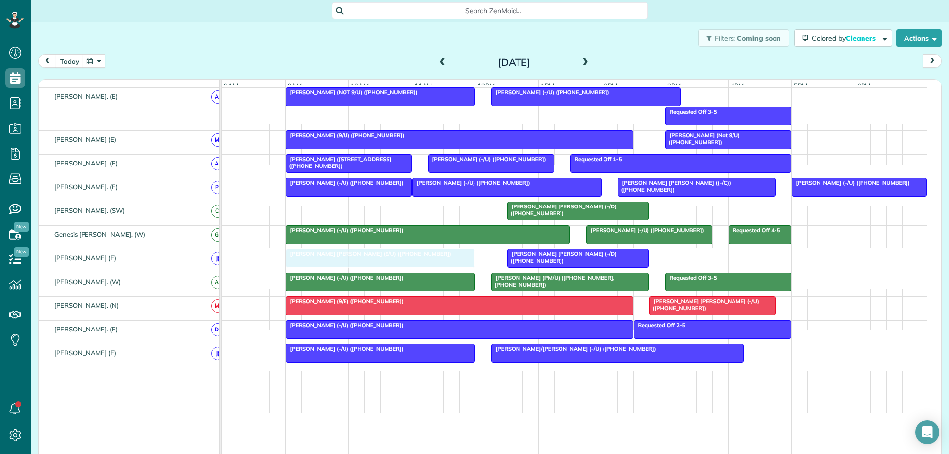
drag, startPoint x: 427, startPoint y: 214, endPoint x: 432, endPoint y: 270, distance: 56.6
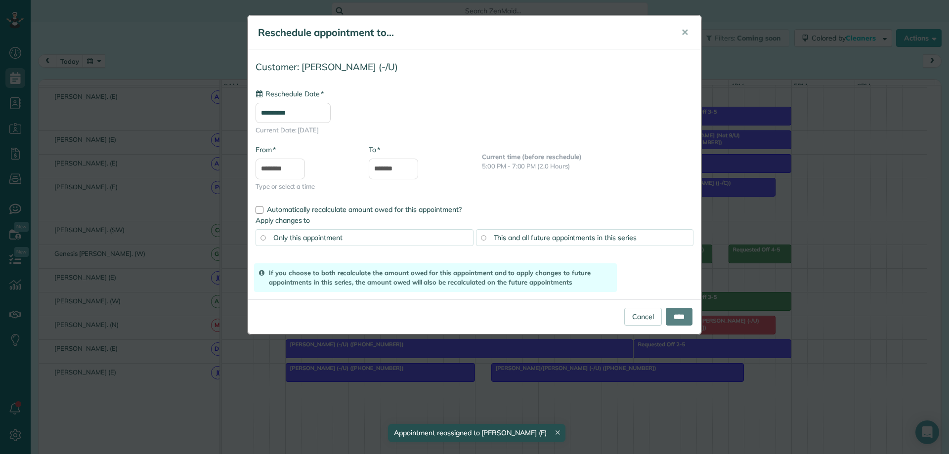
drag, startPoint x: 857, startPoint y: 197, endPoint x: 349, endPoint y: 224, distance: 509.5
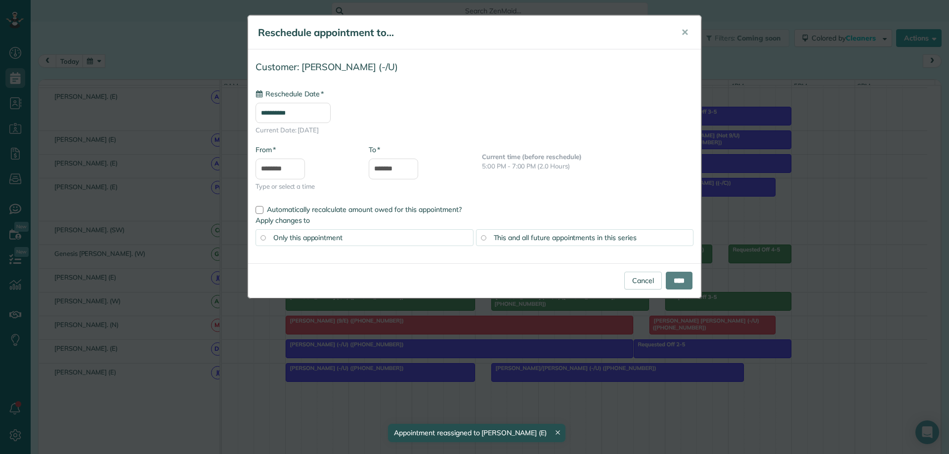
type input "**********"
click at [635, 279] on link "Cancel" at bounding box center [643, 281] width 38 height 18
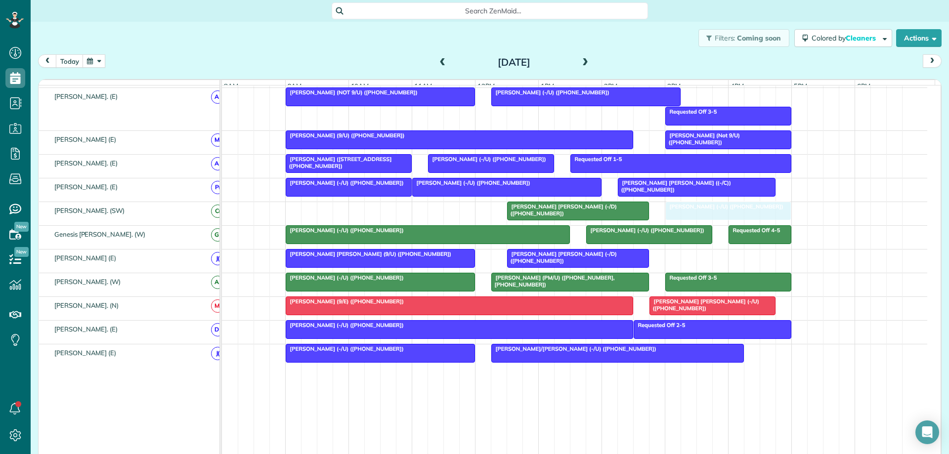
drag, startPoint x: 830, startPoint y: 194, endPoint x: 706, endPoint y: 222, distance: 126.7
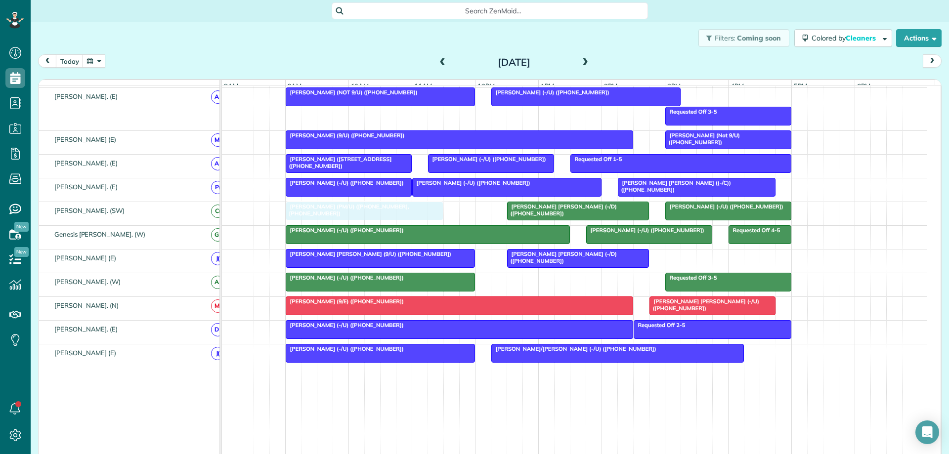
drag, startPoint x: 610, startPoint y: 286, endPoint x: 402, endPoint y: 219, distance: 218.1
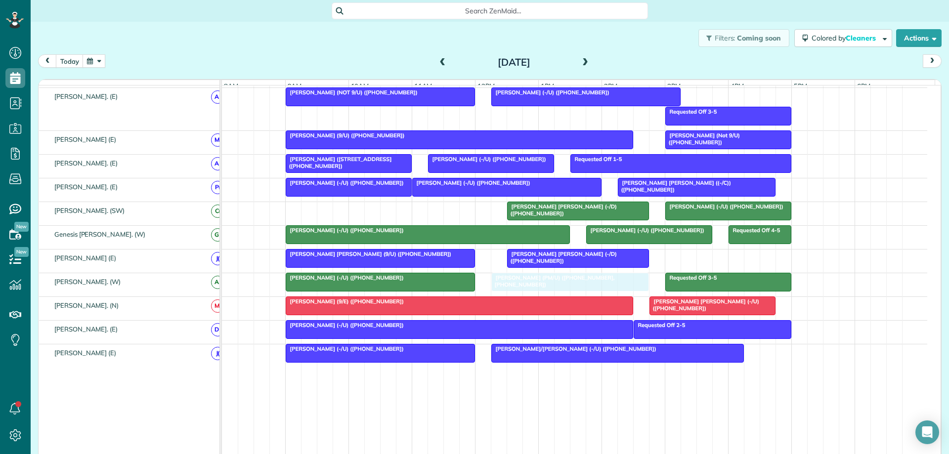
drag, startPoint x: 404, startPoint y: 216, endPoint x: 602, endPoint y: 287, distance: 210.7
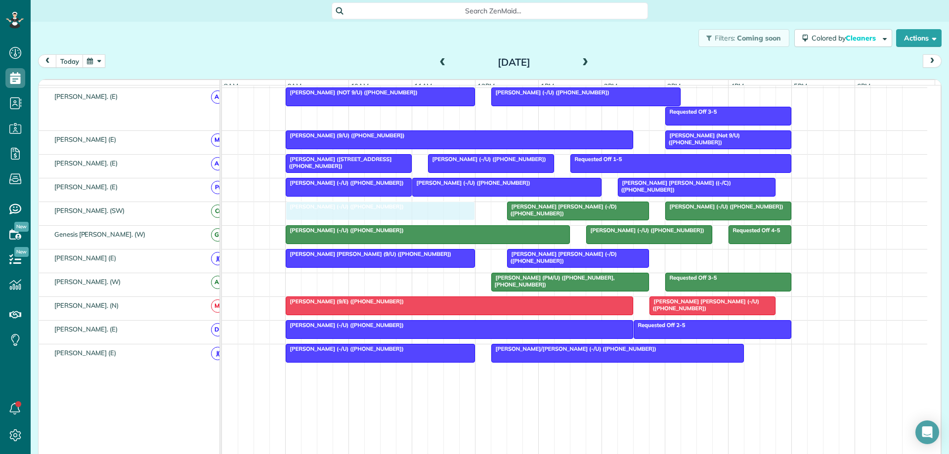
drag, startPoint x: 406, startPoint y: 287, endPoint x: 406, endPoint y: 213, distance: 73.7
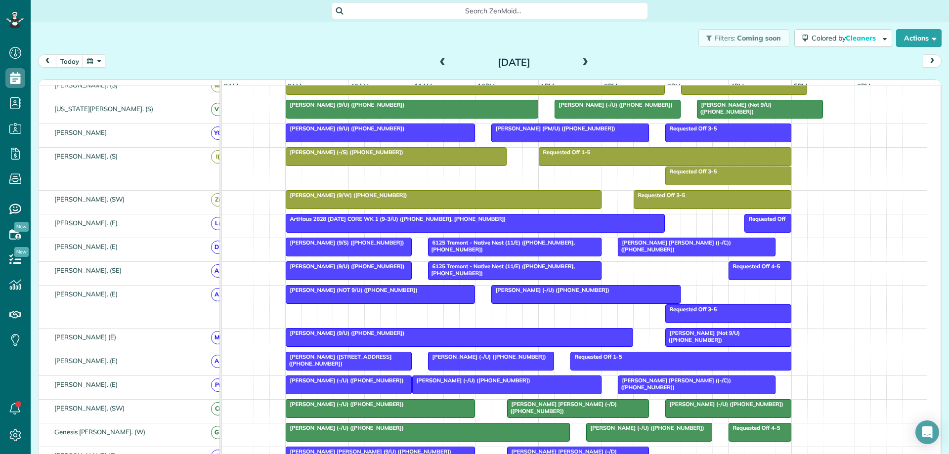
scroll to position [237, 0]
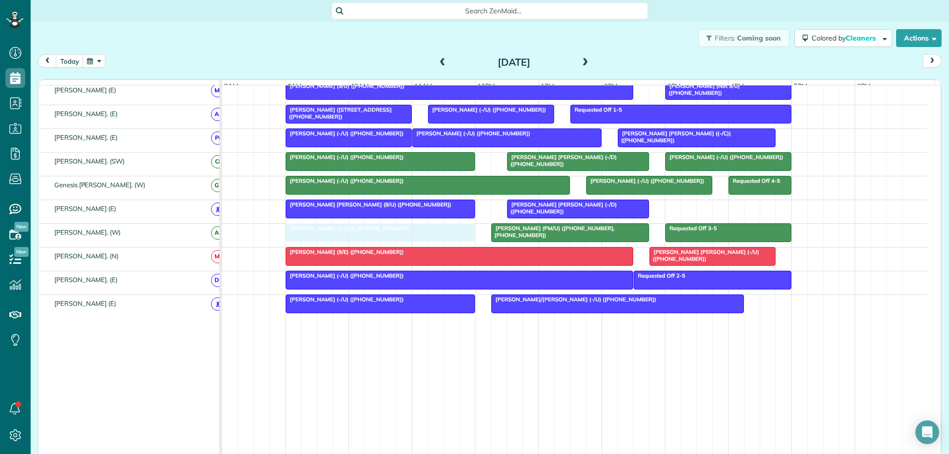
drag, startPoint x: 751, startPoint y: 121, endPoint x: 435, endPoint y: 243, distance: 338.1
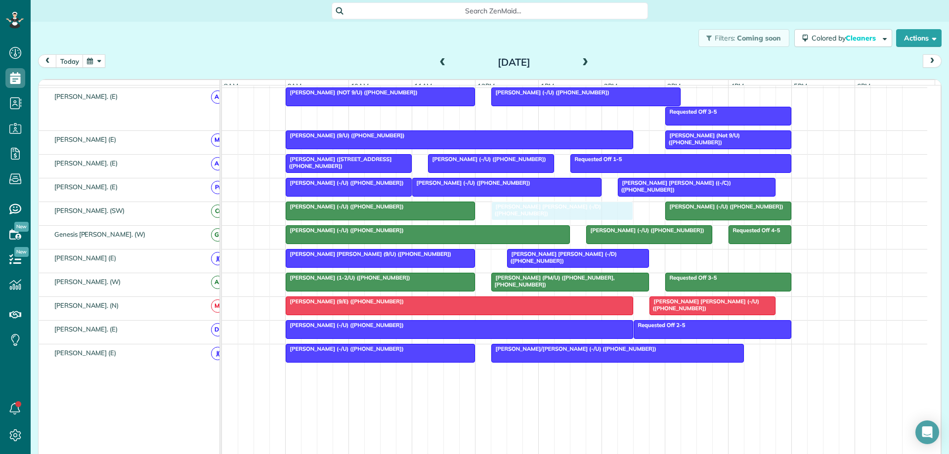
drag, startPoint x: 614, startPoint y: 232, endPoint x: 572, endPoint y: 219, distance: 43.6
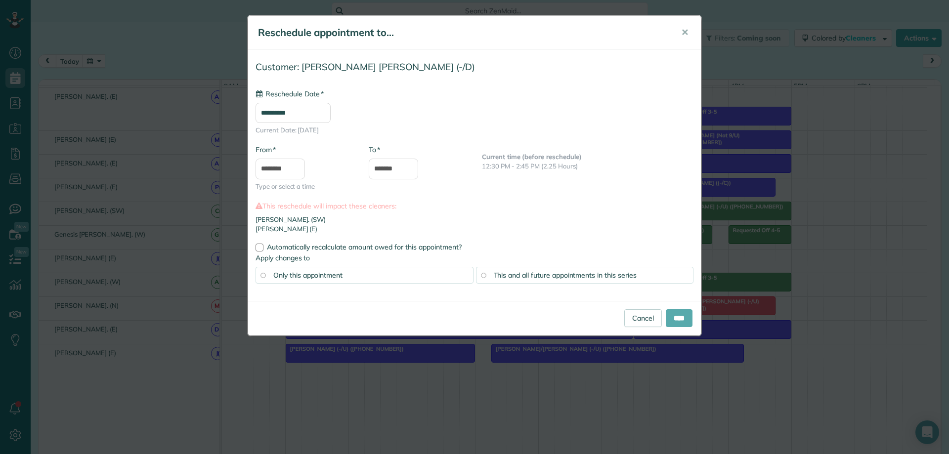
type input "**********"
click at [669, 317] on input "****" at bounding box center [679, 319] width 27 height 18
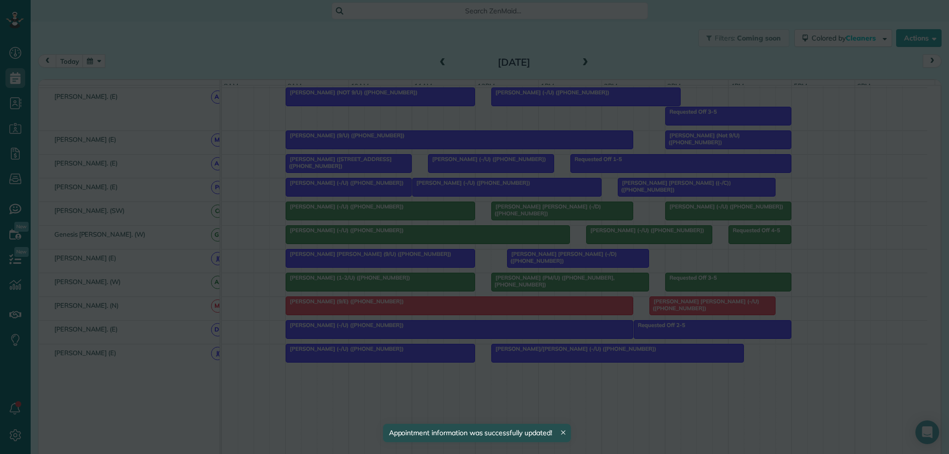
click at [672, 323] on body "Dashboard Scheduling Calendar View List View Dispatch View - Weekly scheduling …" at bounding box center [474, 227] width 949 height 454
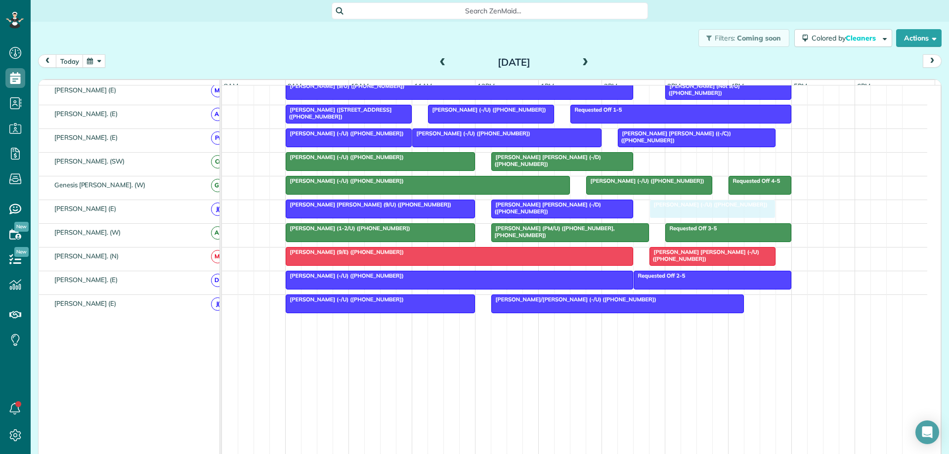
drag, startPoint x: 698, startPoint y: 164, endPoint x: 687, endPoint y: 214, distance: 51.1
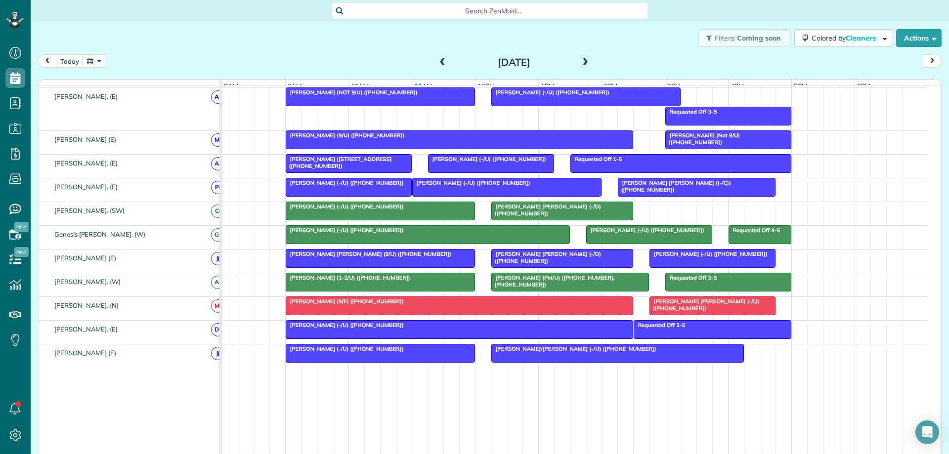
click at [724, 193] on div "Holden Holmes ((-/C)) (+19737383602)" at bounding box center [697, 186] width 152 height 14
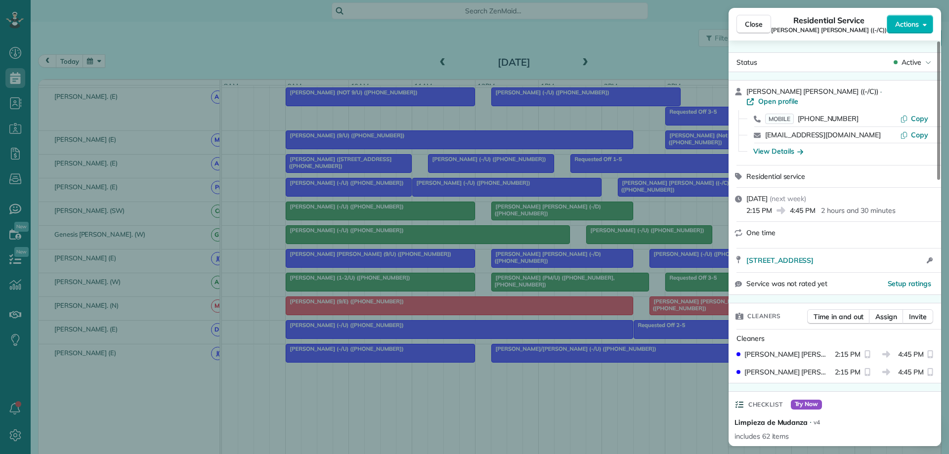
click at [695, 223] on div "Close Residential Service Holden Holmes ((-/C)) Actions Status Active Holden Ho…" at bounding box center [474, 227] width 949 height 454
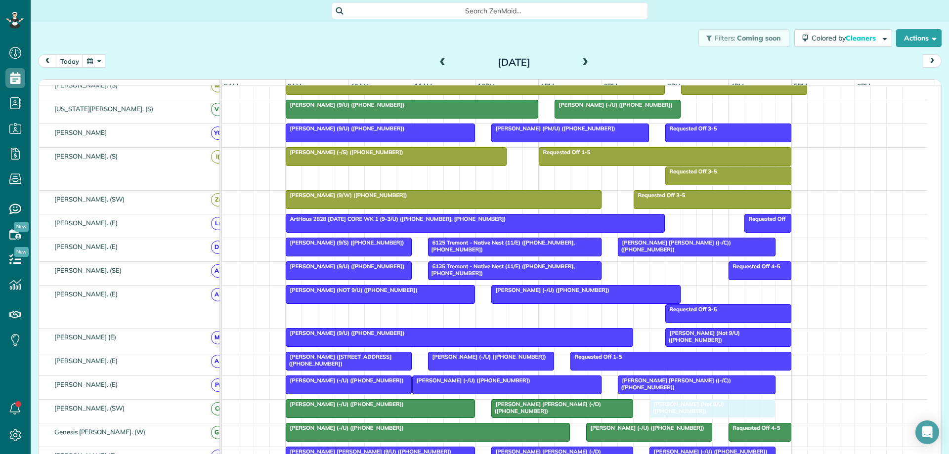
drag, startPoint x: 759, startPoint y: 111, endPoint x: 705, endPoint y: 416, distance: 309.4
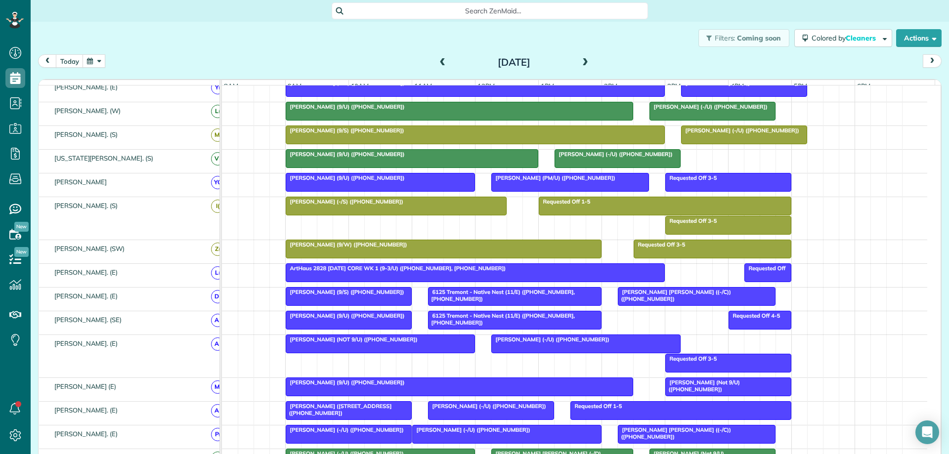
click at [679, 304] on div at bounding box center [697, 297] width 157 height 18
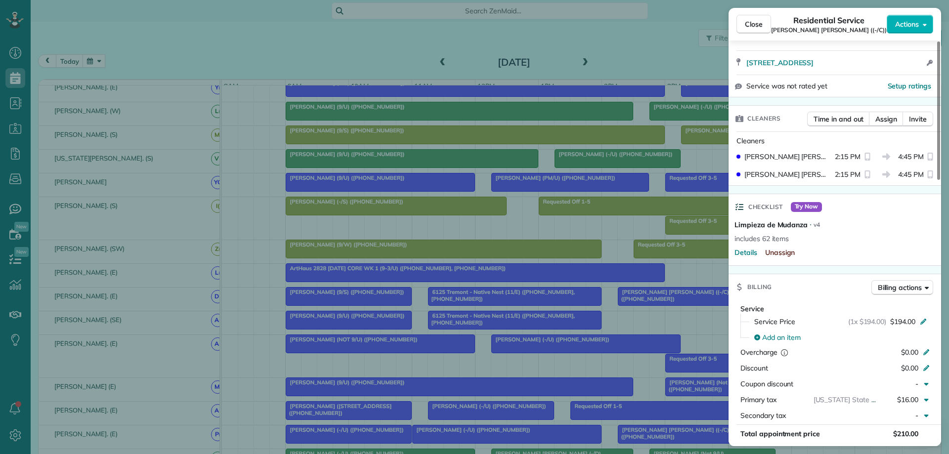
click at [782, 248] on span "Unassign" at bounding box center [780, 253] width 30 height 10
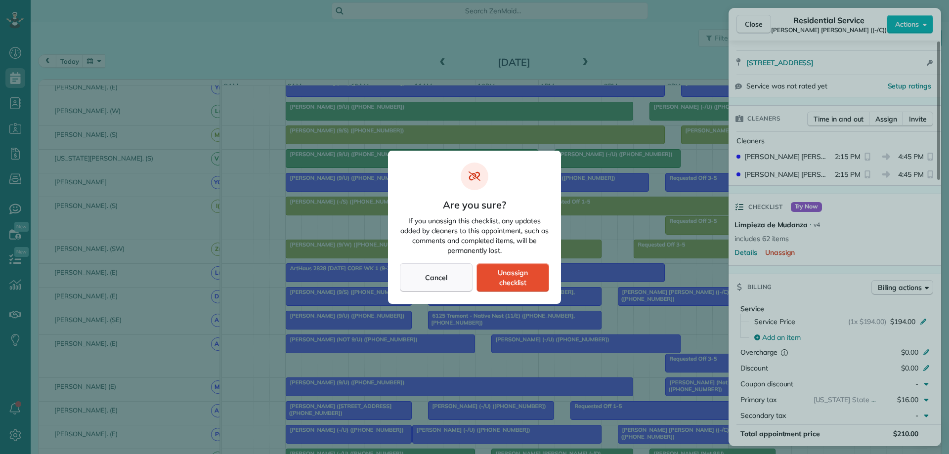
drag, startPoint x: 427, startPoint y: 278, endPoint x: 442, endPoint y: 277, distance: 14.8
click at [428, 278] on span "Cancel" at bounding box center [436, 278] width 22 height 10
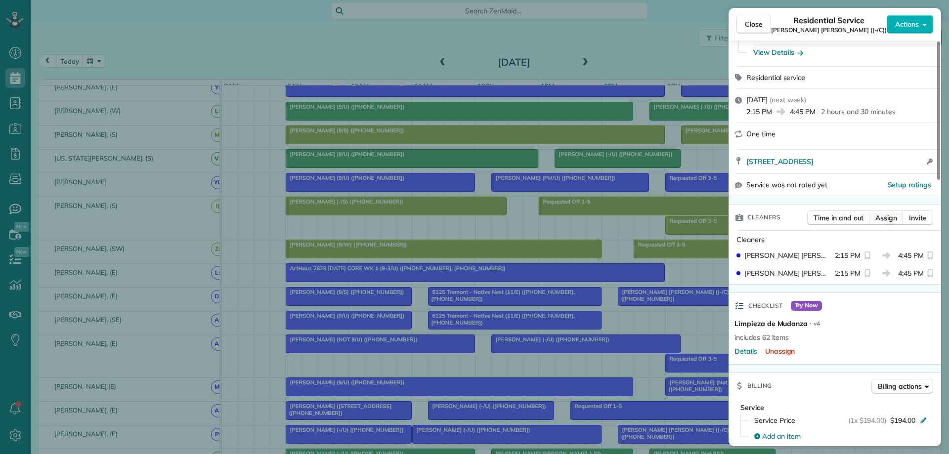
click at [885, 213] on span "Assign" at bounding box center [887, 218] width 22 height 10
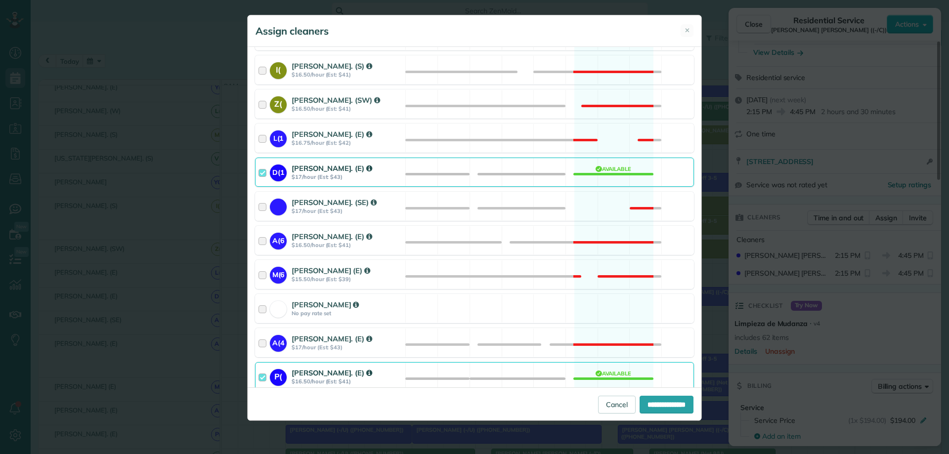
click at [259, 163] on div at bounding box center [264, 172] width 11 height 18
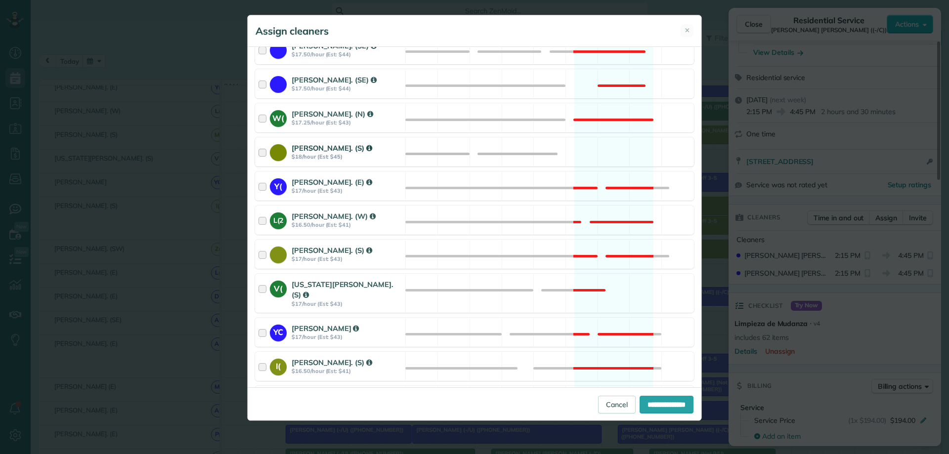
click at [261, 153] on div at bounding box center [264, 152] width 11 height 18
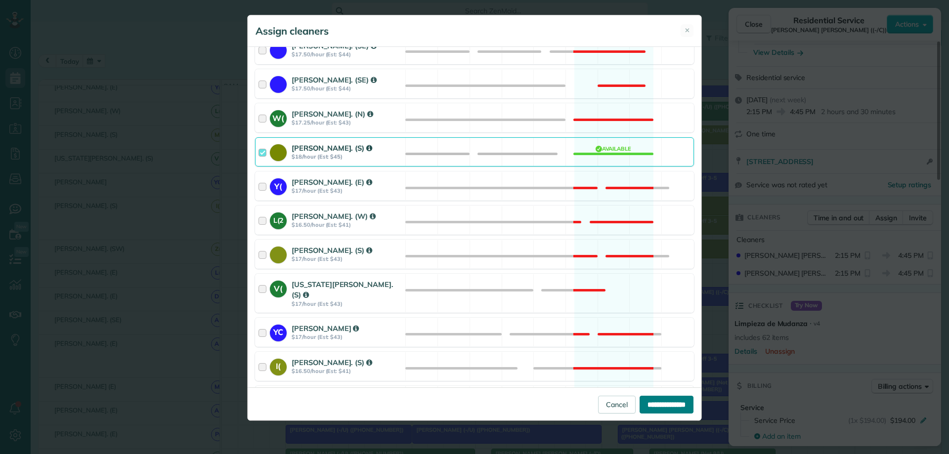
click at [654, 407] on input "**********" at bounding box center [667, 405] width 54 height 18
type input "**********"
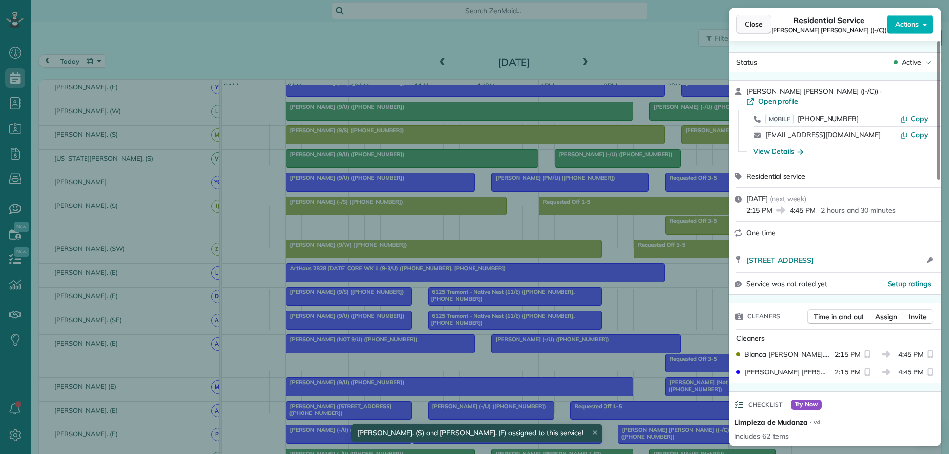
click at [746, 22] on span "Close" at bounding box center [754, 24] width 18 height 10
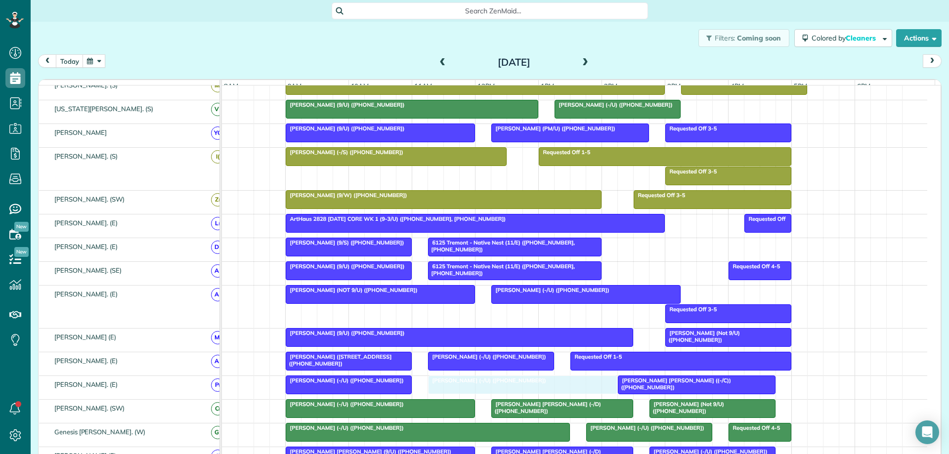
drag, startPoint x: 464, startPoint y: 388, endPoint x: 474, endPoint y: 388, distance: 9.9
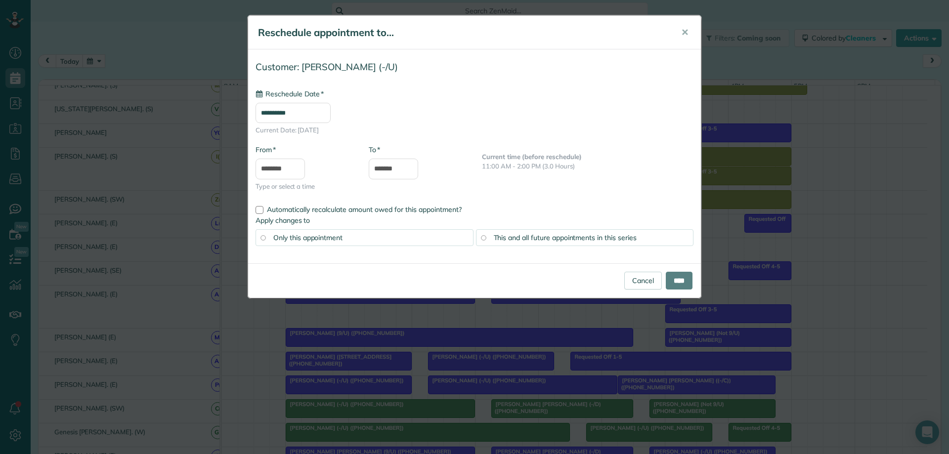
type input "**********"
click at [625, 280] on link "Cancel" at bounding box center [643, 281] width 38 height 18
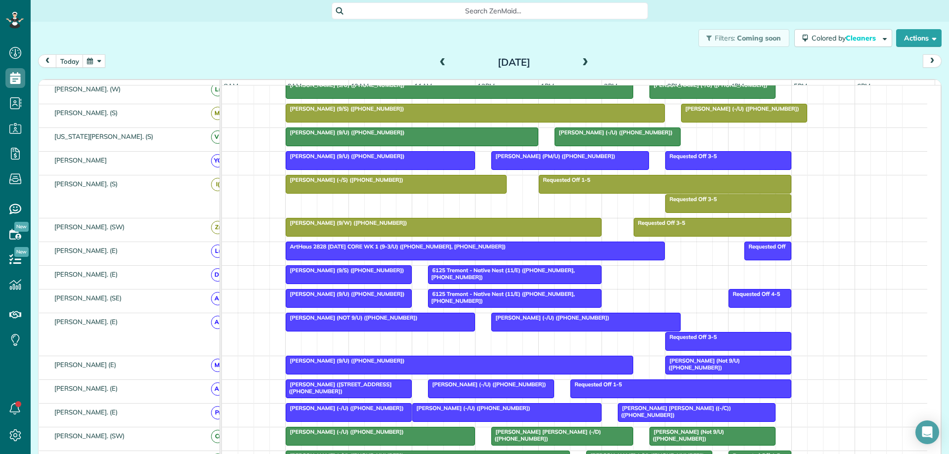
scroll to position [216, 0]
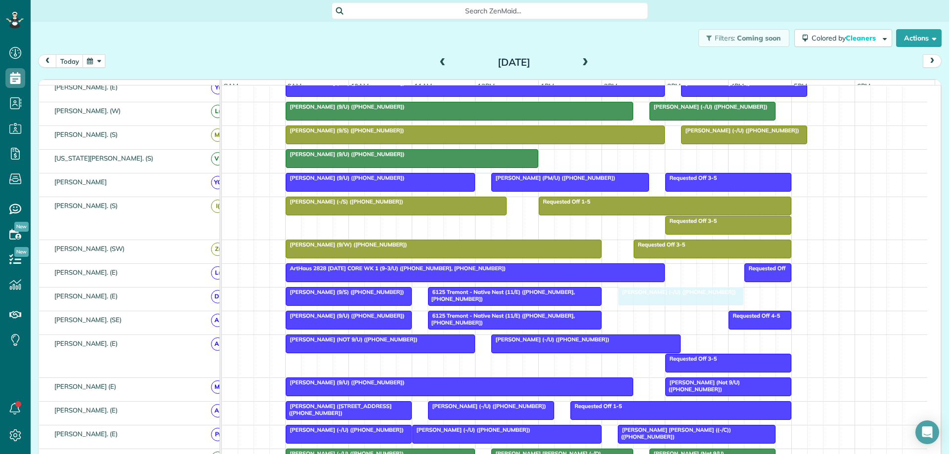
drag, startPoint x: 592, startPoint y: 164, endPoint x: 659, endPoint y: 301, distance: 152.8
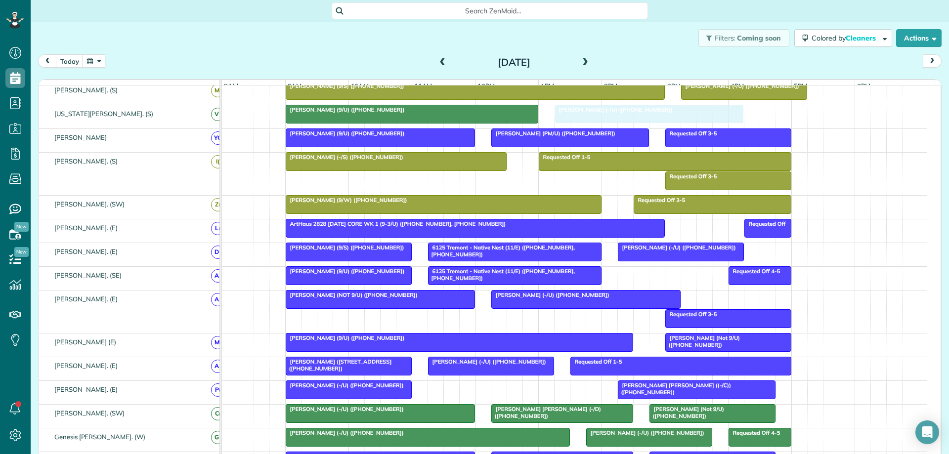
drag, startPoint x: 556, startPoint y: 391, endPoint x: 706, endPoint y: 124, distance: 305.7
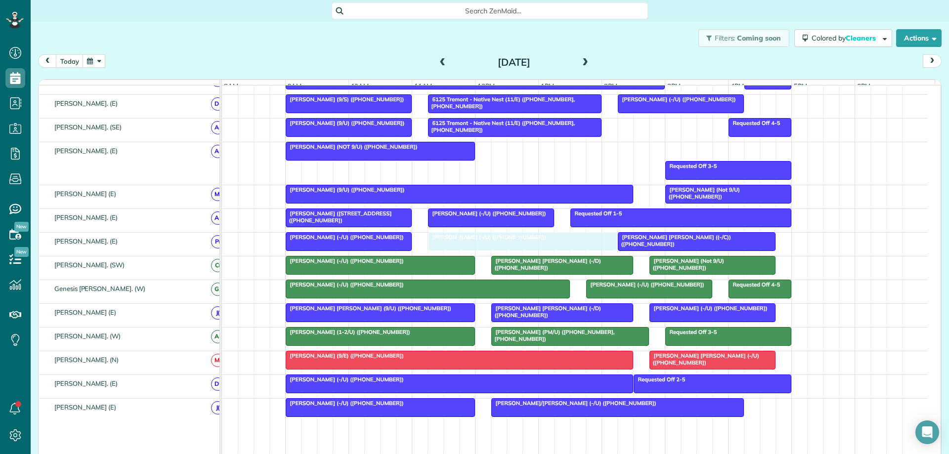
drag, startPoint x: 582, startPoint y: 156, endPoint x: 512, endPoint y: 255, distance: 120.6
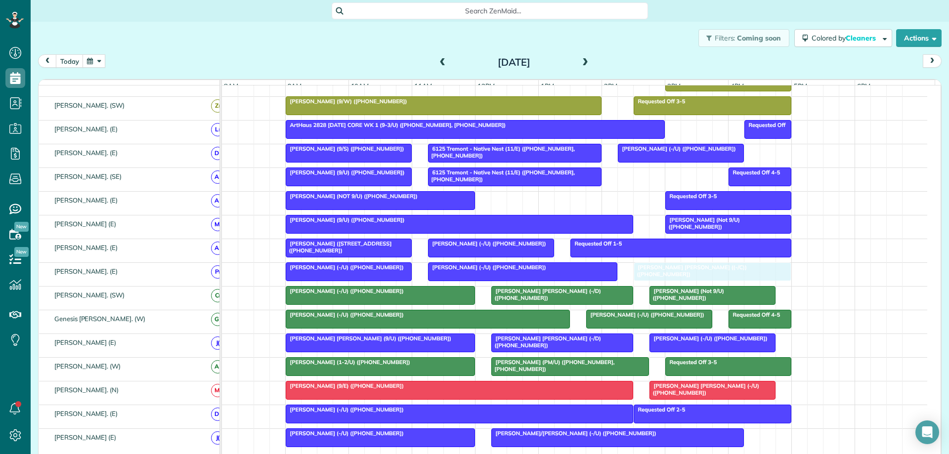
drag, startPoint x: 662, startPoint y: 277, endPoint x: 675, endPoint y: 279, distance: 13.4
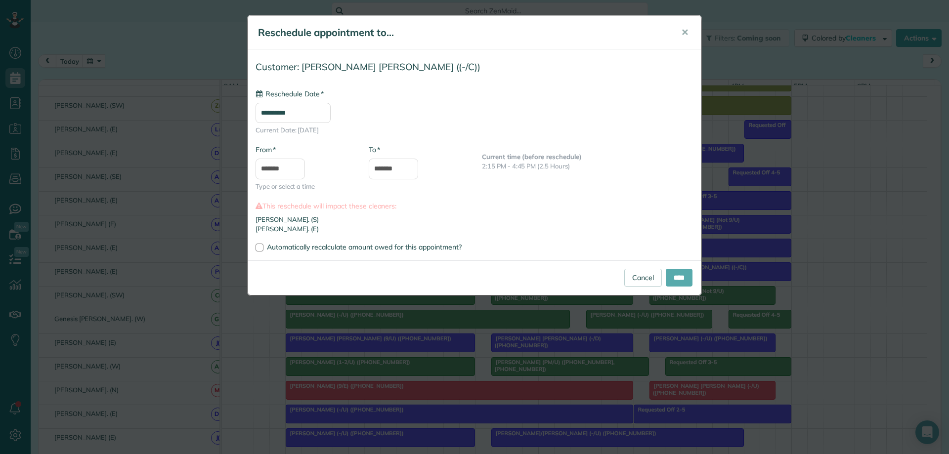
type input "**********"
click at [676, 281] on input "****" at bounding box center [679, 278] width 27 height 18
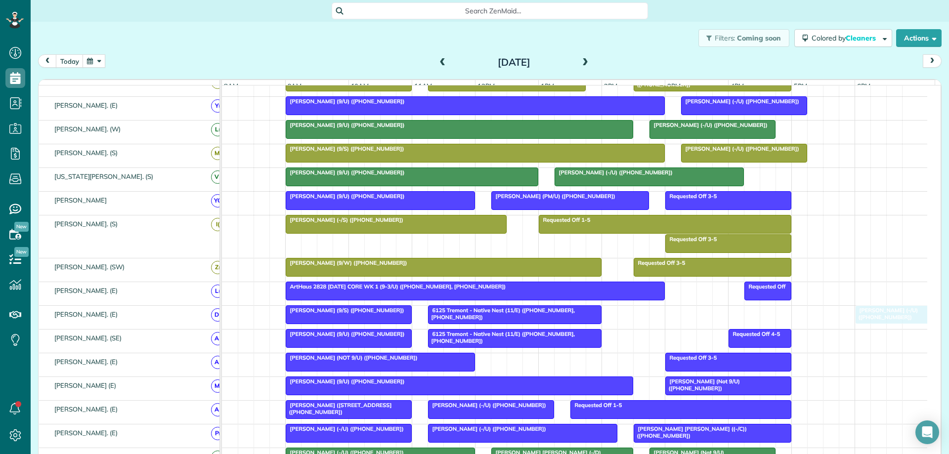
drag, startPoint x: 662, startPoint y: 322, endPoint x: 900, endPoint y: 328, distance: 238.4
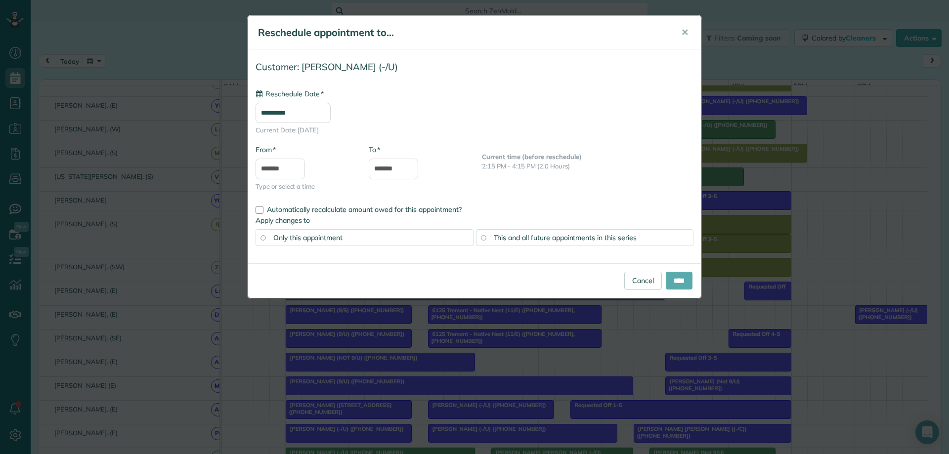
type input "**********"
click at [672, 282] on input "****" at bounding box center [679, 281] width 27 height 18
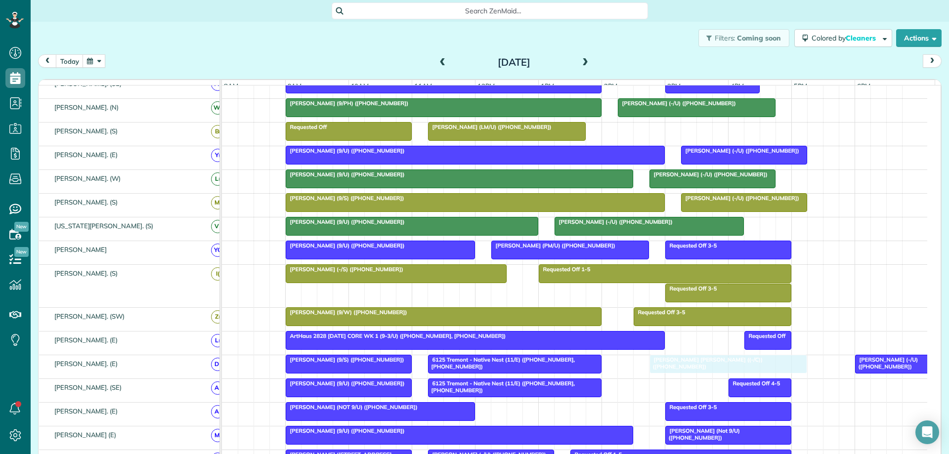
drag, startPoint x: 688, startPoint y: 133, endPoint x: 700, endPoint y: 380, distance: 247.0
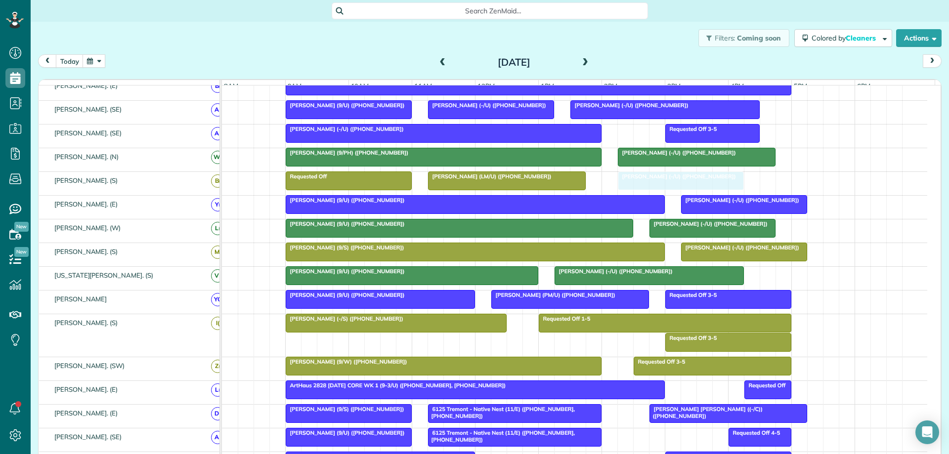
drag, startPoint x: 897, startPoint y: 317, endPoint x: 656, endPoint y: 189, distance: 273.4
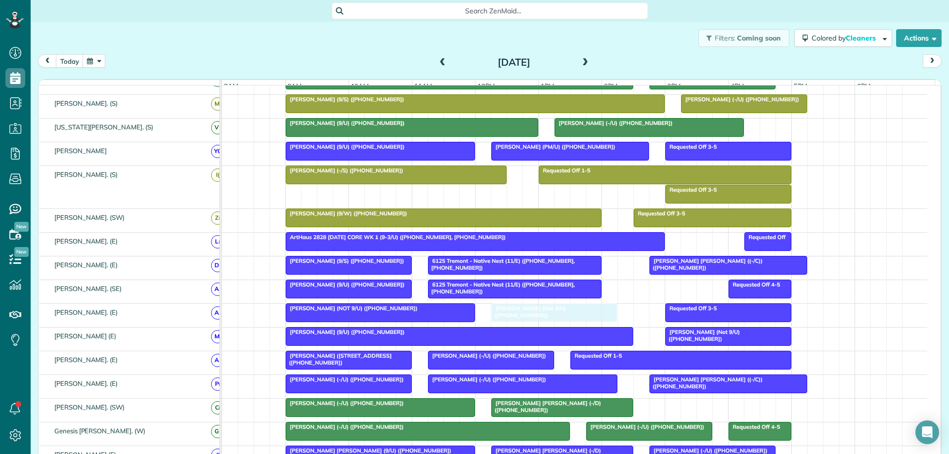
drag, startPoint x: 727, startPoint y: 411, endPoint x: 576, endPoint y: 331, distance: 171.4
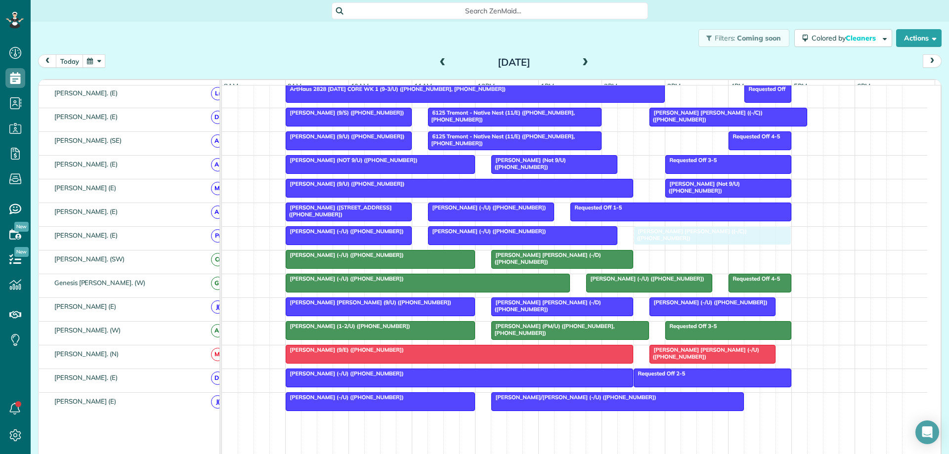
drag, startPoint x: 765, startPoint y: 240, endPoint x: 745, endPoint y: 239, distance: 19.8
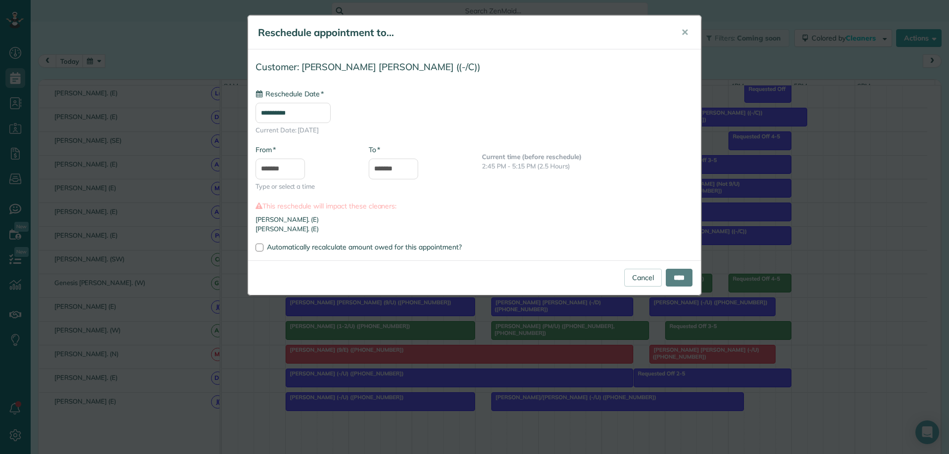
type input "**********"
click at [679, 285] on input "****" at bounding box center [679, 278] width 27 height 18
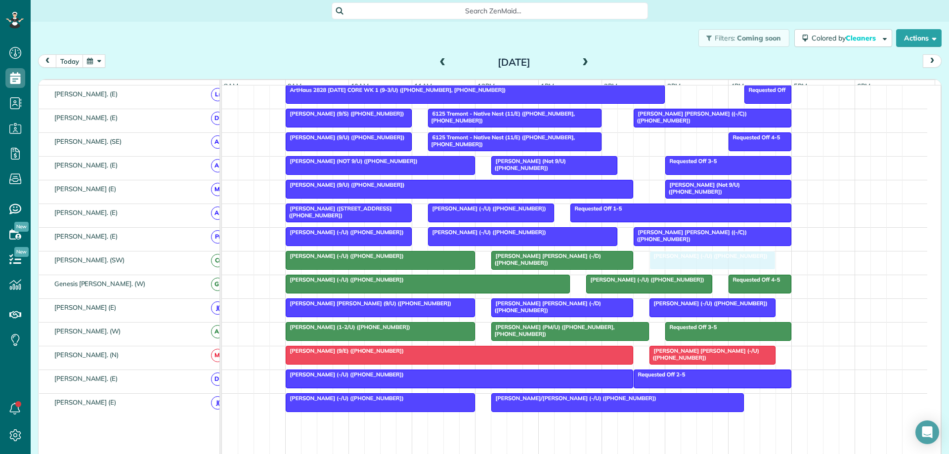
drag, startPoint x: 780, startPoint y: 159, endPoint x: 744, endPoint y: 271, distance: 118.1
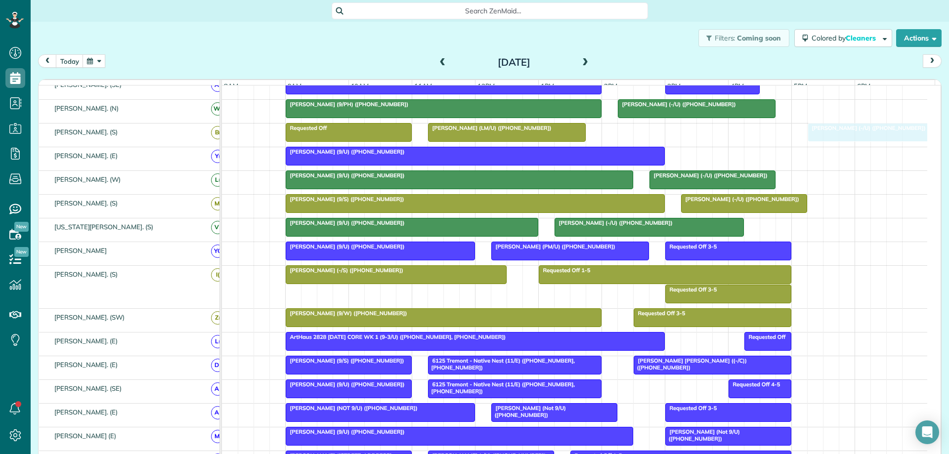
drag, startPoint x: 702, startPoint y: 136, endPoint x: 898, endPoint y: 143, distance: 196.4
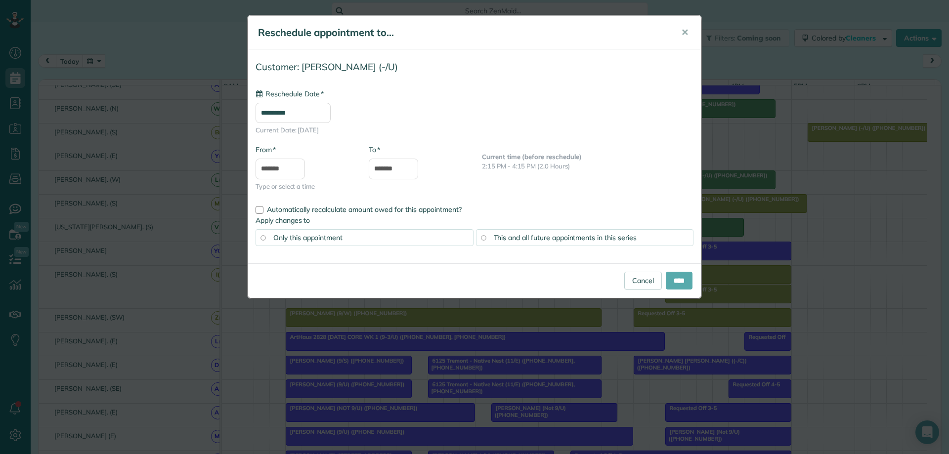
type input "**********"
click at [675, 283] on input "****" at bounding box center [679, 281] width 27 height 18
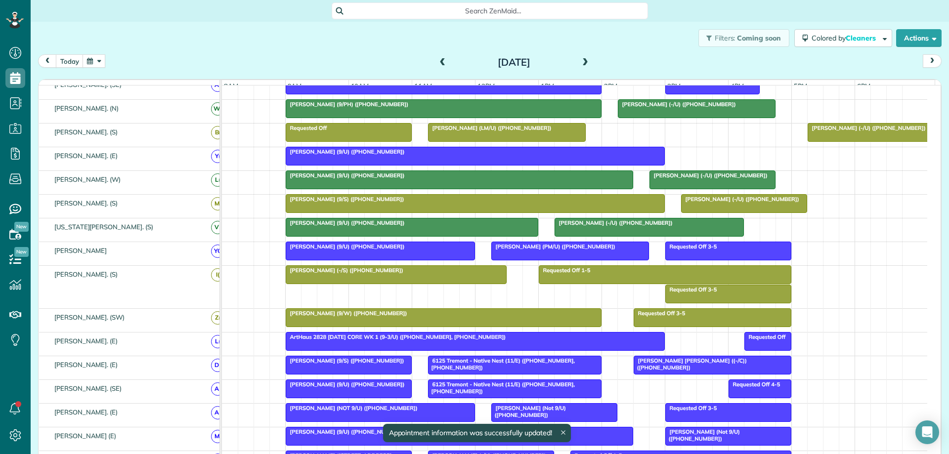
drag, startPoint x: 762, startPoint y: 210, endPoint x: 789, endPoint y: 173, distance: 45.4
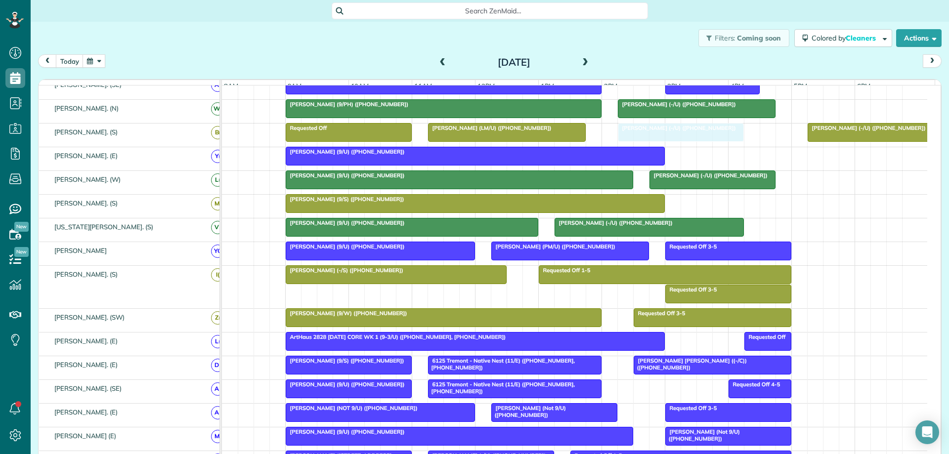
drag, startPoint x: 721, startPoint y: 208, endPoint x: 650, endPoint y: 142, distance: 97.3
drag, startPoint x: 689, startPoint y: 135, endPoint x: 823, endPoint y: 212, distance: 154.4
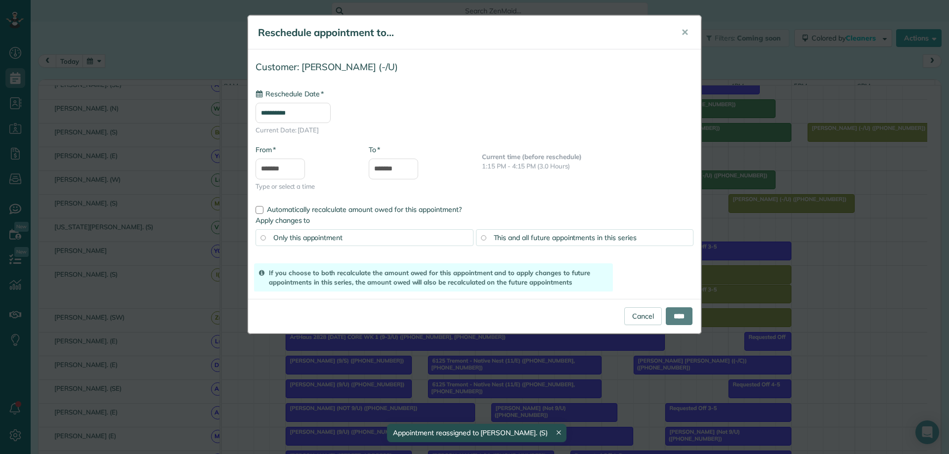
drag, startPoint x: 658, startPoint y: 230, endPoint x: 708, endPoint y: 134, distance: 107.9
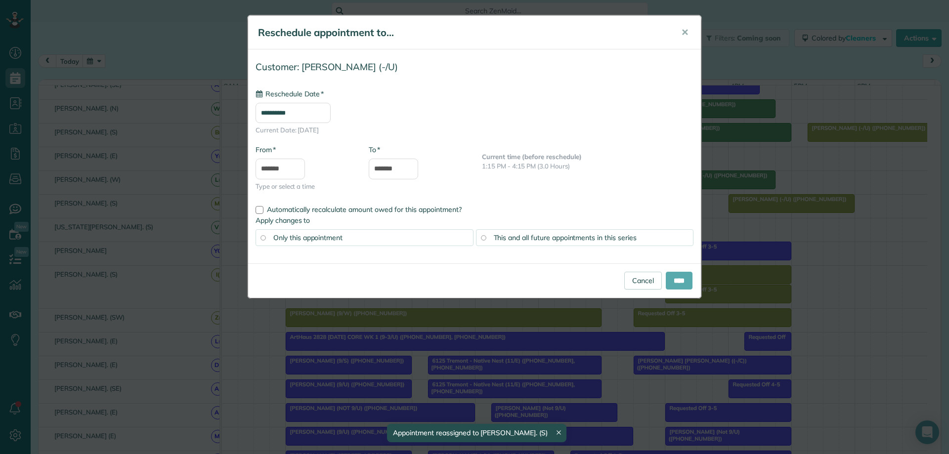
type input "**********"
click at [681, 283] on input "****" at bounding box center [679, 281] width 27 height 18
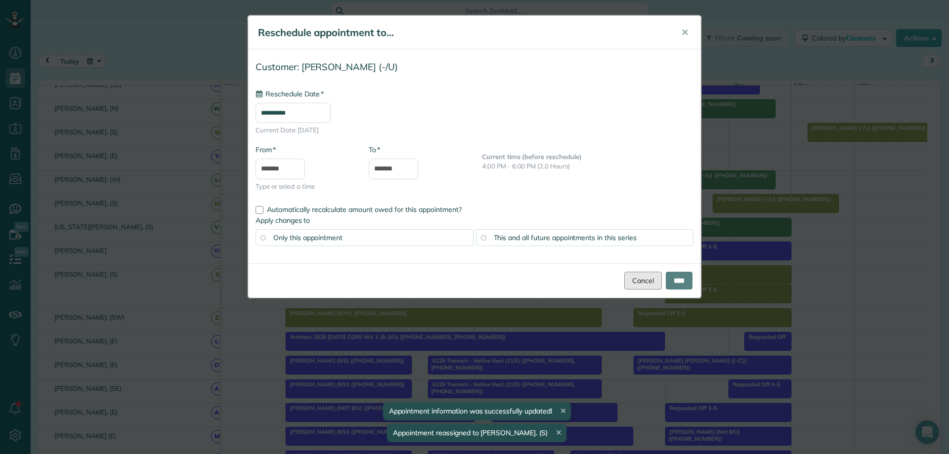
type input "**********"
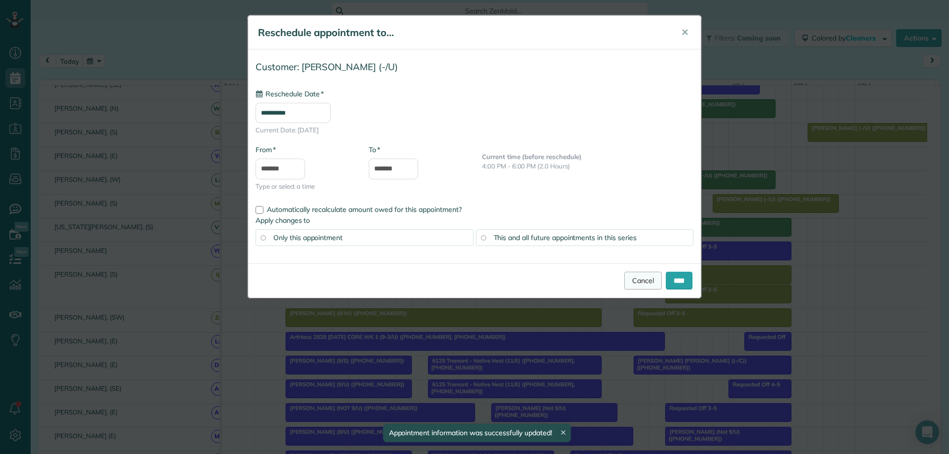
click at [638, 281] on link "Cancel" at bounding box center [643, 281] width 38 height 18
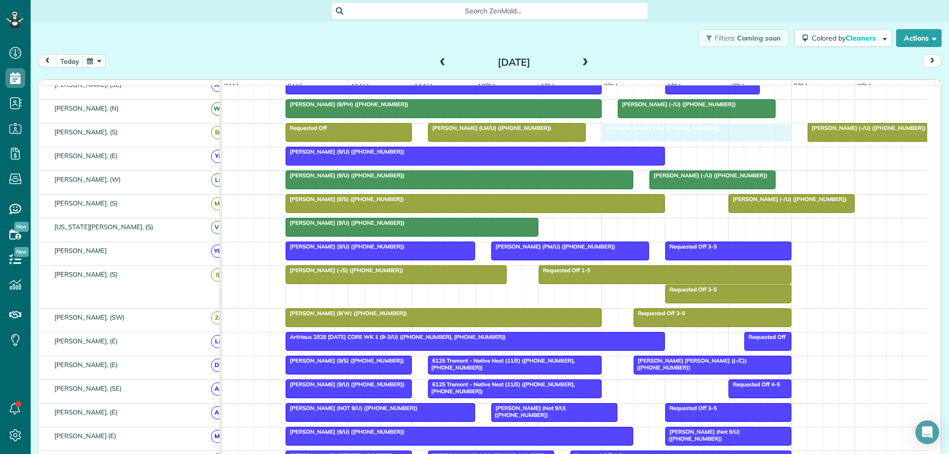
drag, startPoint x: 689, startPoint y: 222, endPoint x: 680, endPoint y: 142, distance: 80.0
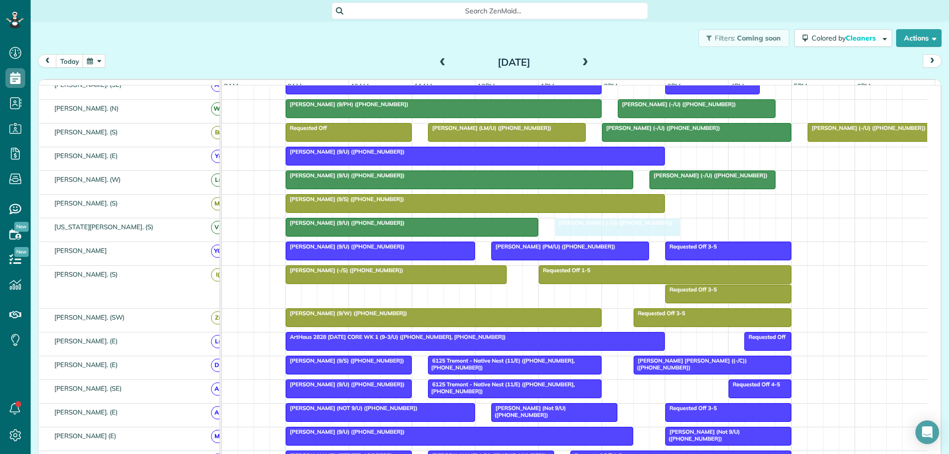
drag, startPoint x: 768, startPoint y: 208, endPoint x: 590, endPoint y: 242, distance: 181.7
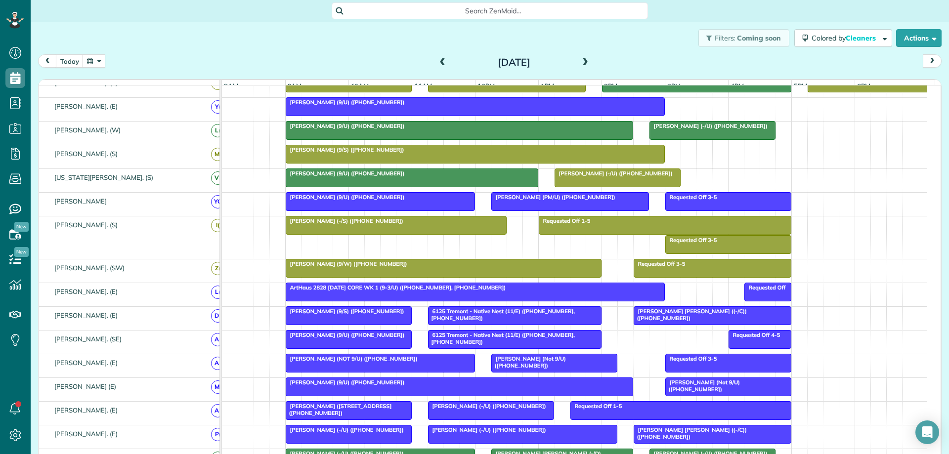
scroll to position [268, 0]
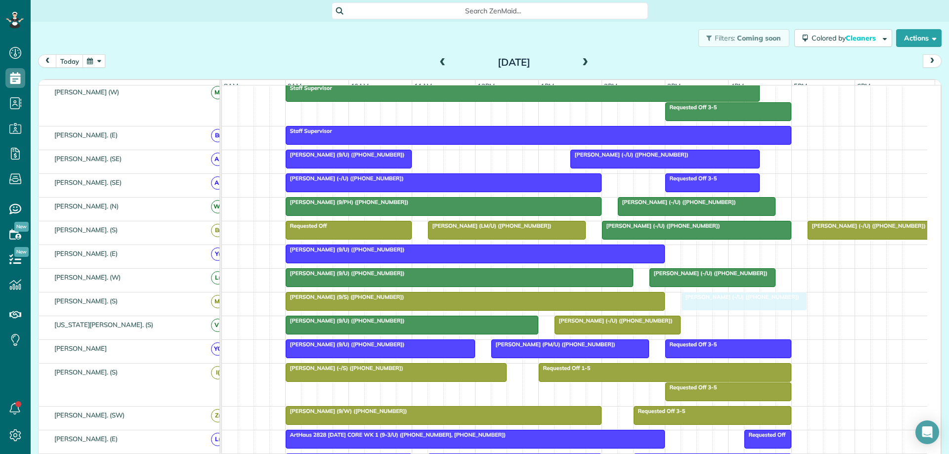
drag, startPoint x: 486, startPoint y: 160, endPoint x: 740, endPoint y: 307, distance: 294.0
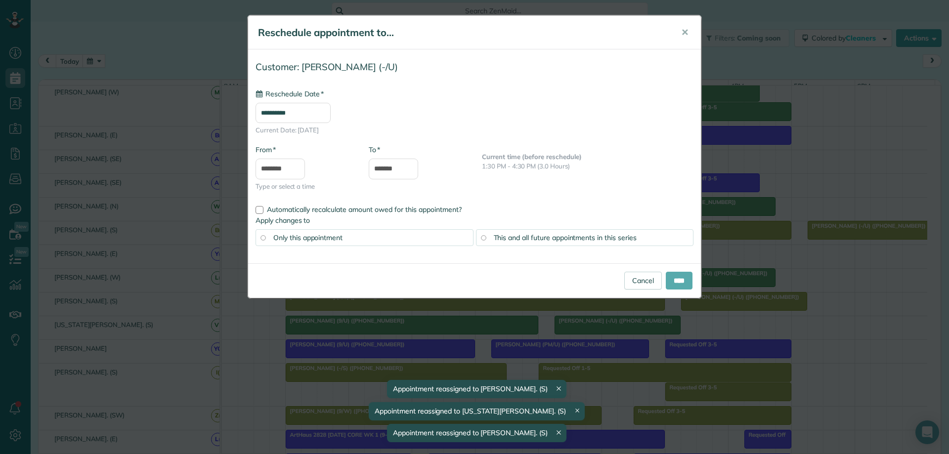
type input "**********"
click at [673, 278] on input "****" at bounding box center [679, 281] width 27 height 18
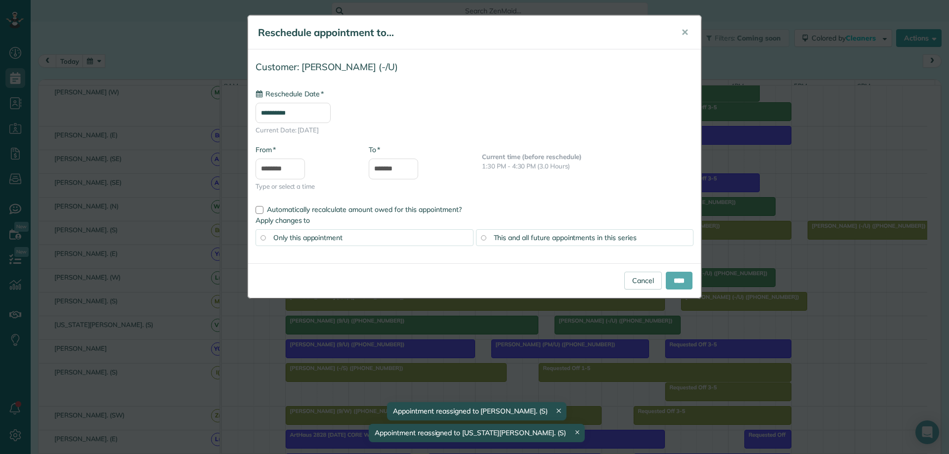
click at [683, 284] on body "Dashboard Scheduling Calendar View List View Dispatch View - Weekly scheduling …" at bounding box center [474, 227] width 949 height 454
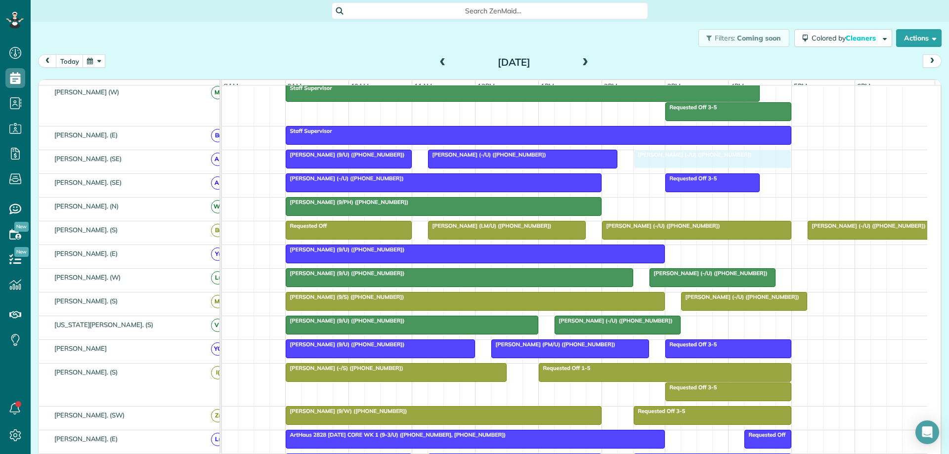
drag, startPoint x: 711, startPoint y: 201, endPoint x: 724, endPoint y: 166, distance: 37.4
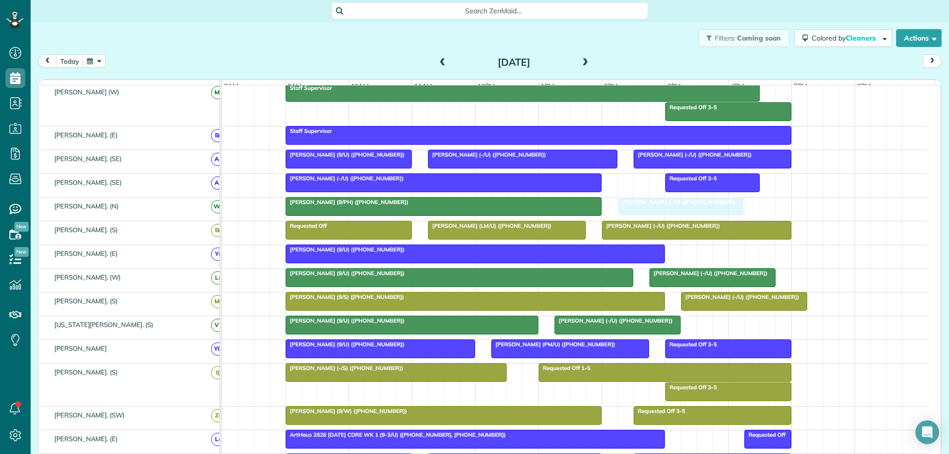
drag, startPoint x: 826, startPoint y: 243, endPoint x: 636, endPoint y: 212, distance: 192.8
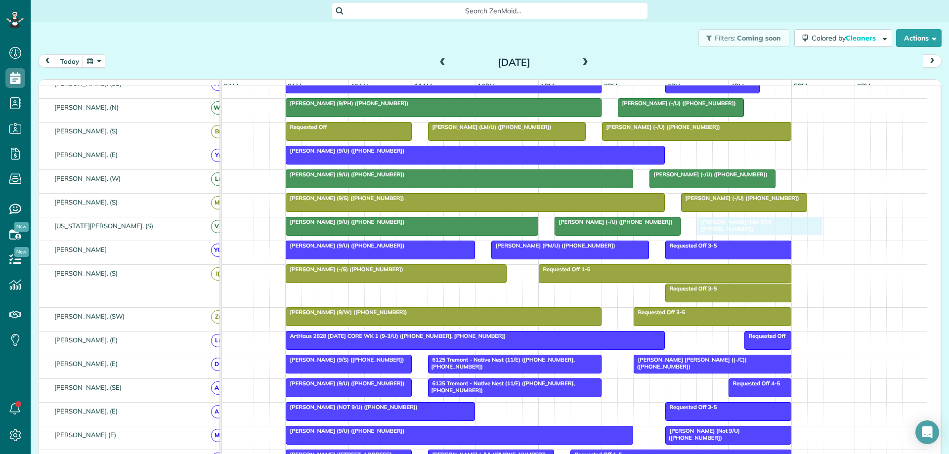
drag, startPoint x: 596, startPoint y: 419, endPoint x: 797, endPoint y: 237, distance: 271.3
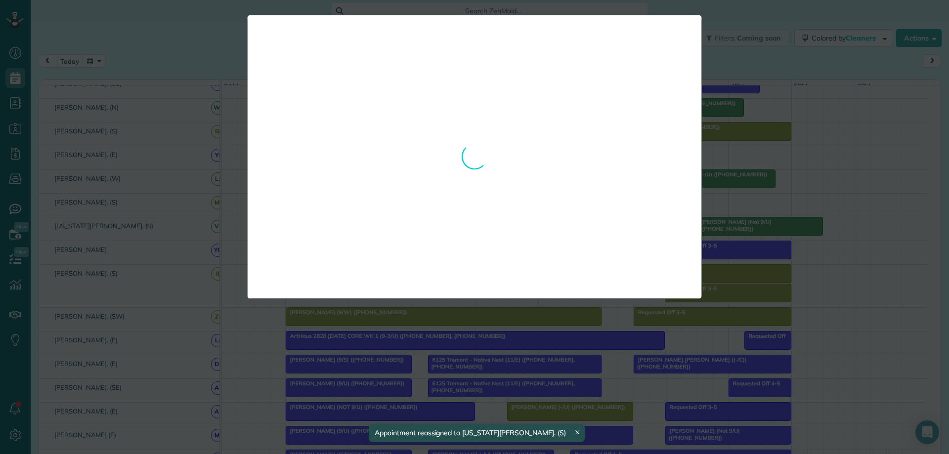
drag, startPoint x: 777, startPoint y: 205, endPoint x: 599, endPoint y: 417, distance: 276.9
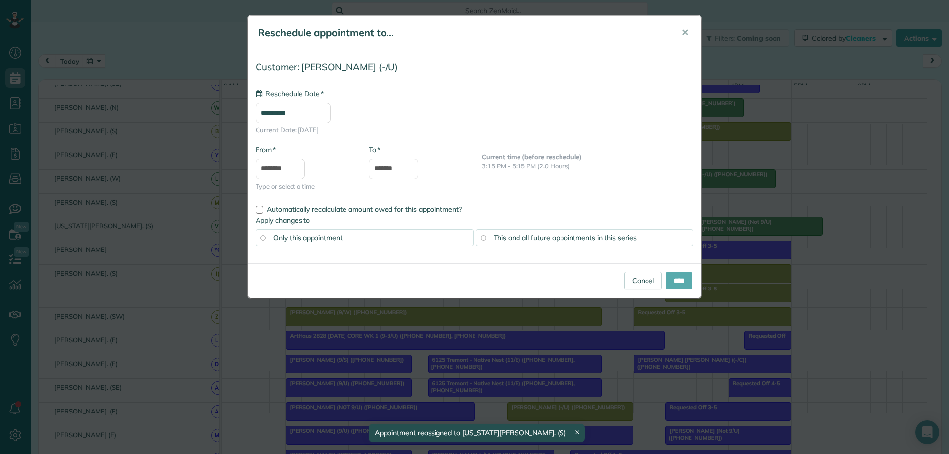
type input "**********"
click at [671, 280] on input "****" at bounding box center [679, 281] width 27 height 18
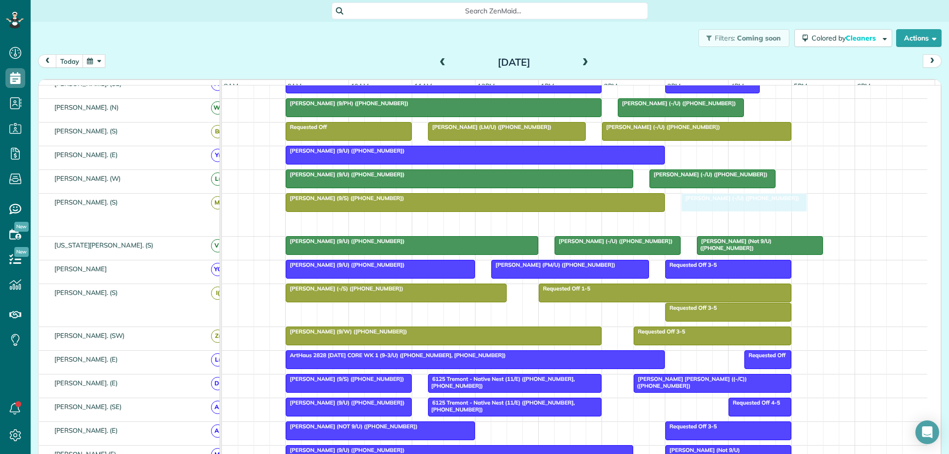
drag, startPoint x: 577, startPoint y: 226, endPoint x: 745, endPoint y: 229, distance: 168.1
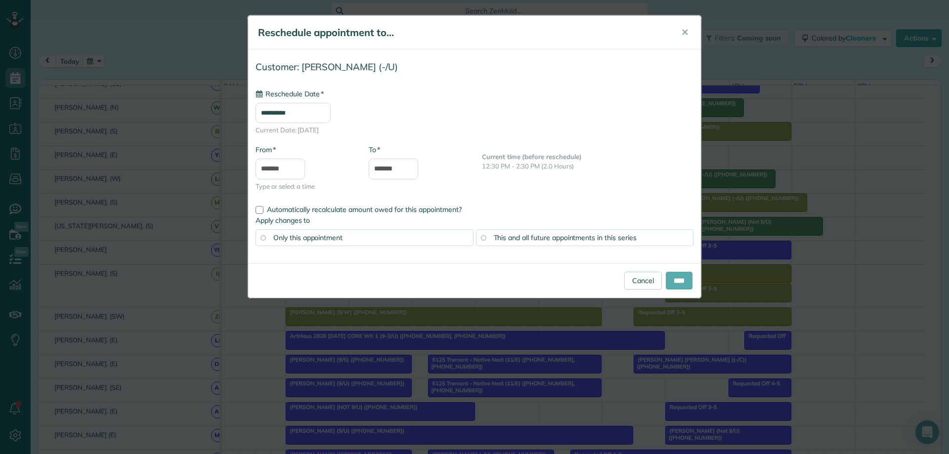
type input "**********"
click at [678, 278] on input "****" at bounding box center [679, 281] width 27 height 18
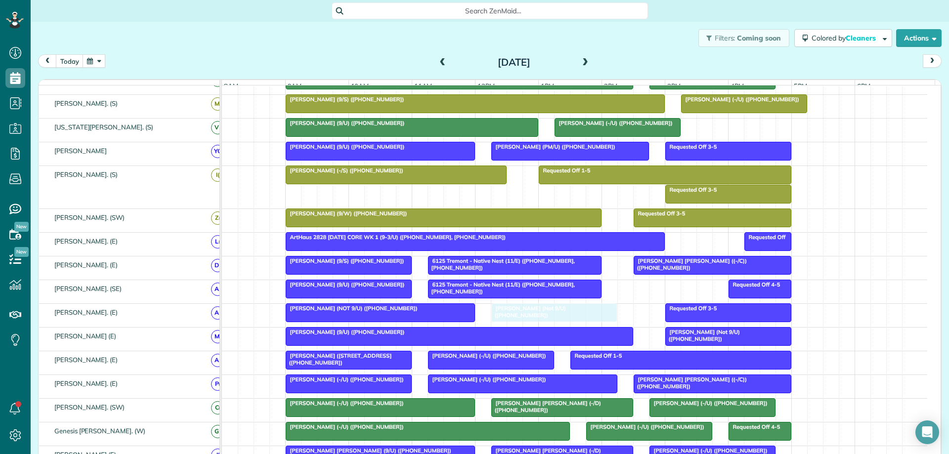
drag, startPoint x: 789, startPoint y: 132, endPoint x: 591, endPoint y: 320, distance: 272.8
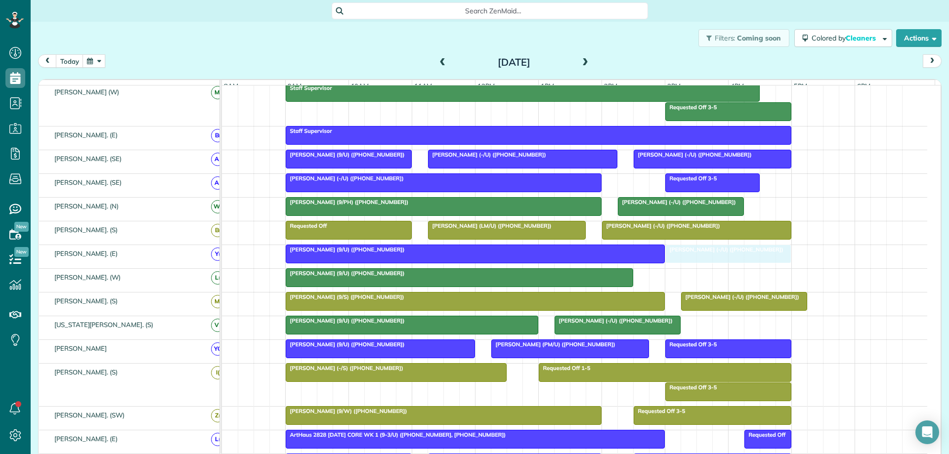
drag, startPoint x: 719, startPoint y: 281, endPoint x: 742, endPoint y: 261, distance: 30.8
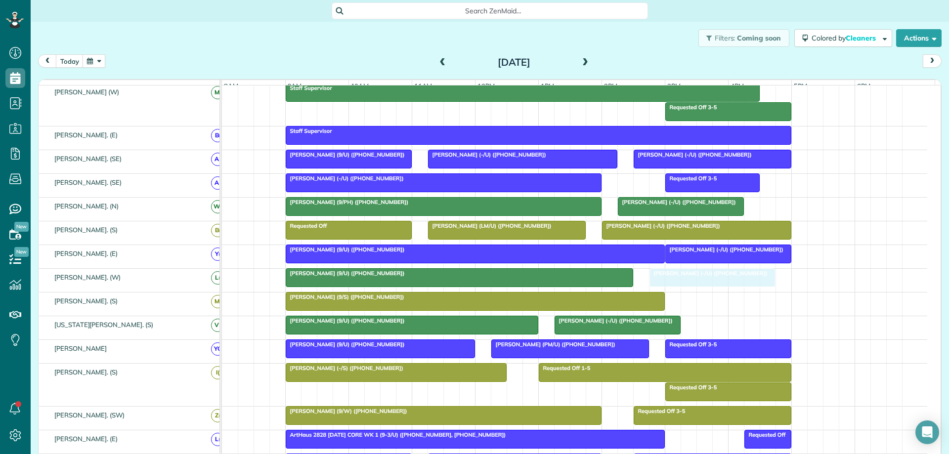
drag, startPoint x: 771, startPoint y: 312, endPoint x: 732, endPoint y: 292, distance: 44.2
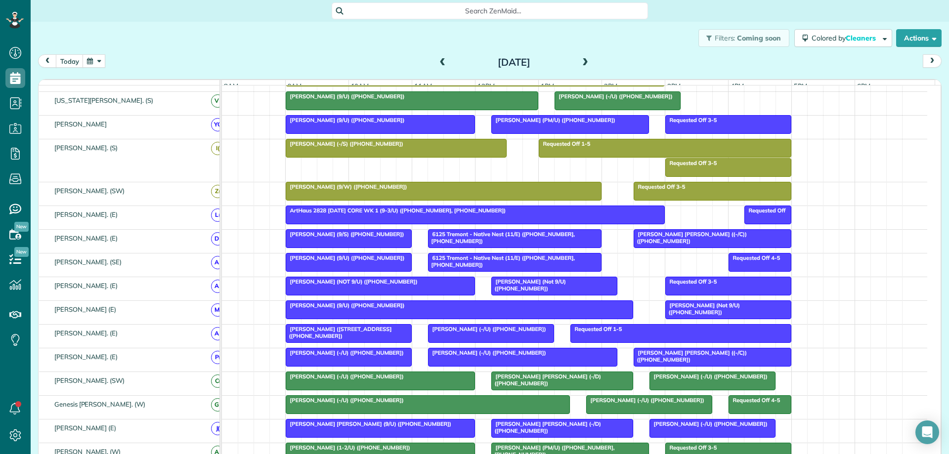
scroll to position [247, 0]
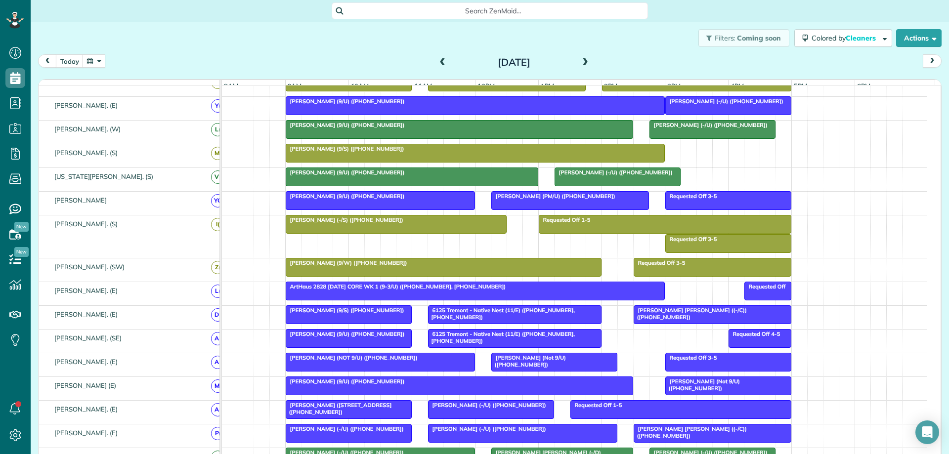
click at [645, 319] on span "Holden Holmes ((-/C)) (+19737383602)" at bounding box center [690, 314] width 114 height 14
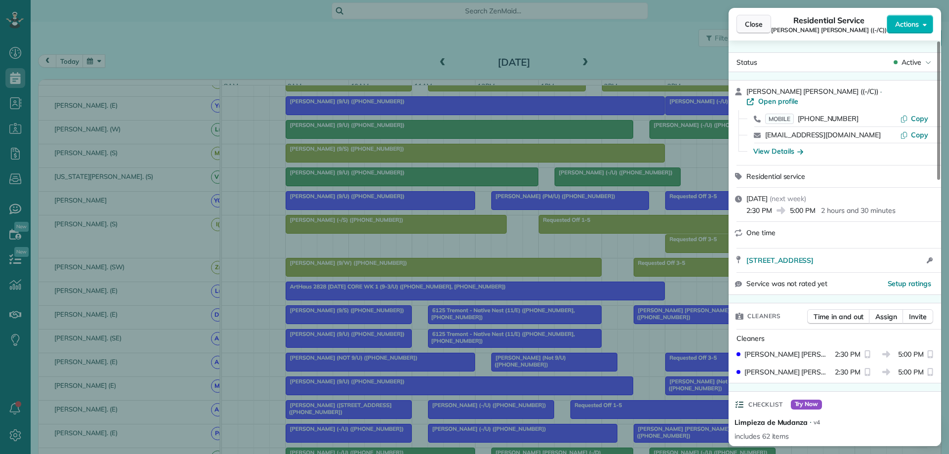
click at [751, 24] on span "Close" at bounding box center [754, 24] width 18 height 10
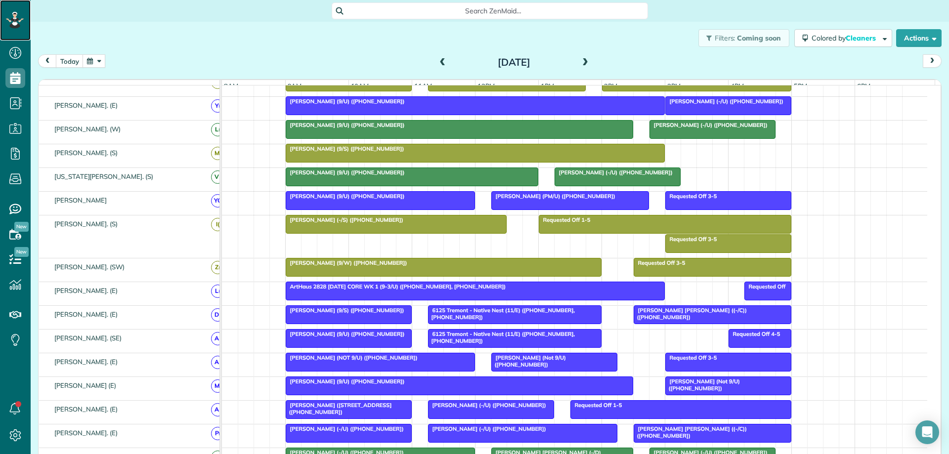
click at [17, 16] on icon at bounding box center [15, 20] width 18 height 17
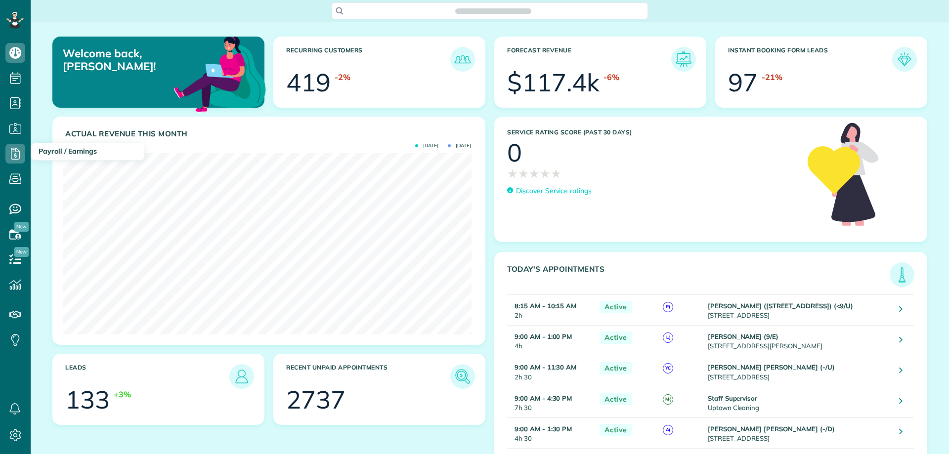
scroll to position [181, 408]
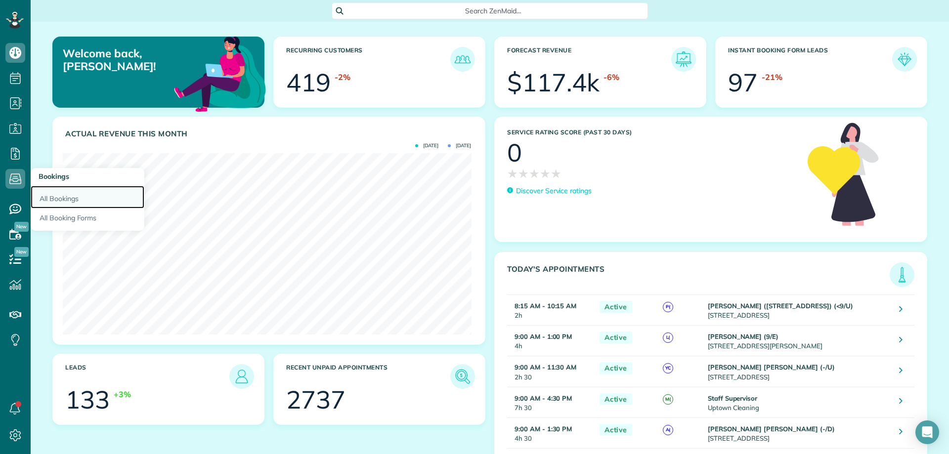
click at [54, 196] on link "All Bookings" at bounding box center [88, 197] width 114 height 23
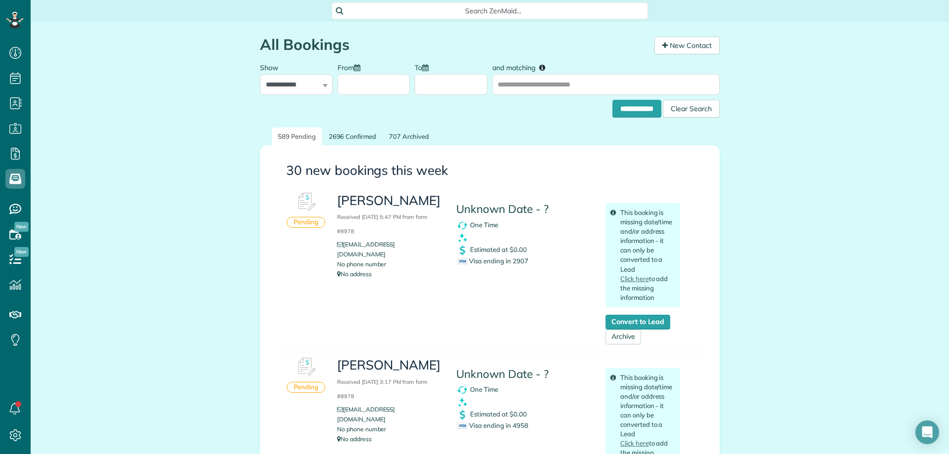
click at [476, 5] on div "Search ZenMaid…" at bounding box center [490, 10] width 316 height 17
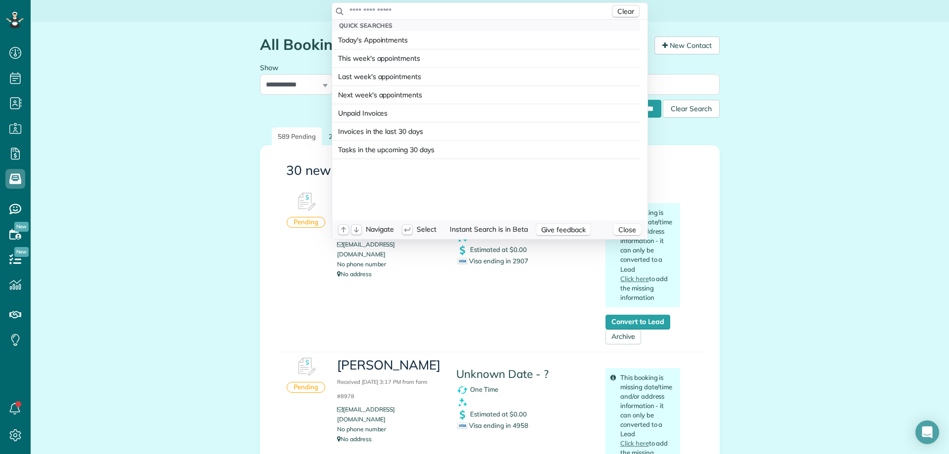
click at [472, 14] on input "text" at bounding box center [479, 11] width 261 height 10
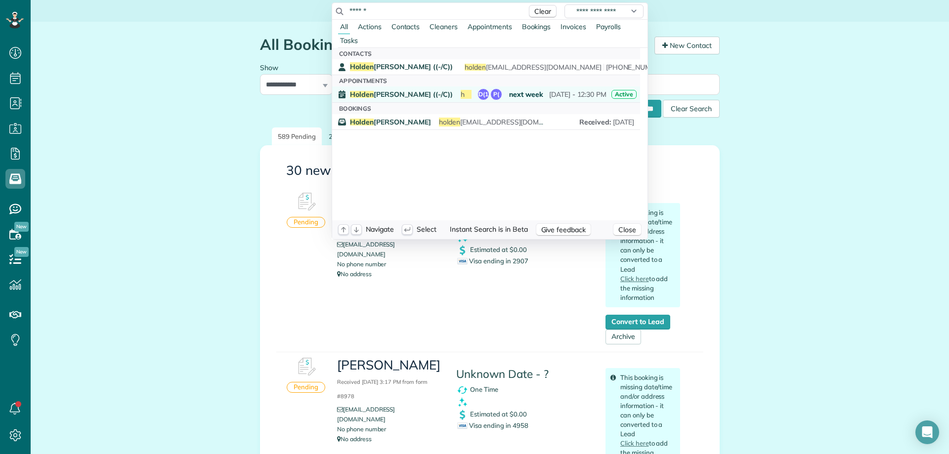
type input "******"
click at [377, 94] on span "[PERSON_NAME] [PERSON_NAME] ((-/C))" at bounding box center [401, 94] width 103 height 7
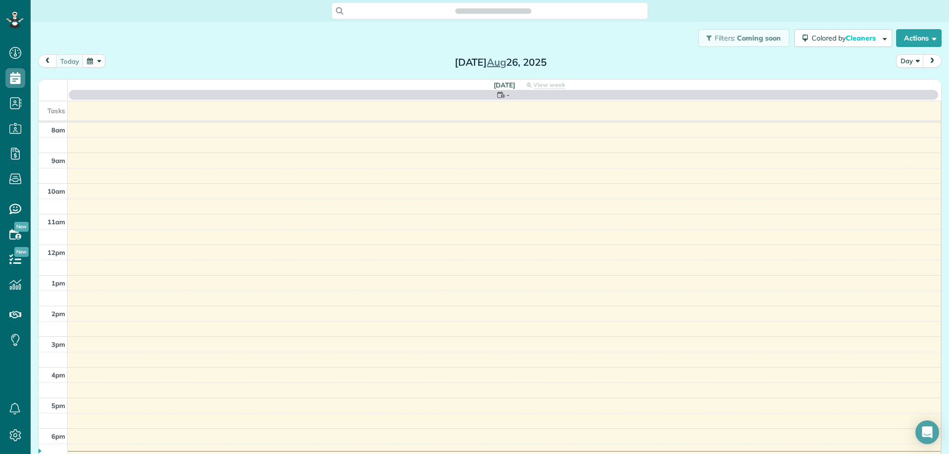
scroll to position [4, 4]
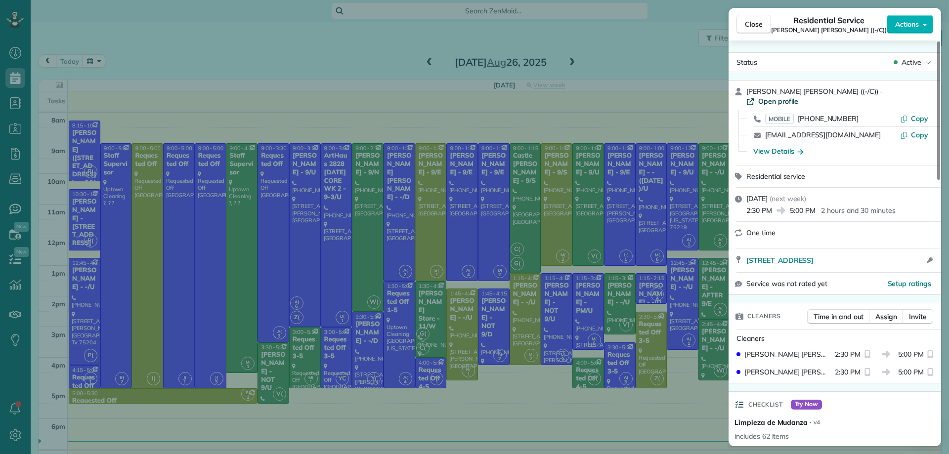
click at [799, 96] on span "Open profile" at bounding box center [778, 101] width 40 height 10
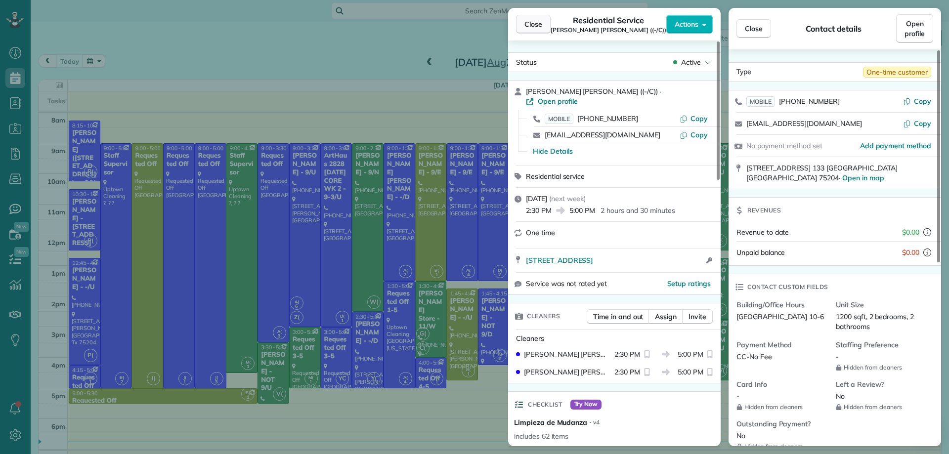
drag, startPoint x: 532, startPoint y: 24, endPoint x: 537, endPoint y: 28, distance: 6.4
click at [533, 24] on span "Close" at bounding box center [534, 24] width 18 height 10
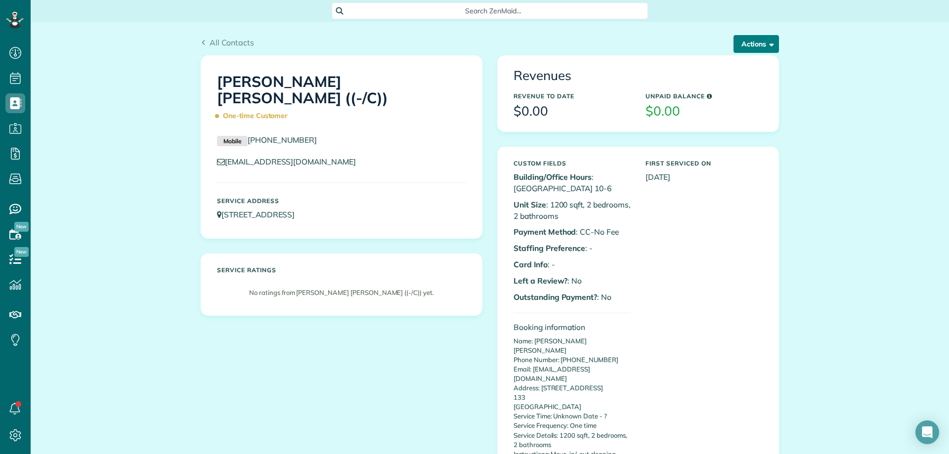
click at [761, 47] on button "Actions" at bounding box center [756, 44] width 45 height 18
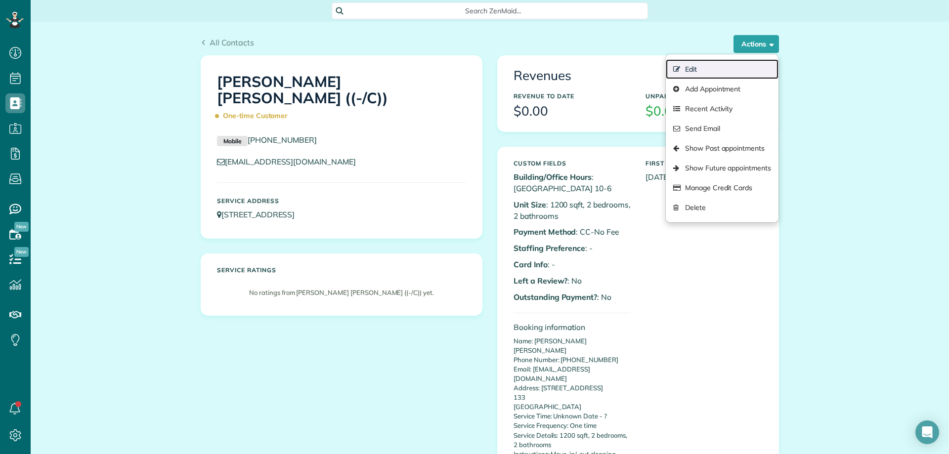
click at [693, 70] on link "Edit" at bounding box center [722, 69] width 113 height 20
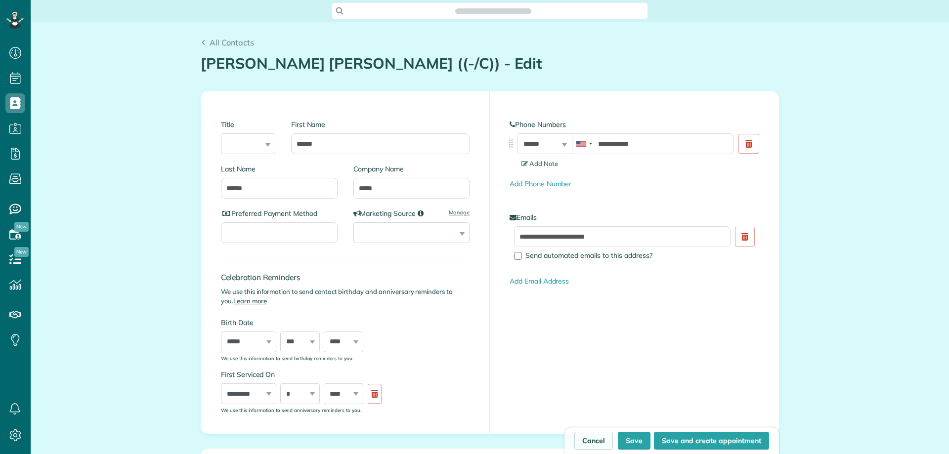
scroll to position [454, 31]
type input "**********"
click at [580, 439] on link "Cancel" at bounding box center [594, 441] width 39 height 18
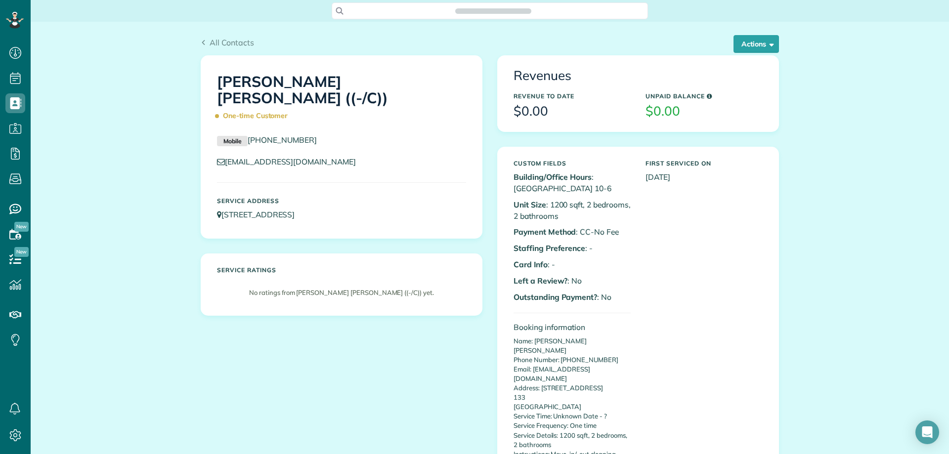
scroll to position [4, 4]
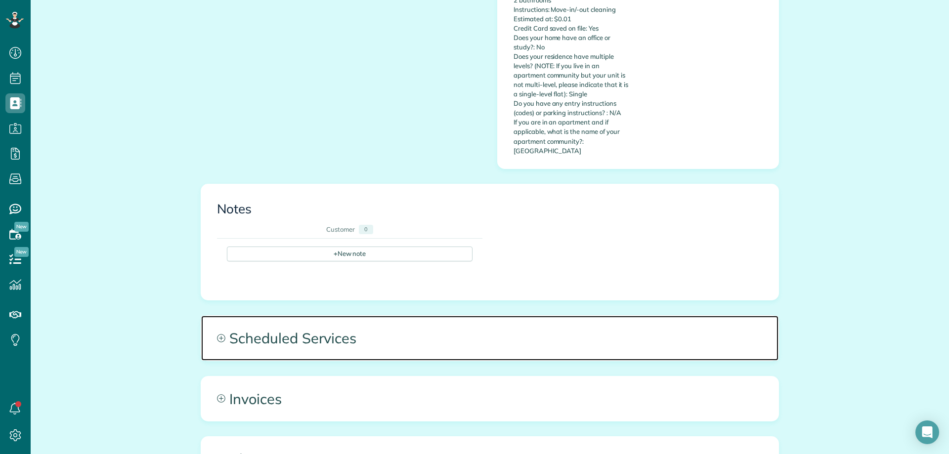
click at [554, 316] on span "Scheduled Services" at bounding box center [490, 338] width 578 height 45
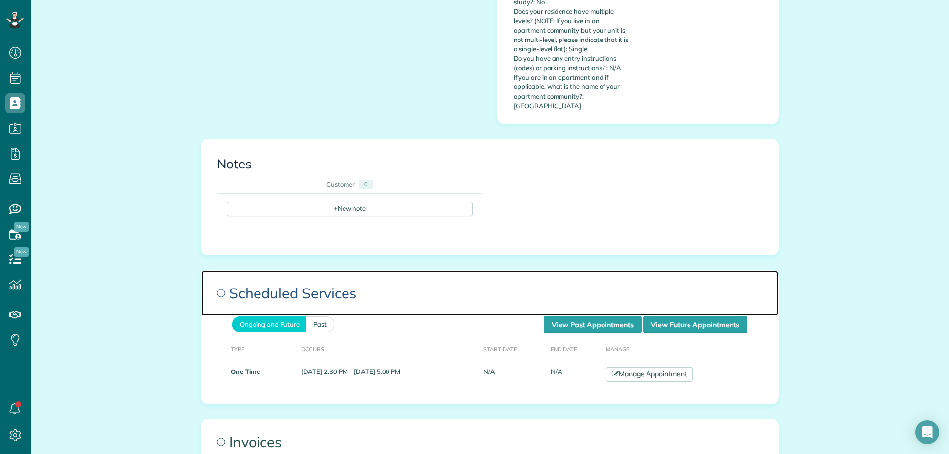
scroll to position [494, 0]
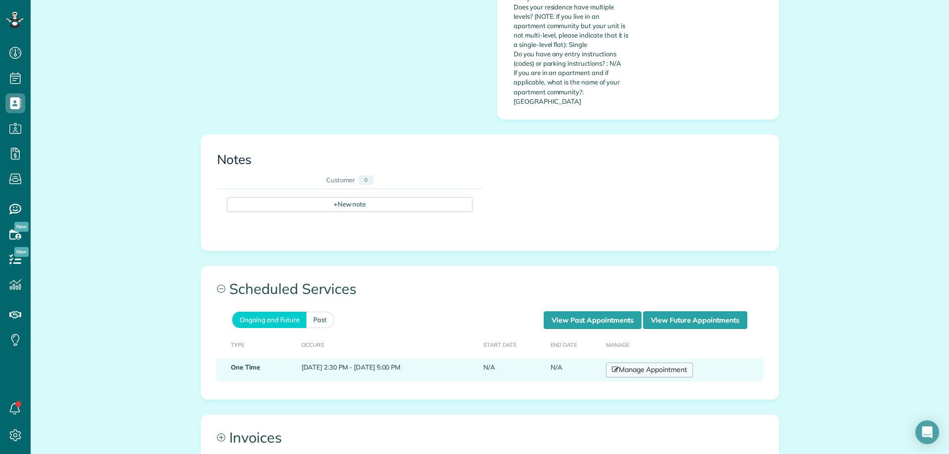
click at [662, 363] on link "Manage Appointment" at bounding box center [649, 370] width 87 height 15
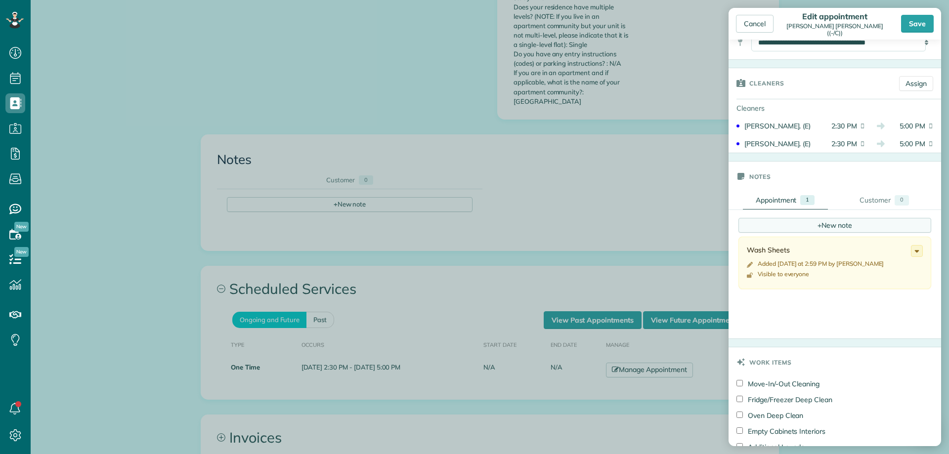
scroll to position [148, 0]
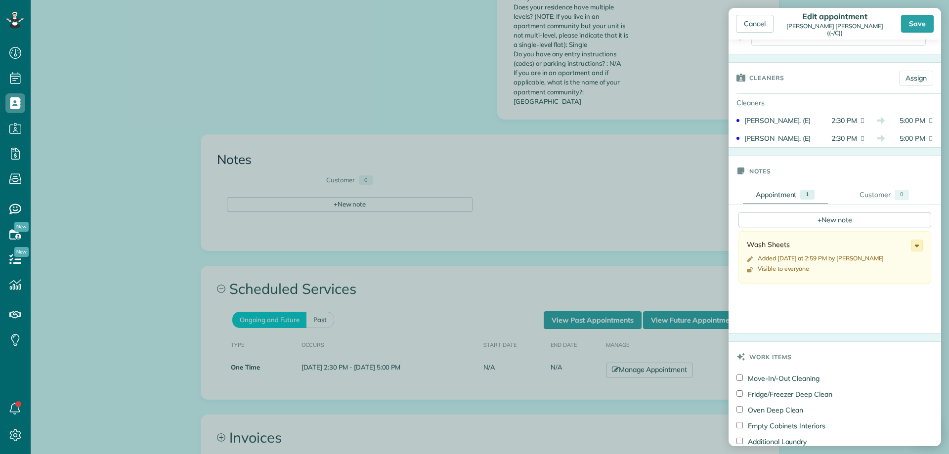
click at [915, 246] on use at bounding box center [917, 246] width 4 height 2
drag, startPoint x: 864, startPoint y: 283, endPoint x: 859, endPoint y: 280, distance: 5.5
click at [863, 283] on span "Edit note" at bounding box center [873, 284] width 28 height 7
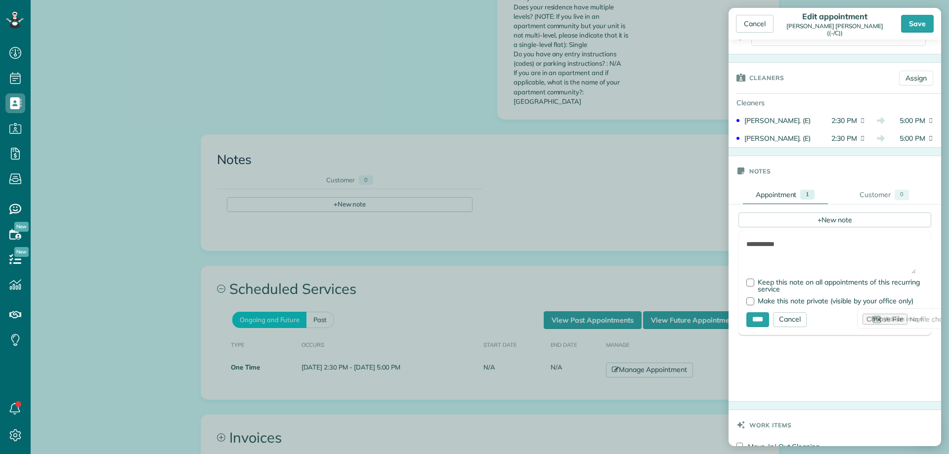
drag, startPoint x: 807, startPoint y: 247, endPoint x: 711, endPoint y: 244, distance: 96.5
click at [711, 244] on div "Cancel Edit appointment [PERSON_NAME] [PERSON_NAME] ((-/C)) Save Status Active …" at bounding box center [474, 227] width 949 height 454
click at [762, 321] on input "****" at bounding box center [758, 319] width 23 height 15
type input "**********"
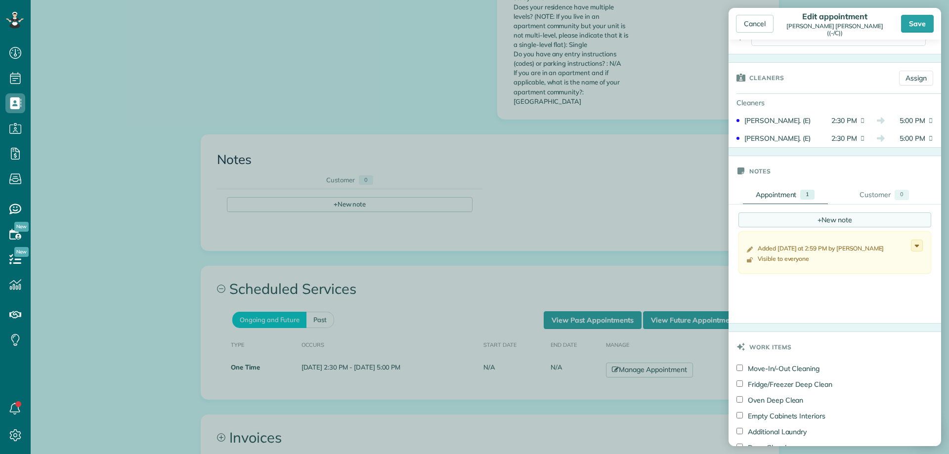
click at [820, 222] on div "+ New note" at bounding box center [835, 220] width 193 height 15
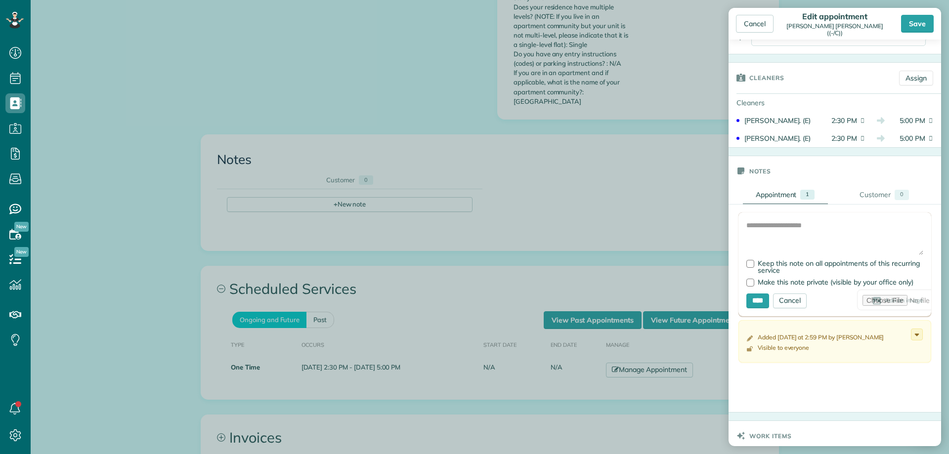
click at [757, 229] on div at bounding box center [835, 265] width 193 height 104
click at [760, 222] on textarea at bounding box center [835, 238] width 177 height 35
type textarea "**********"
click at [761, 302] on input "****" at bounding box center [758, 301] width 23 height 15
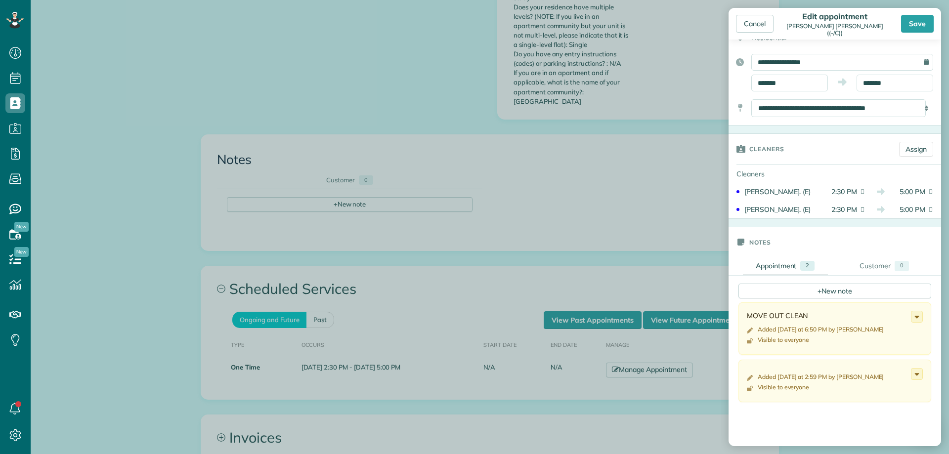
scroll to position [49, 0]
